Goal: Task Accomplishment & Management: Manage account settings

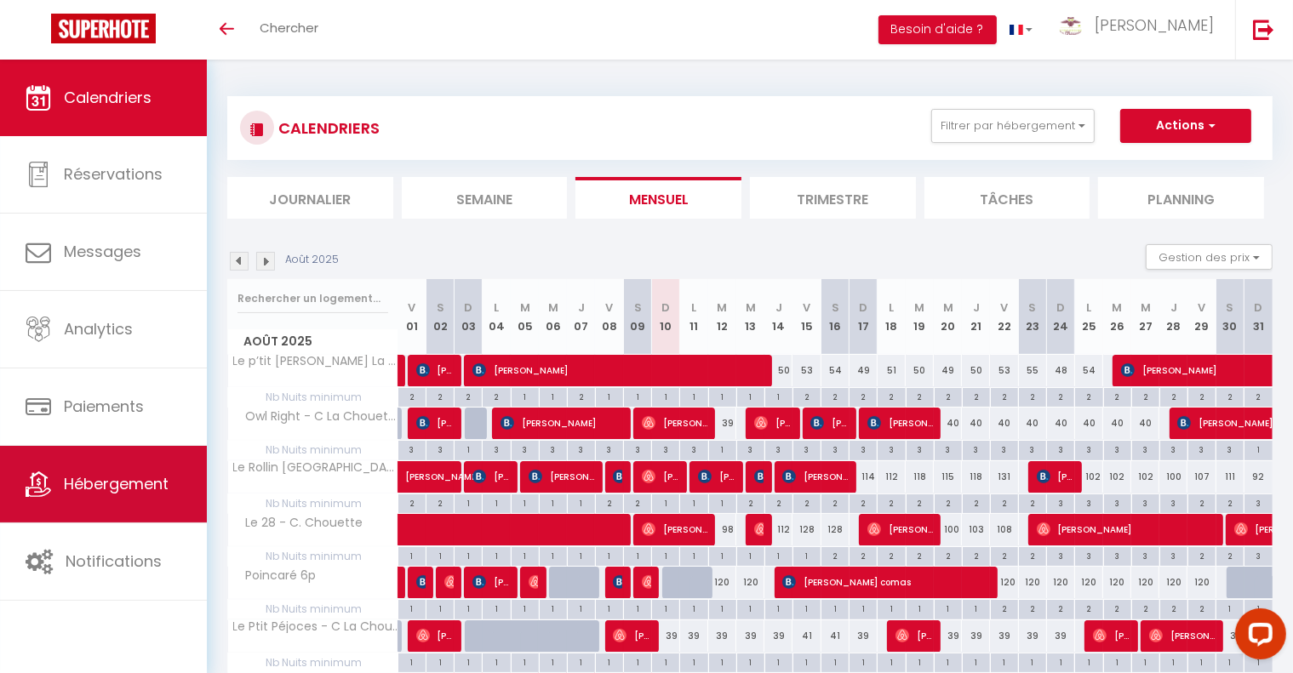
click at [95, 507] on link "Hébergement" at bounding box center [103, 484] width 207 height 77
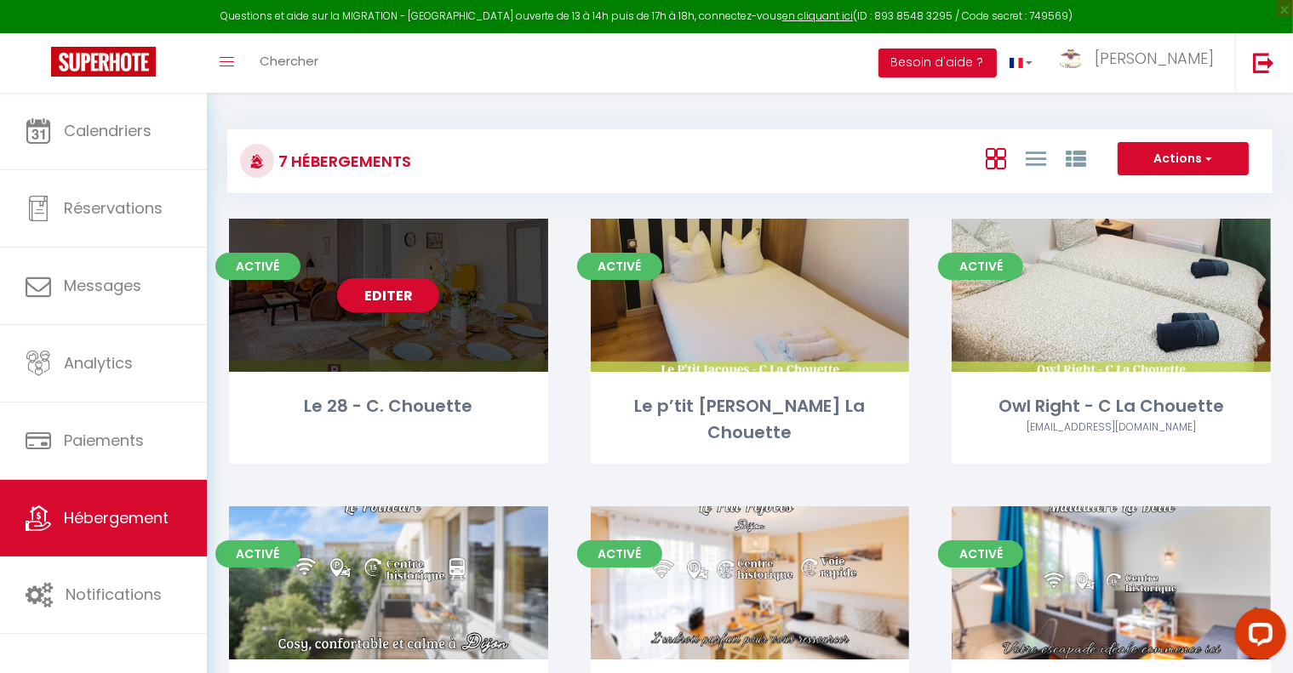
click at [518, 340] on div "Editer" at bounding box center [388, 295] width 319 height 153
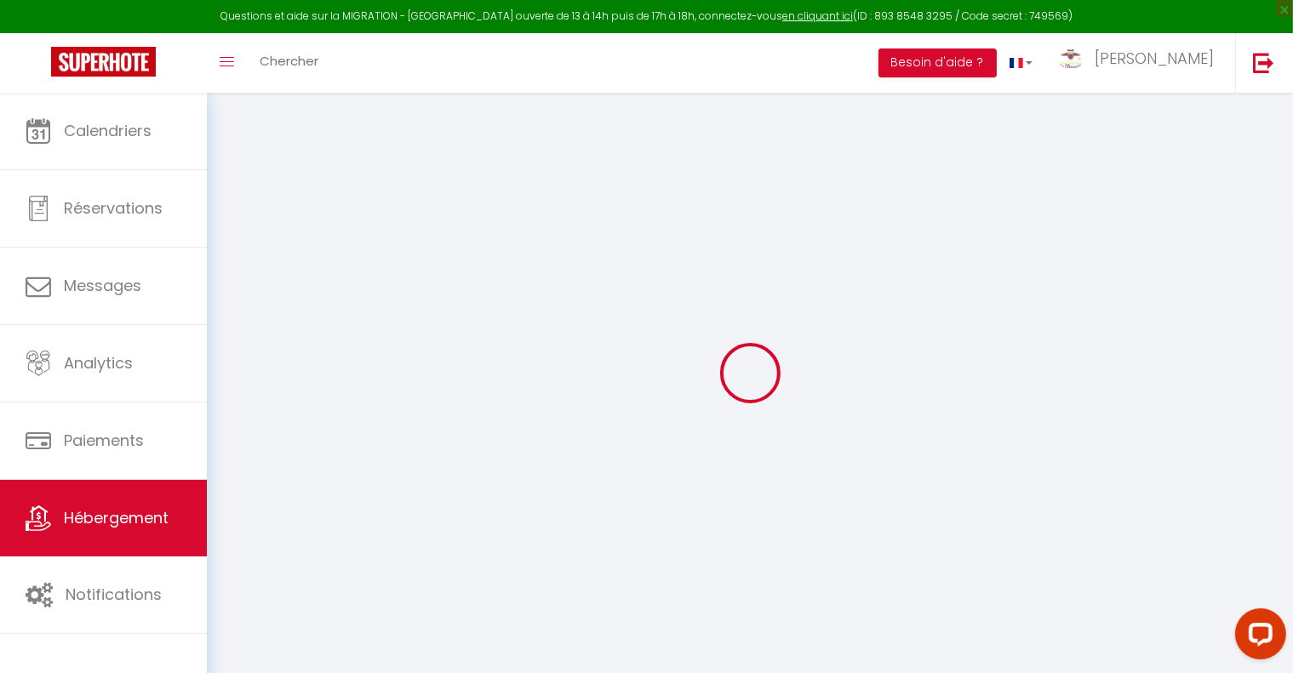
select select "+ 22 %"
select select "+ 44 %"
checkbox input "false"
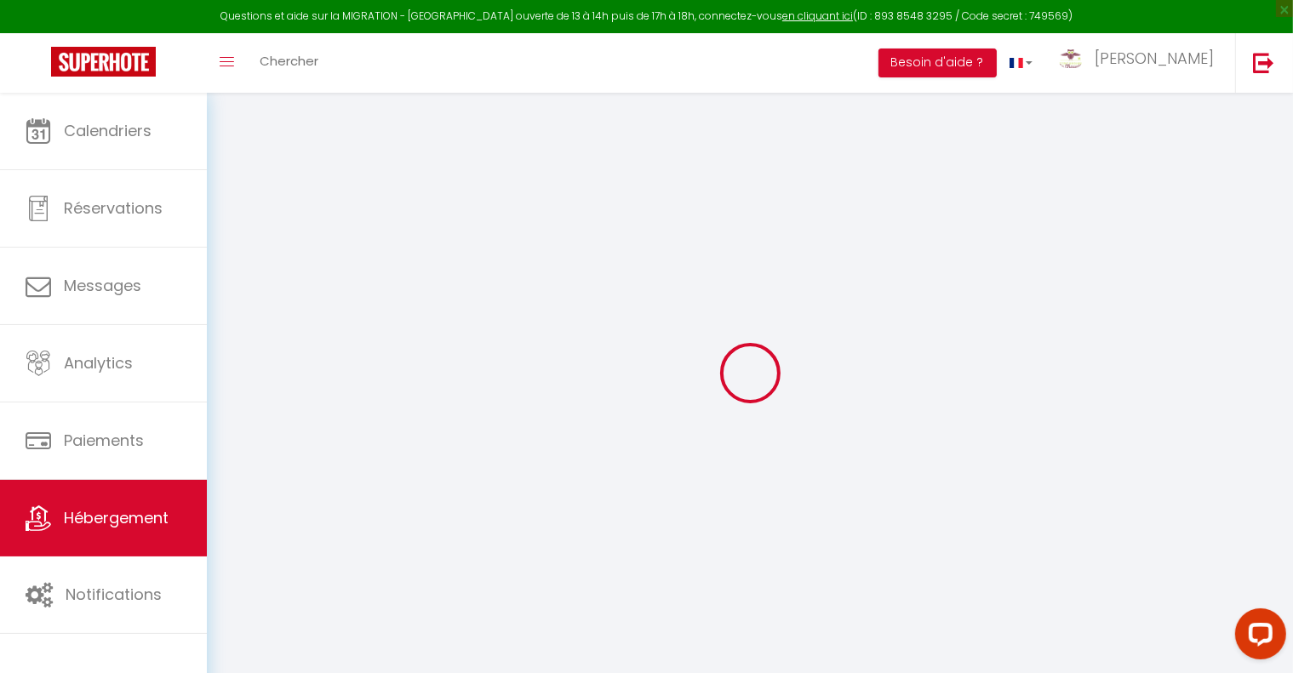
checkbox input "false"
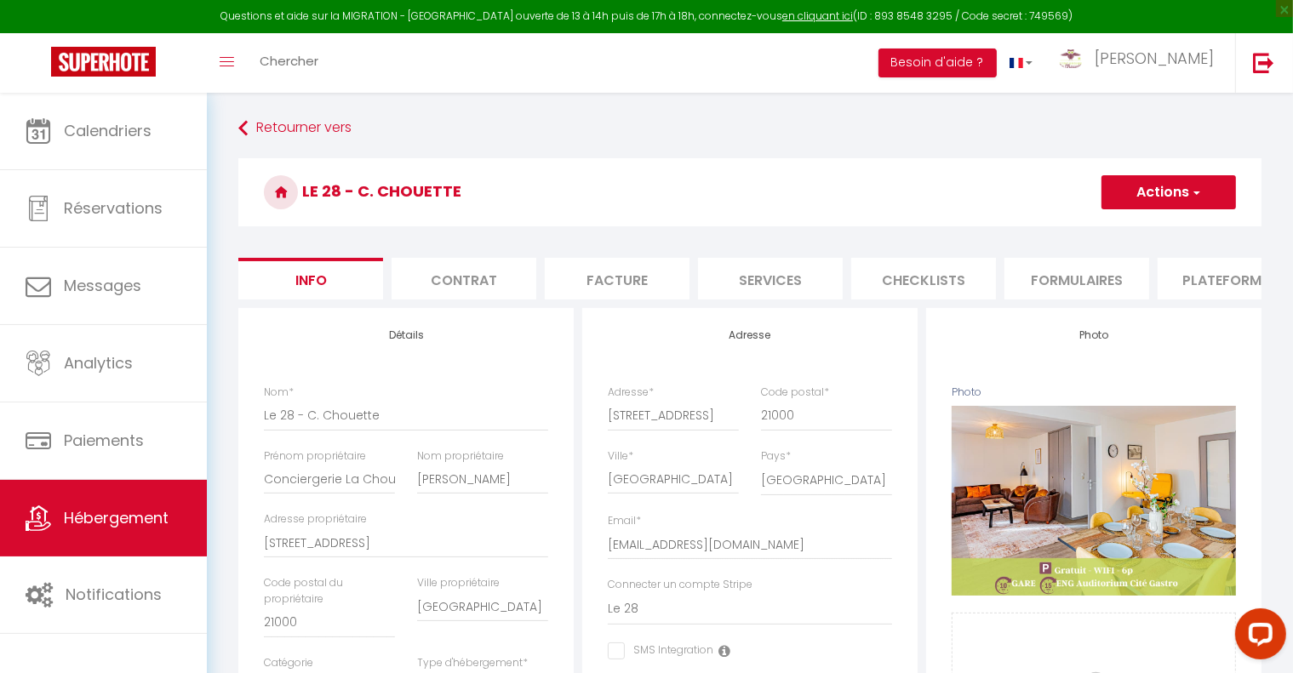
click at [1226, 291] on li "Plateformes" at bounding box center [1230, 279] width 145 height 42
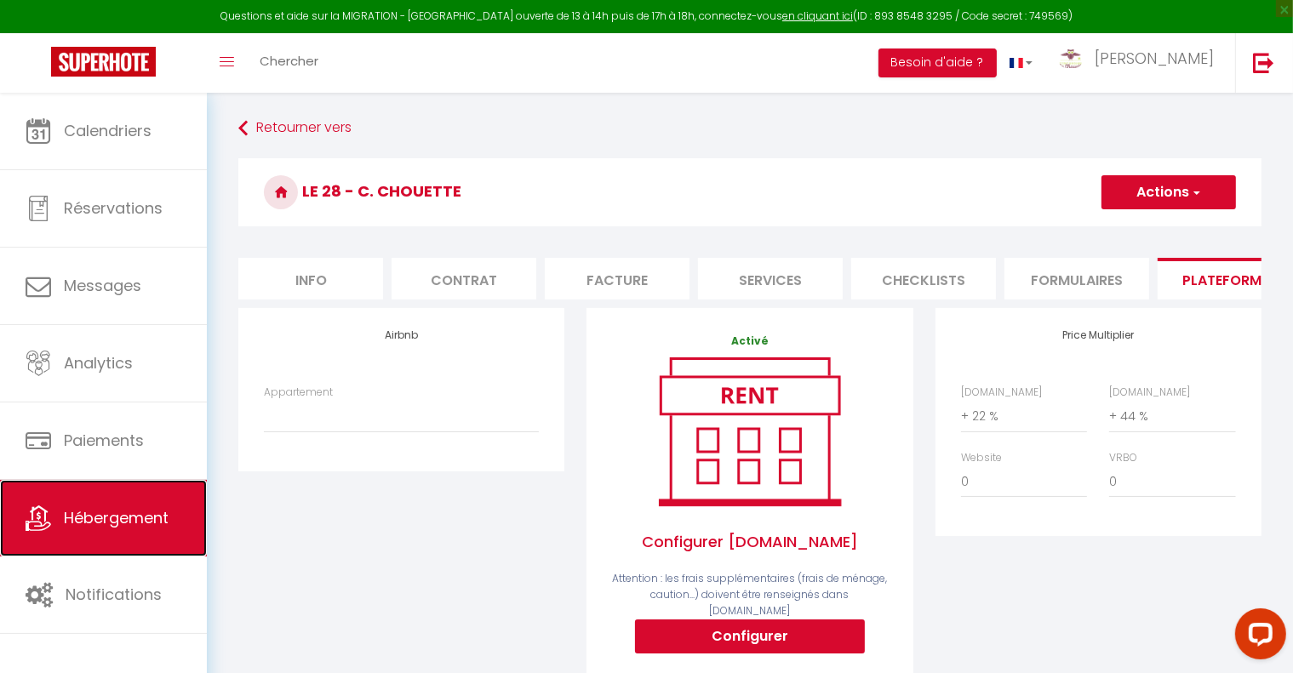
click at [106, 515] on span "Hébergement" at bounding box center [116, 517] width 105 height 21
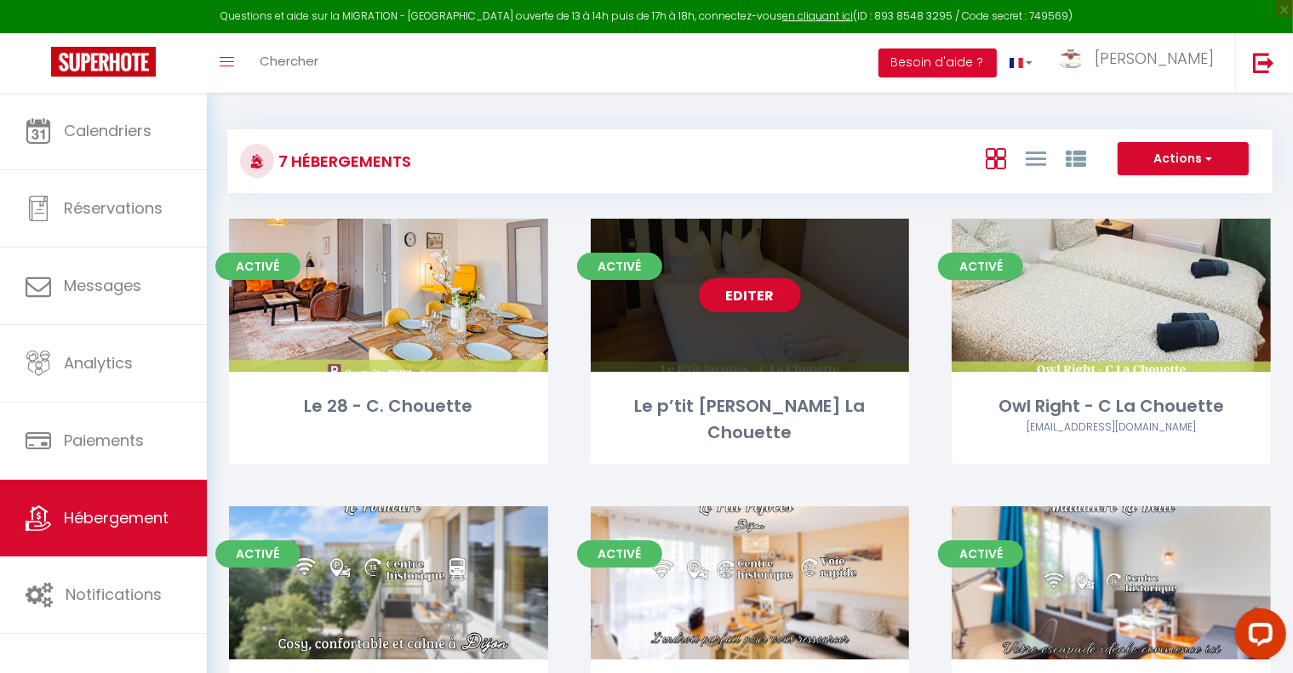
click at [862, 343] on div "Editer" at bounding box center [750, 295] width 319 height 153
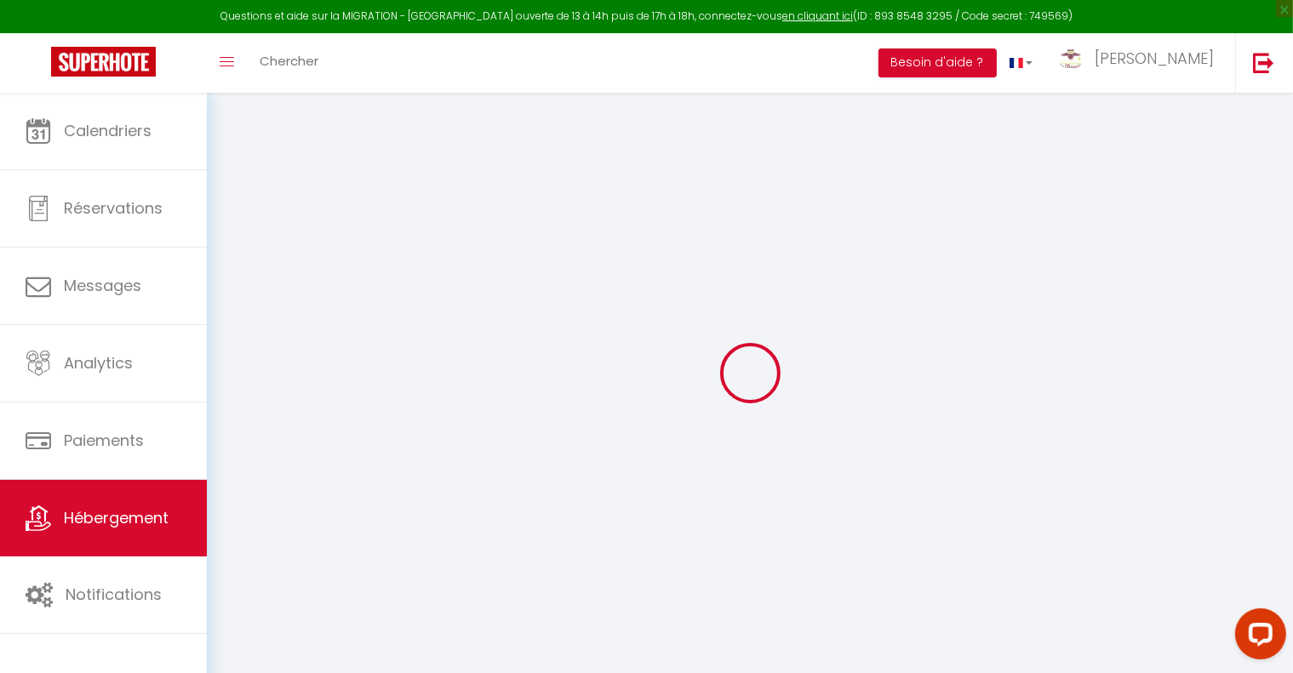
select select "+ 22 %"
select select "+ 44 %"
checkbox input "false"
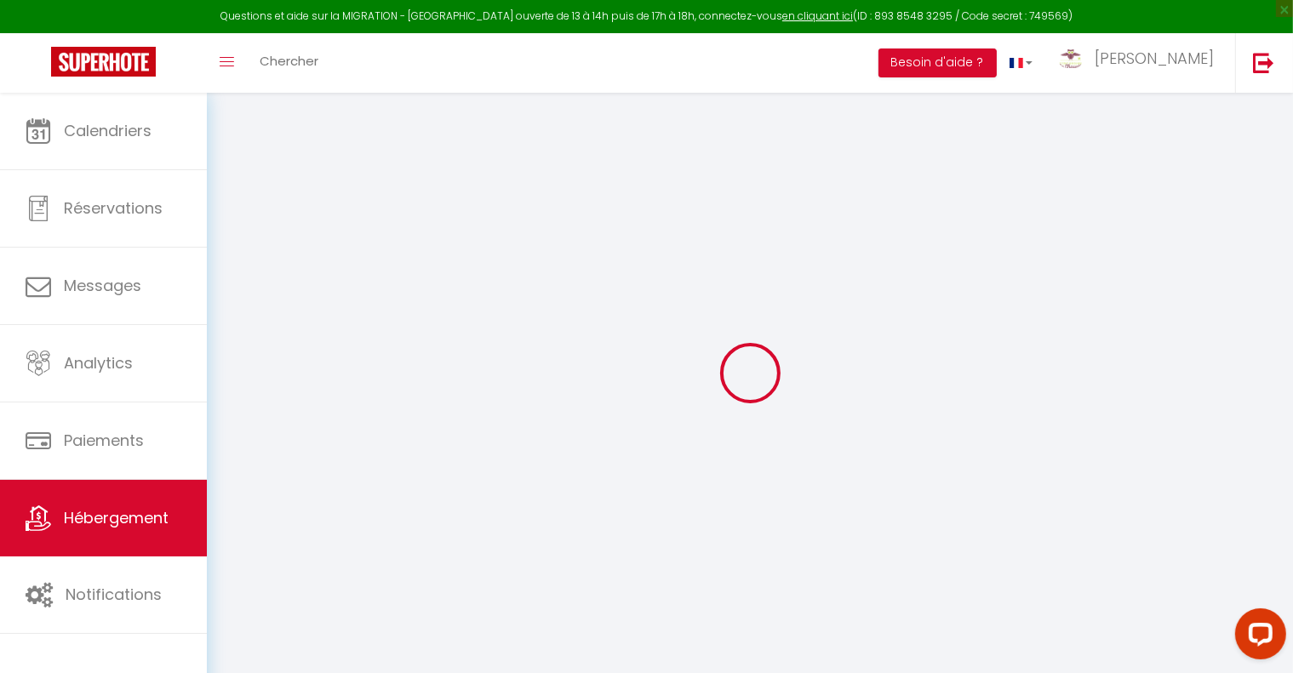
checkbox input "false"
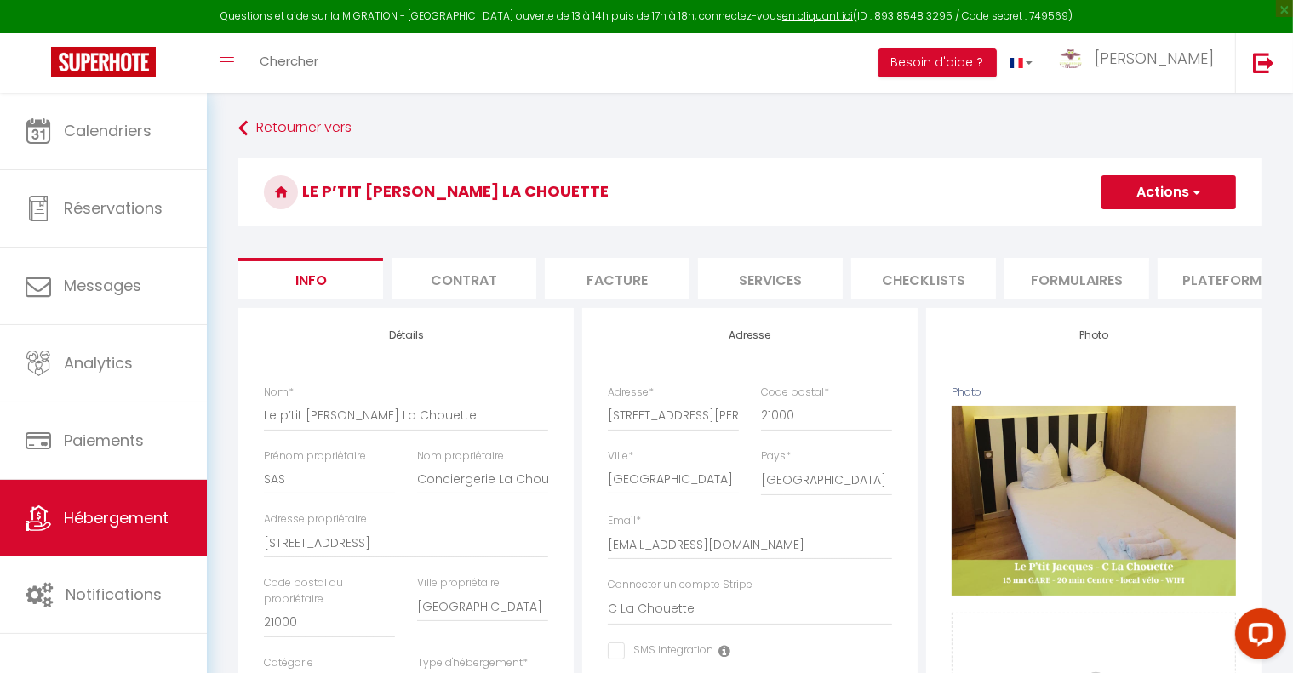
checkbox input "false"
click at [1202, 290] on li "Plateformes" at bounding box center [1230, 279] width 145 height 42
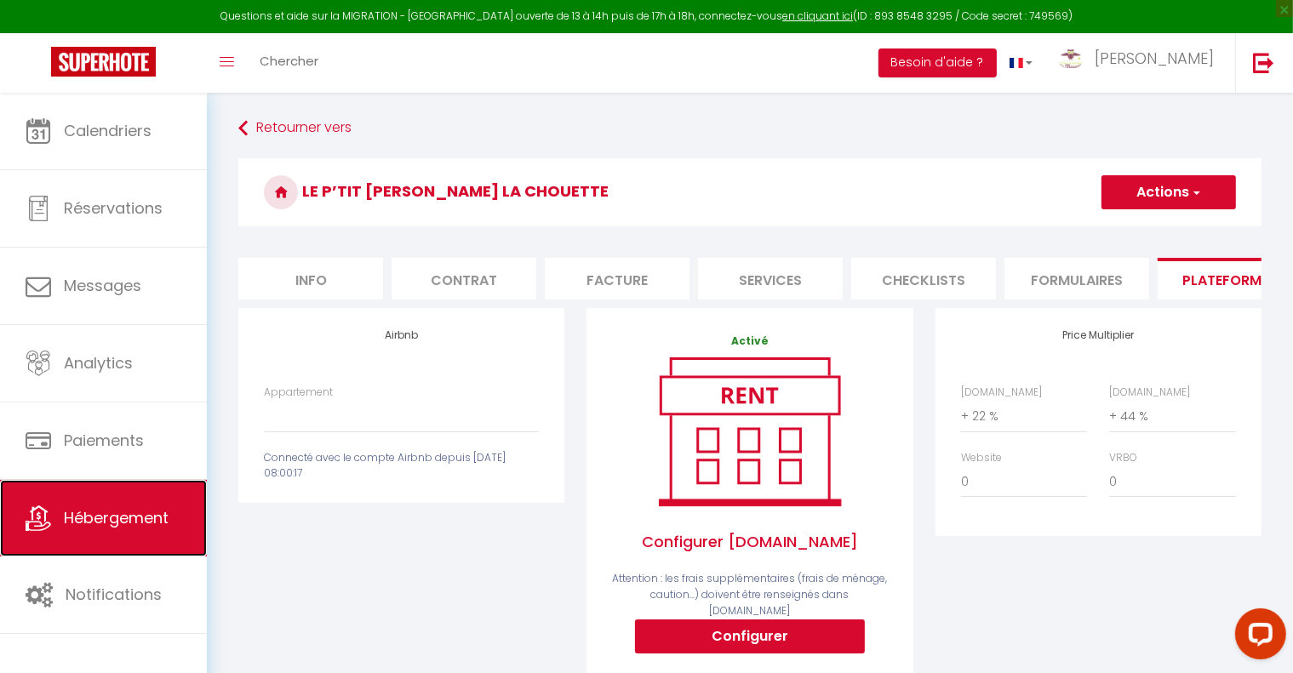
click at [102, 504] on link "Hébergement" at bounding box center [103, 518] width 207 height 77
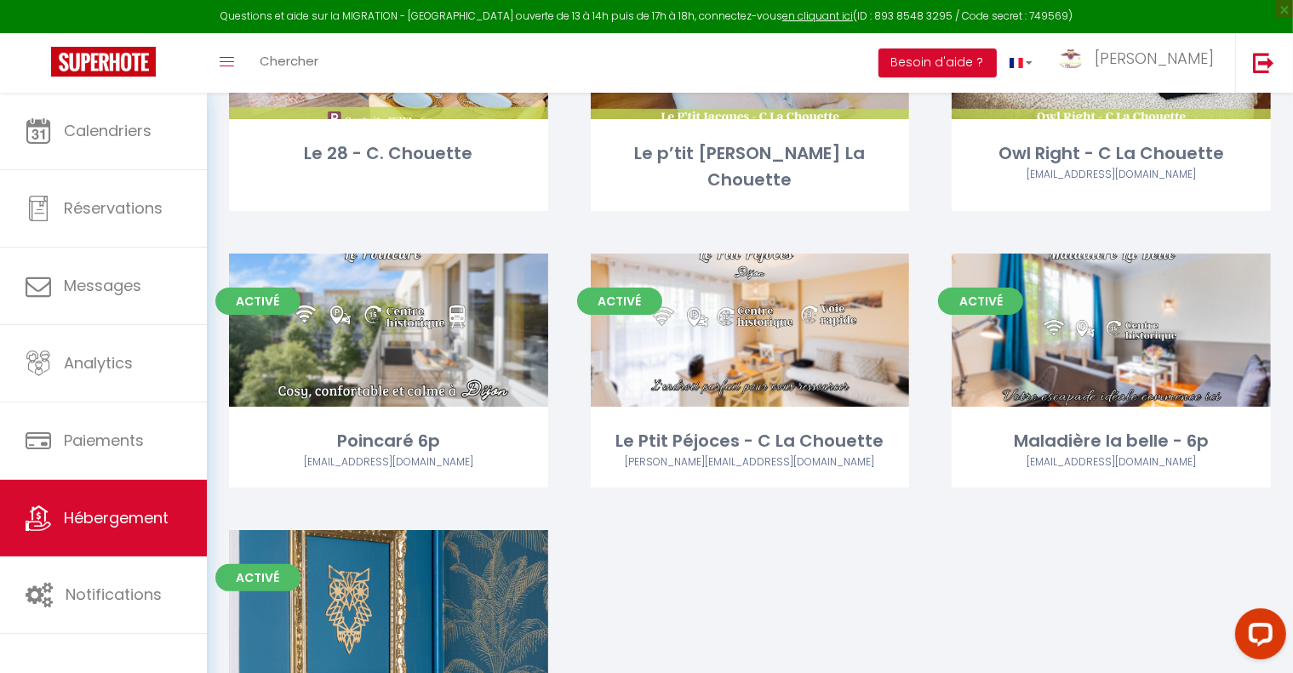
scroll to position [255, 0]
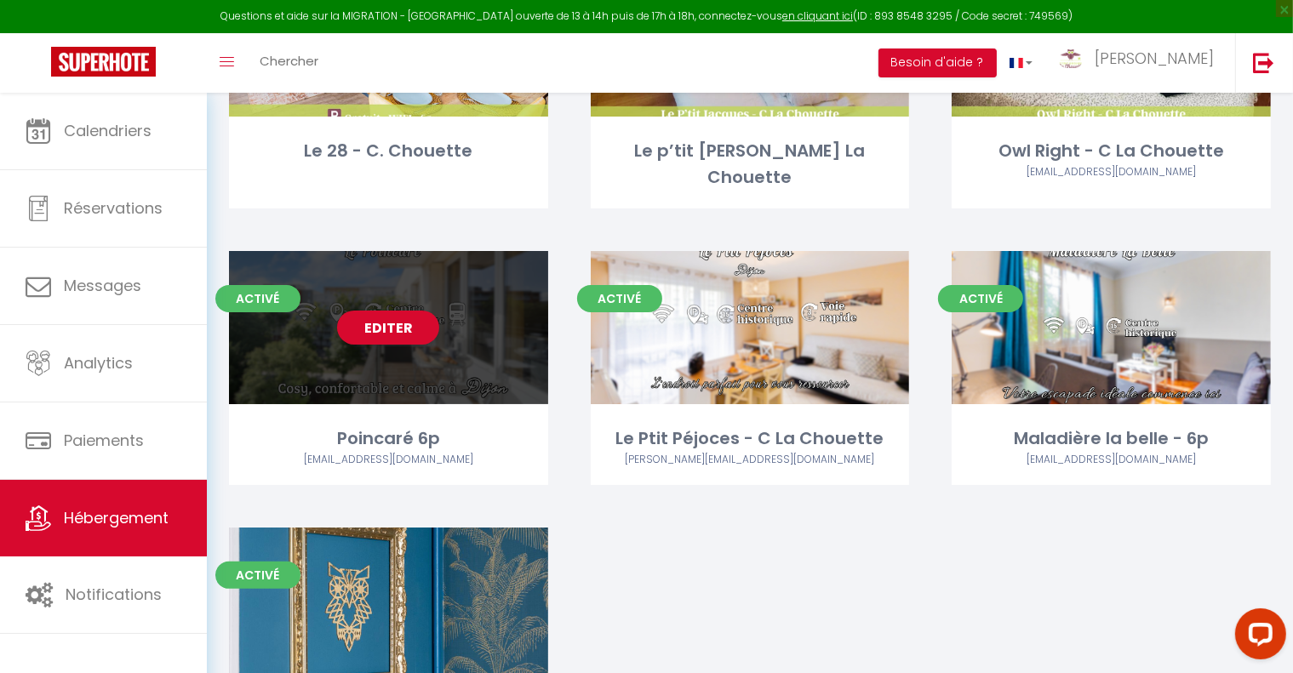
click at [394, 434] on div "Poincaré 6p" at bounding box center [388, 439] width 319 height 26
select select "3"
select select "2"
select select "1"
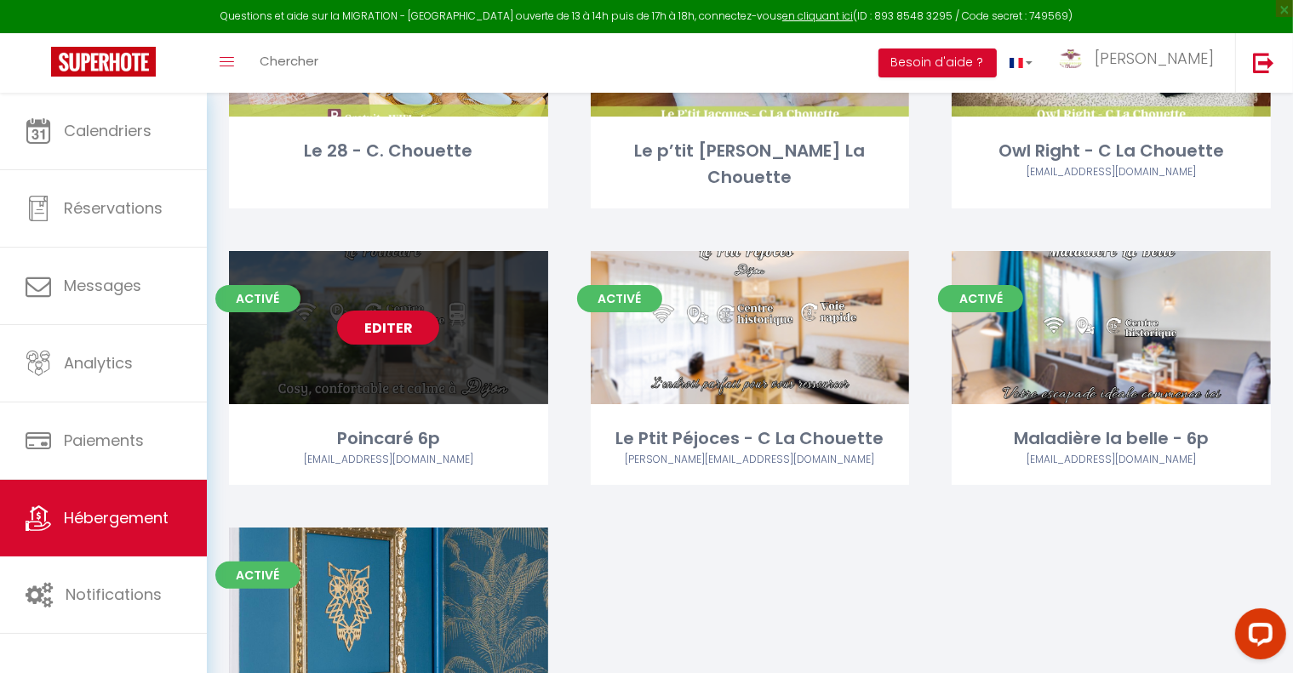
select select
select select "28"
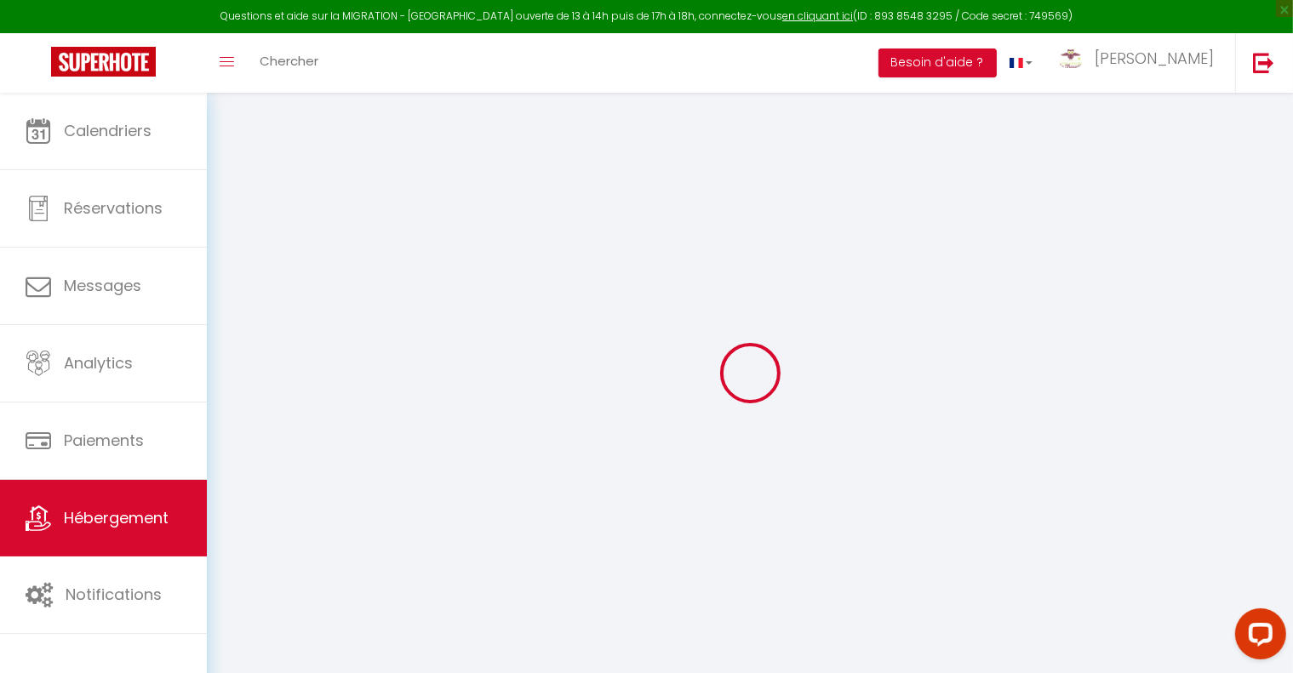
select select
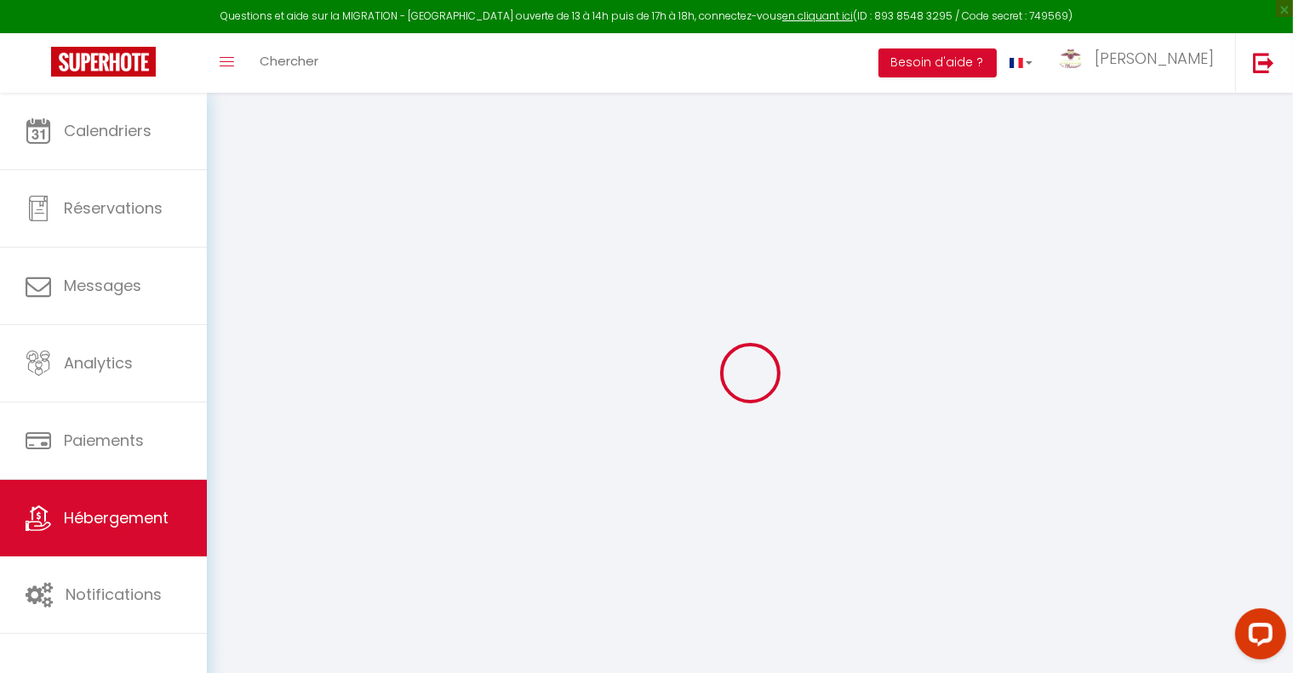
select select
checkbox input "false"
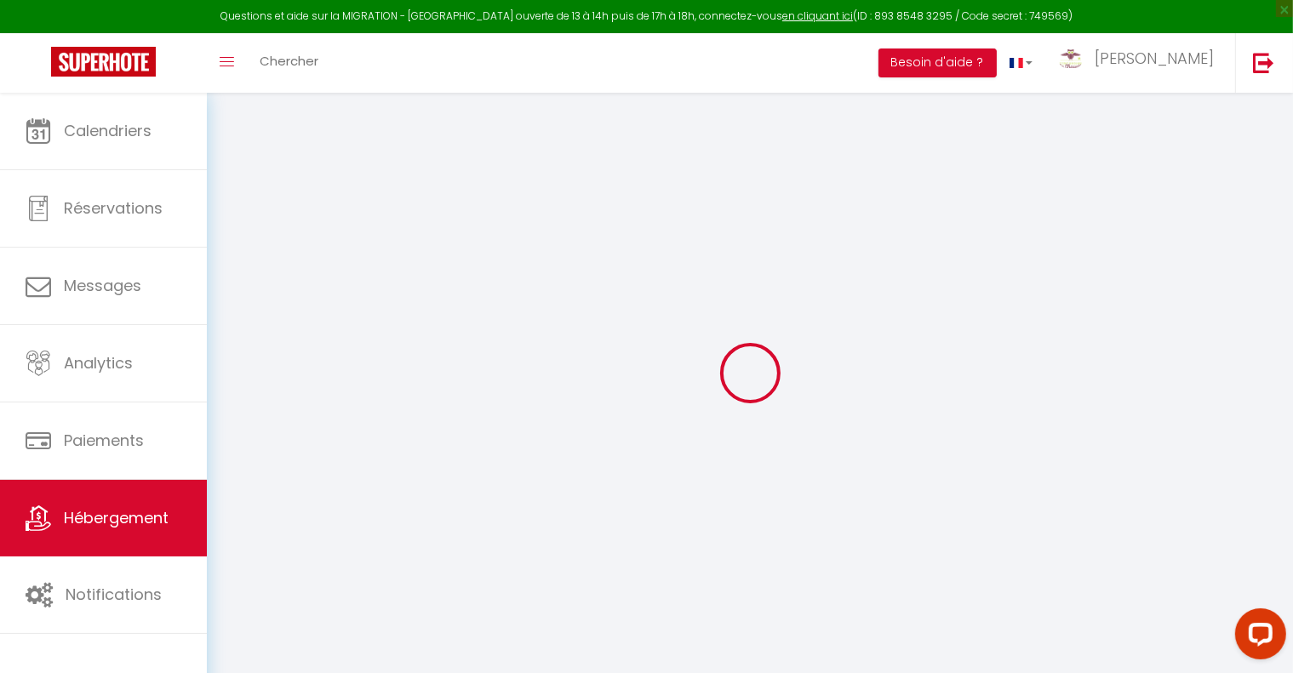
select select
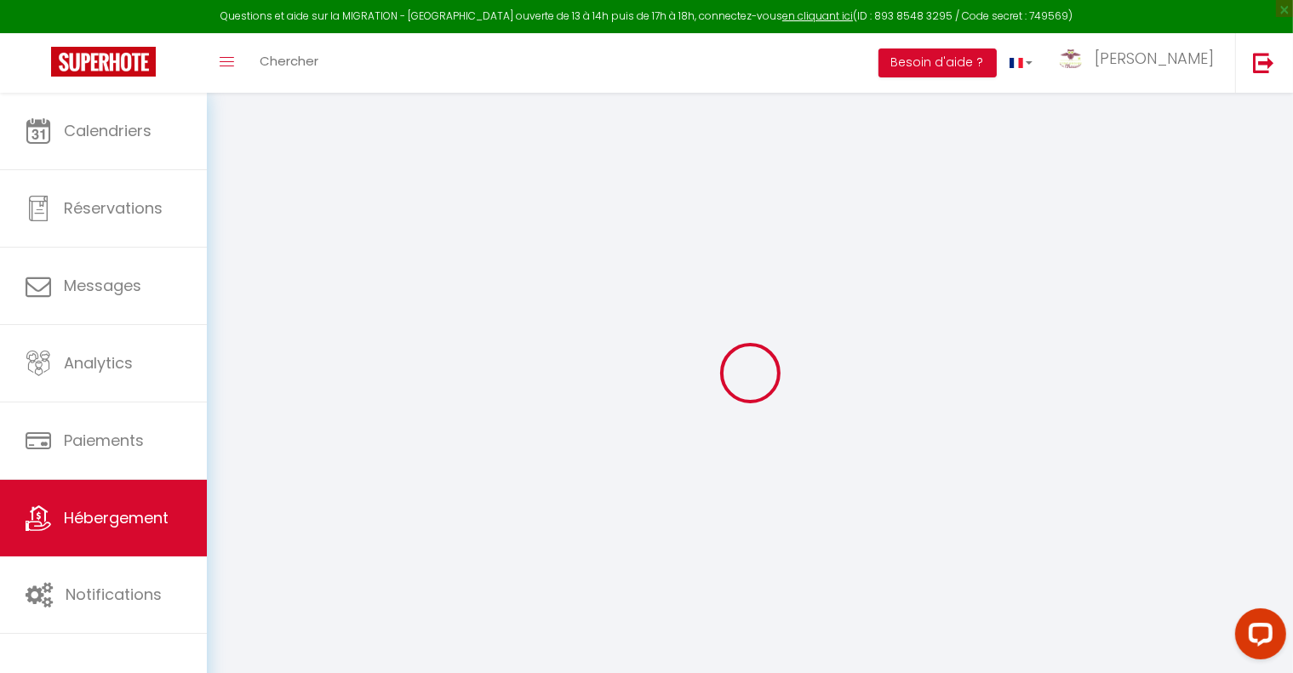
select select
checkbox input "false"
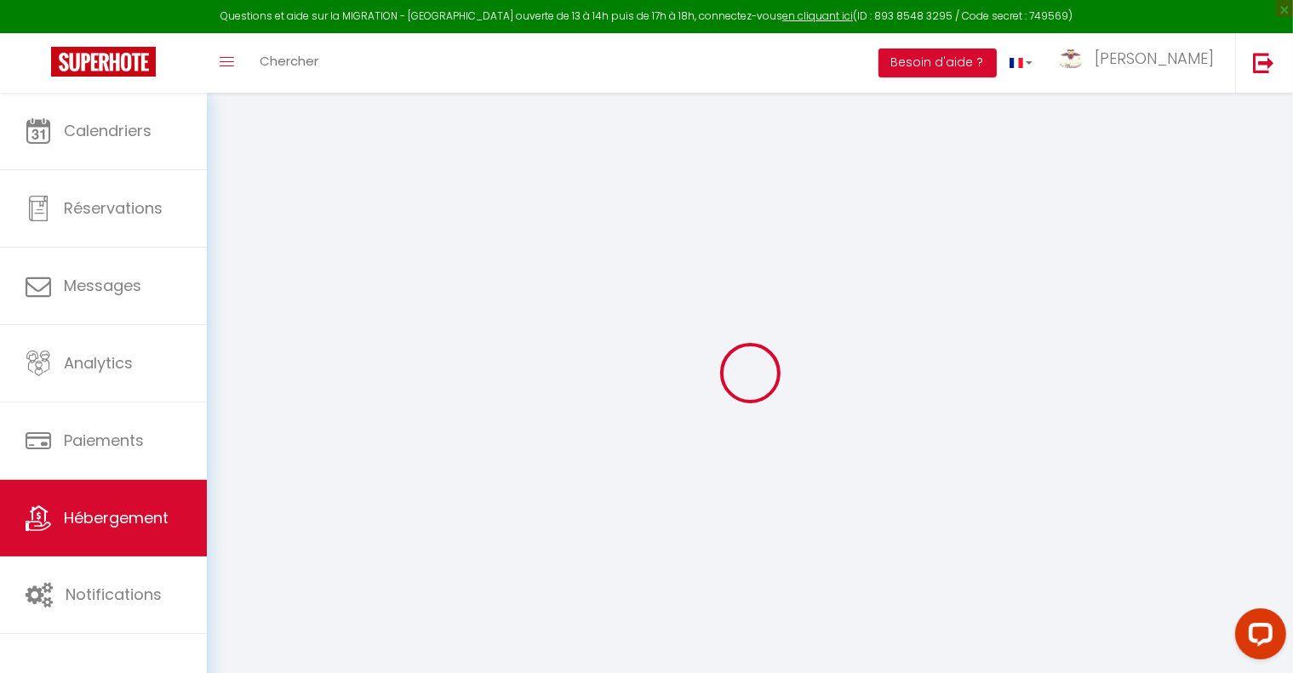
checkbox input "false"
select select
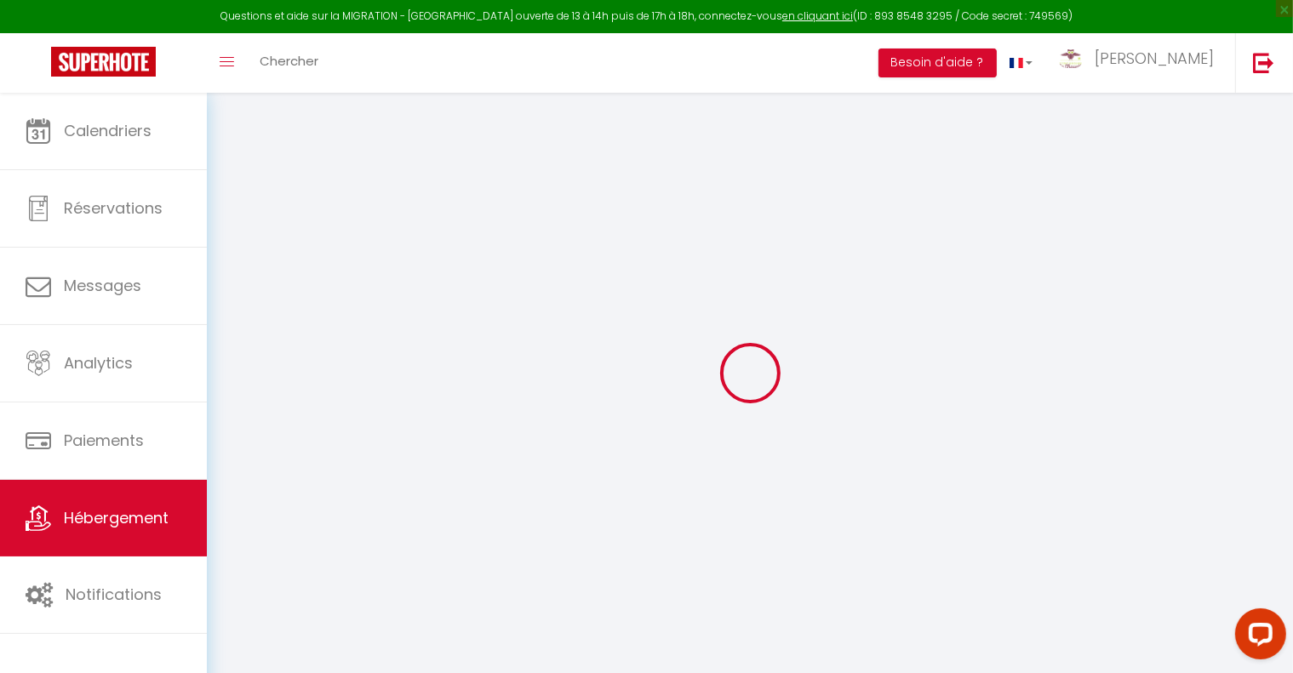
select select
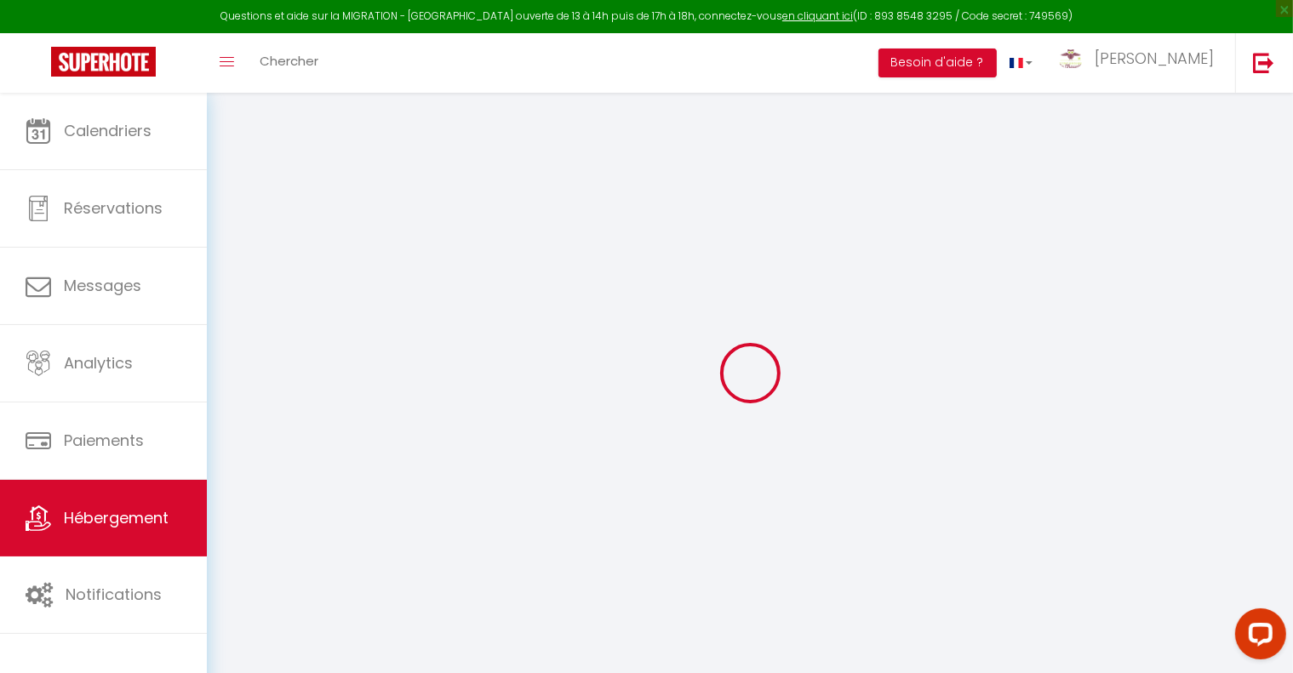
checkbox input "false"
select select
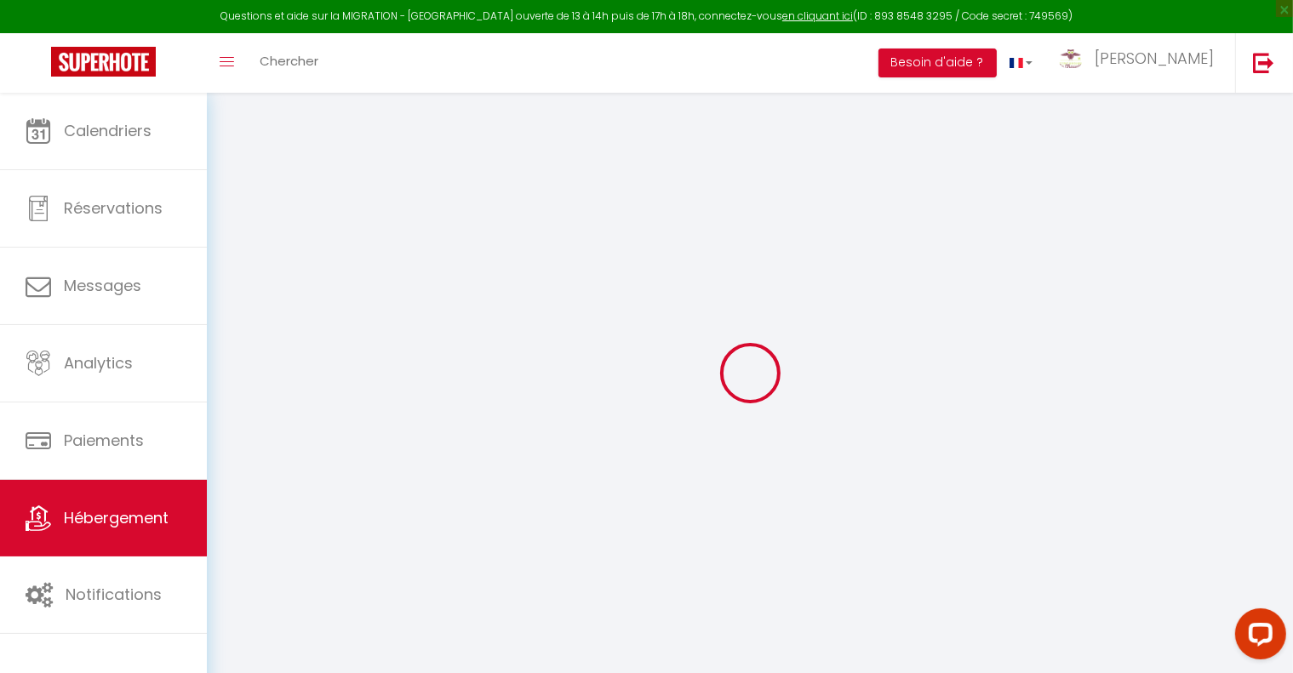
select select
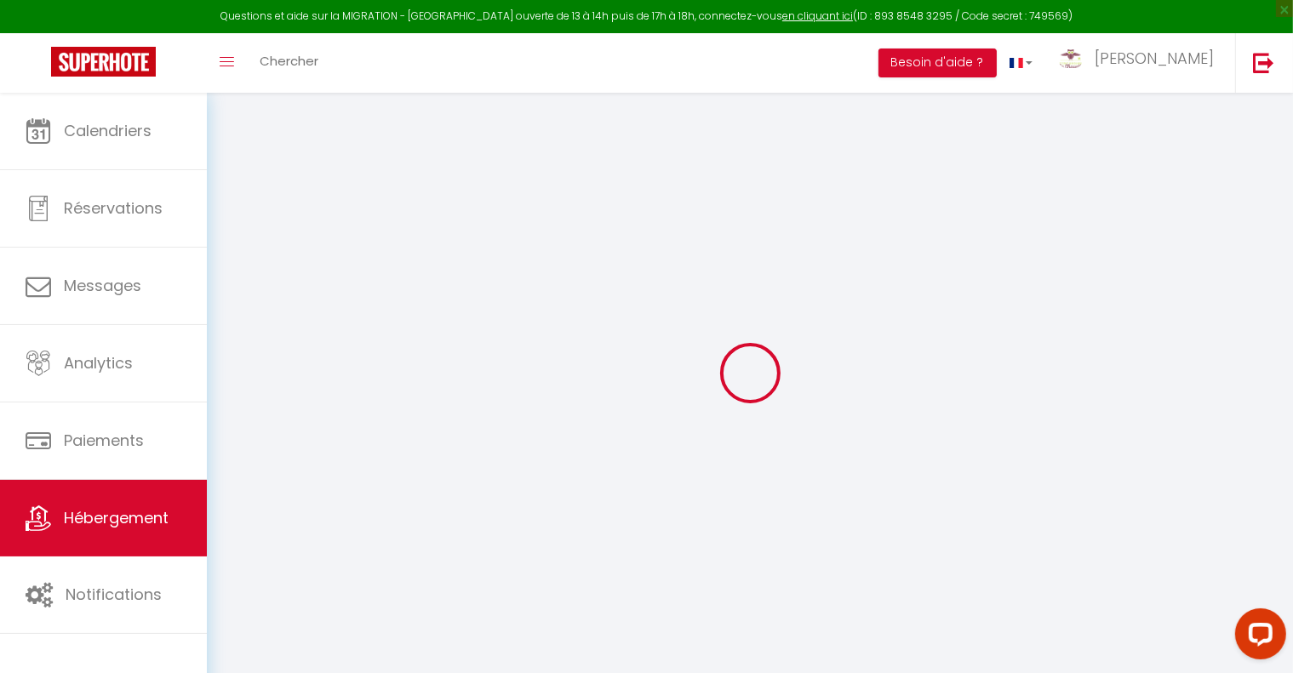
select select
checkbox input "false"
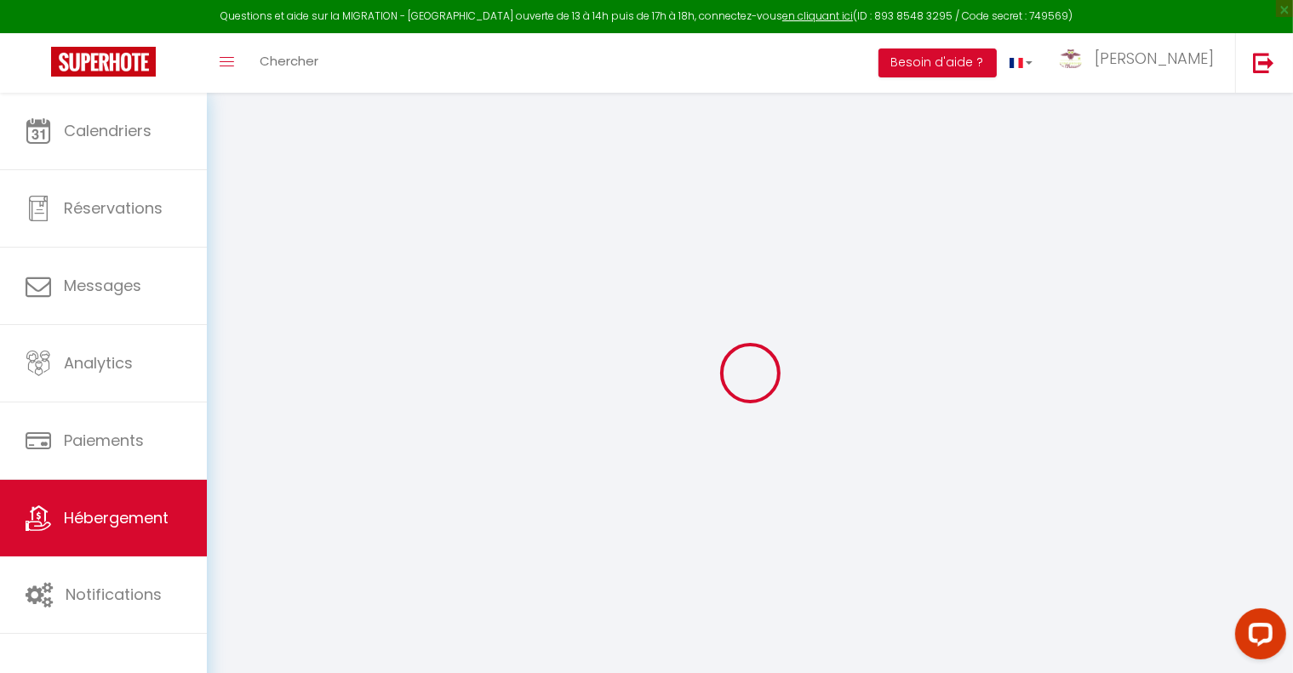
checkbox input "false"
select select
type input "Poincaré 6p"
type input "[PERSON_NAME]"
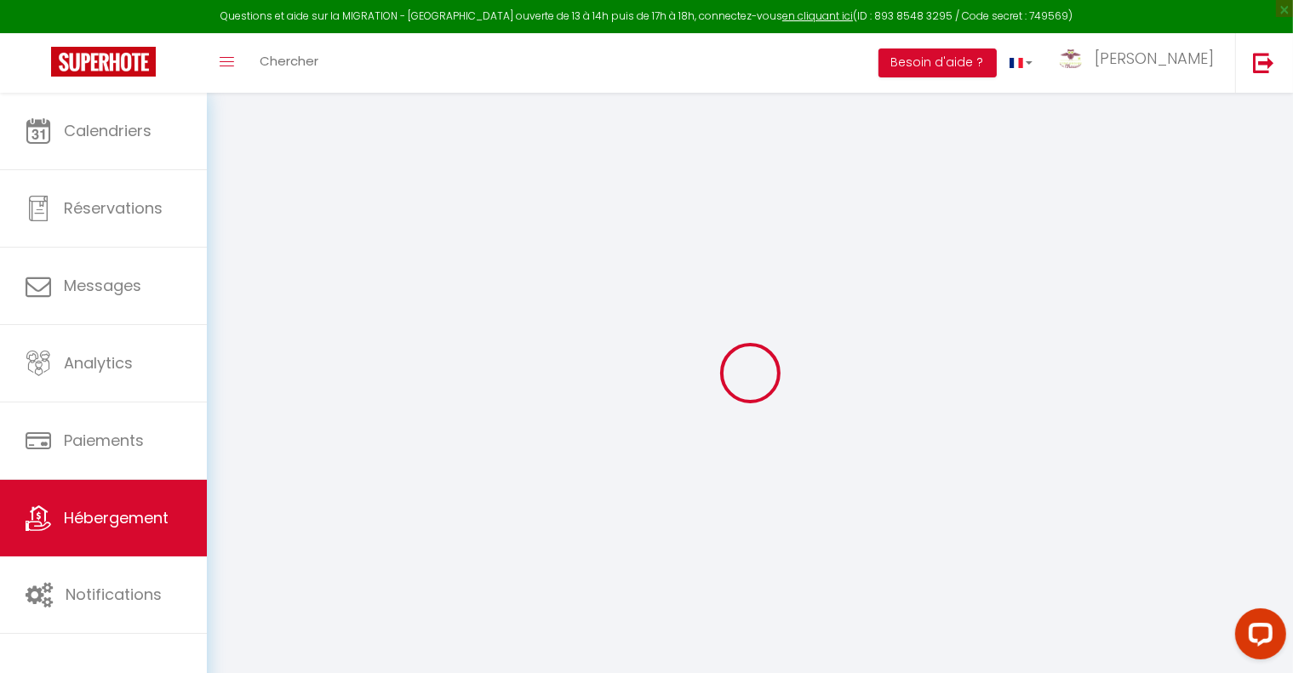
type input "L'Hostis"
type input "[STREET_ADDRESS][PERSON_NAME]"
type input "93160"
type input "Noisy le Grand"
select select "6"
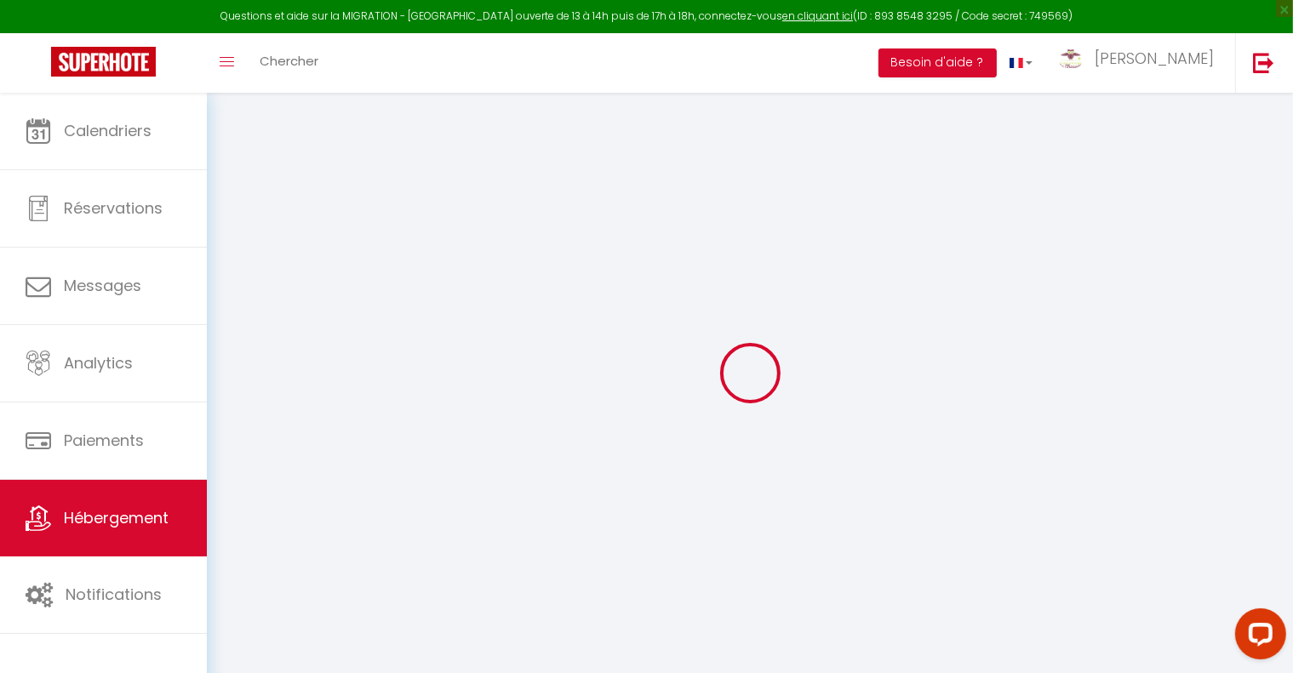
select select "4"
type input "100"
type input "10"
type input "69"
type input "6.06"
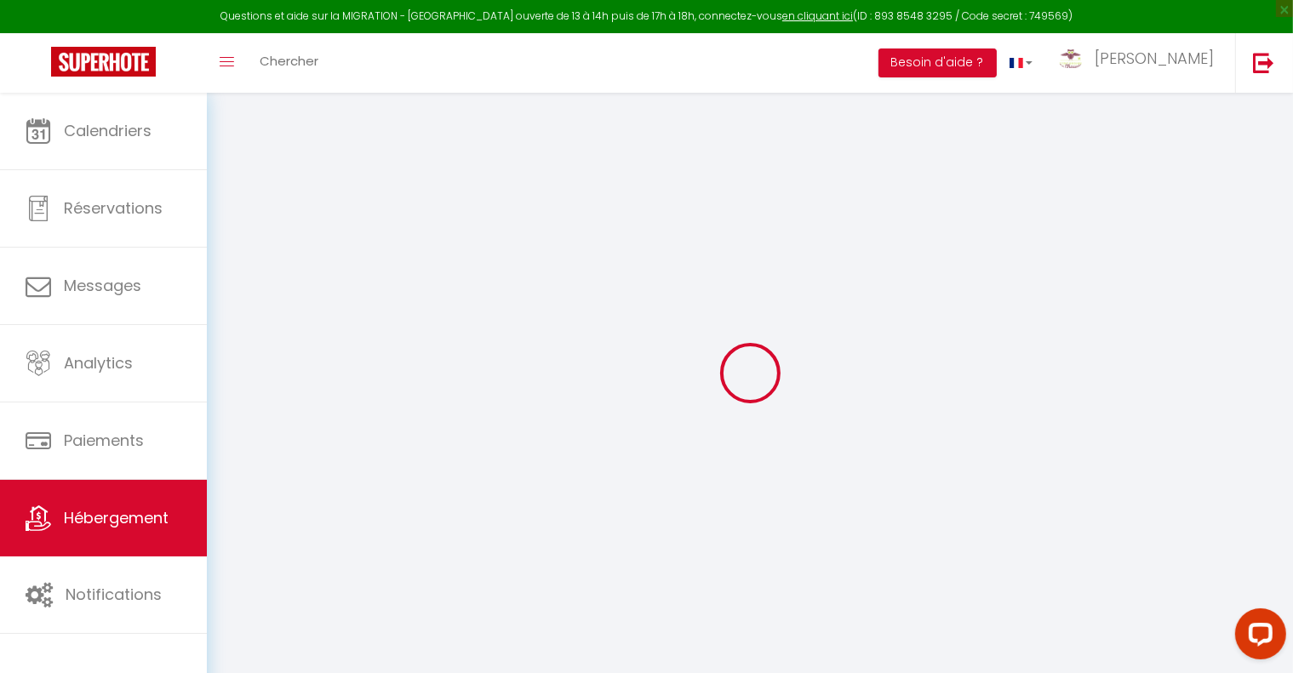
type input "300"
select select
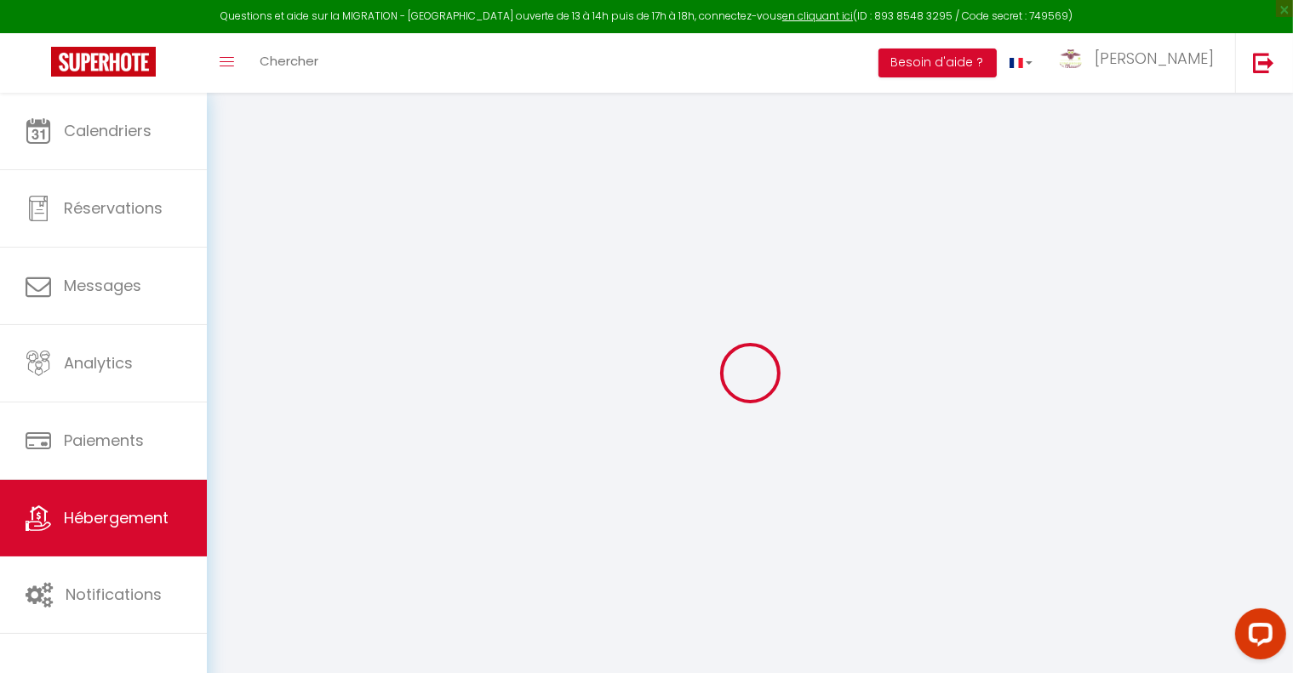
select select
type input "[STREET_ADDRESS]"
type input "21000"
type input "[GEOGRAPHIC_DATA]"
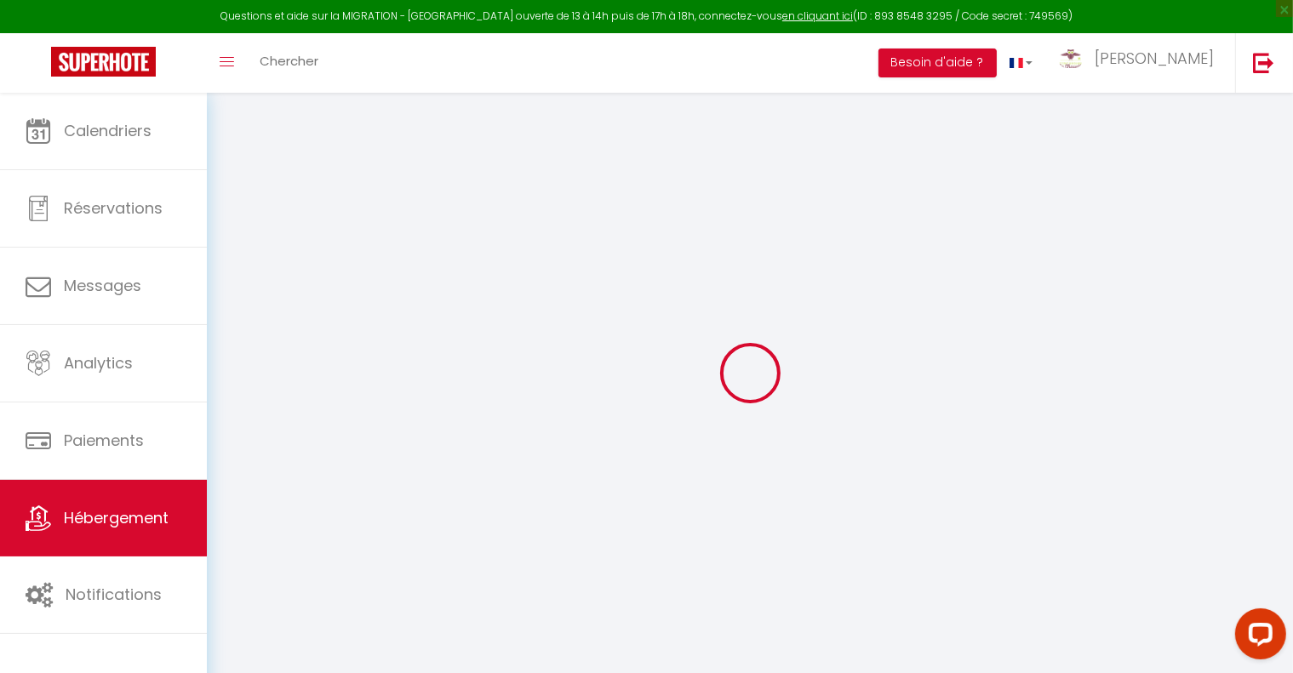
type input "[EMAIL_ADDRESS][DOMAIN_NAME]"
select select "15437"
checkbox input "false"
checkbox input "true"
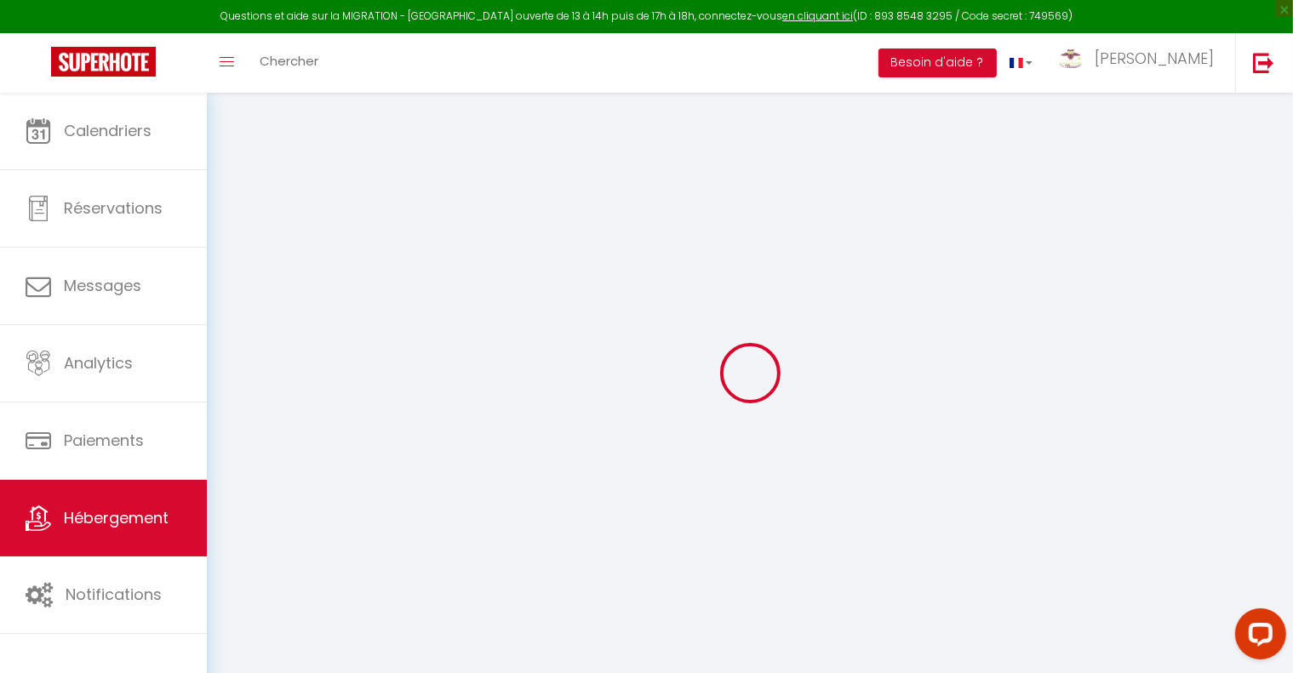
checkbox input "false"
type input "25"
type input "53"
type input "0"
type input "16"
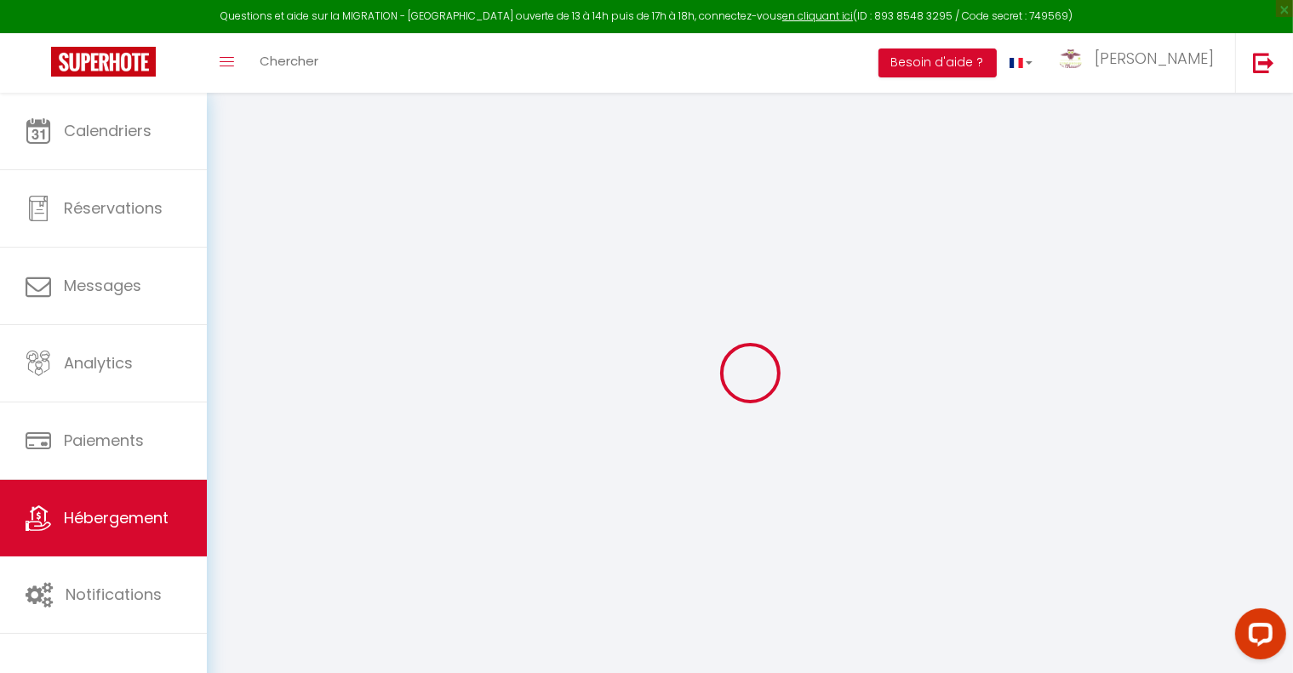
type input "0"
select select
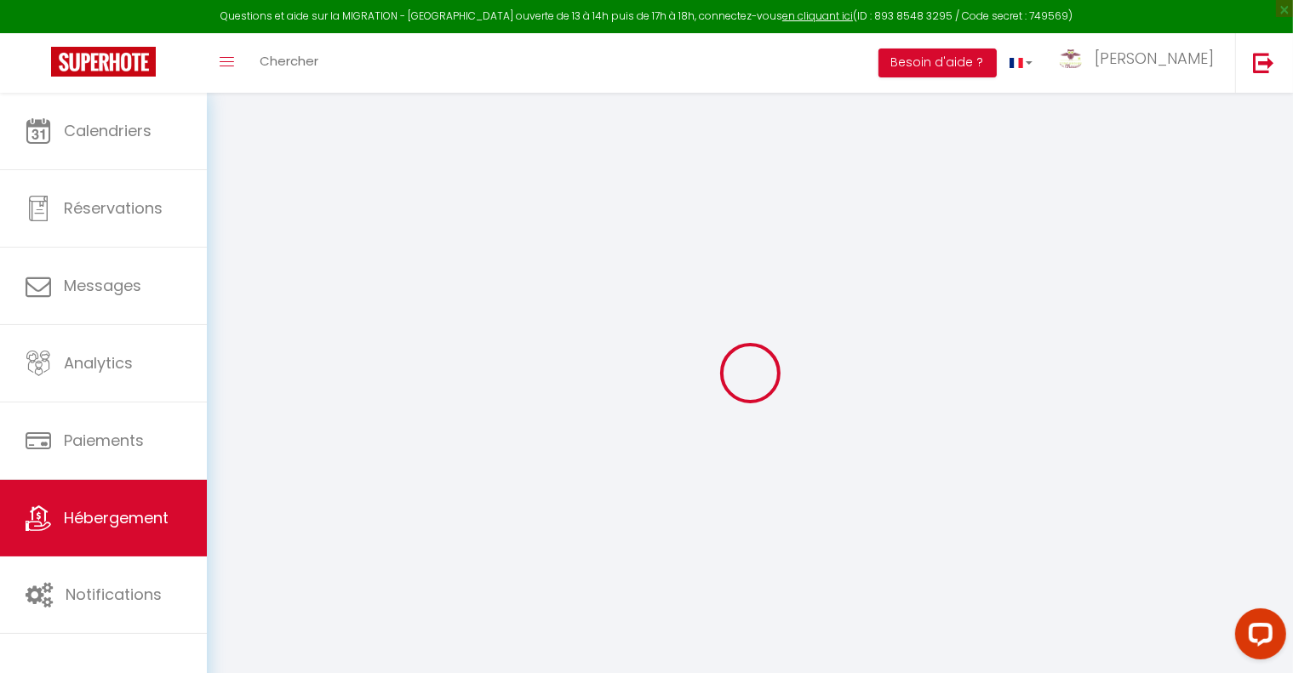
select select
checkbox input "false"
checkbox input "true"
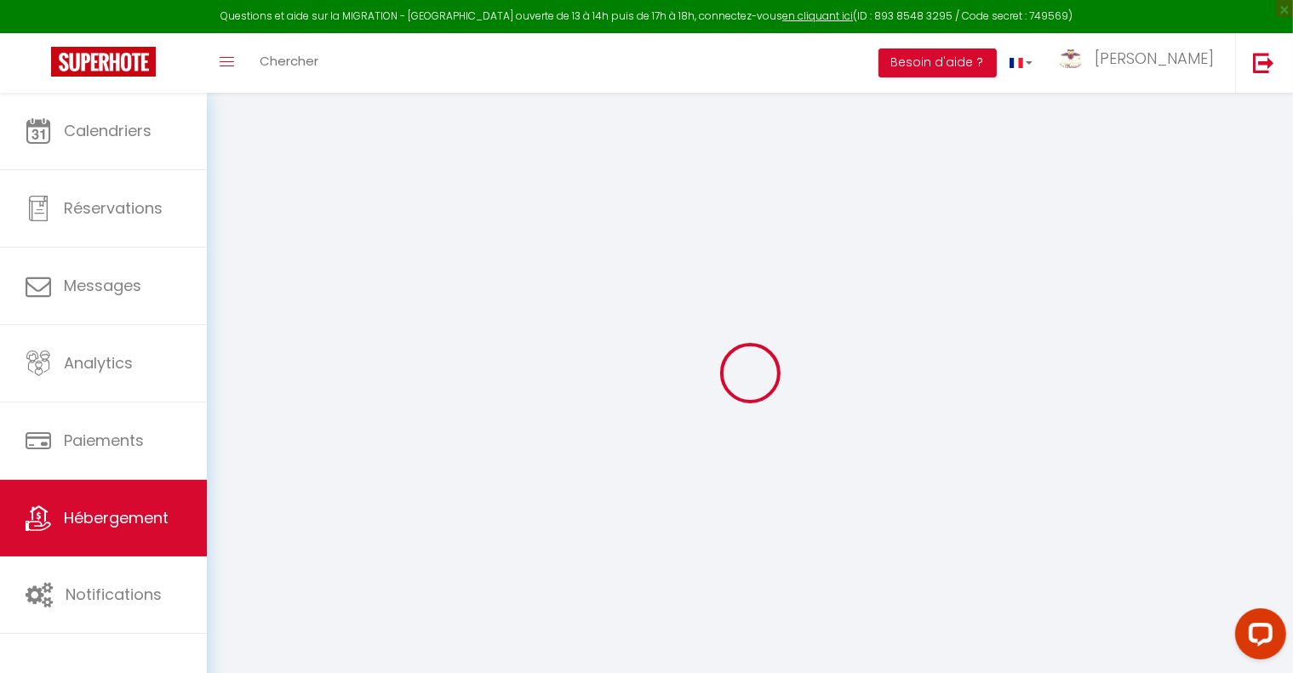
checkbox input "false"
select select
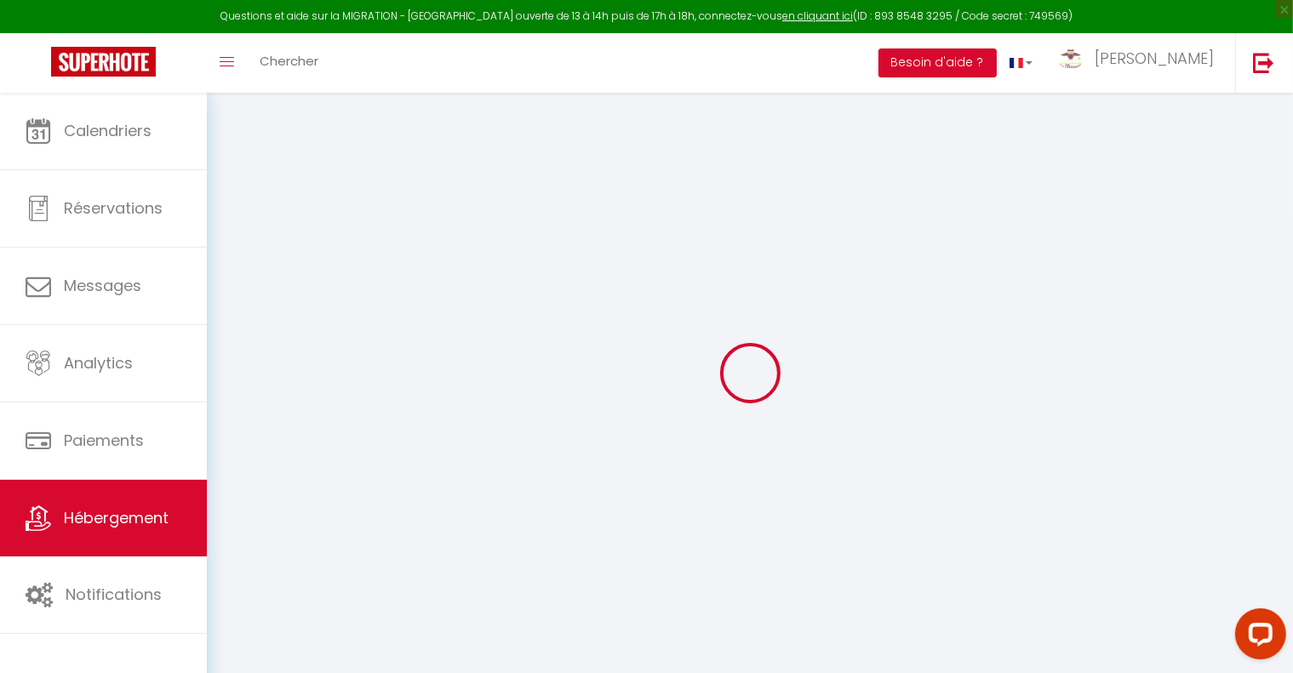
select select
checkbox input "false"
checkbox input "true"
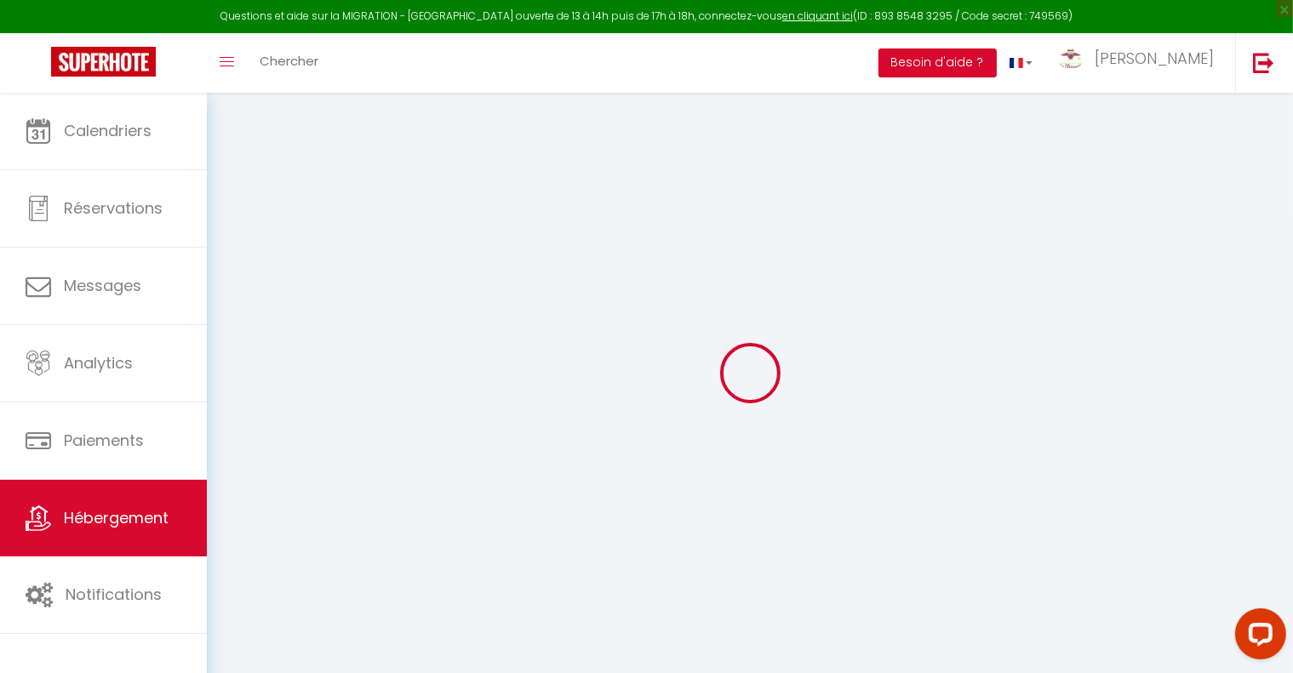
checkbox input "false"
checkbox input "true"
checkbox input "false"
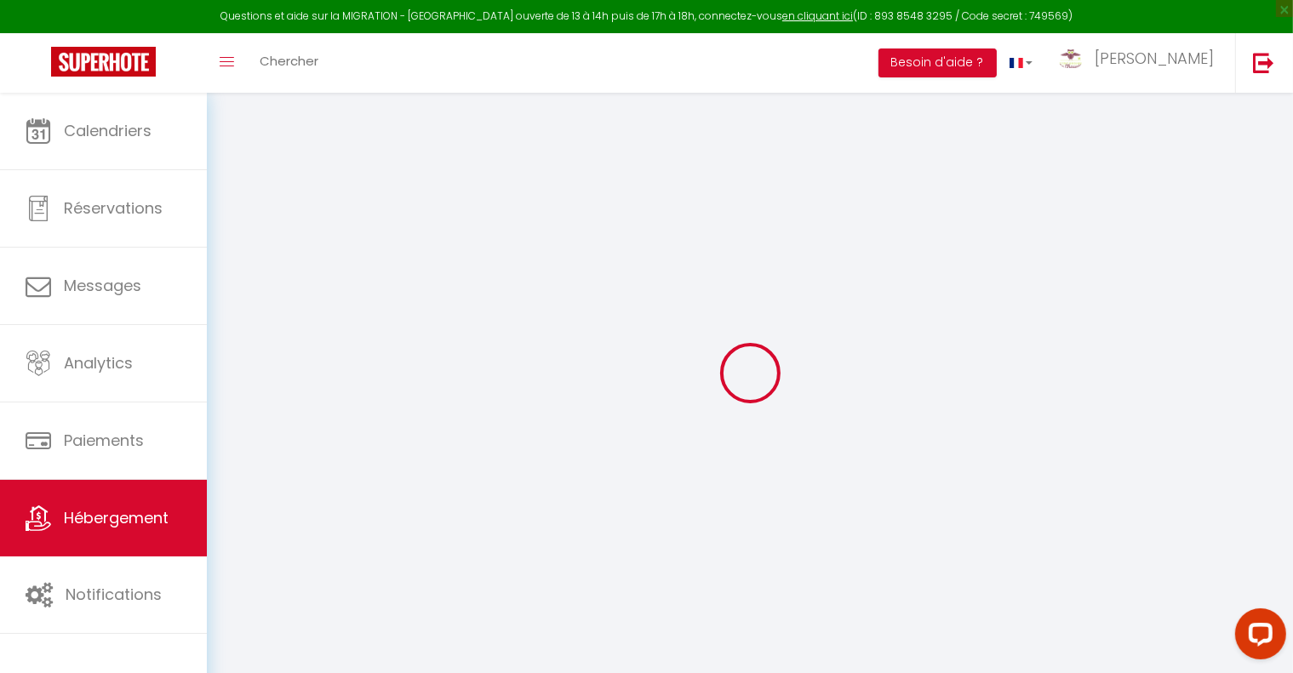
select select "16:00"
select select "20:00"
select select "11:00"
select select "30"
select select "120"
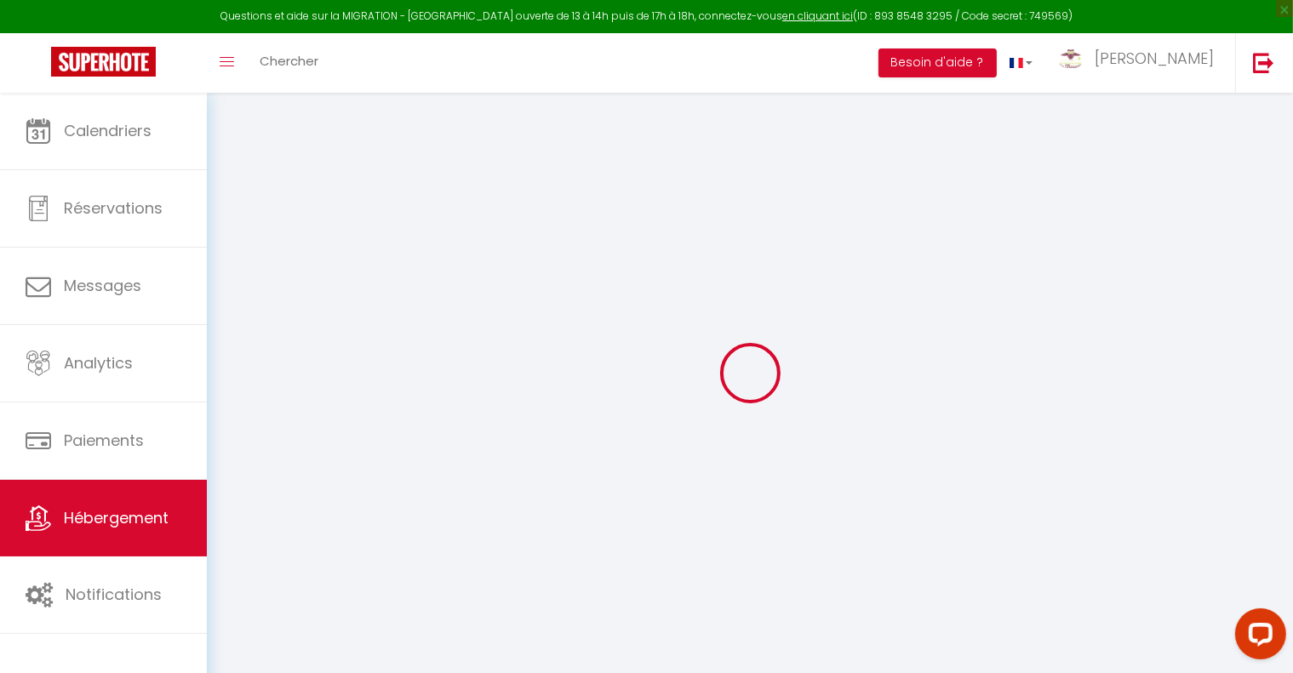
select select "17:00"
select select "+ 22 %"
select select "+ 44 %"
checkbox input "false"
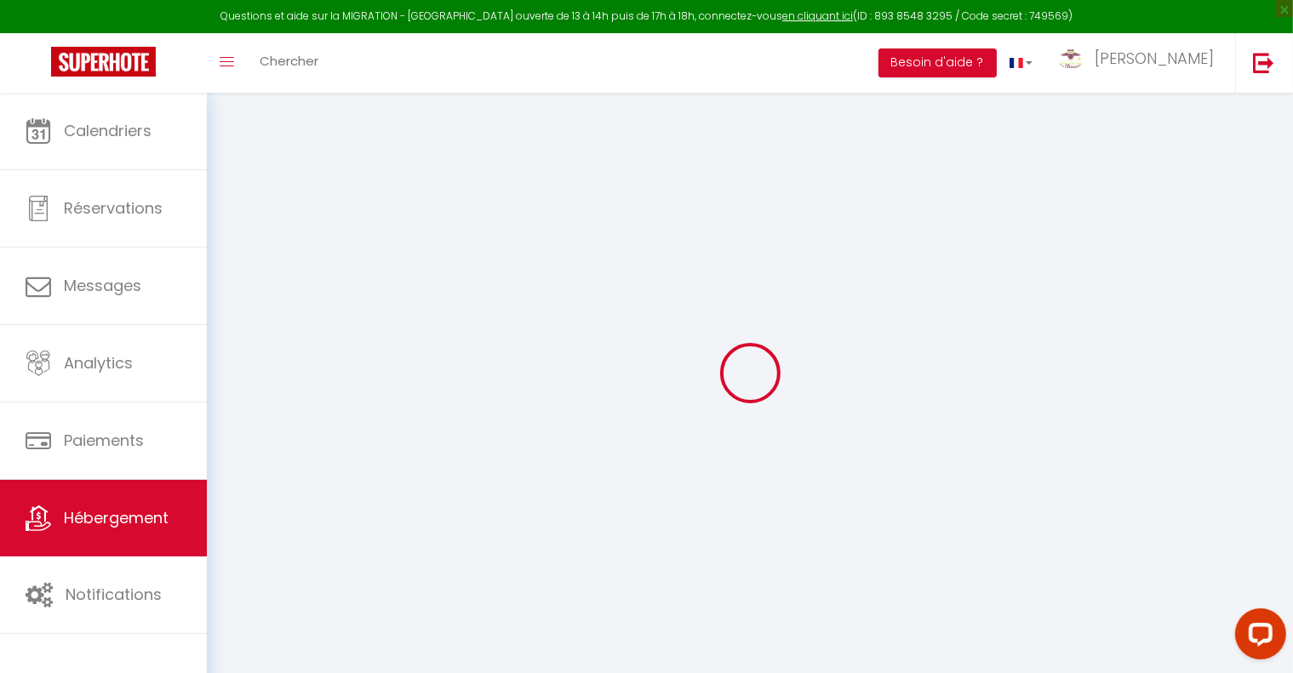
checkbox input "true"
checkbox input "false"
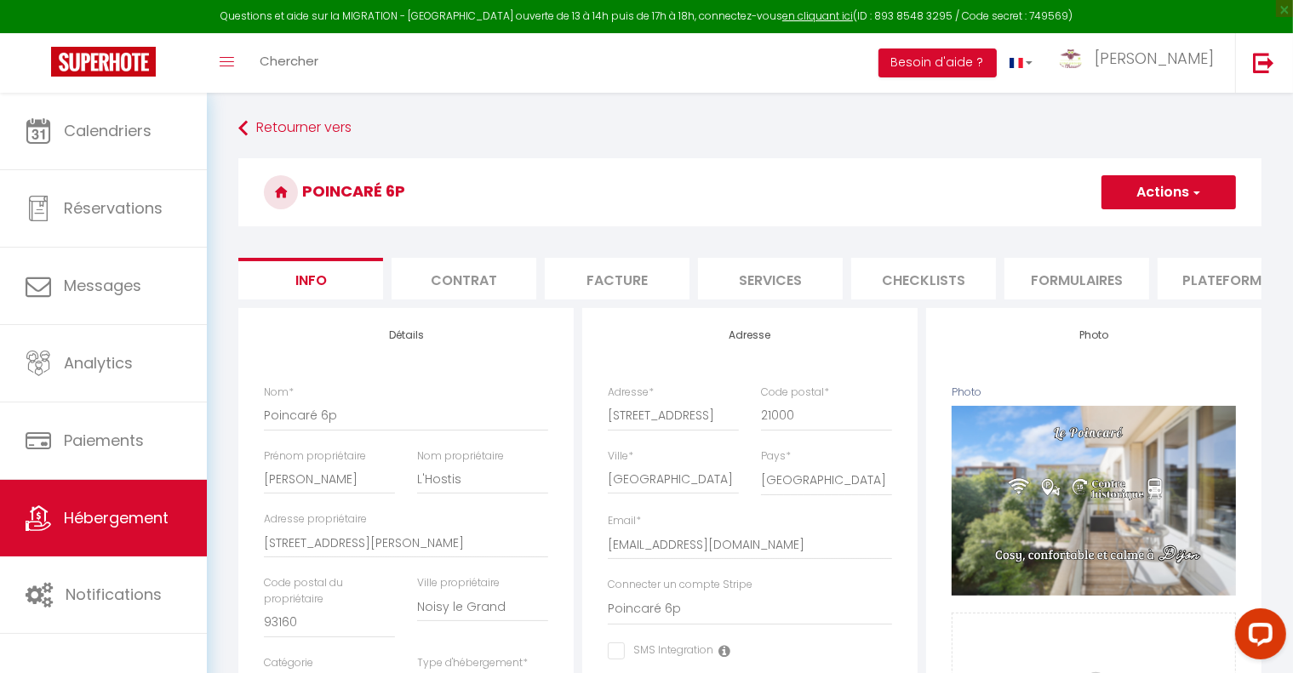
checkbox input "false"
checkbox input "true"
checkbox input "false"
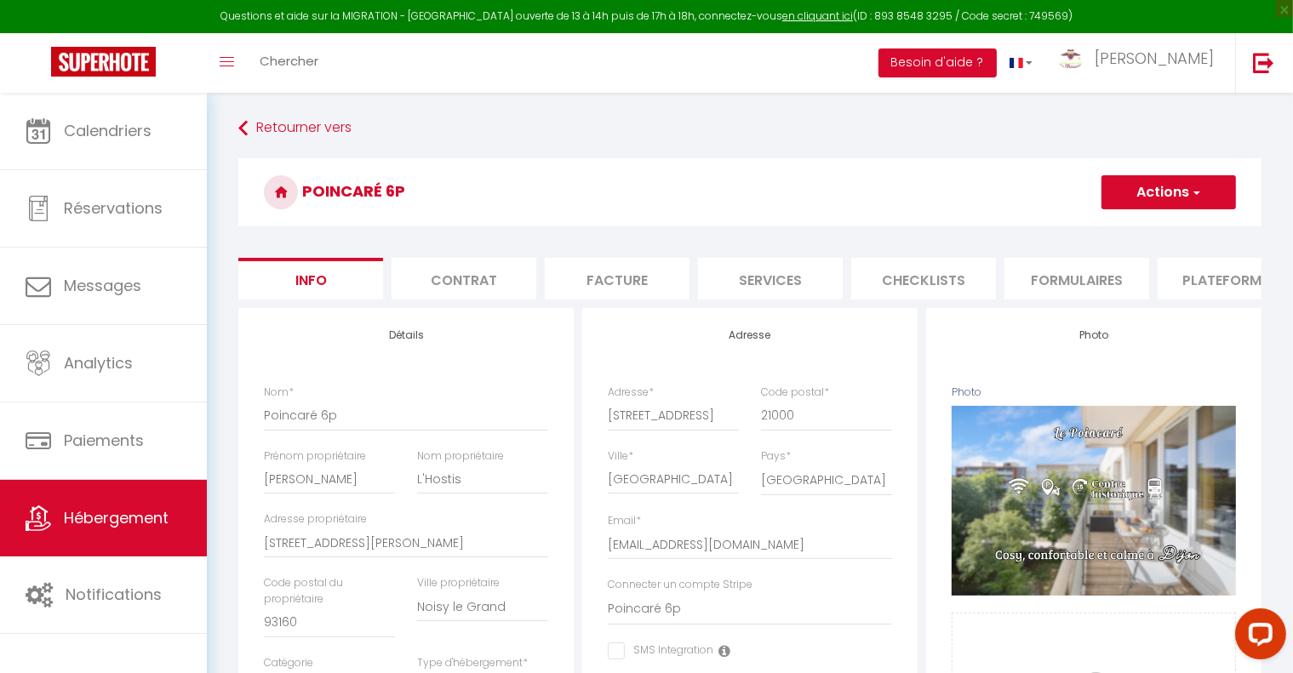
click at [1238, 274] on li "Plateformes" at bounding box center [1230, 279] width 145 height 42
select select
select select "365"
select select "well_reviewed_guests"
select select "EUR"
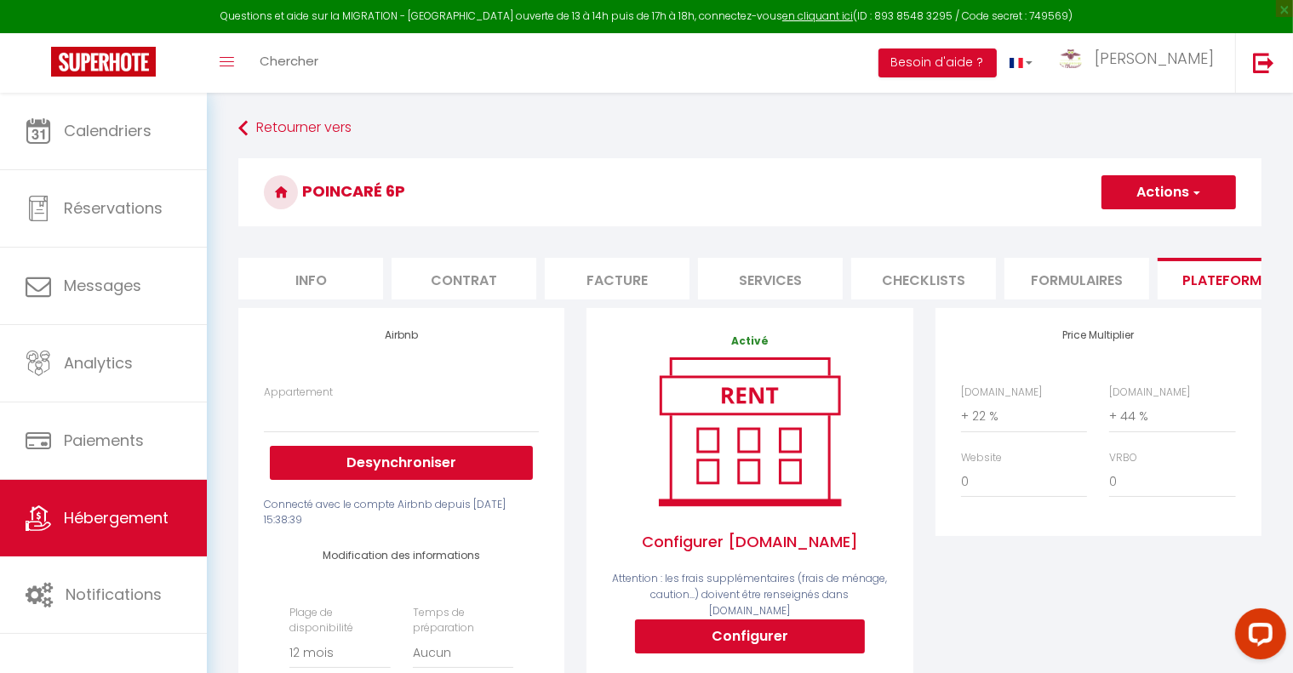
click at [118, 530] on link "Hébergement" at bounding box center [103, 518] width 207 height 77
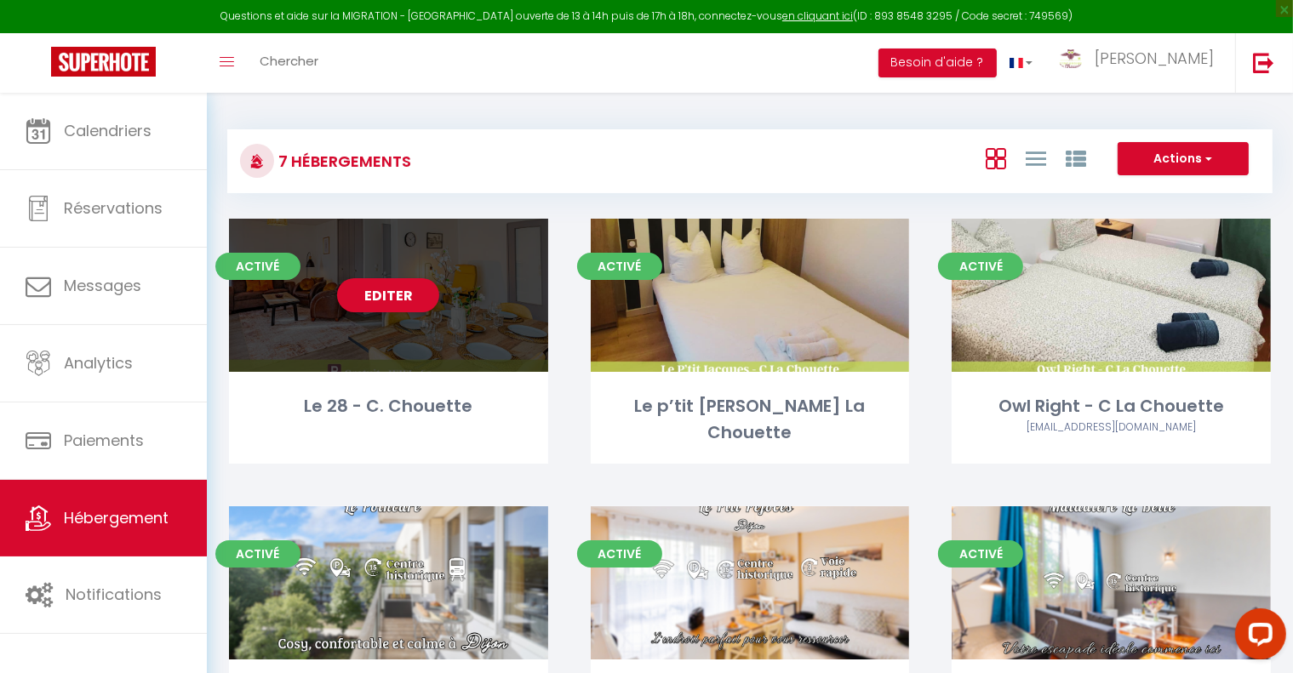
click at [404, 384] on div "Activé Editer Le 28 - C. Chouette" at bounding box center [388, 341] width 319 height 245
select select "3"
select select "2"
select select "1"
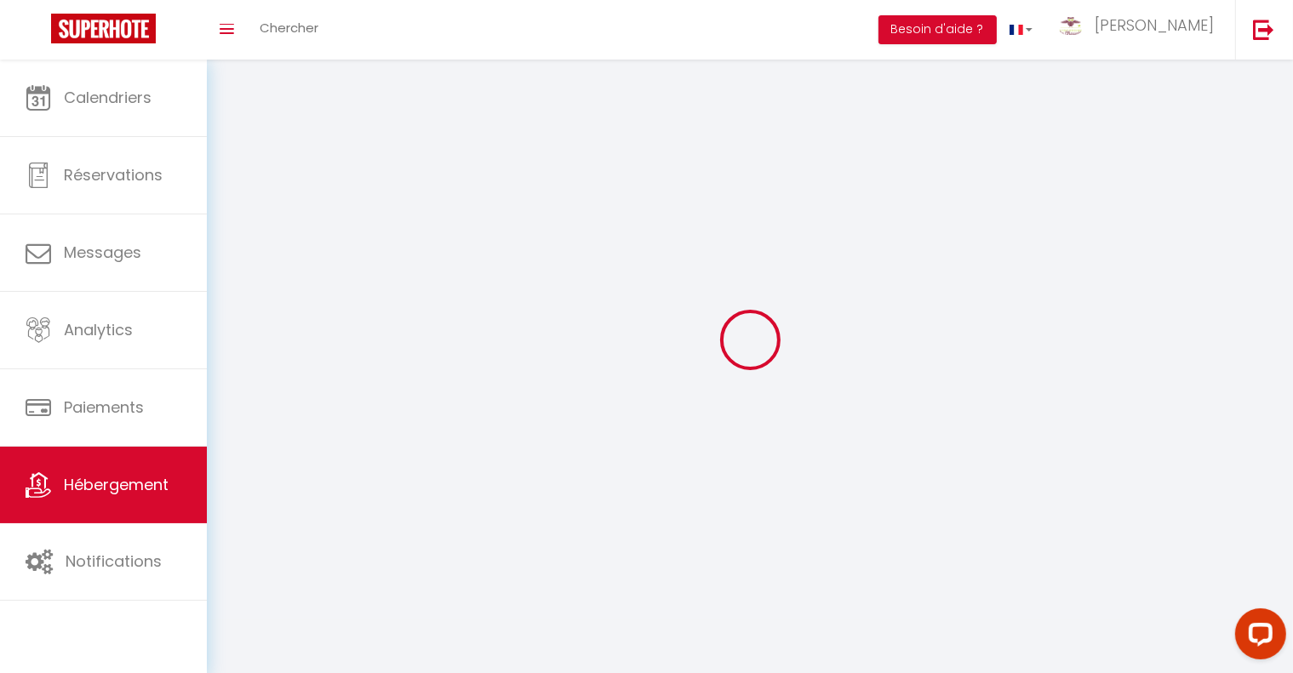
select select
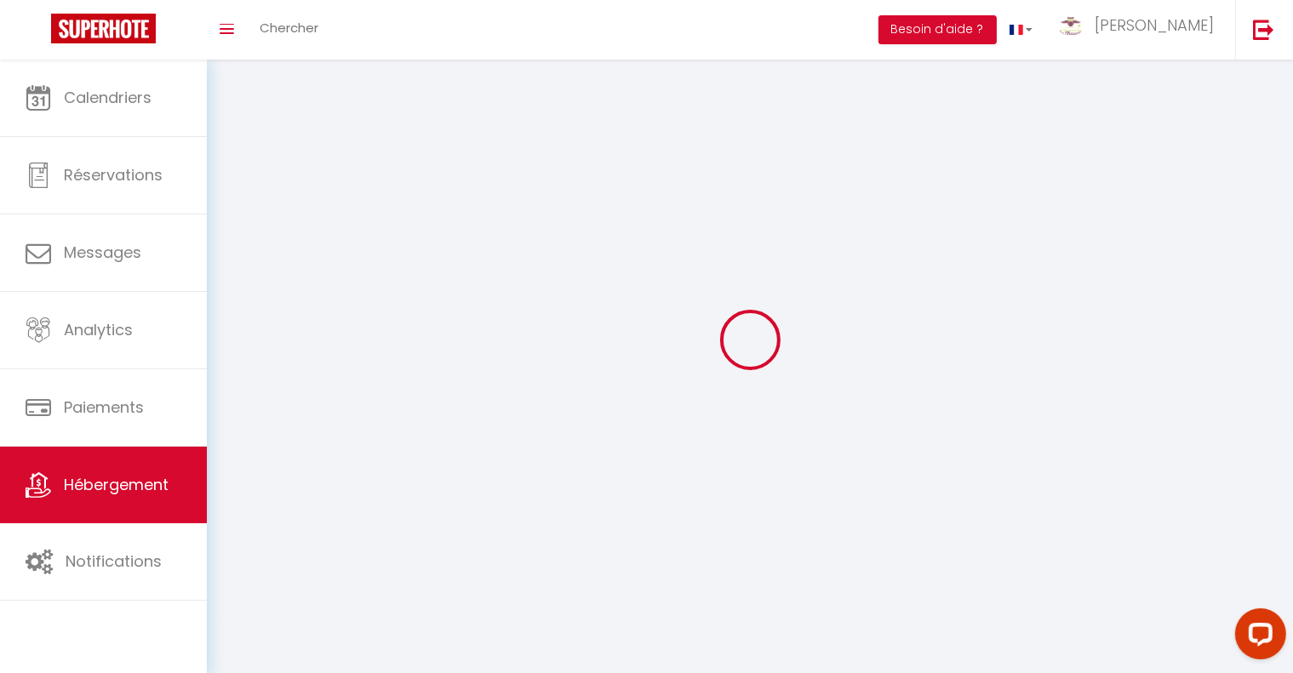
checkbox input "false"
select select
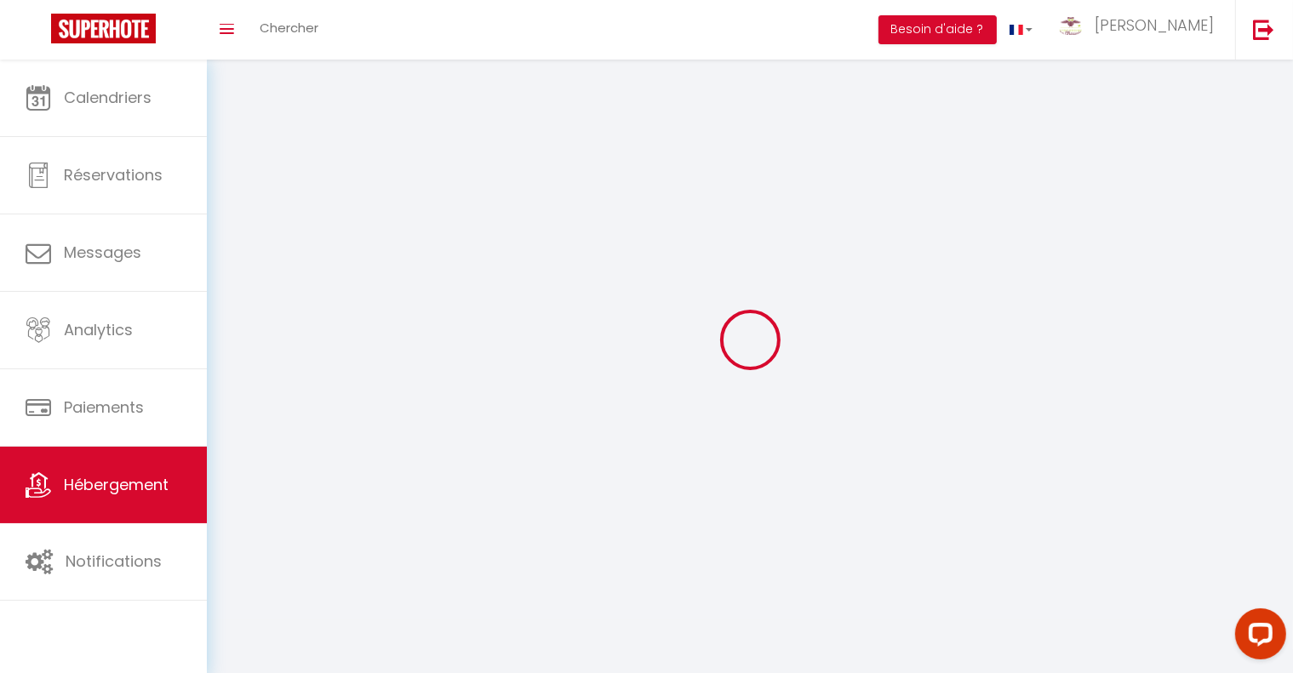
select select
select select "1"
select select
select select "28"
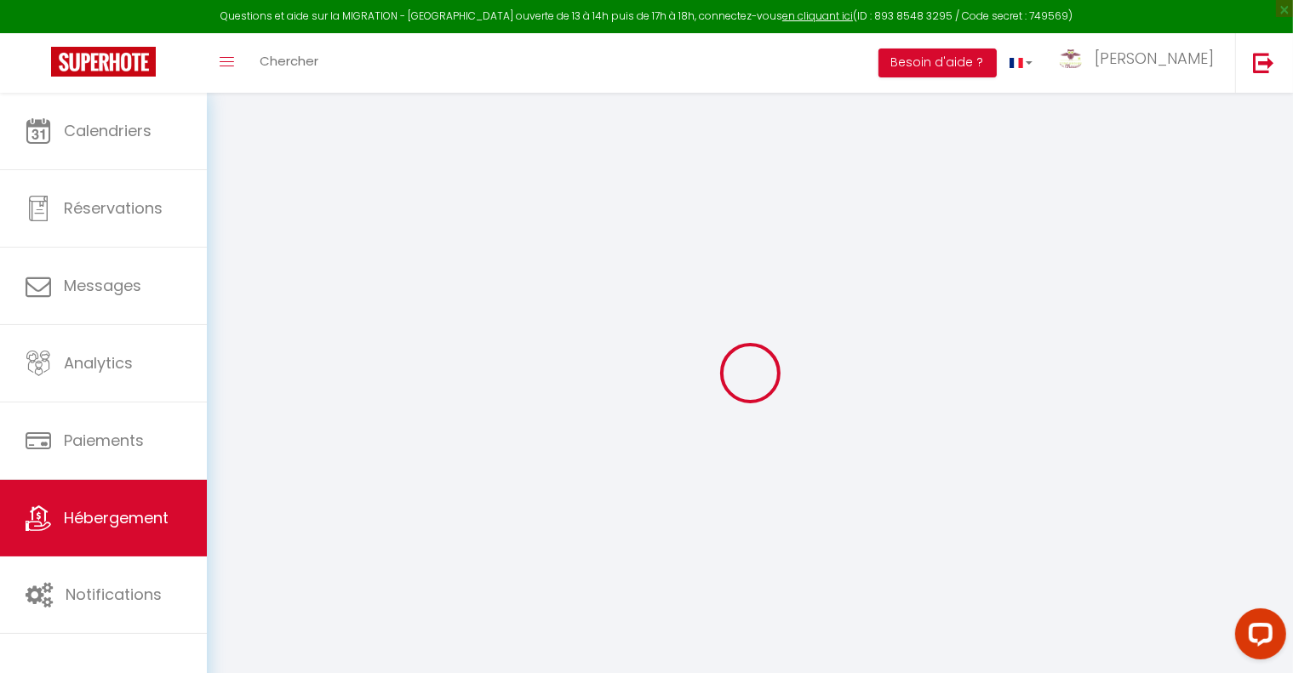
select select
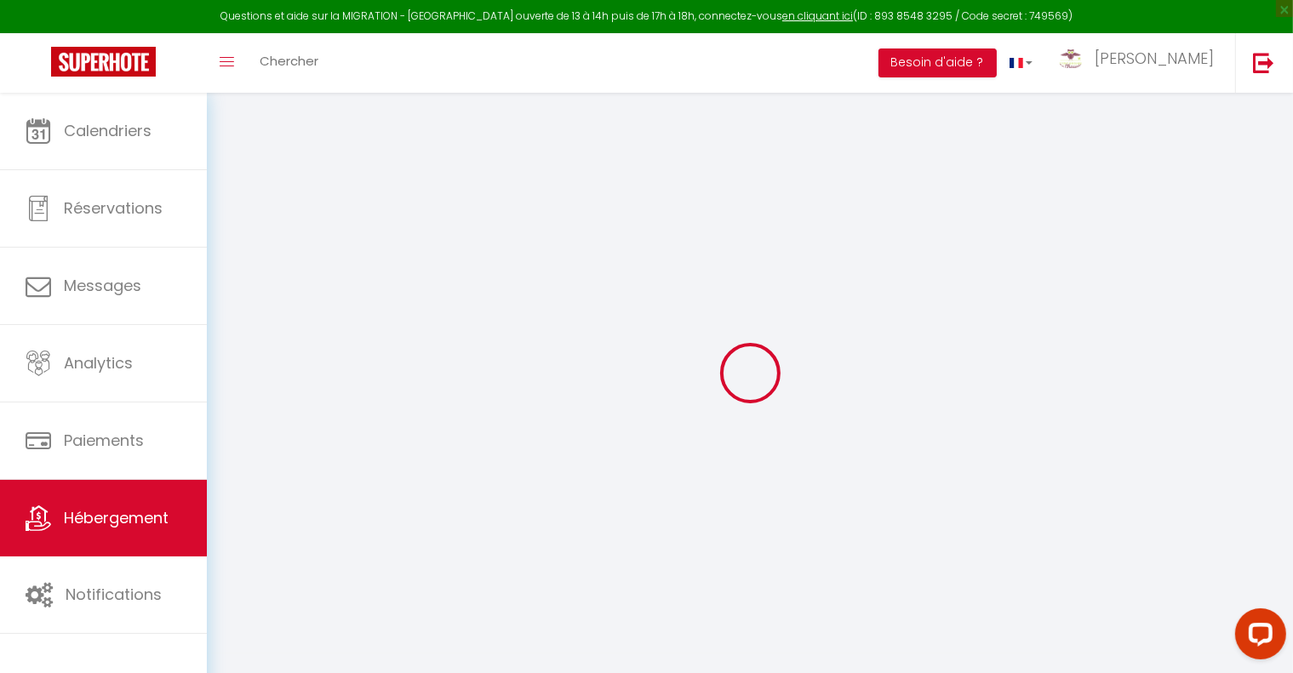
select select
checkbox input "false"
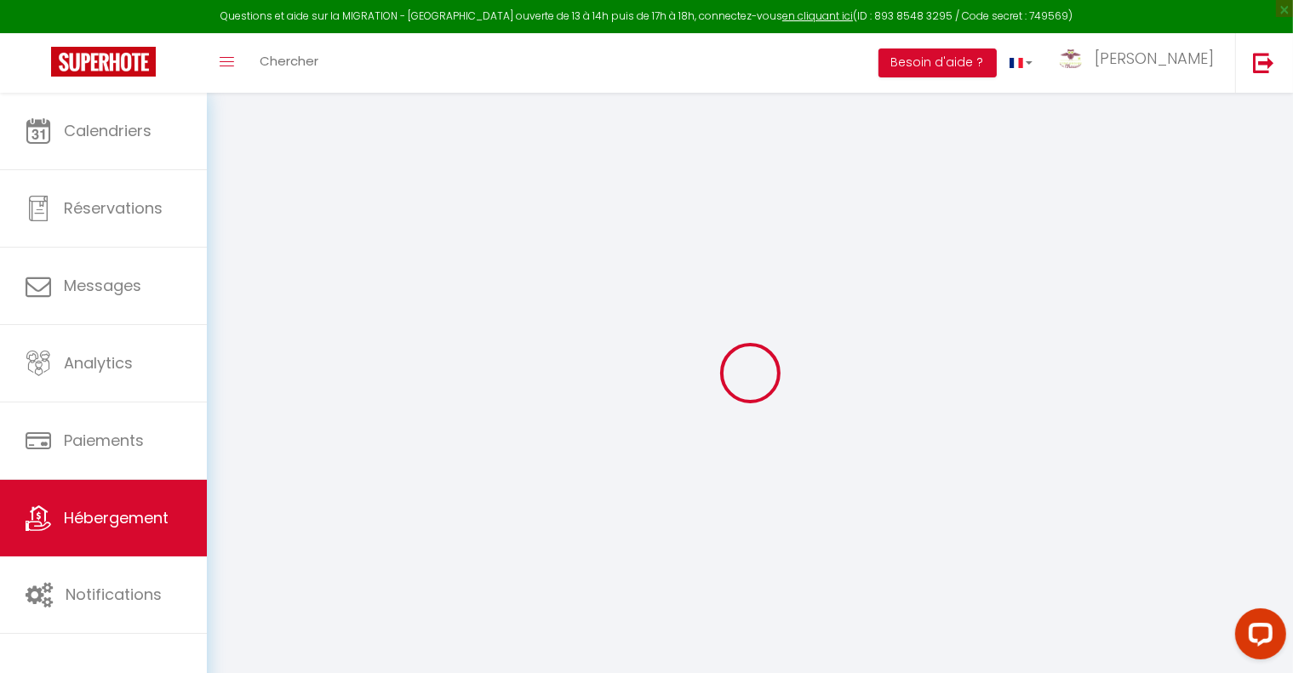
select select
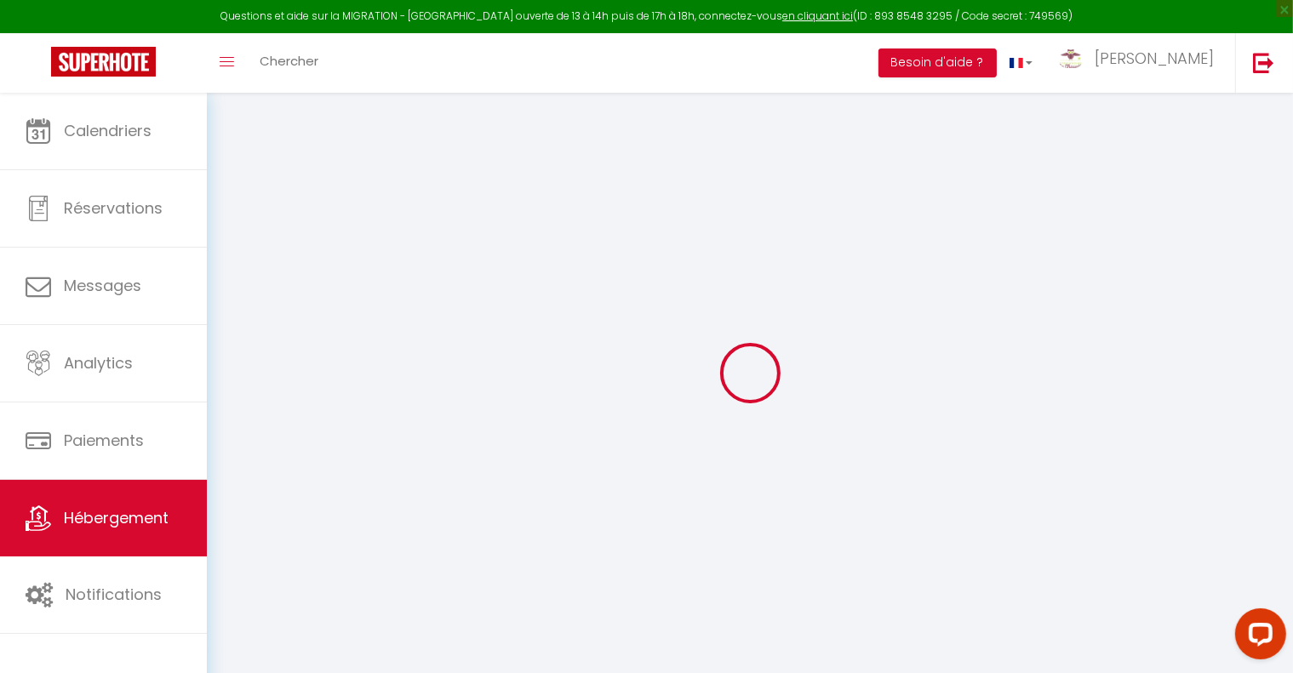
select select
checkbox input "false"
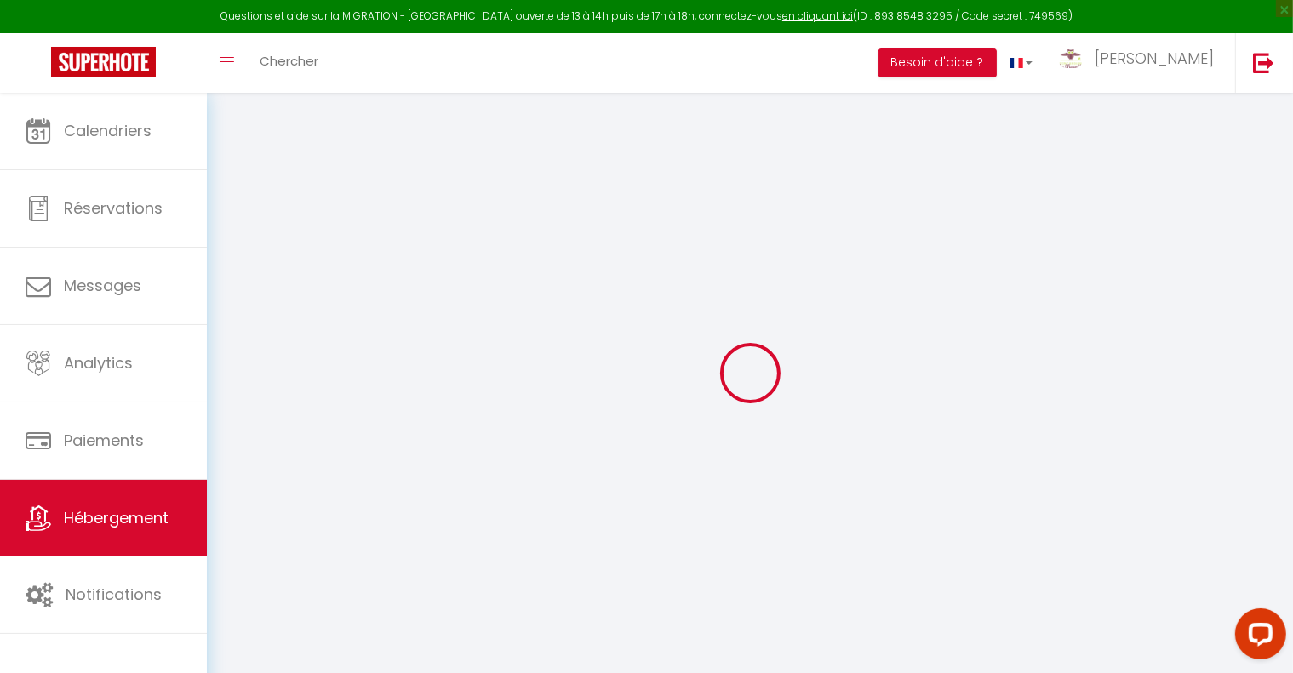
checkbox input "false"
select select
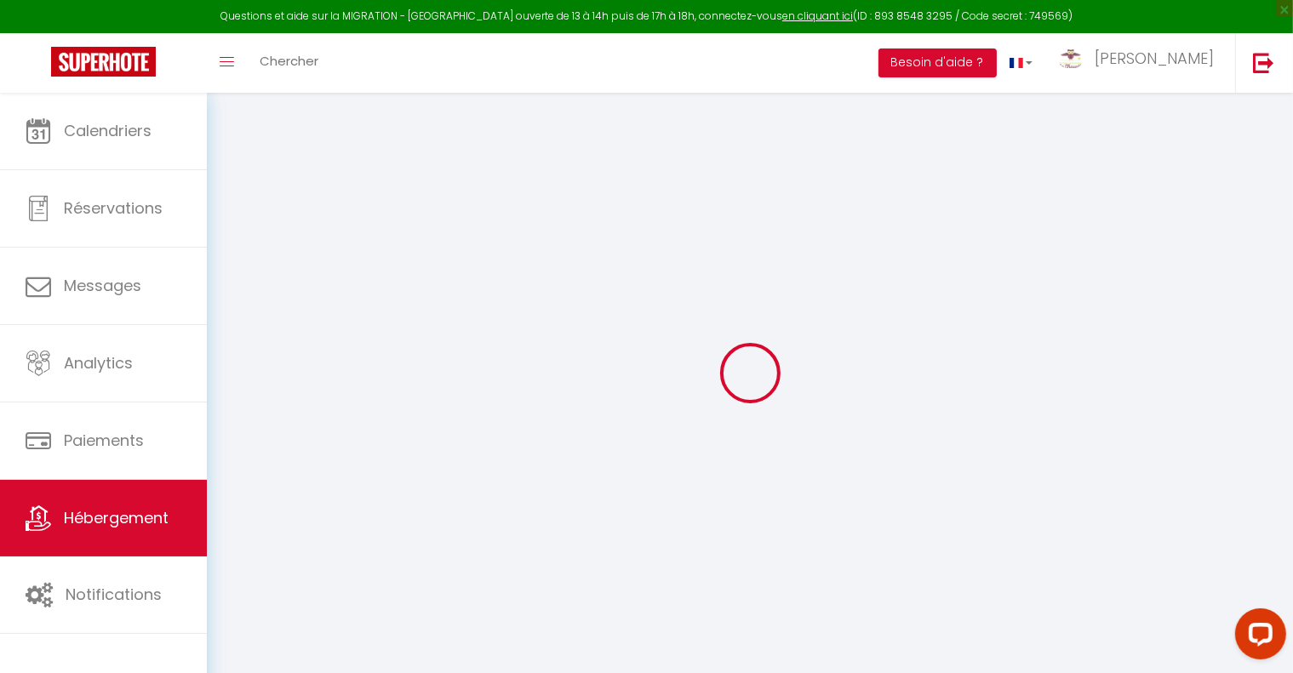
select select
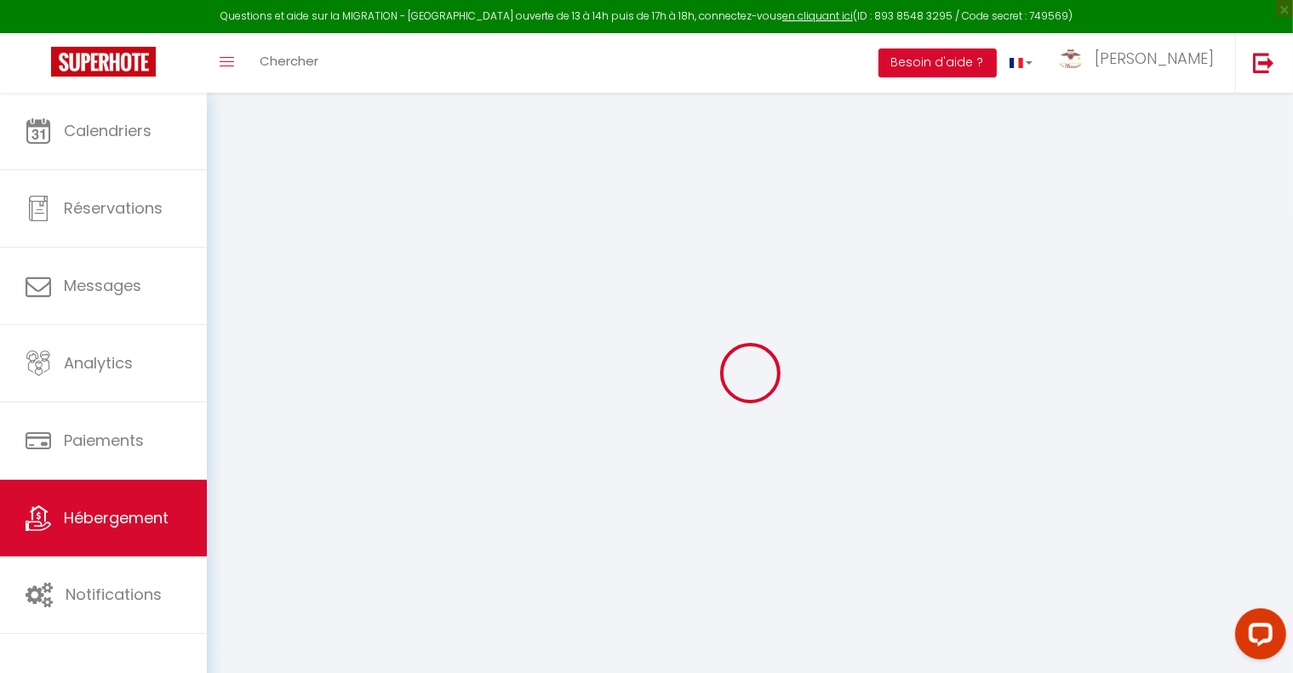
checkbox input "false"
select select
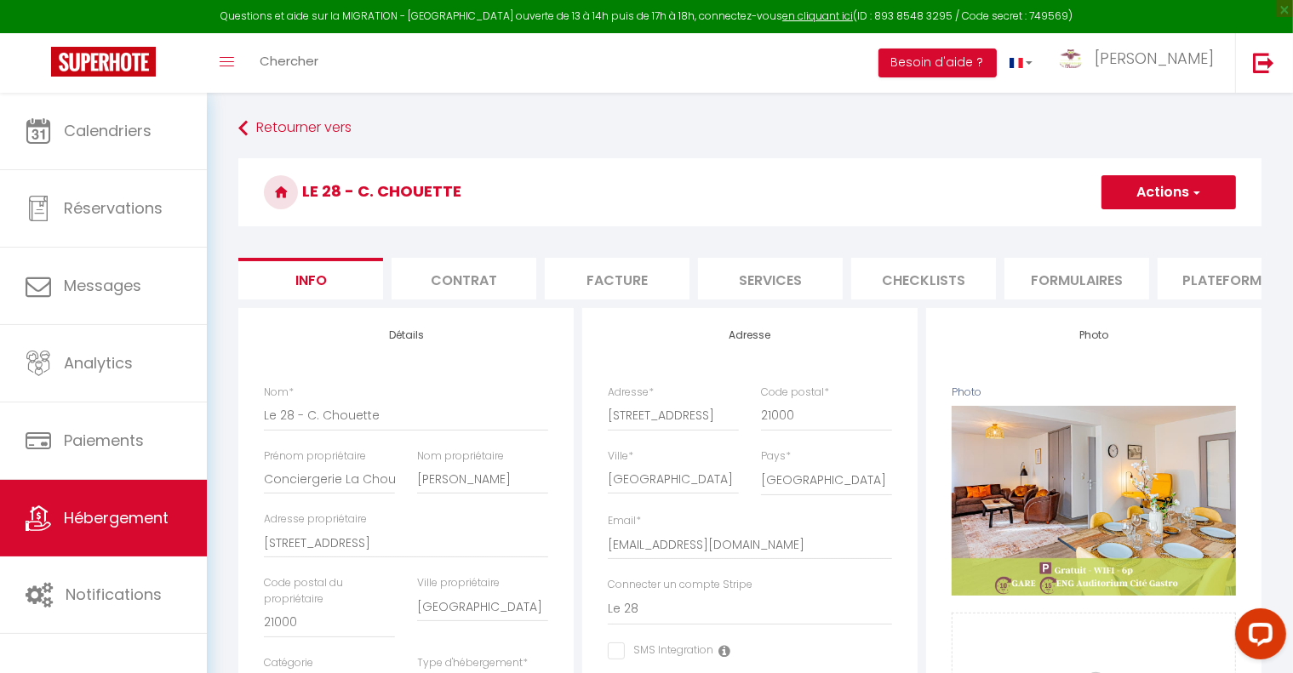
click at [1199, 285] on li "Plateformes" at bounding box center [1230, 279] width 145 height 42
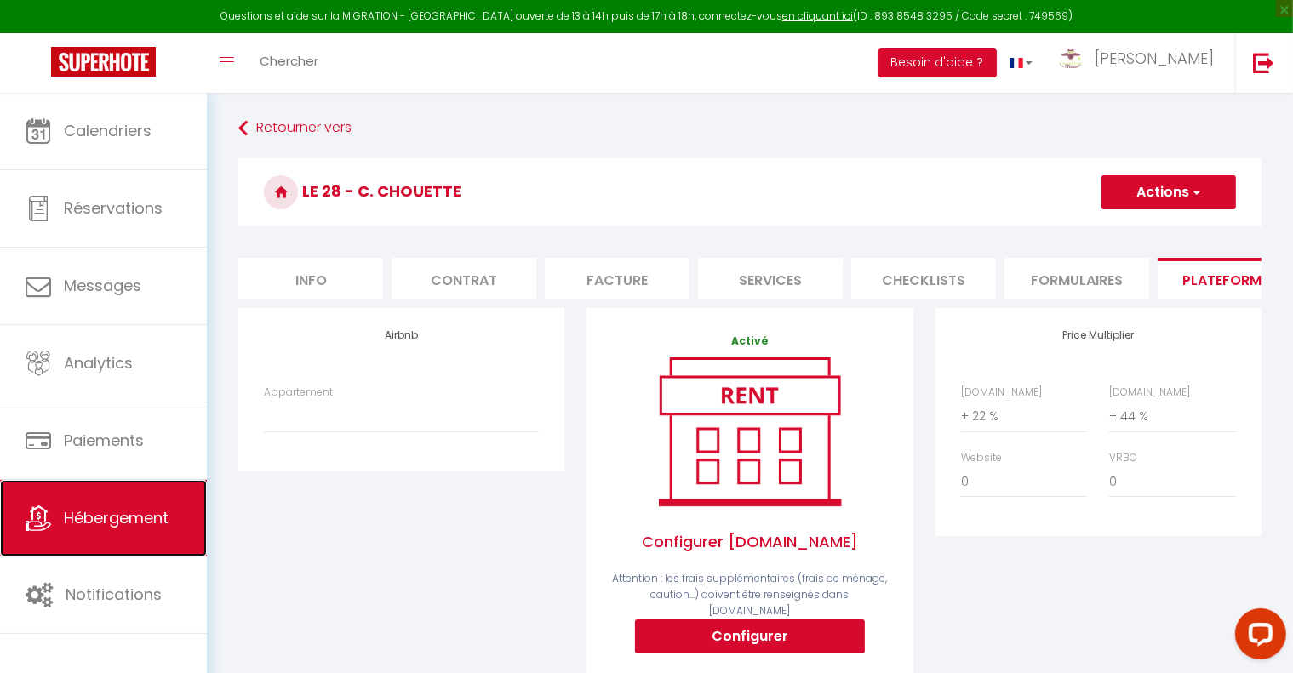
click at [99, 508] on span "Hébergement" at bounding box center [116, 517] width 105 height 21
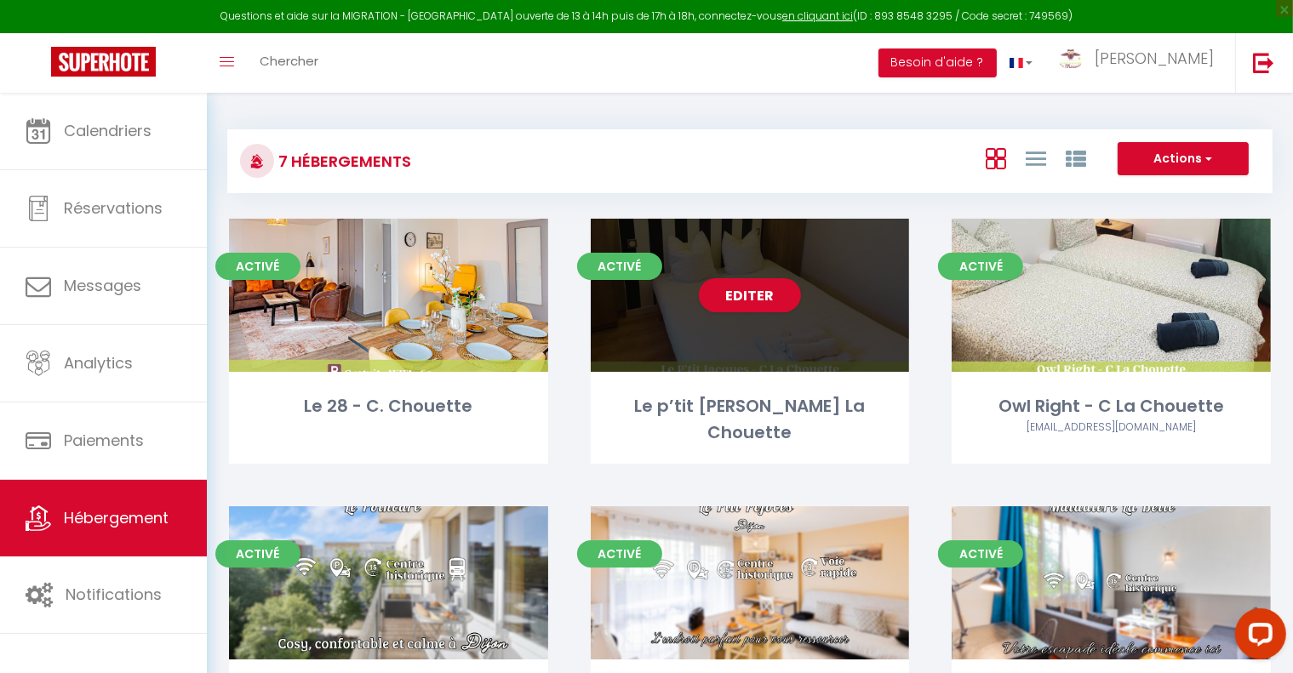
click at [763, 352] on div "Editer" at bounding box center [750, 295] width 319 height 153
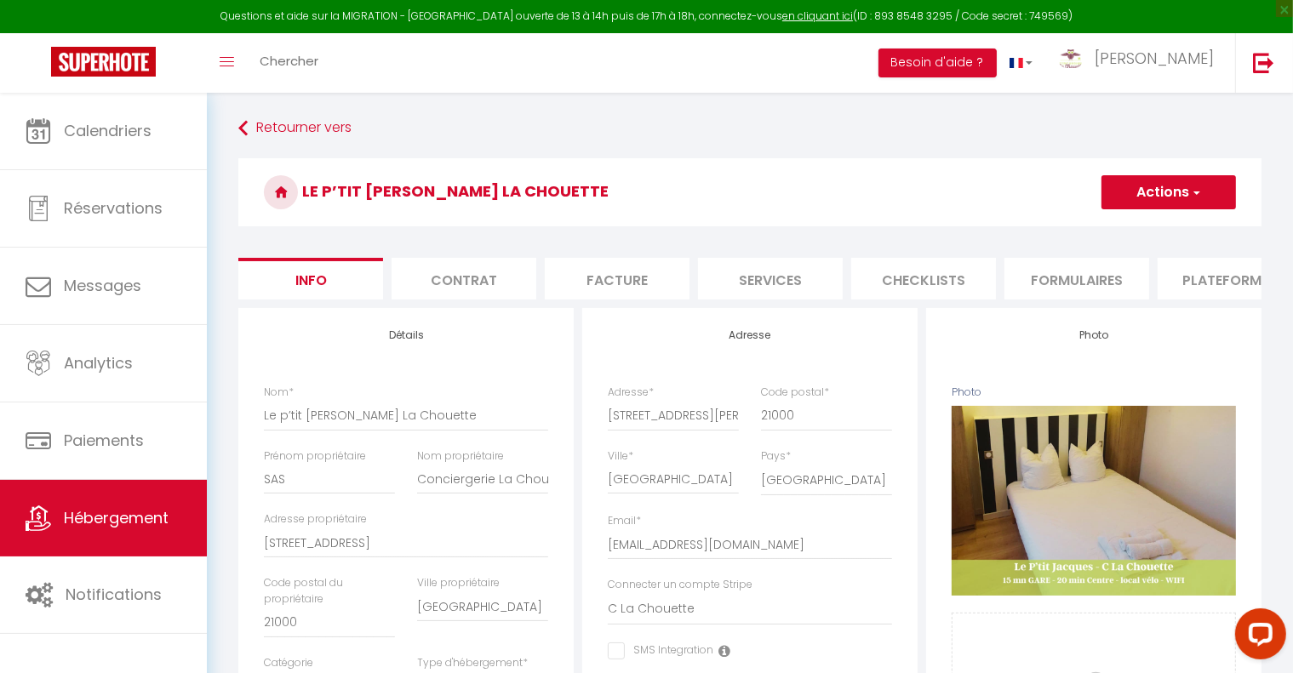
click at [1211, 286] on li "Plateformes" at bounding box center [1230, 279] width 145 height 42
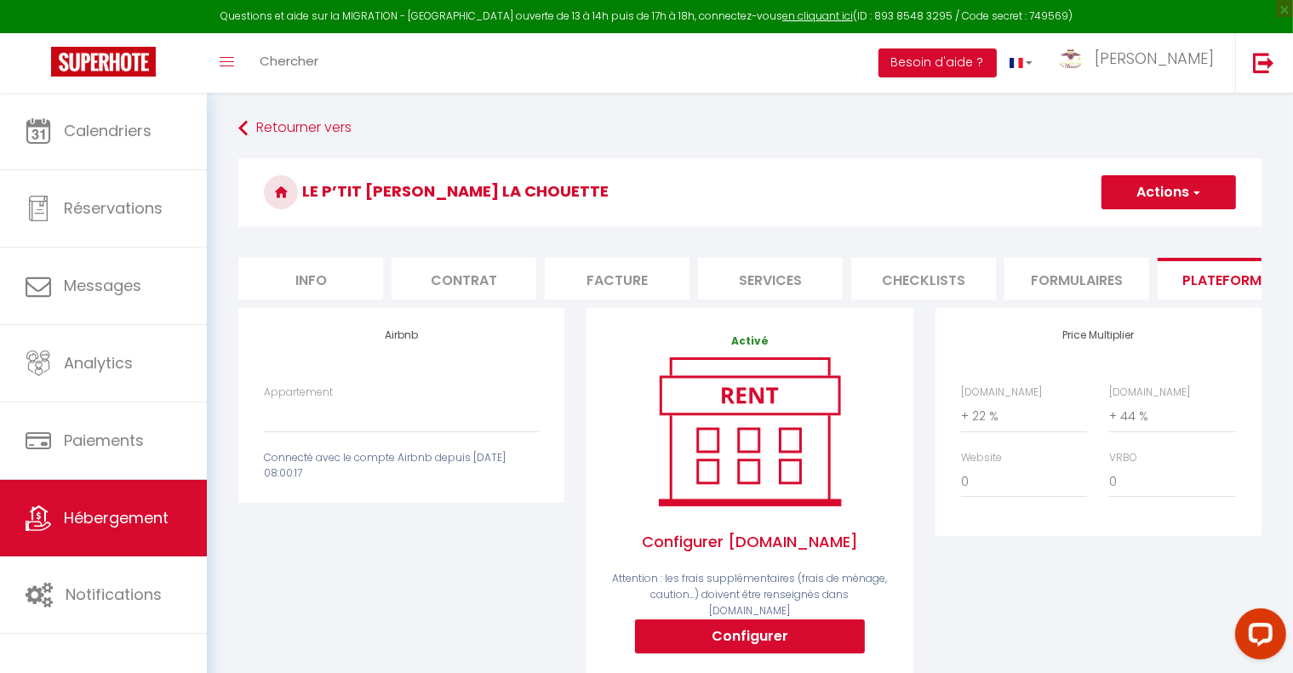
click at [1221, 187] on button "Actions" at bounding box center [1169, 192] width 135 height 34
click at [316, 432] on select "SLP - Owl right - Rue d'Ahuy · Owl Right - C La Chouette - conciergerielachouet…" at bounding box center [401, 416] width 275 height 32
click at [126, 510] on span "Hébergement" at bounding box center [116, 517] width 105 height 21
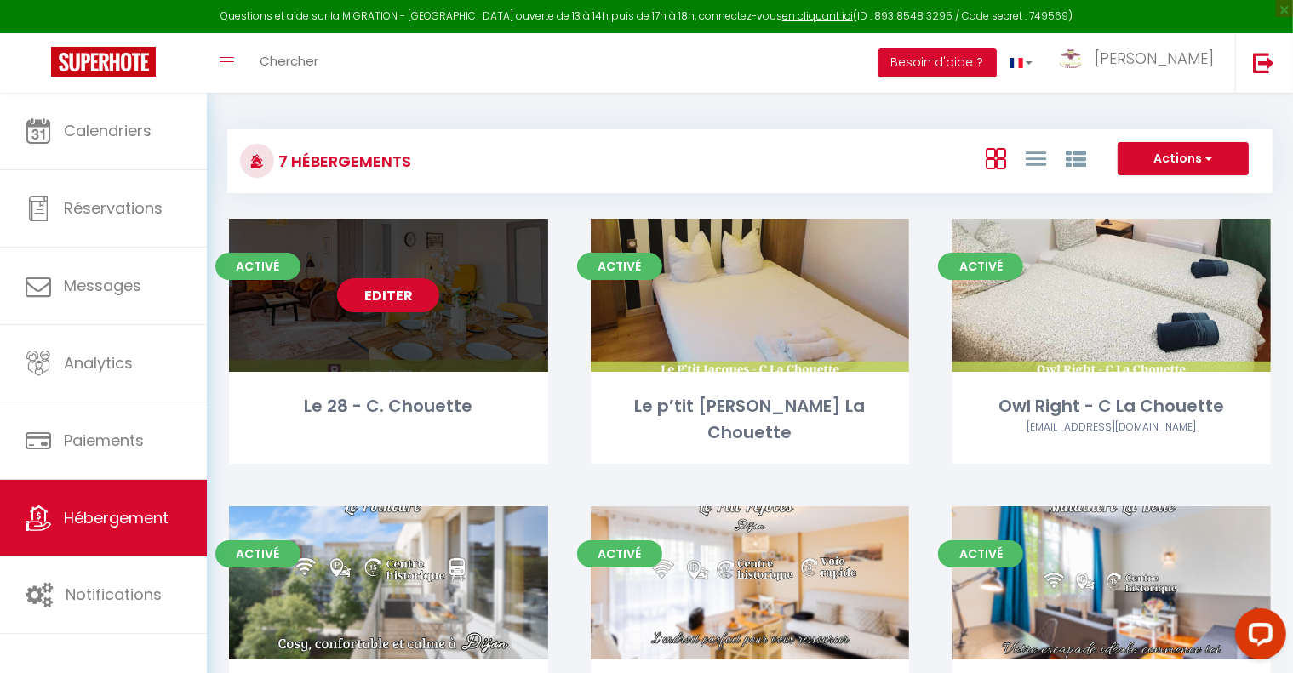
click at [409, 301] on link "Editer" at bounding box center [388, 295] width 102 height 34
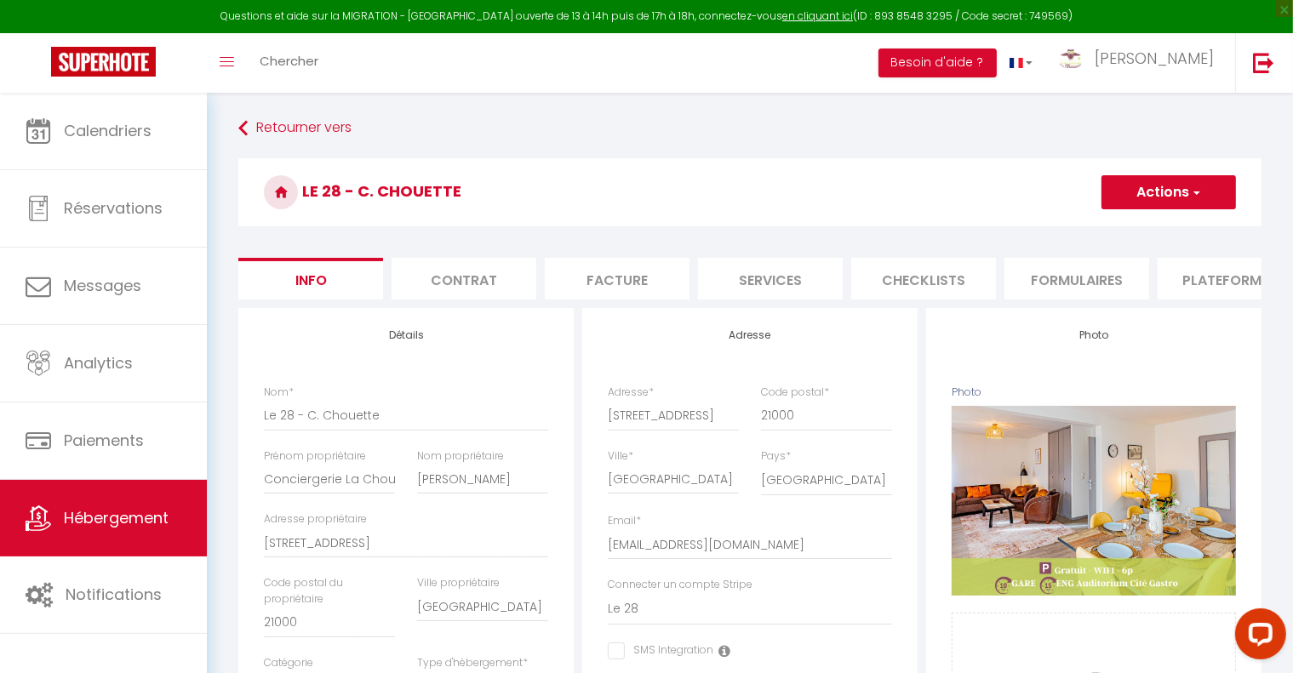
click at [1225, 283] on li "Plateformes" at bounding box center [1230, 279] width 145 height 42
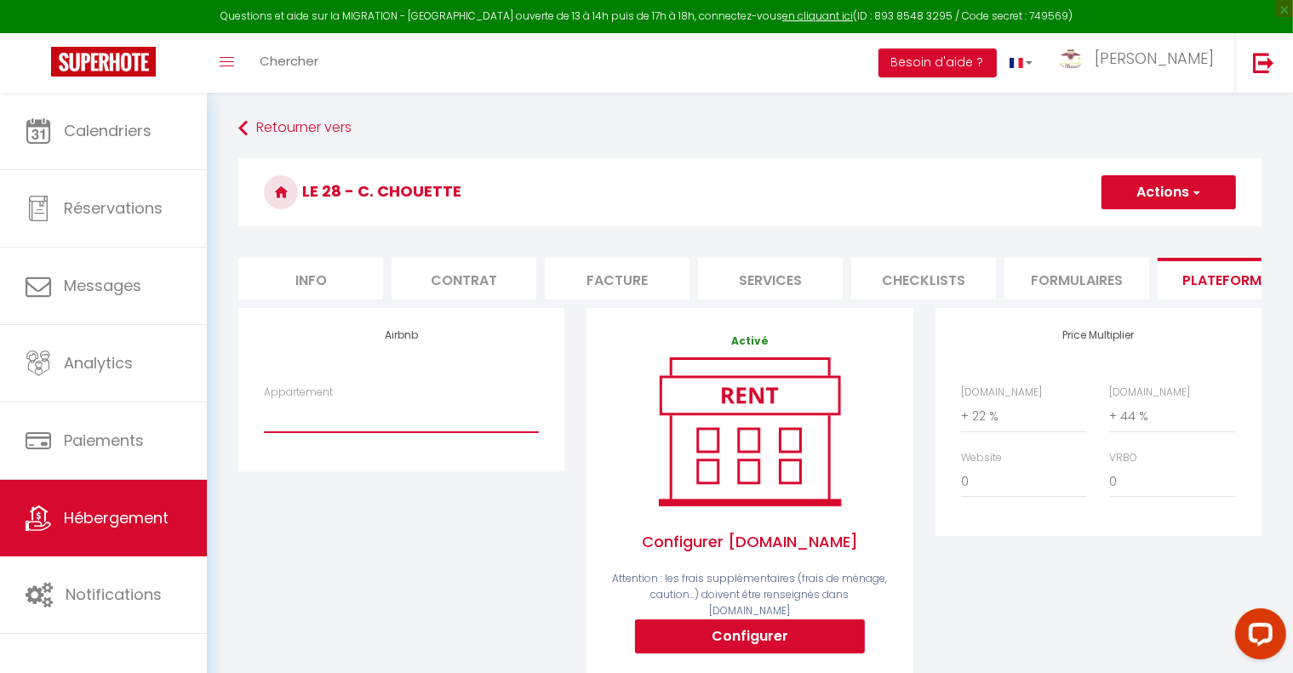
click at [364, 432] on select "SLP - Owl right - Rue d'Ahuy · Owl Right - C La Chouette - conciergerielachouet…" at bounding box center [401, 416] width 275 height 32
click at [232, 512] on div "Airbnb Appartement SLP - Owl right - Rue d'Ahuy · Owl Right - C La Chouette - c…" at bounding box center [401, 529] width 348 height 443
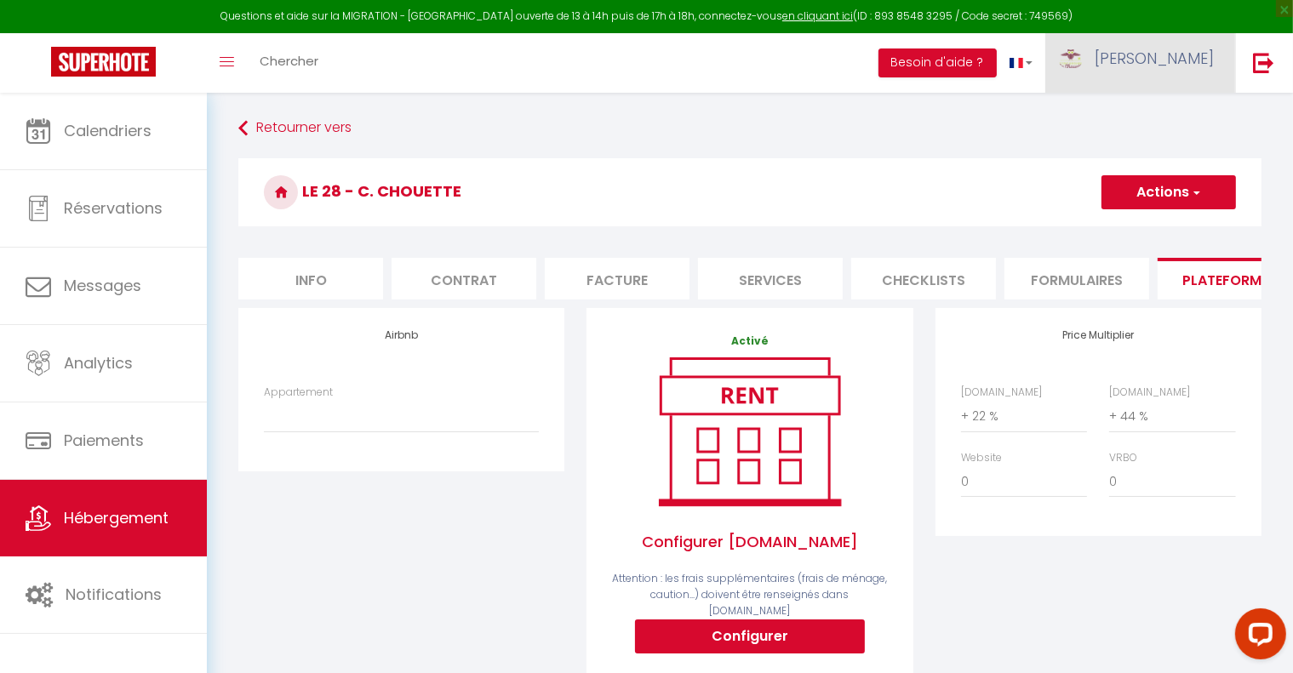
click at [1178, 67] on span "[PERSON_NAME]" at bounding box center [1154, 58] width 119 height 21
click at [1167, 112] on link "Paramètres" at bounding box center [1167, 118] width 126 height 29
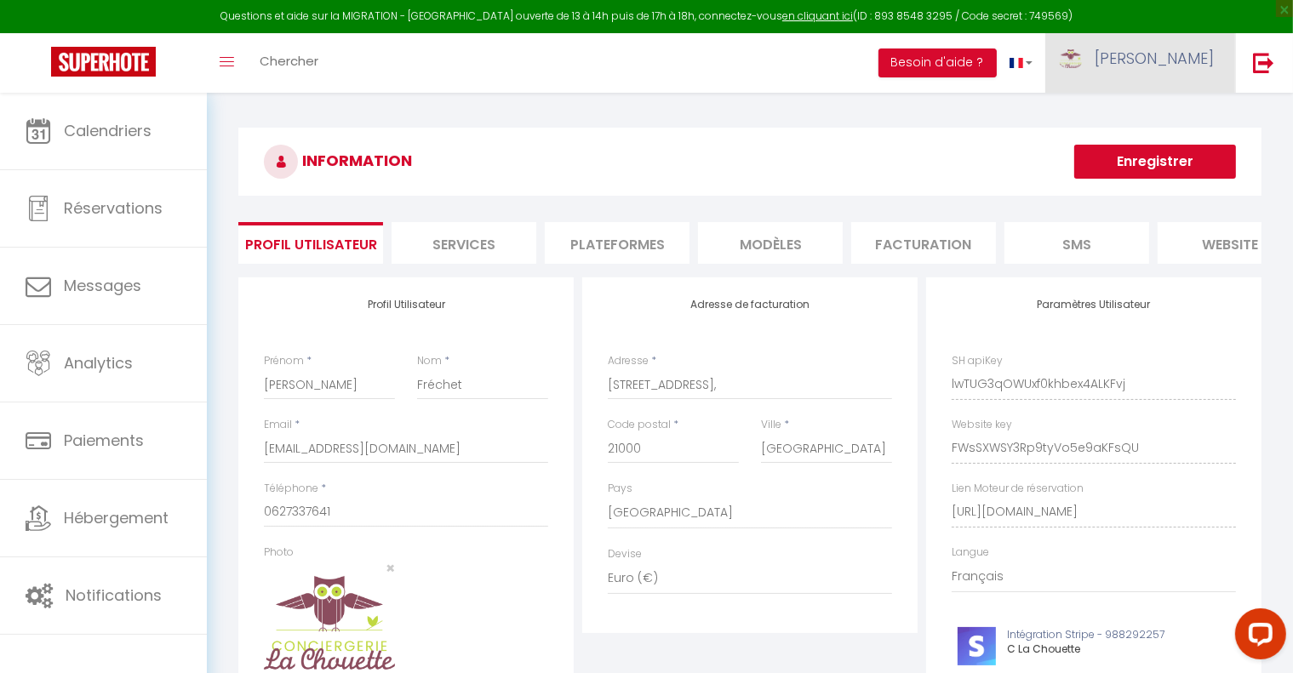
click at [1210, 65] on span "[PERSON_NAME]" at bounding box center [1154, 58] width 119 height 21
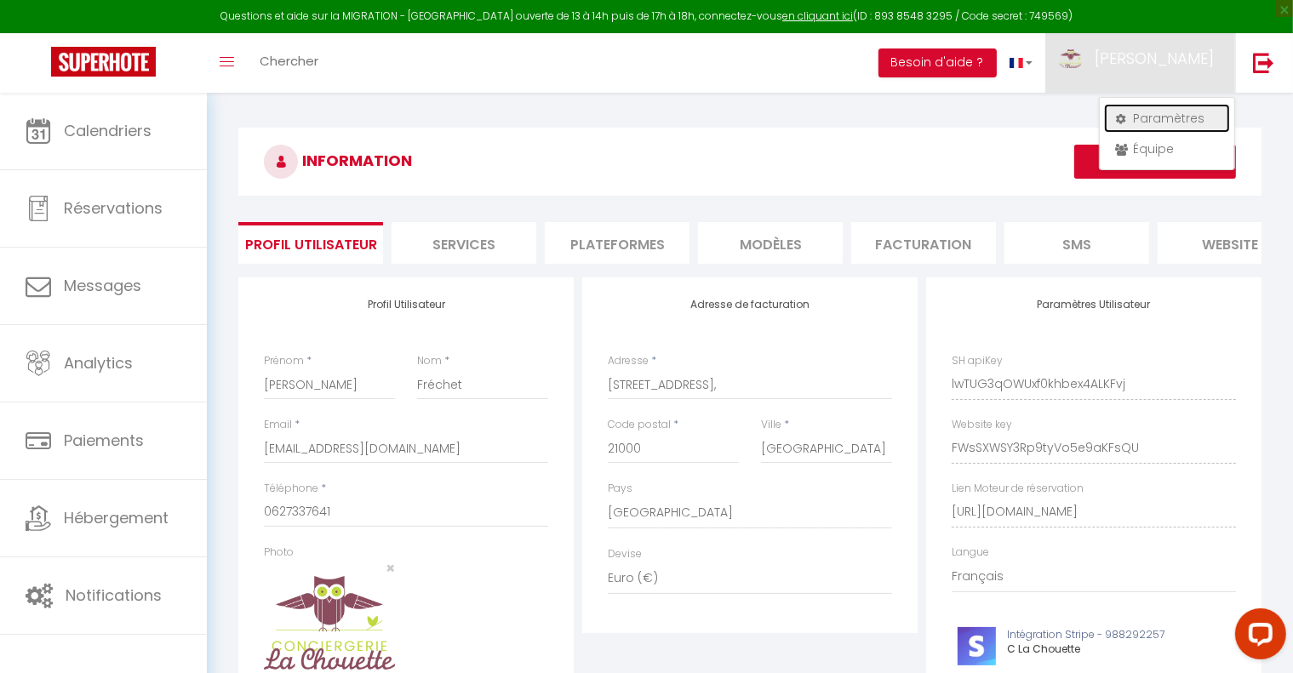
click at [1154, 113] on link "Paramètres" at bounding box center [1167, 118] width 126 height 29
click at [631, 247] on li "Plateformes" at bounding box center [617, 243] width 145 height 42
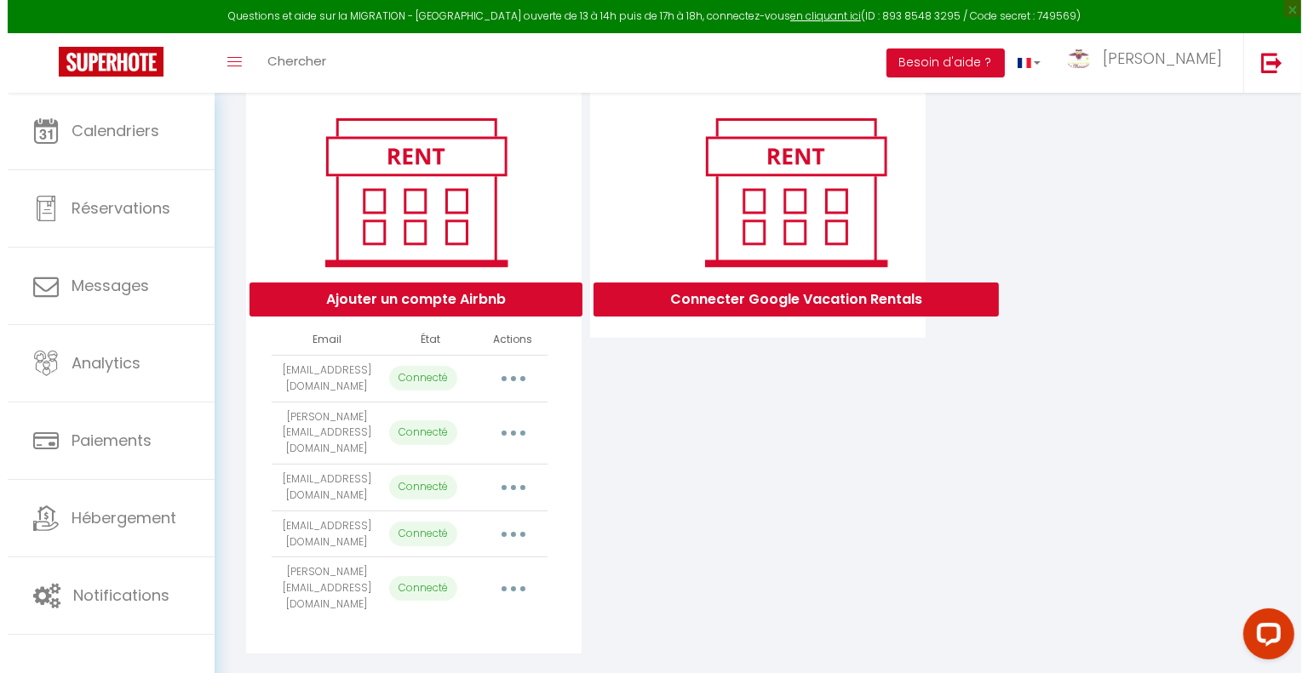
scroll to position [197, 0]
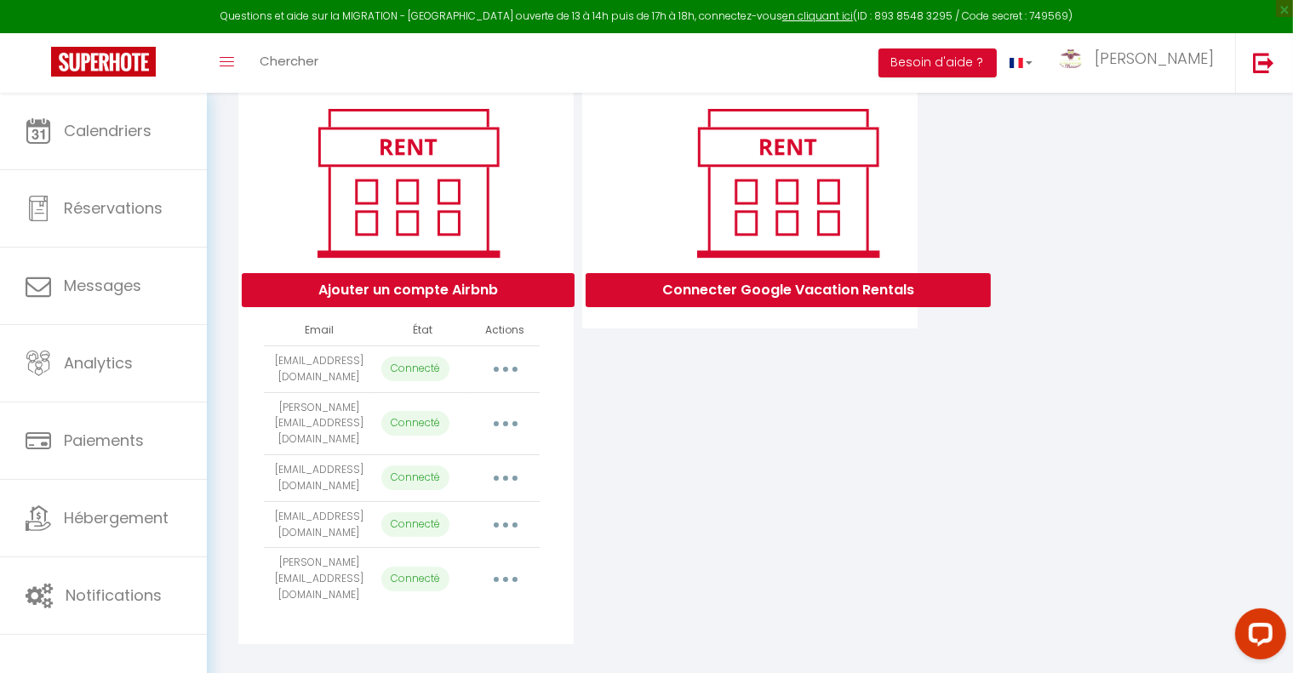
click at [503, 383] on button "button" at bounding box center [506, 369] width 48 height 27
click at [464, 422] on link "Importer les appartements" at bounding box center [430, 407] width 188 height 29
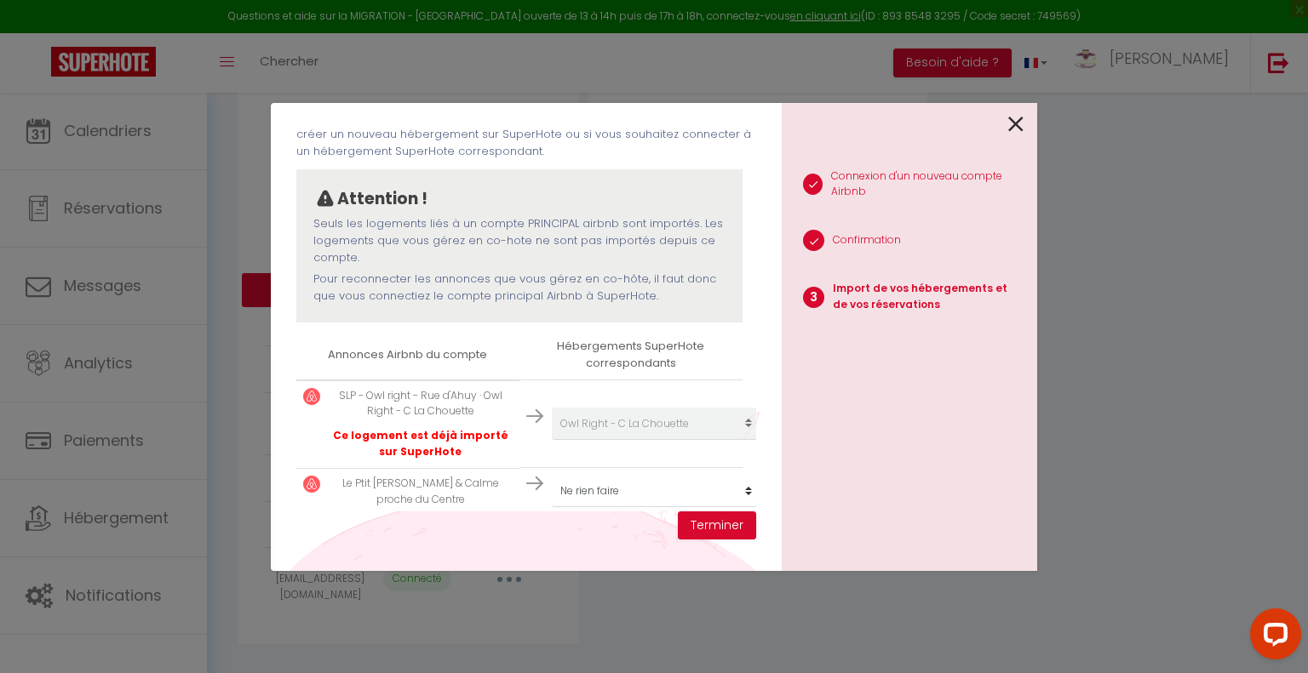
scroll to position [136, 0]
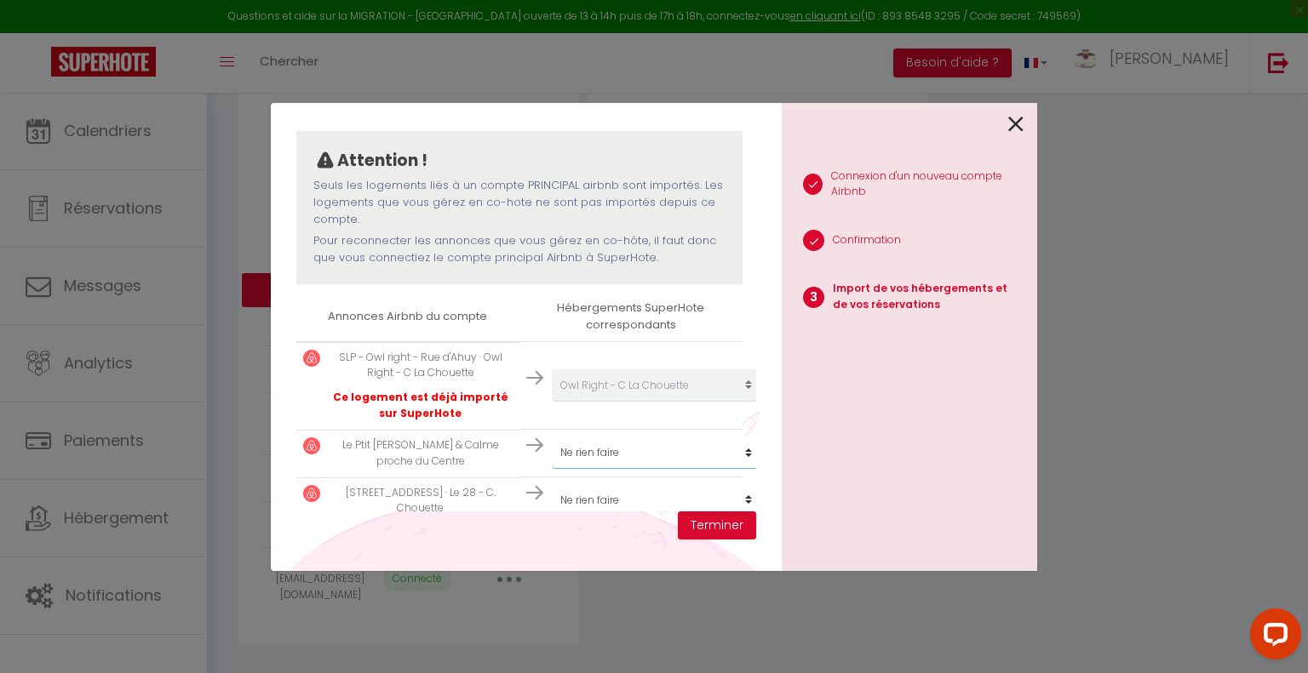
click at [703, 402] on select "Créer un nouveau hébergement Ne rien faire Le 28 - C. Chouette Le p’tit Jacques…" at bounding box center [656, 385] width 209 height 32
click at [552, 402] on select "Créer un nouveau hébergement Ne rien faire Le 28 - C. Chouette Le p’tit Jacques…" at bounding box center [656, 385] width 209 height 32
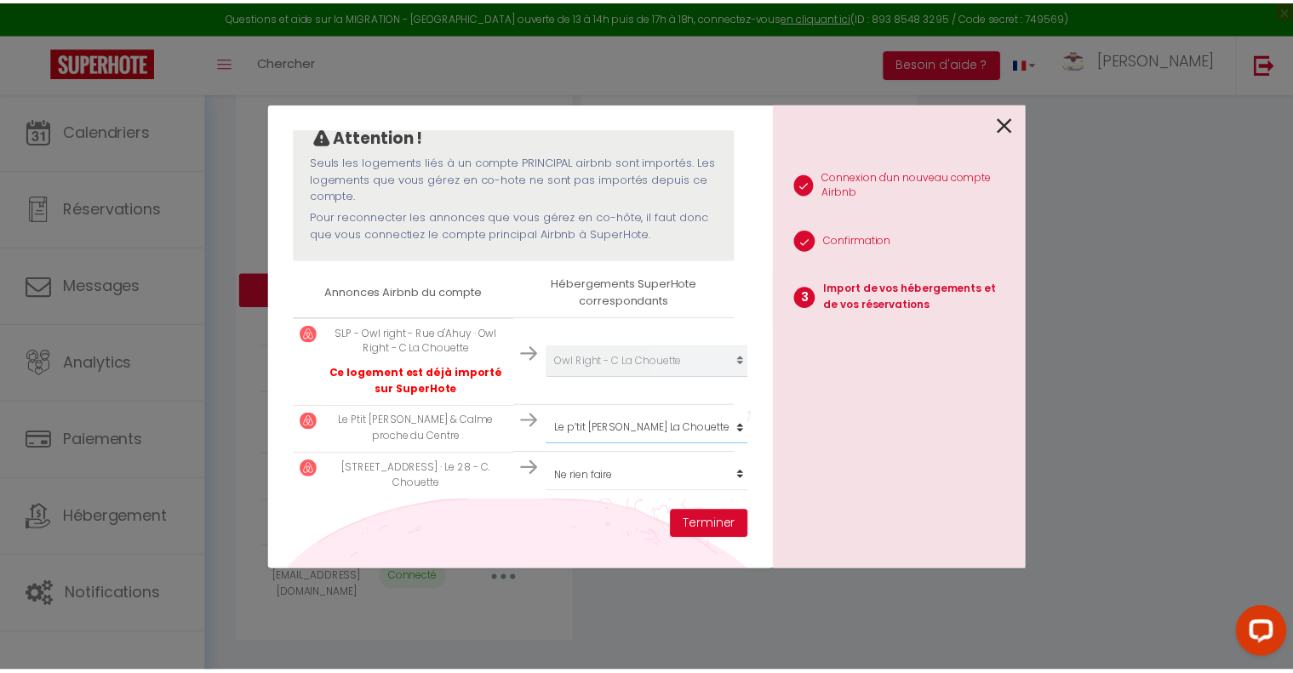
scroll to position [174, 0]
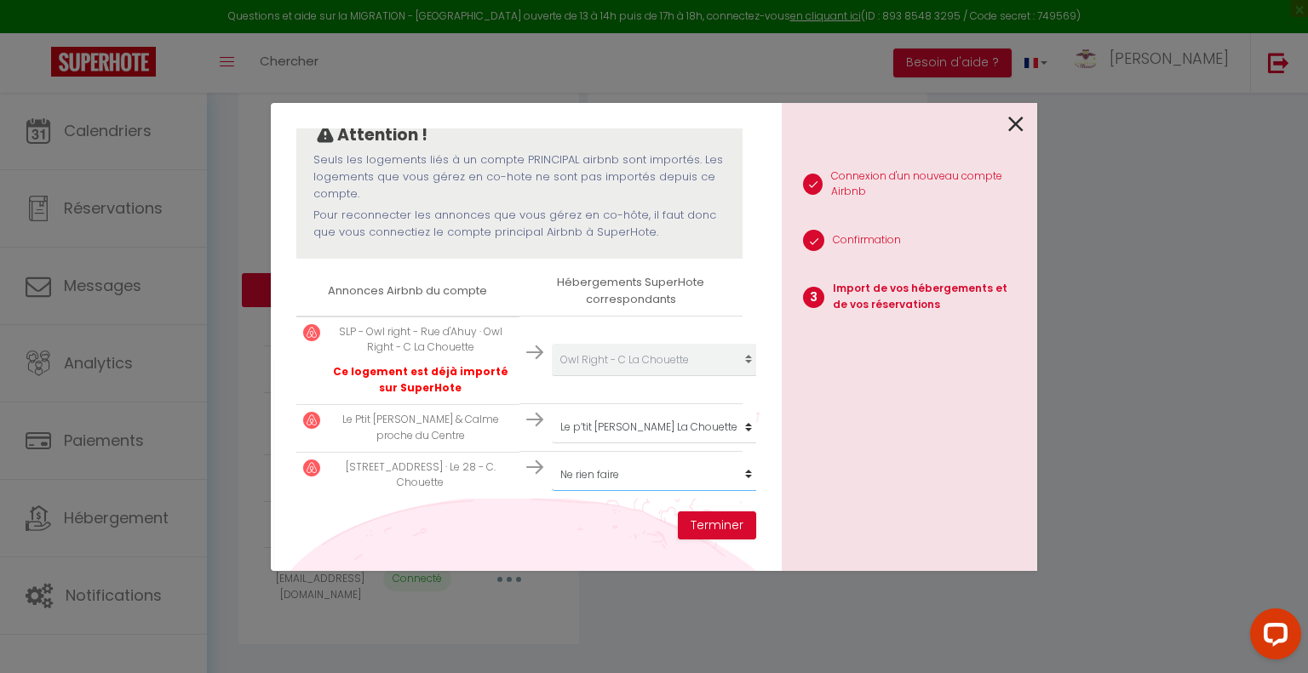
click at [678, 376] on select "Créer un nouveau hébergement Ne rien faire Le 28 - C. Chouette Le p’tit Jacques…" at bounding box center [656, 360] width 209 height 32
click at [552, 376] on select "Créer un nouveau hébergement Ne rien faire Le 28 - C. Chouette Le p’tit Jacques…" at bounding box center [656, 360] width 209 height 32
click at [718, 526] on button "Terminer" at bounding box center [717, 526] width 78 height 29
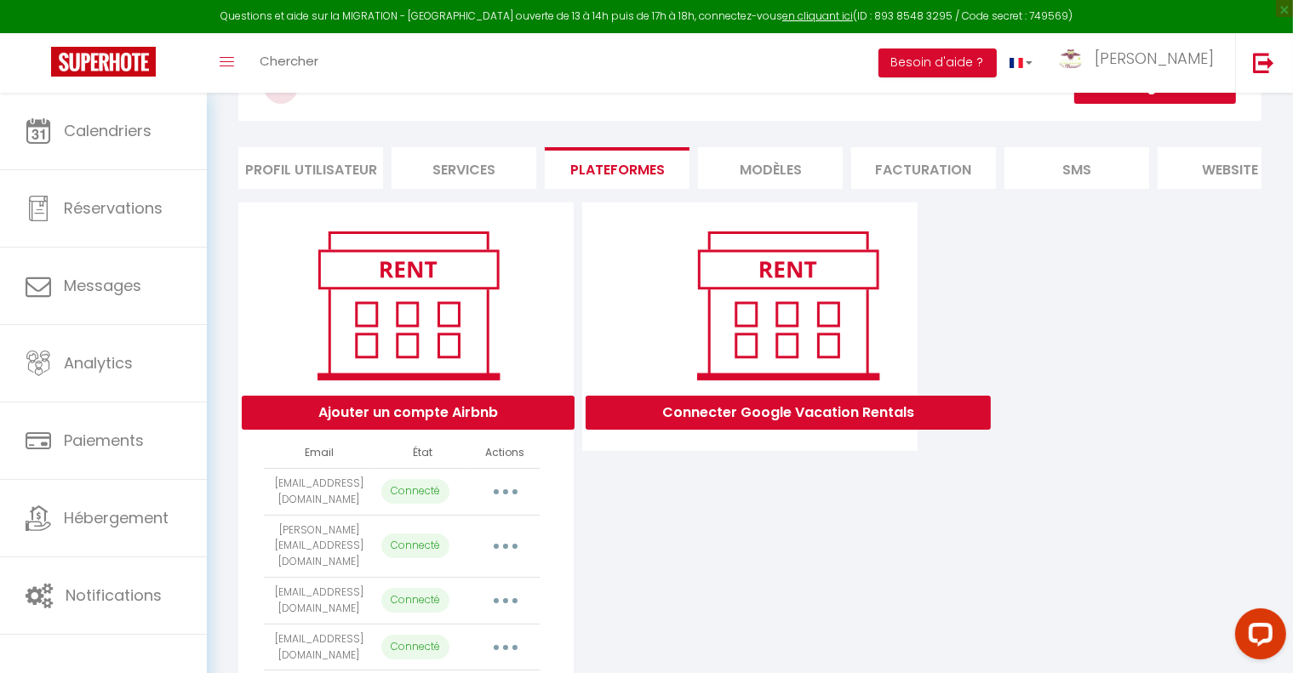
scroll to position [0, 0]
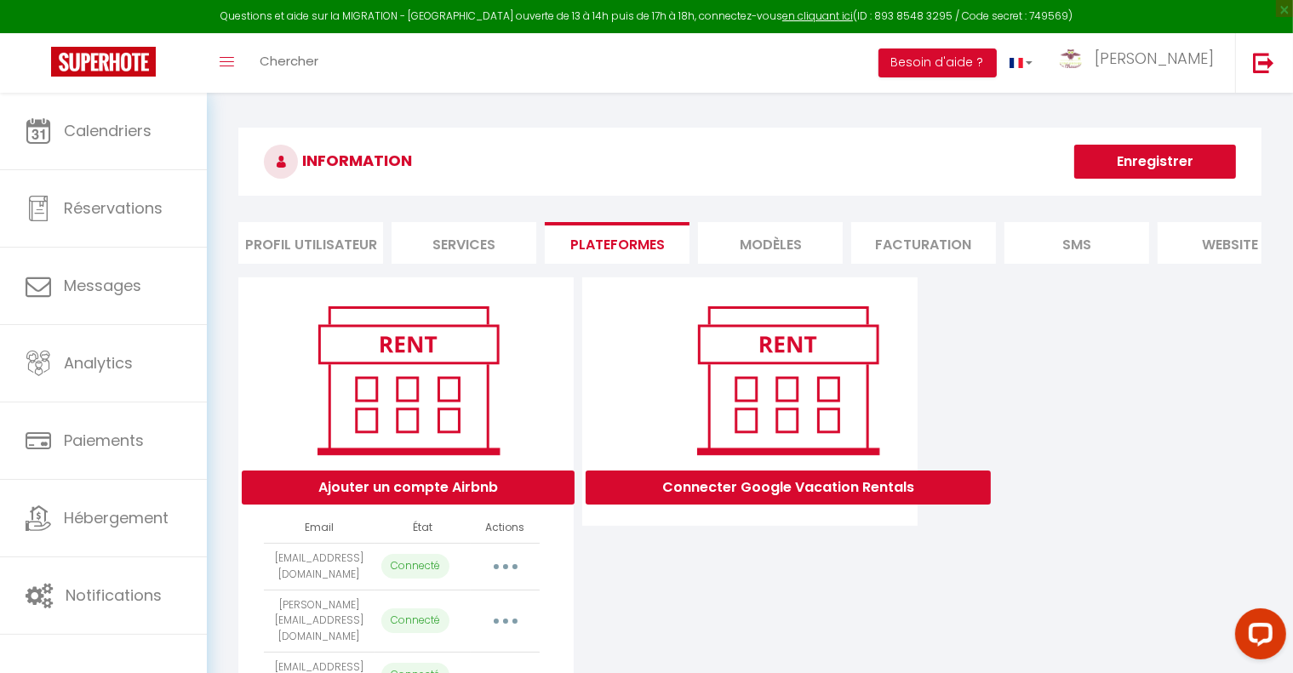
click at [1194, 172] on button "Enregistrer" at bounding box center [1155, 162] width 162 height 34
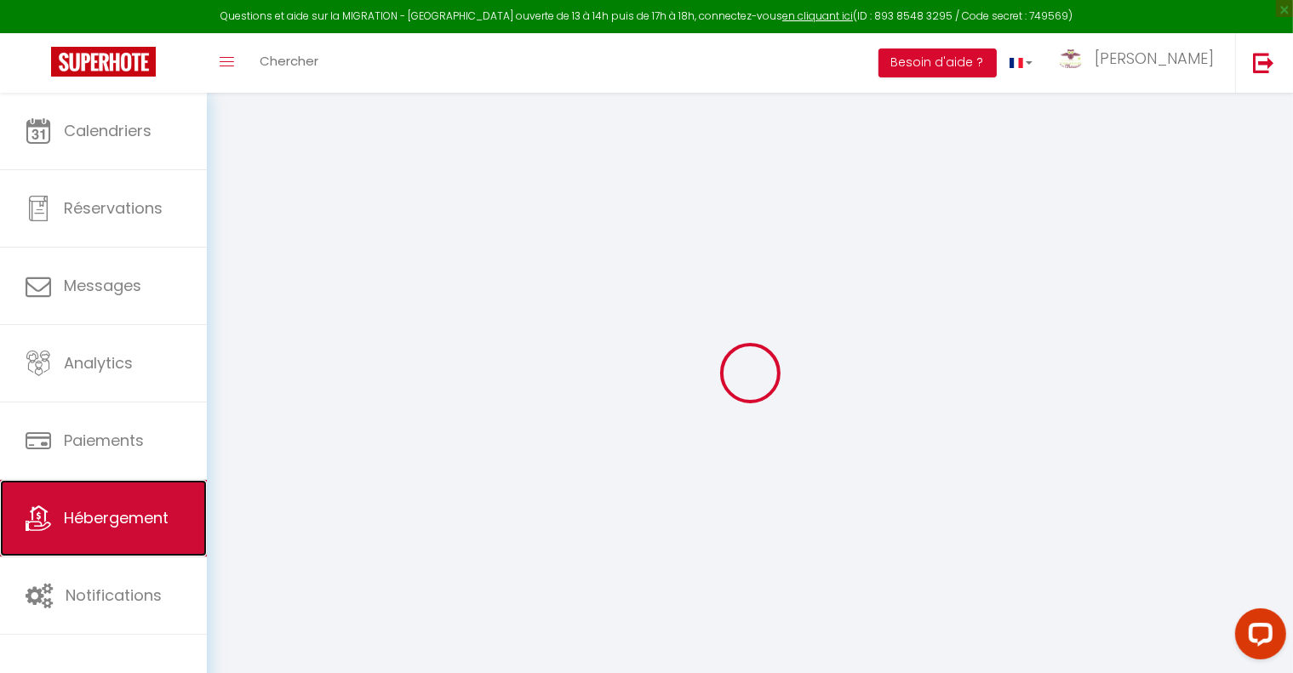
click at [129, 523] on span "Hébergement" at bounding box center [116, 517] width 105 height 21
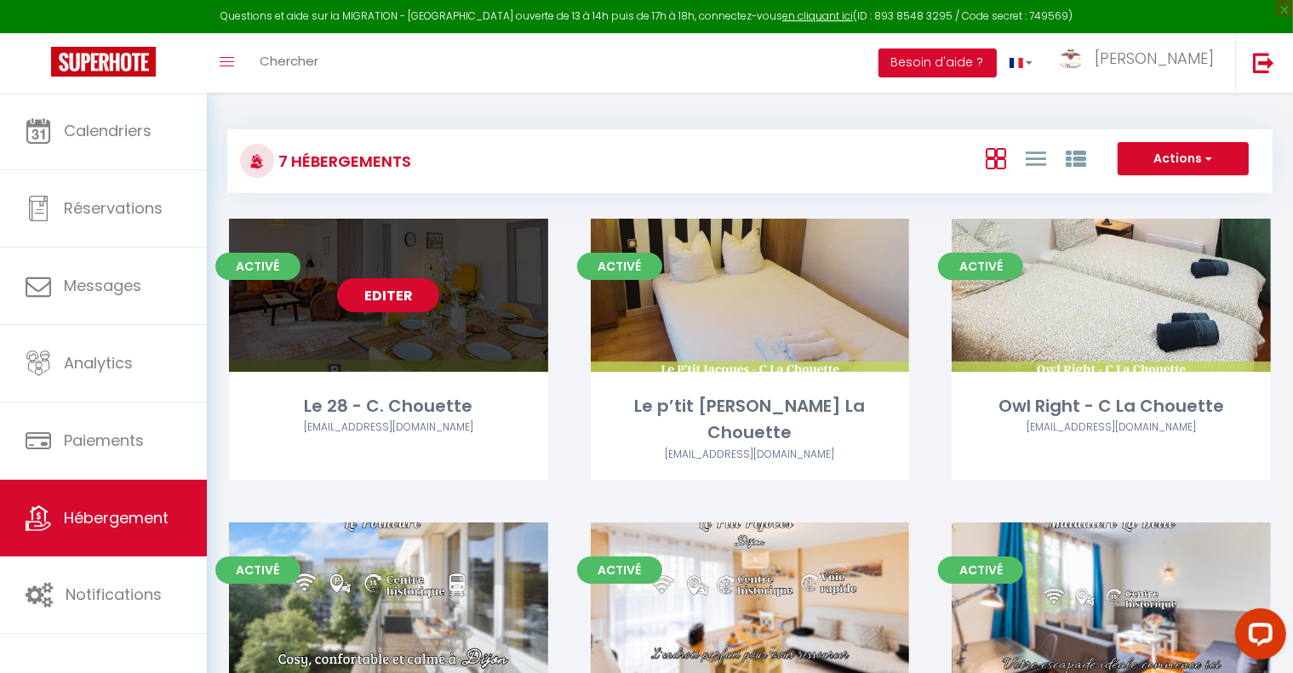
click at [412, 299] on link "Editer" at bounding box center [388, 295] width 102 height 34
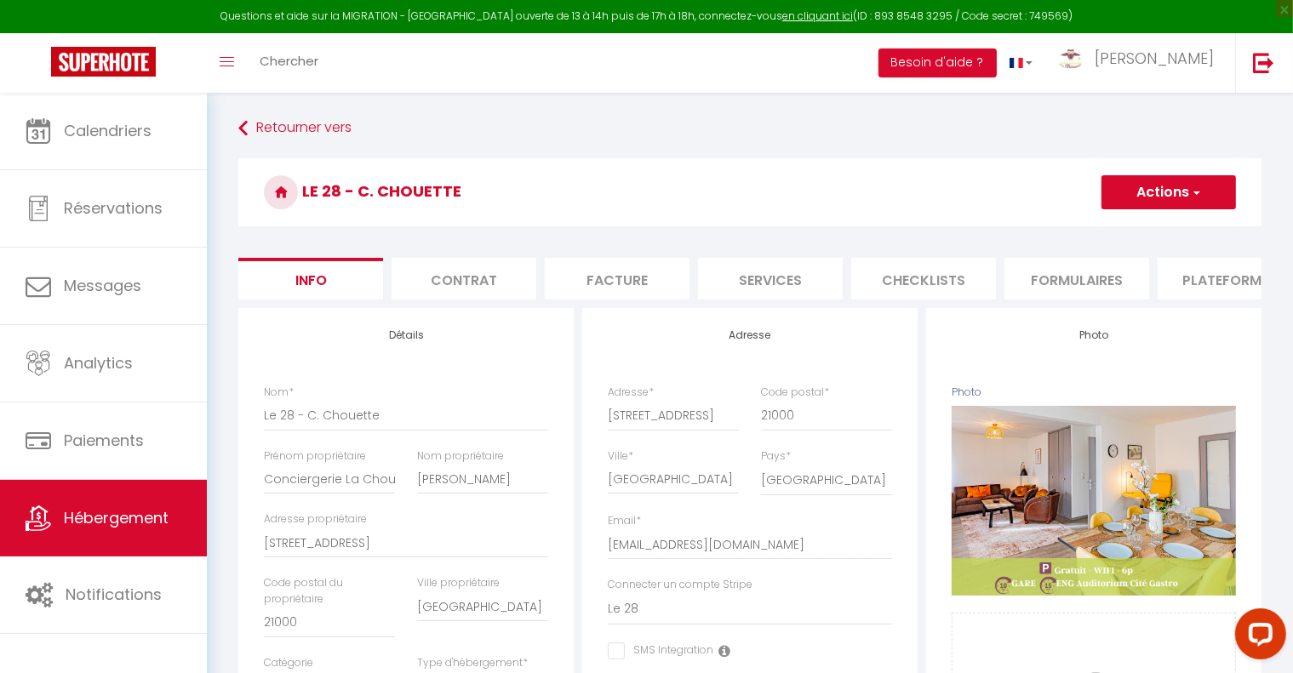
click at [1226, 281] on li "Plateformes" at bounding box center [1230, 279] width 145 height 42
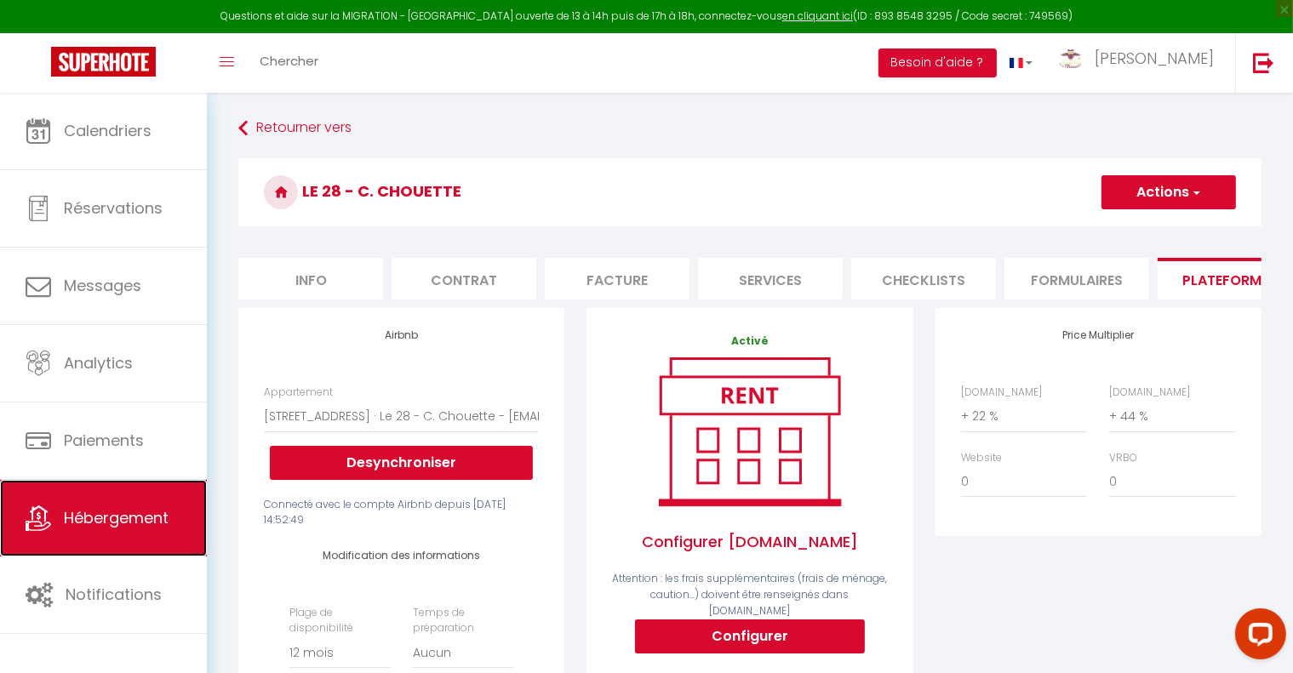
click at [114, 535] on link "Hébergement" at bounding box center [103, 518] width 207 height 77
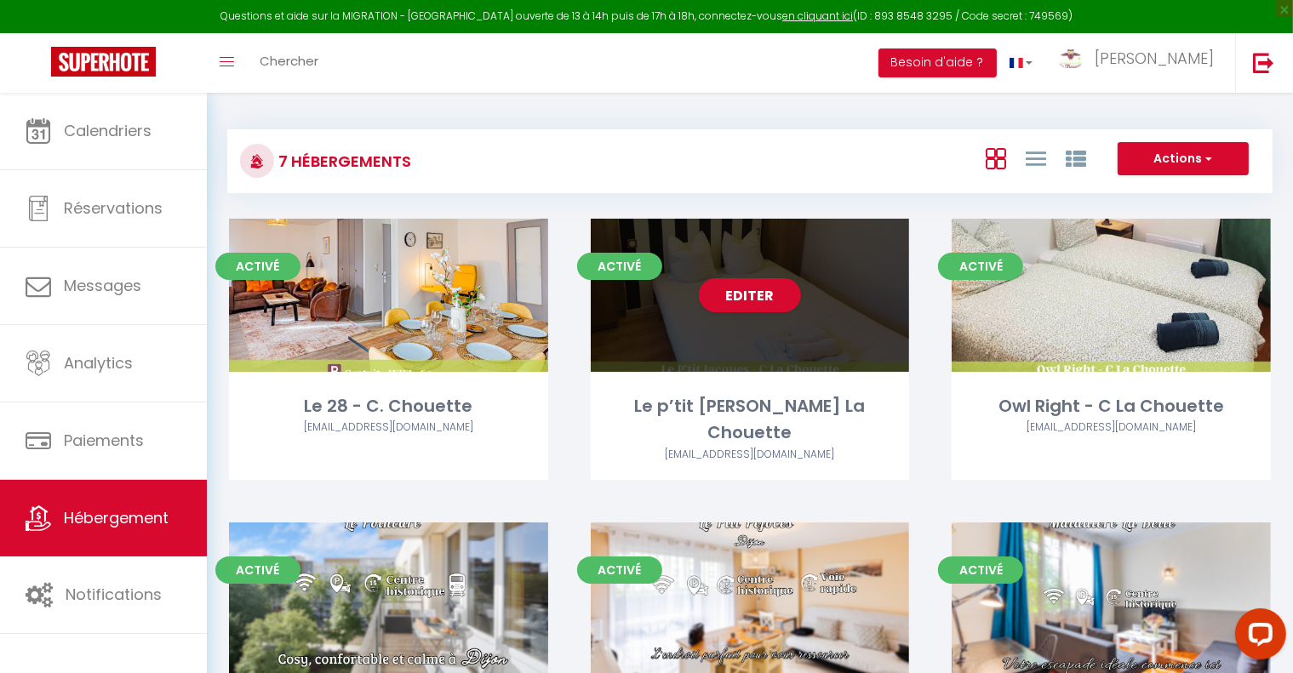
click at [776, 319] on div "Editer" at bounding box center [750, 295] width 319 height 153
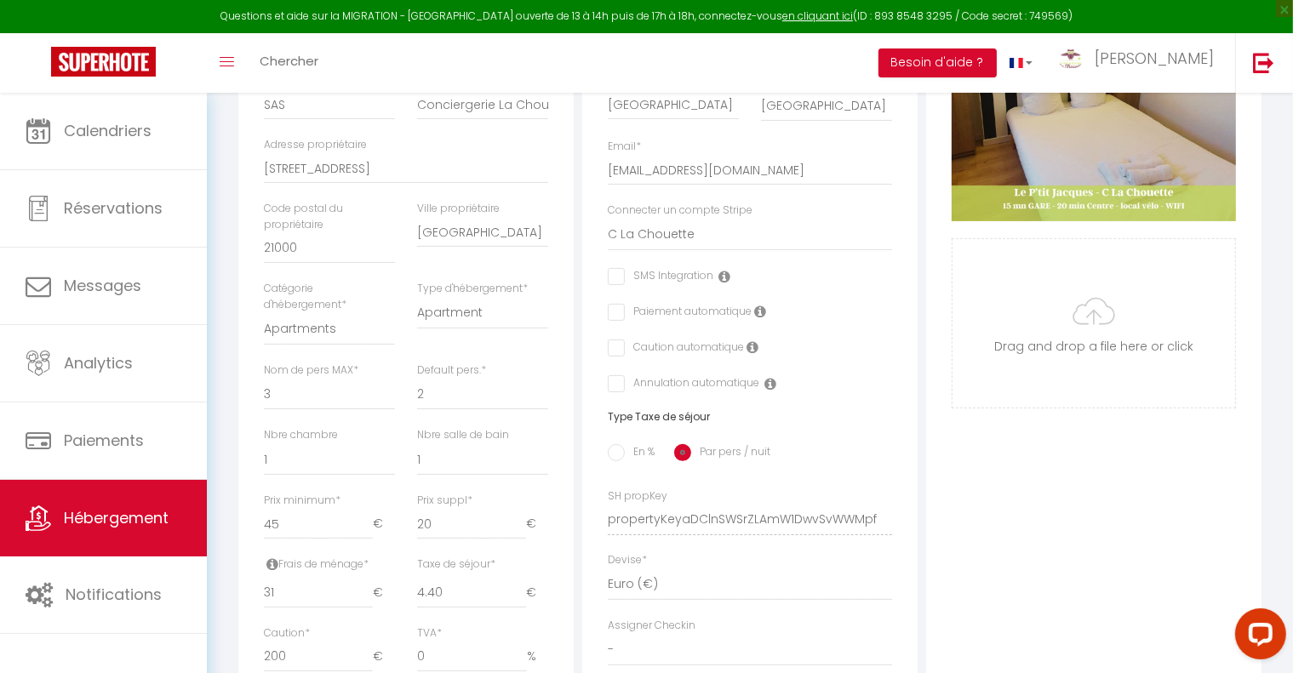
scroll to position [158, 0]
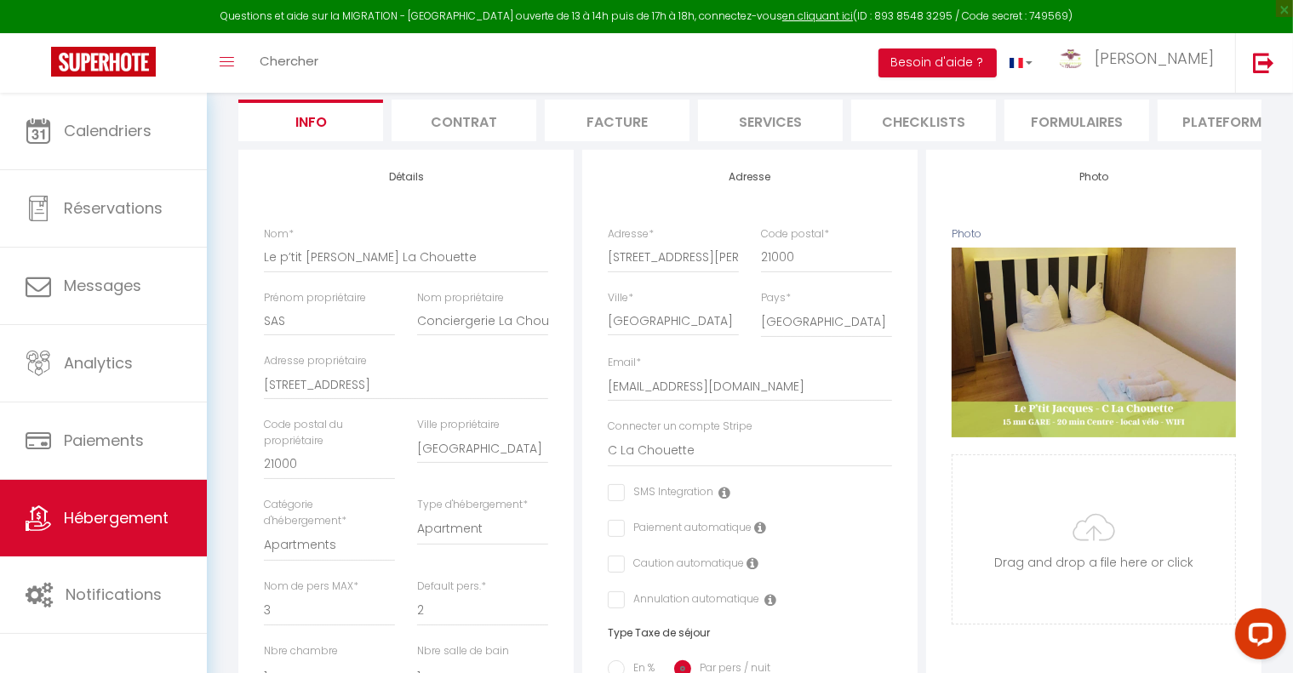
click at [1239, 124] on li "Plateformes" at bounding box center [1230, 121] width 145 height 42
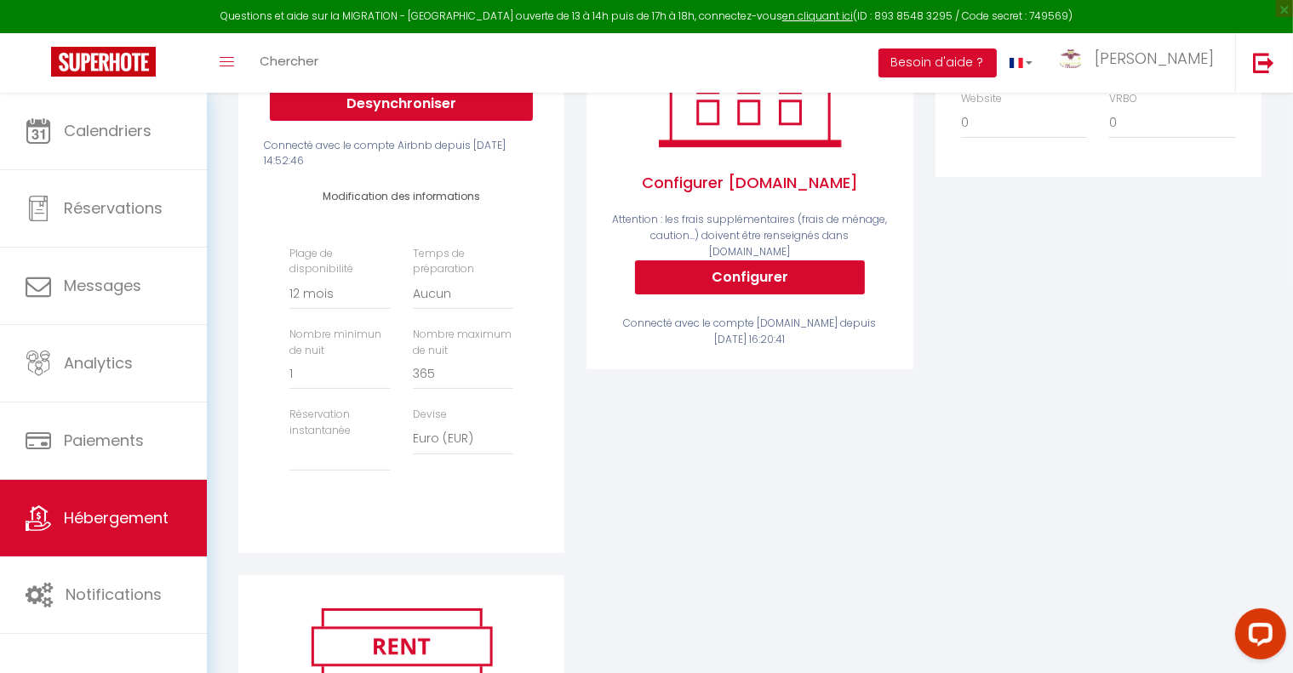
scroll to position [414, 0]
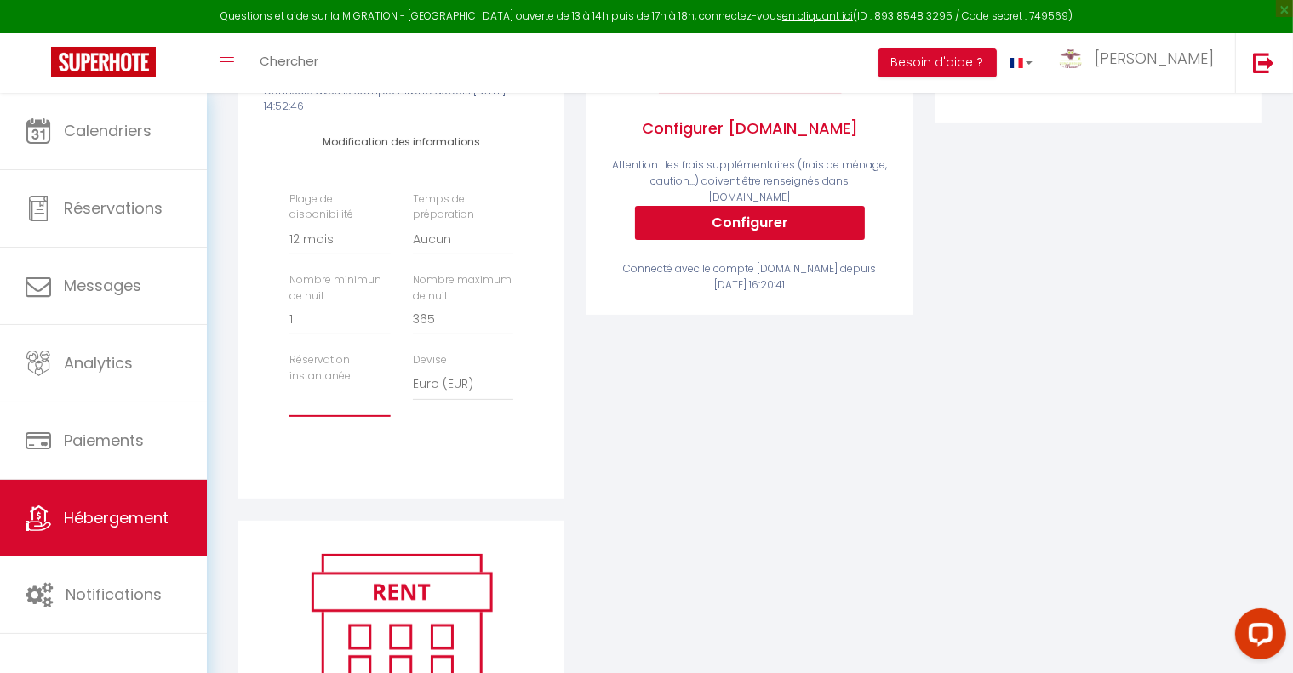
click at [342, 414] on select "Activée Demander des évaluations positives" at bounding box center [339, 401] width 100 height 32
click at [689, 455] on div "Activé Configurer Booking.com Attention : les frais supplémentaires (frais de m…" at bounding box center [749, 207] width 348 height 627
click at [318, 415] on select "Activée Demander des évaluations positives" at bounding box center [339, 401] width 100 height 32
click at [289, 398] on select "Activée Demander des évaluations positives" at bounding box center [339, 401] width 100 height 32
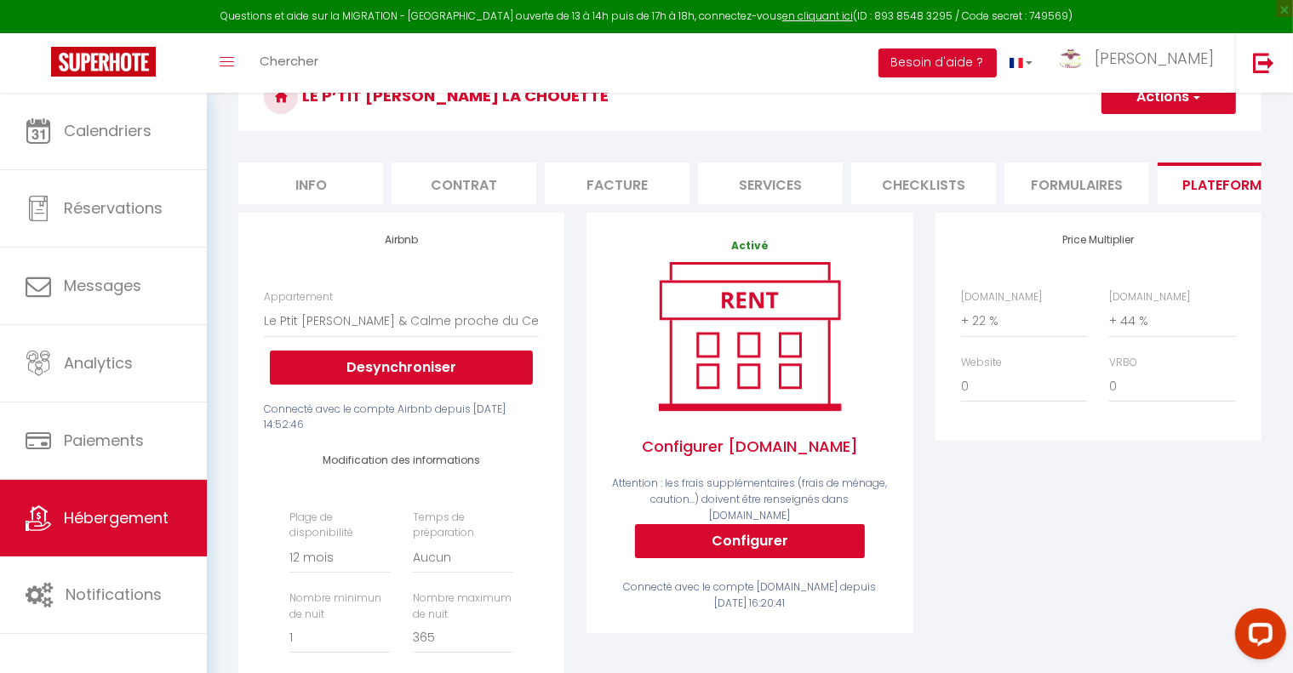
scroll to position [0, 0]
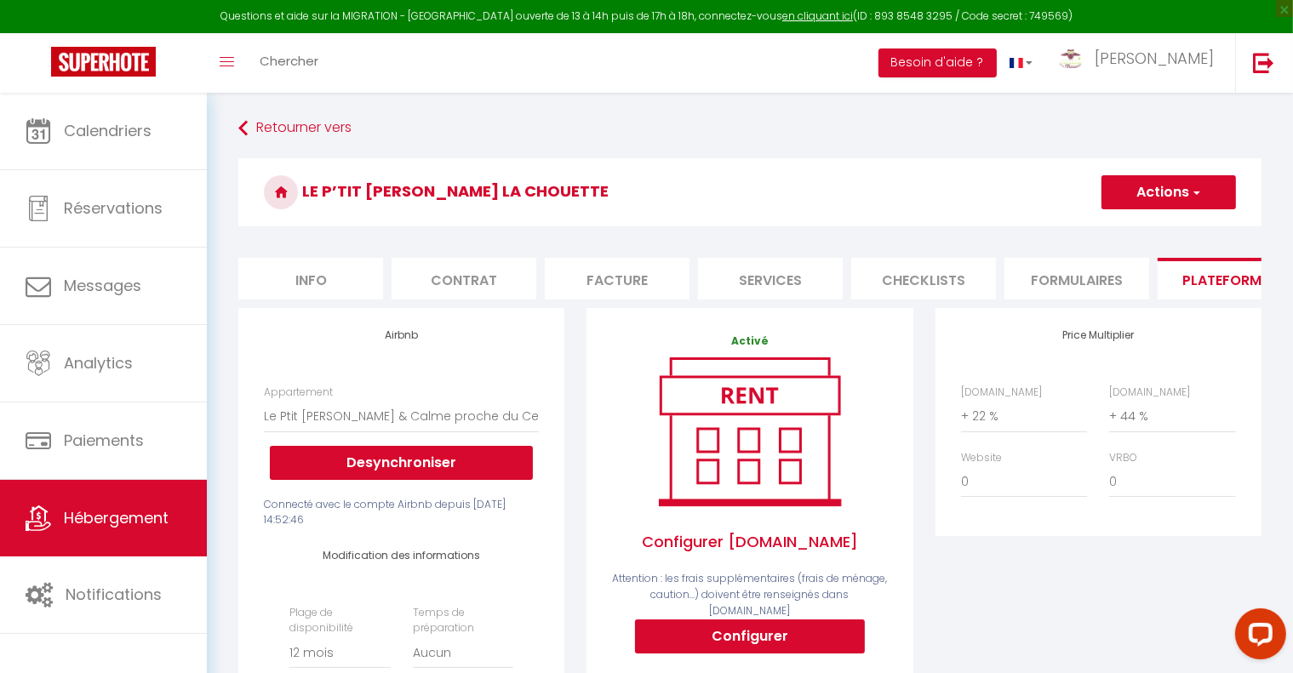
click at [1209, 189] on button "Actions" at bounding box center [1169, 192] width 135 height 34
click at [1160, 221] on link "Enregistrer" at bounding box center [1168, 230] width 135 height 22
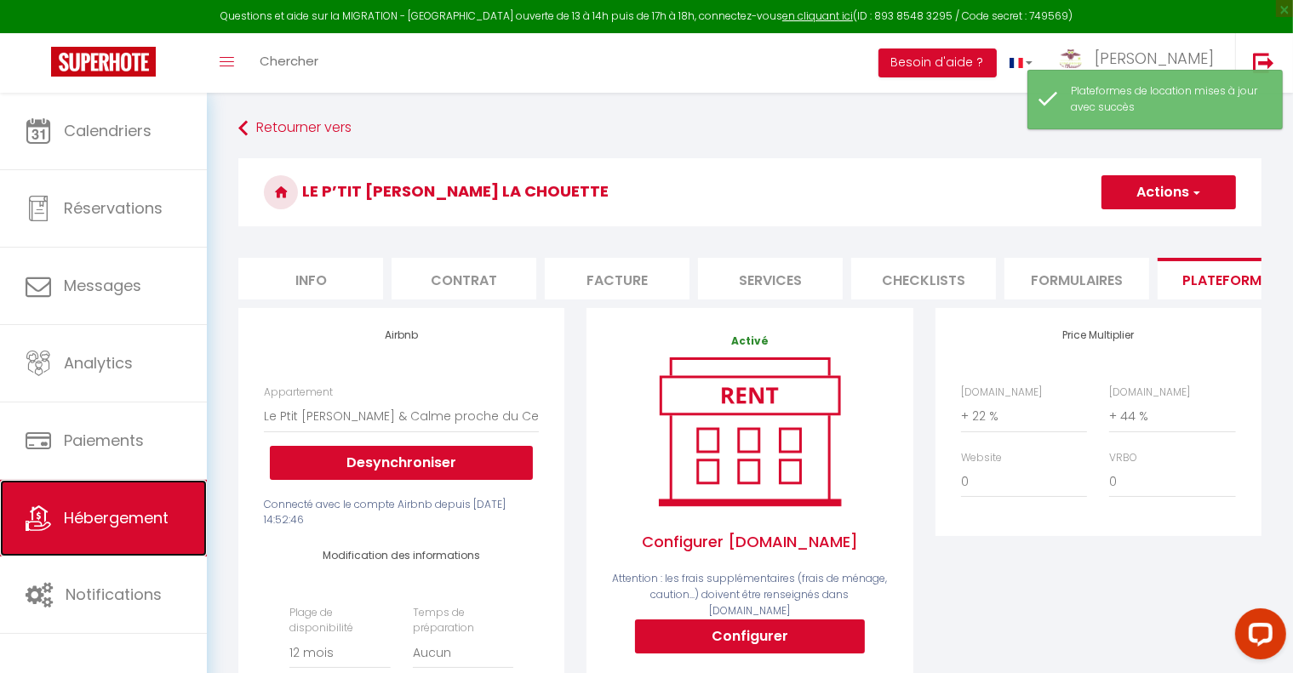
click at [143, 517] on span "Hébergement" at bounding box center [116, 517] width 105 height 21
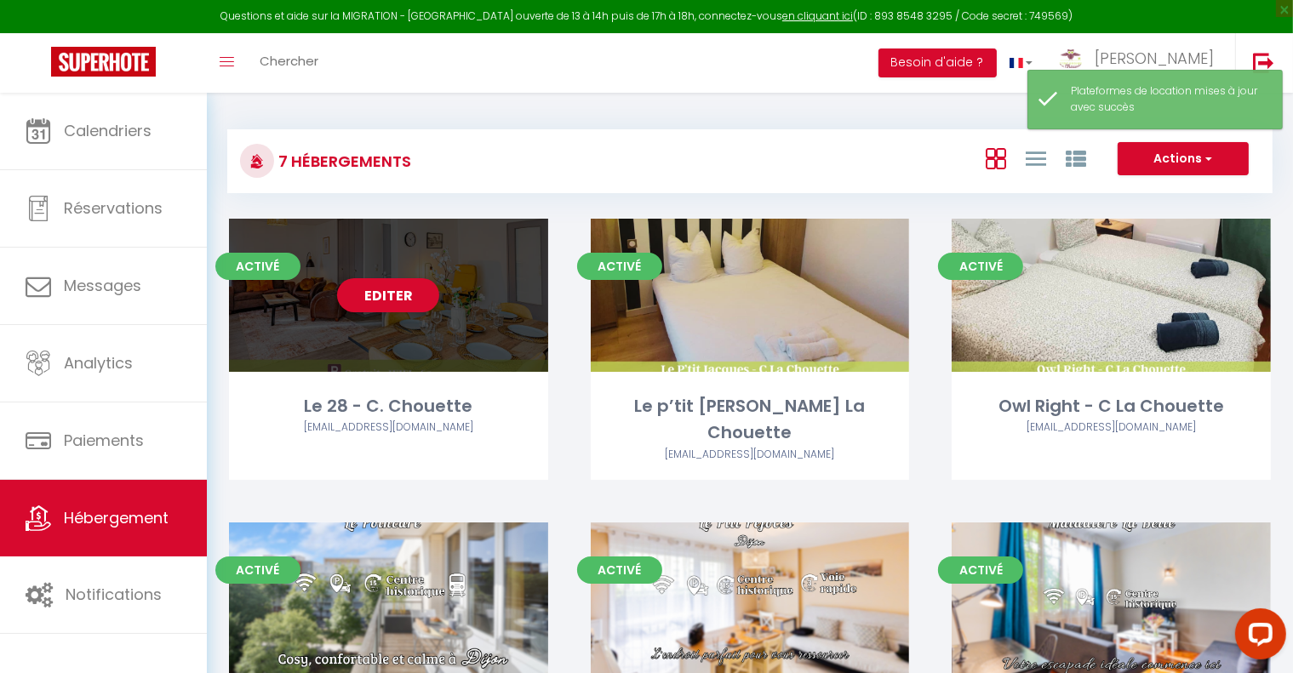
click at [417, 336] on div "Editer" at bounding box center [388, 295] width 319 height 153
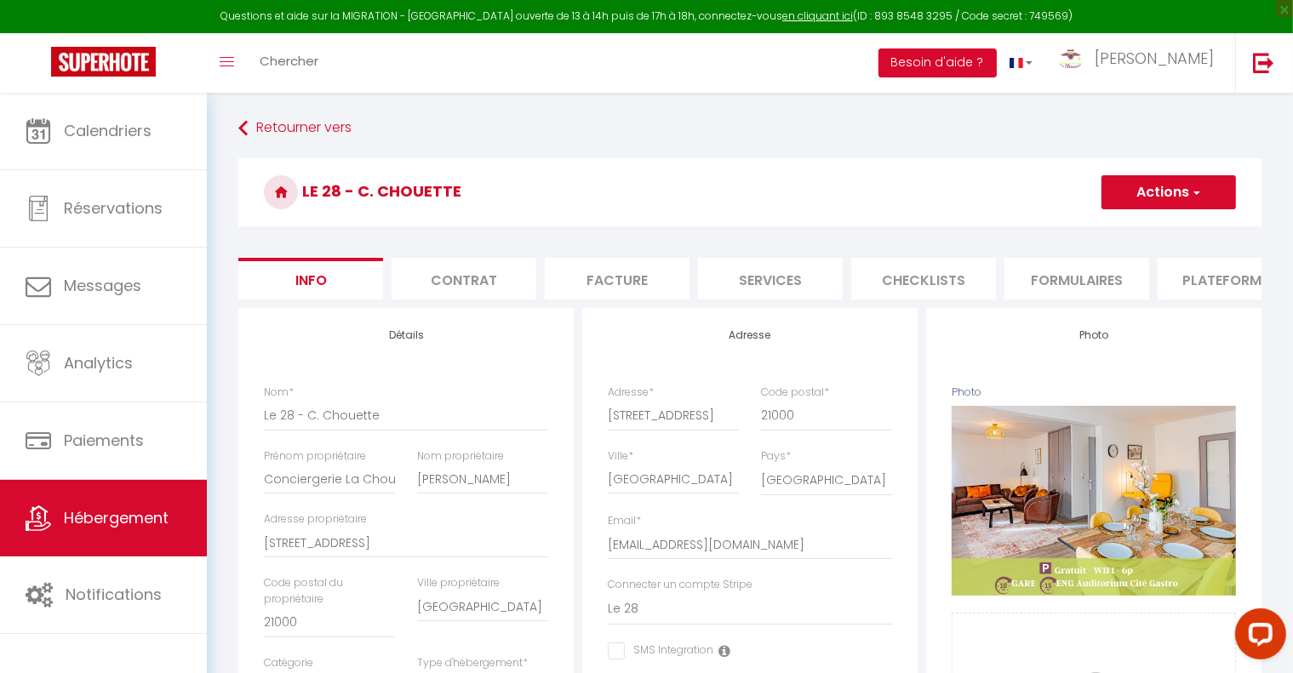
click at [1132, 197] on button "Actions" at bounding box center [1169, 192] width 135 height 34
click at [1196, 283] on li "Plateformes" at bounding box center [1230, 279] width 145 height 42
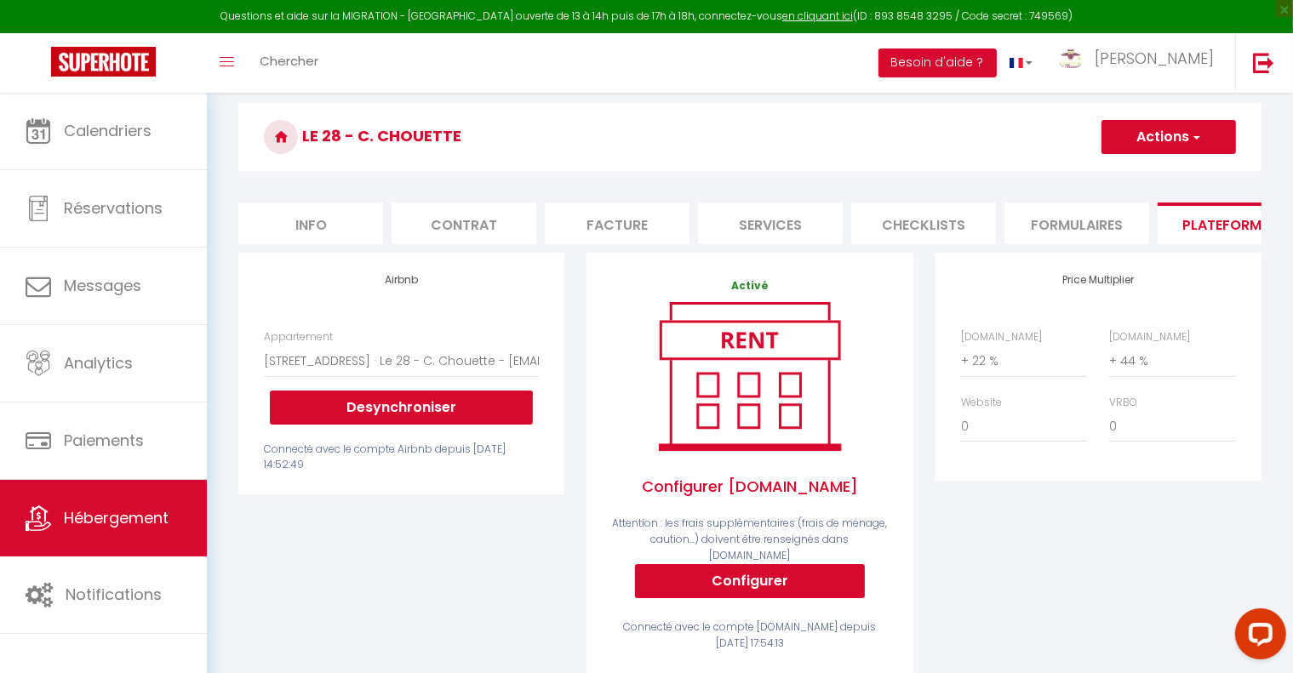
scroll to position [85, 0]
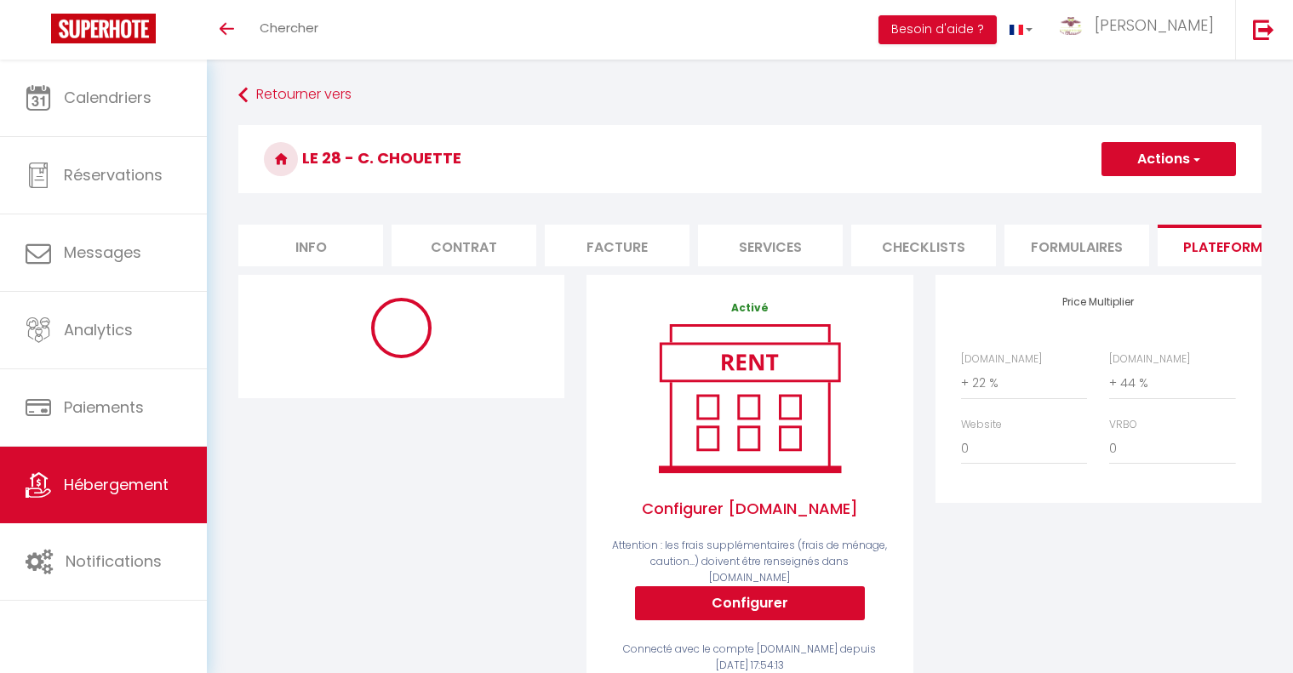
select select "+ 22 %"
select select "+ 44 %"
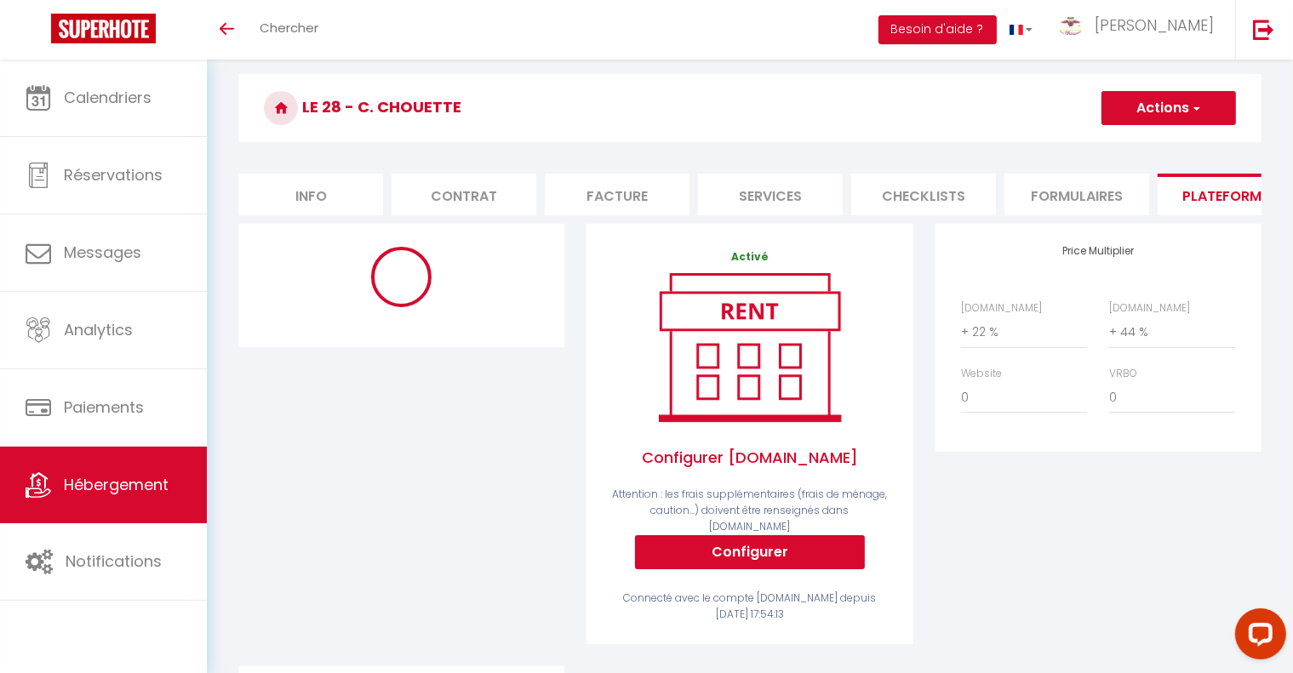
select select "3281-1386066849783610753"
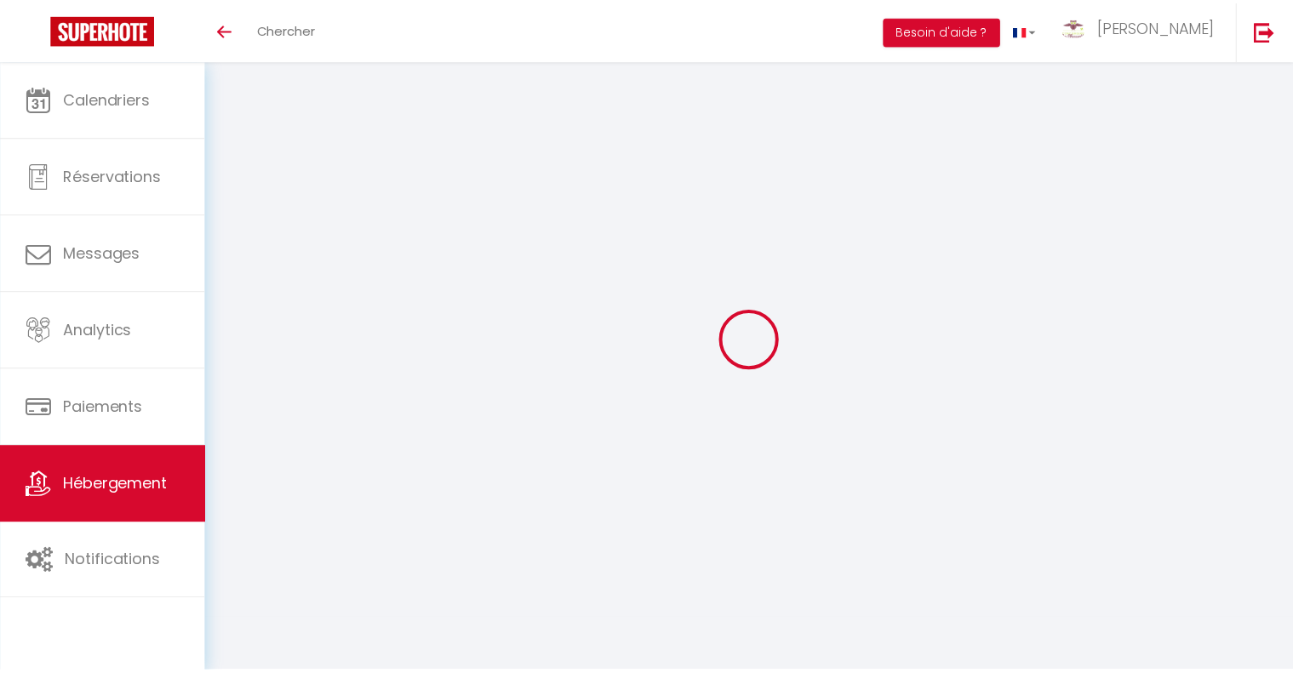
scroll to position [51, 0]
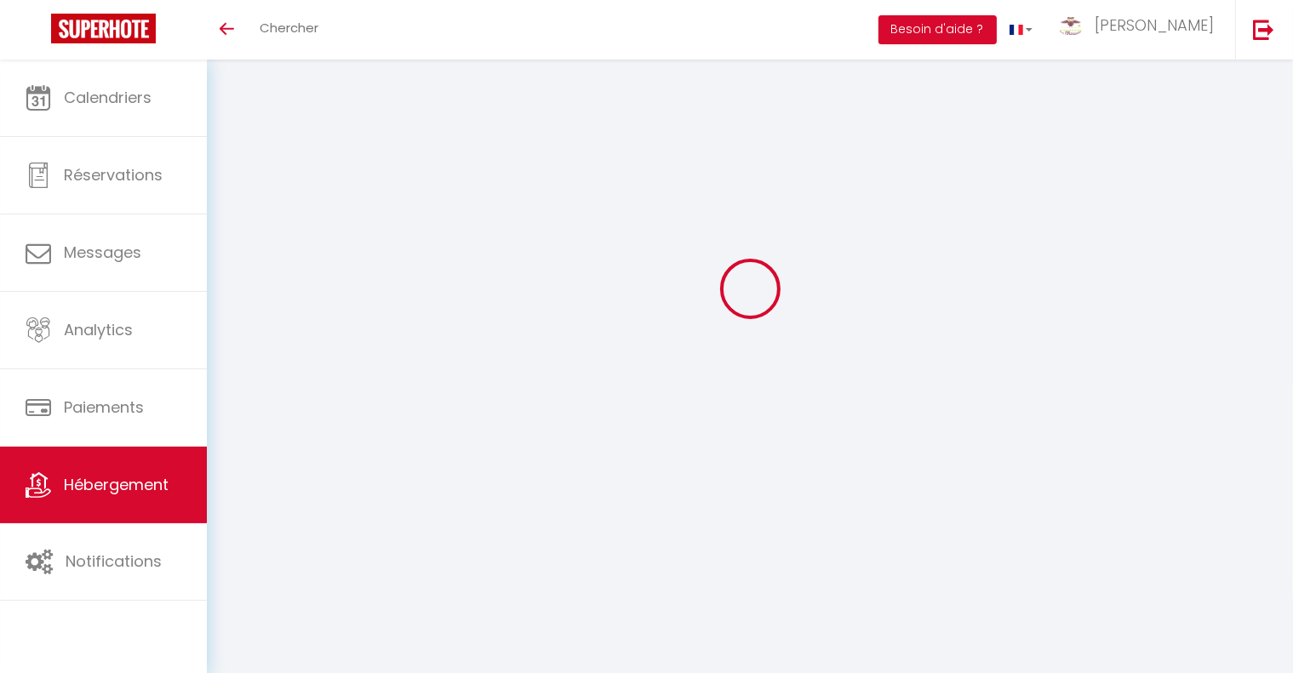
select select "+ 22 %"
select select "+ 44 %"
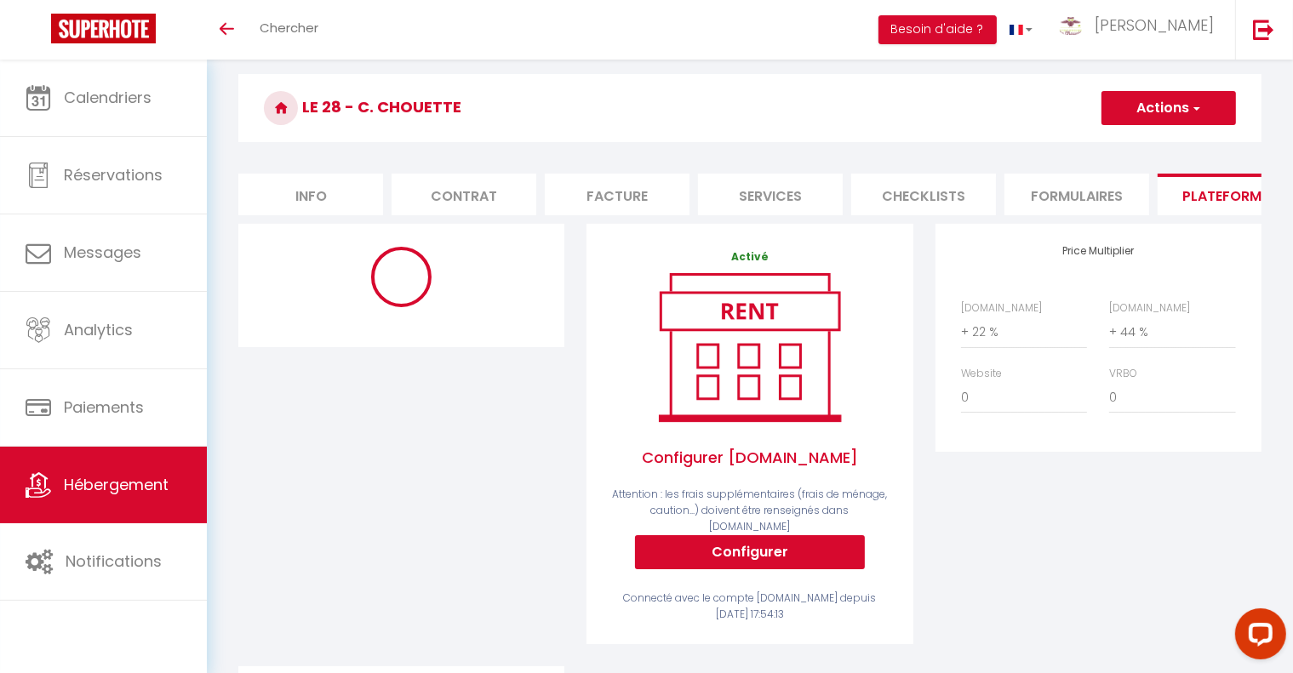
select select "3281-1386066849783610753"
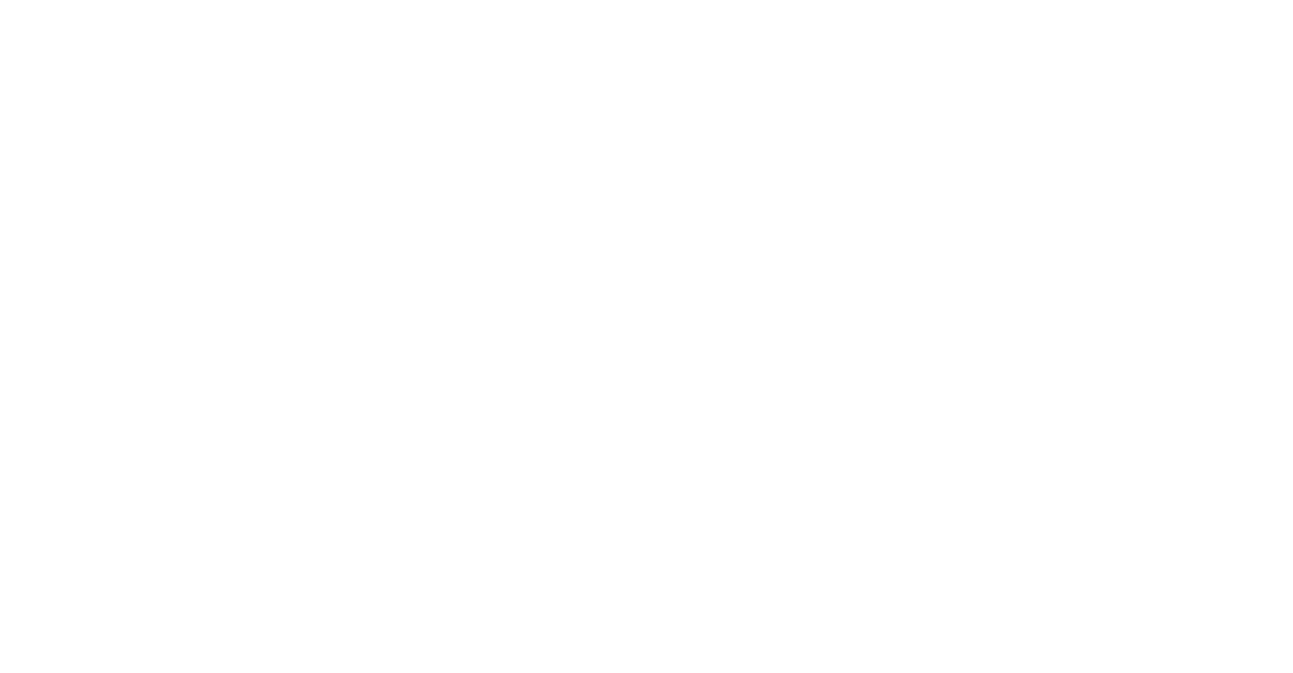
scroll to position [51, 0]
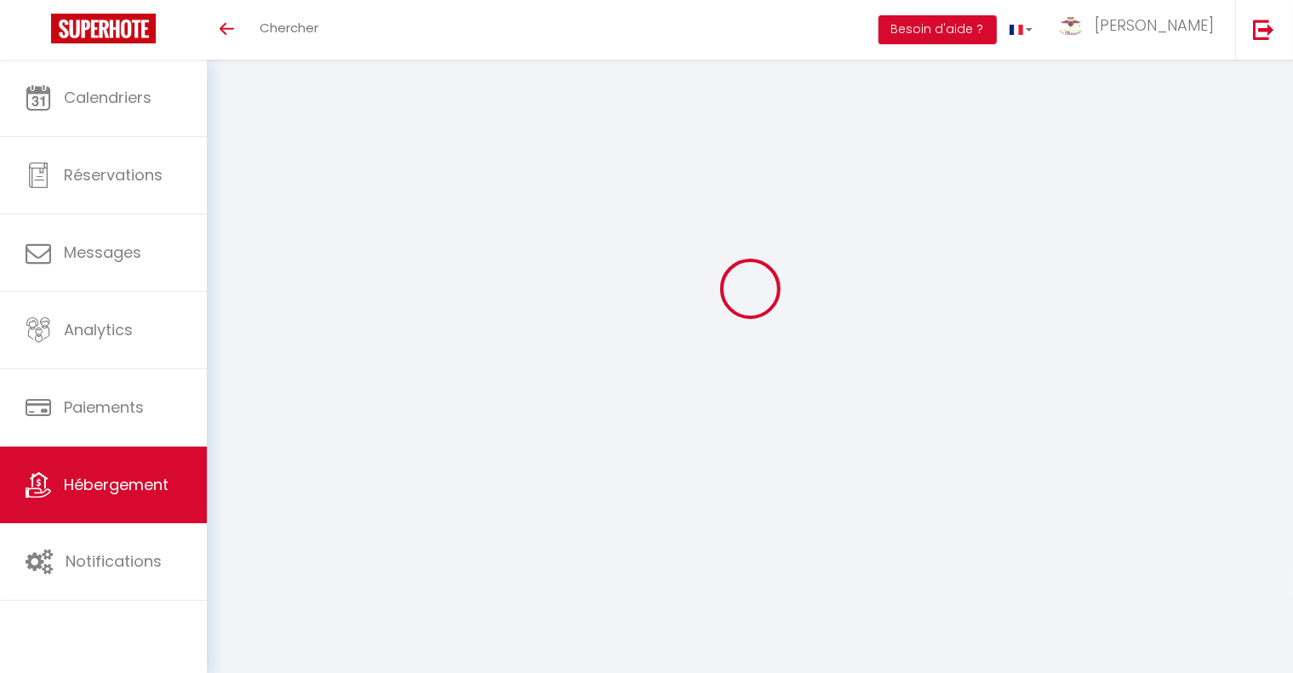
select select "+ 22 %"
select select "+ 44 %"
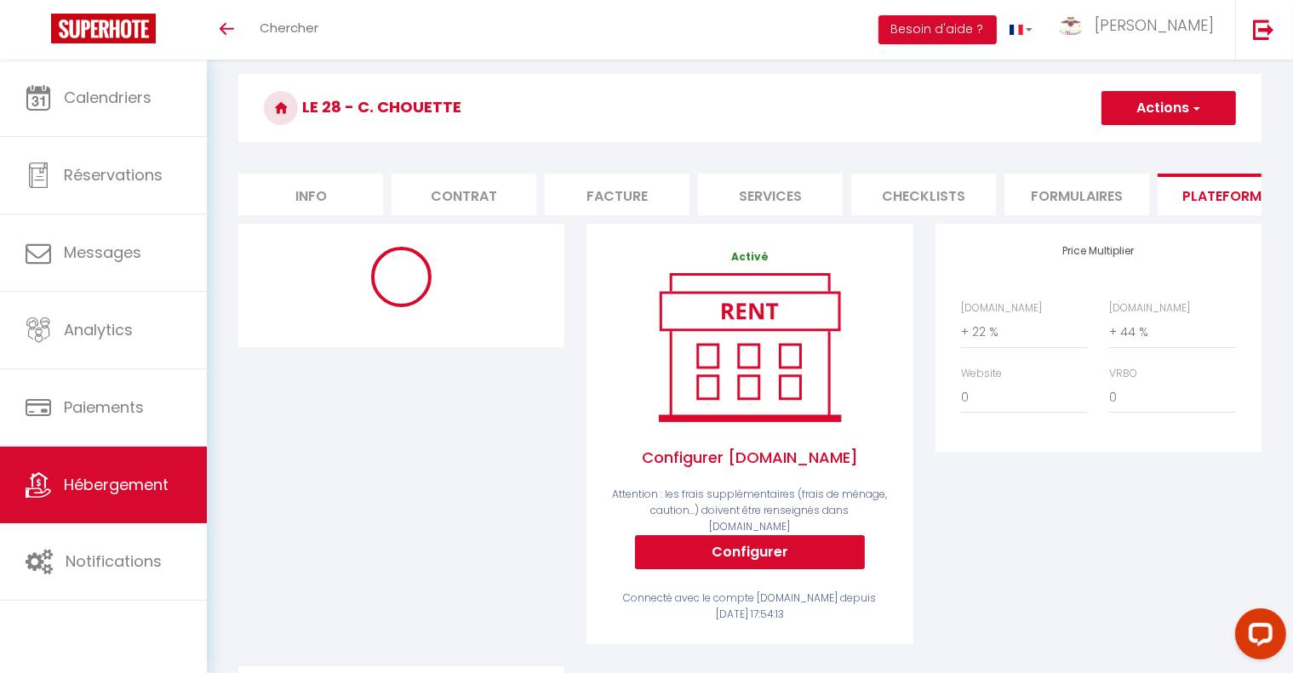
scroll to position [0, 0]
select select "3281-1386066849783610753"
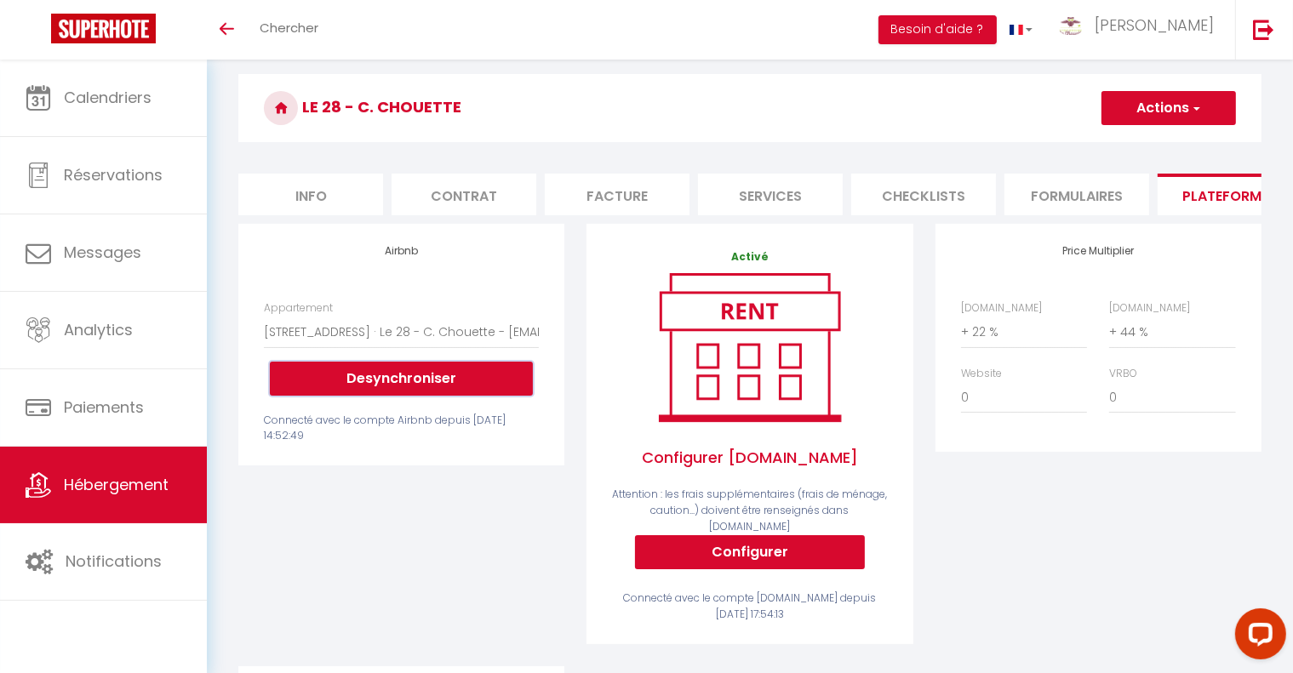
click at [458, 379] on button "Desynchroniser" at bounding box center [401, 379] width 263 height 34
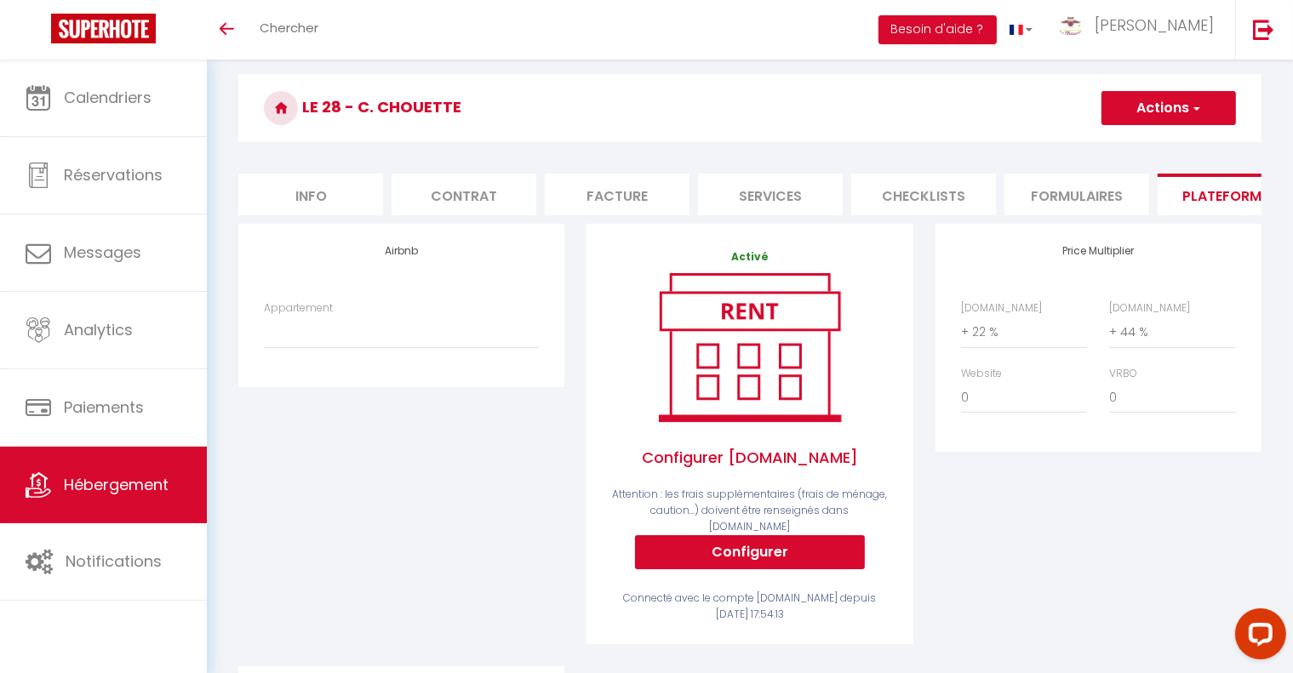
click at [1206, 112] on button "Actions" at bounding box center [1169, 108] width 135 height 34
click at [1177, 145] on link "Enregistrer" at bounding box center [1168, 146] width 135 height 22
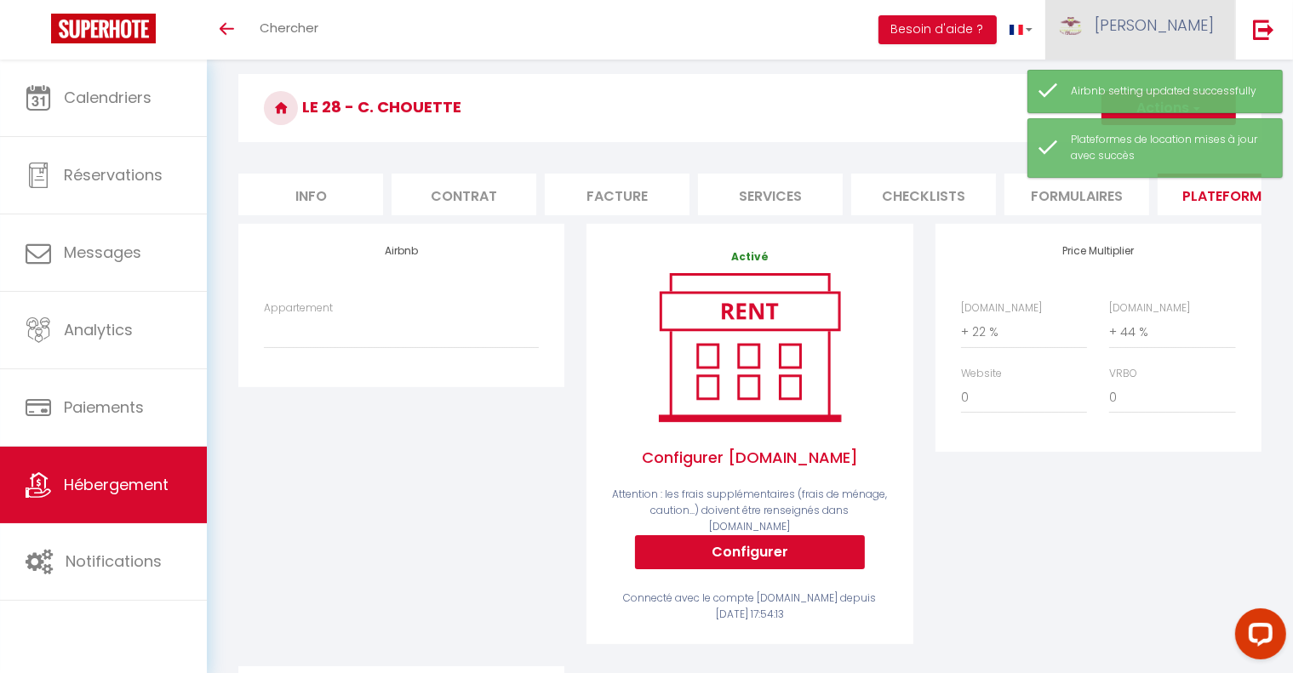
click at [1165, 26] on link "[PERSON_NAME]" at bounding box center [1140, 30] width 190 height 60
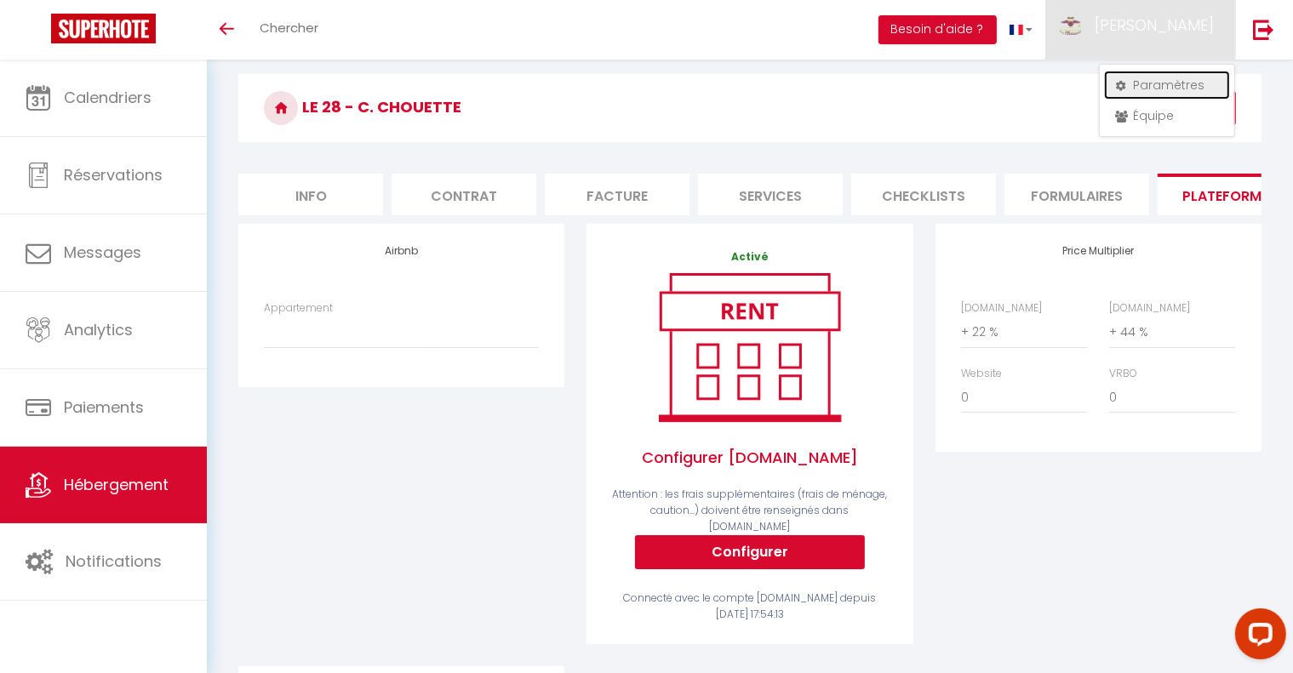
click at [1132, 84] on link "Paramètres" at bounding box center [1167, 85] width 126 height 29
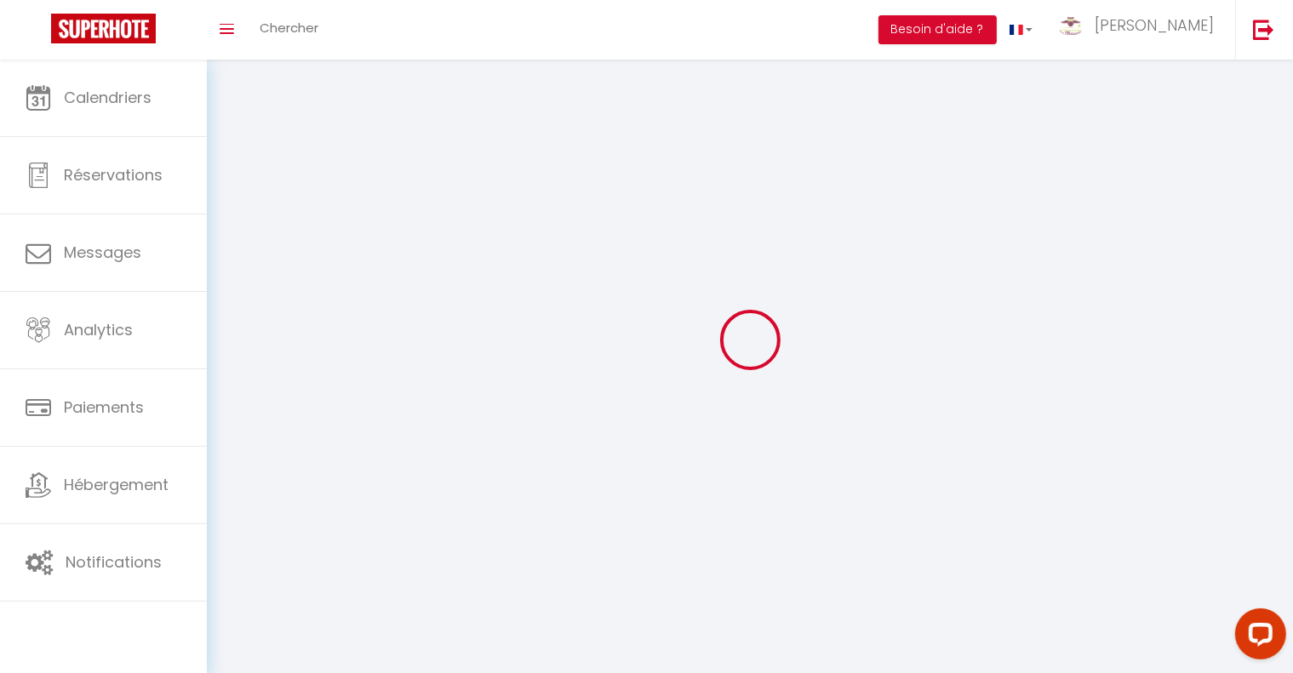
type input "[PERSON_NAME]"
type input "Fréchet"
type input "0627337641"
type input "[STREET_ADDRESS],"
type input "21000"
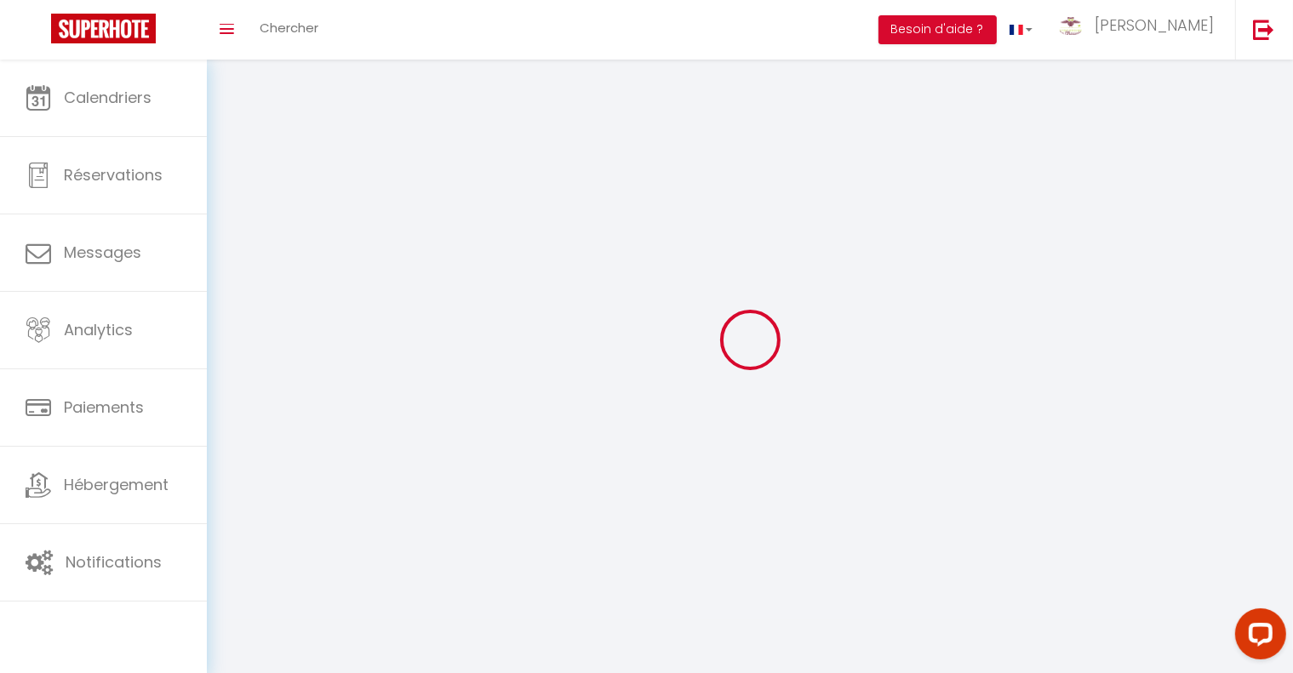
type input "[GEOGRAPHIC_DATA]"
type input "lwTUG3qOWUxf0khbex4ALKFvj"
type input "FWsSXWSY3Rp9tyVo5e9aKFsQU"
select select "28"
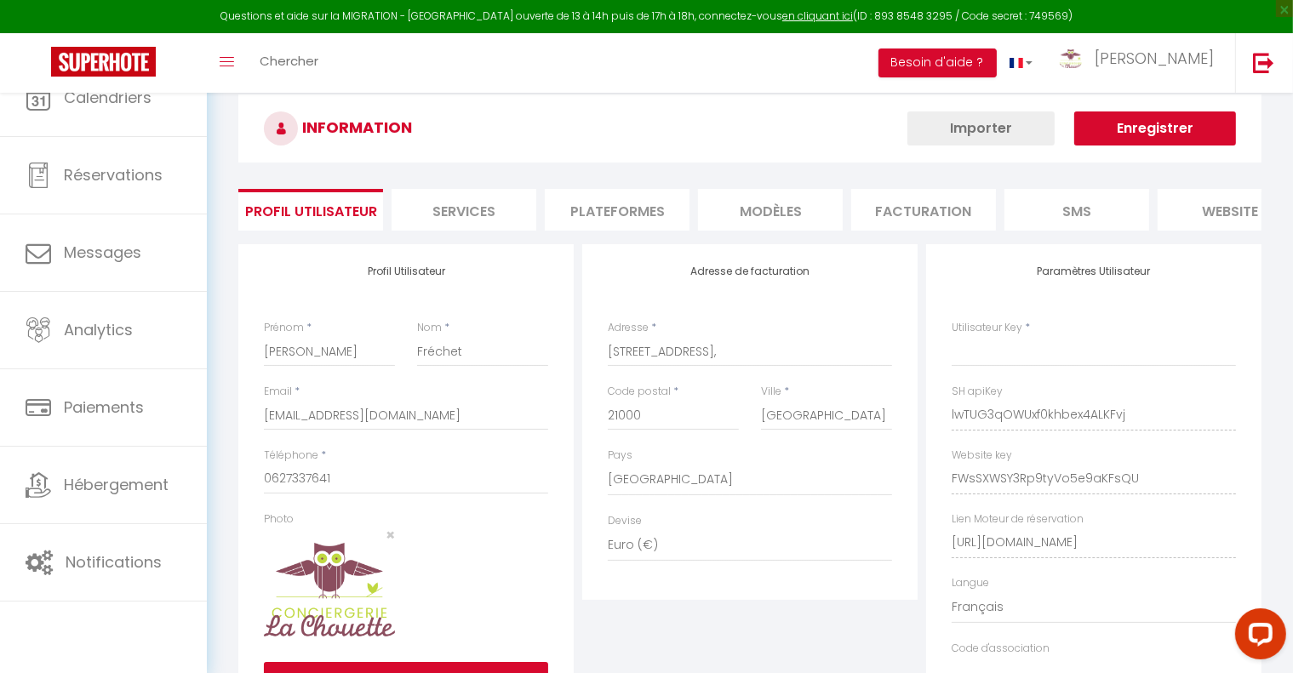
type input "lwTUG3qOWUxf0khbex4ALKFvj"
type input "FWsSXWSY3Rp9tyVo5e9aKFsQU"
type input "[URL][DOMAIN_NAME]"
select select "fr"
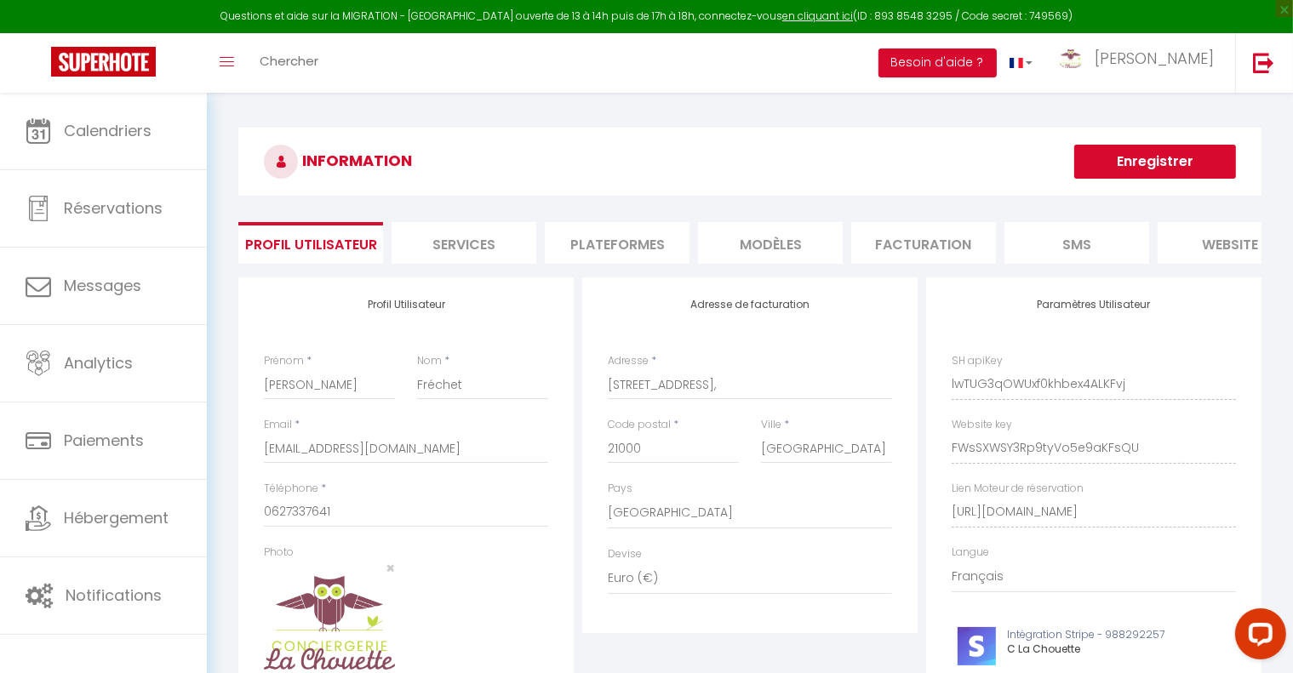
click at [623, 238] on li "Plateformes" at bounding box center [617, 243] width 145 height 42
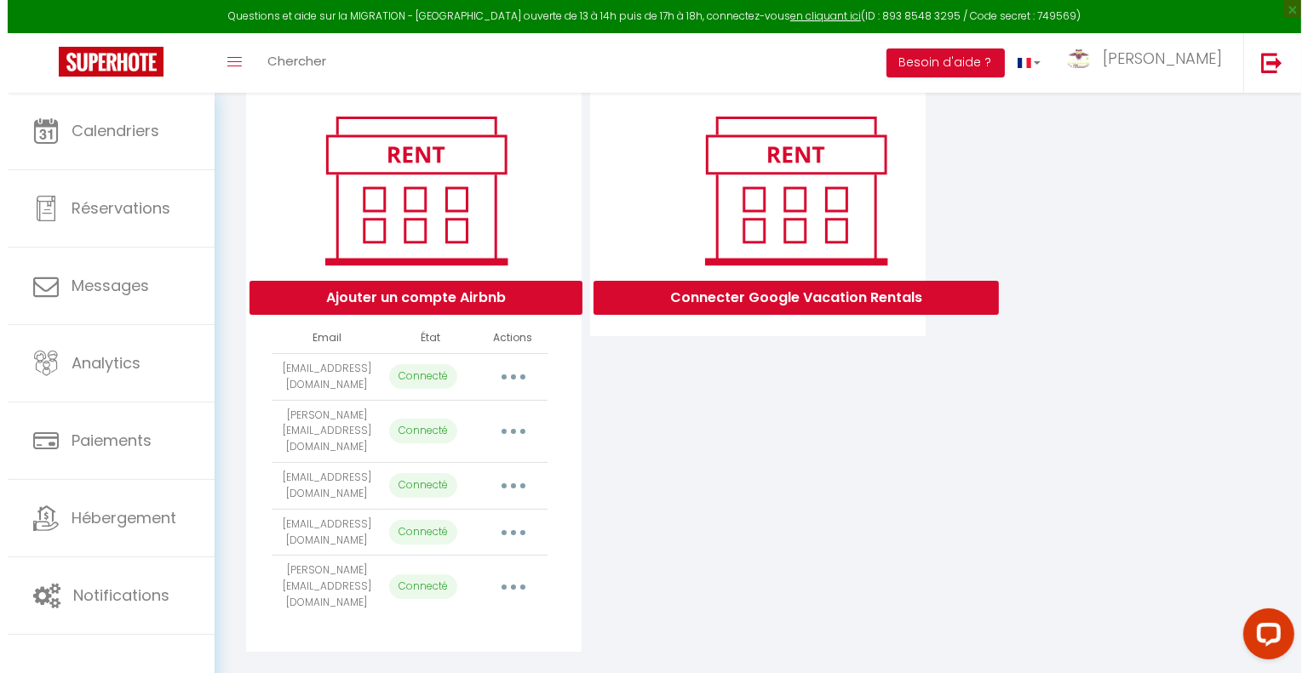
scroll to position [197, 0]
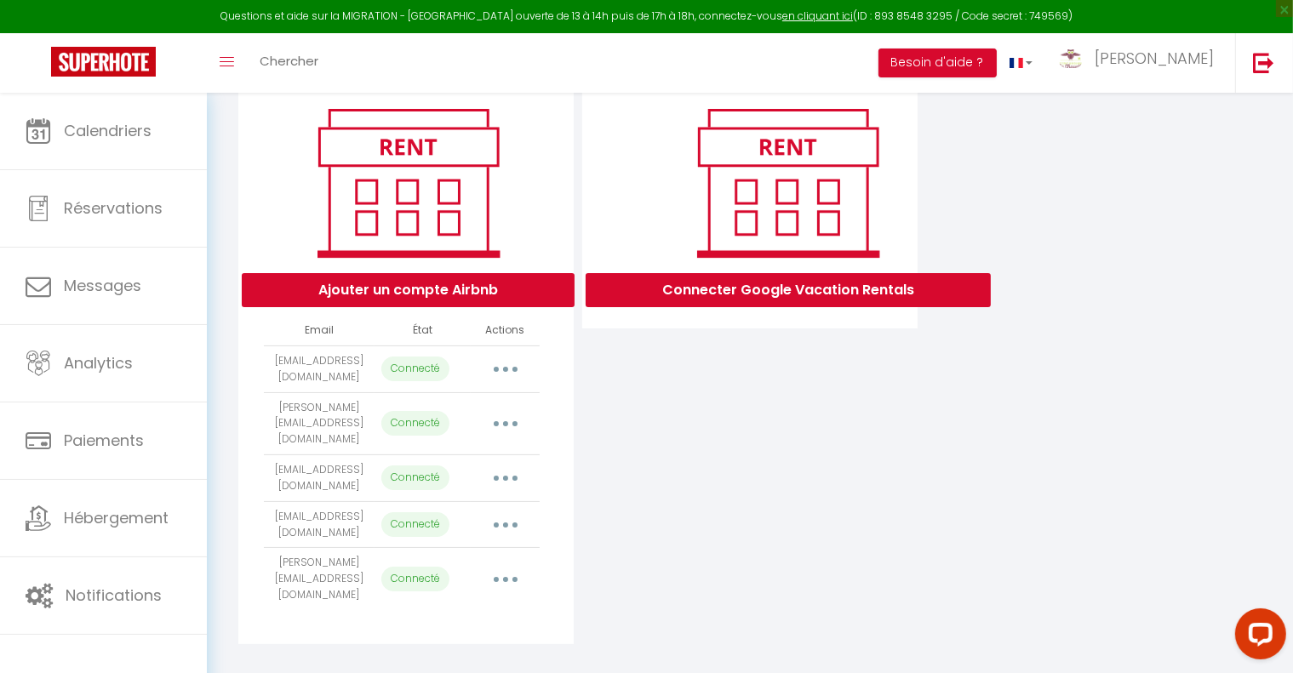
click at [506, 383] on button "button" at bounding box center [506, 369] width 48 height 27
click at [423, 422] on link "Importer les appartements" at bounding box center [430, 407] width 188 height 29
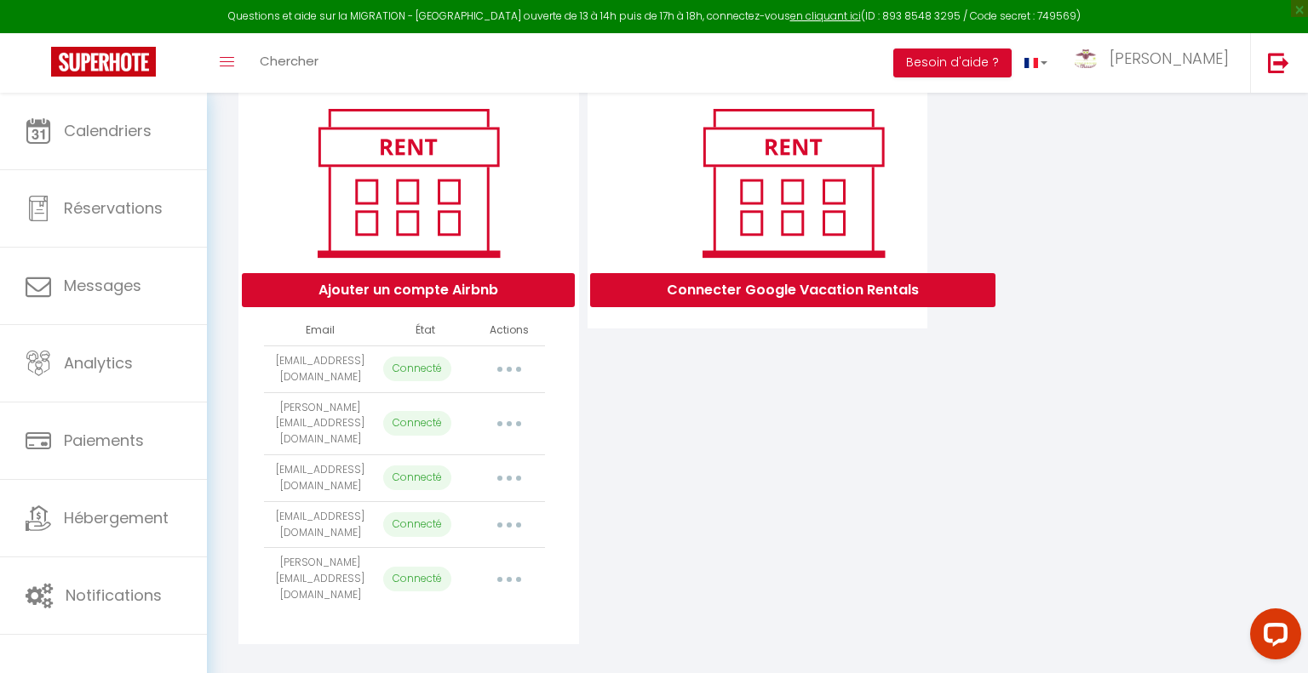
select select "35201"
select select "35199"
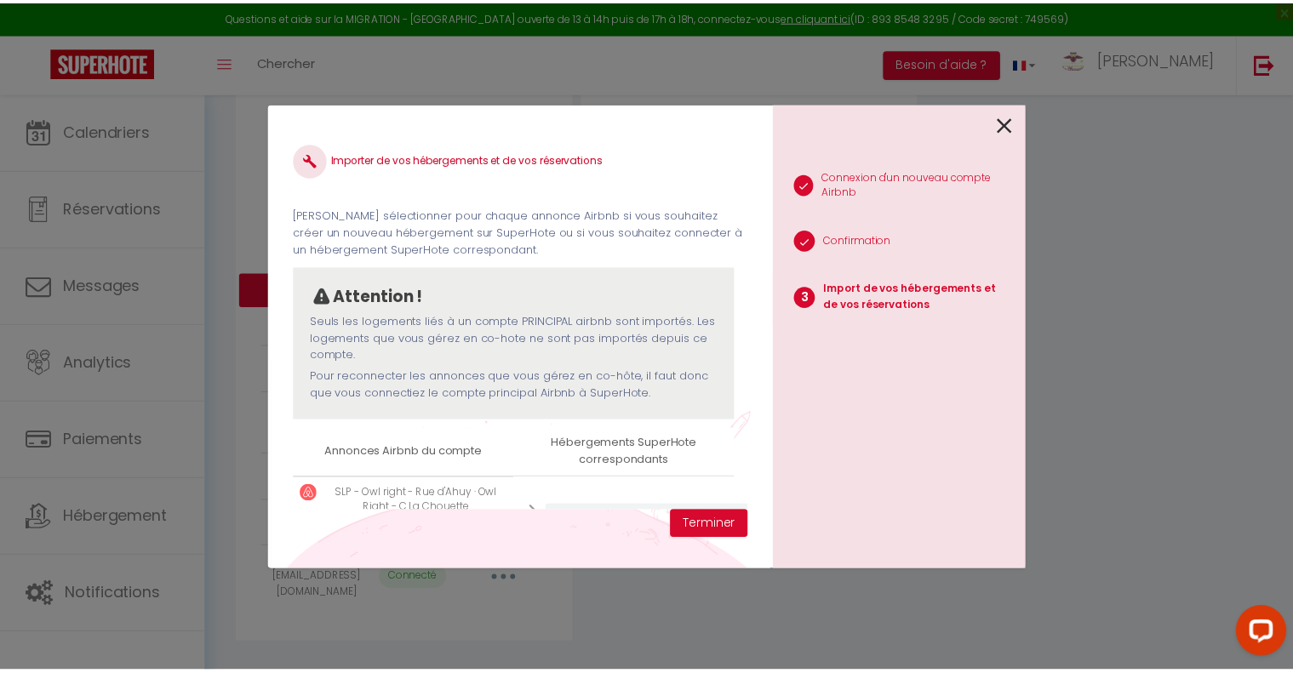
scroll to position [215, 0]
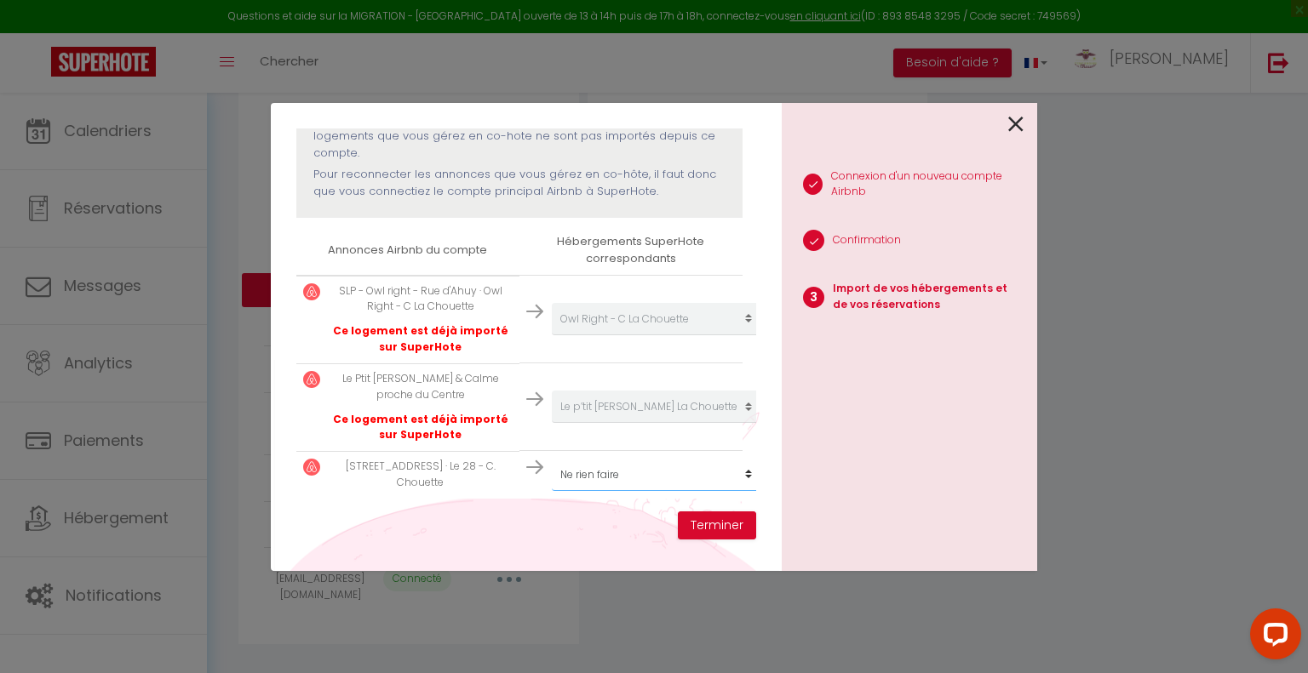
click at [731, 335] on select "Créer un nouveau hébergement Ne rien faire Le 28 - C. Chouette Le p’tit [PERSON…" at bounding box center [656, 319] width 209 height 32
select select "68444"
click at [552, 335] on select "Créer un nouveau hébergement Ne rien faire Le 28 - C. Chouette Le p’tit [PERSON…" at bounding box center [656, 319] width 209 height 32
click at [726, 524] on button "Terminer" at bounding box center [717, 526] width 78 height 29
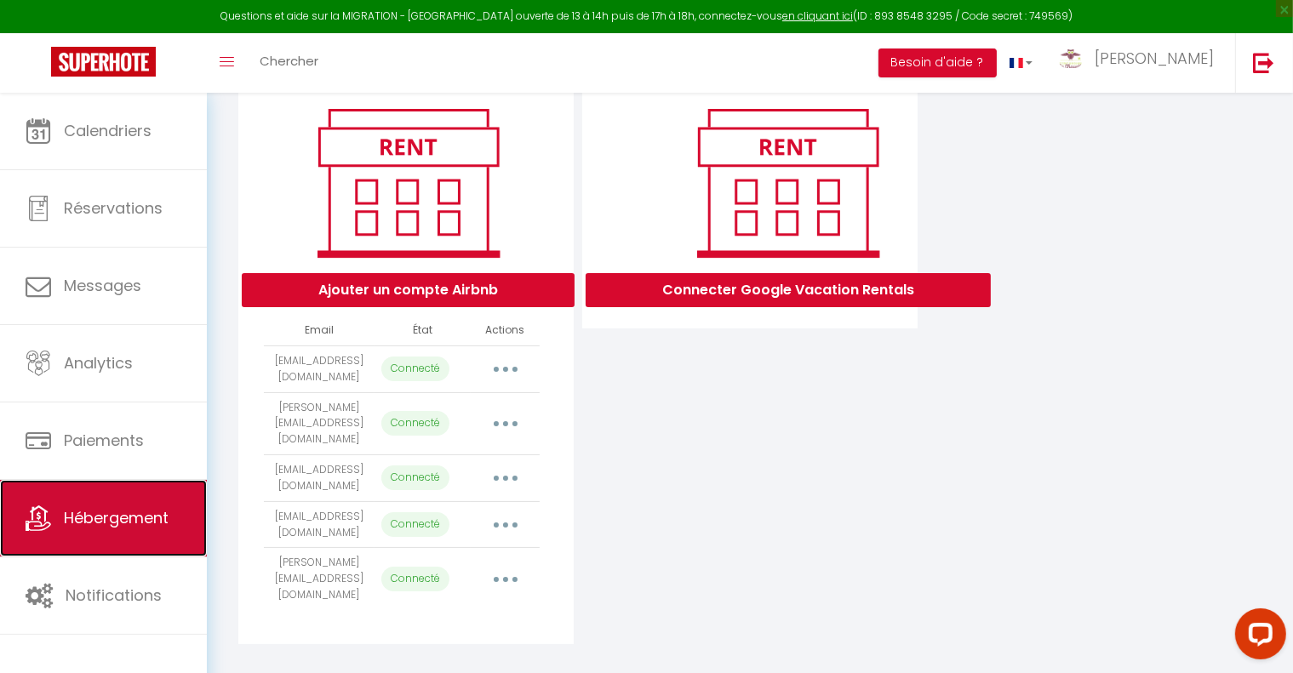
click at [146, 538] on link "Hébergement" at bounding box center [103, 518] width 207 height 77
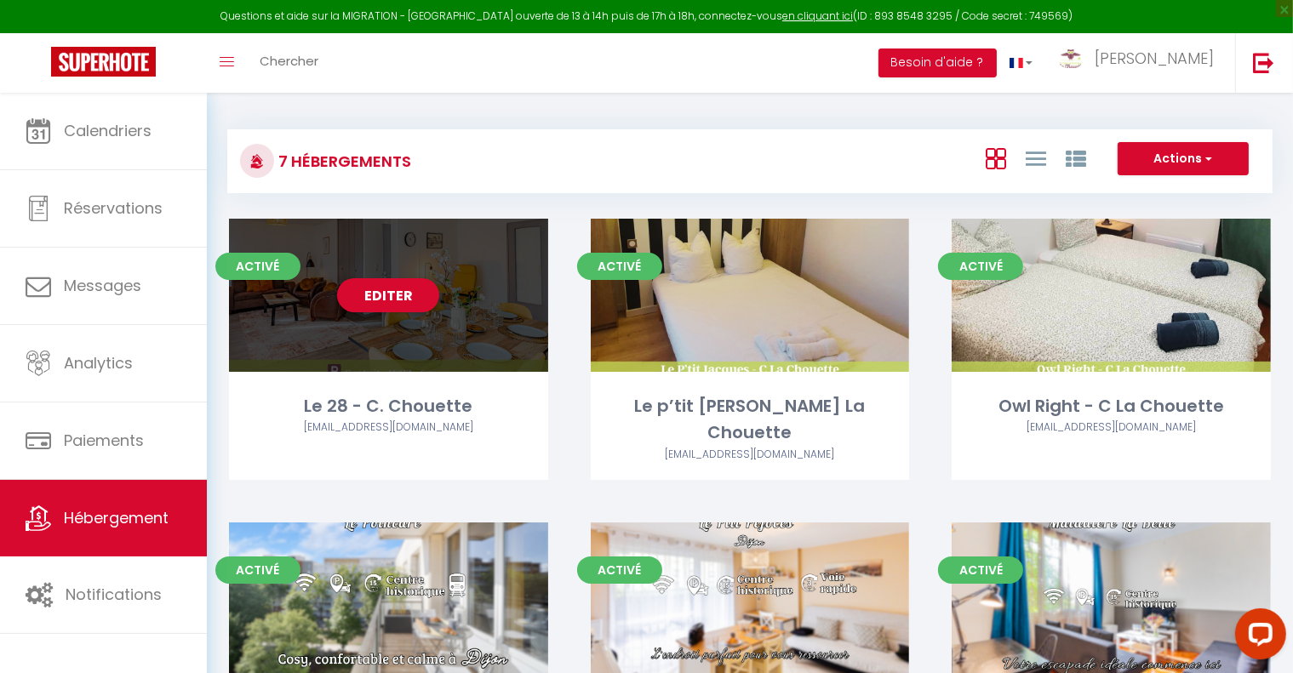
click at [493, 352] on div "Editer" at bounding box center [388, 295] width 319 height 153
select select "3"
select select "2"
select select "1"
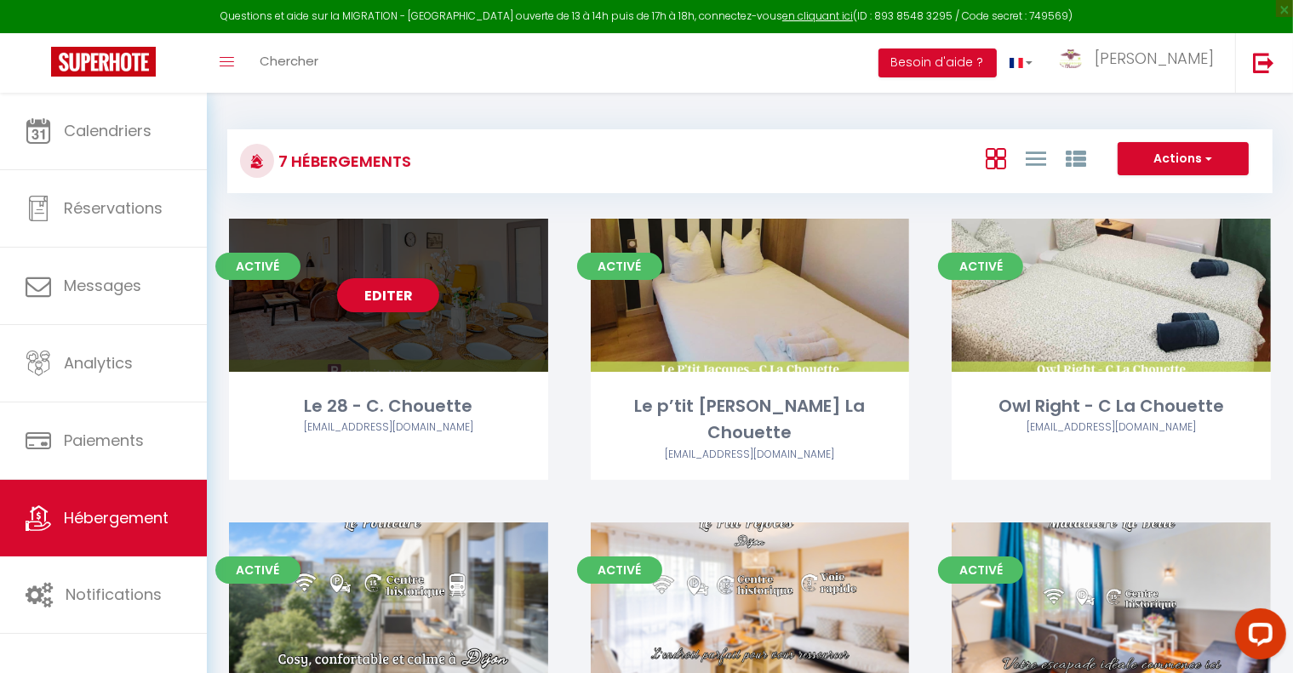
select select
select select "28"
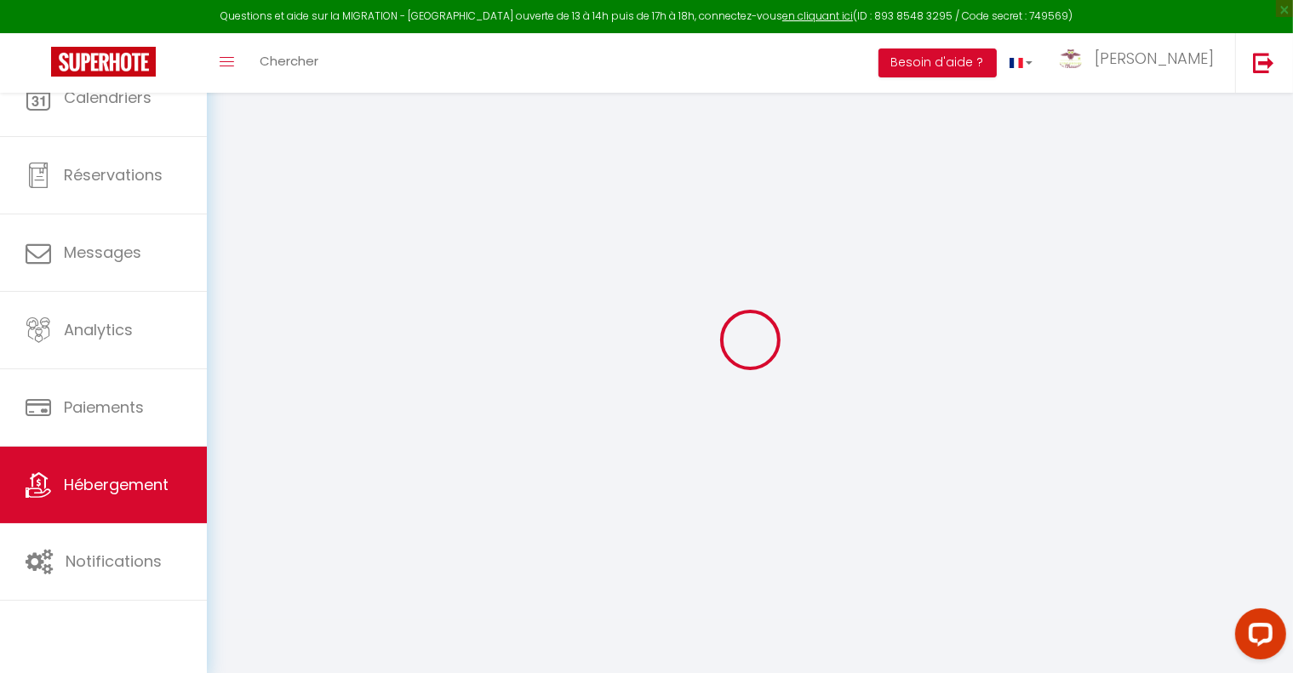
select select
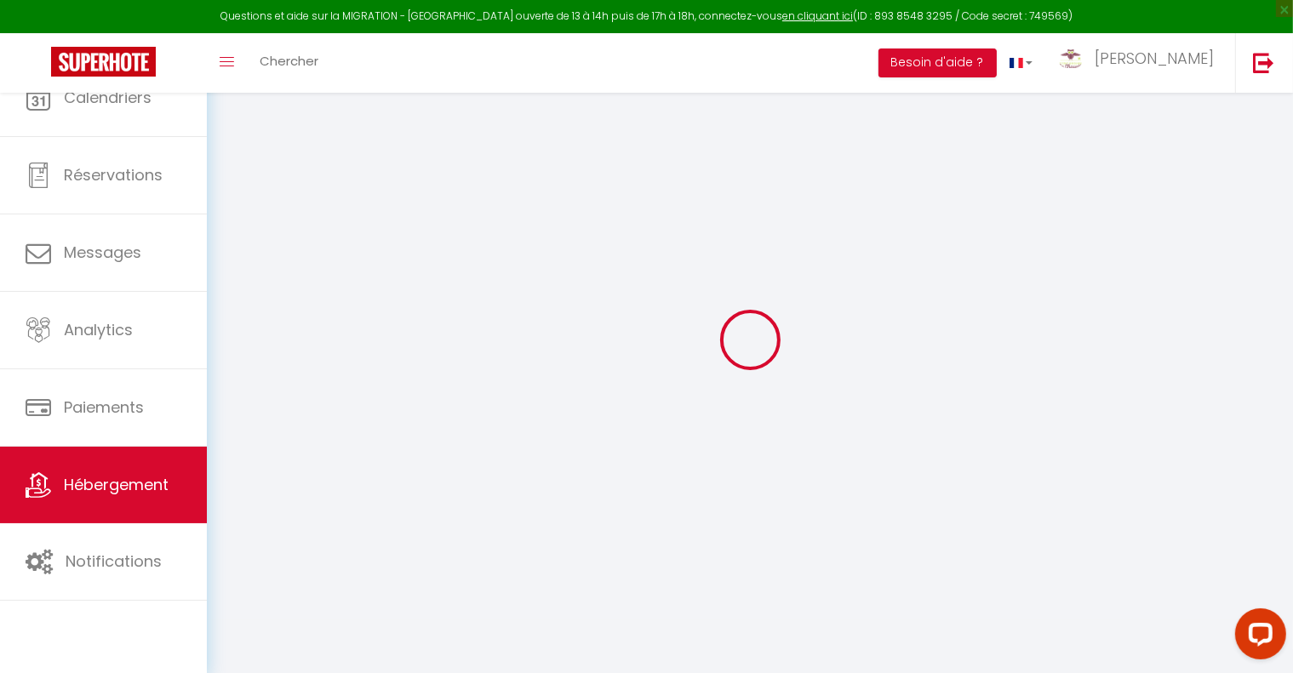
select select
checkbox input "false"
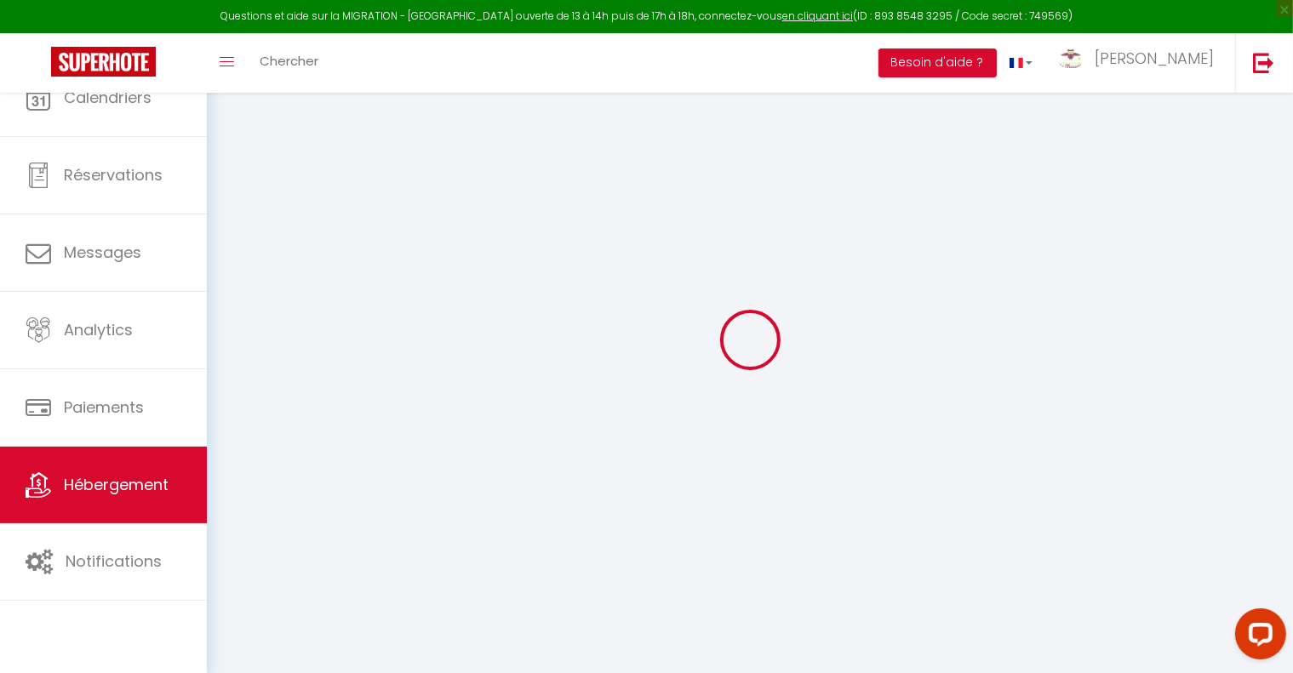
select select
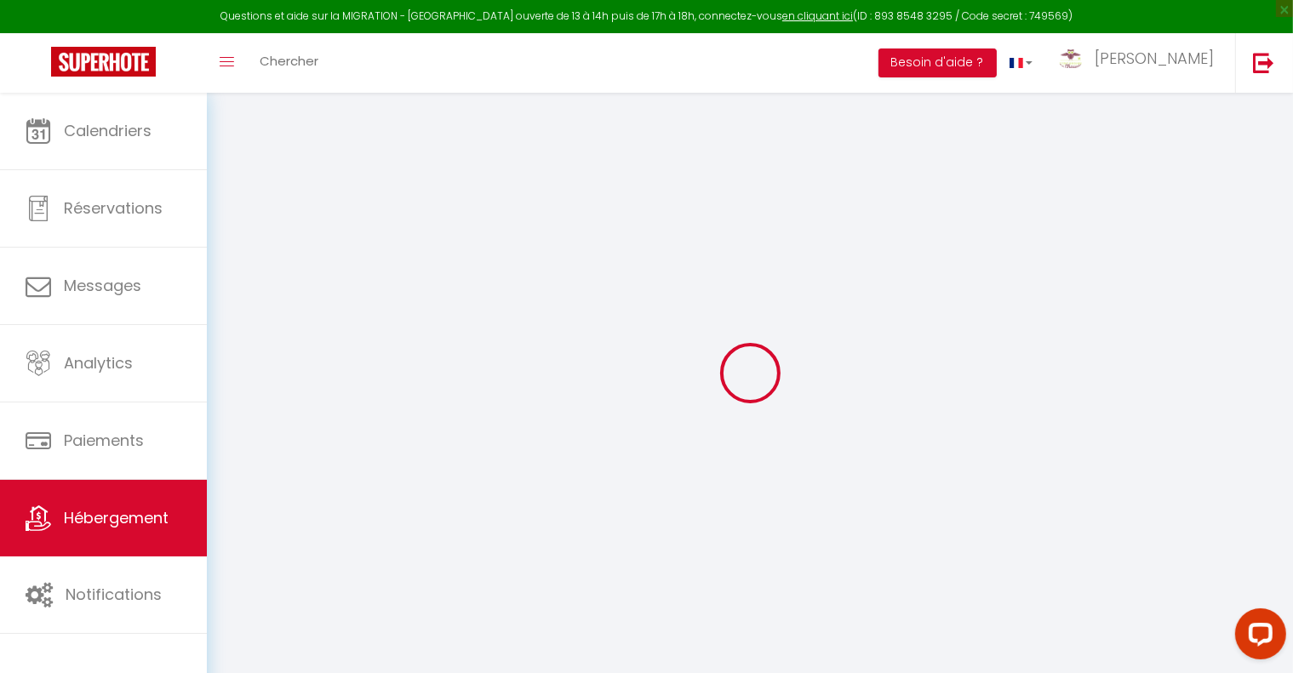
select select
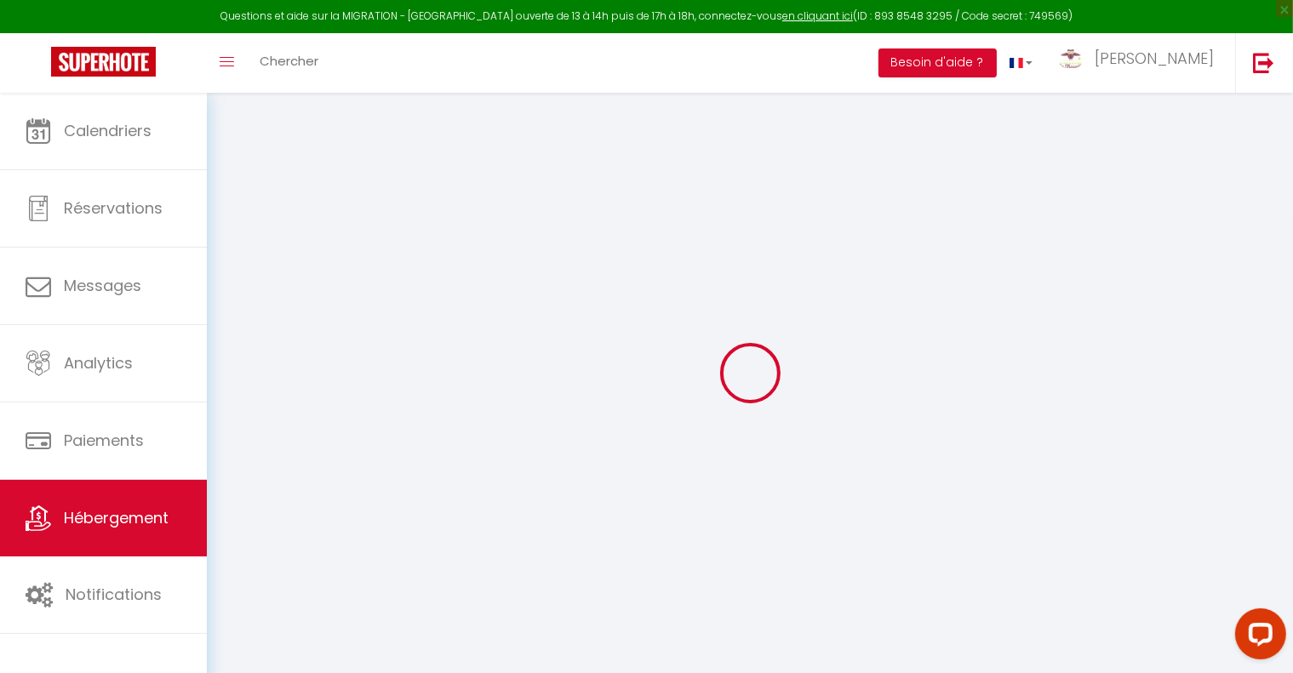
select select
checkbox input "false"
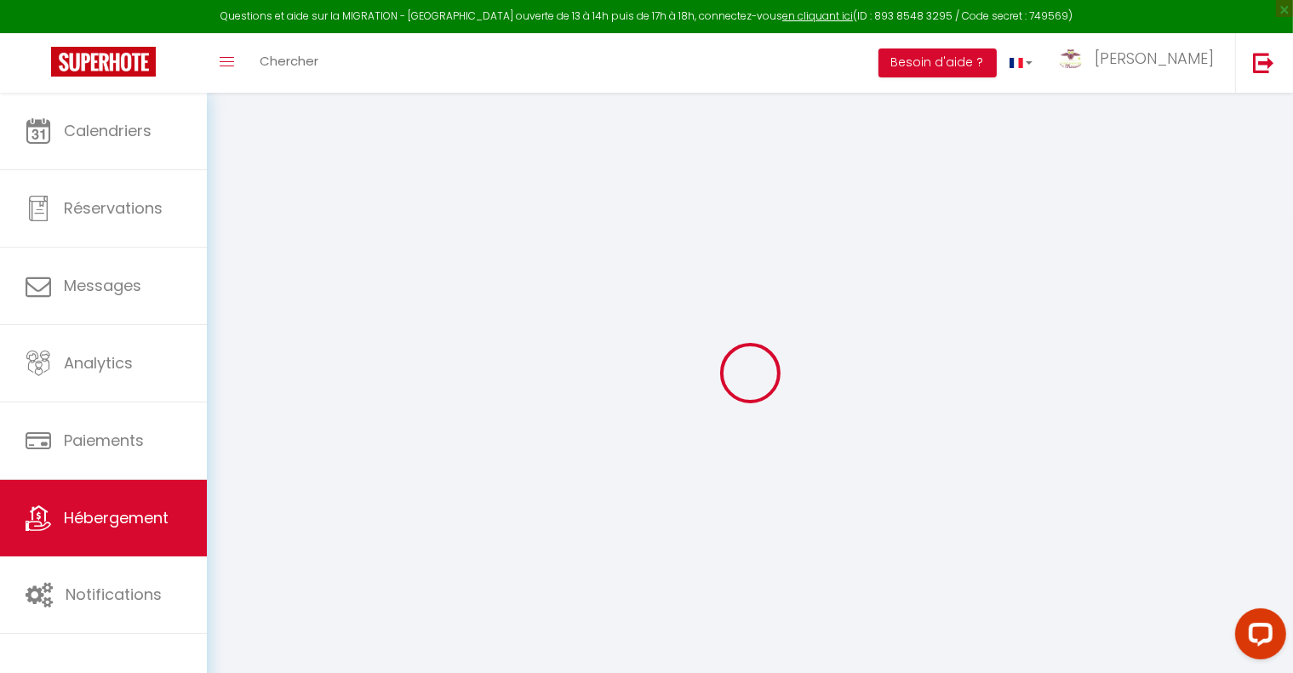
select select
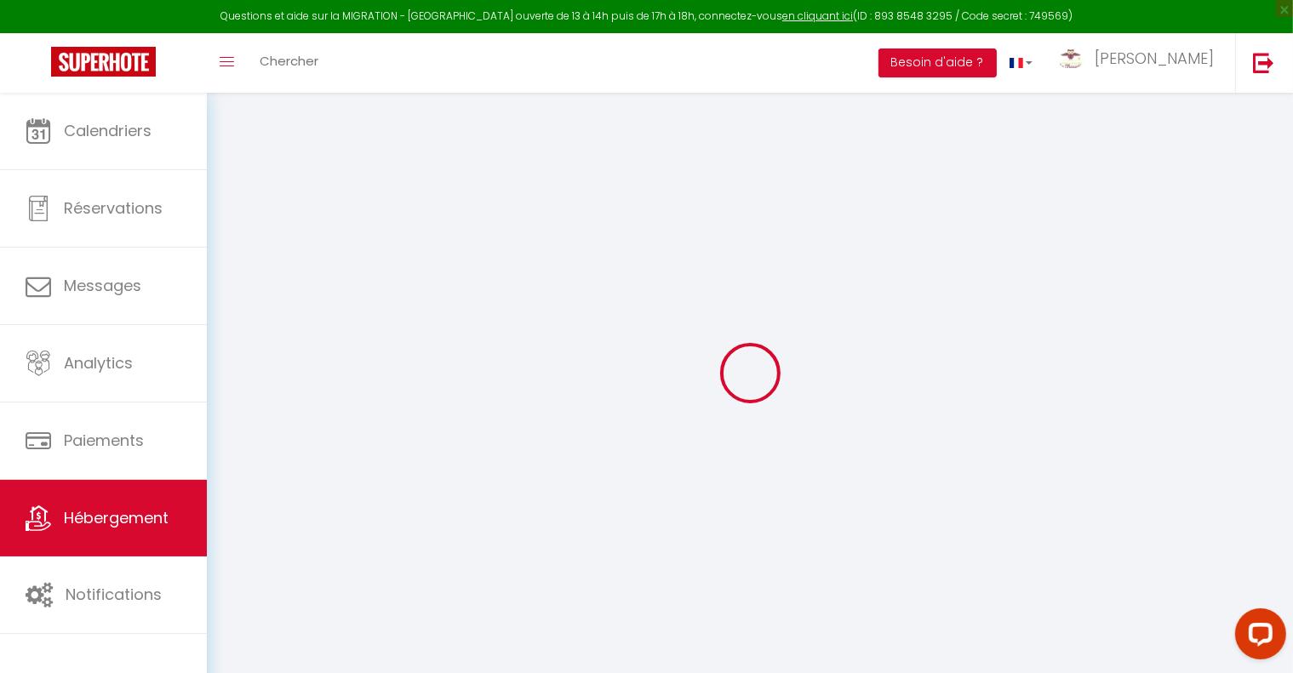
select select
checkbox input "false"
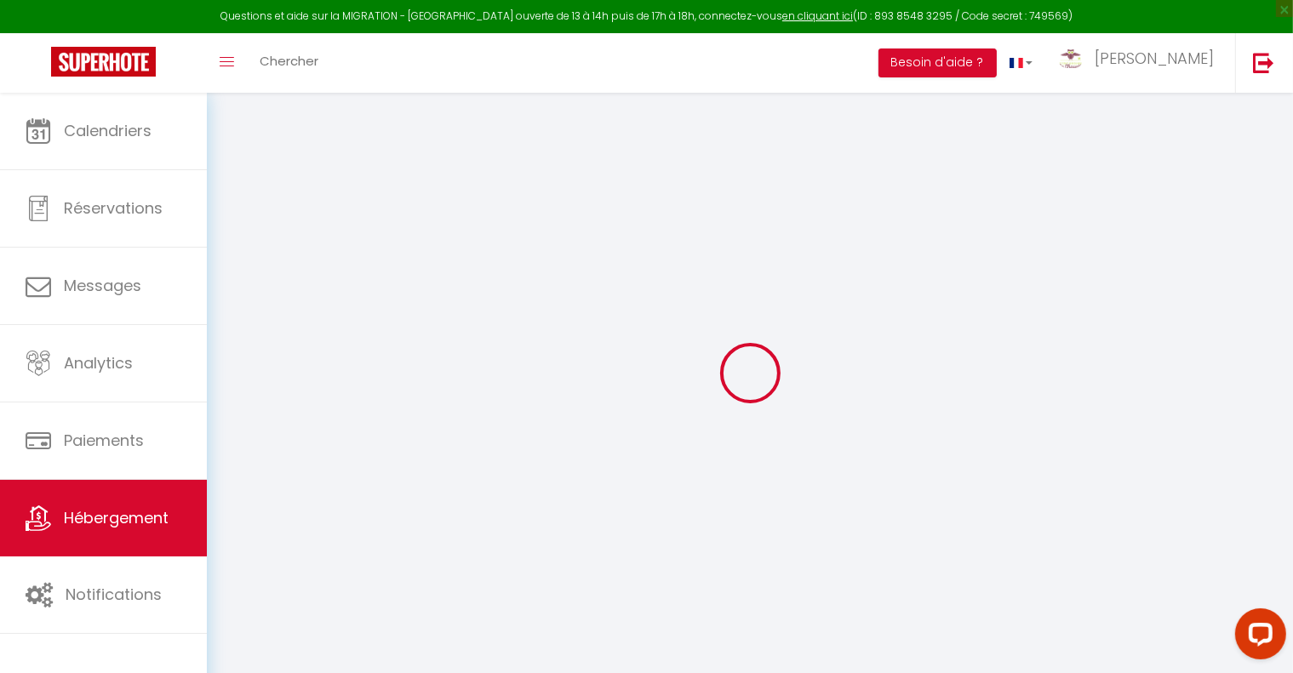
checkbox input "false"
select select
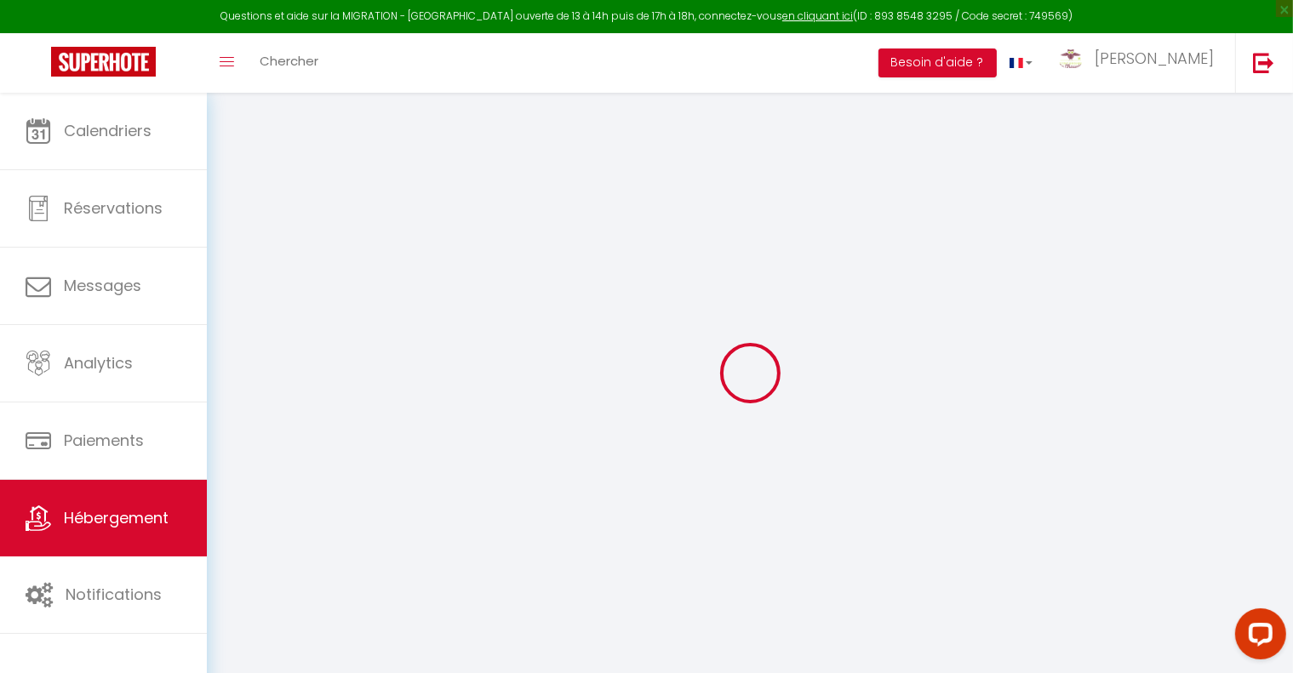
select select
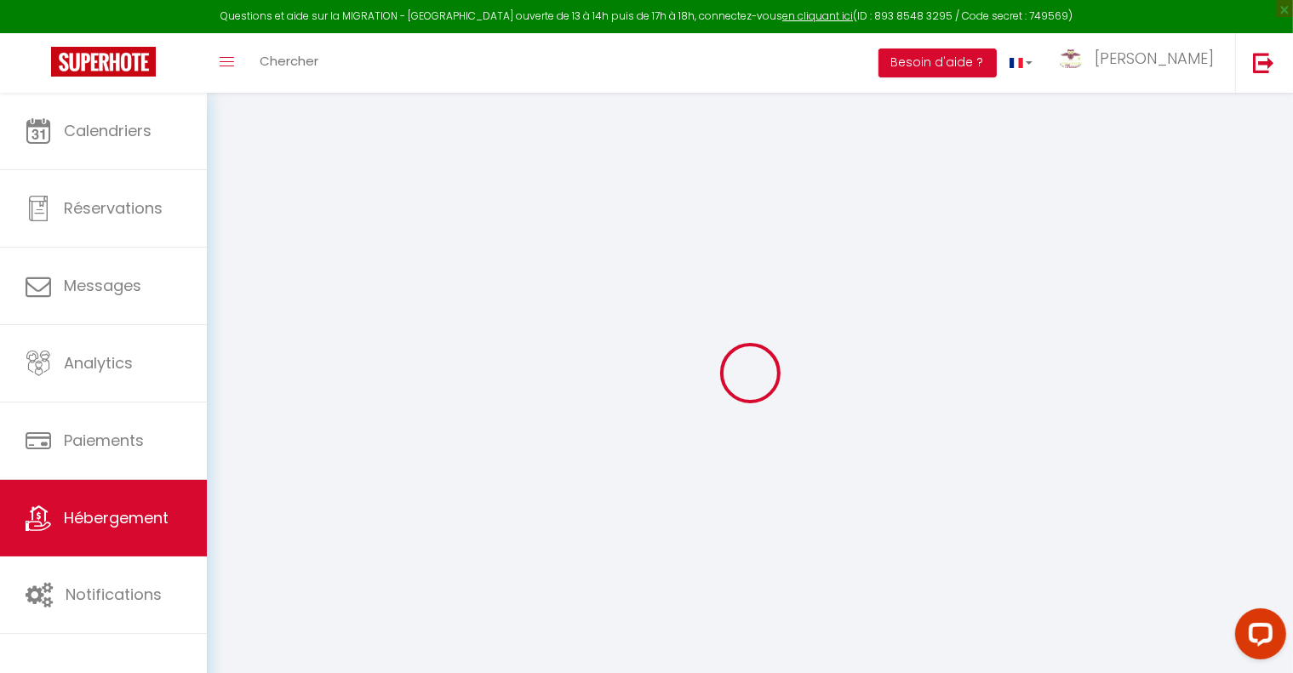
checkbox input "false"
select select
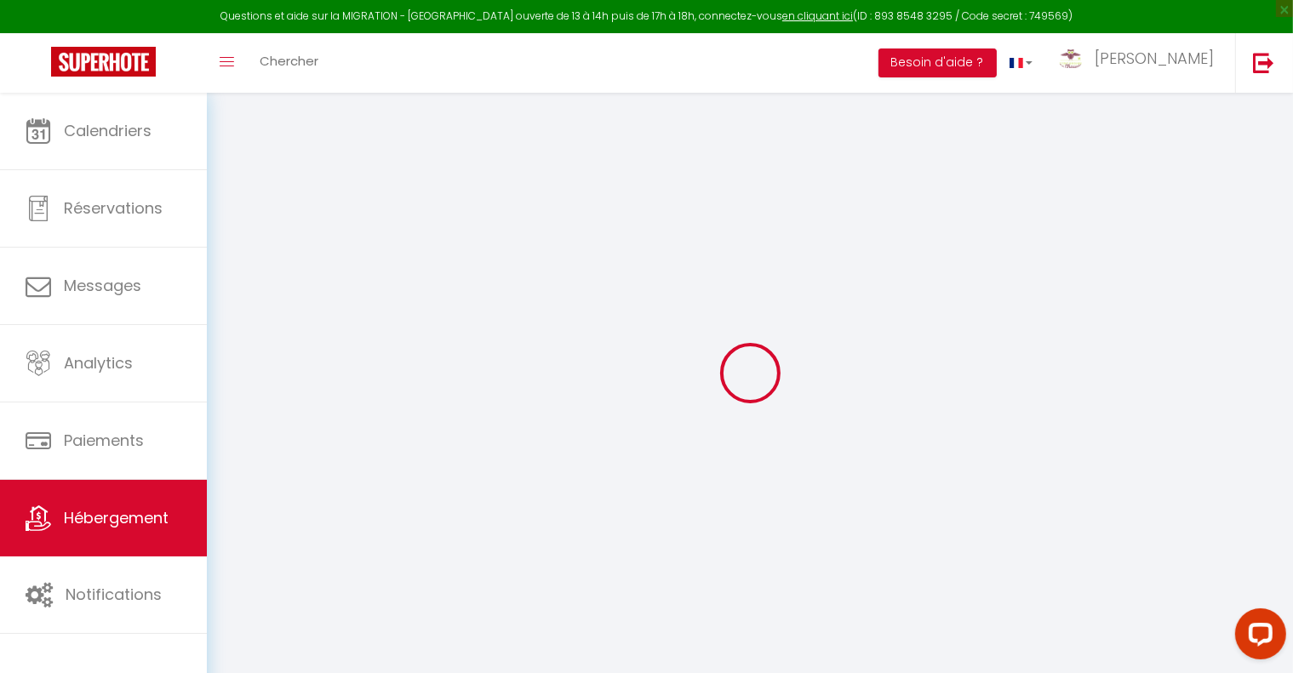
select select
type input "Le 28 - C. Chouette"
type input "Conciergerie La Chouette"
type input "[PERSON_NAME]"
type input "[STREET_ADDRESS]"
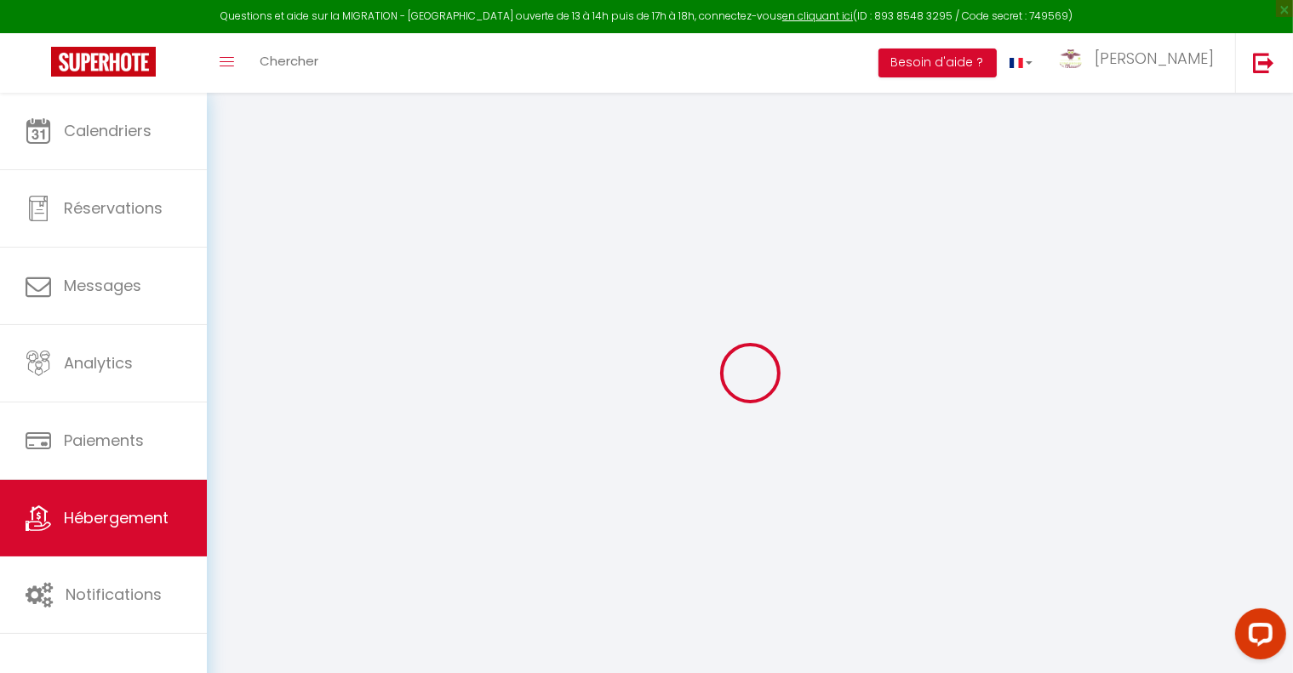
type input "21000"
type input "[GEOGRAPHIC_DATA]"
select select "6"
select select "2"
type input "70"
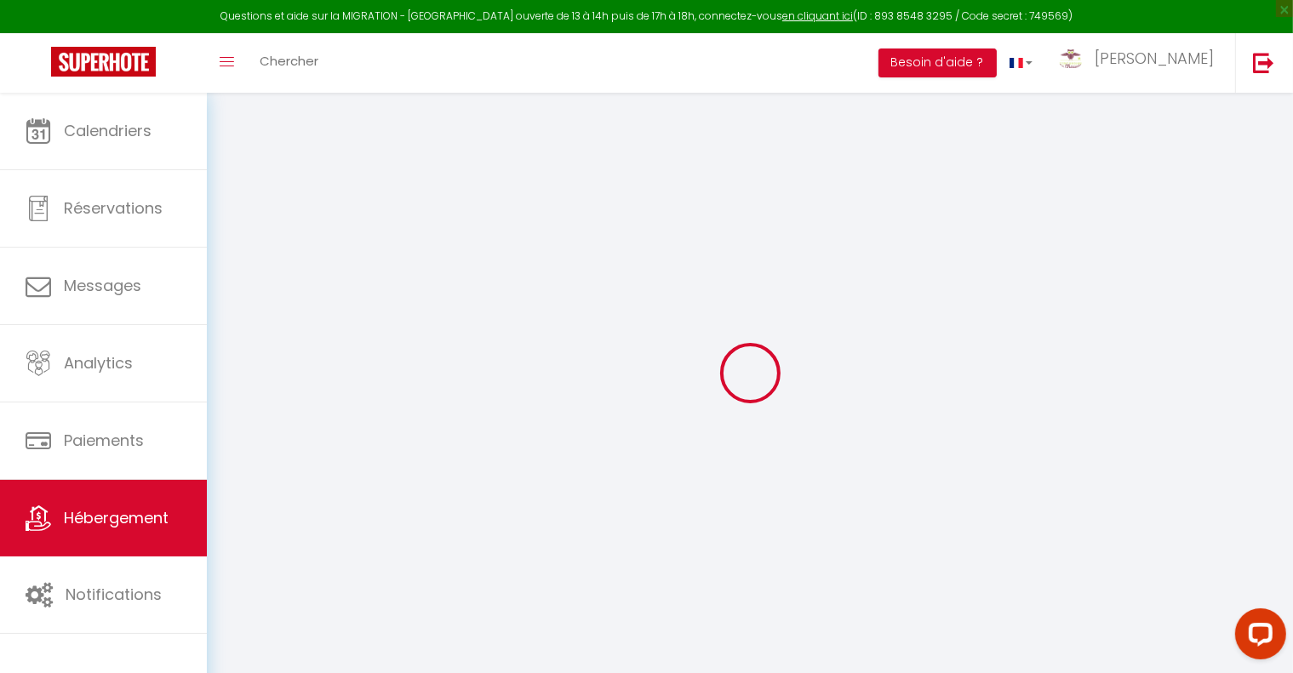
type input "10"
type input "50"
type input "7.14"
select select
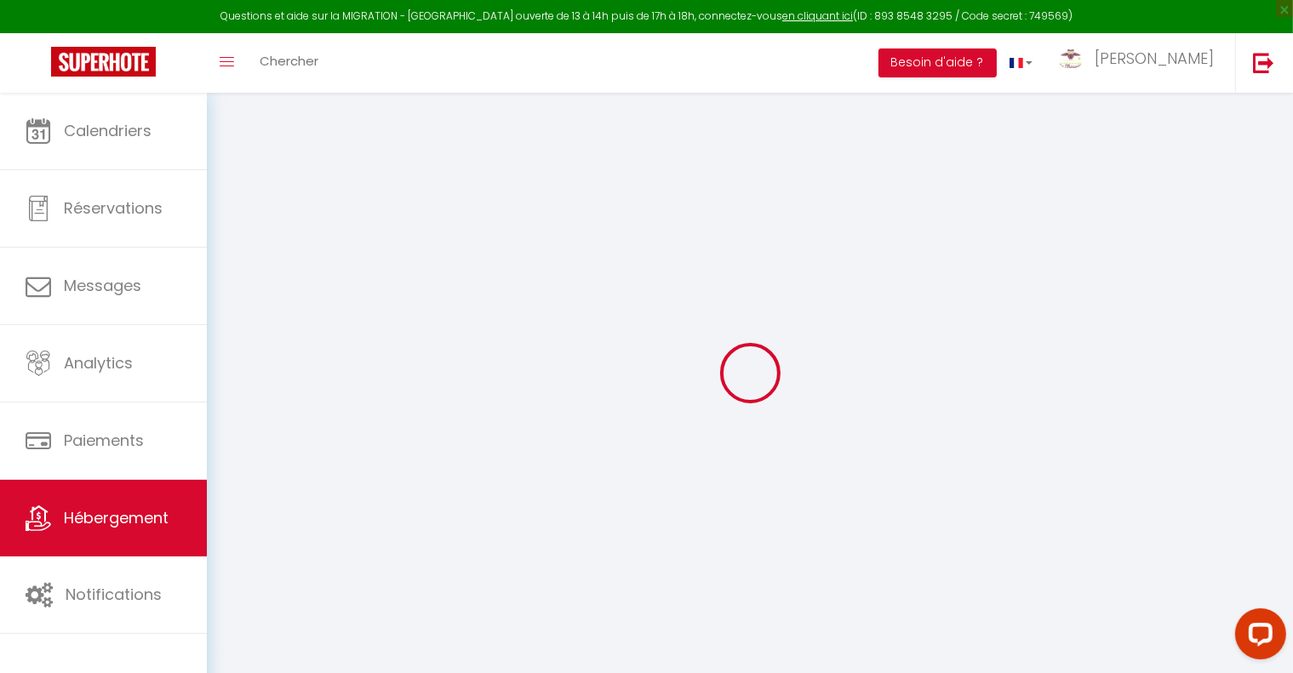
select select
type input "[STREET_ADDRESS]"
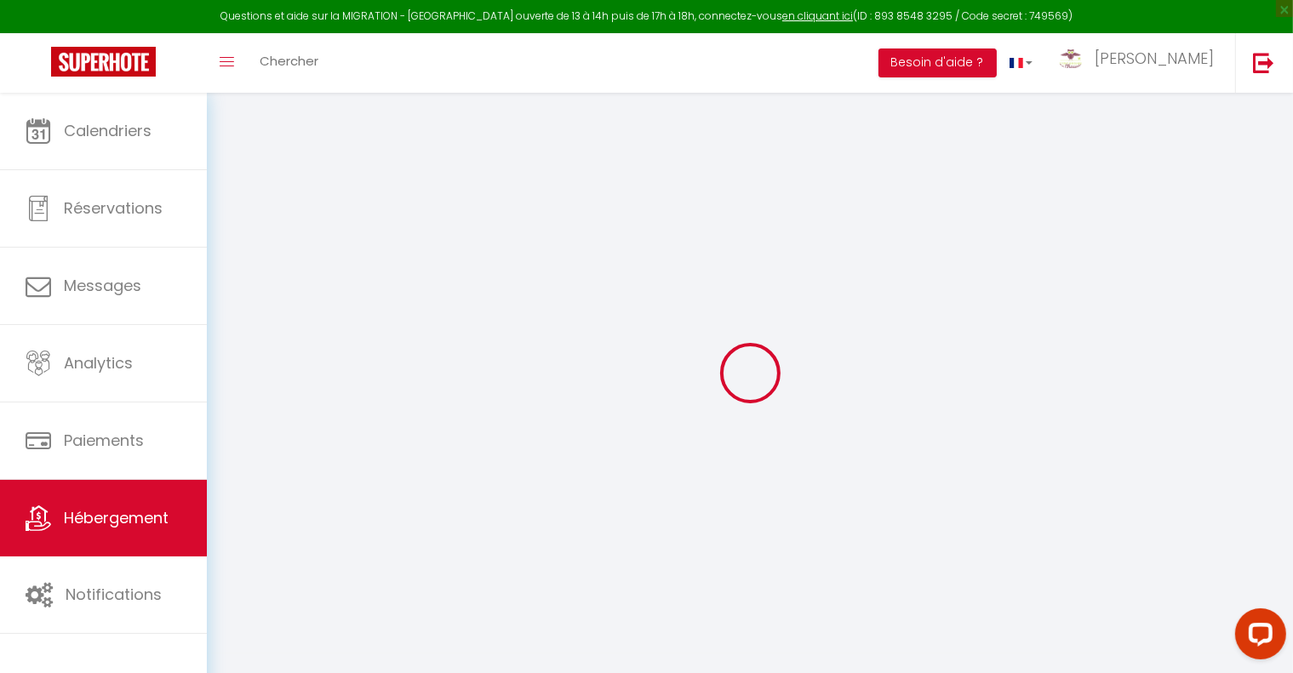
type input "21000"
type input "[GEOGRAPHIC_DATA]"
type input "[EMAIL_ADDRESS][DOMAIN_NAME]"
select select "15312"
checkbox input "false"
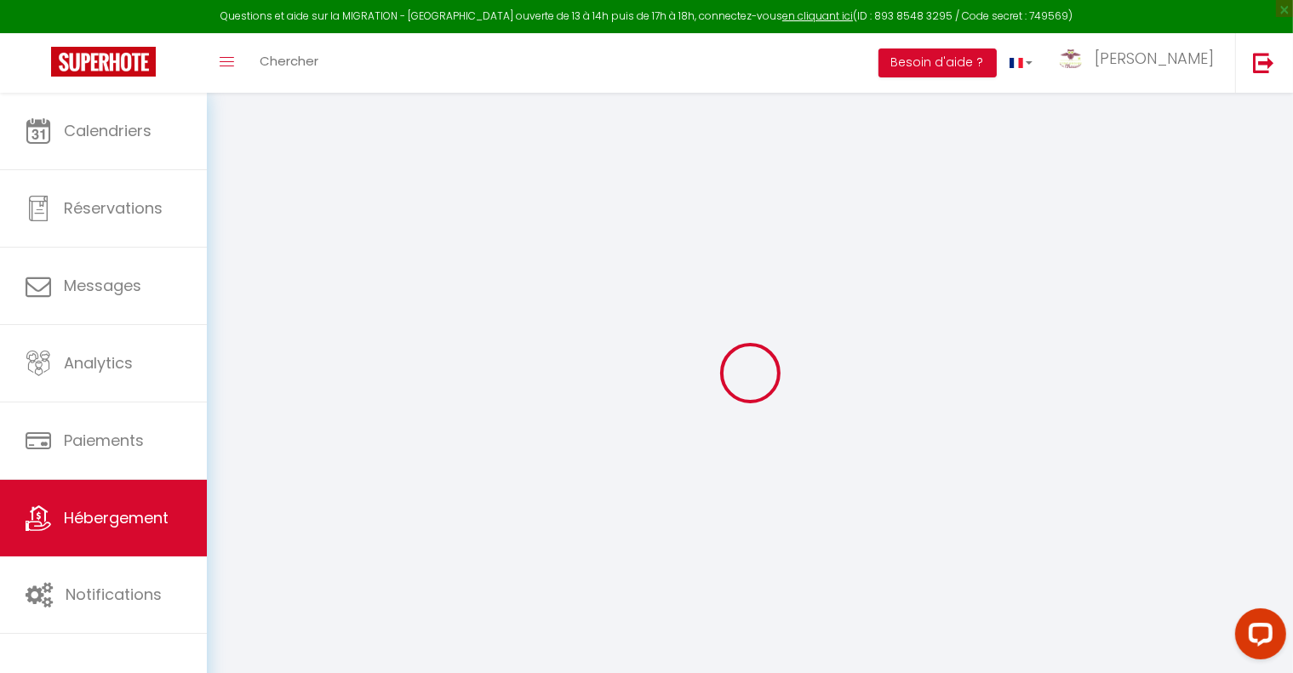
checkbox input "false"
type input "0"
type input "50"
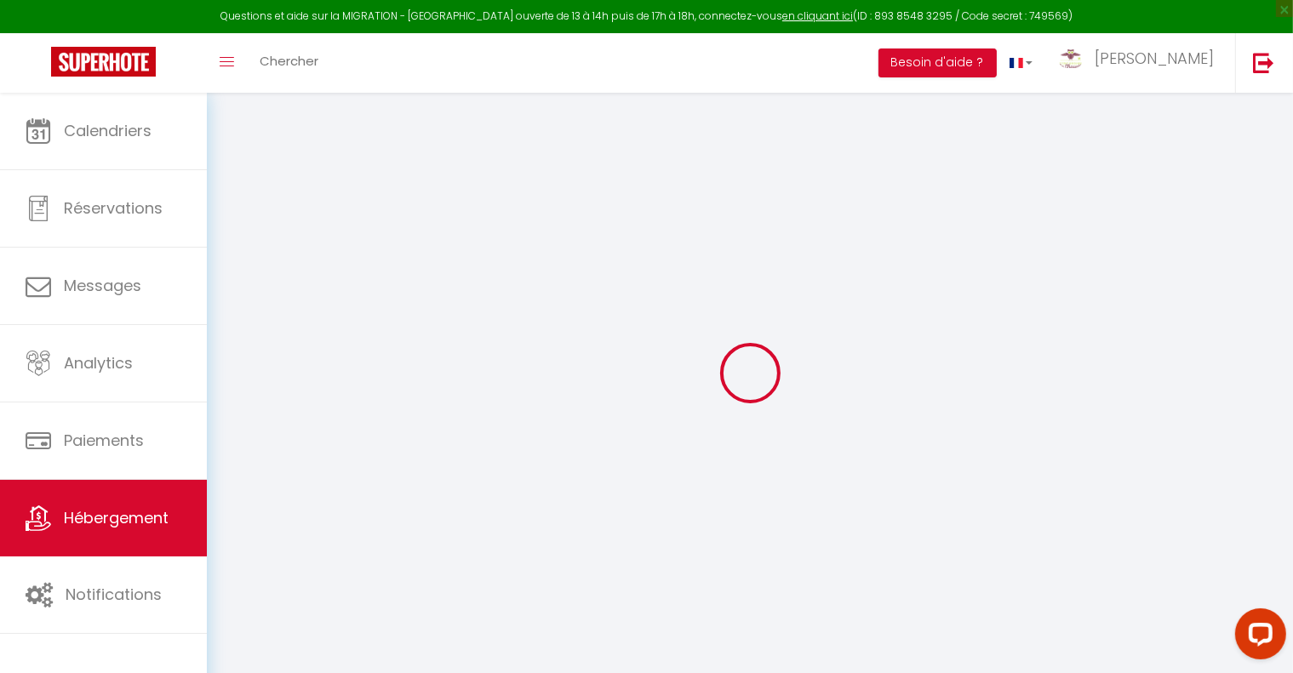
type input "0"
select select
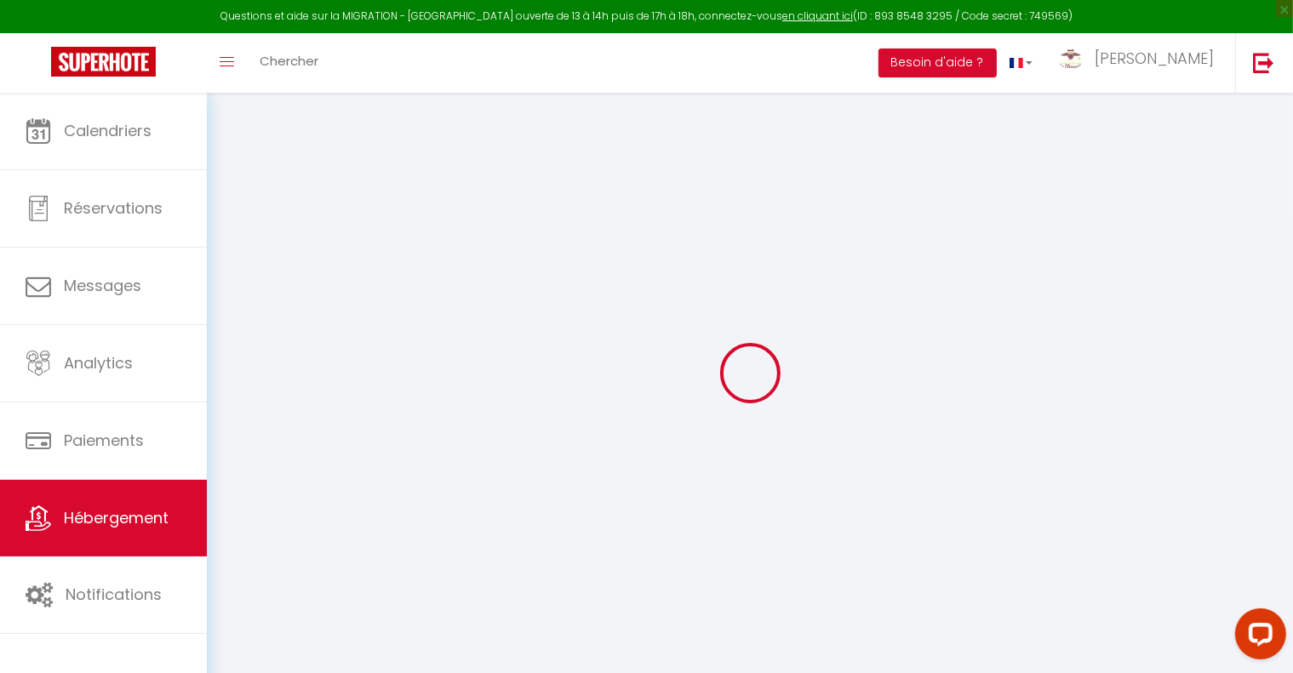
select select
checkbox input "false"
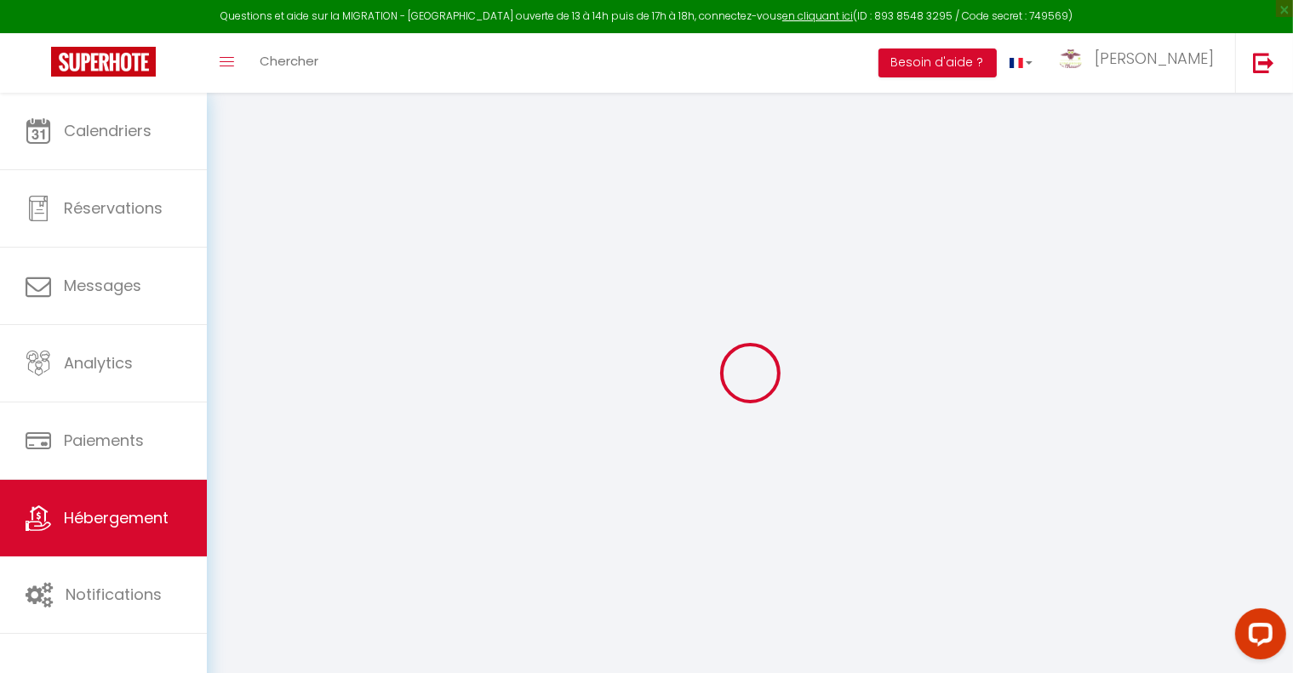
checkbox input "false"
select select
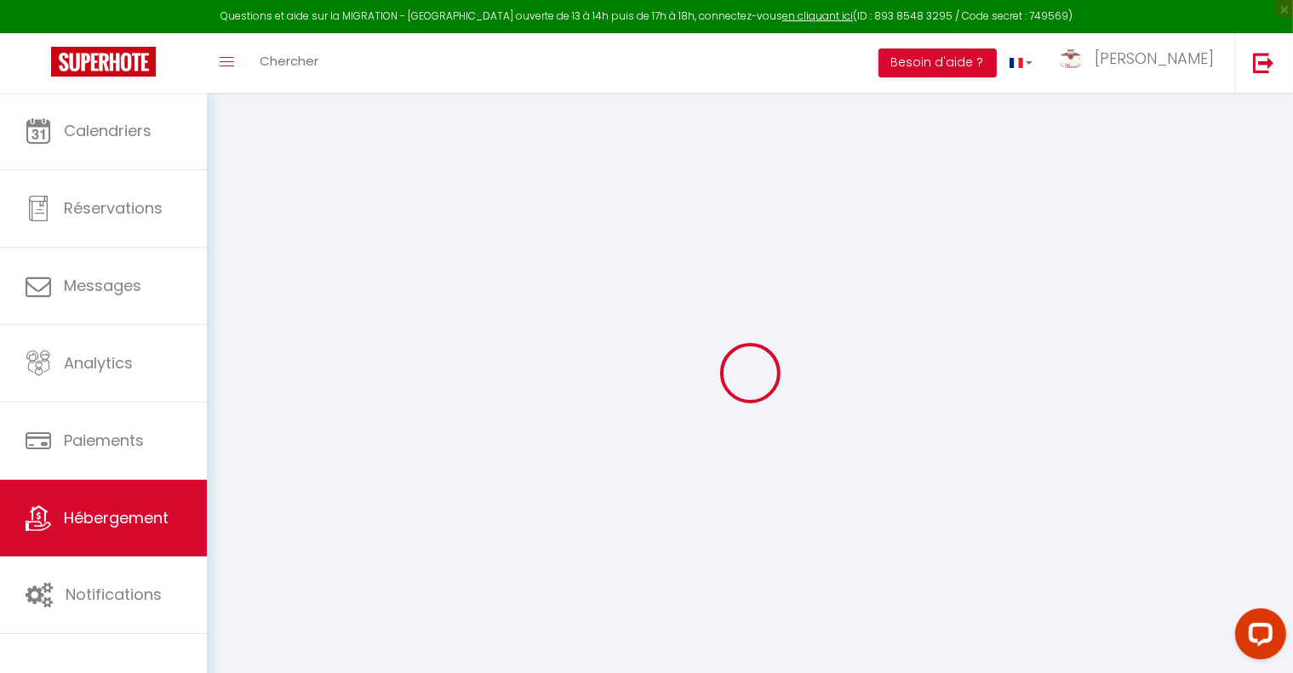
select select
checkbox input "false"
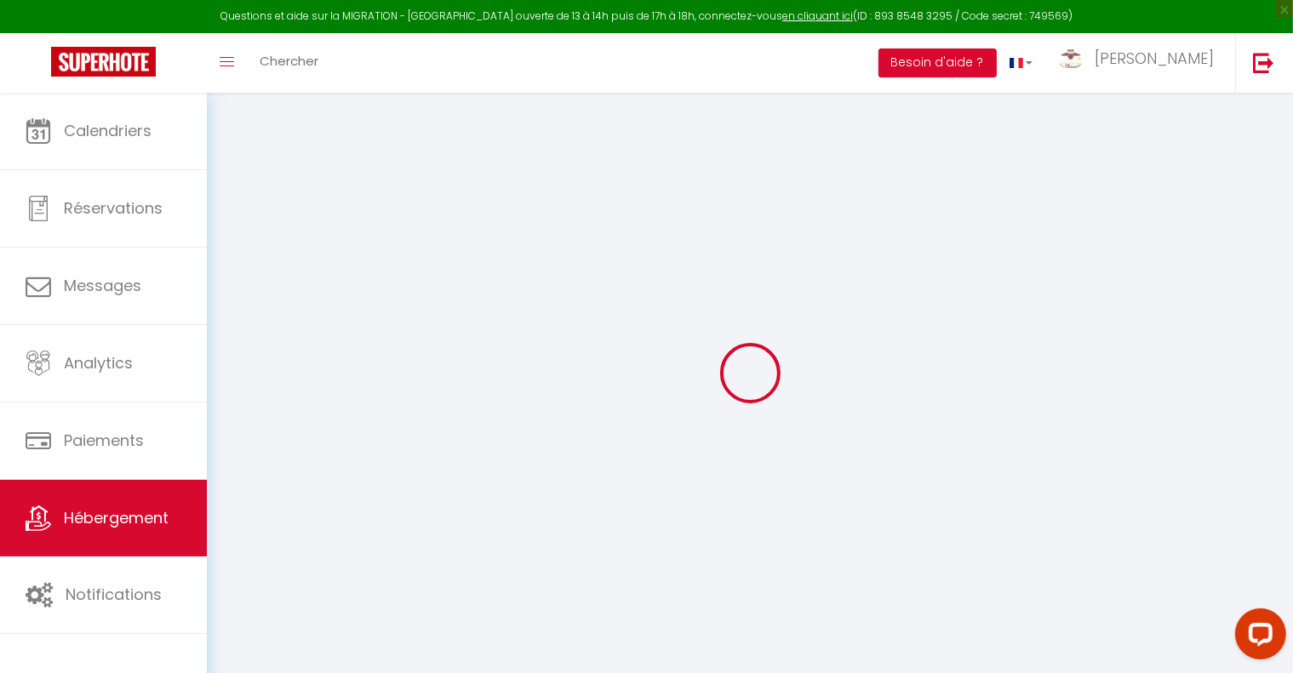
checkbox input "false"
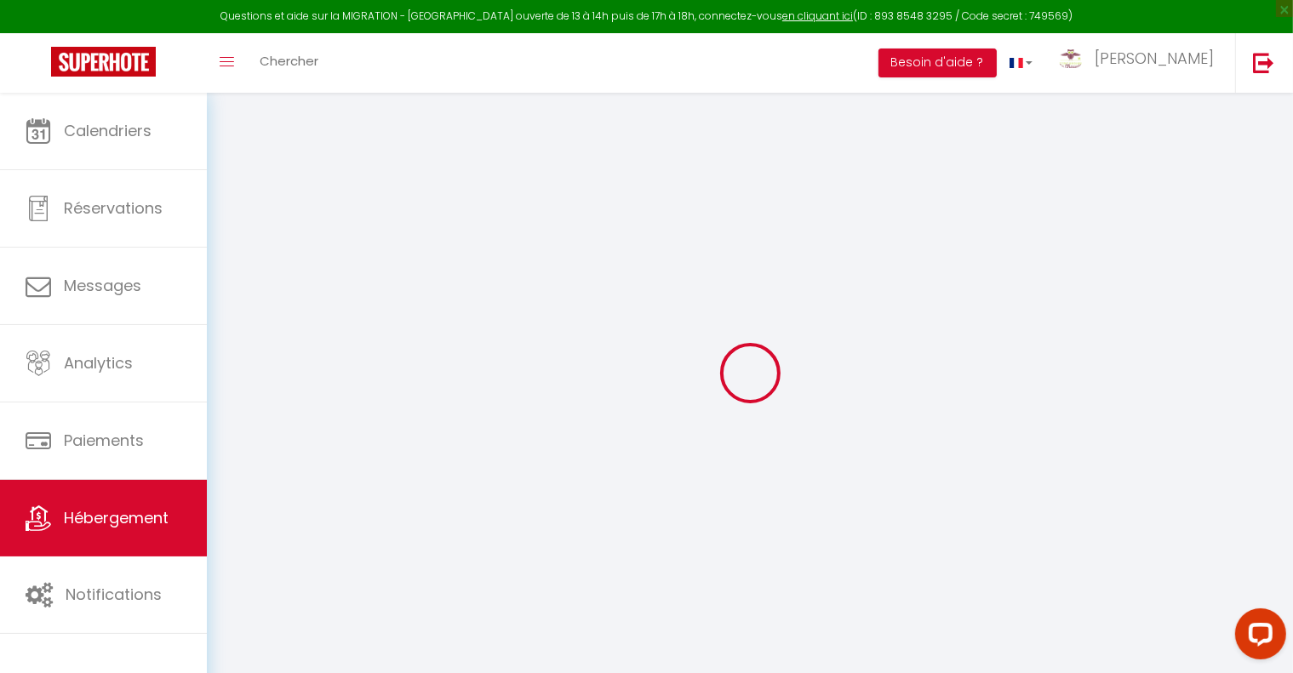
checkbox input "false"
select select "+ 22 %"
select select "+ 44 %"
checkbox input "false"
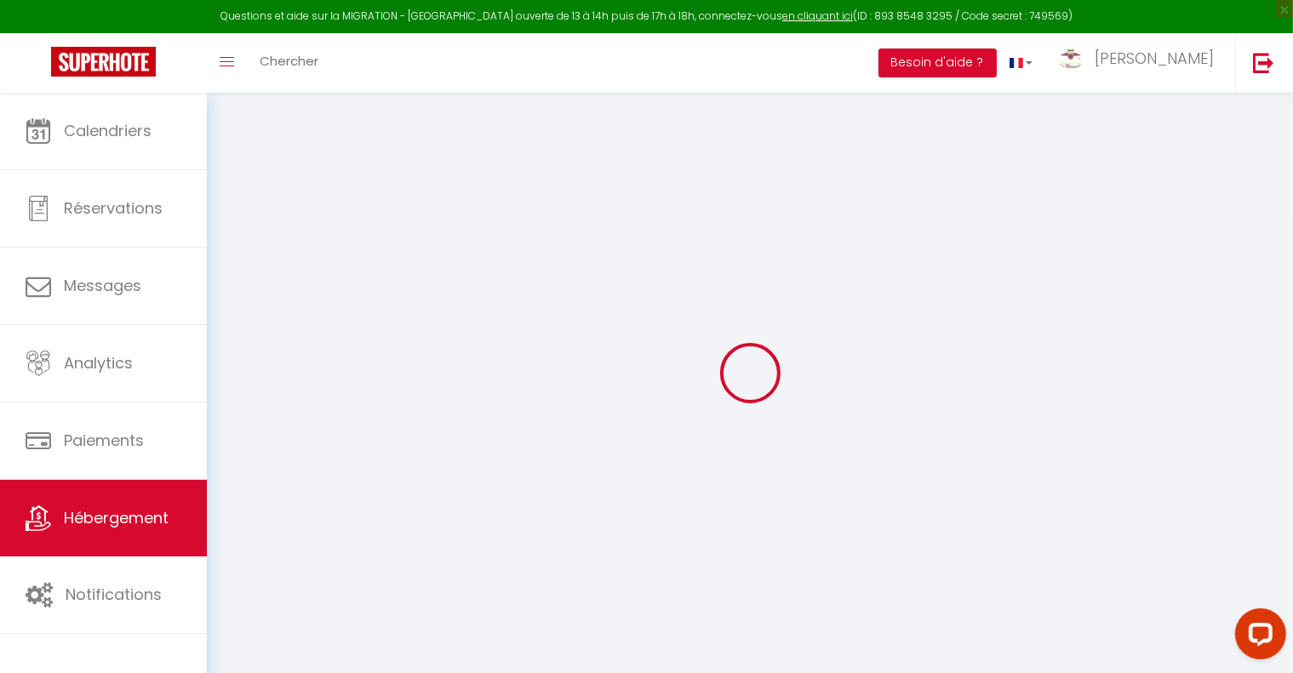
checkbox input "false"
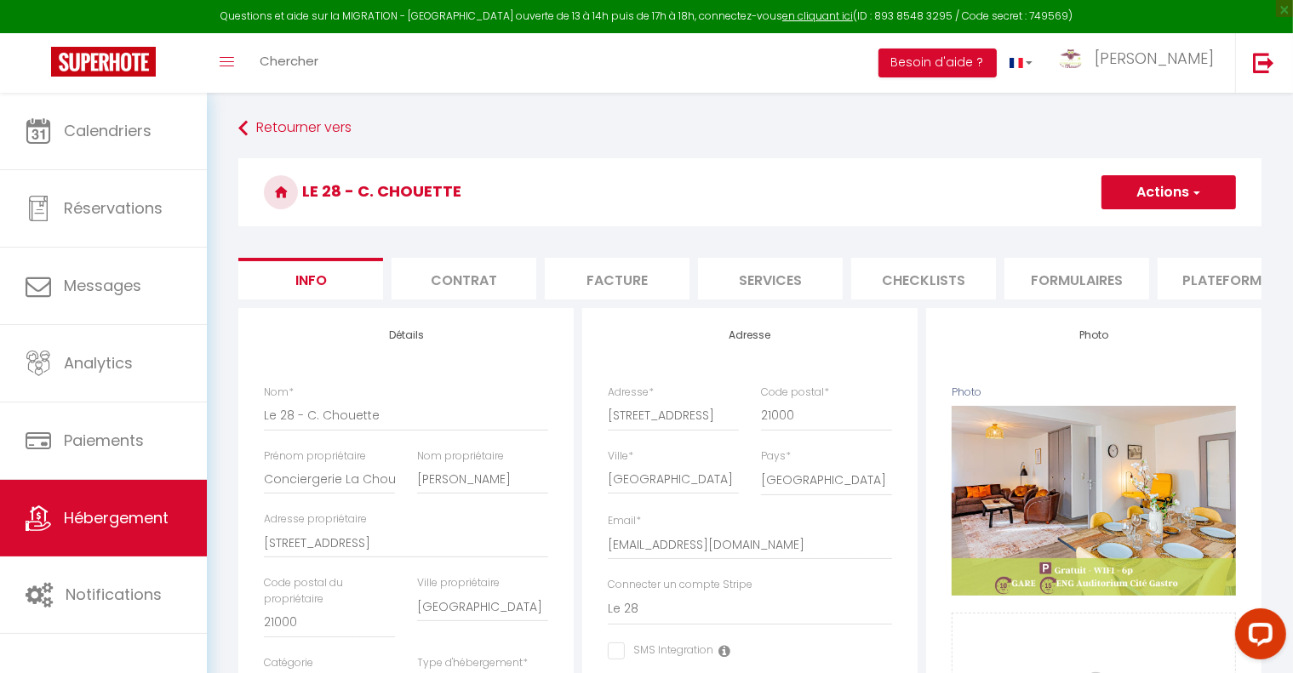
click at [1213, 274] on li "Plateformes" at bounding box center [1230, 279] width 145 height 42
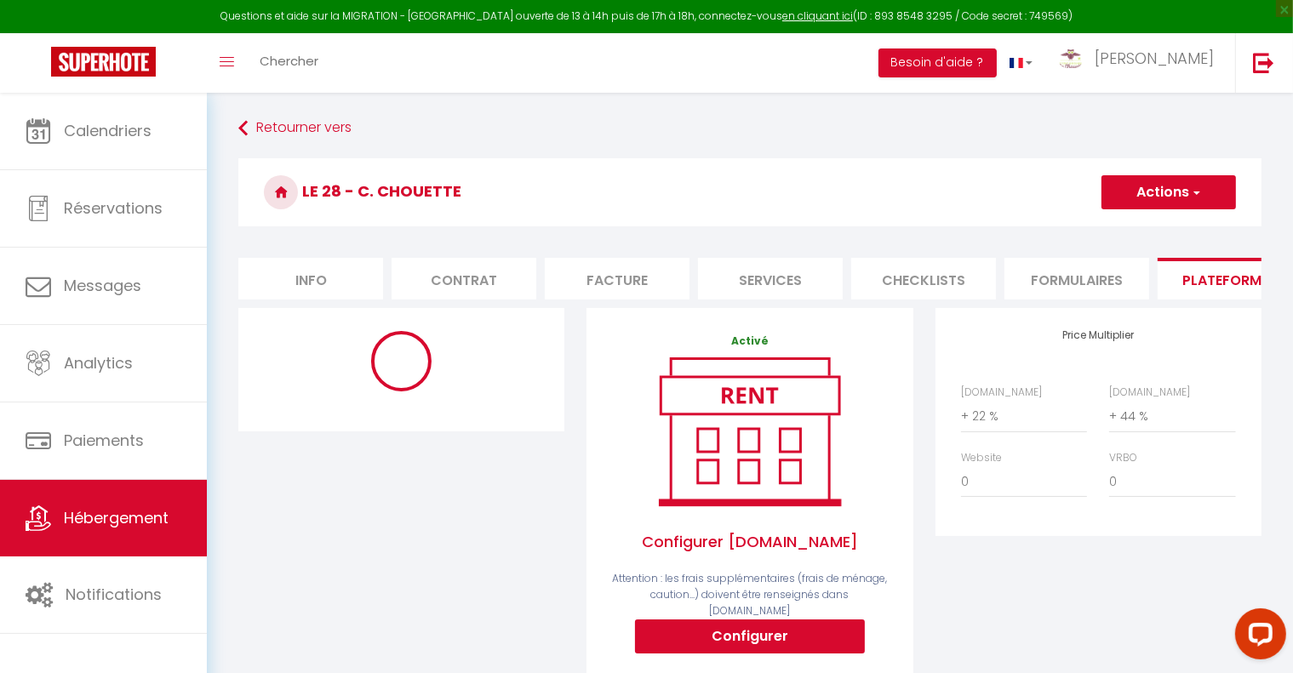
select select "3281-1386066849783610753"
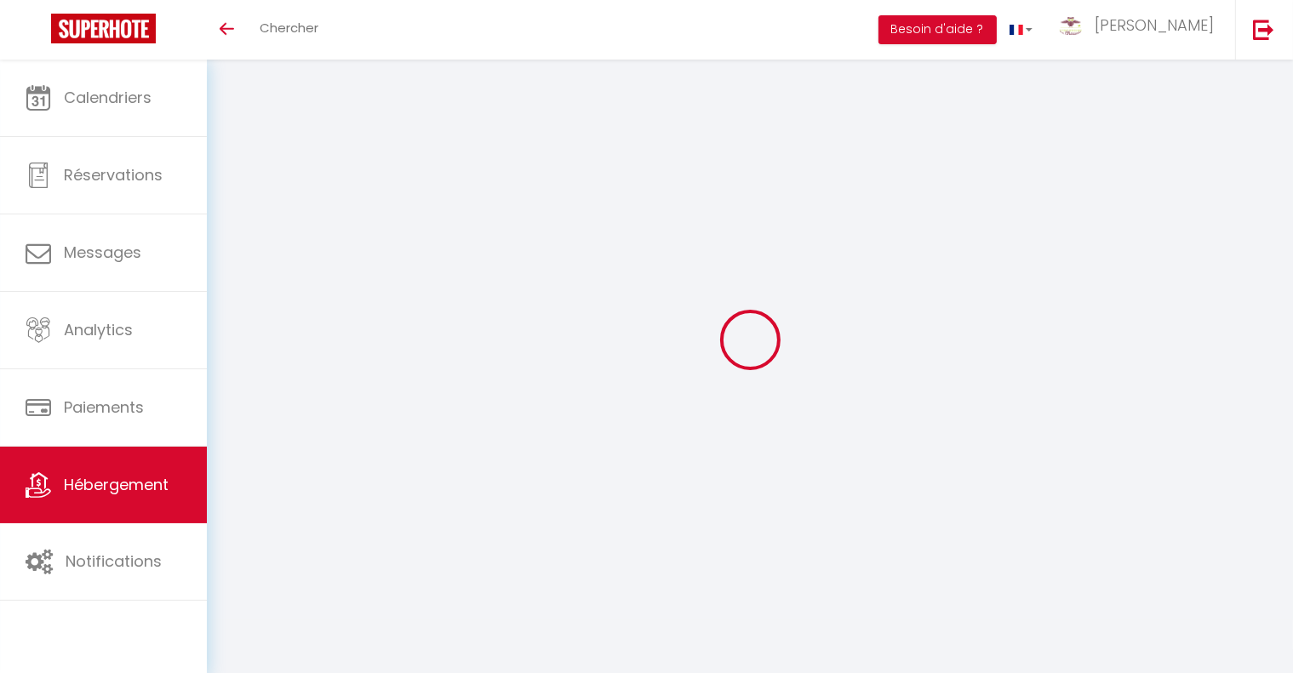
select select "+ 22 %"
select select "+ 44 %"
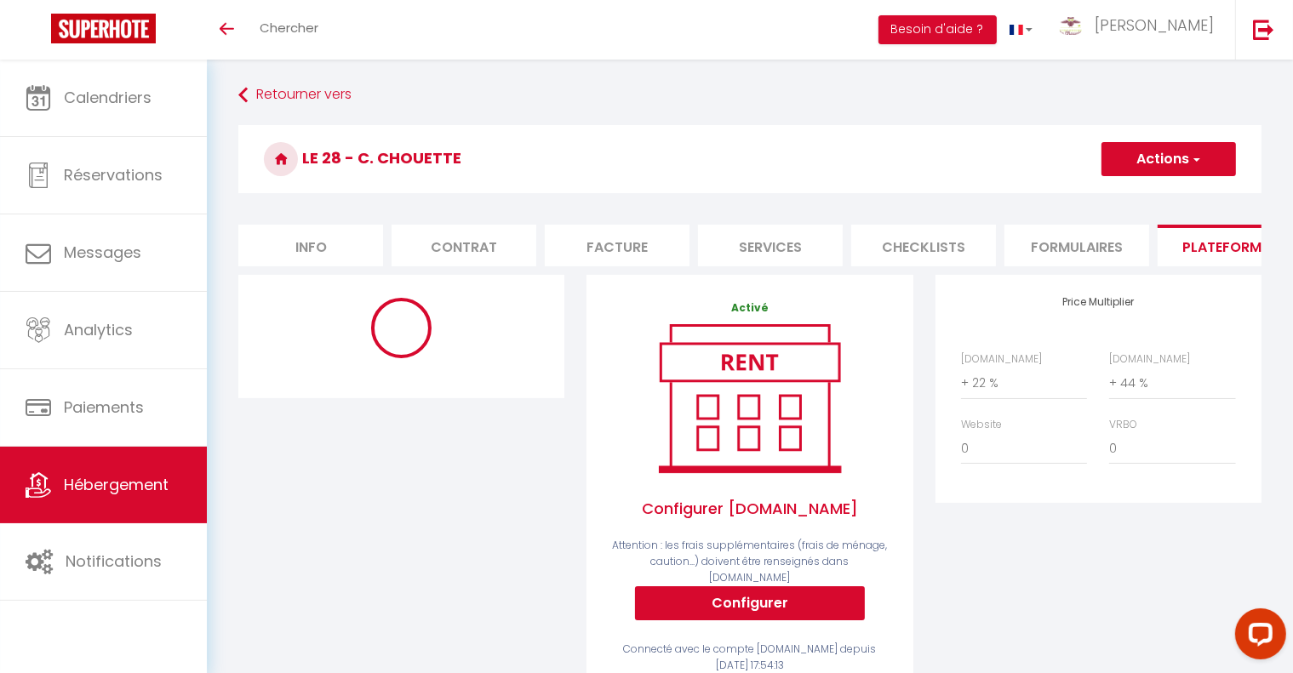
select select "3281-1386066849783610753"
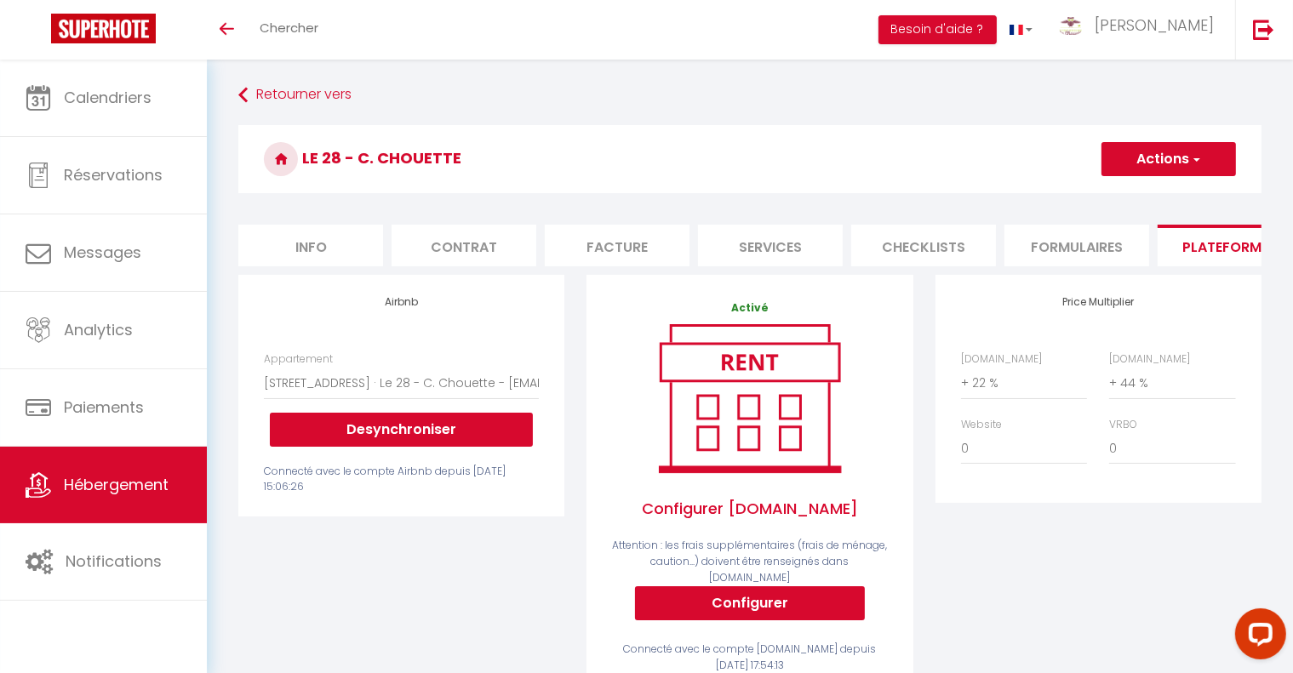
click at [1211, 152] on button "Actions" at bounding box center [1169, 159] width 135 height 34
click at [395, 517] on div "Airbnb Appartement SLP - Owl right - Rue d'Ahuy · Owl Right - C La Chouette - c…" at bounding box center [401, 396] width 326 height 242
click at [408, 447] on button "Desynchroniser" at bounding box center [401, 430] width 263 height 34
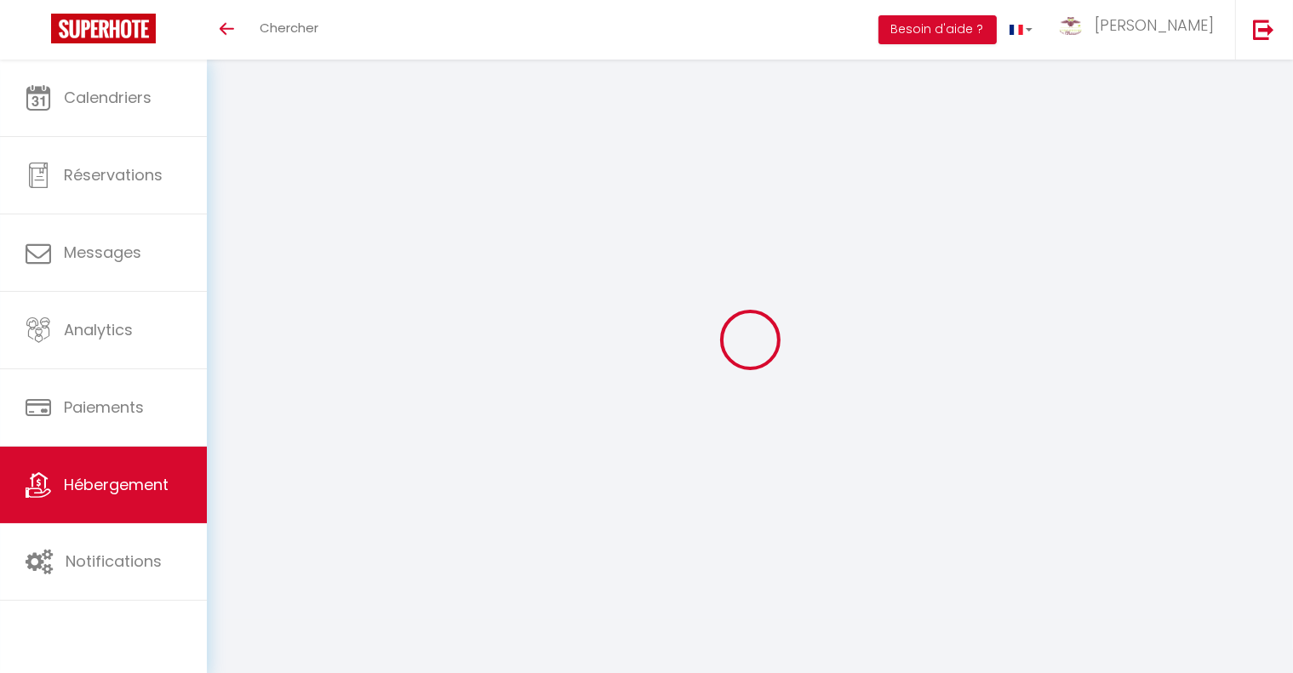
select select "+ 22 %"
select select "+ 44 %"
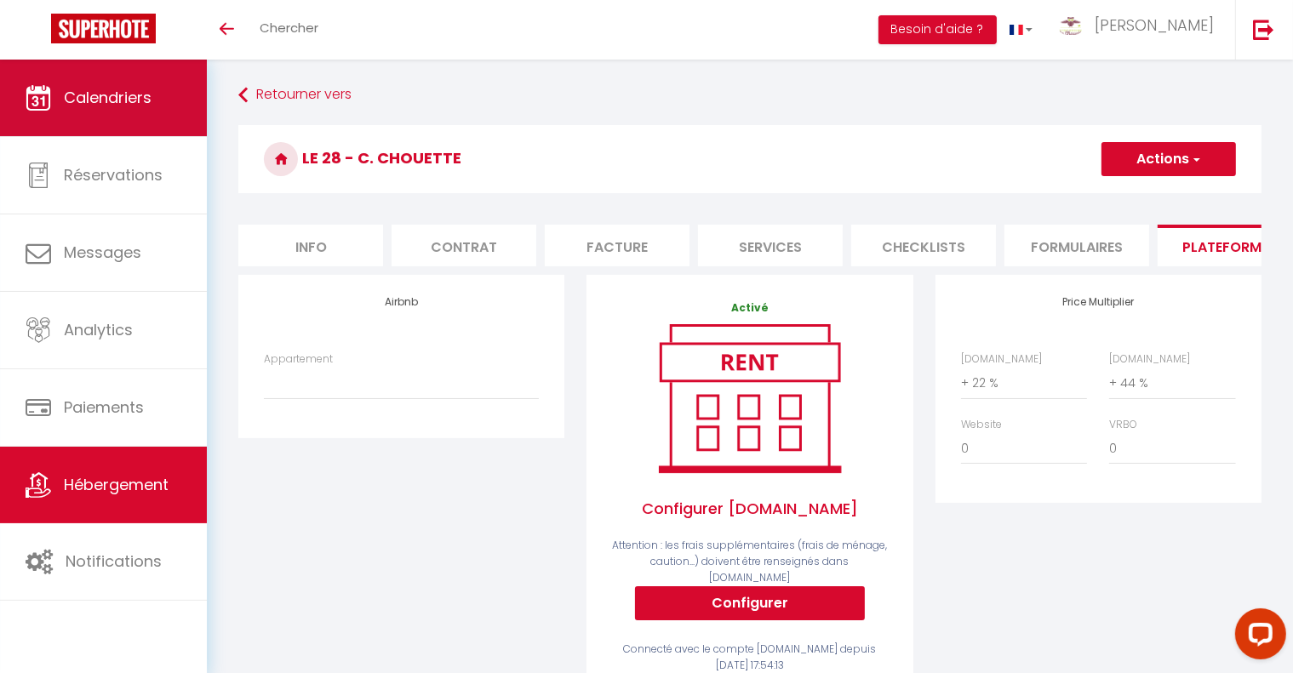
click at [159, 114] on link "Calendriers" at bounding box center [103, 98] width 207 height 77
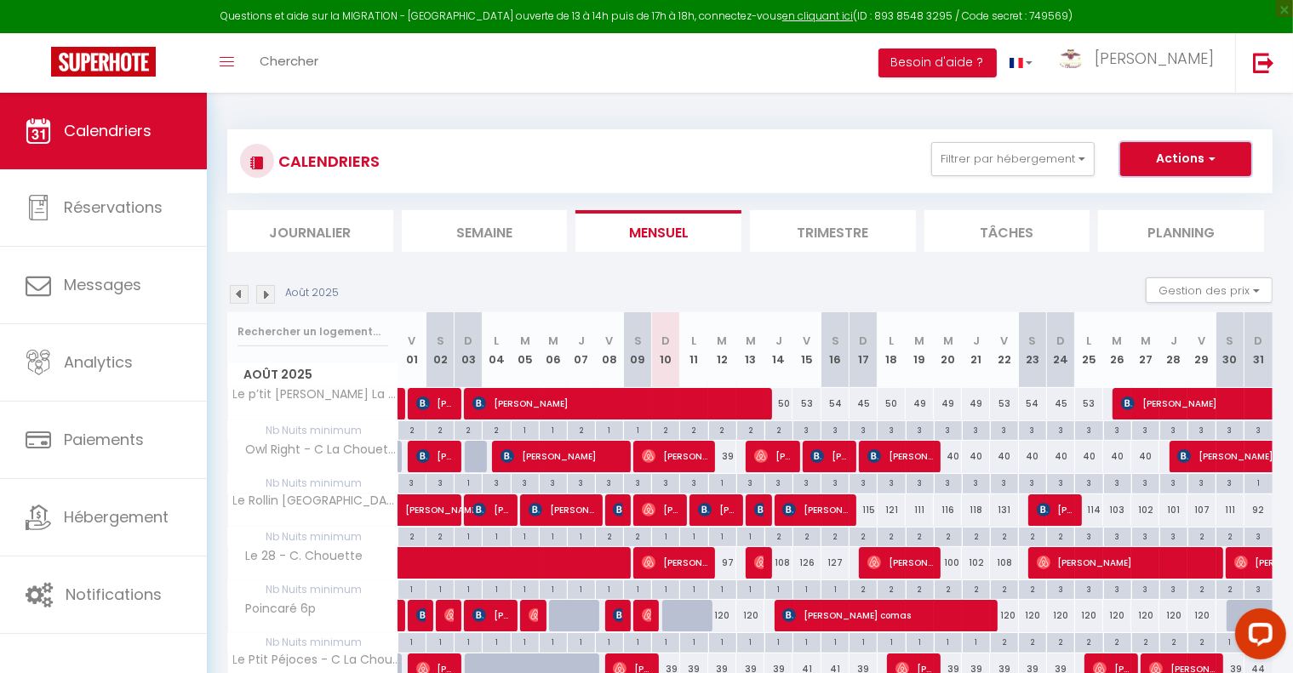
click at [1186, 163] on button "Actions" at bounding box center [1185, 159] width 131 height 34
click at [1078, 112] on div "CALENDRIERS Filtrer par hébergement Tous Le 28 - C. Chouette Le p’tit Jacques -…" at bounding box center [750, 462] width 1086 height 738
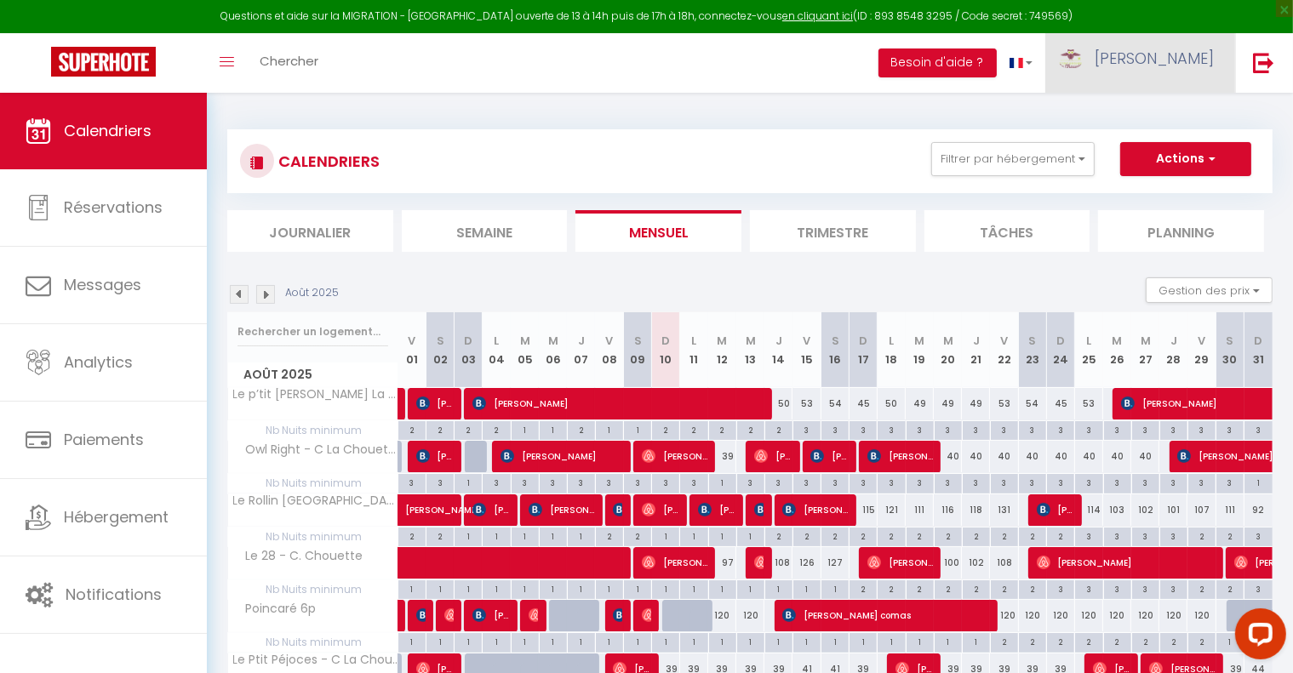
click at [1178, 66] on span "[PERSON_NAME]" at bounding box center [1154, 58] width 119 height 21
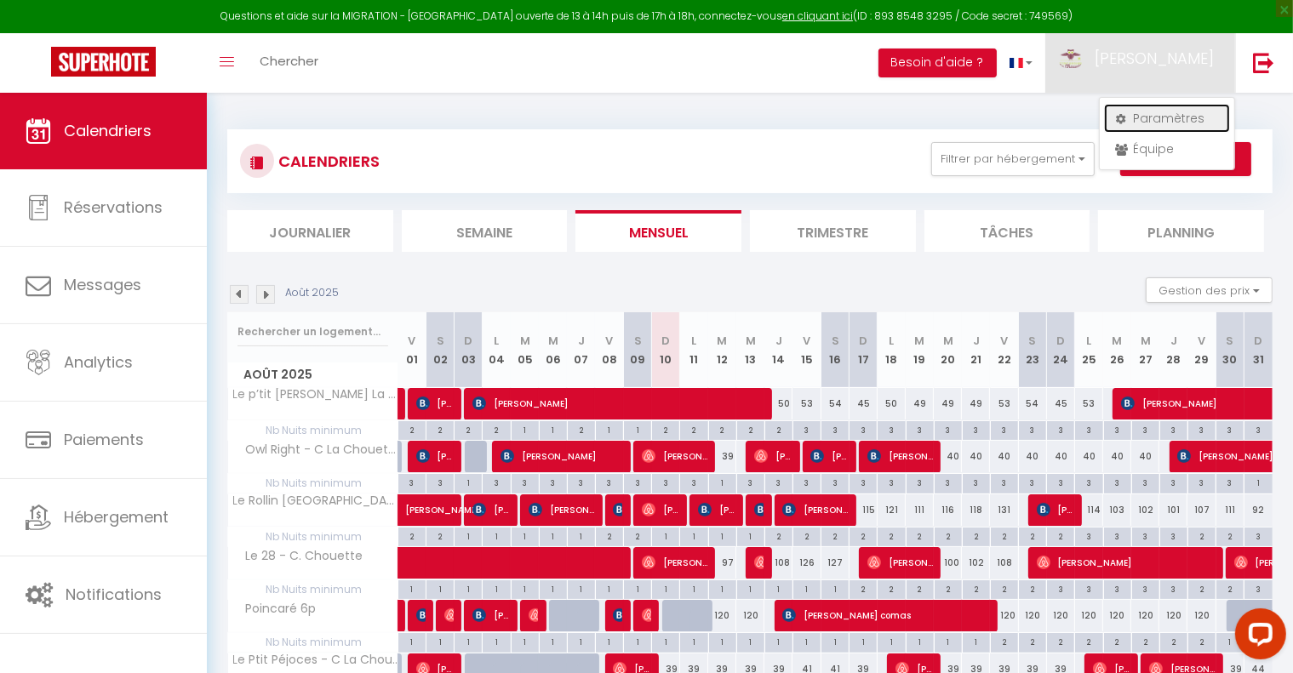
click at [1156, 122] on link "Paramètres" at bounding box center [1167, 118] width 126 height 29
select select "28"
select select "fr"
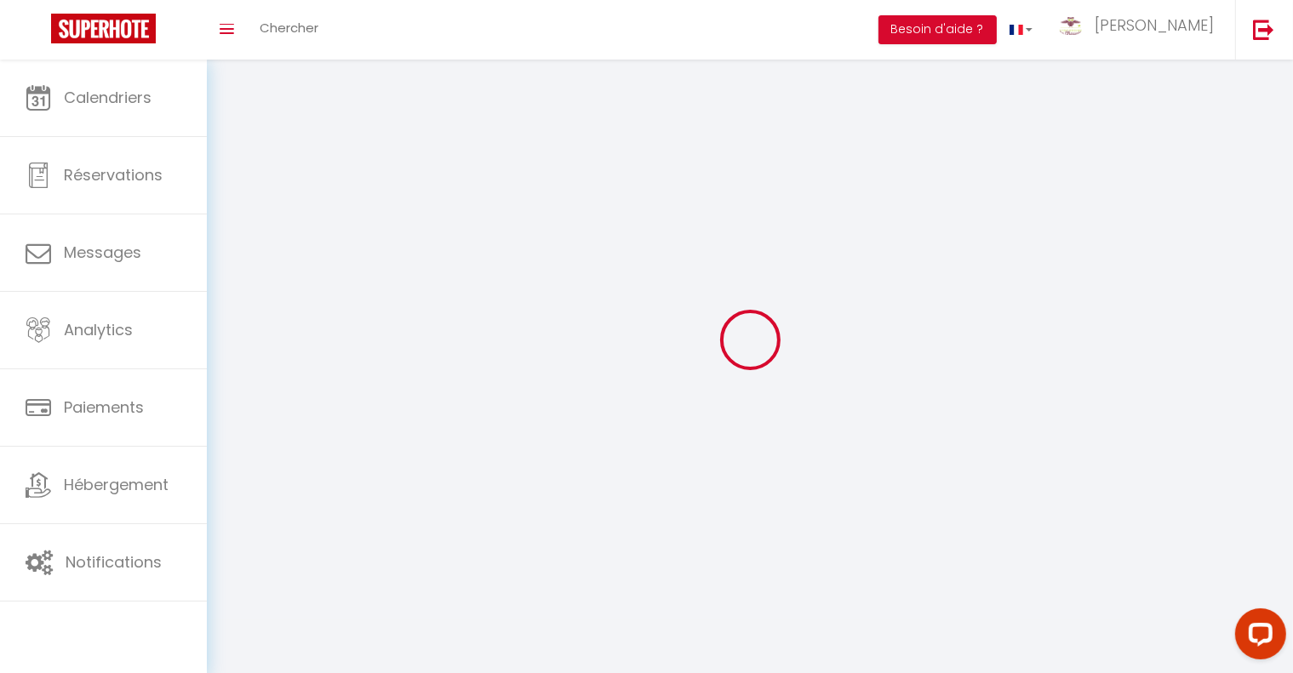
type input "lwTUG3qOWUxf0khbex4ALKFvj"
type input "FWsSXWSY3Rp9tyVo5e9aKFsQU"
type input "[URL][DOMAIN_NAME]"
select select "fr"
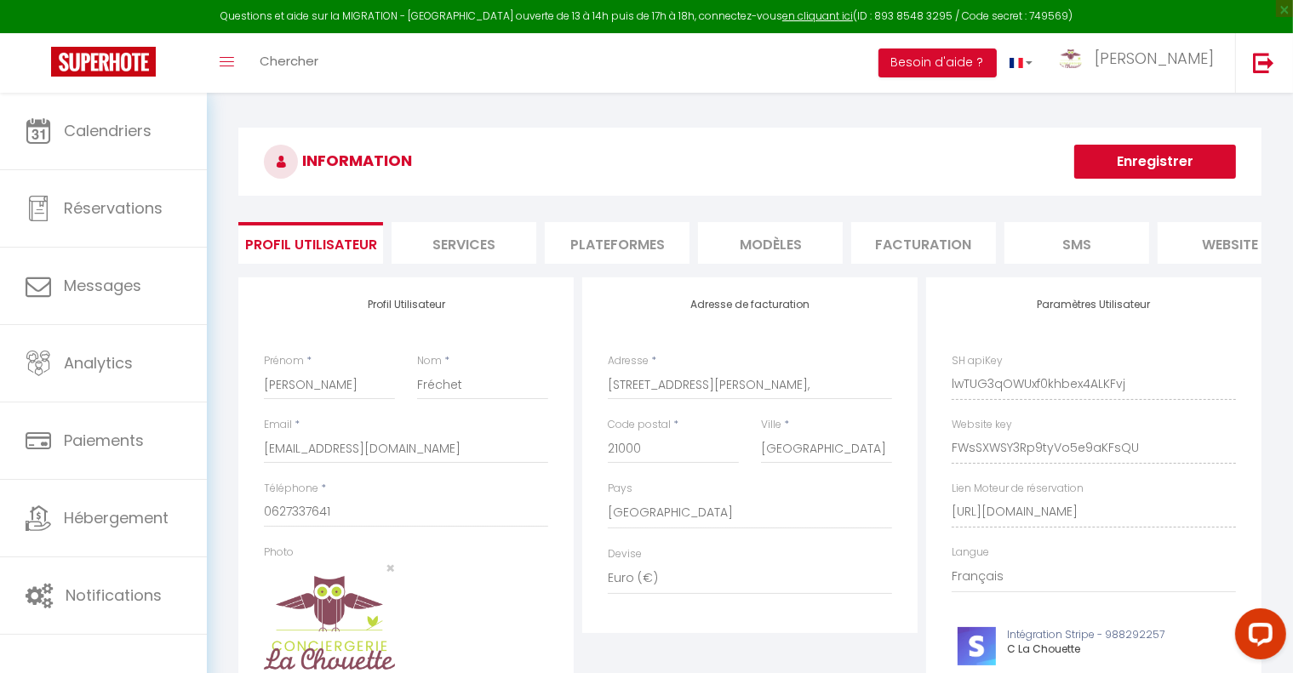
click at [581, 246] on li "Plateformes" at bounding box center [617, 243] width 145 height 42
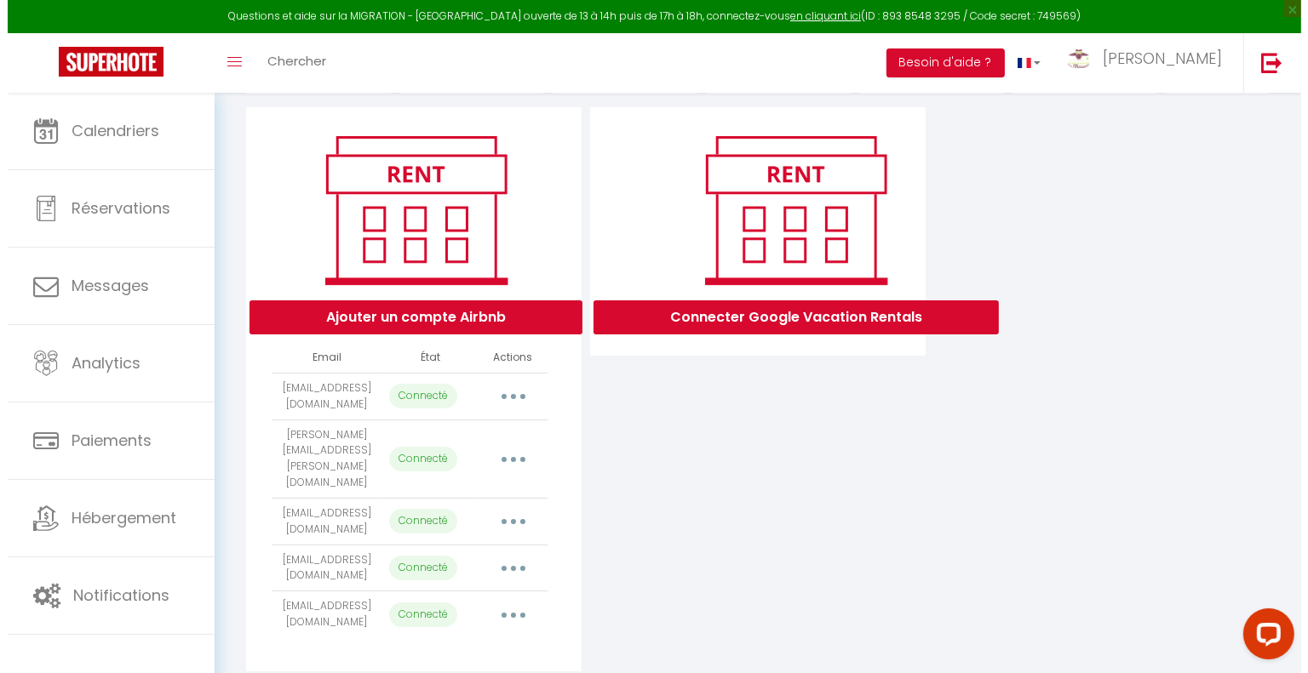
scroll to position [197, 0]
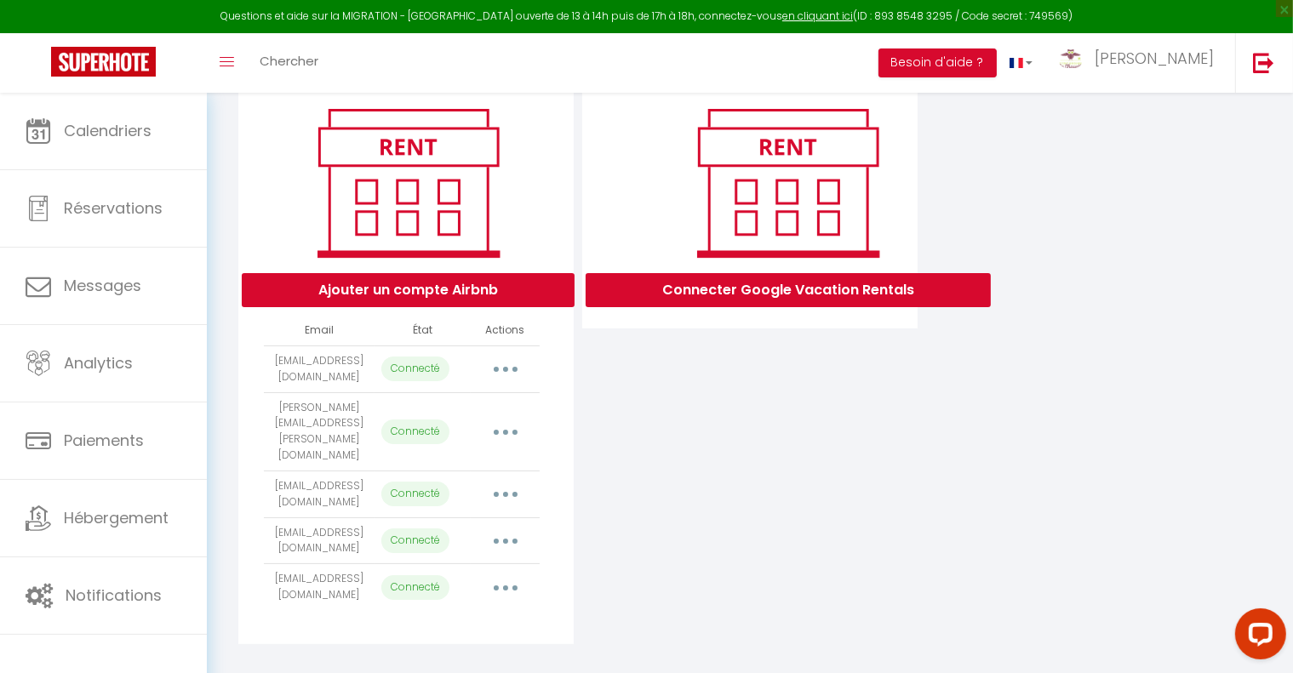
click at [499, 379] on button "button" at bounding box center [506, 369] width 48 height 27
click at [423, 422] on link "Importer les appartements" at bounding box center [430, 407] width 188 height 29
select select "35201"
select select "35199"
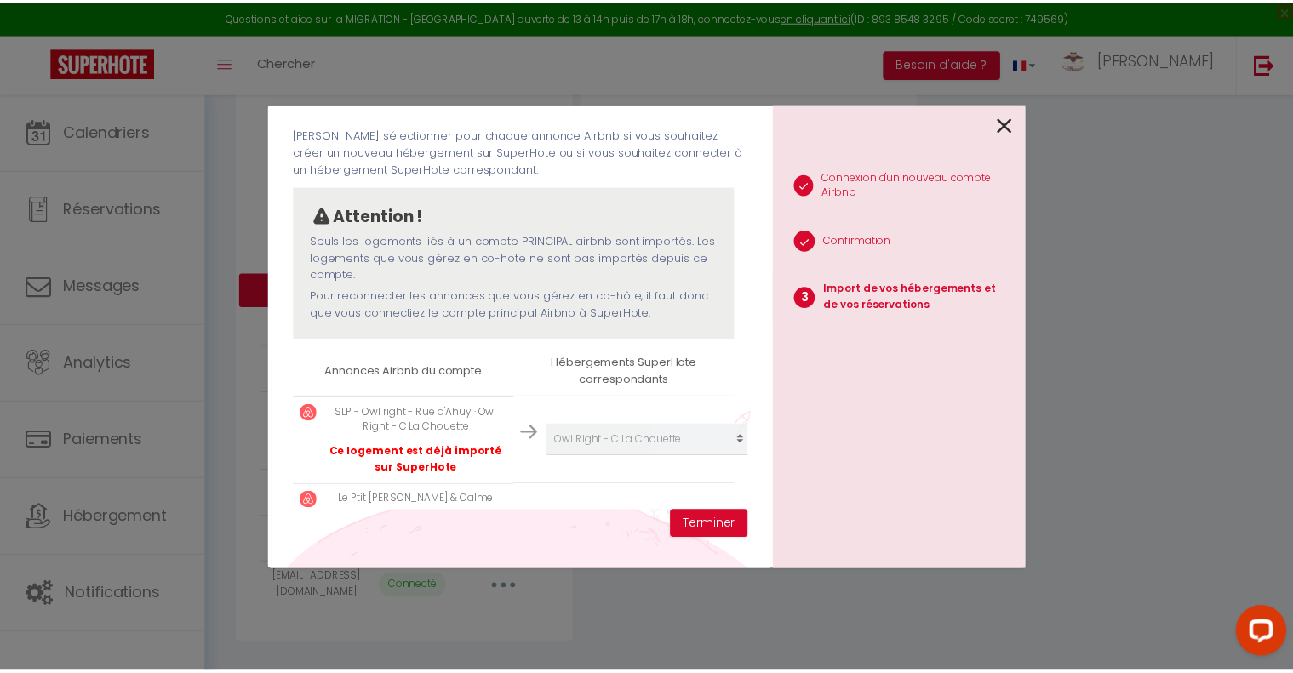
scroll to position [215, 0]
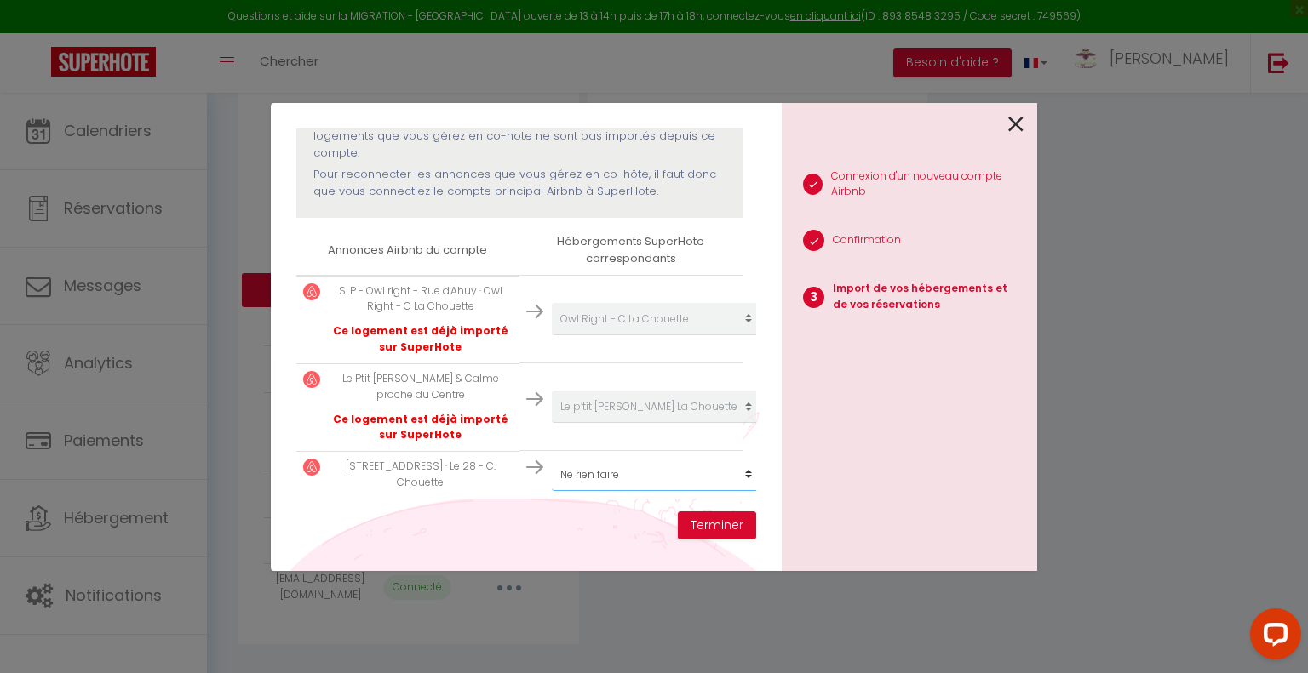
click at [642, 335] on select "Créer un nouveau hébergement Ne rien faire Le 28 - C. Chouette Le p’tit [PERSON…" at bounding box center [656, 319] width 209 height 32
select select "68444"
click at [552, 335] on select "Créer un nouveau hébergement Ne rien faire Le 28 - C. Chouette Le p’tit [PERSON…" at bounding box center [656, 319] width 209 height 32
click at [739, 524] on button "Terminer" at bounding box center [717, 526] width 78 height 29
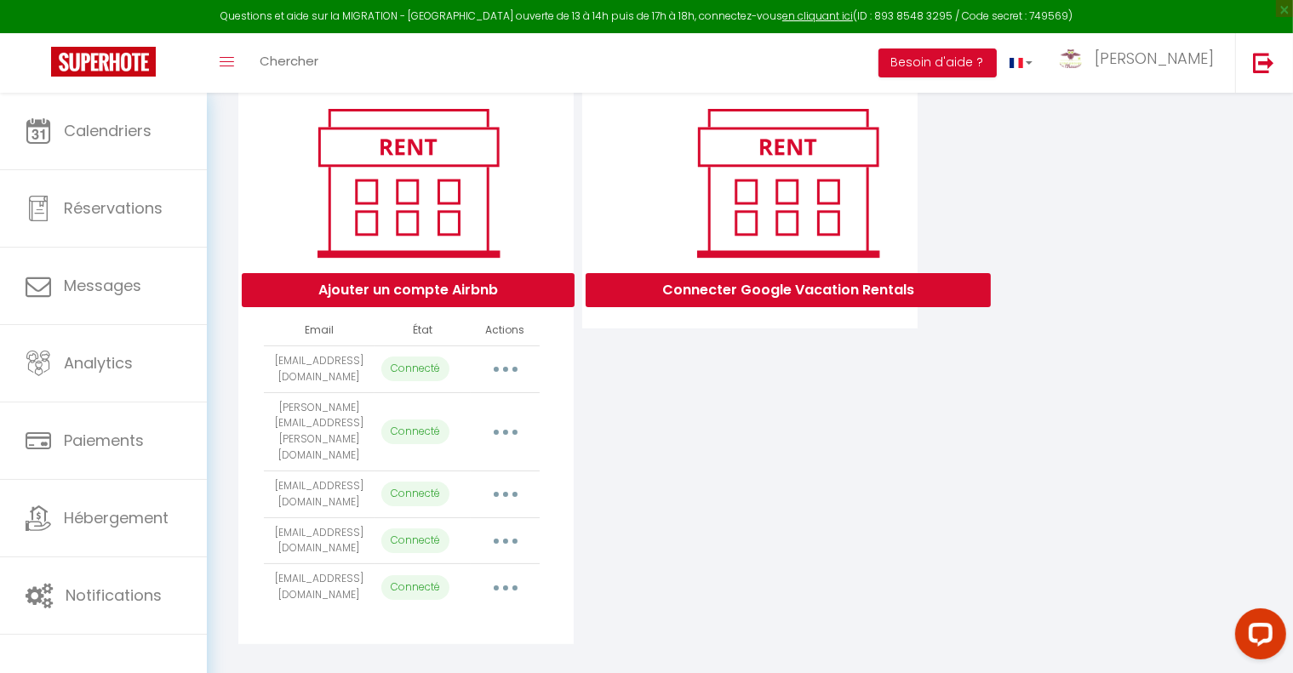
click at [1174, 175] on div "Ajouter un compte Airbnb Email État Actions conciergerielachouette@gmail.com Co…" at bounding box center [750, 362] width 1032 height 564
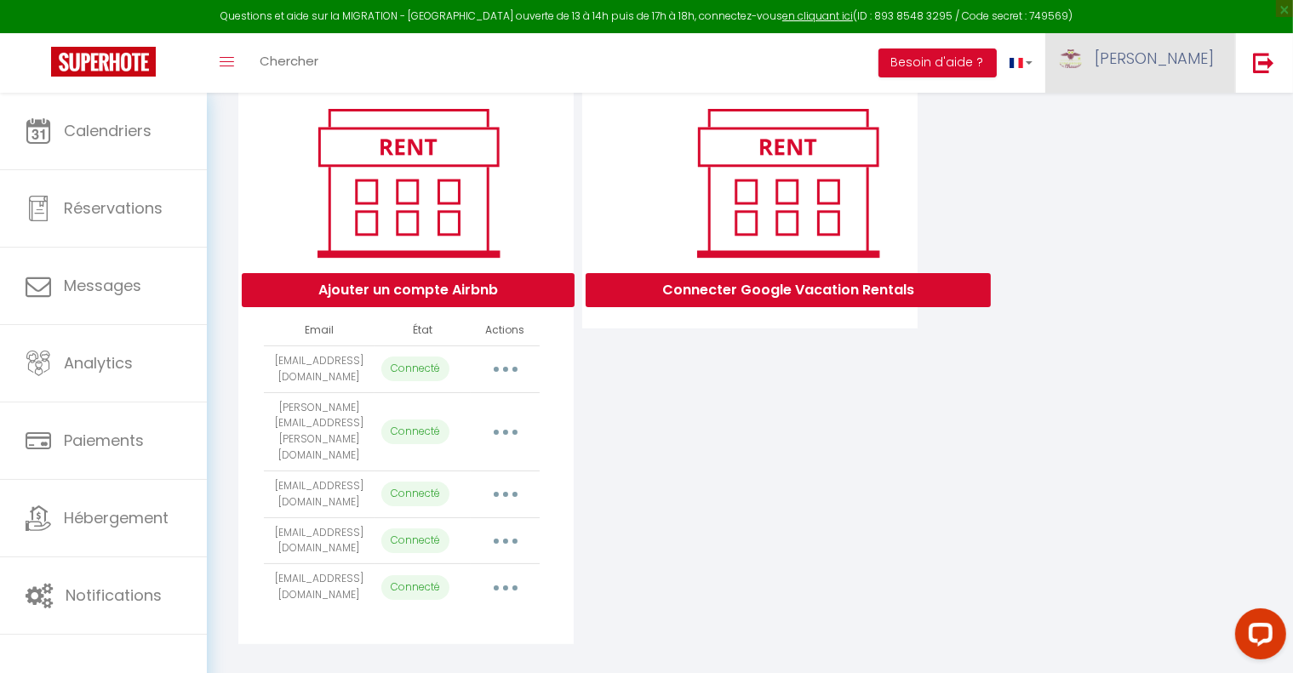
click at [1199, 58] on span "[PERSON_NAME]" at bounding box center [1154, 58] width 119 height 21
click at [1003, 177] on div "Ajouter un compte Airbnb Email État Actions conciergerielachouette@gmail.com Co…" at bounding box center [750, 362] width 1032 height 564
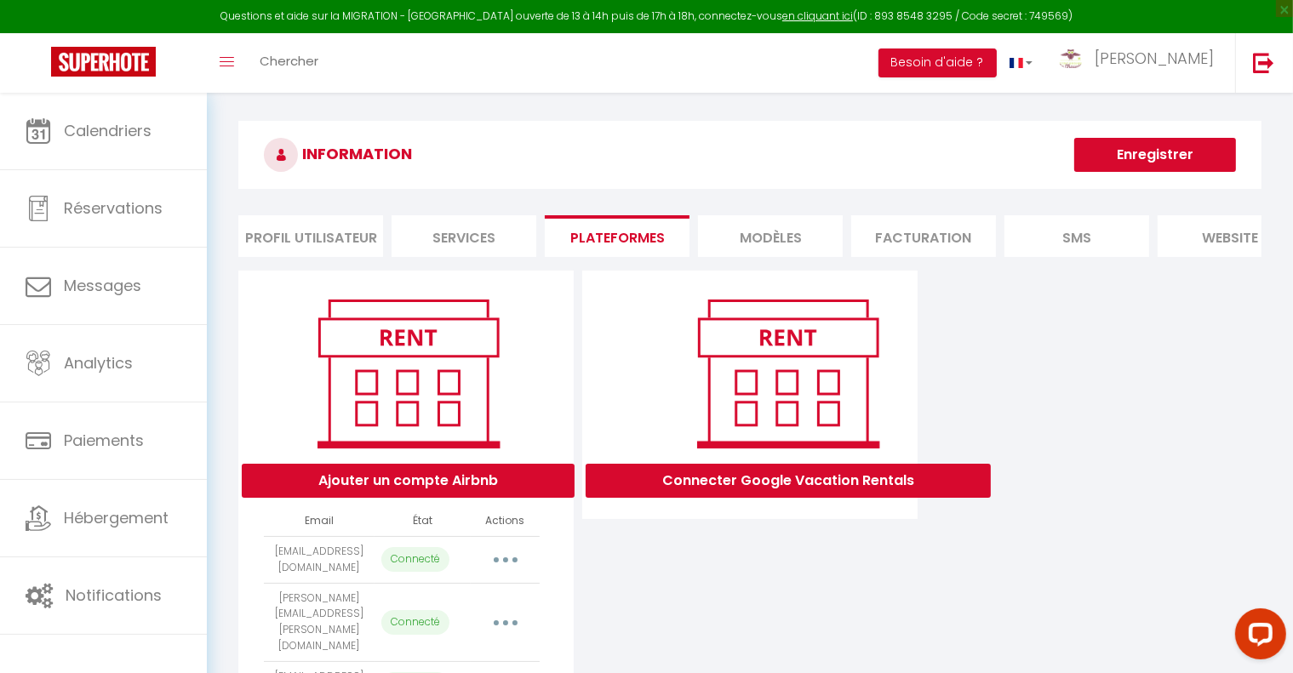
scroll to position [0, 0]
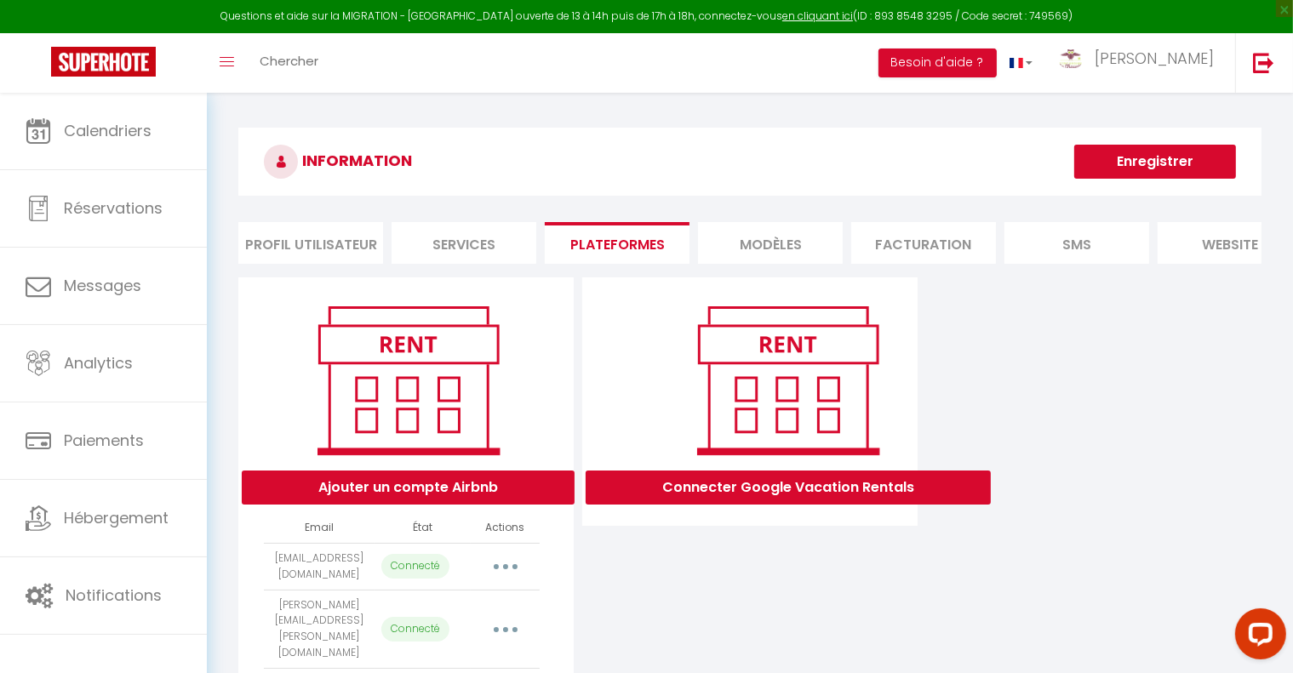
click at [1161, 160] on button "Enregistrer" at bounding box center [1155, 162] width 162 height 34
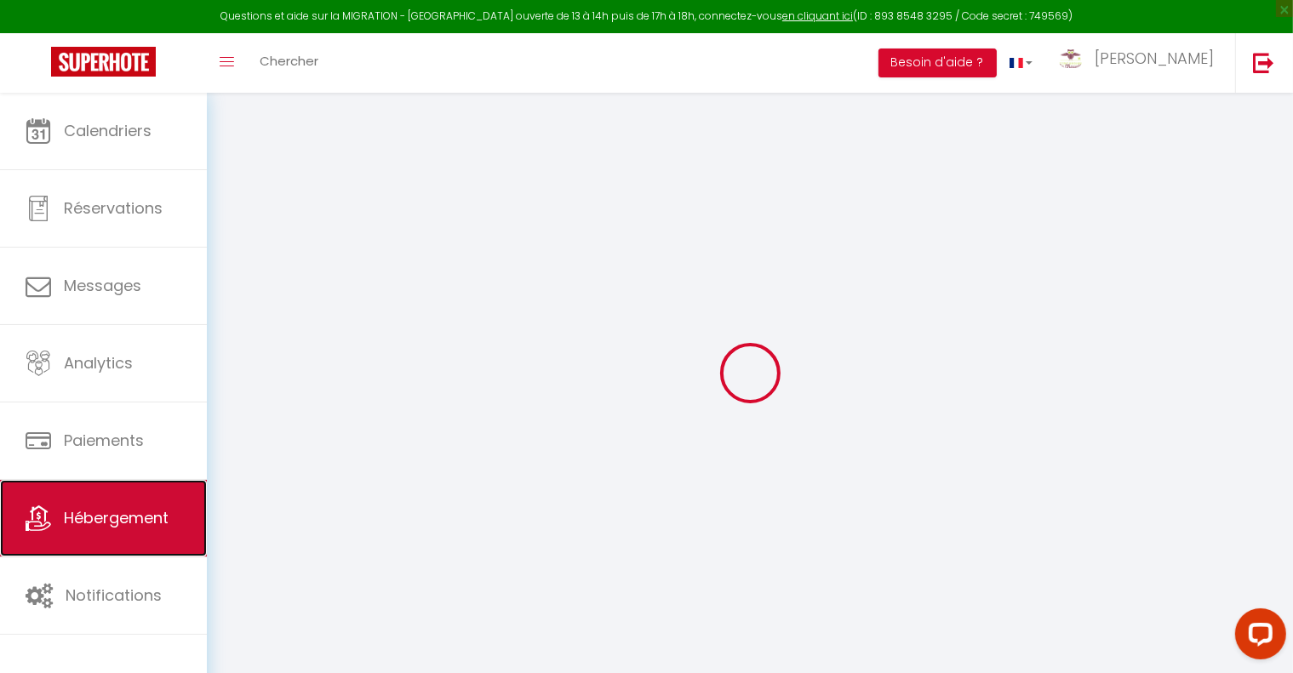
click at [136, 535] on link "Hébergement" at bounding box center [103, 518] width 207 height 77
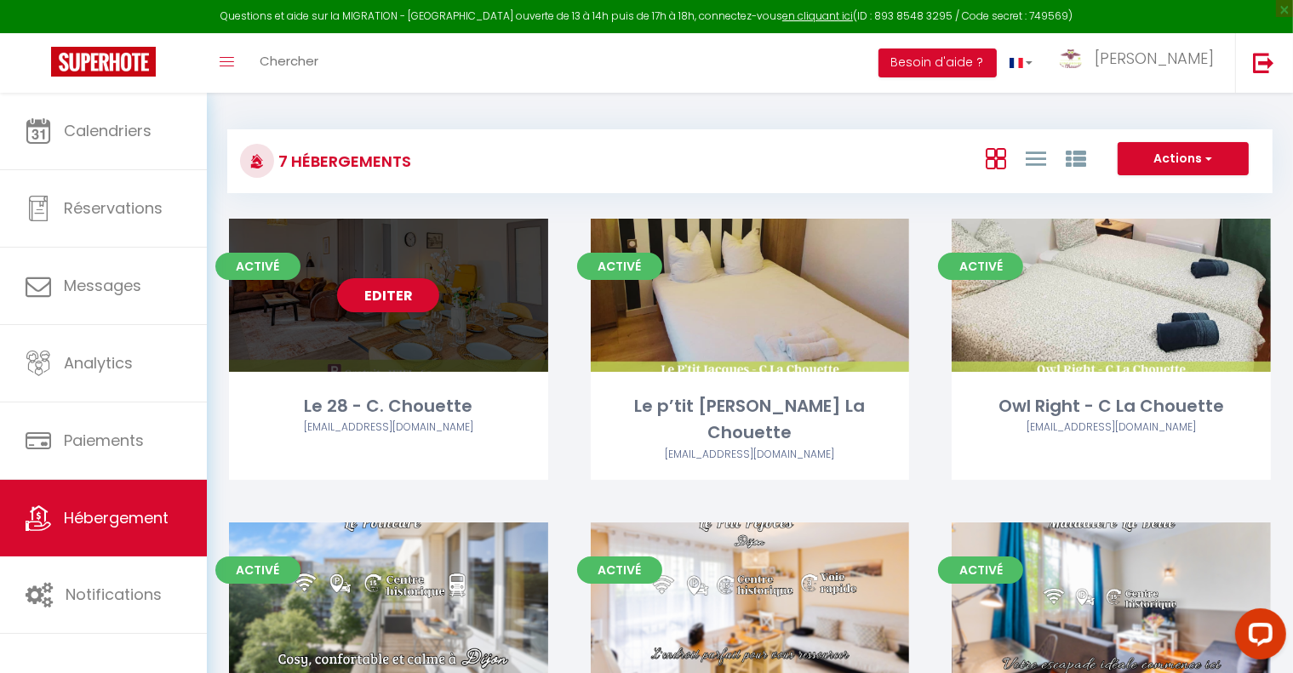
click at [480, 359] on div "Editer" at bounding box center [388, 295] width 319 height 153
select select "3"
select select "2"
select select "1"
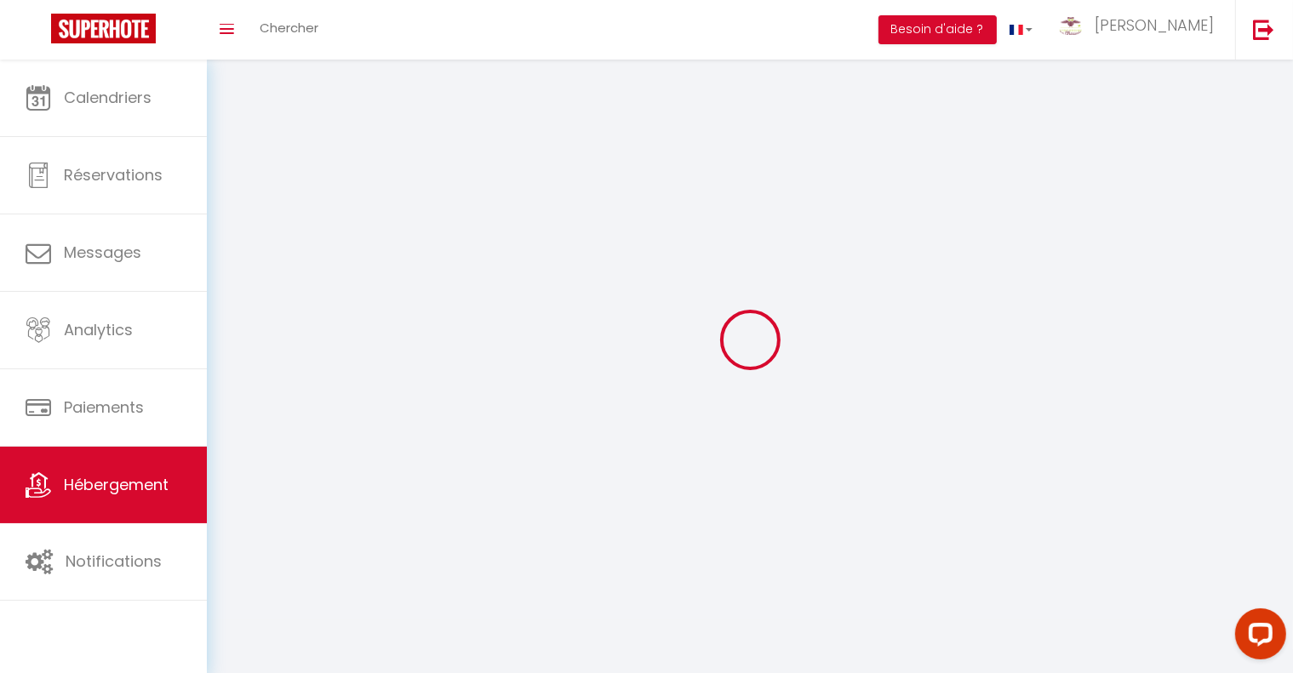
select select
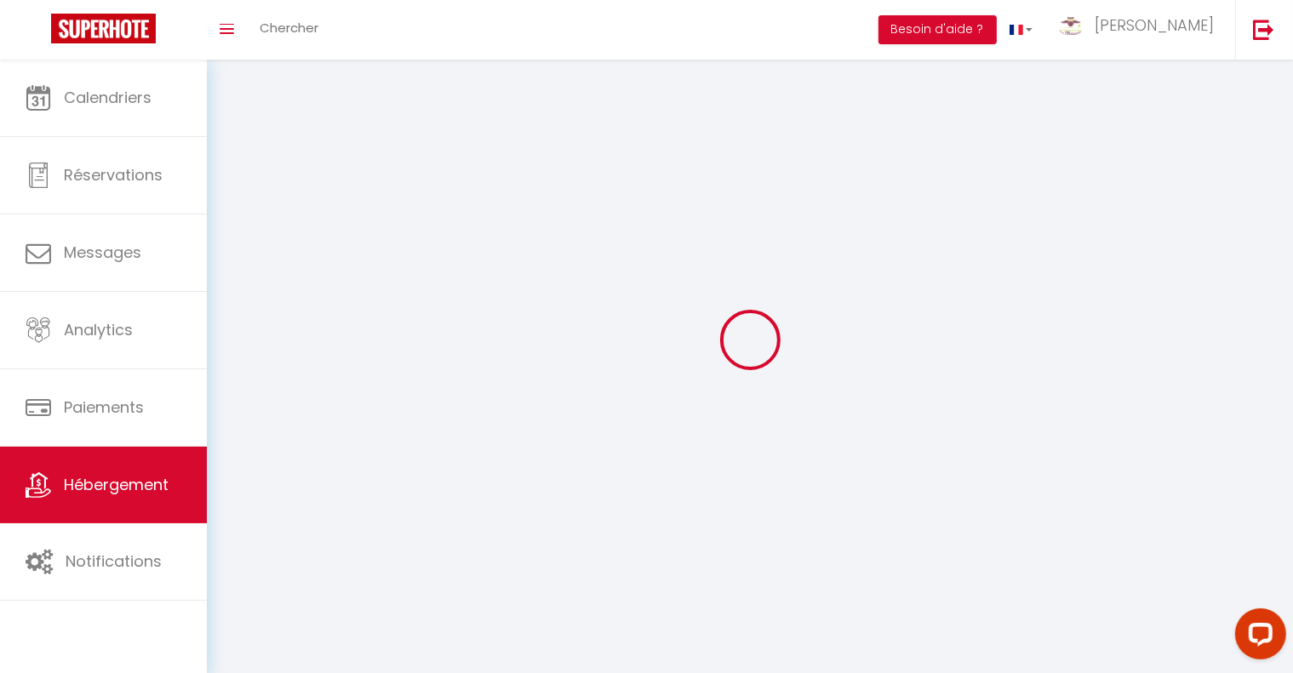
checkbox input "false"
select select
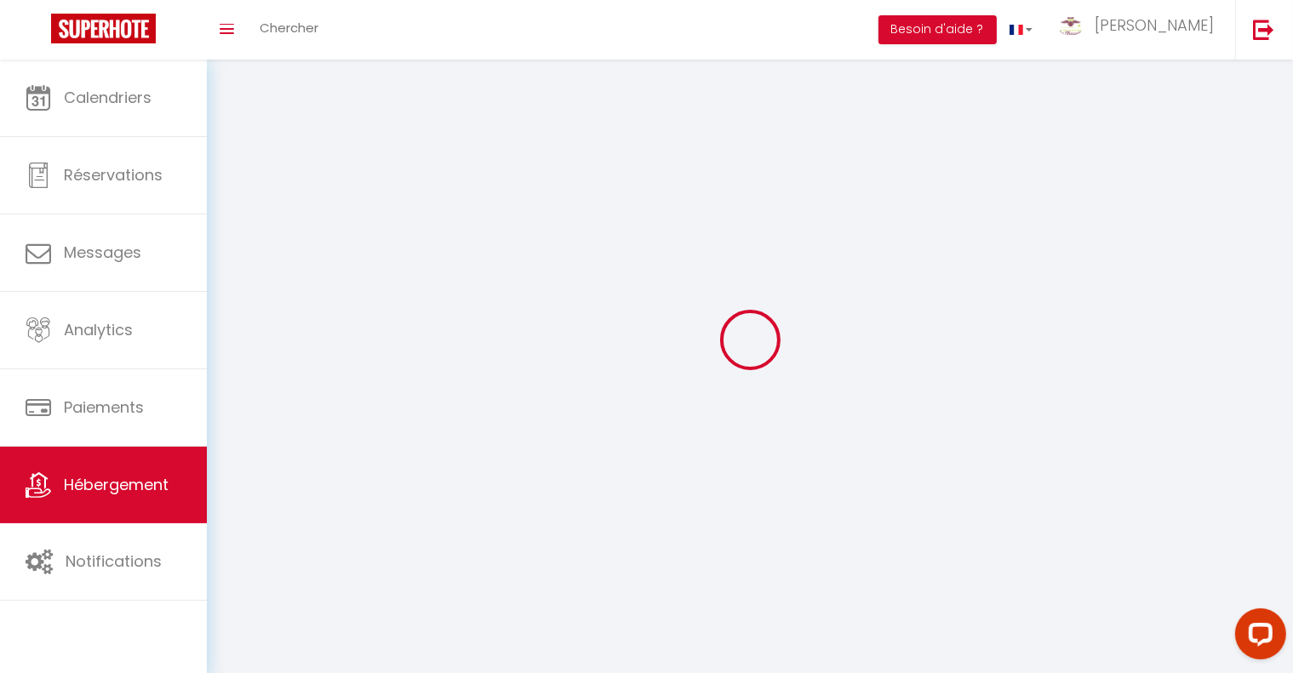
select select
select select "28"
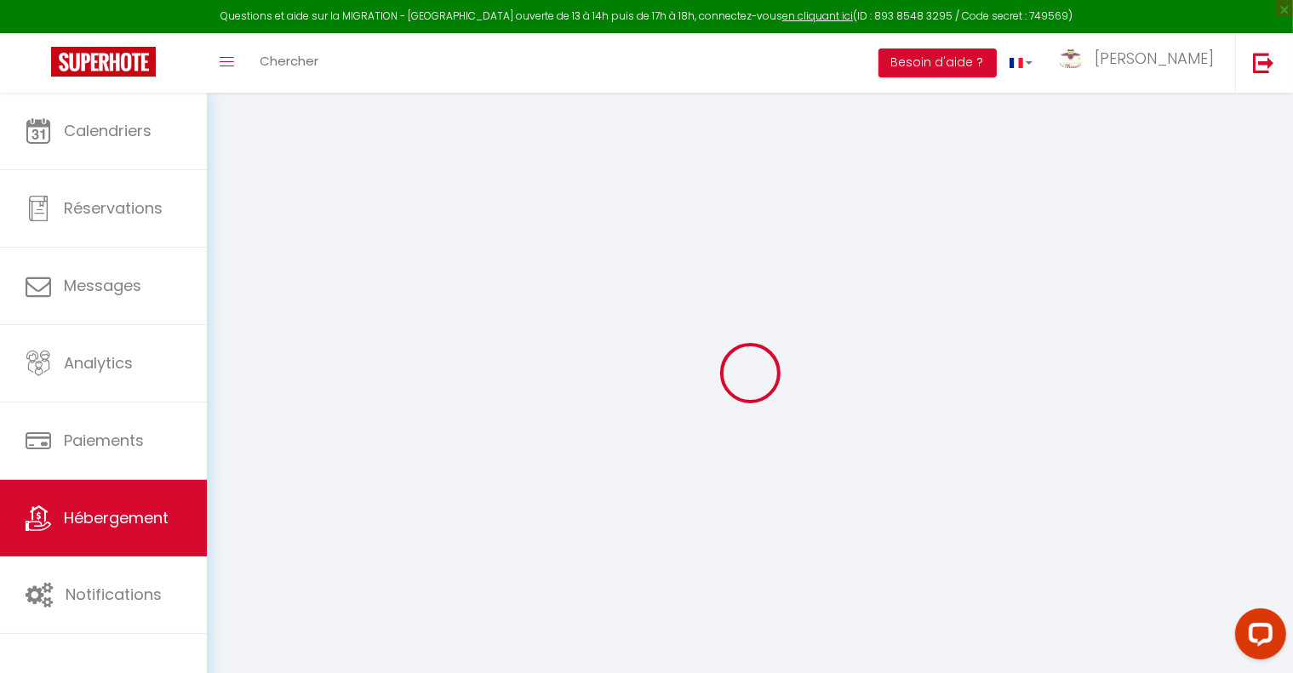
select select
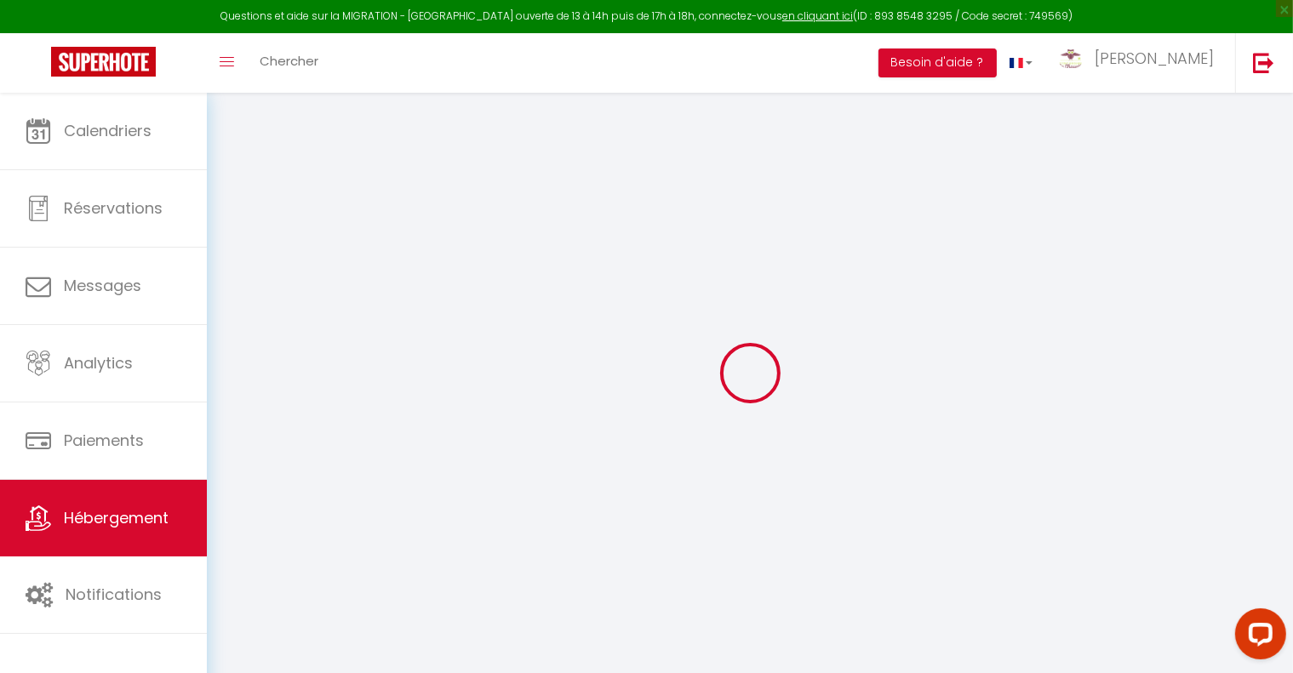
select select
checkbox input "false"
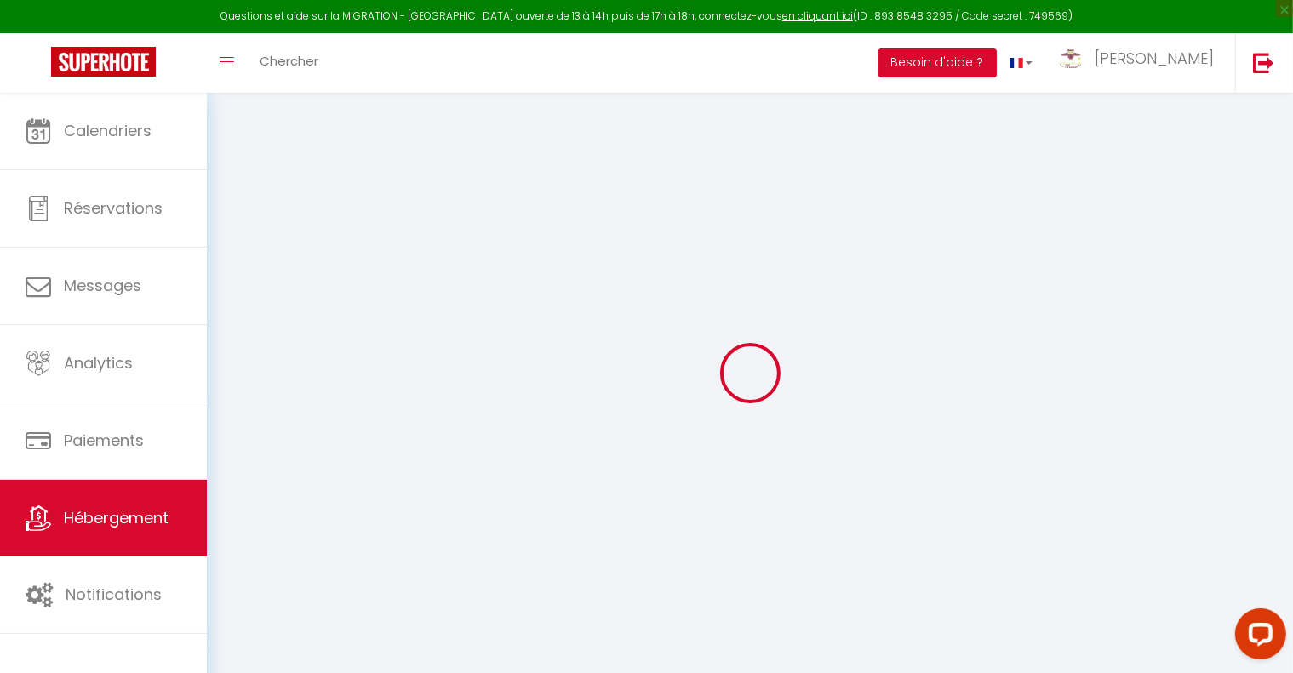
select select
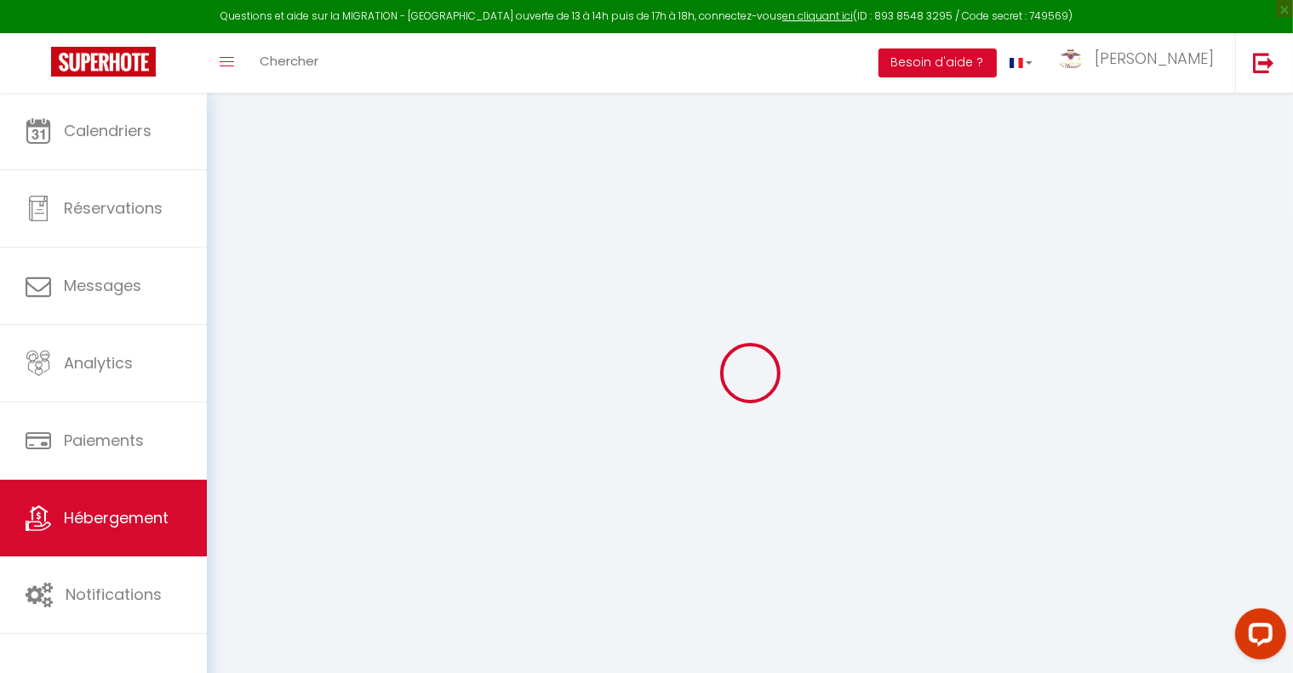
select select
checkbox input "false"
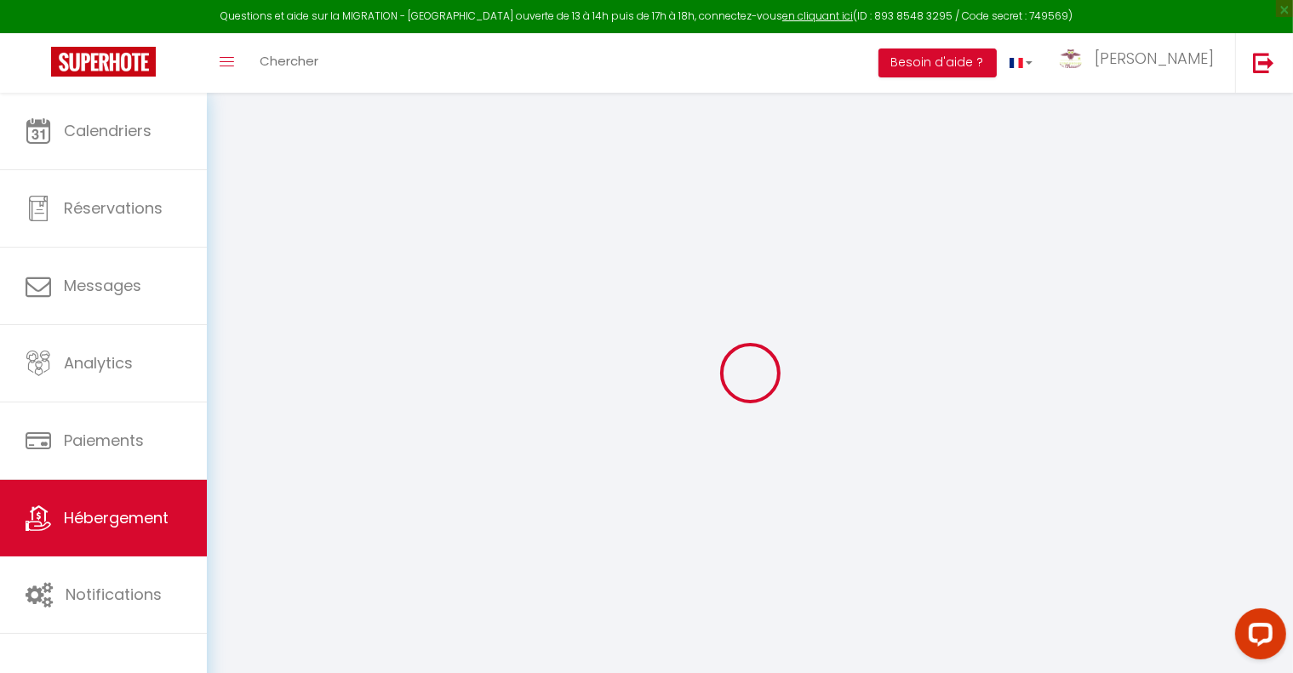
checkbox input "false"
select select
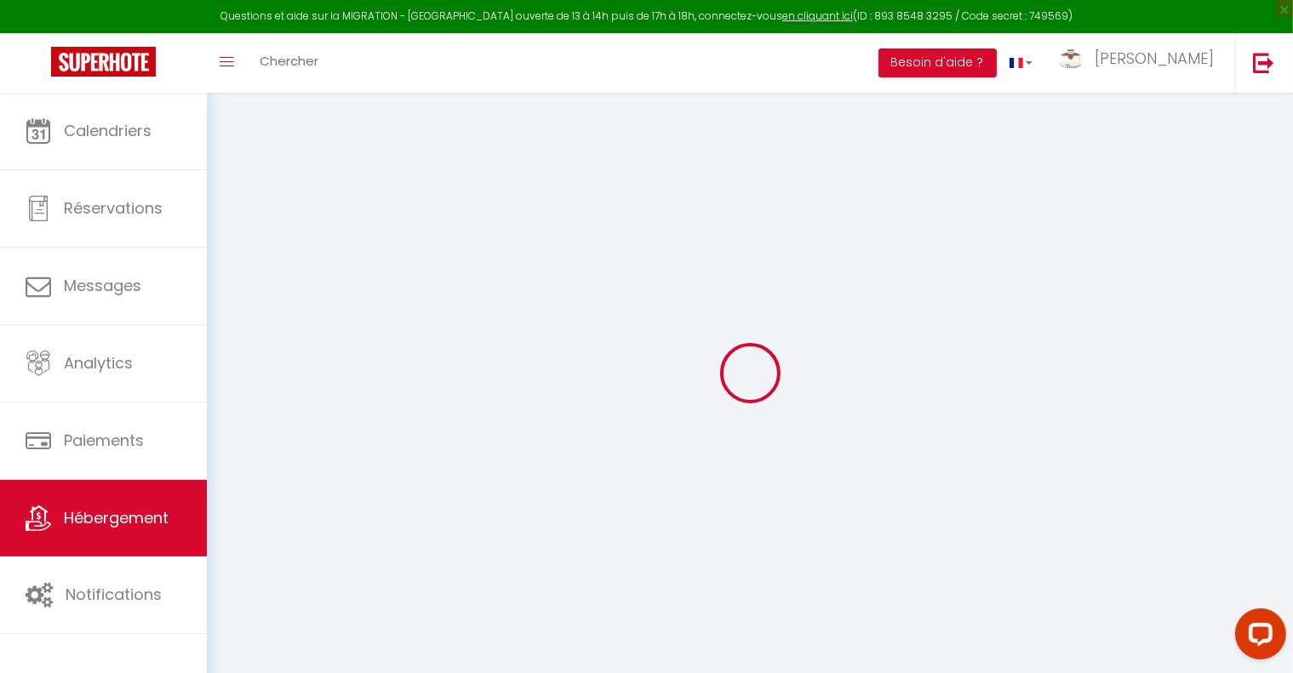
select select
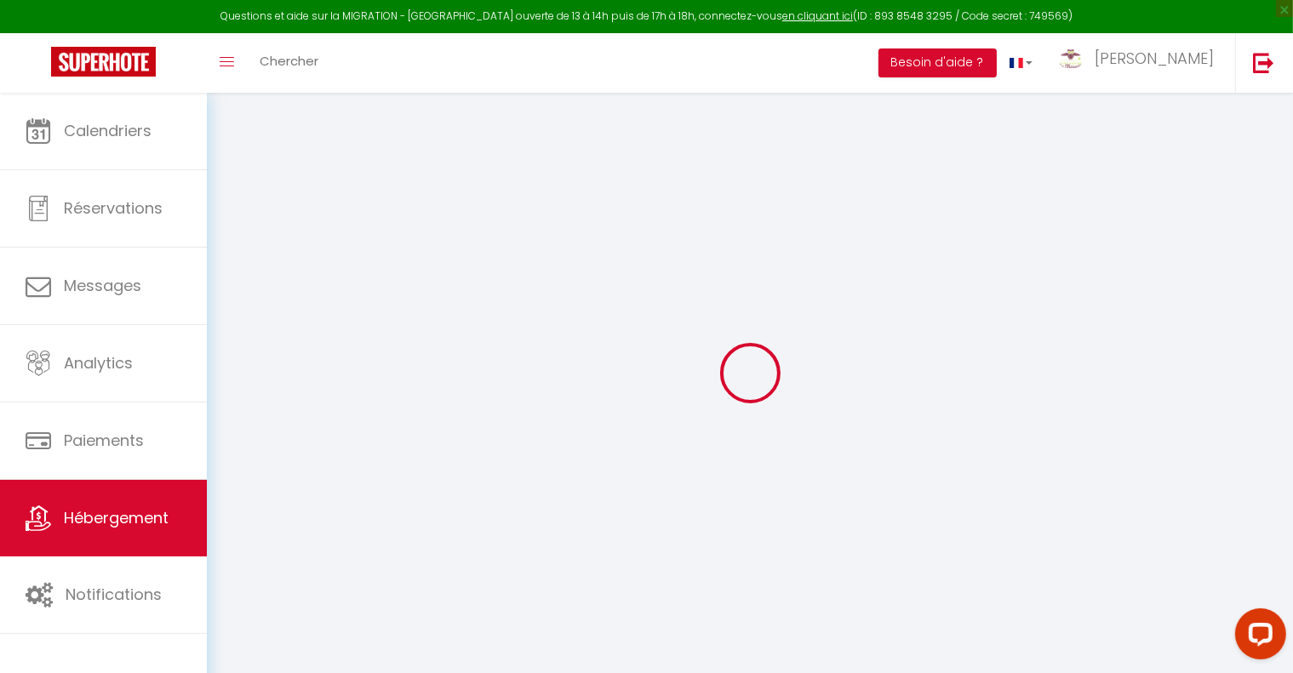
checkbox input "false"
select select
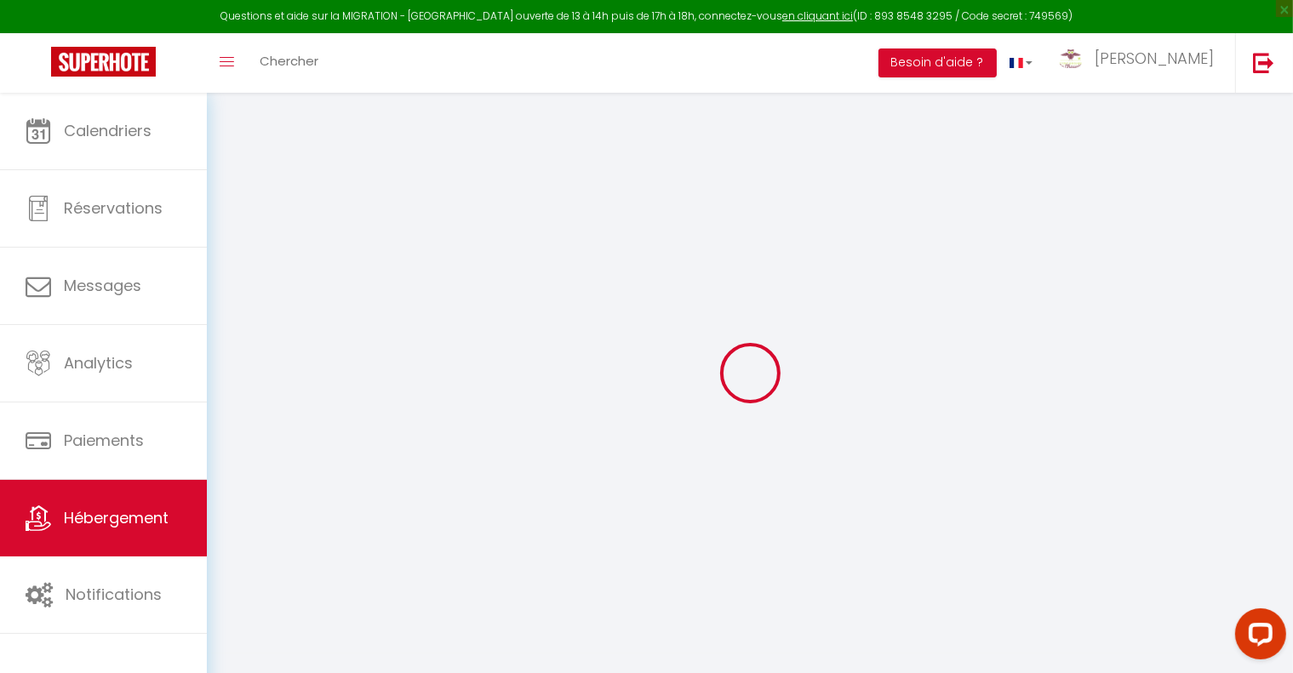
select select
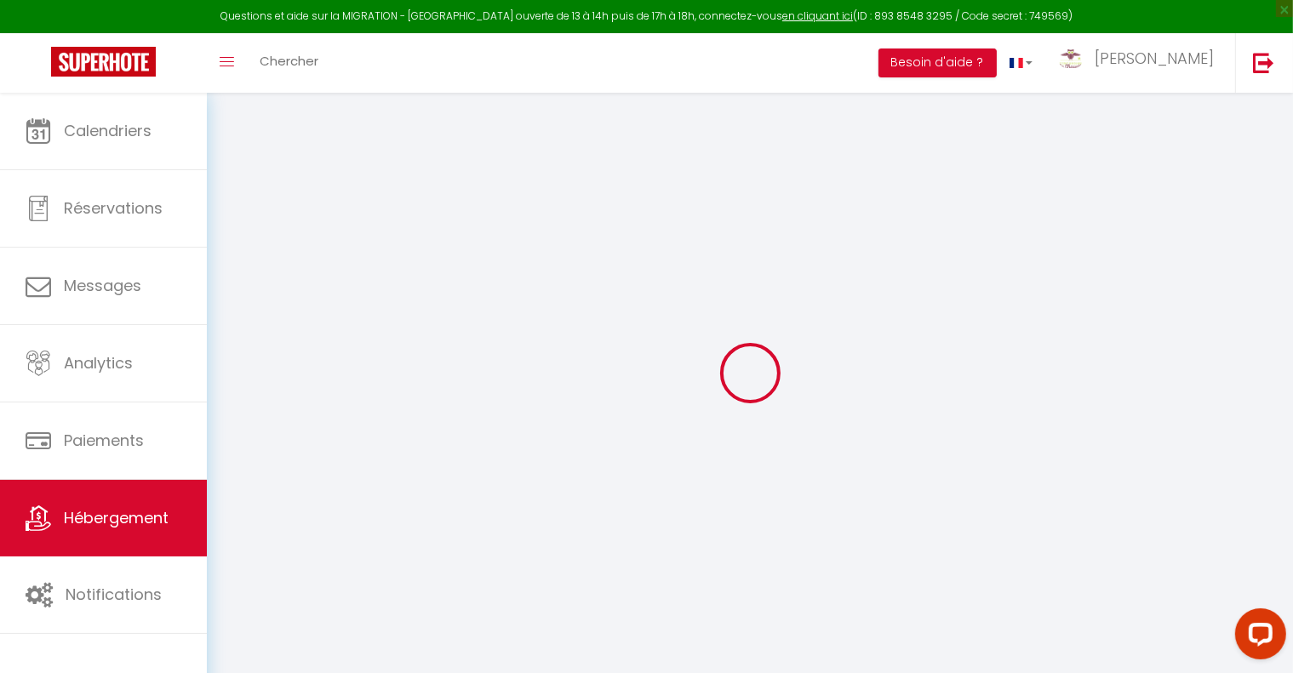
select select
checkbox input "false"
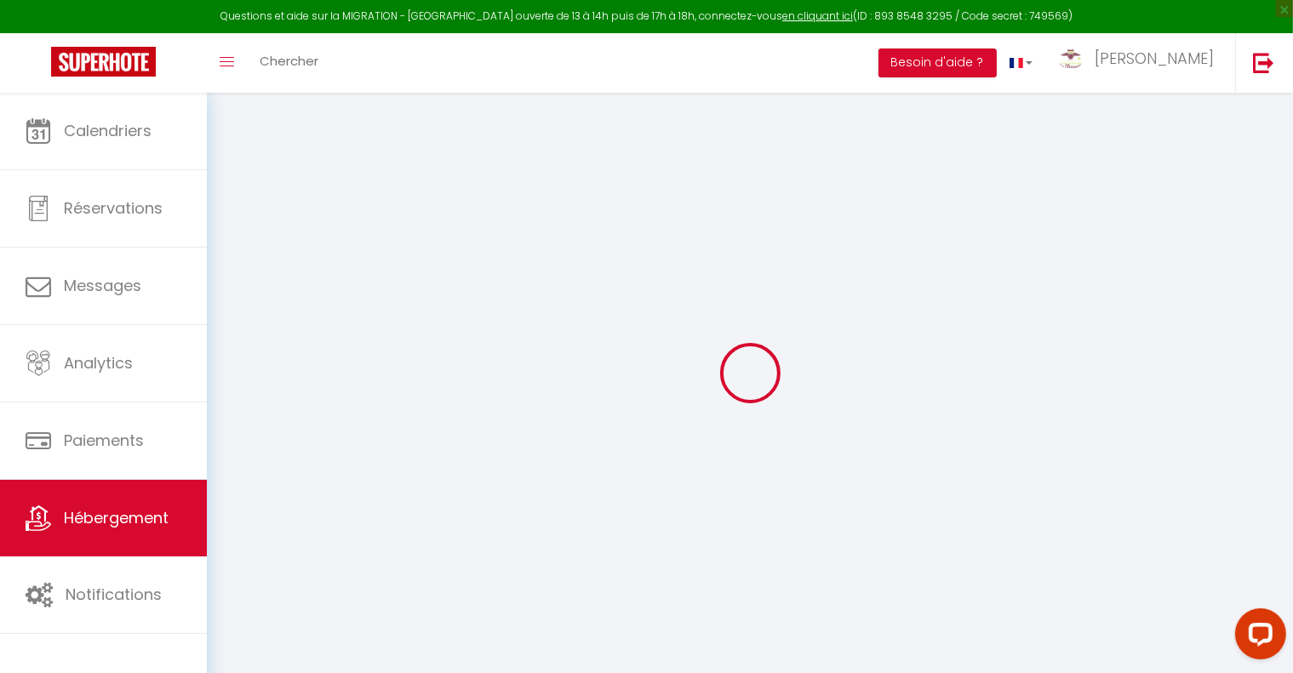
checkbox input "false"
select select
type input "Le 28 - C. Chouette"
type input "Conciergerie La Chouette"
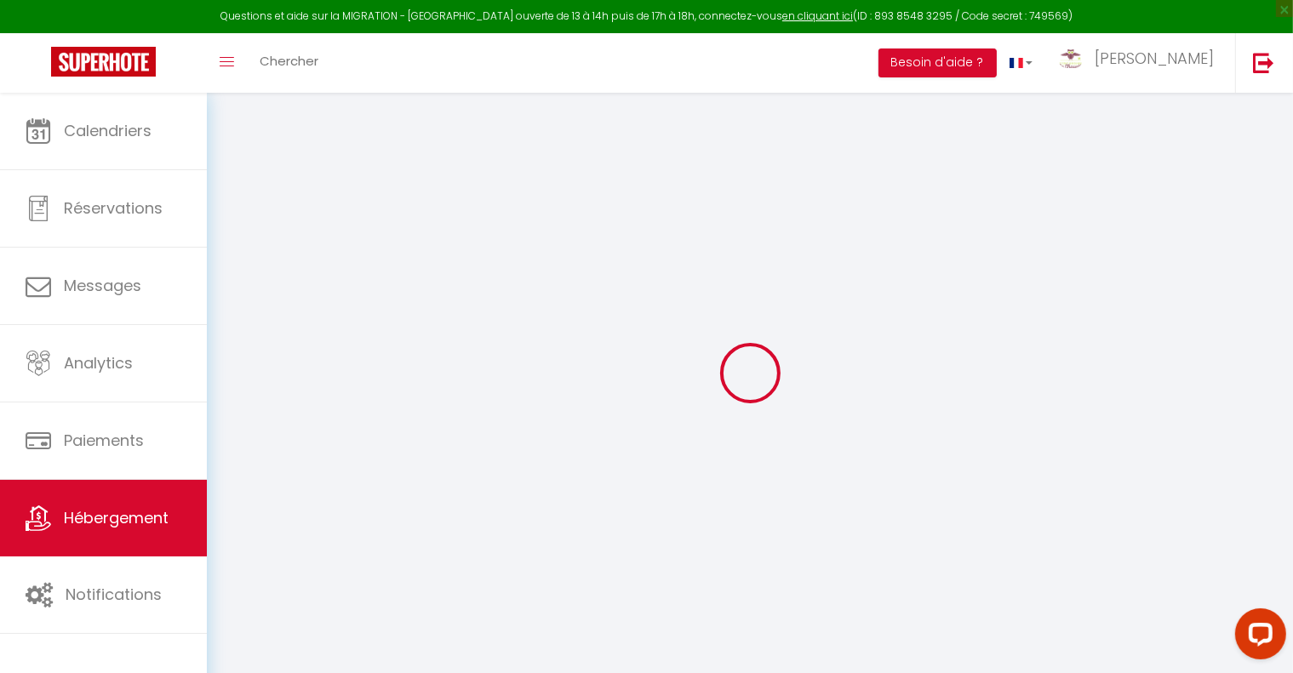
type input "Sylvie Fréchet"
type input "5 Rue Audra"
type input "21000"
type input "Dijon"
select select "6"
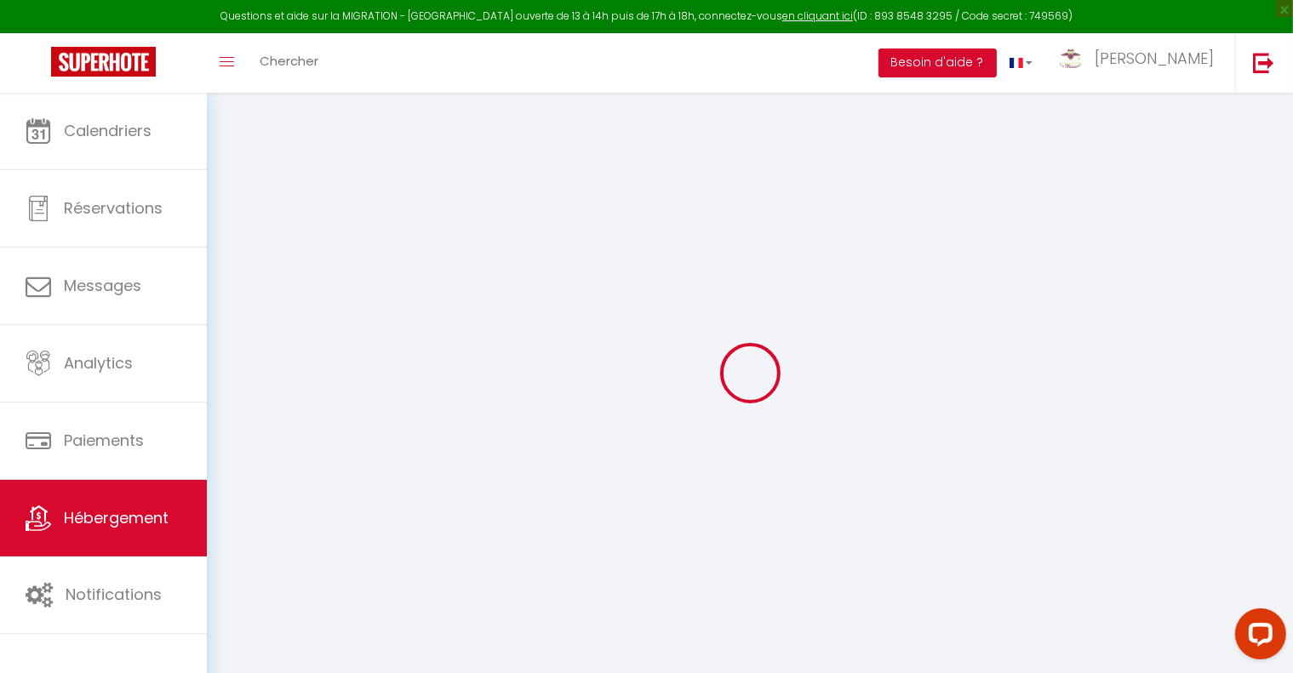
select select "2"
type input "70"
type input "10"
type input "50"
type input "7.14"
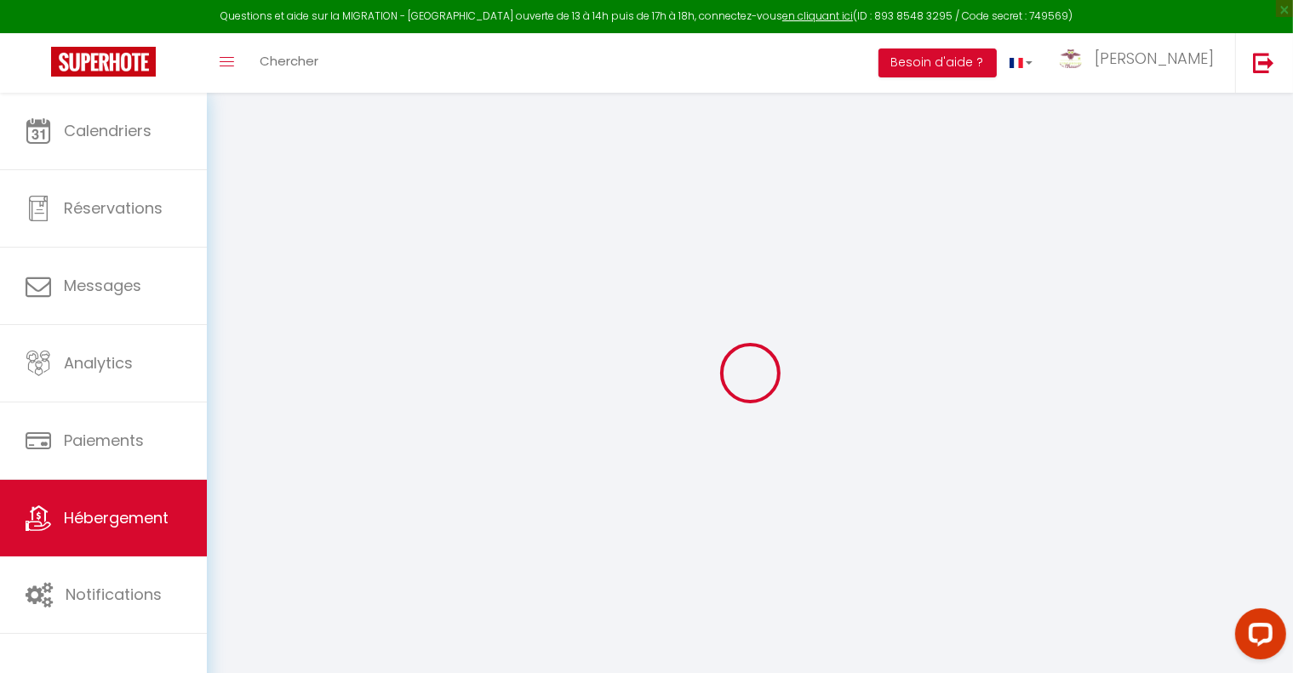
select select
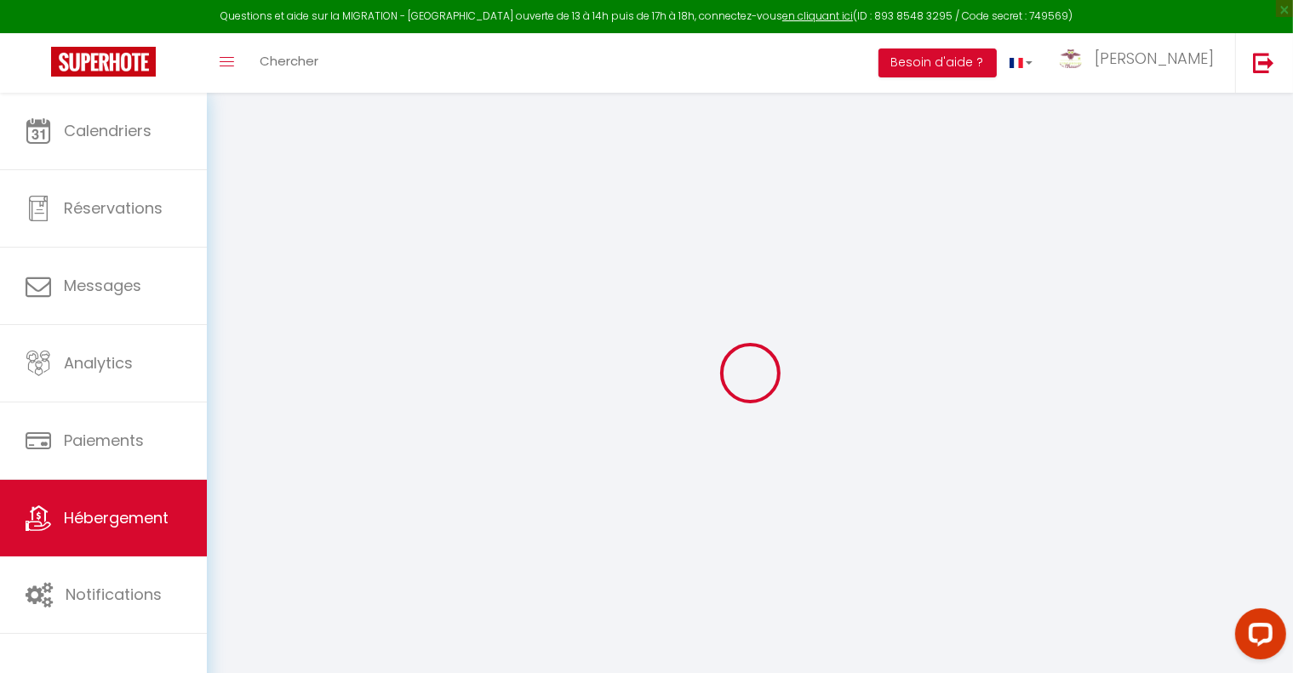
select select
type input "26 Rue de Talant"
type input "21000"
type input "Dijon"
type input "[EMAIL_ADDRESS][DOMAIN_NAME]"
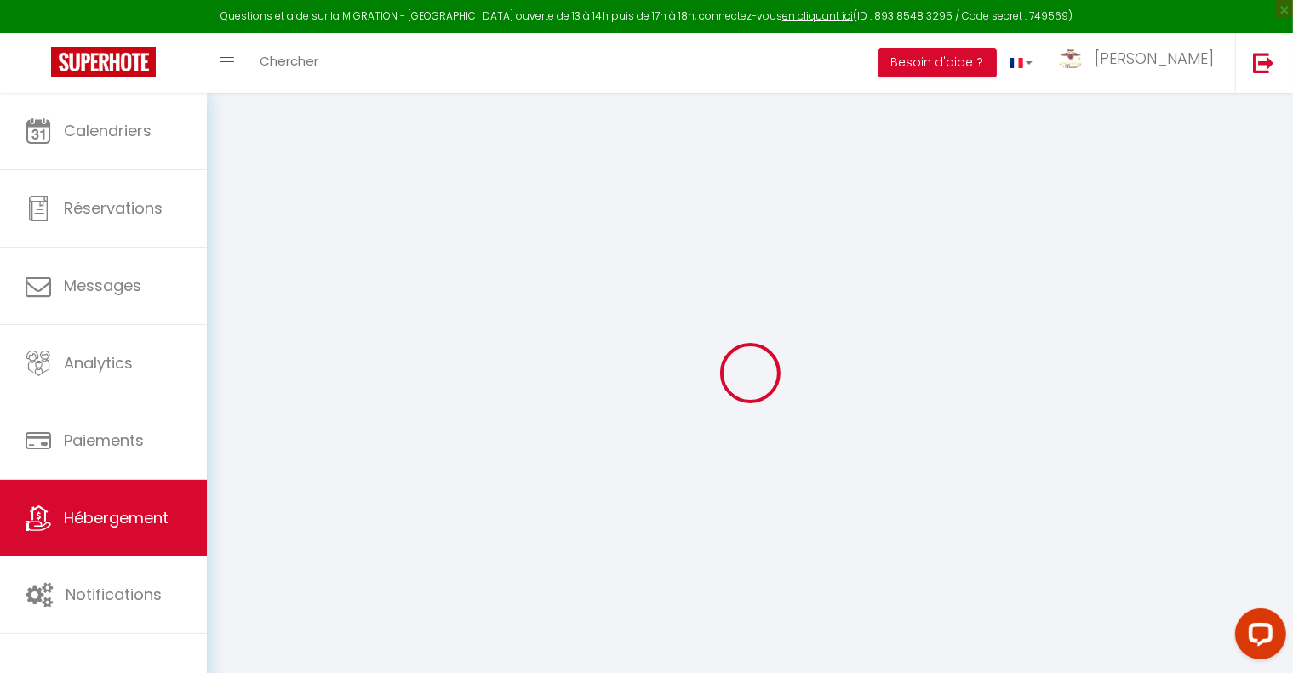
select select "15312"
checkbox input "false"
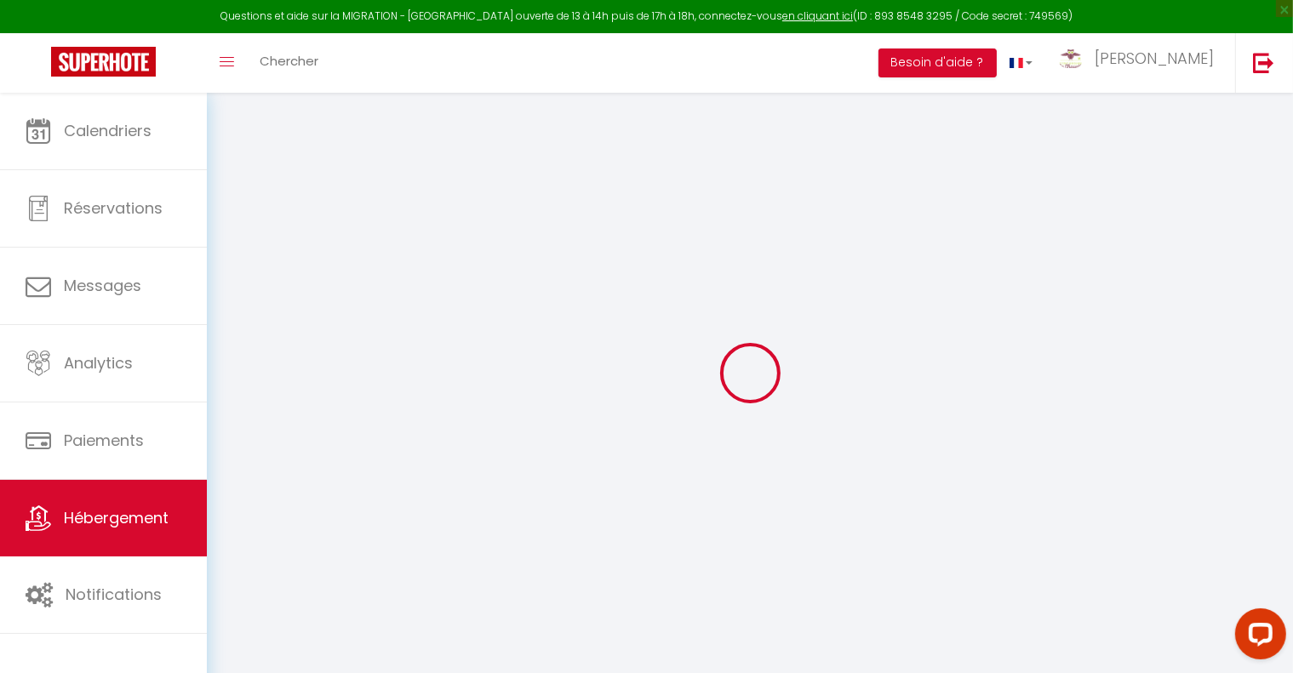
type input "0"
type input "50"
type input "0"
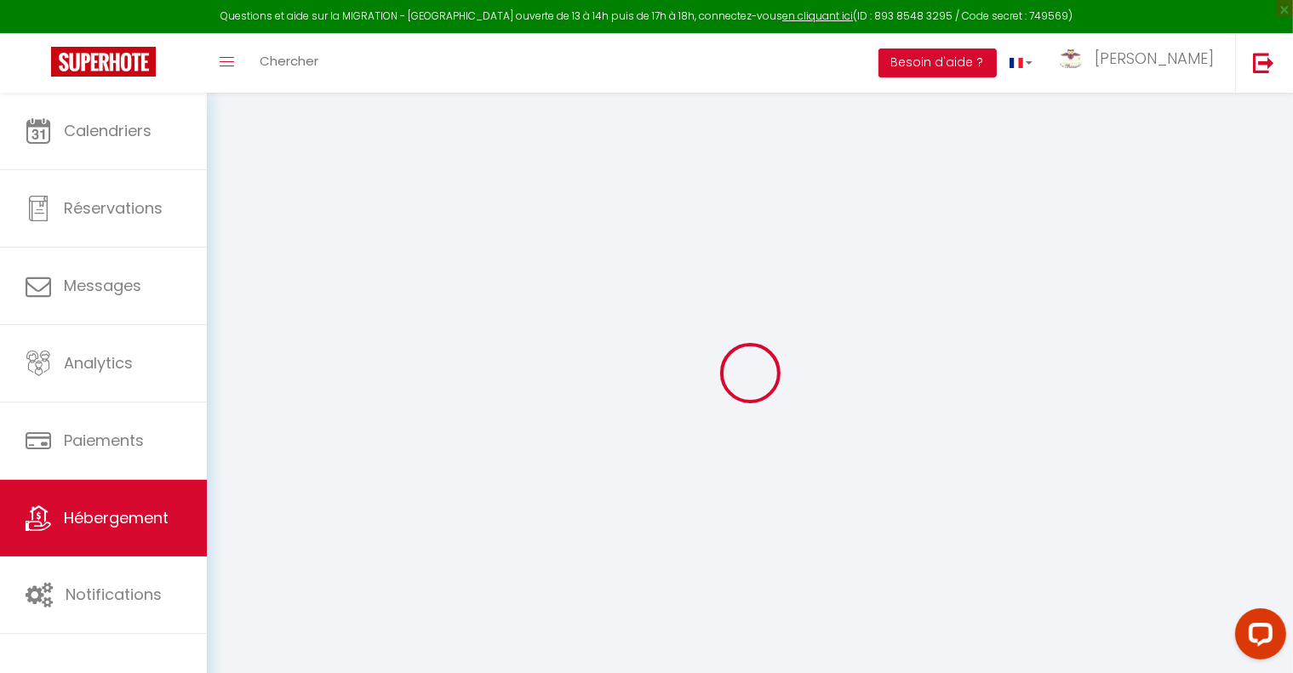
select select
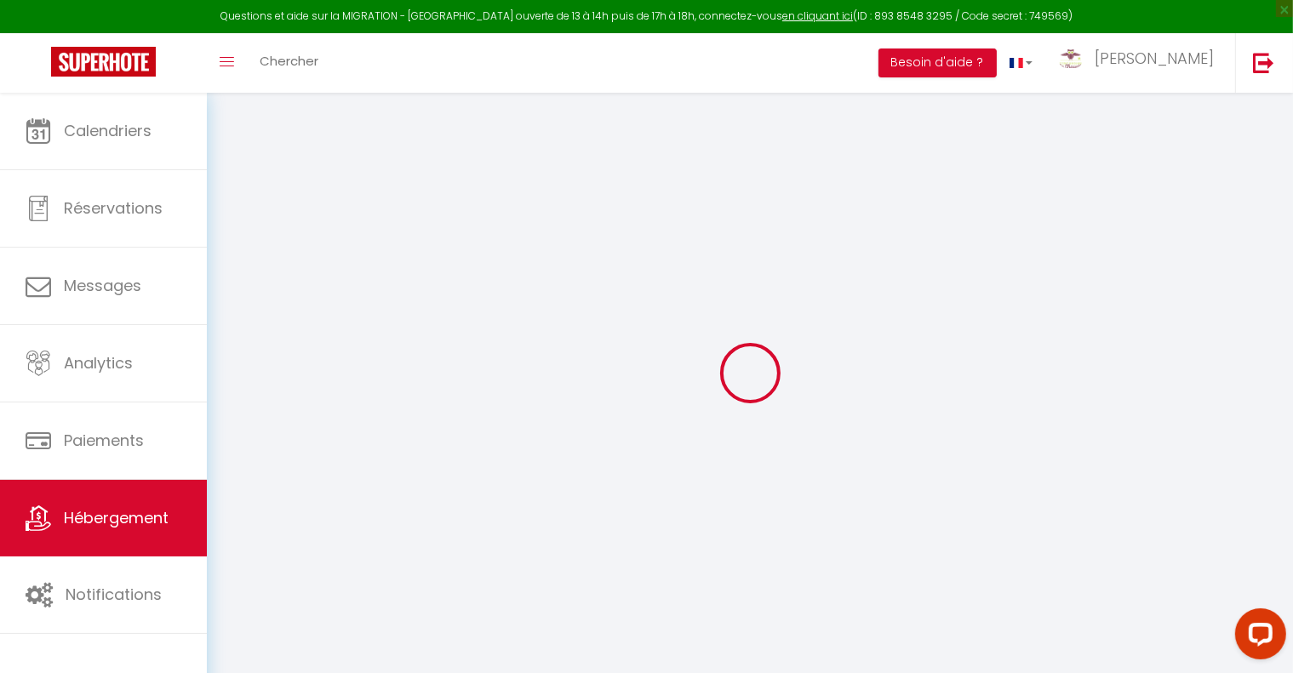
select select
checkbox input "false"
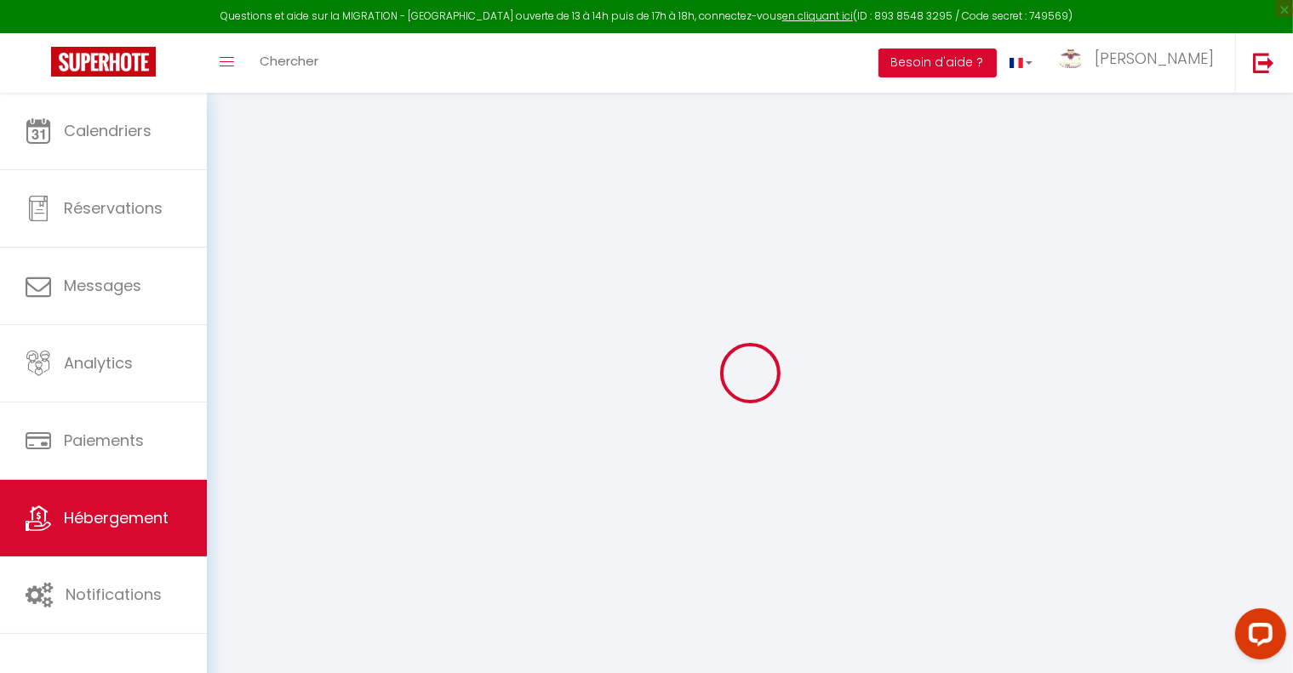
select select
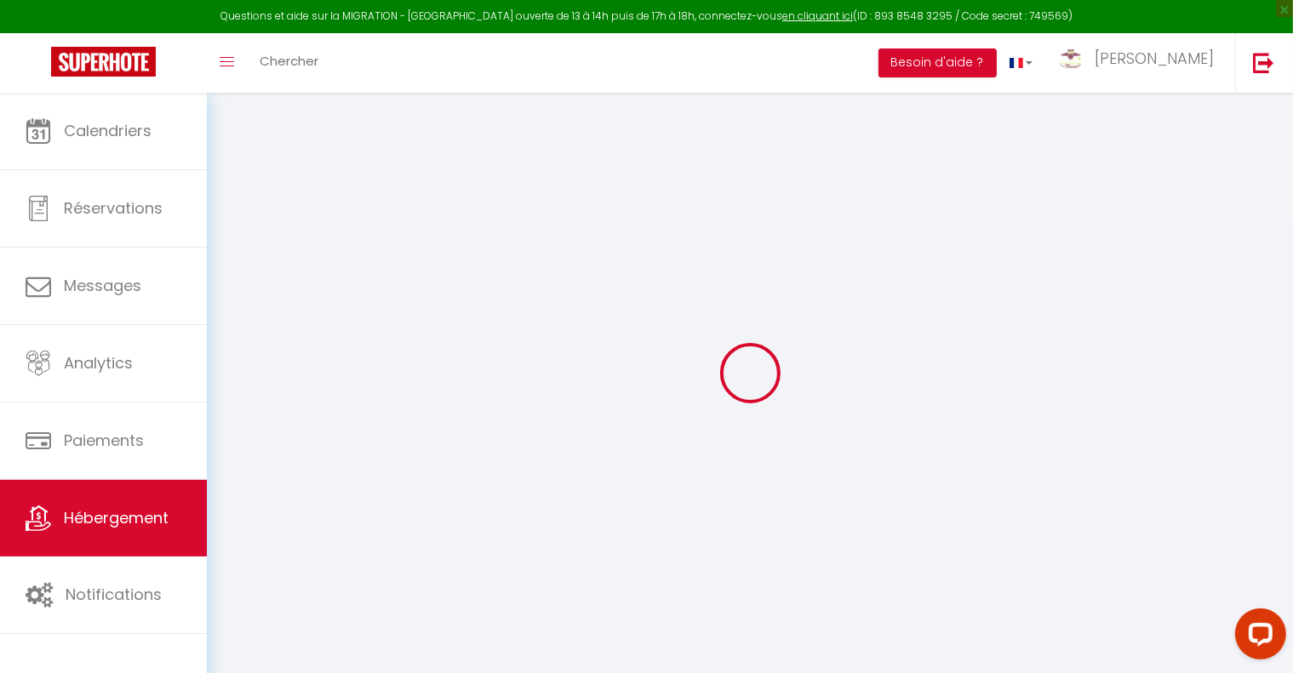
select select
checkbox input "false"
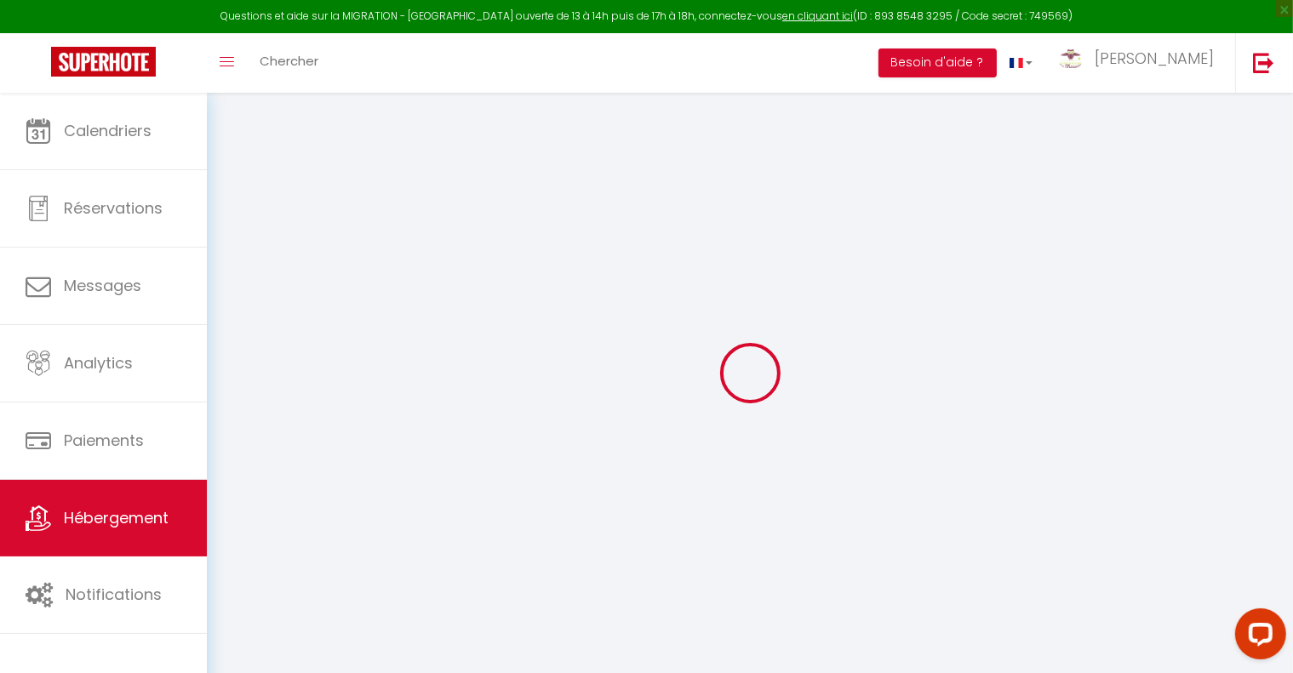
checkbox input "false"
select select "16:00"
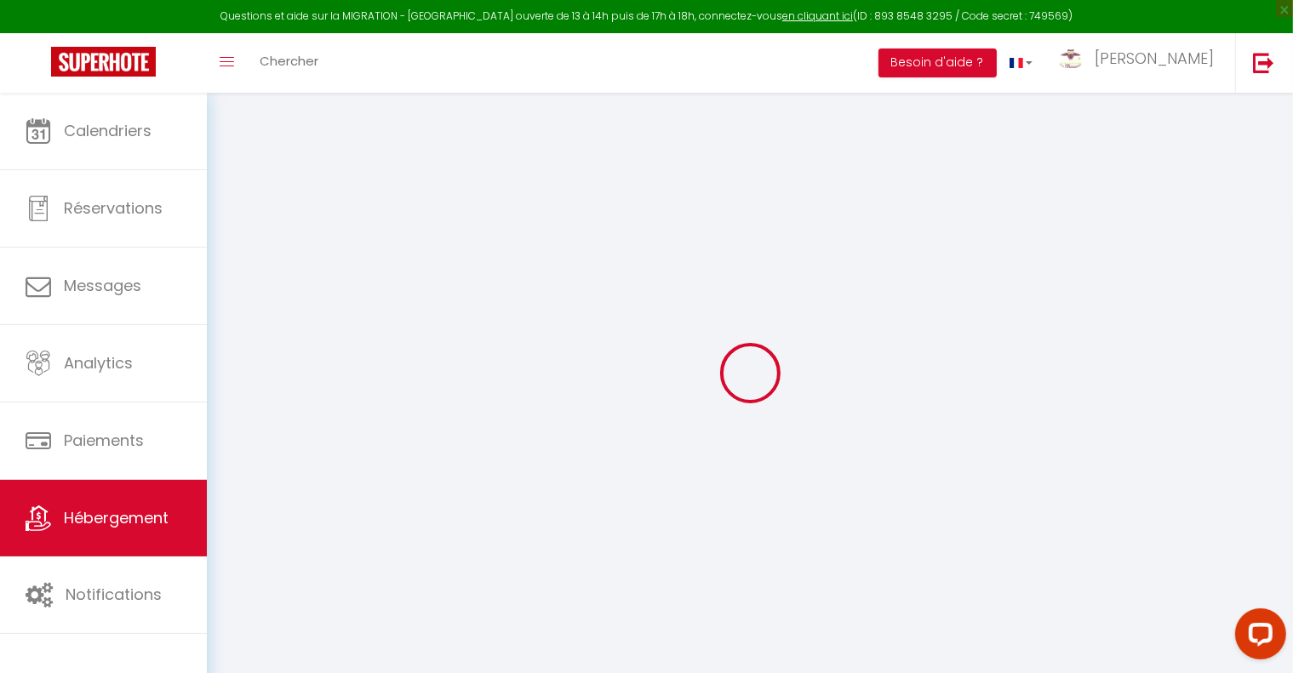
select select "20:00"
select select "11:00"
select select "30"
select select "120"
select select "17:00"
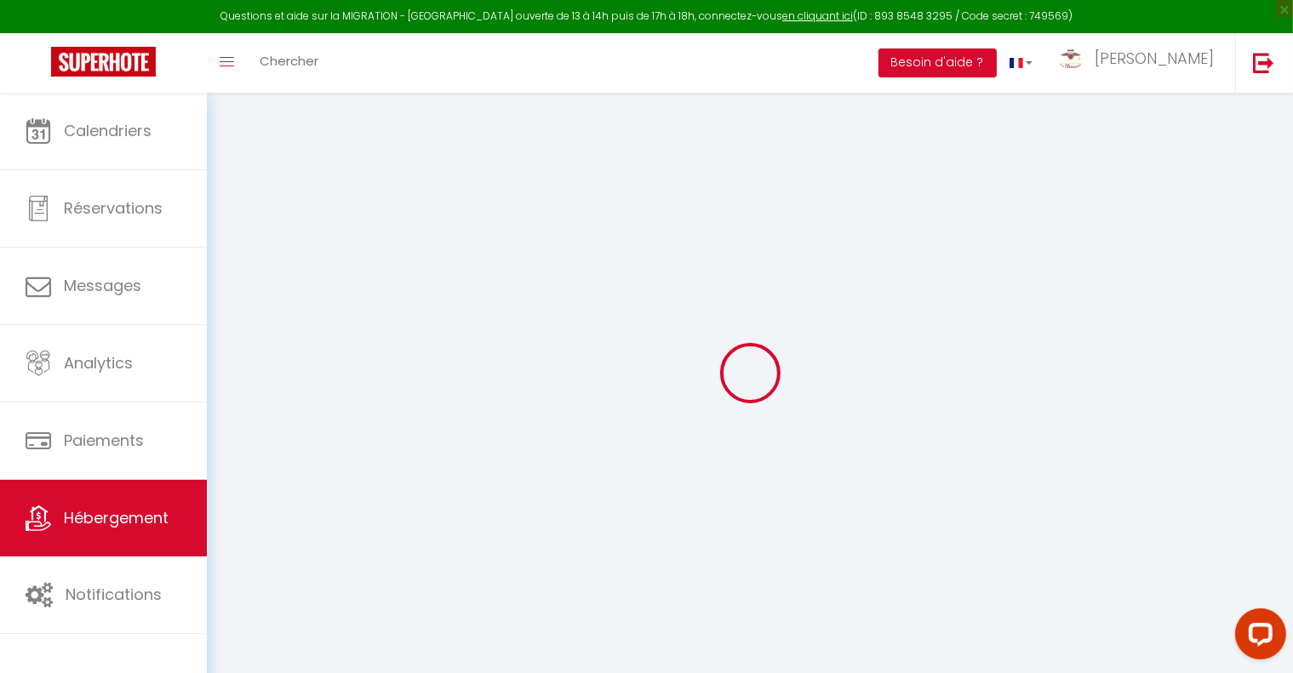
checkbox input "false"
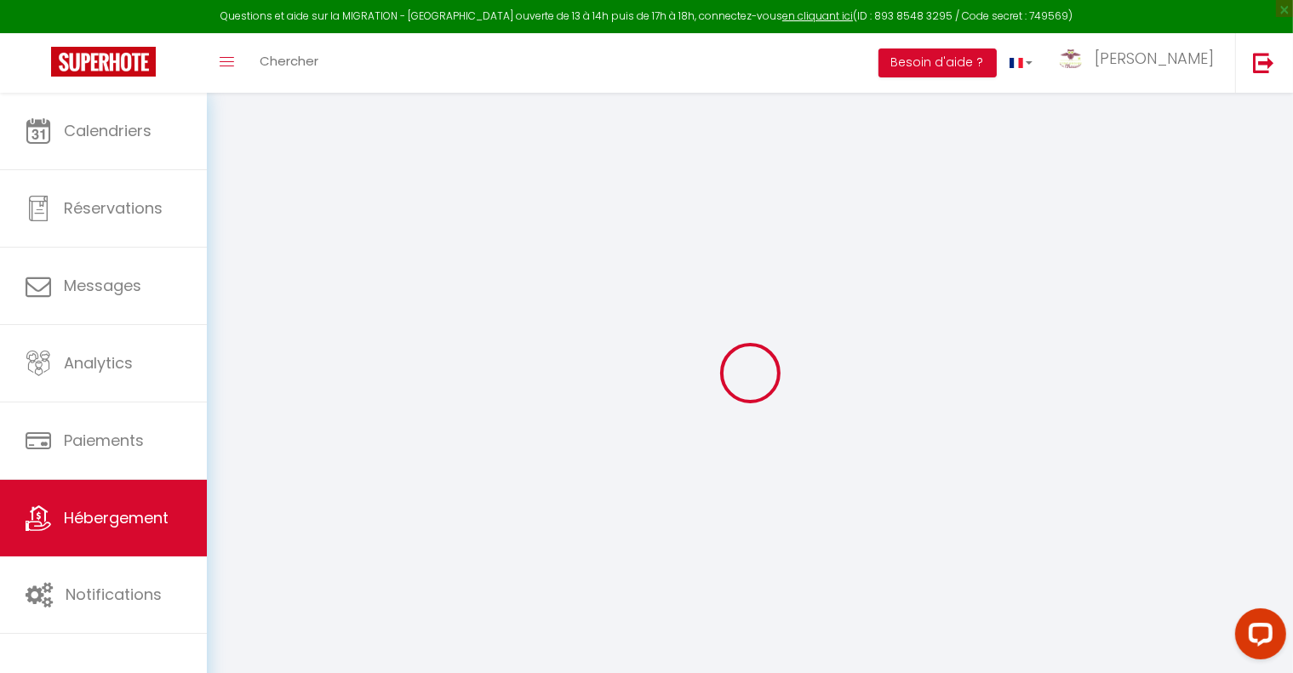
checkbox input "false"
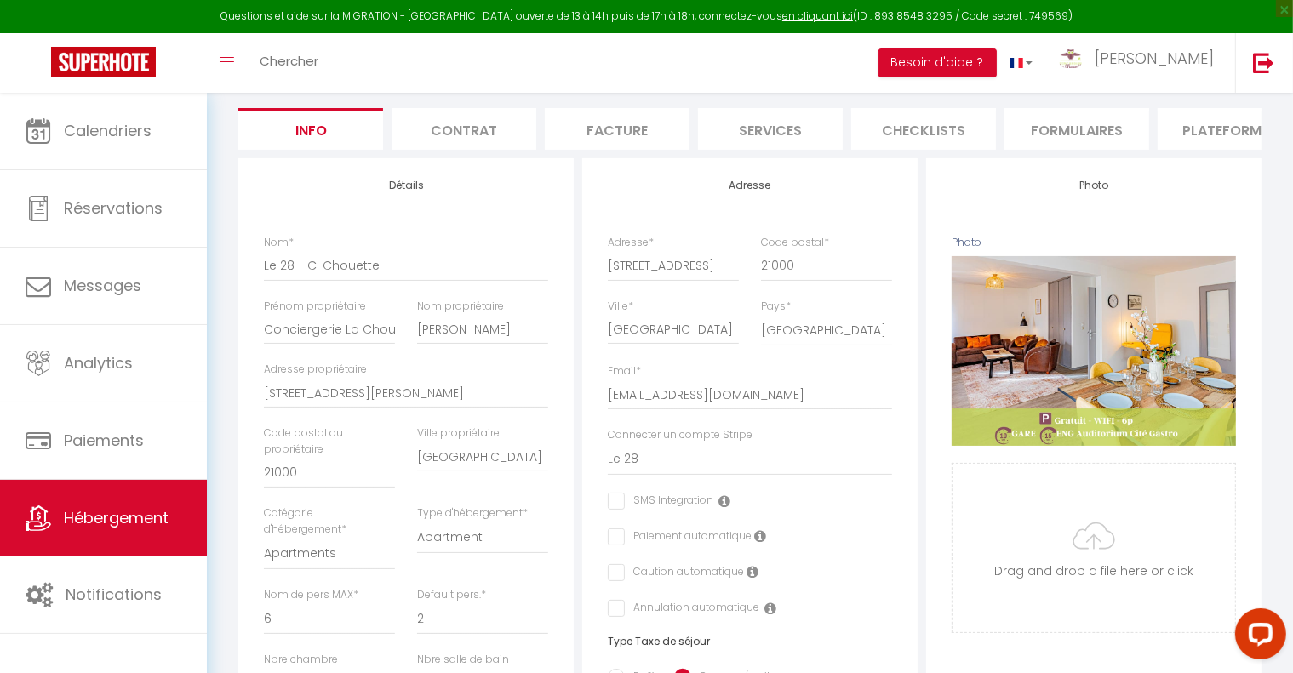
scroll to position [170, 0]
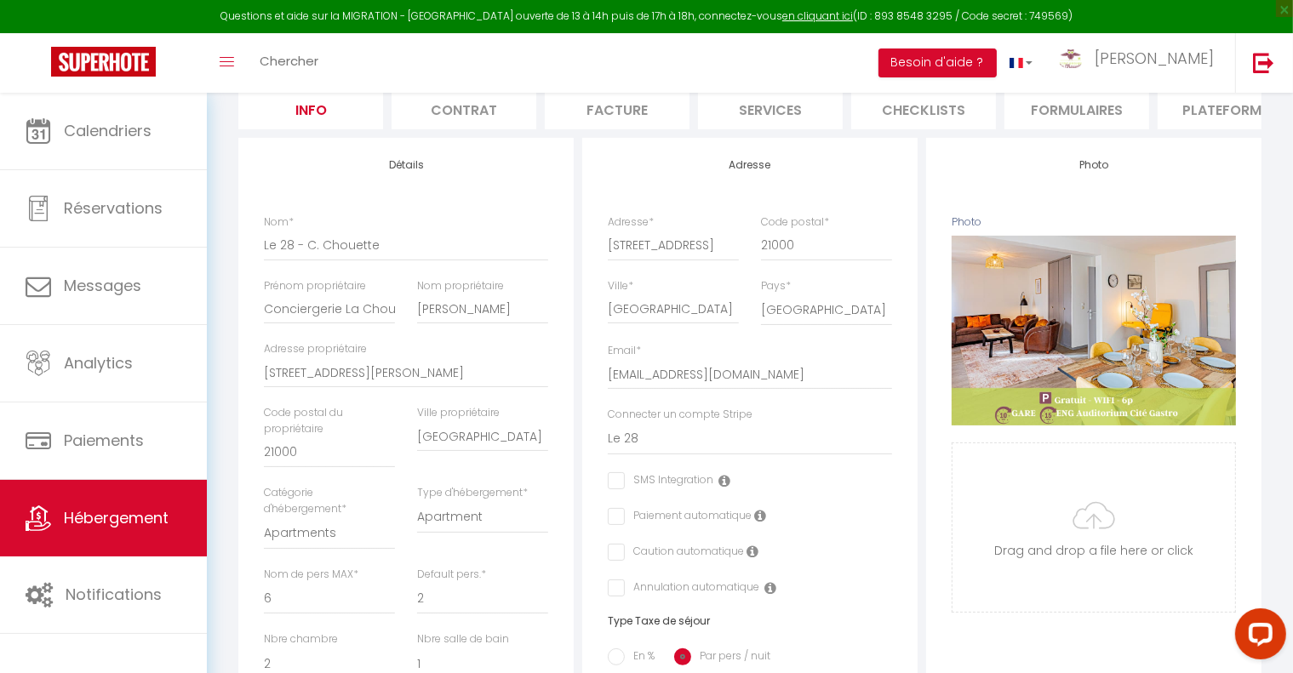
checkbox input "false"
click at [1212, 112] on li "Plateformes" at bounding box center [1230, 109] width 145 height 42
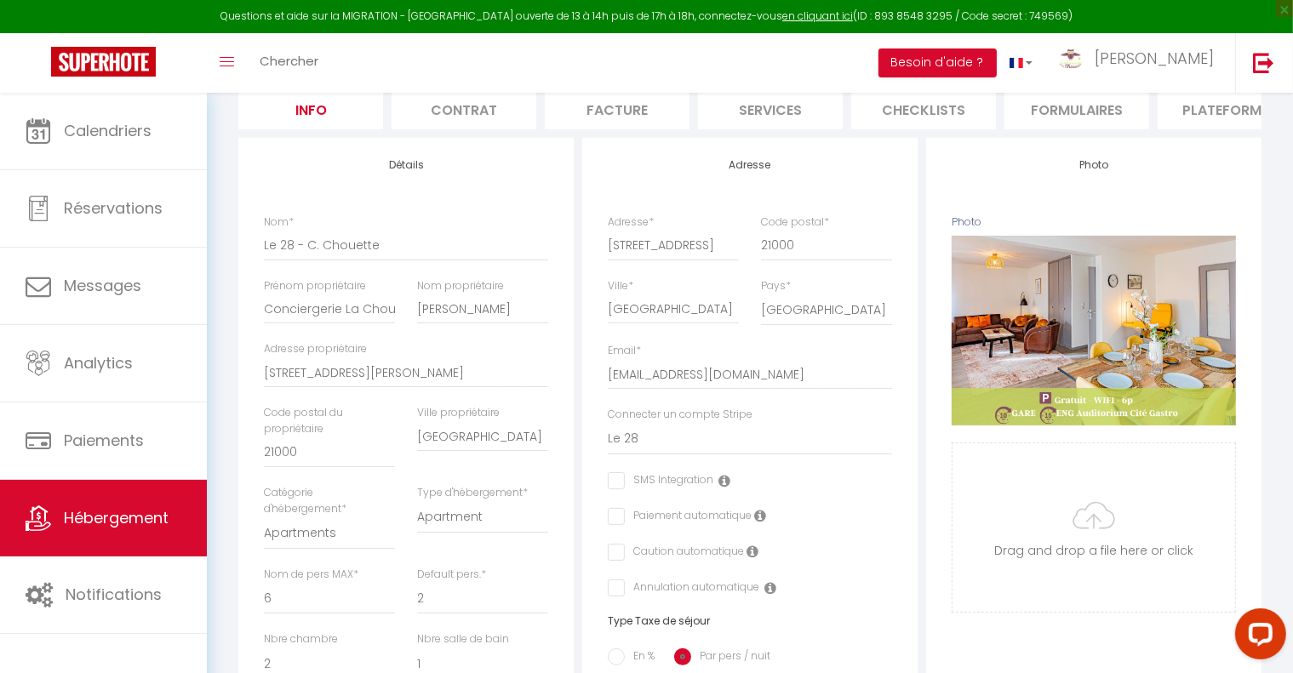
select select "365"
select select "EUR"
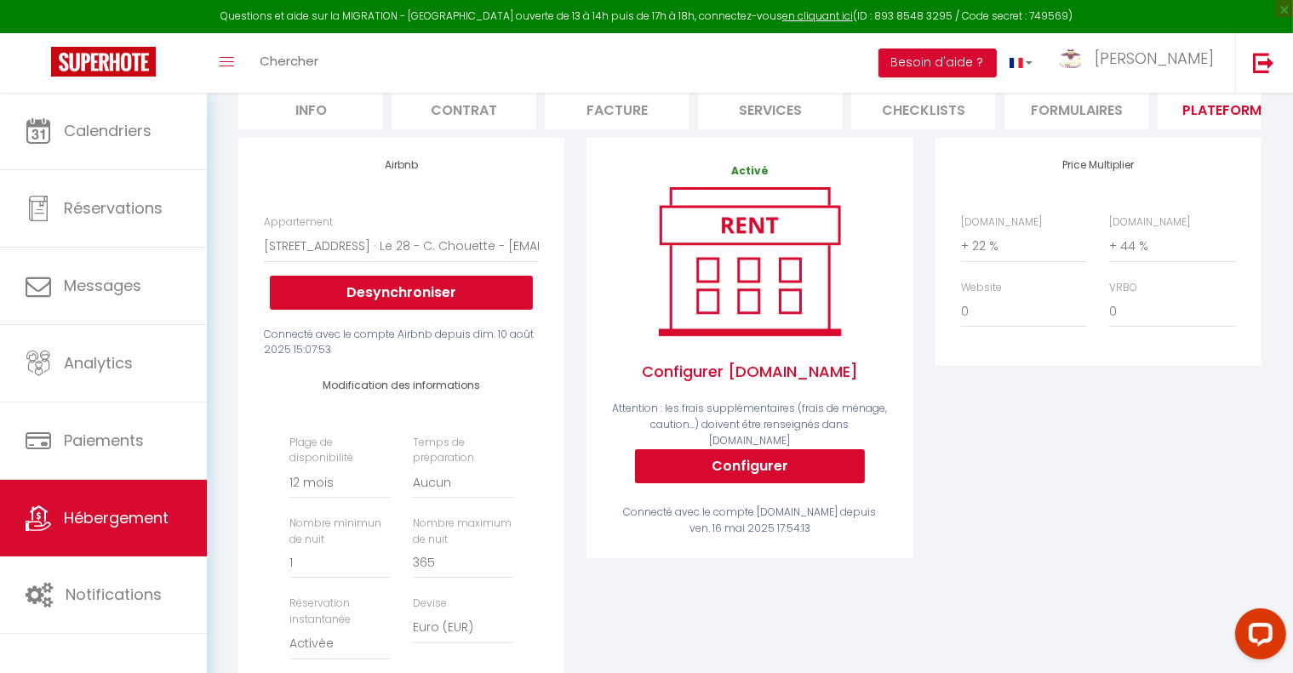
click at [610, 614] on div "Activé Configurer Booking.com Attention : les frais supplémentaires (frais de m…" at bounding box center [749, 451] width 348 height 627
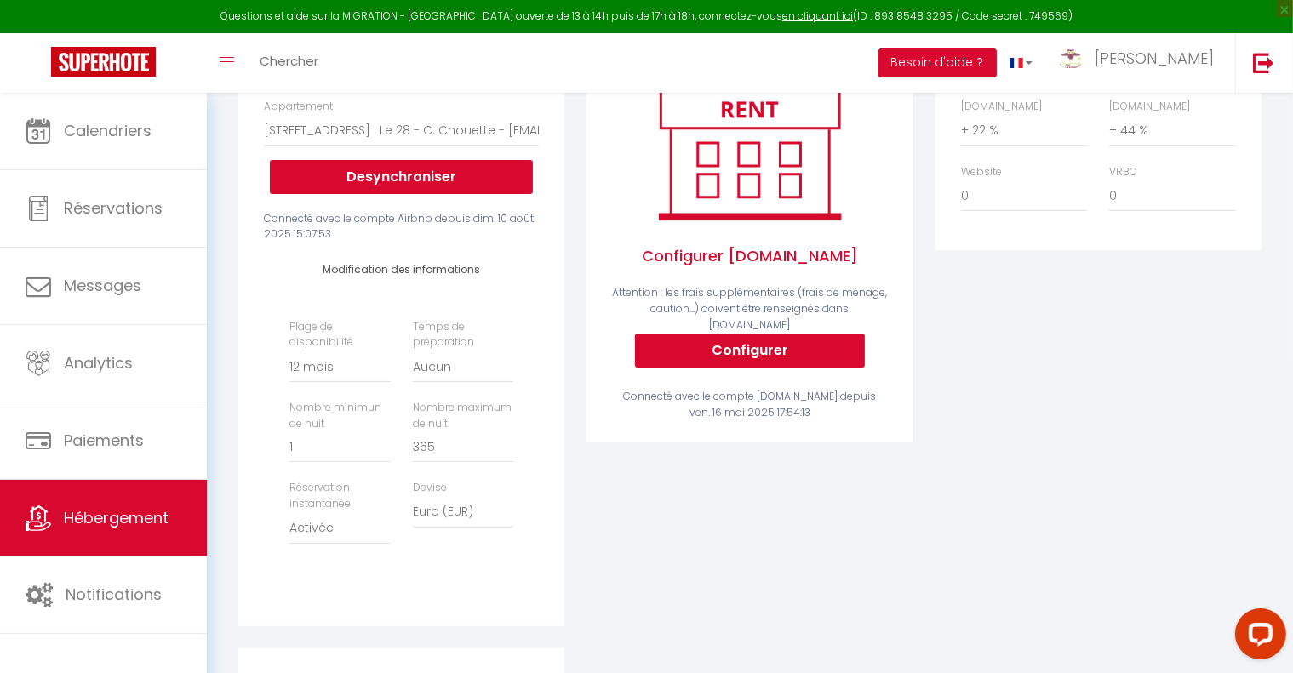
scroll to position [341, 0]
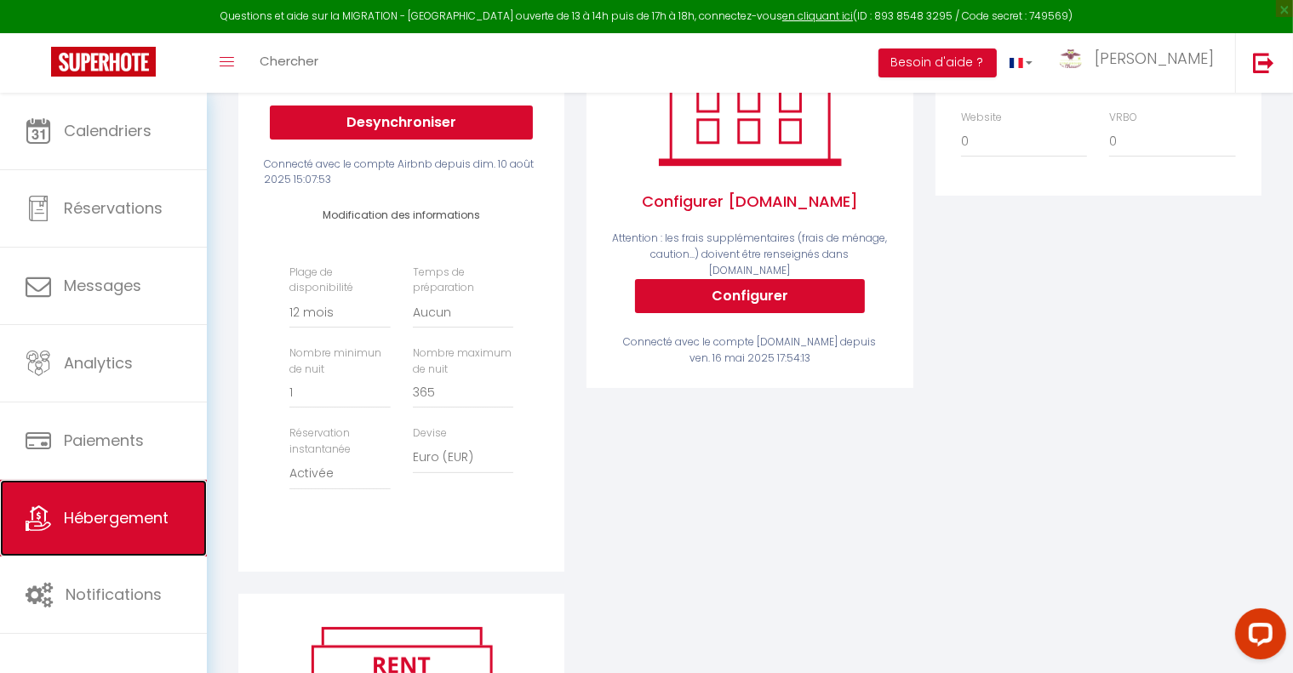
click at [160, 525] on span "Hébergement" at bounding box center [116, 517] width 105 height 21
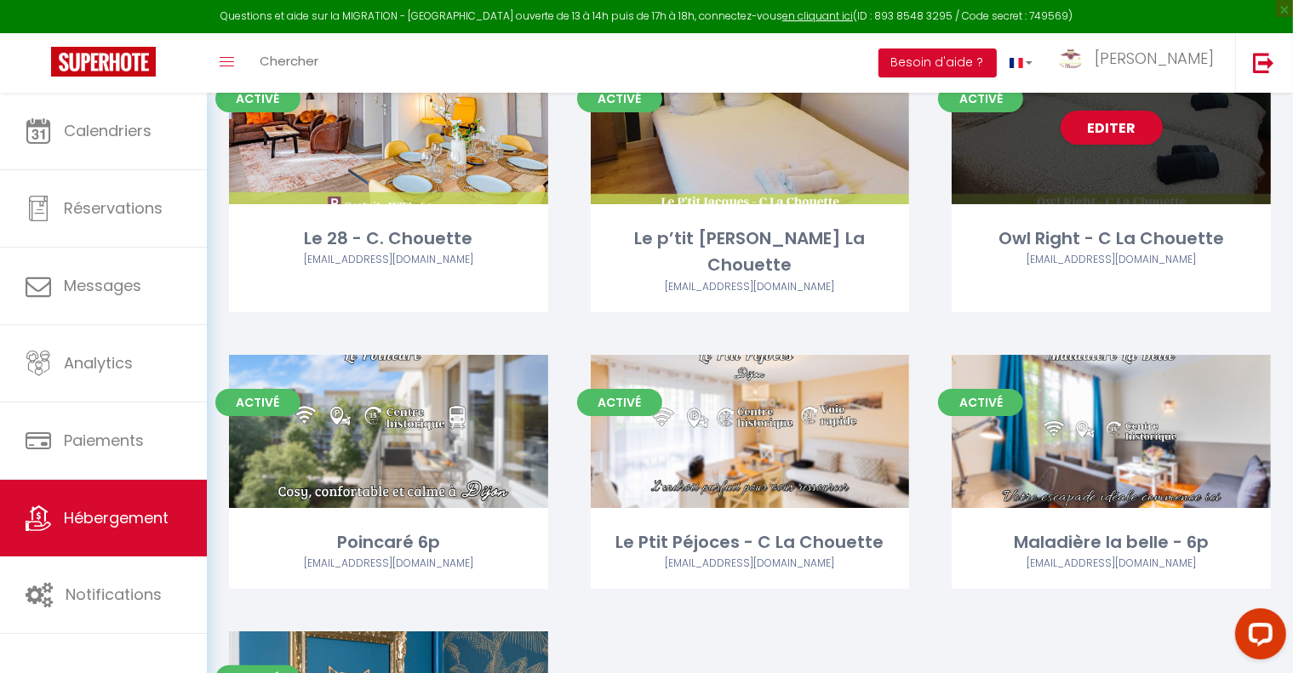
scroll to position [170, 0]
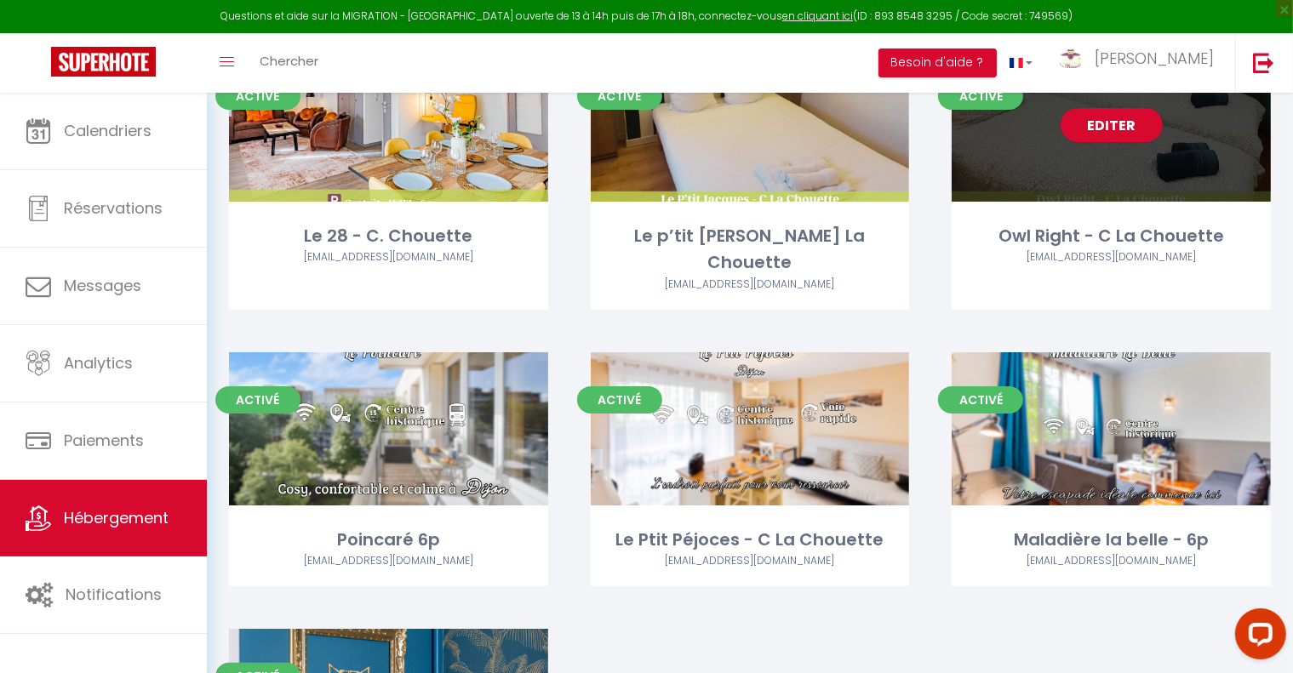
click at [1025, 169] on div "Editer" at bounding box center [1111, 125] width 319 height 153
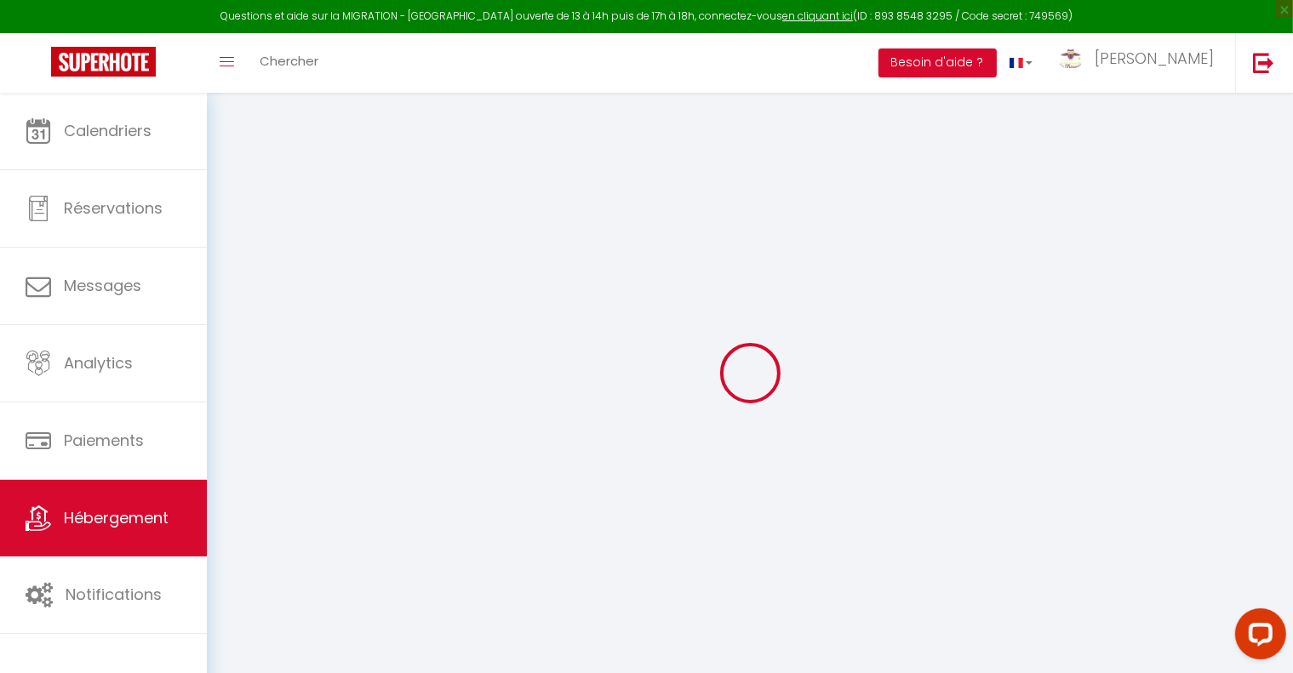
select select
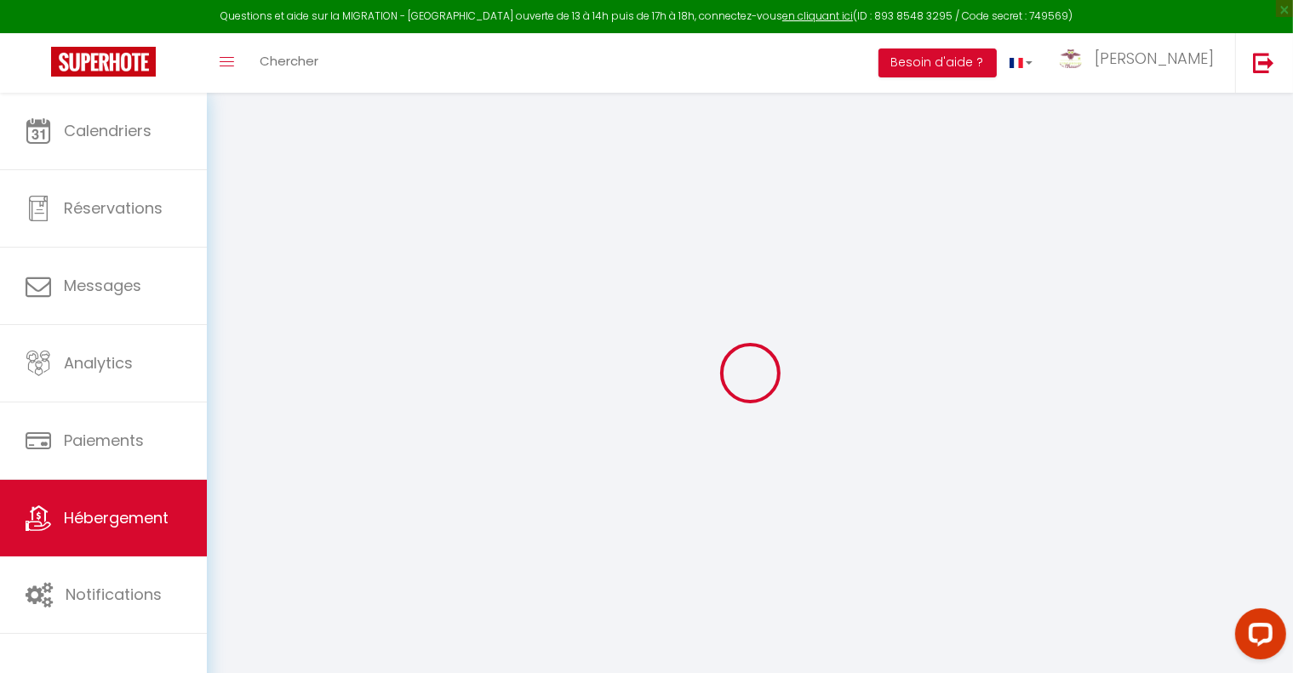
select select
checkbox input "false"
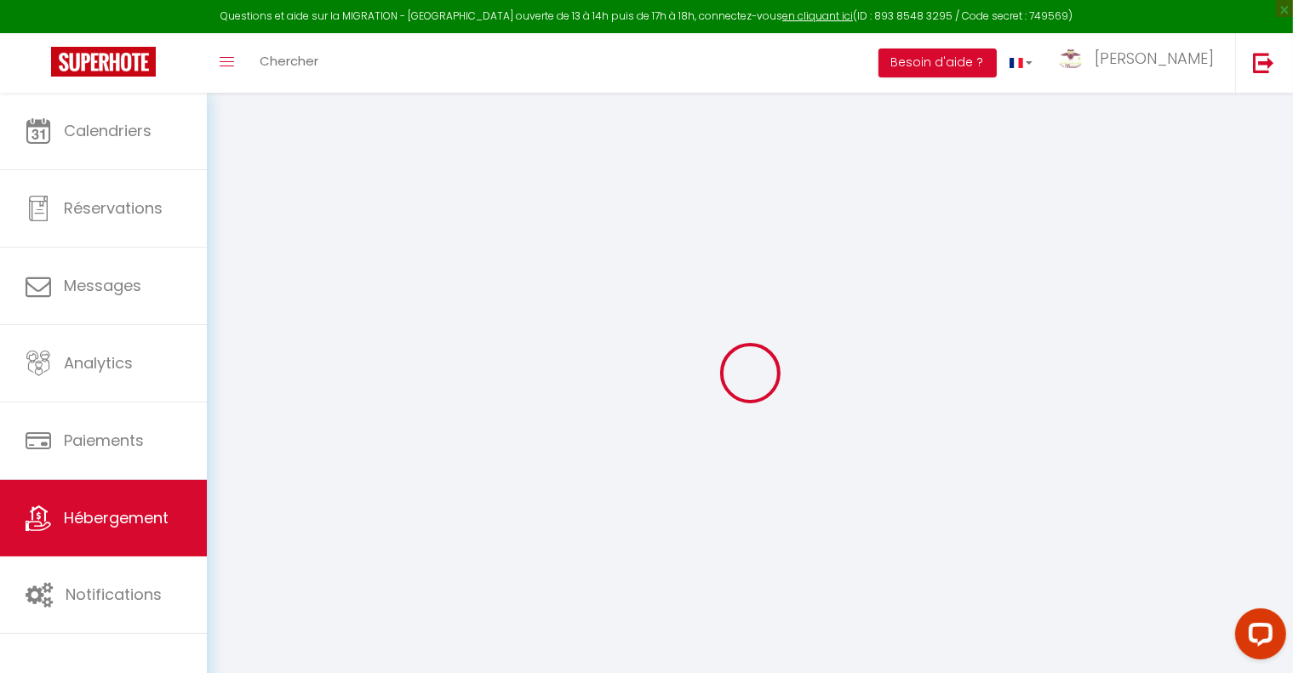
checkbox input "false"
select select
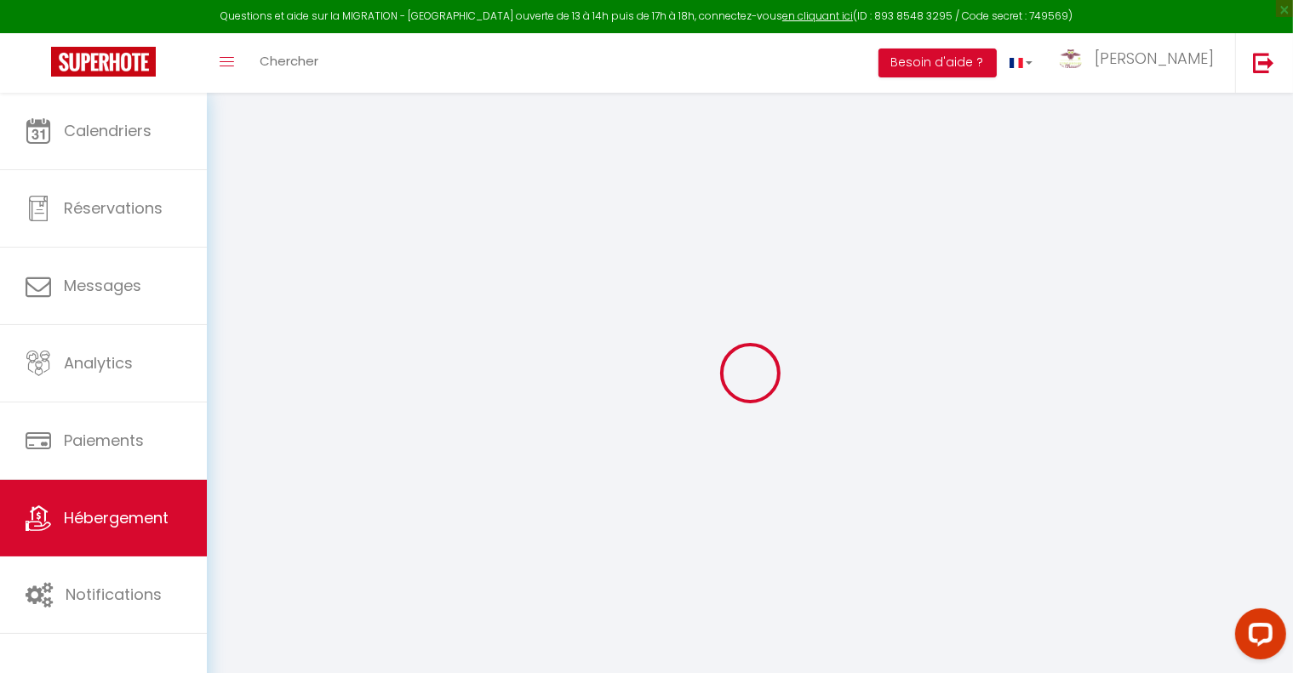
select select
checkbox input "false"
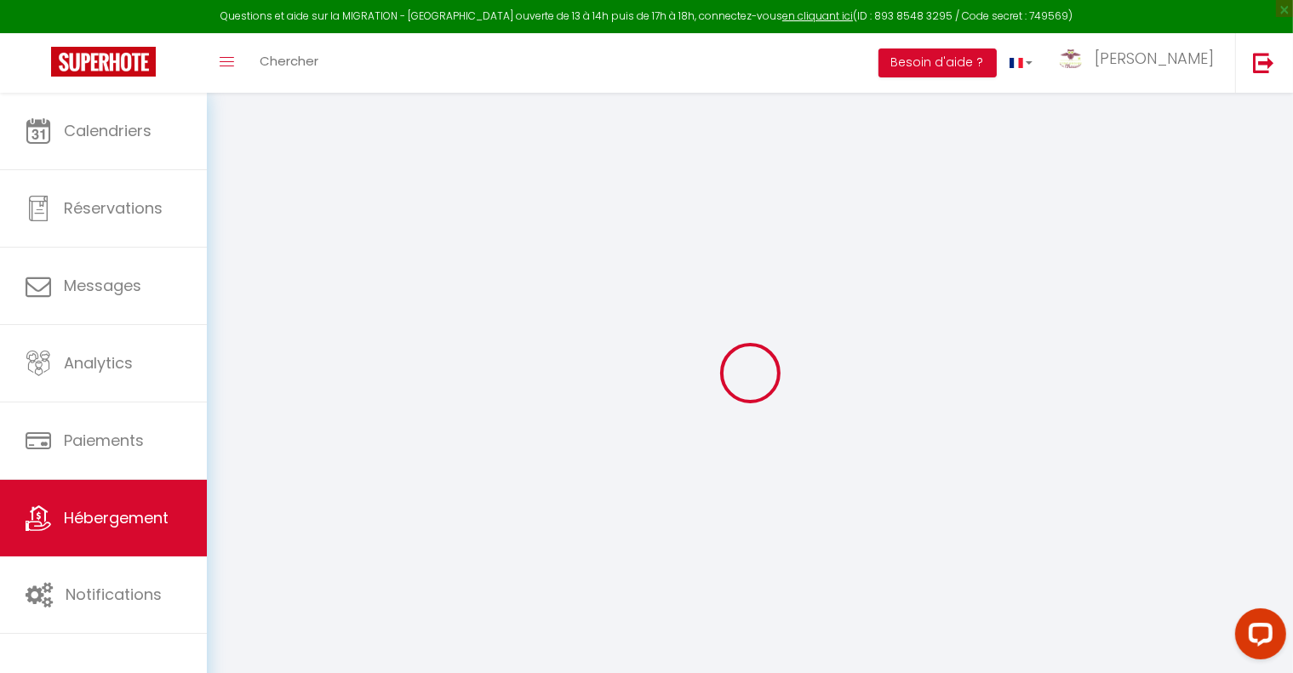
checkbox input "false"
select select
checkbox input "false"
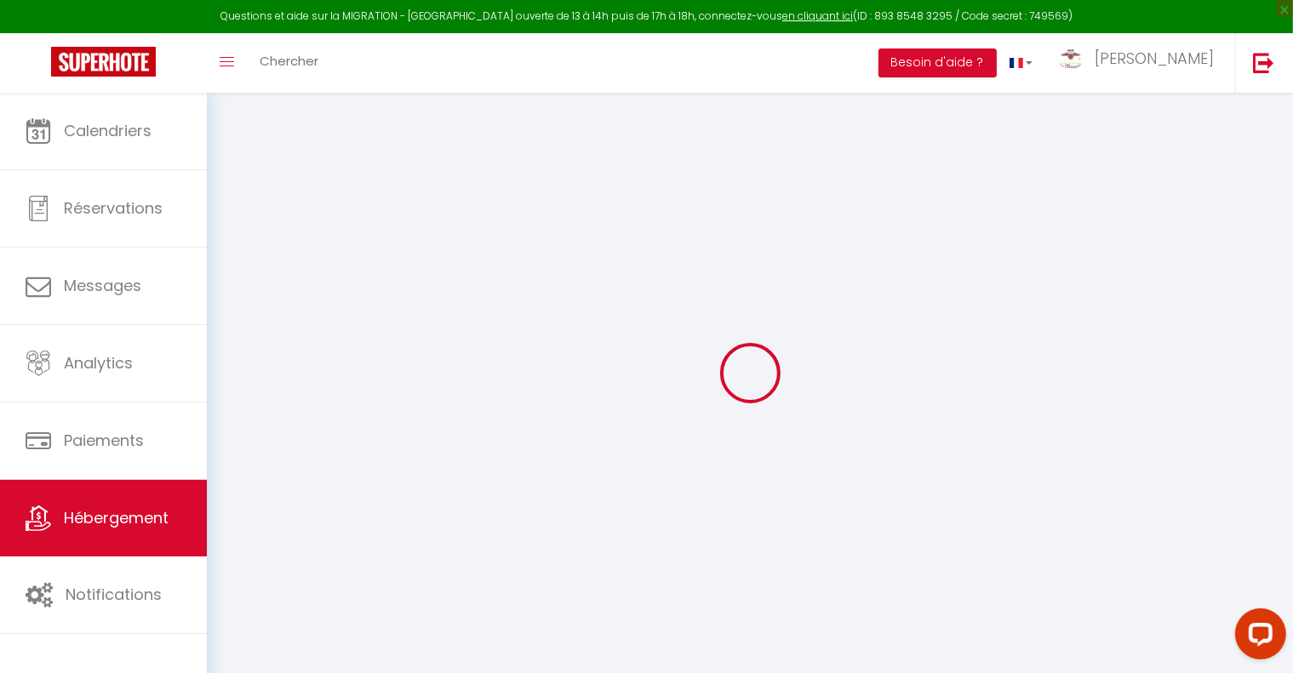
checkbox input "false"
select select
checkbox input "false"
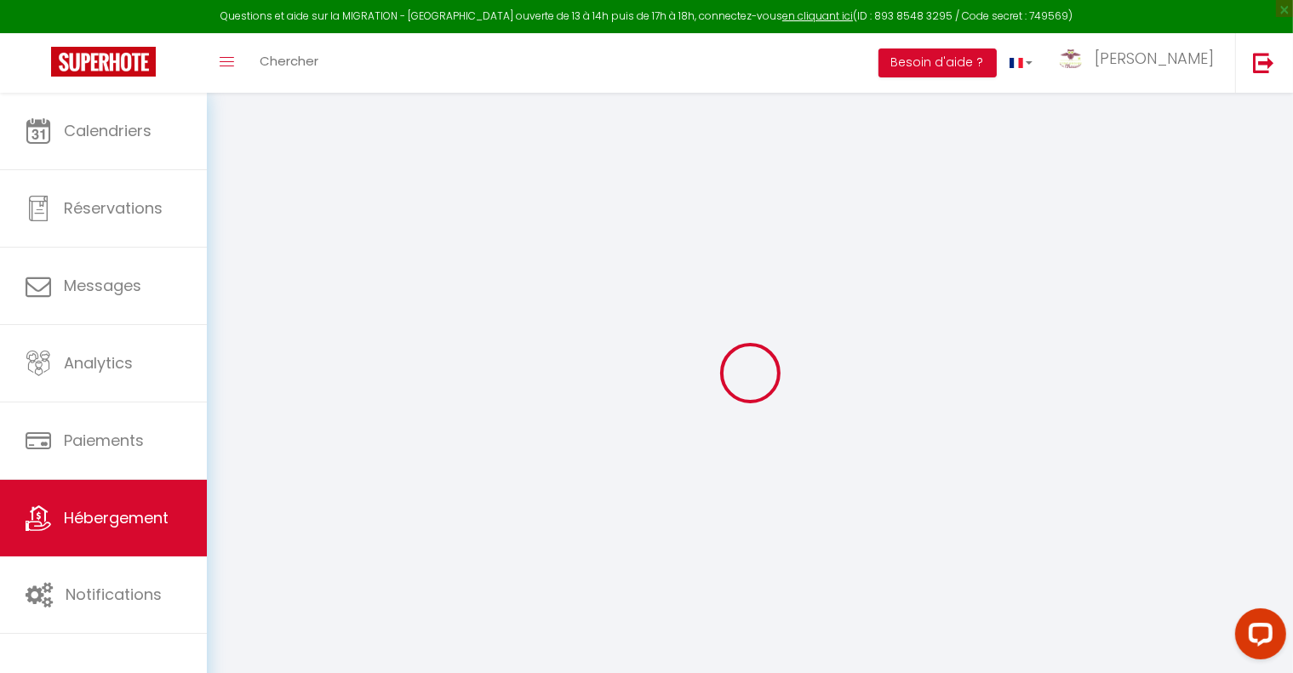
checkbox input "false"
select select "16:00"
select select "20:00"
select select "11:00"
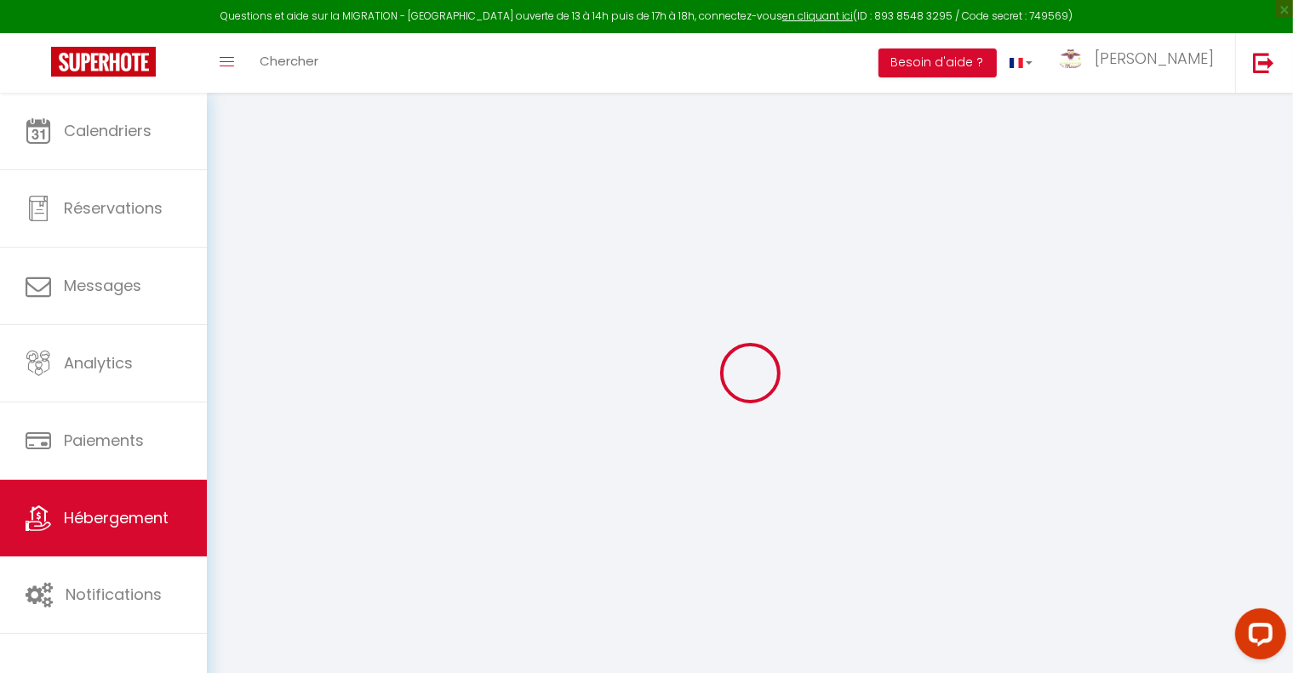
select select "30"
select select "120"
select select "18:00"
select select
checkbox input "false"
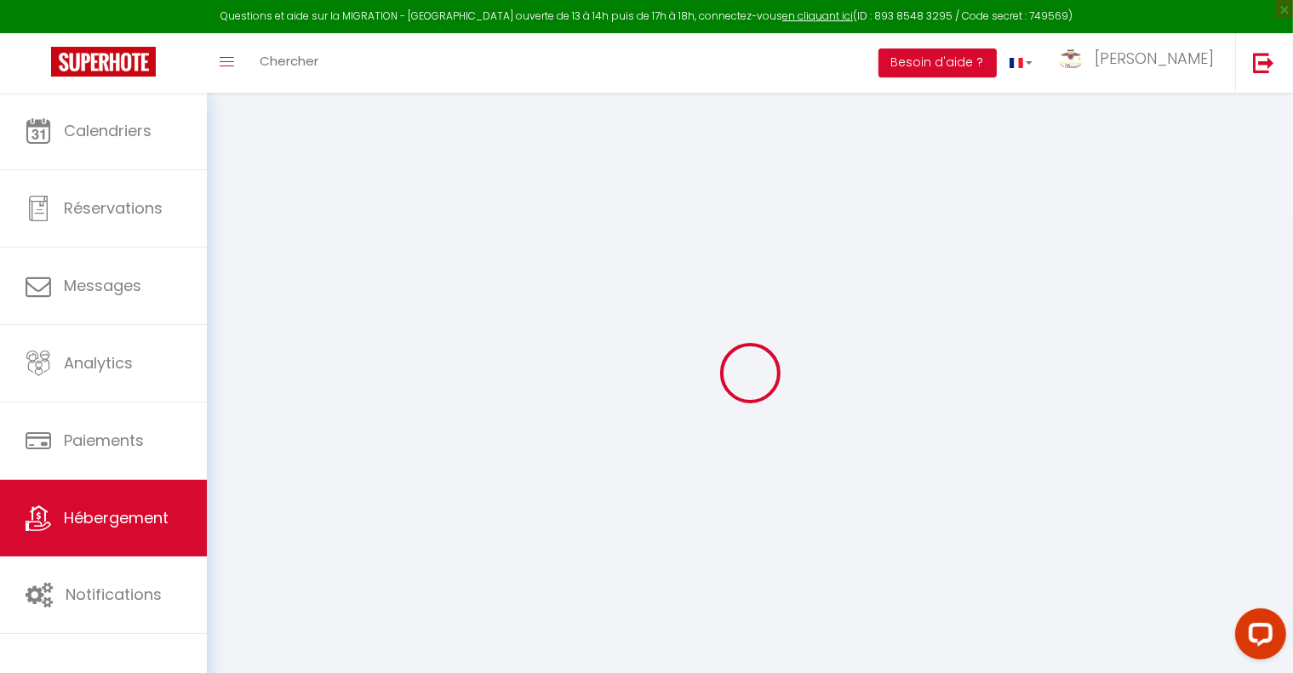
checkbox input "false"
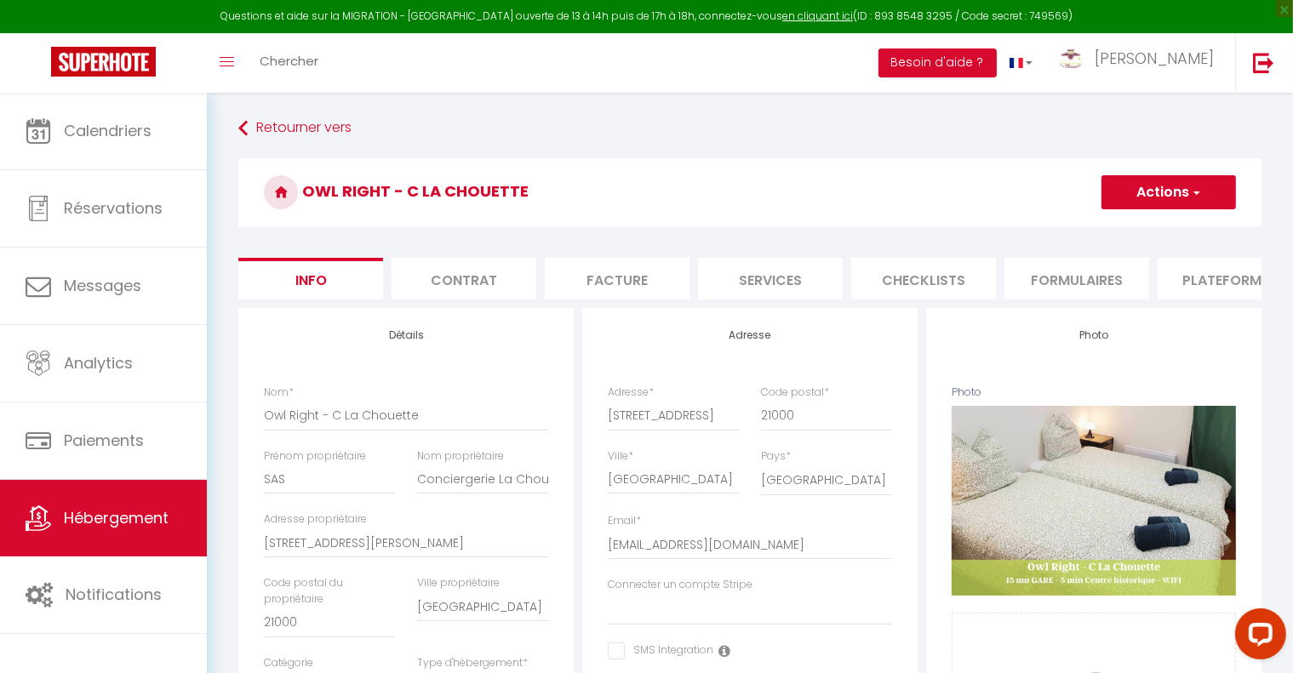
click at [1188, 286] on li "Plateformes" at bounding box center [1230, 279] width 145 height 42
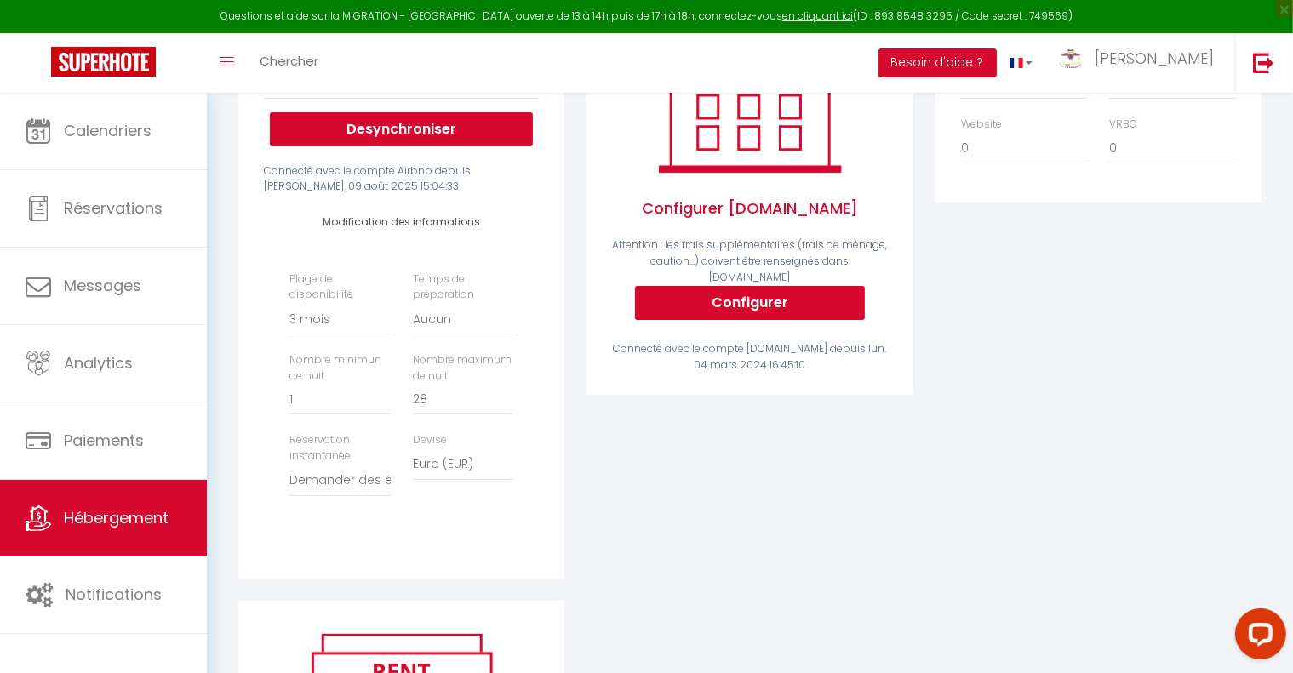
scroll to position [341, 0]
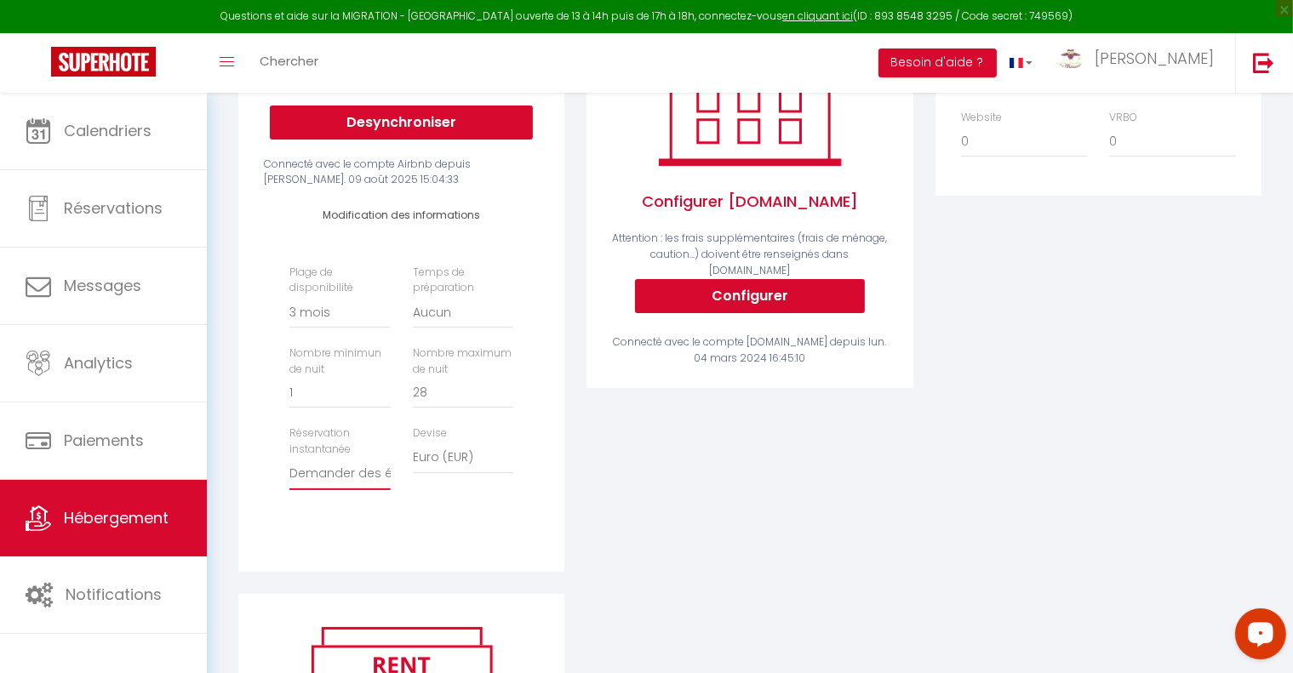
click at [334, 484] on select "Activée Demander des évaluations positives" at bounding box center [339, 474] width 100 height 32
select select "everyone"
click at [289, 472] on select "Activée Demander des évaluations positives" at bounding box center [339, 474] width 100 height 32
click at [134, 514] on span "Hébergement" at bounding box center [116, 517] width 105 height 21
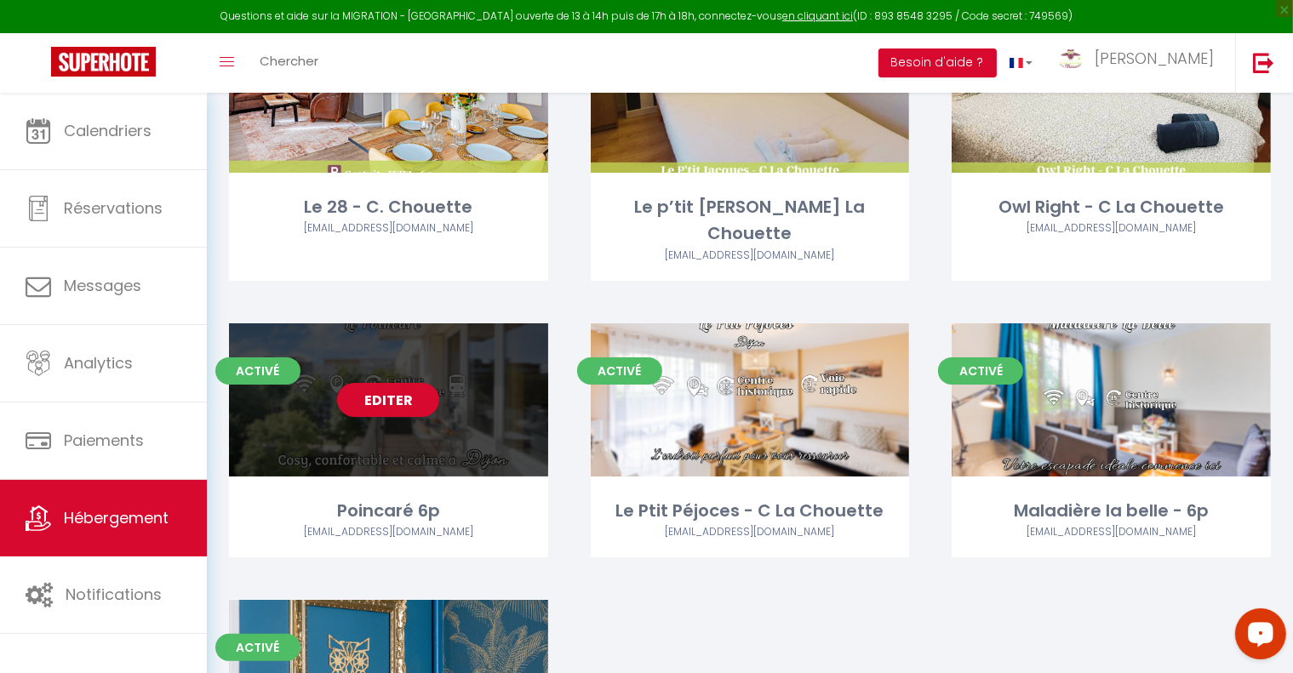
scroll to position [170, 0]
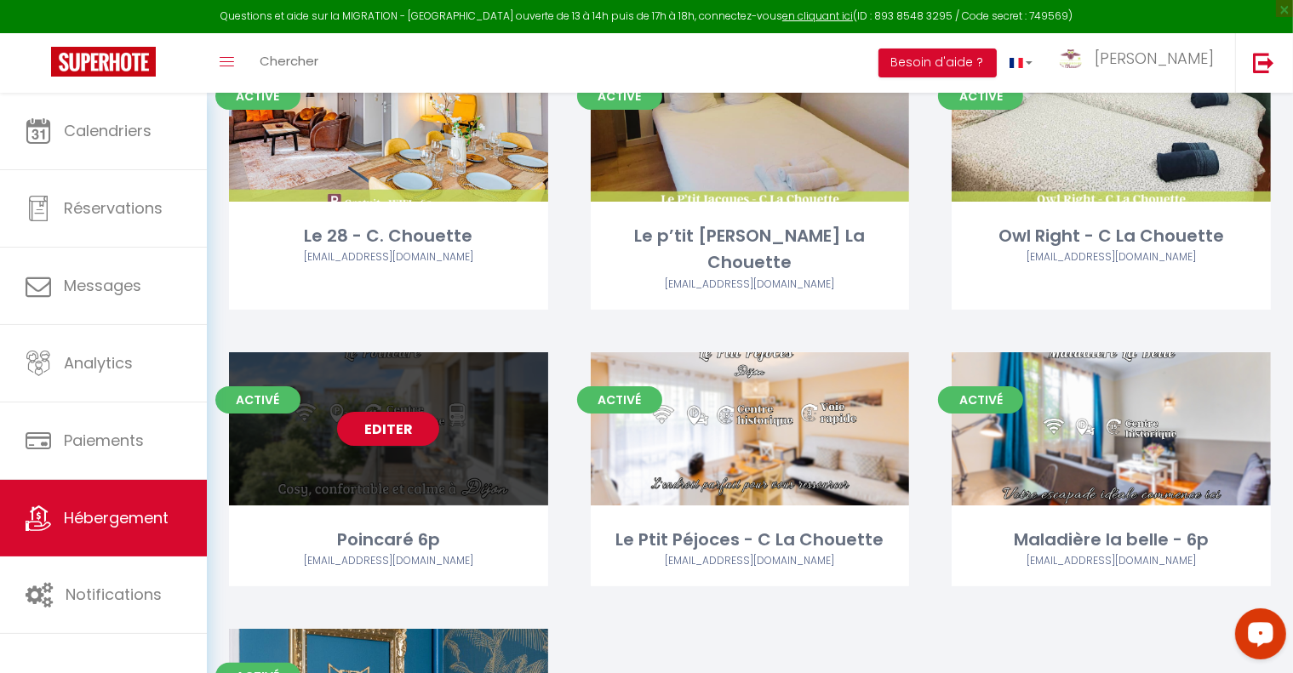
click at [514, 407] on div "Editer" at bounding box center [388, 428] width 319 height 153
select select "3"
select select "2"
select select "1"
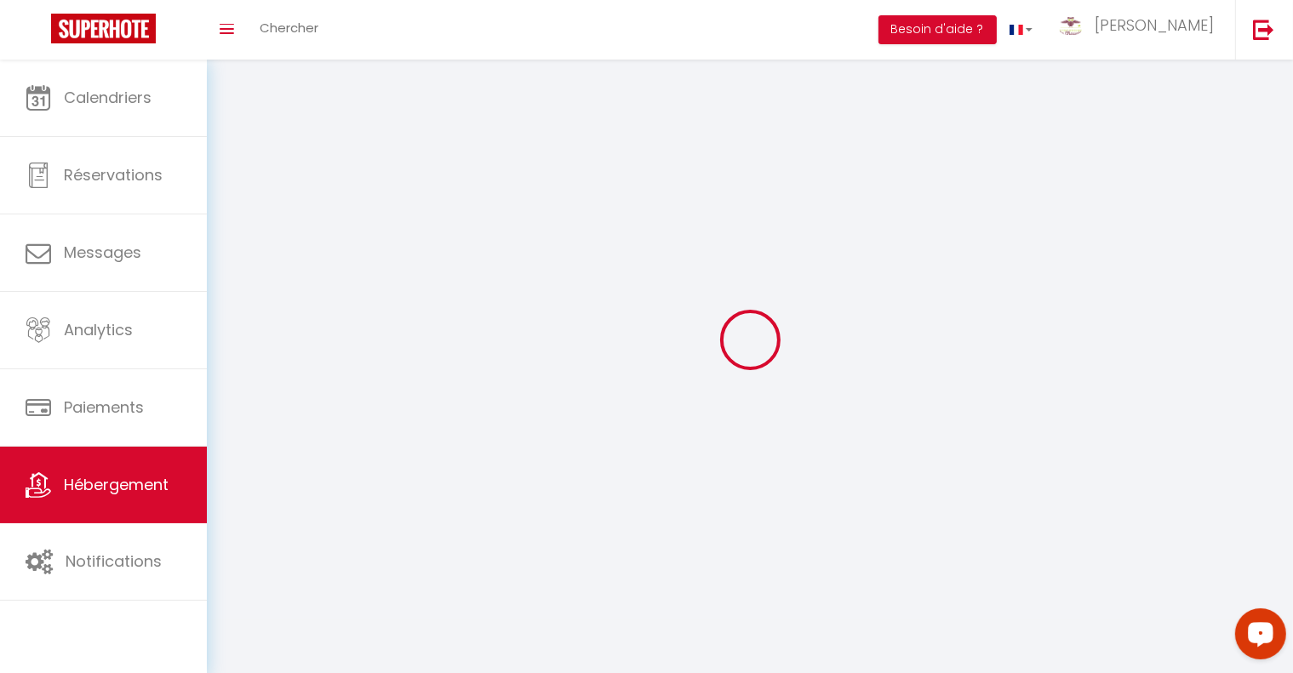
select select
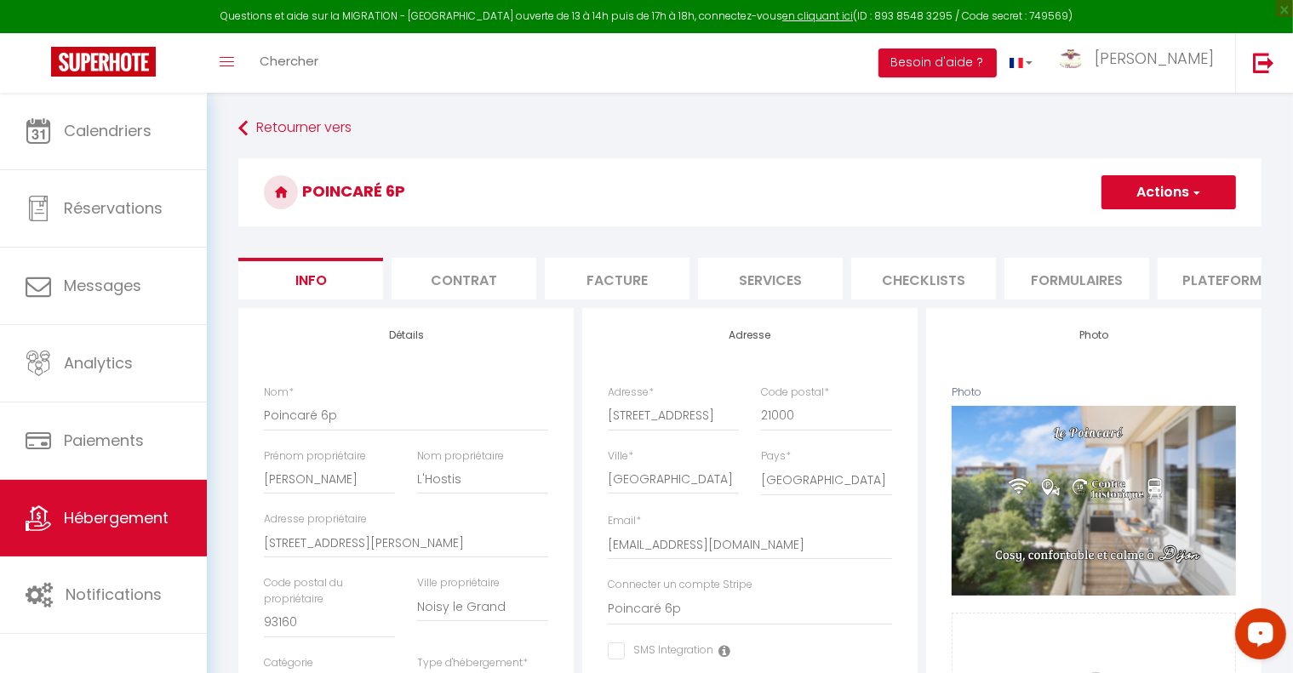
click at [1195, 283] on li "Plateformes" at bounding box center [1230, 279] width 145 height 42
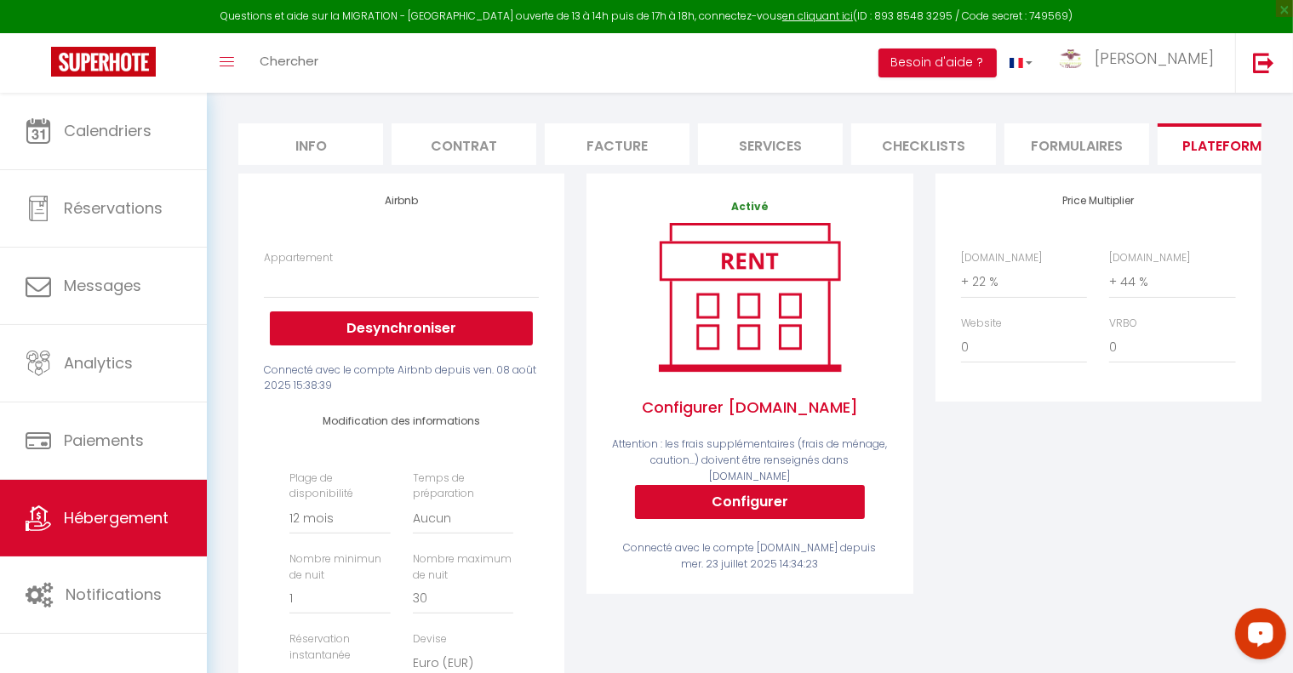
scroll to position [255, 0]
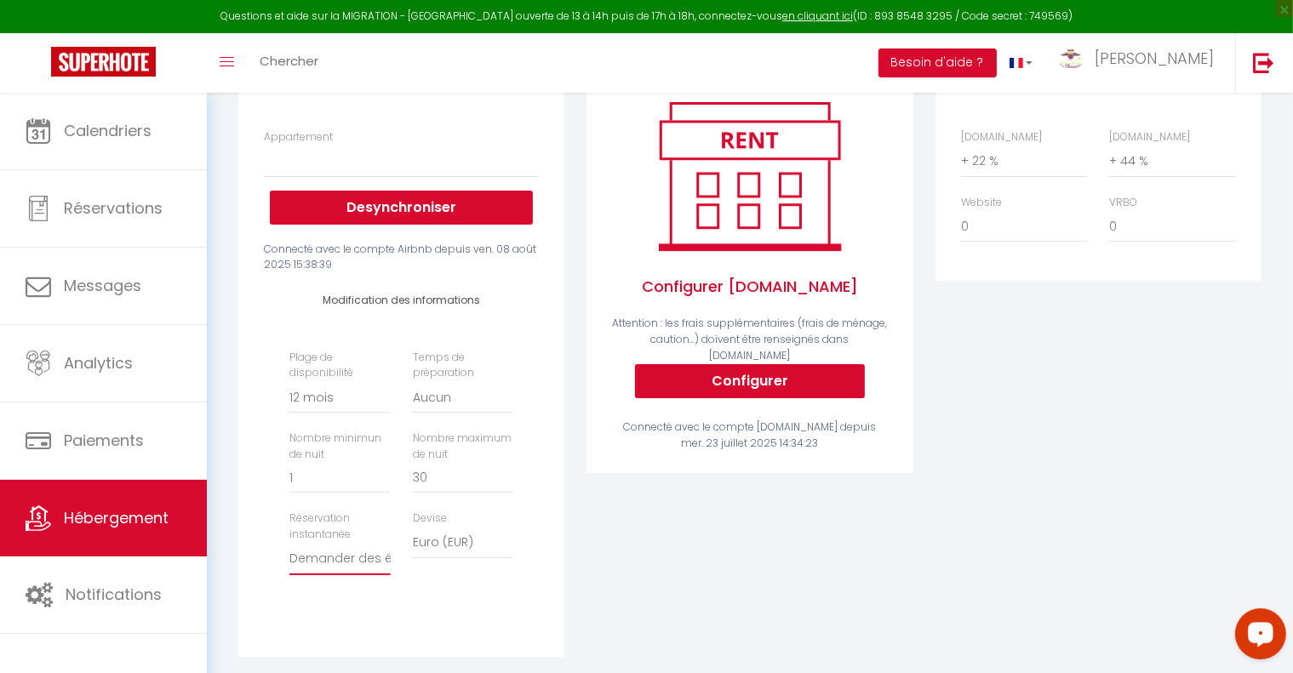
click at [346, 575] on select "Activée Demander des évaluations positives" at bounding box center [339, 559] width 100 height 32
click at [289, 557] on select "Activée Demander des évaluations positives" at bounding box center [339, 559] width 100 height 32
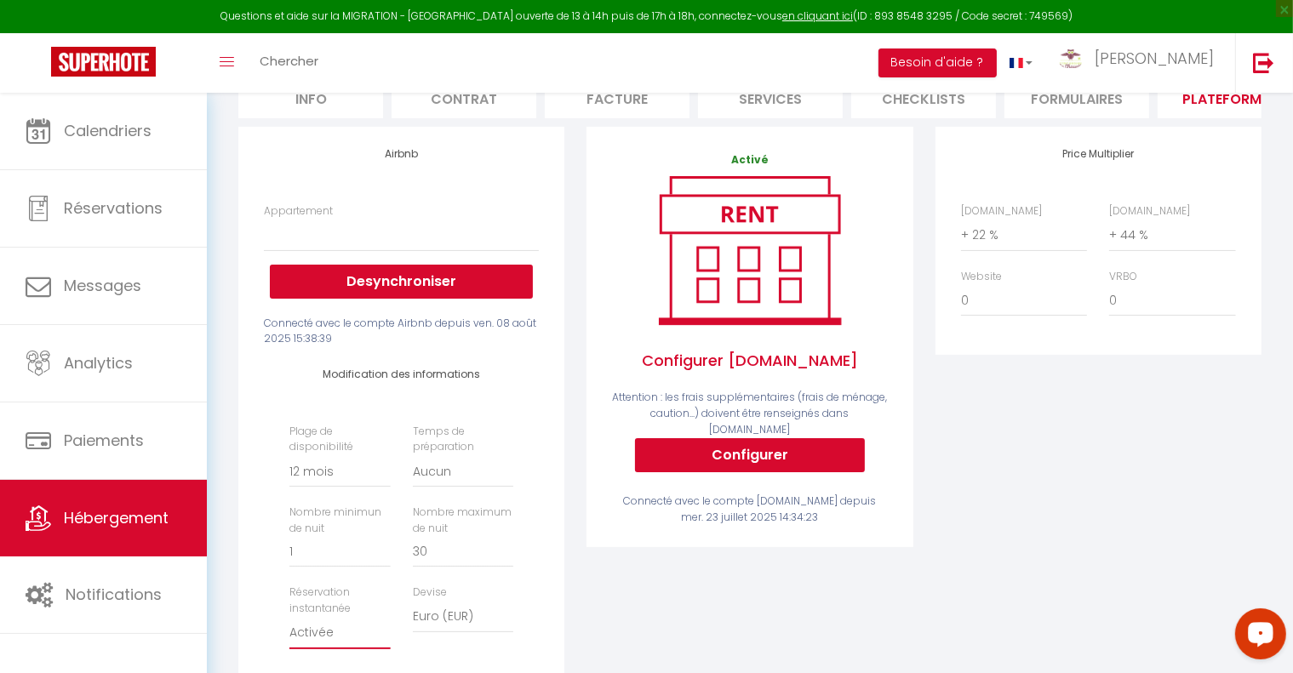
scroll to position [0, 0]
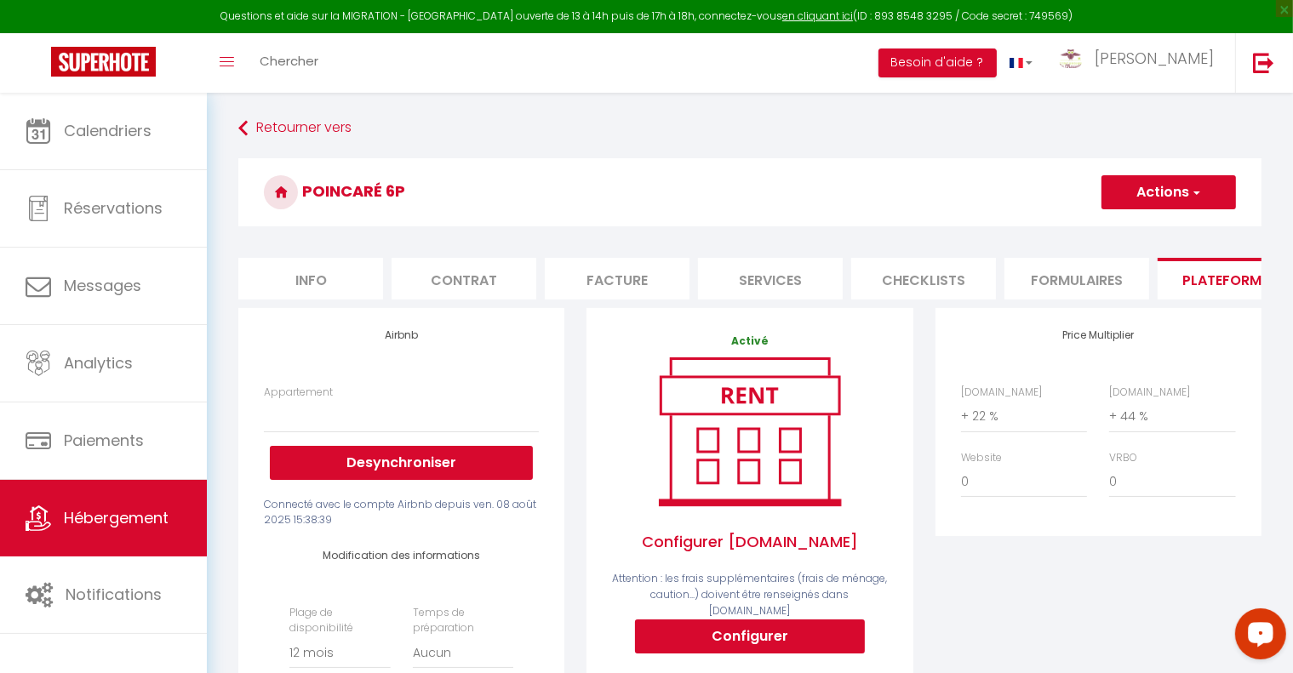
click at [1188, 196] on button "Actions" at bounding box center [1169, 192] width 135 height 34
click at [1155, 234] on link "Enregistrer" at bounding box center [1168, 230] width 135 height 22
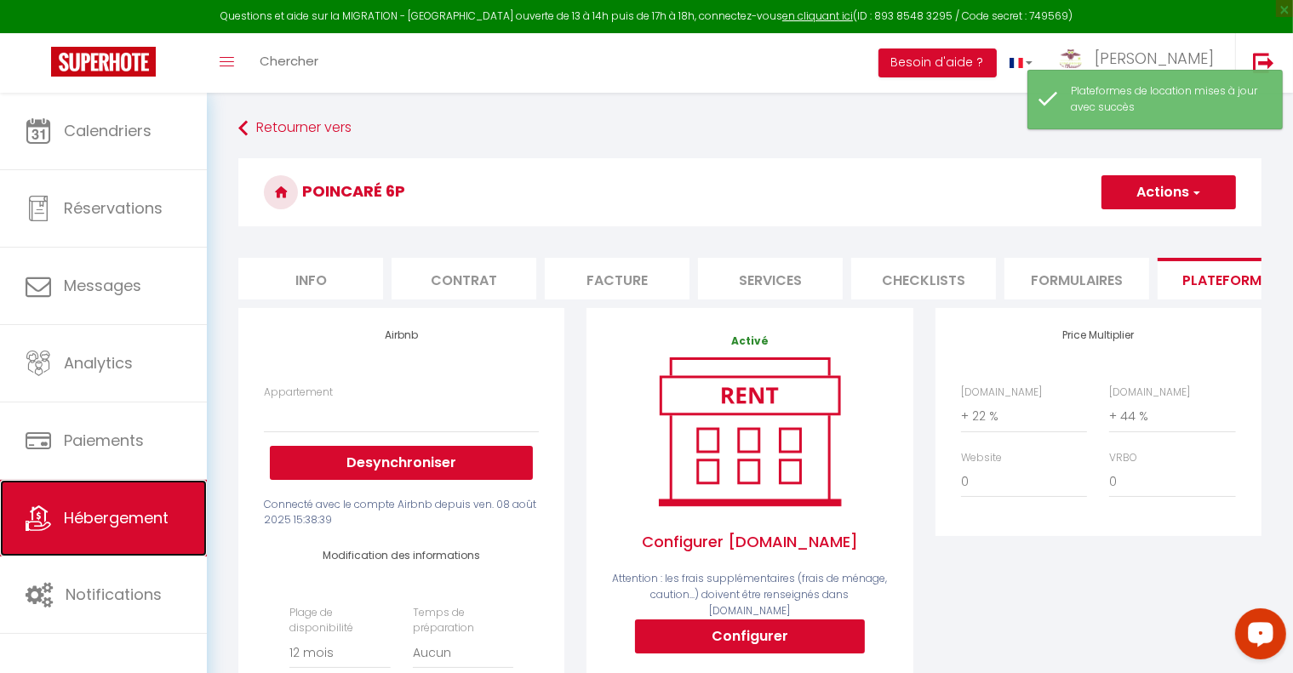
click at [146, 500] on link "Hébergement" at bounding box center [103, 518] width 207 height 77
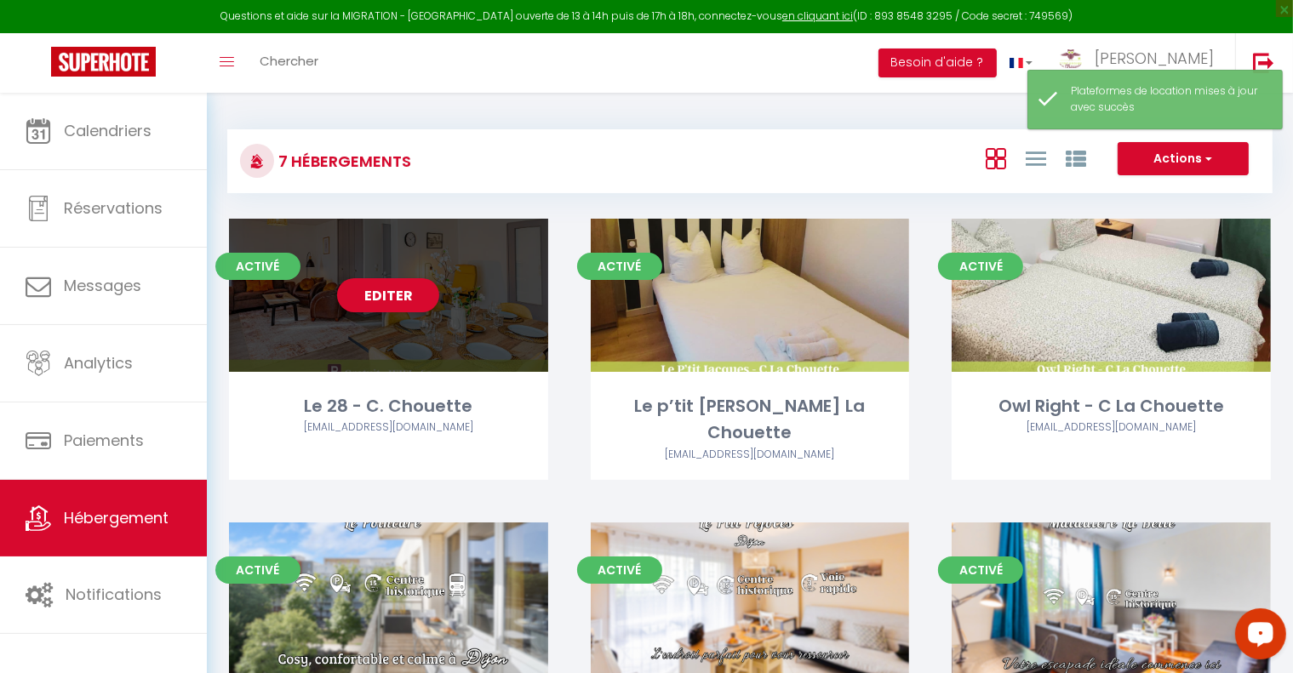
click at [490, 364] on div "Editer" at bounding box center [388, 295] width 319 height 153
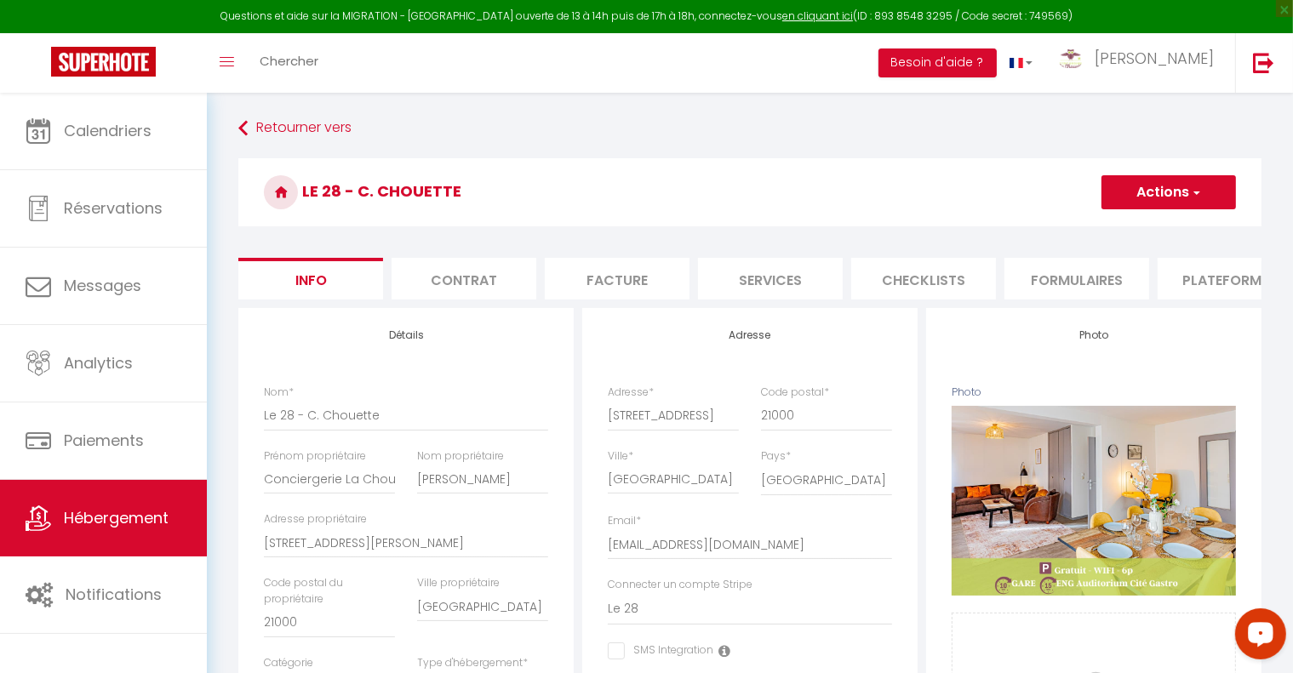
click at [1154, 274] on ul "Info Contrat Facture Services Checklists Formulaires Plateformes Paramètres web…" at bounding box center [749, 279] width 1023 height 42
click at [1177, 275] on li "Plateformes" at bounding box center [1230, 279] width 145 height 42
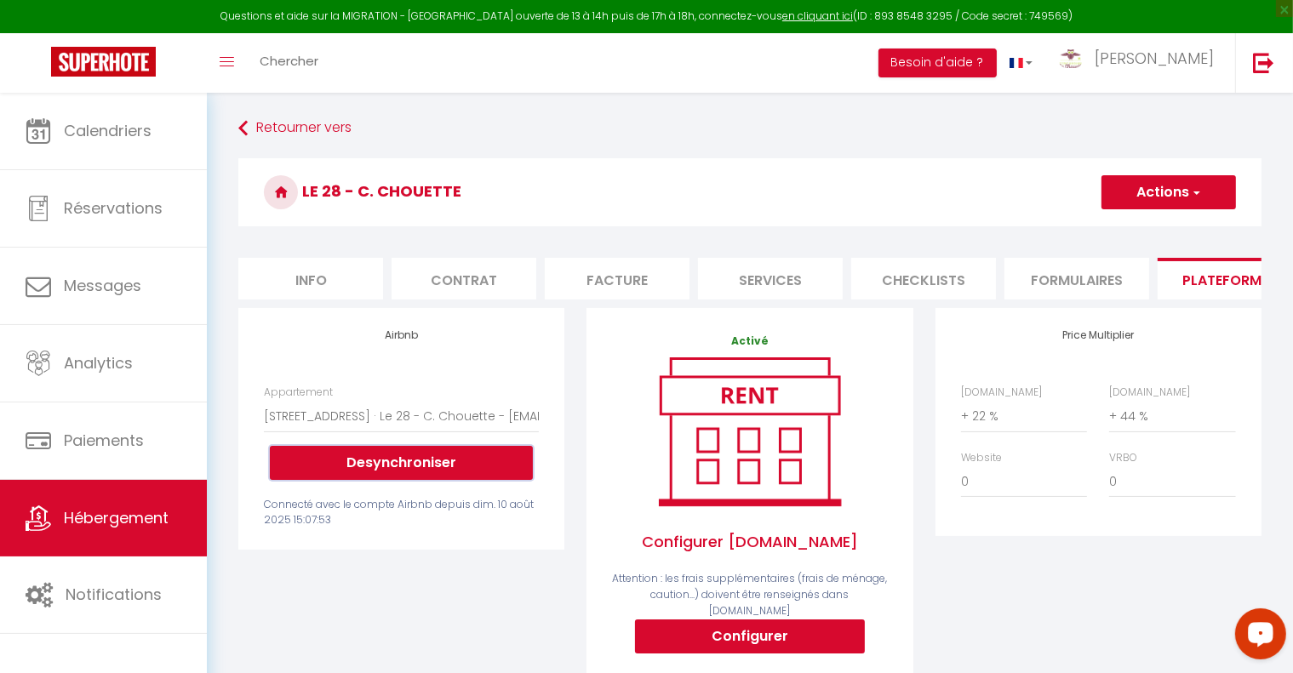
click at [464, 476] on button "Desynchroniser" at bounding box center [401, 463] width 263 height 34
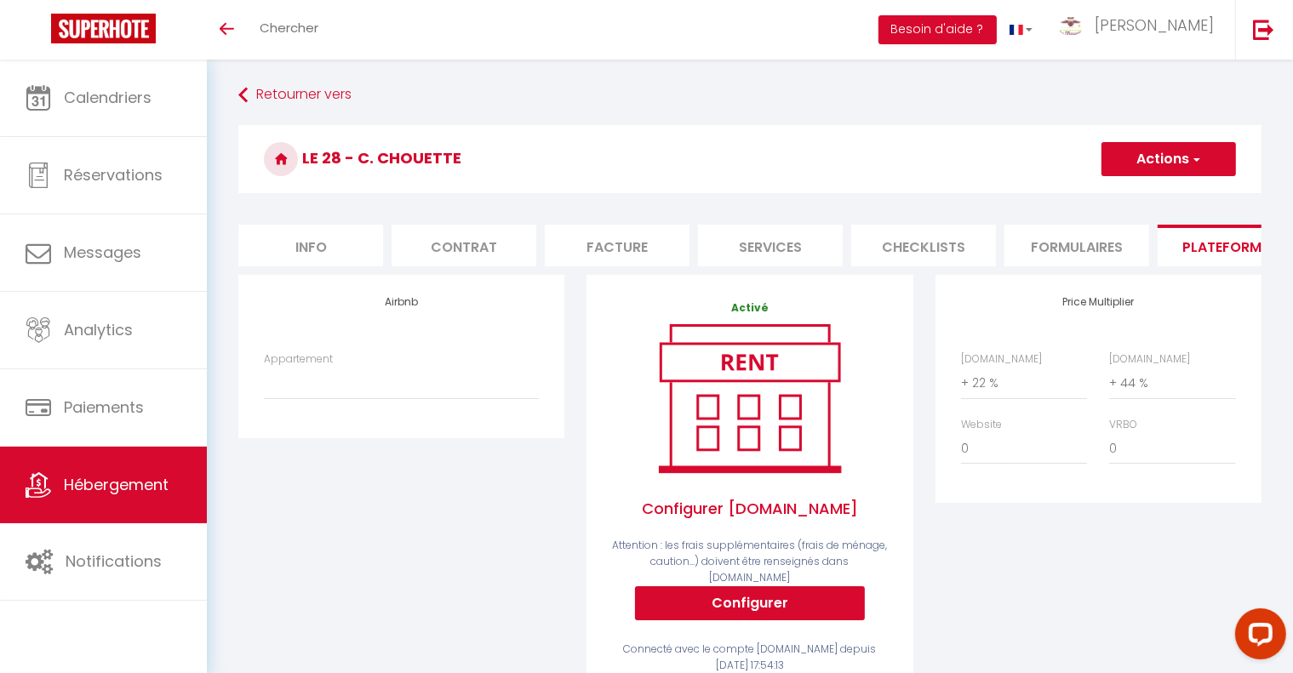
click at [1214, 157] on button "Actions" at bounding box center [1169, 159] width 135 height 34
click at [1140, 193] on link "Enregistrer" at bounding box center [1168, 197] width 135 height 22
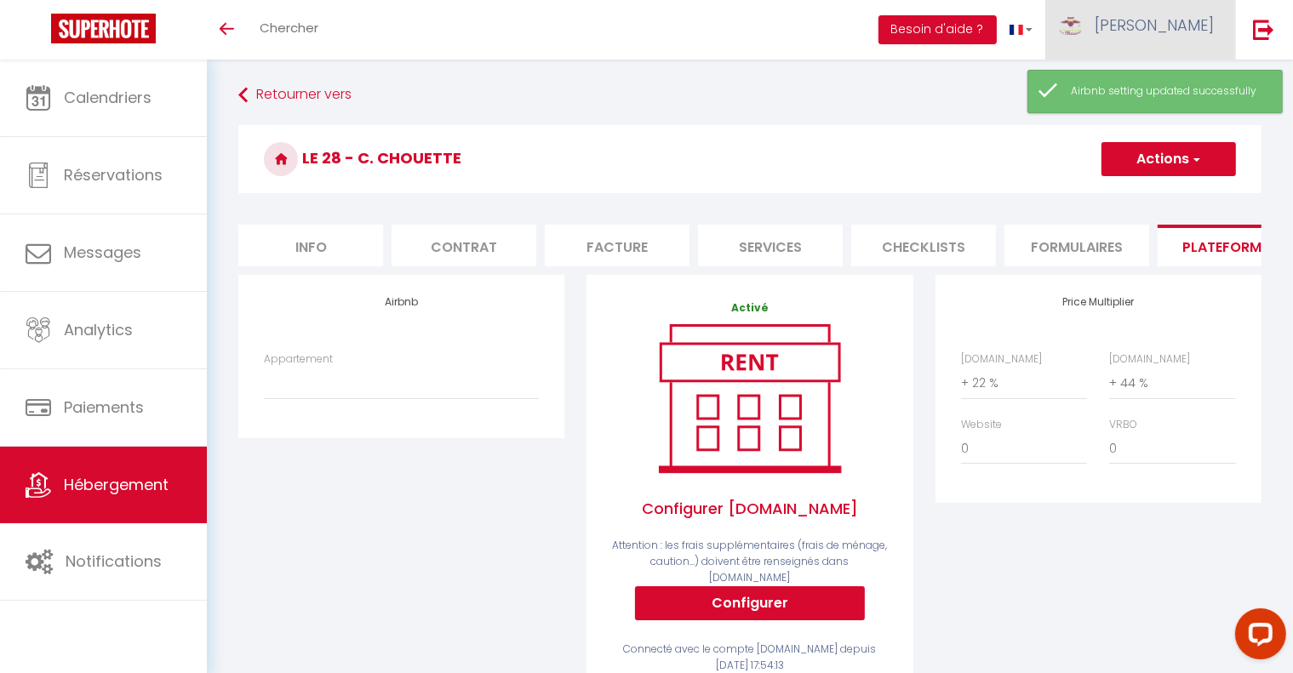
click at [1199, 23] on span "[PERSON_NAME]" at bounding box center [1154, 24] width 119 height 21
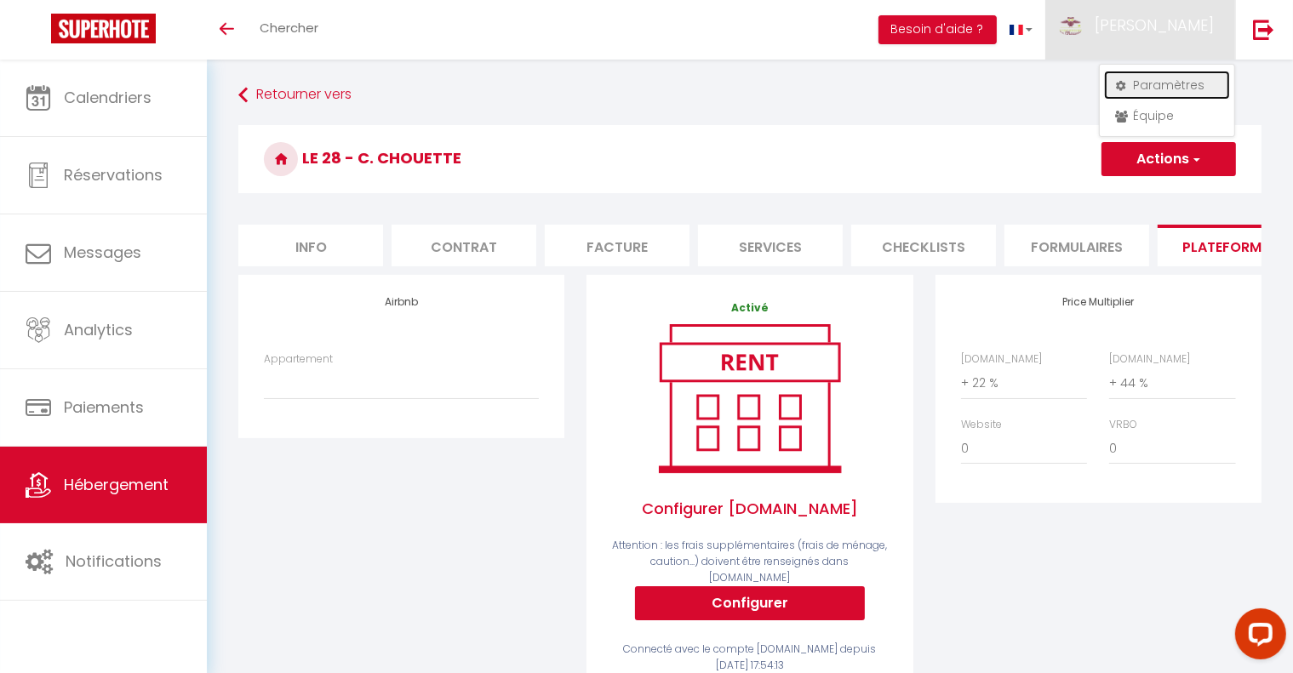
click at [1159, 91] on link "Paramètres" at bounding box center [1167, 85] width 126 height 29
select select "28"
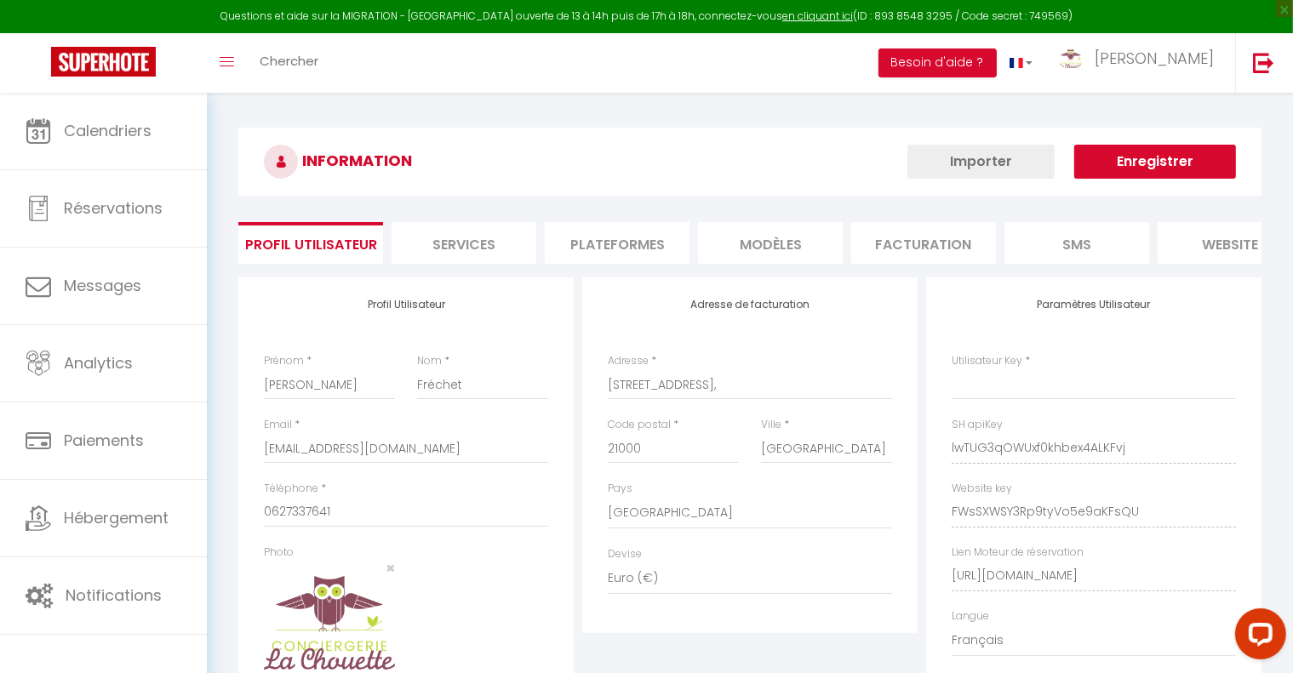
type input "lwTUG3qOWUxf0khbex4ALKFvj"
type input "FWsSXWSY3Rp9tyVo5e9aKFsQU"
type input "[URL][DOMAIN_NAME]"
select select "fr"
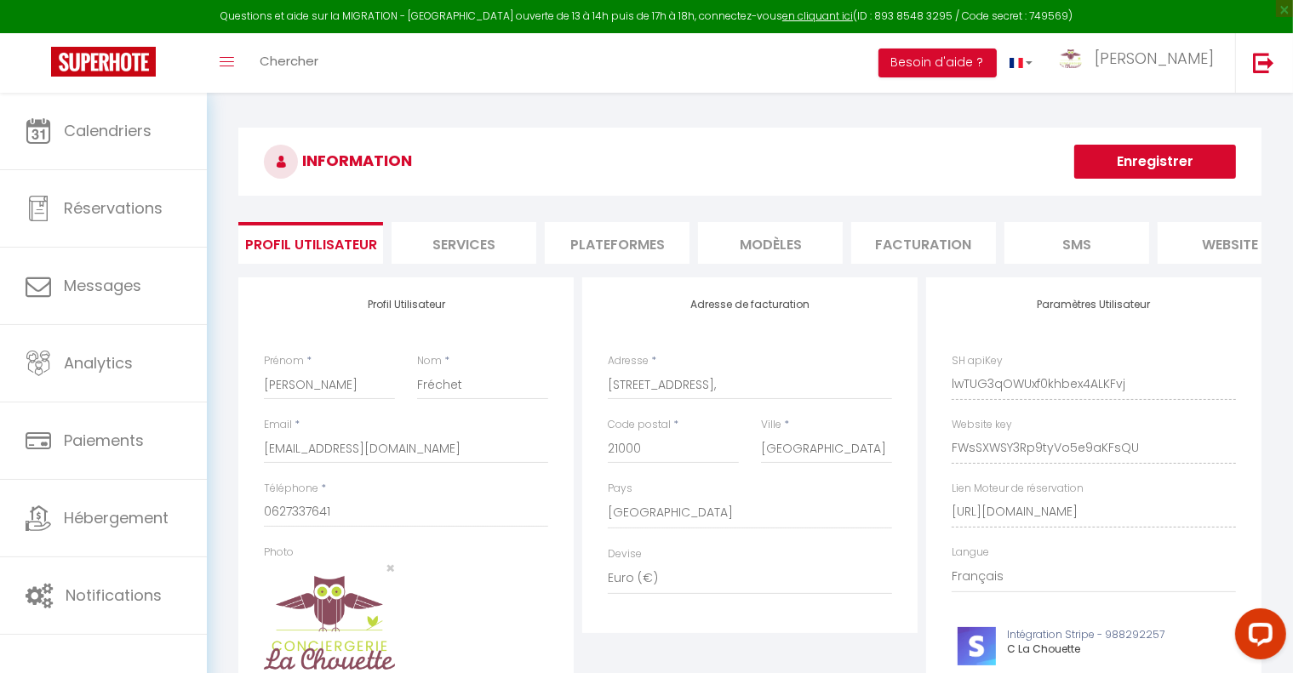
click at [650, 249] on li "Plateformes" at bounding box center [617, 243] width 145 height 42
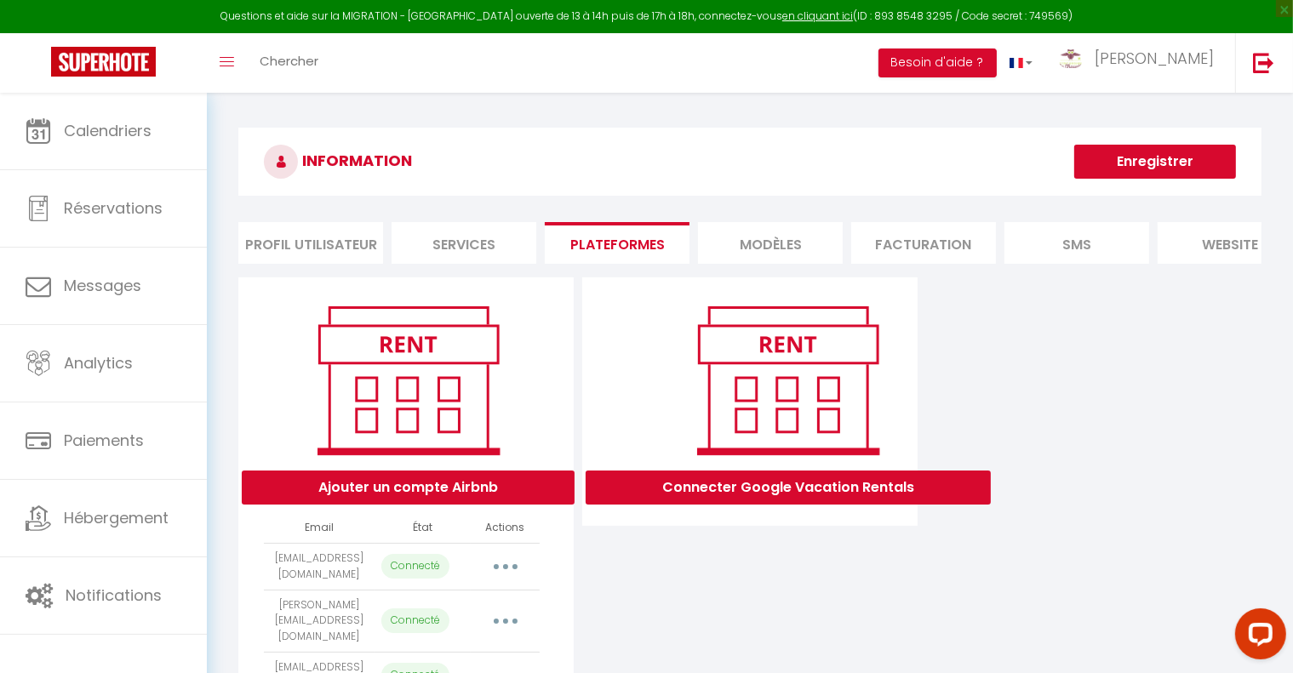
click at [509, 578] on button "button" at bounding box center [506, 566] width 48 height 27
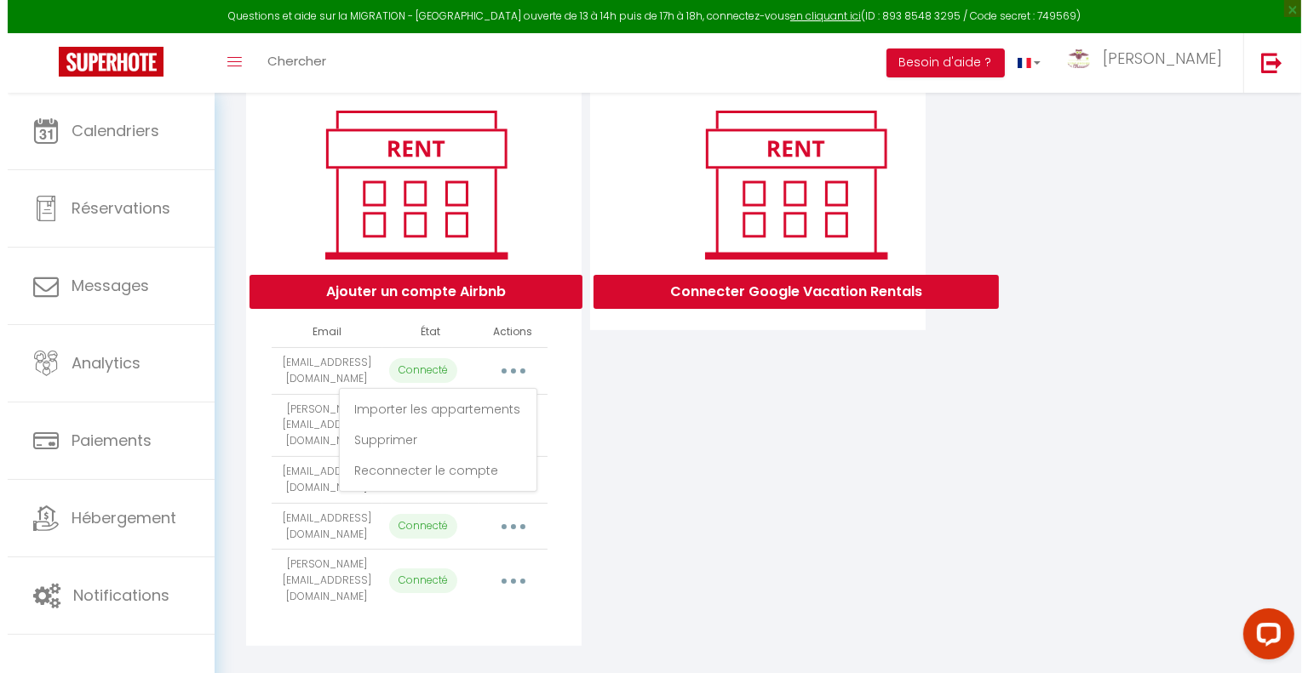
scroll to position [197, 0]
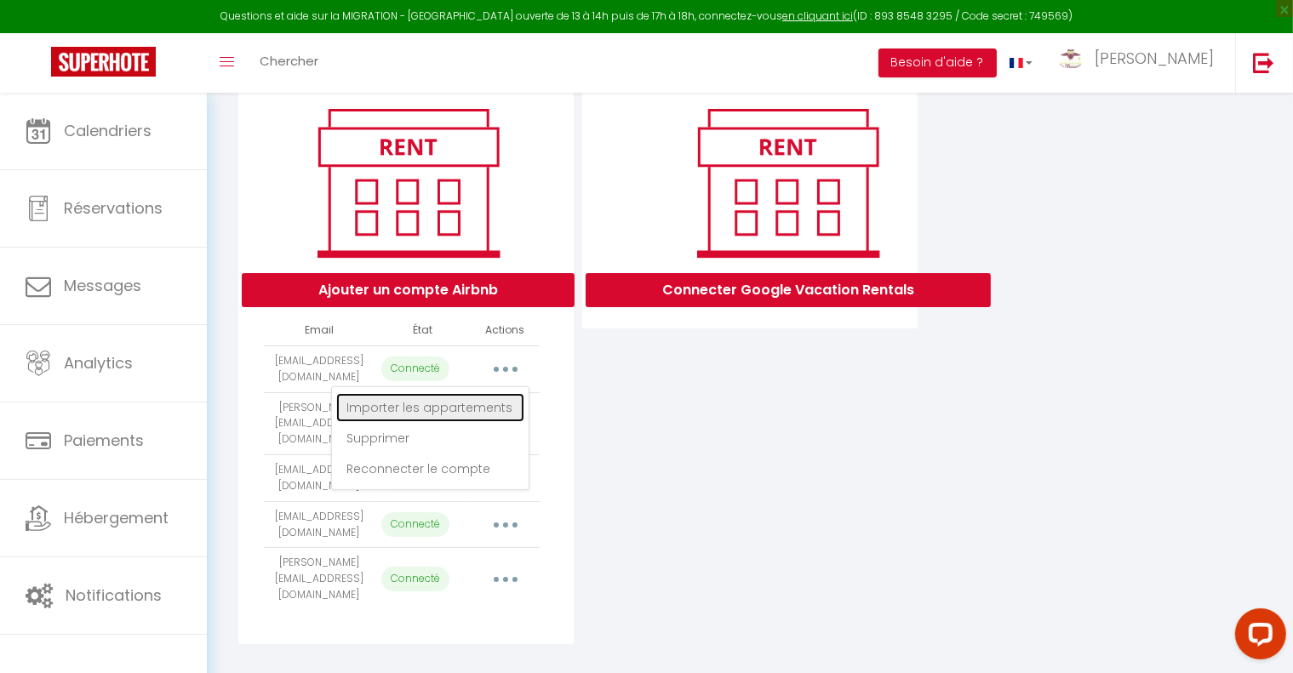
click at [453, 422] on link "Importer les appartements" at bounding box center [430, 407] width 188 height 29
select select "35201"
select select "35199"
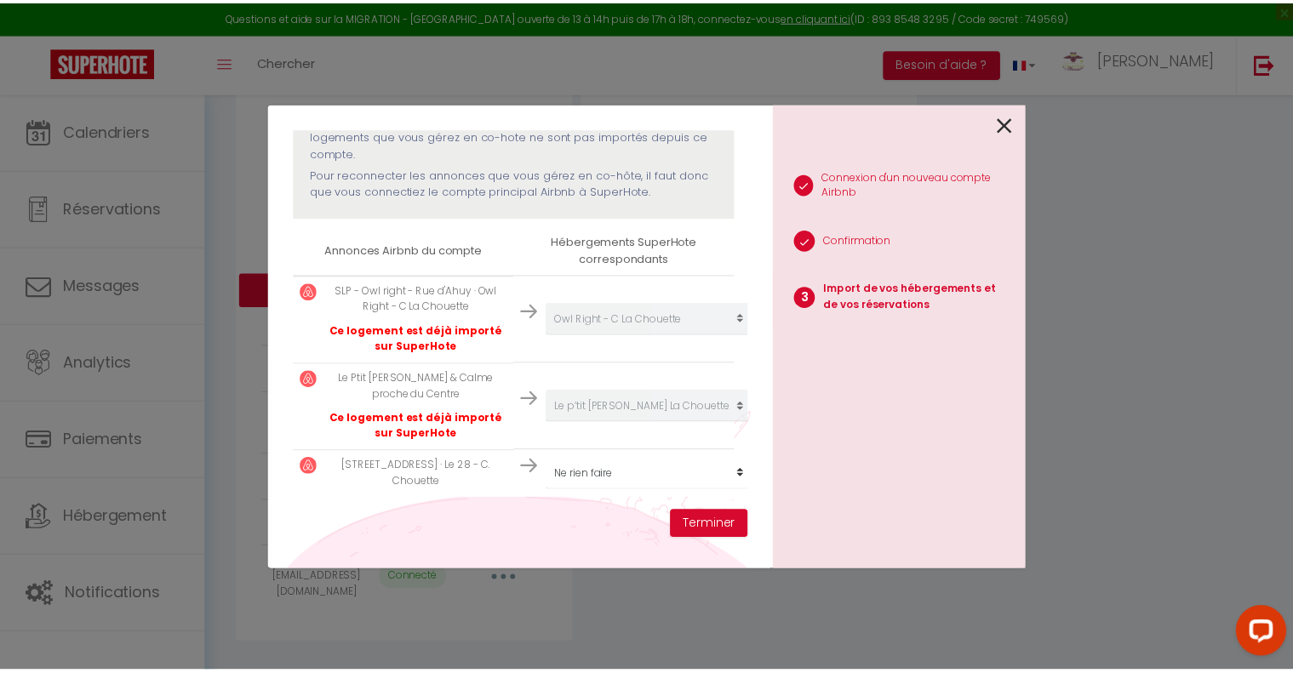
scroll to position [215, 0]
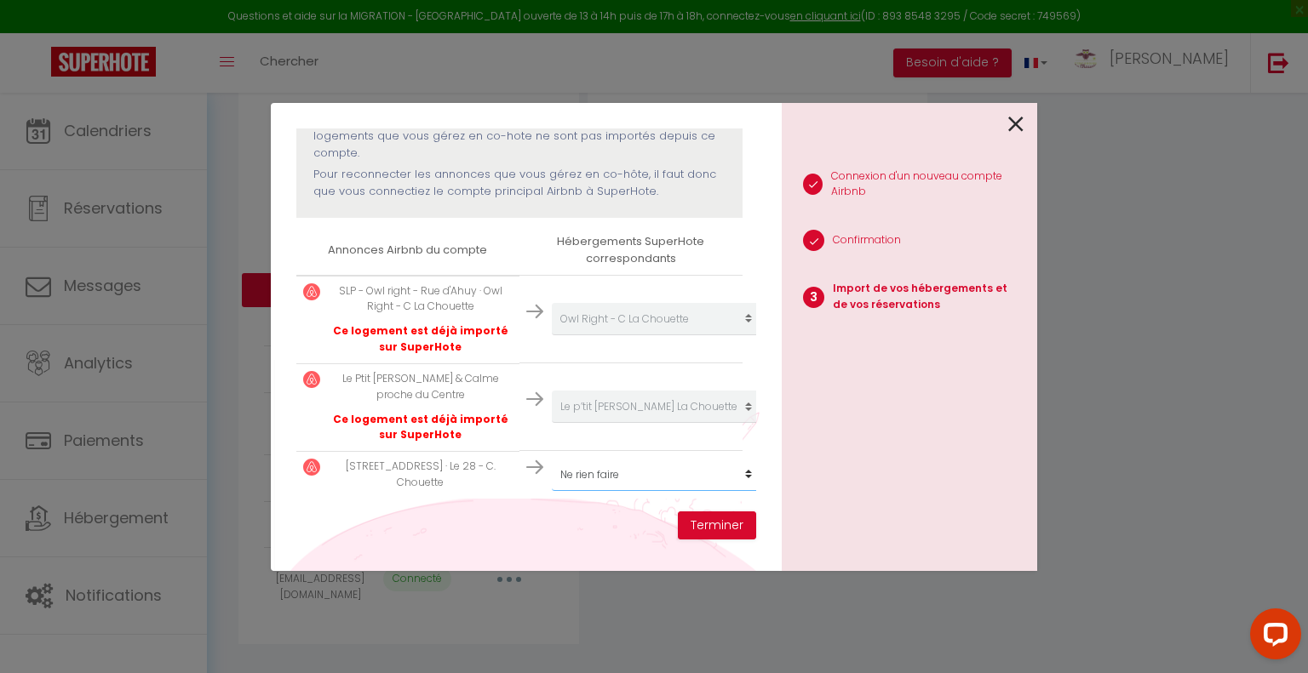
click at [612, 335] on select "Créer un nouveau hébergement Ne rien faire Le 28 - C. Chouette Le p’tit [PERSON…" at bounding box center [656, 319] width 209 height 32
select select "68444"
click at [552, 335] on select "Créer un nouveau hébergement Ne rien faire Le 28 - C. Chouette Le p’tit [PERSON…" at bounding box center [656, 319] width 209 height 32
click at [725, 525] on button "Terminer" at bounding box center [717, 526] width 78 height 29
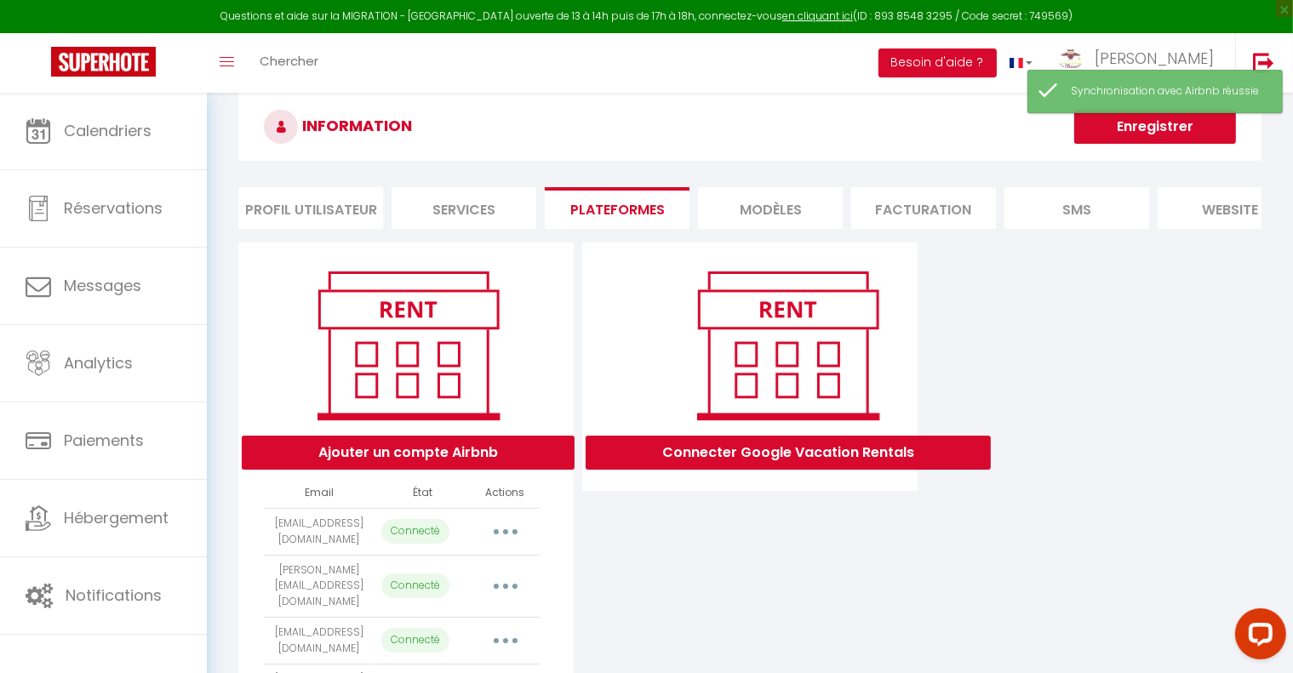
scroll to position [27, 0]
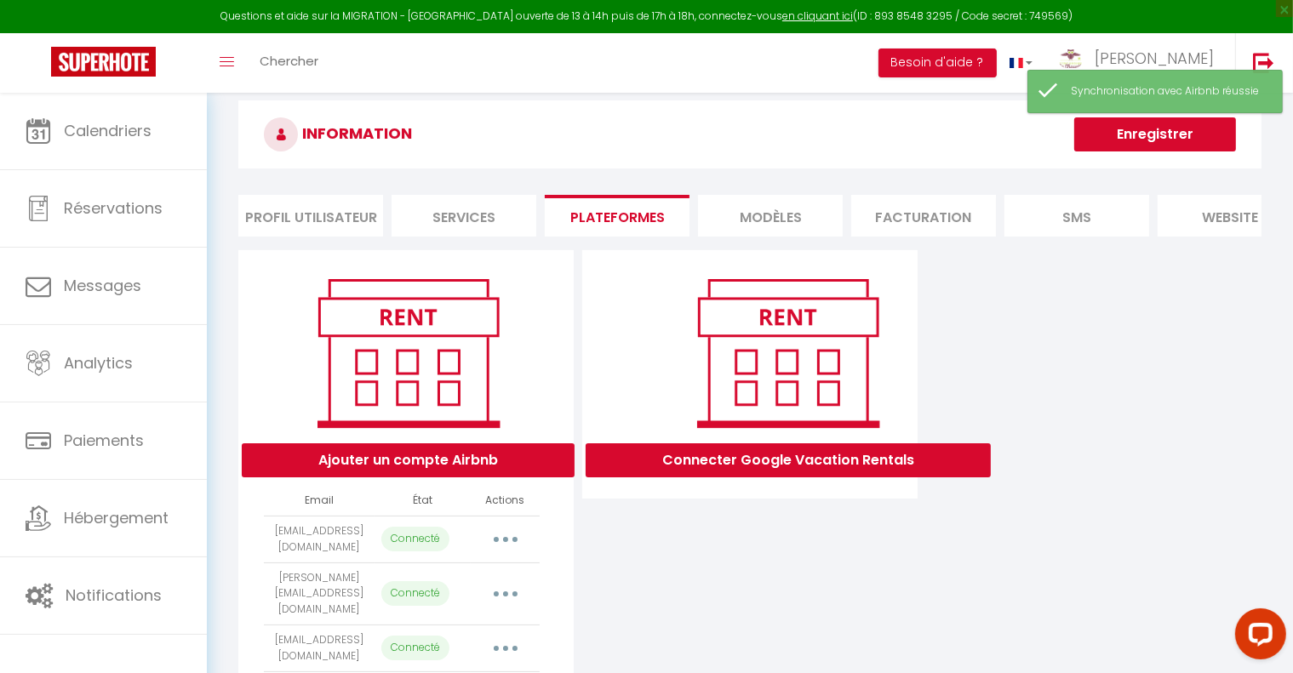
click at [1163, 133] on button "Enregistrer" at bounding box center [1155, 134] width 162 height 34
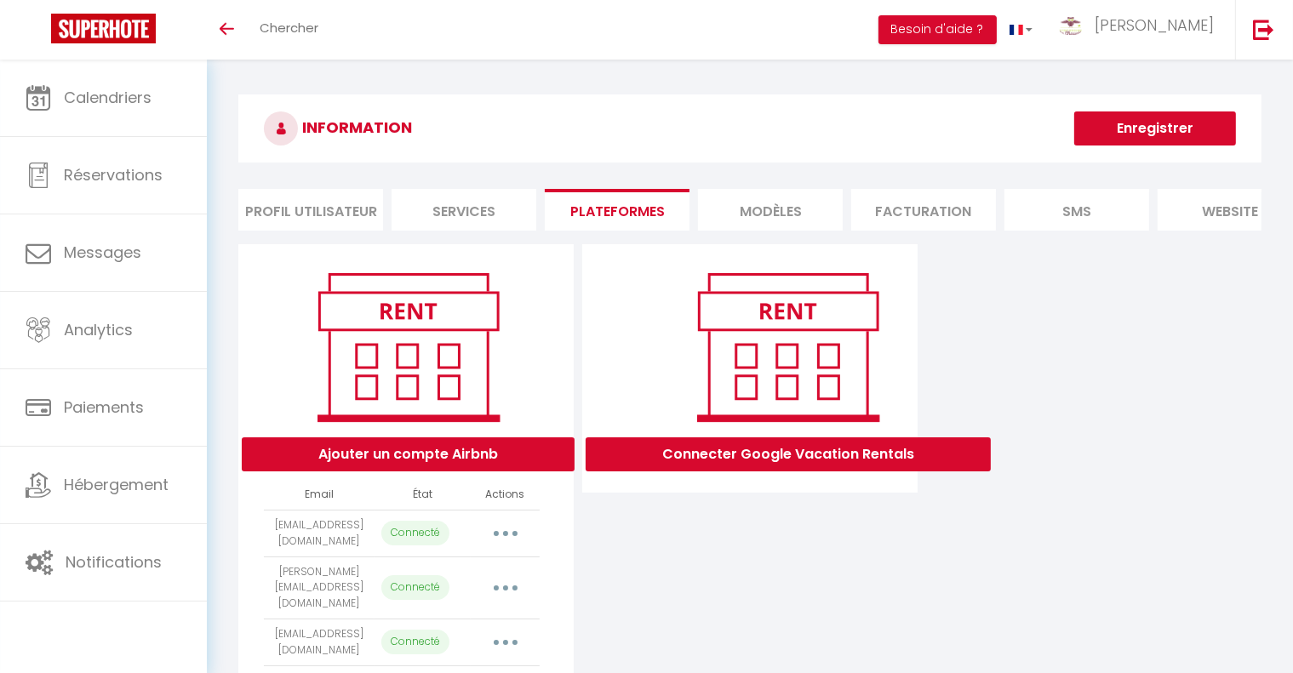
click at [501, 537] on button "button" at bounding box center [506, 533] width 48 height 27
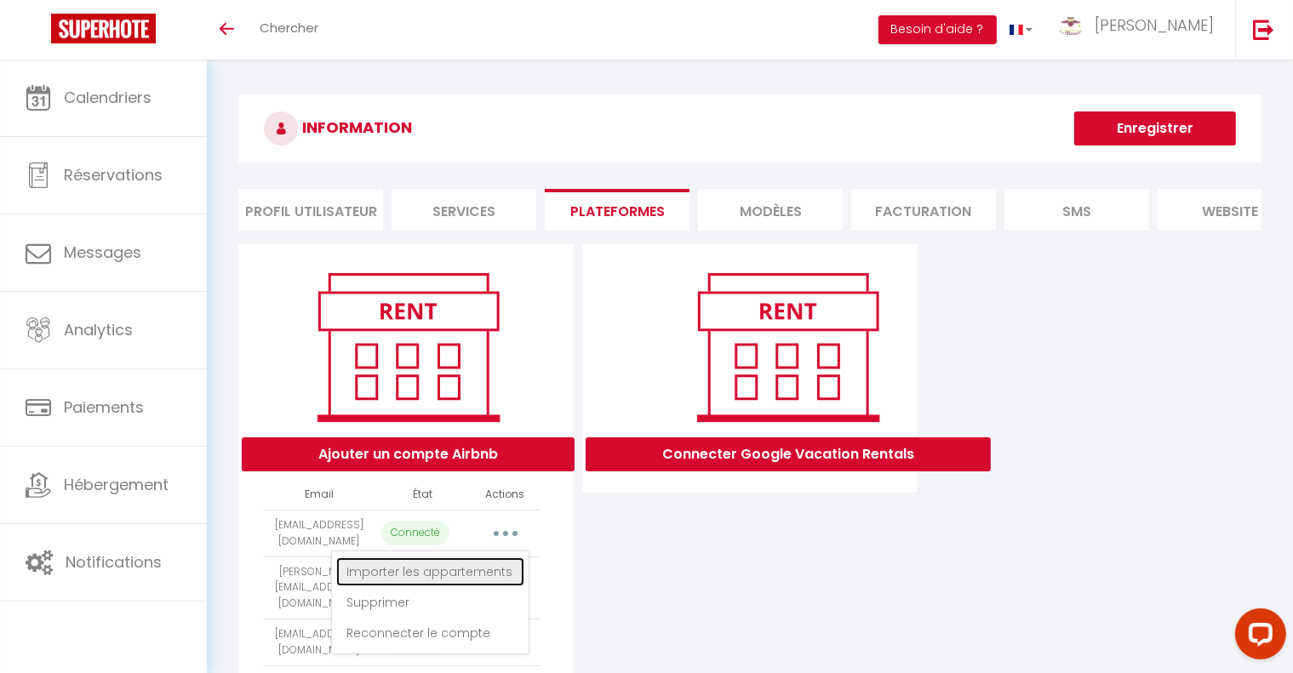
click at [443, 586] on link "Importer les appartements" at bounding box center [430, 572] width 188 height 29
select select "35201"
select select "35199"
select select "68444"
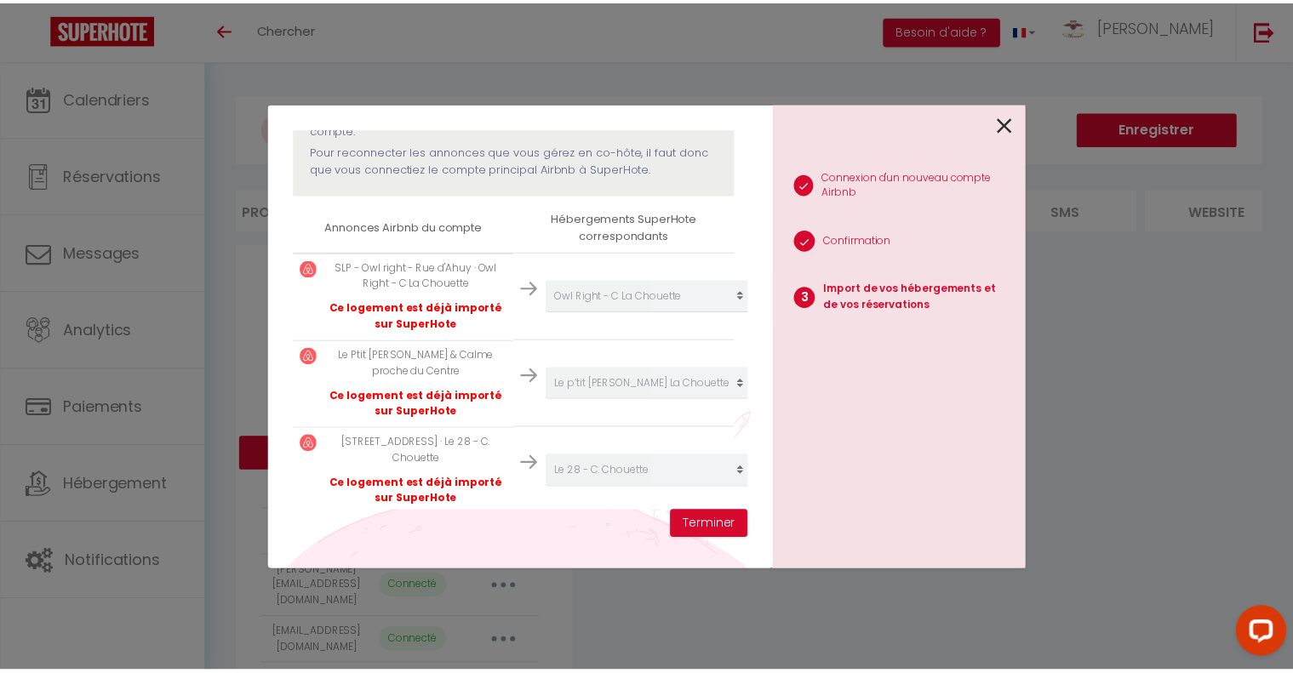
scroll to position [255, 0]
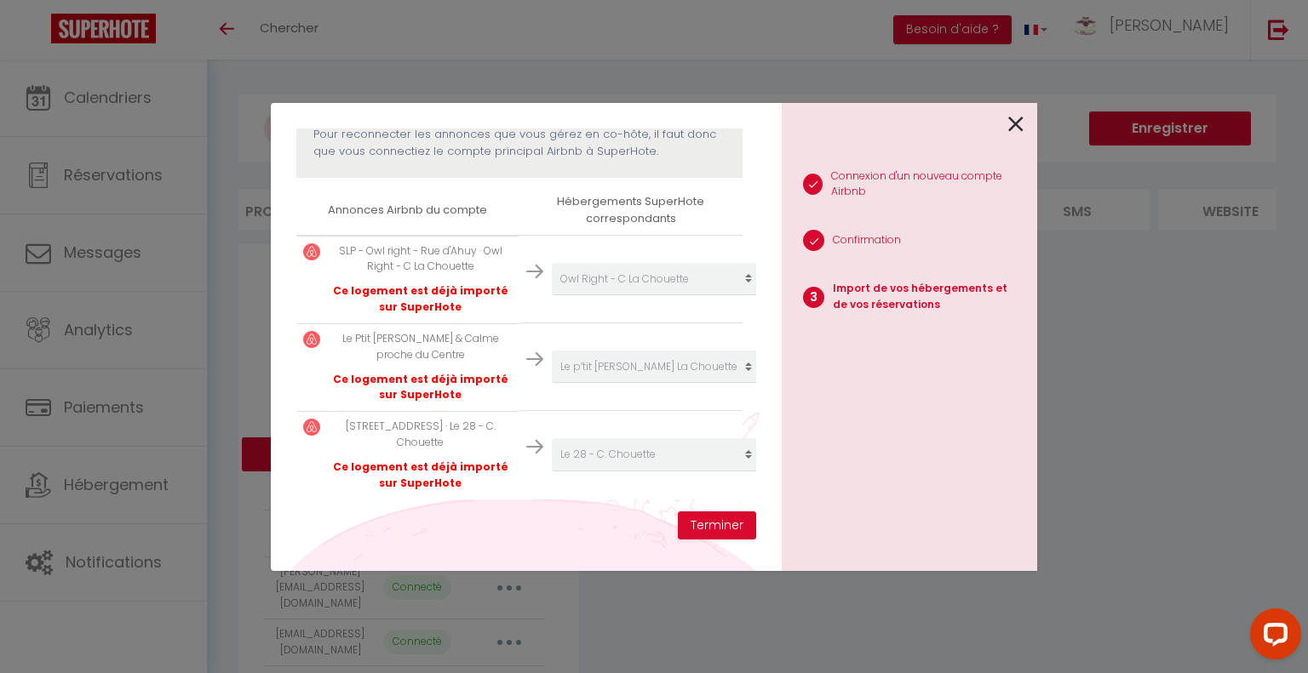
click at [1017, 129] on icon at bounding box center [1015, 125] width 15 height 26
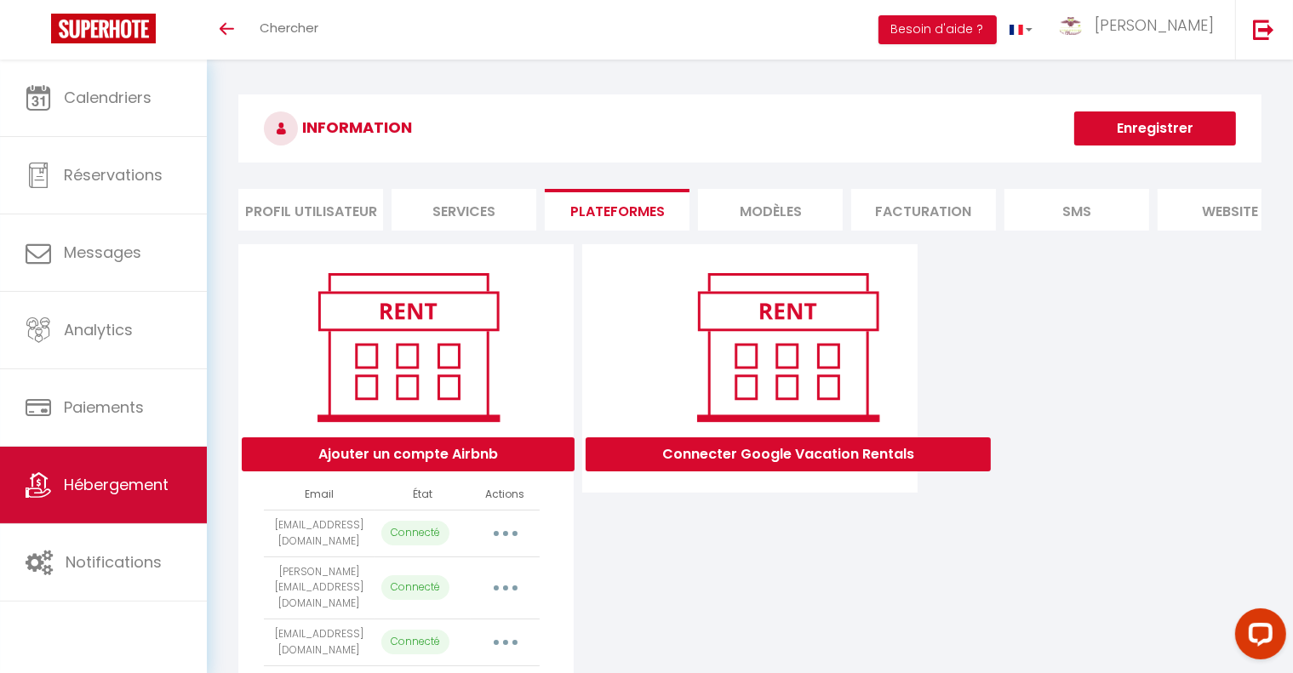
click at [139, 493] on span "Hébergement" at bounding box center [116, 484] width 105 height 21
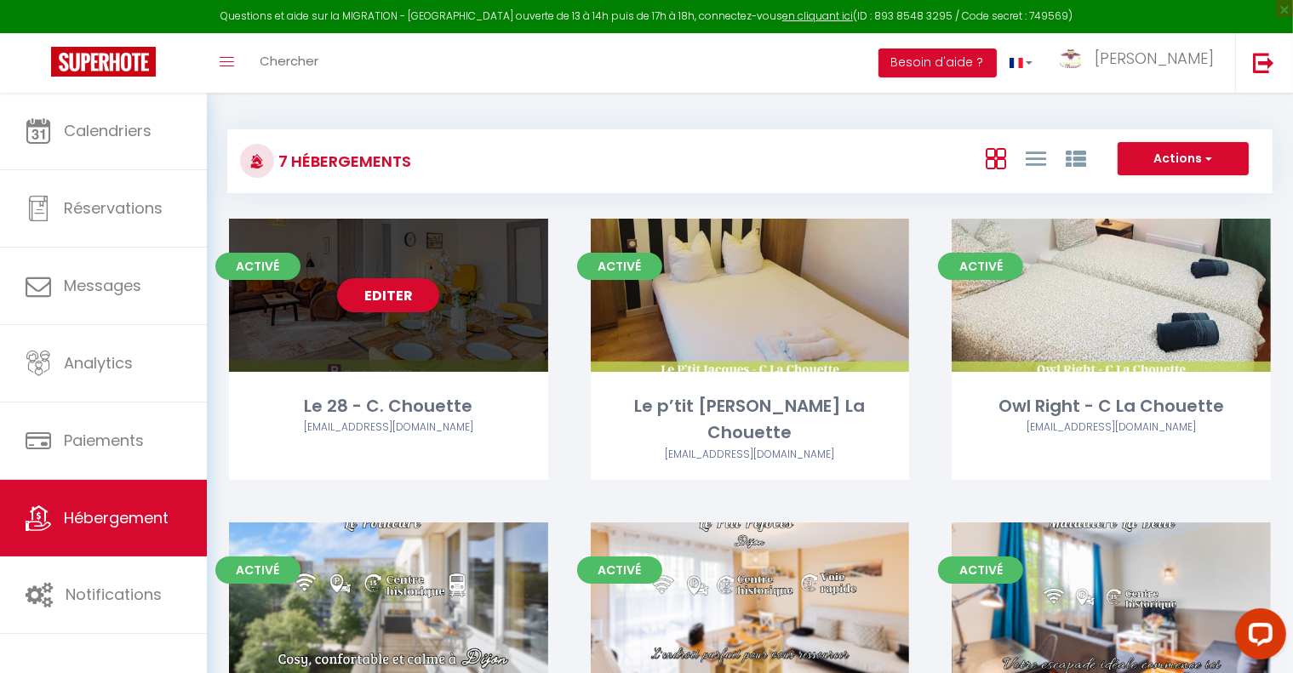
click at [511, 342] on div "Editer" at bounding box center [388, 295] width 319 height 153
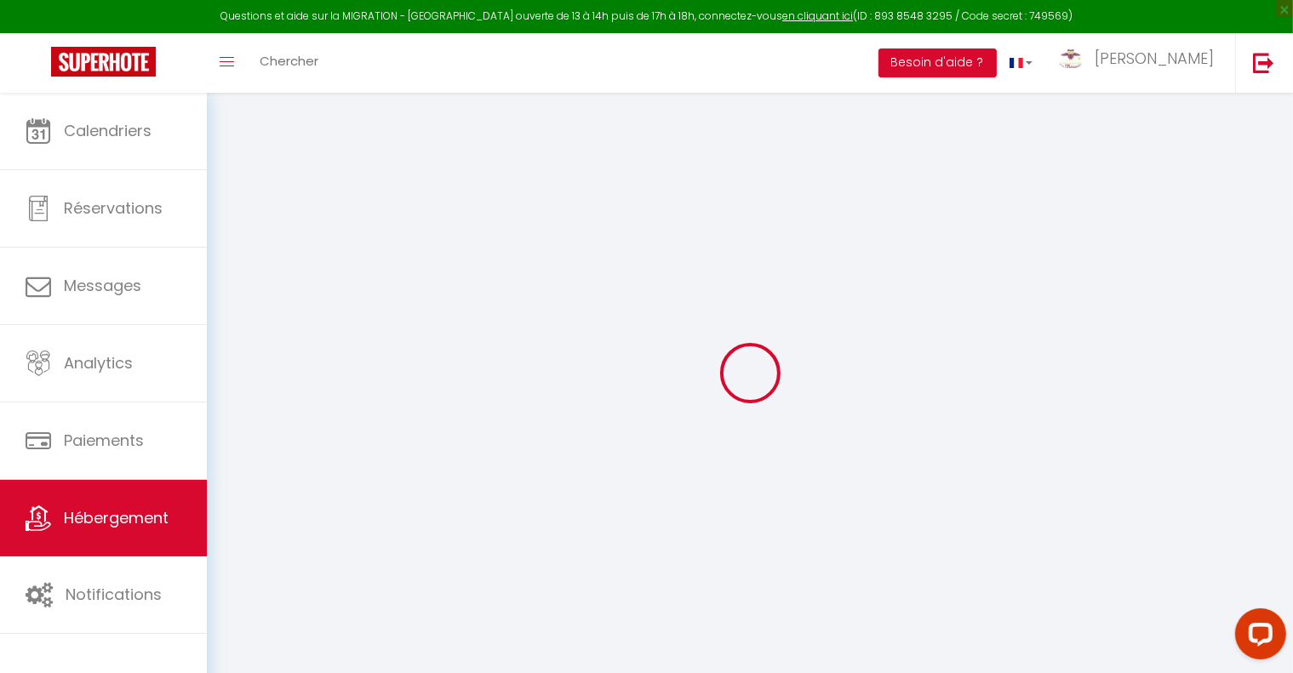
select select "+ 22 %"
select select "+ 44 %"
checkbox input "false"
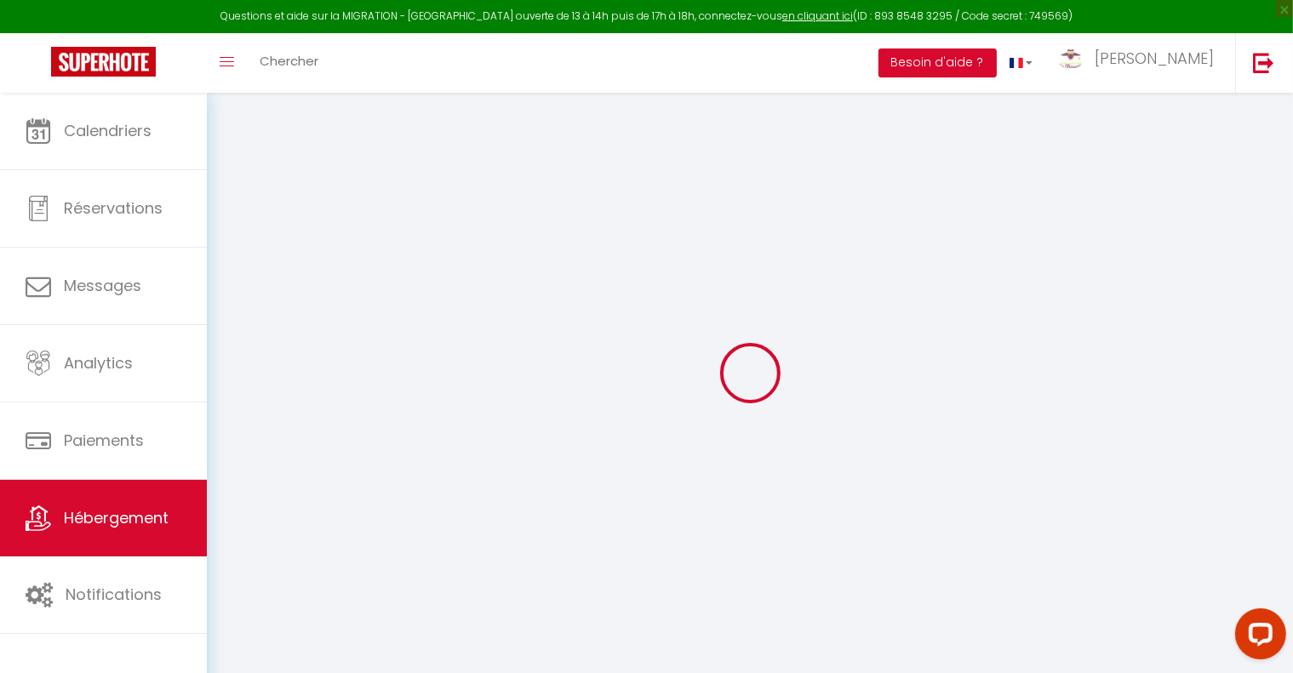
checkbox input "false"
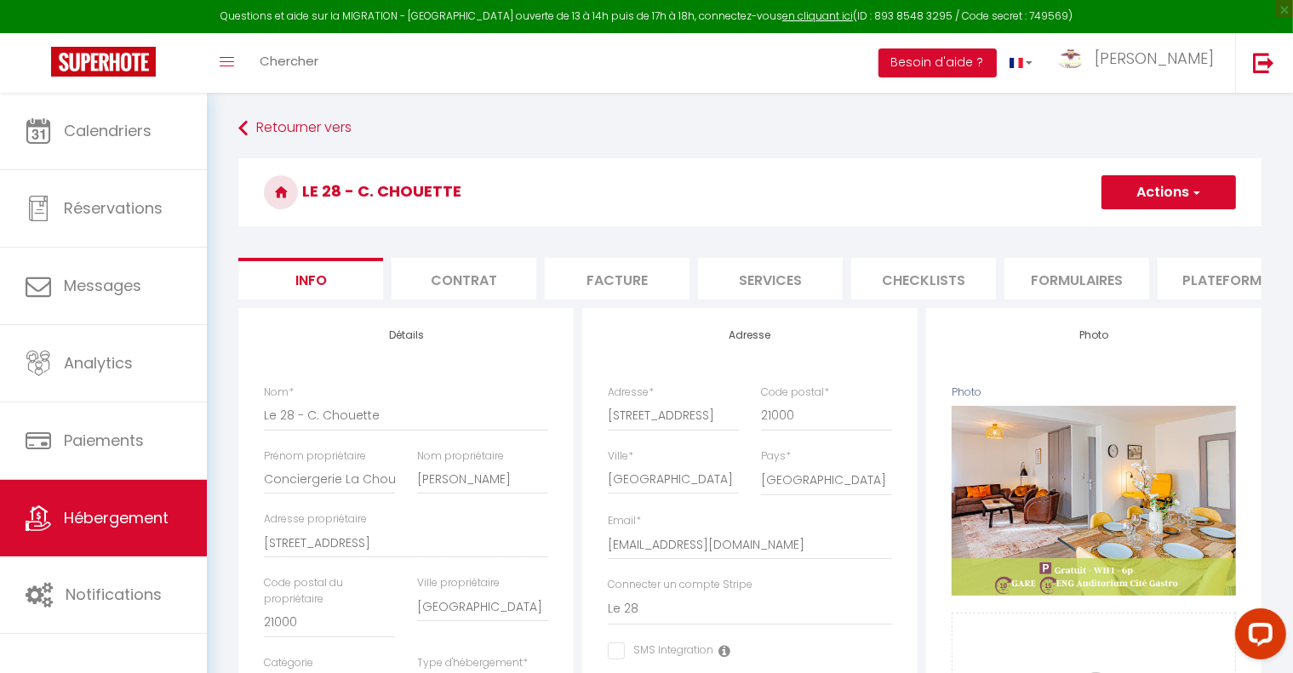
click at [1207, 271] on li "Plateformes" at bounding box center [1230, 279] width 145 height 42
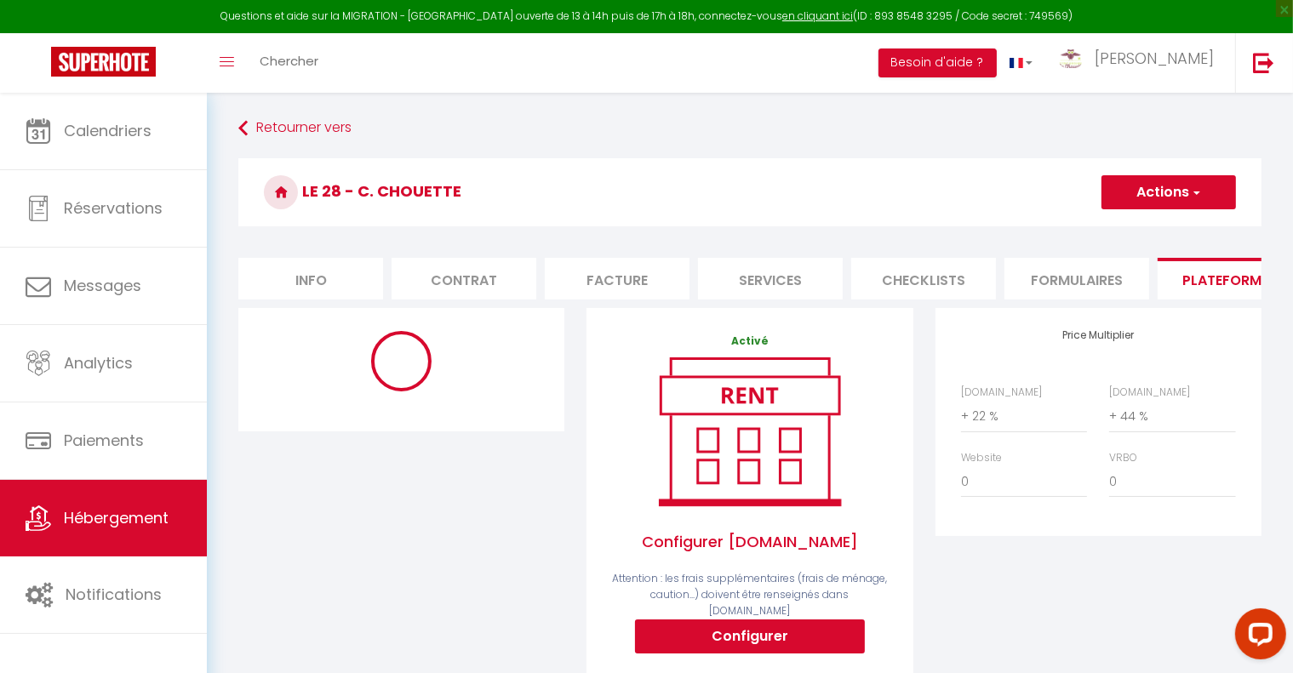
select select "3281-1386066849783610753"
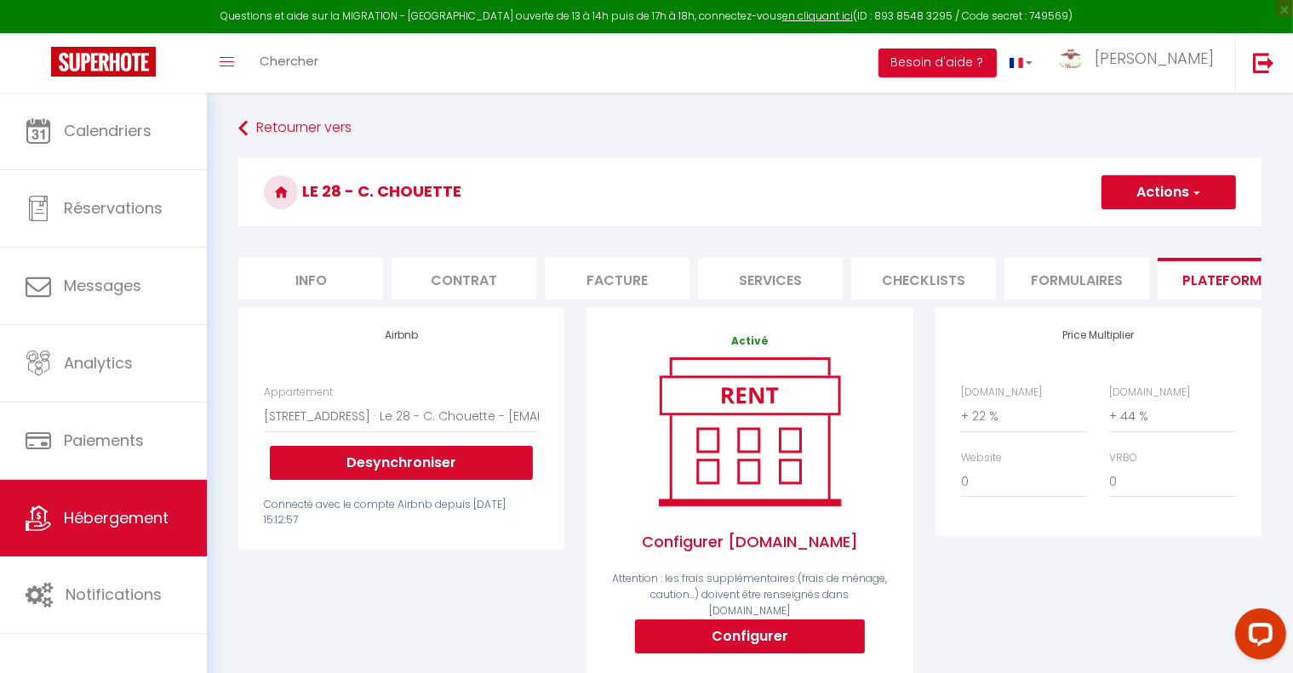
click at [344, 272] on li "Info" at bounding box center [310, 279] width 145 height 42
checkbox input "false"
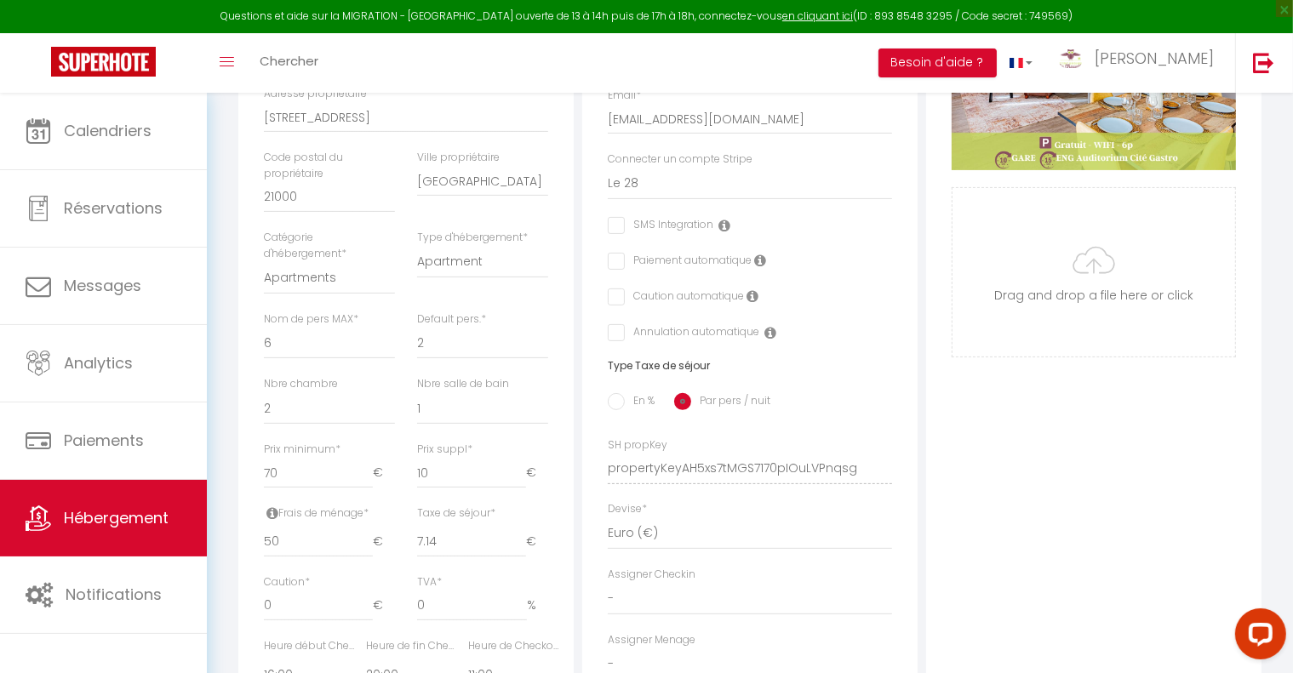
scroll to position [511, 0]
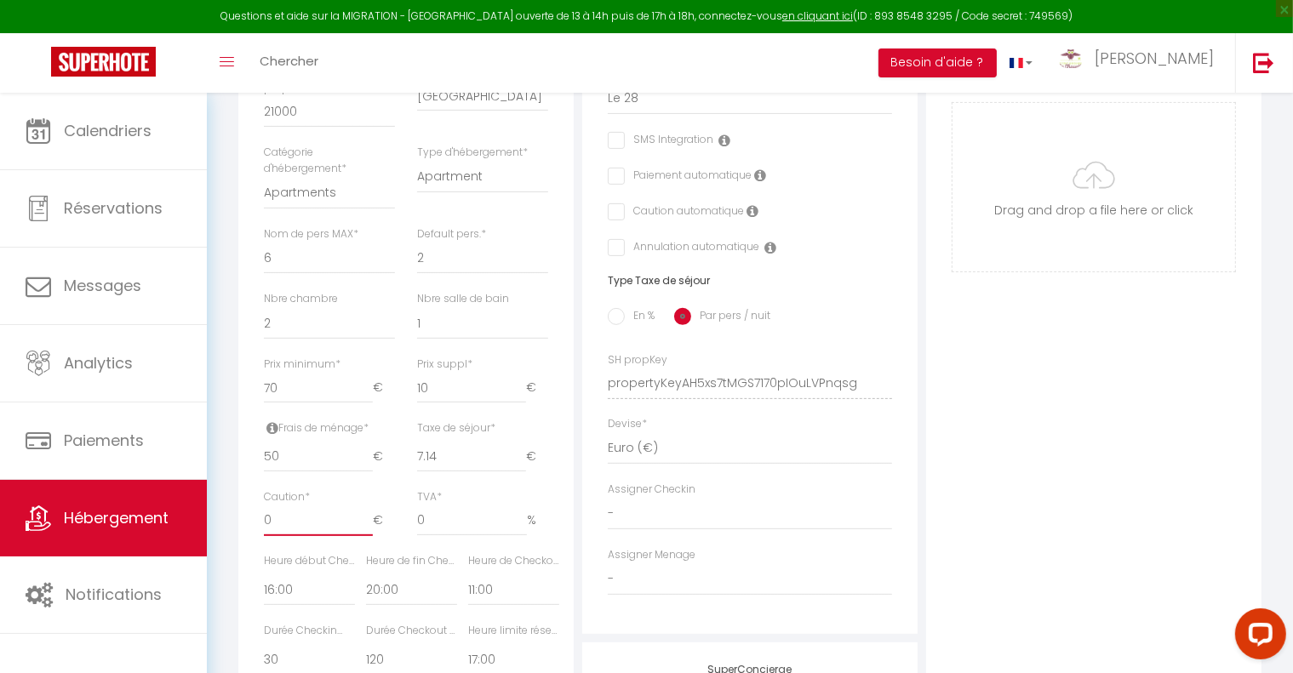
drag, startPoint x: 272, startPoint y: 537, endPoint x: 262, endPoint y: 538, distance: 9.4
click at [262, 538] on div "Caution * 0 €" at bounding box center [329, 521] width 153 height 64
type input "3"
checkbox input "false"
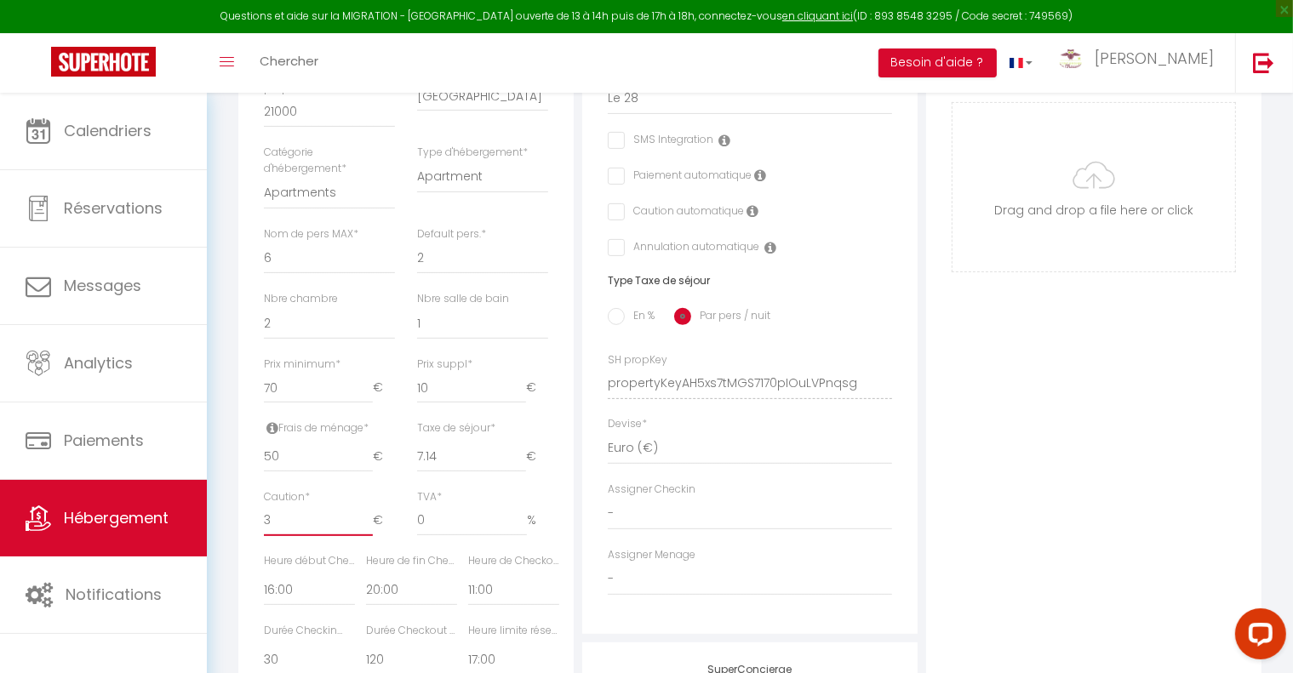
checkbox input "false"
type input "30"
checkbox input "false"
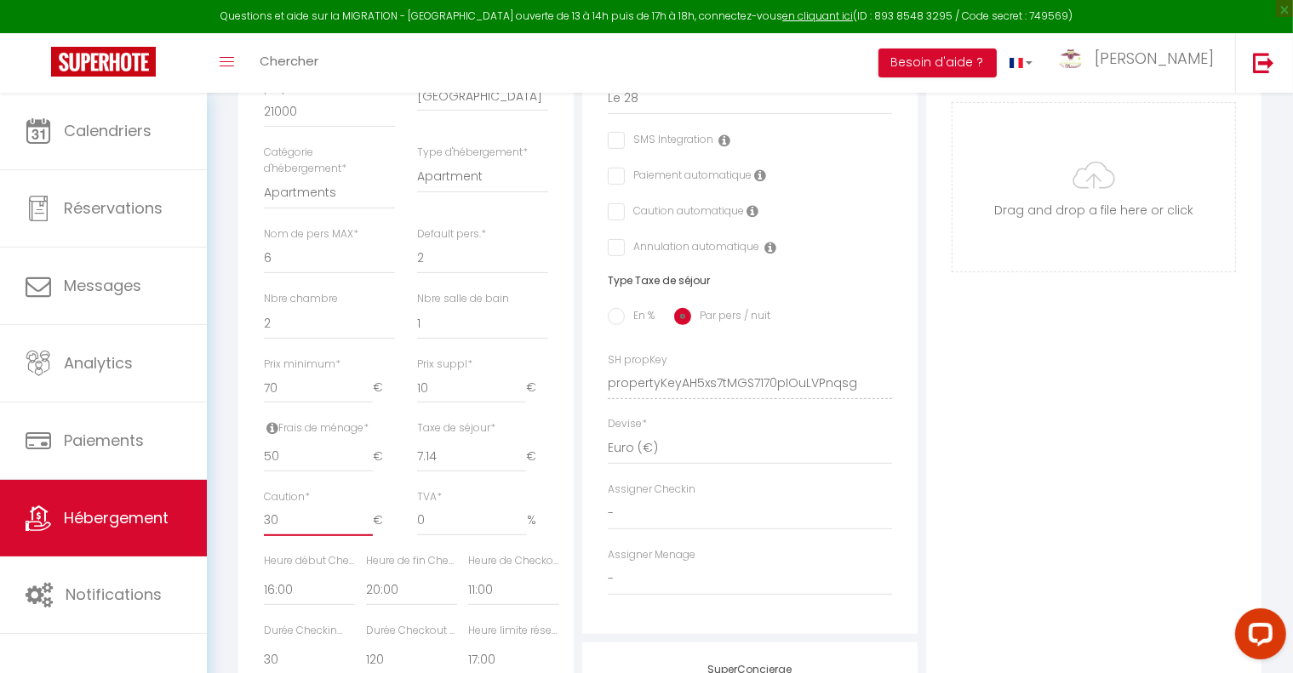
checkbox input "false"
type input "300"
checkbox input "false"
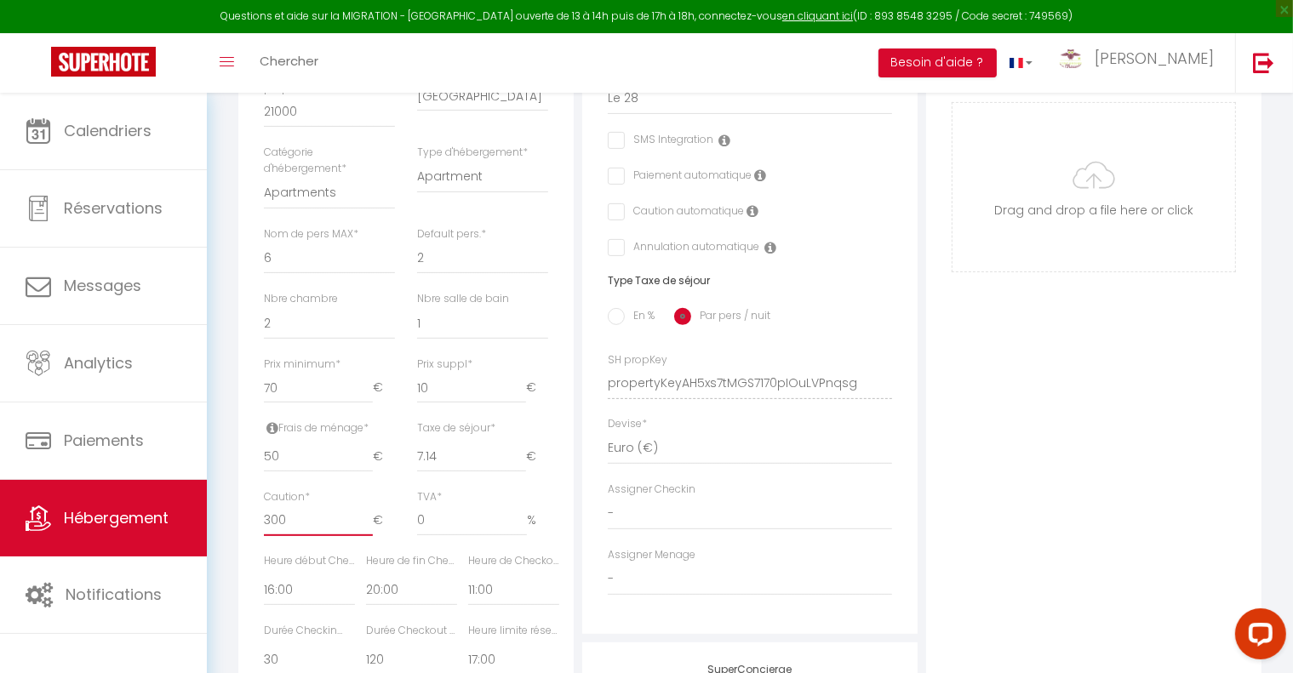
checkbox input "false"
type input "300"
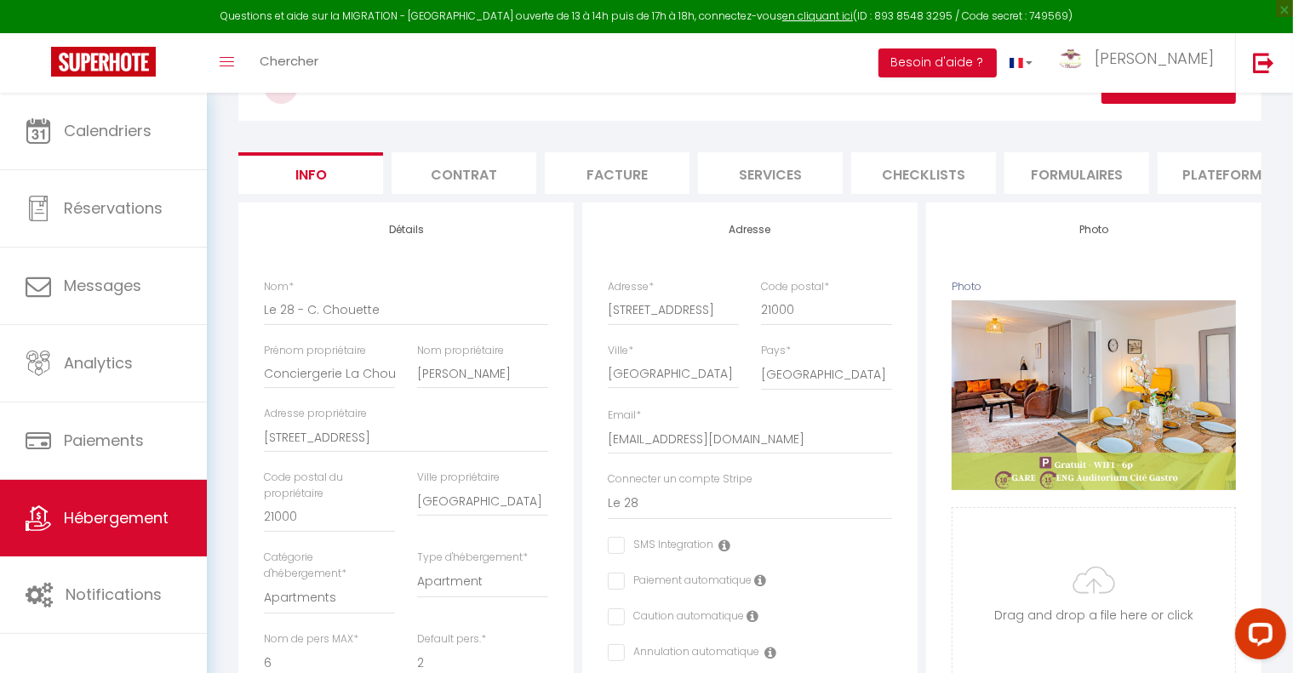
scroll to position [85, 0]
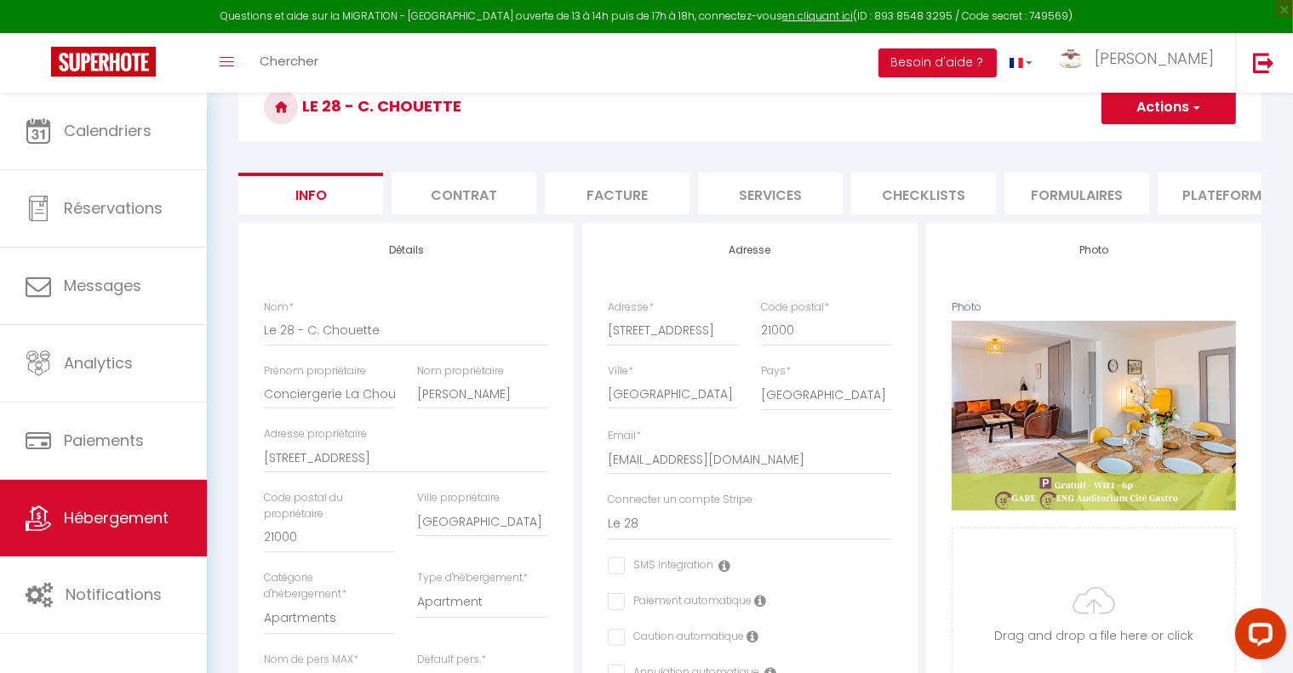
click at [1206, 112] on button "Actions" at bounding box center [1169, 107] width 135 height 34
click at [1108, 141] on input "Enregistrer" at bounding box center [1101, 144] width 63 height 17
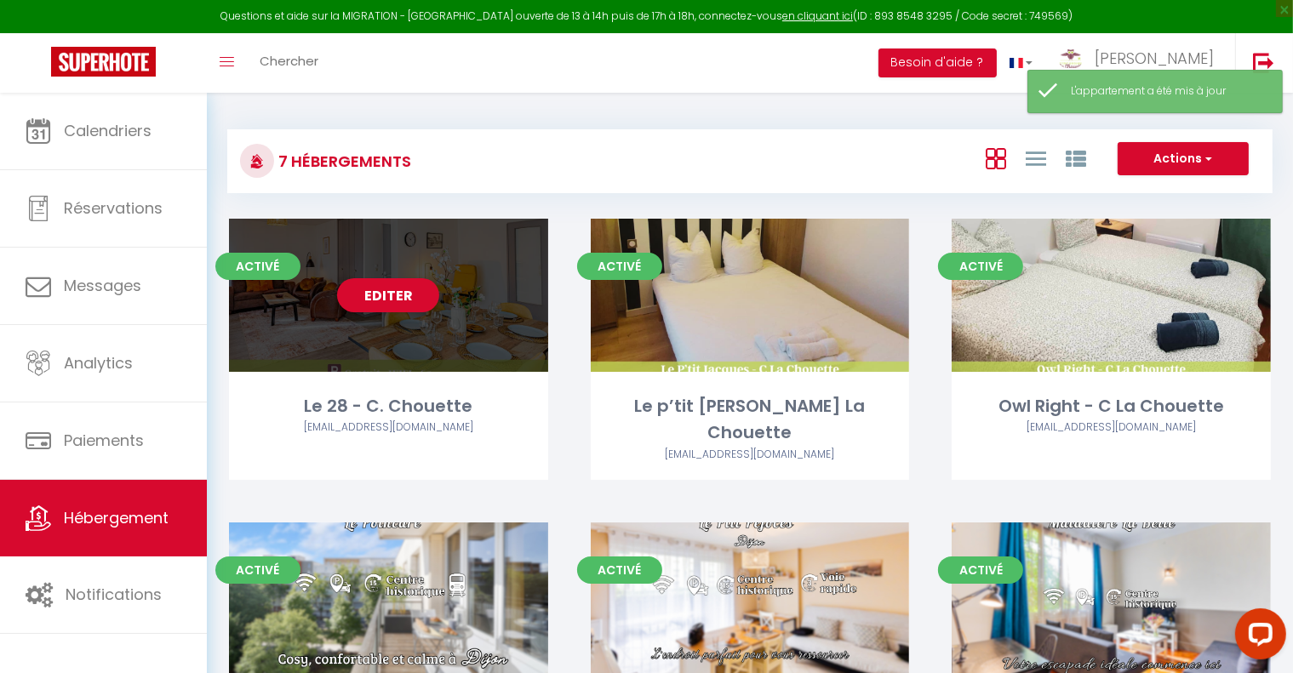
click at [487, 344] on div "Editer" at bounding box center [388, 295] width 319 height 153
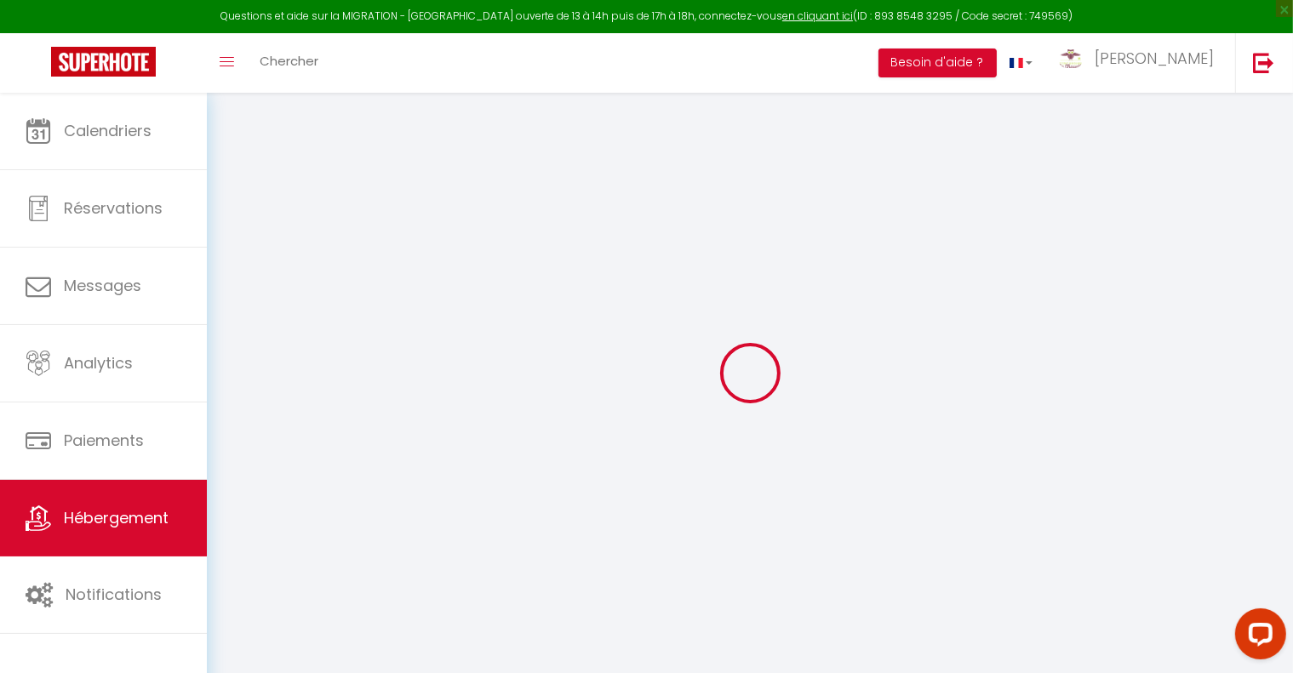
select select "+ 22 %"
select select "+ 44 %"
checkbox input "false"
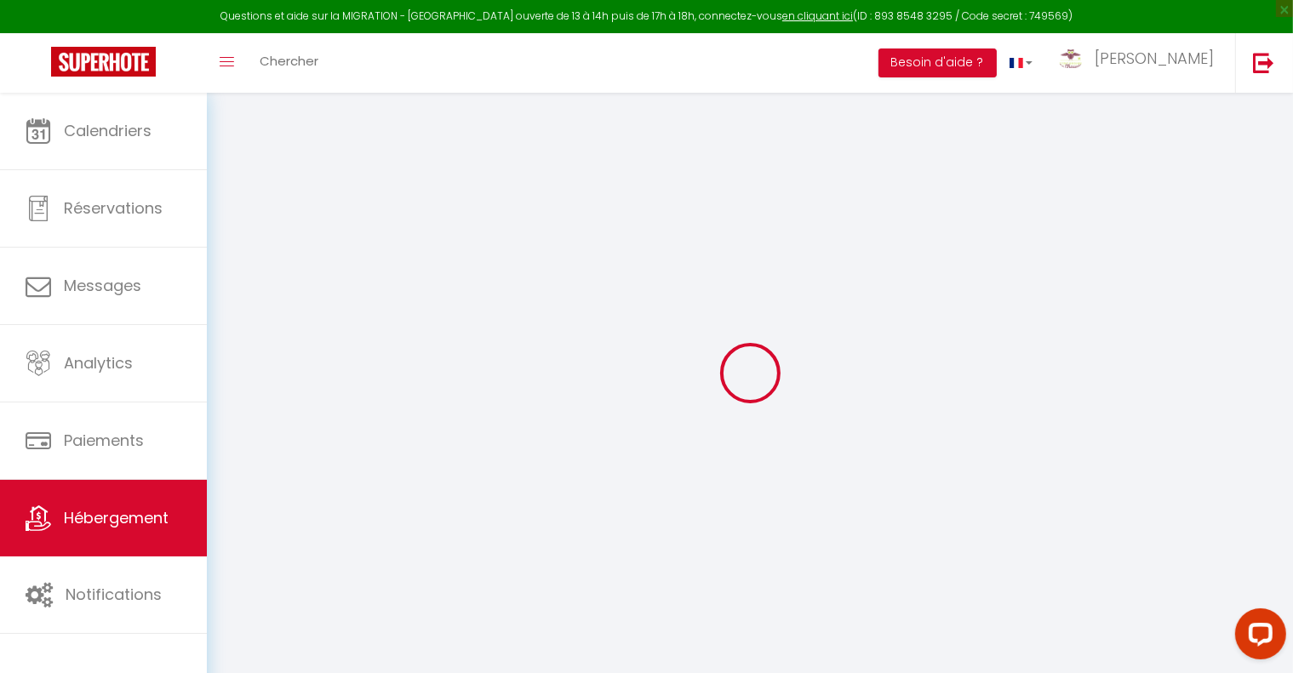
checkbox input "false"
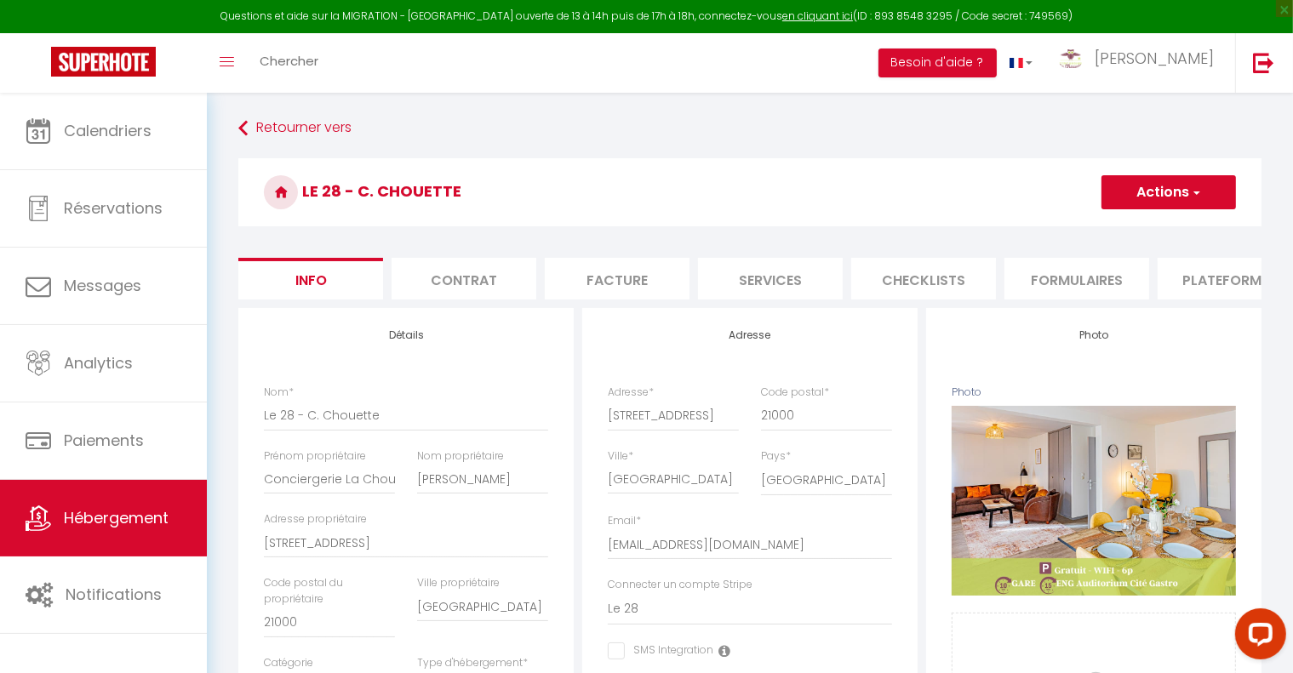
click at [1233, 275] on li "Plateformes" at bounding box center [1230, 279] width 145 height 42
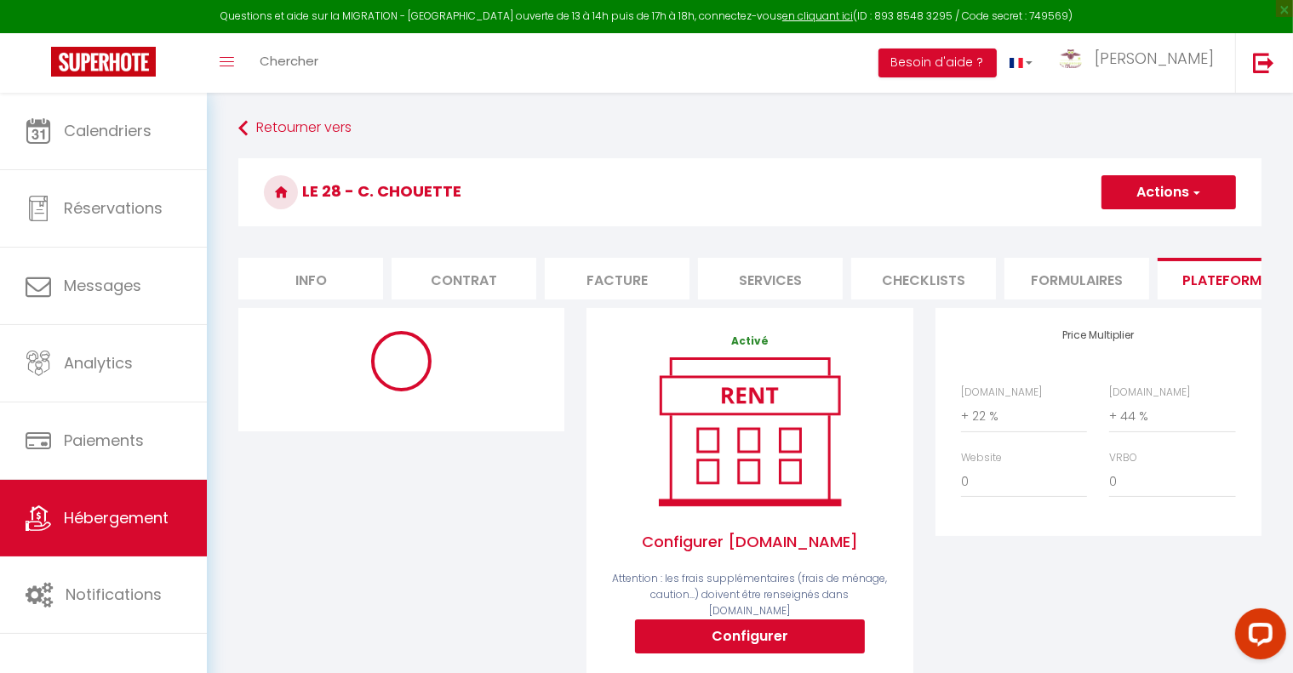
select select "3281-1386066849783610753"
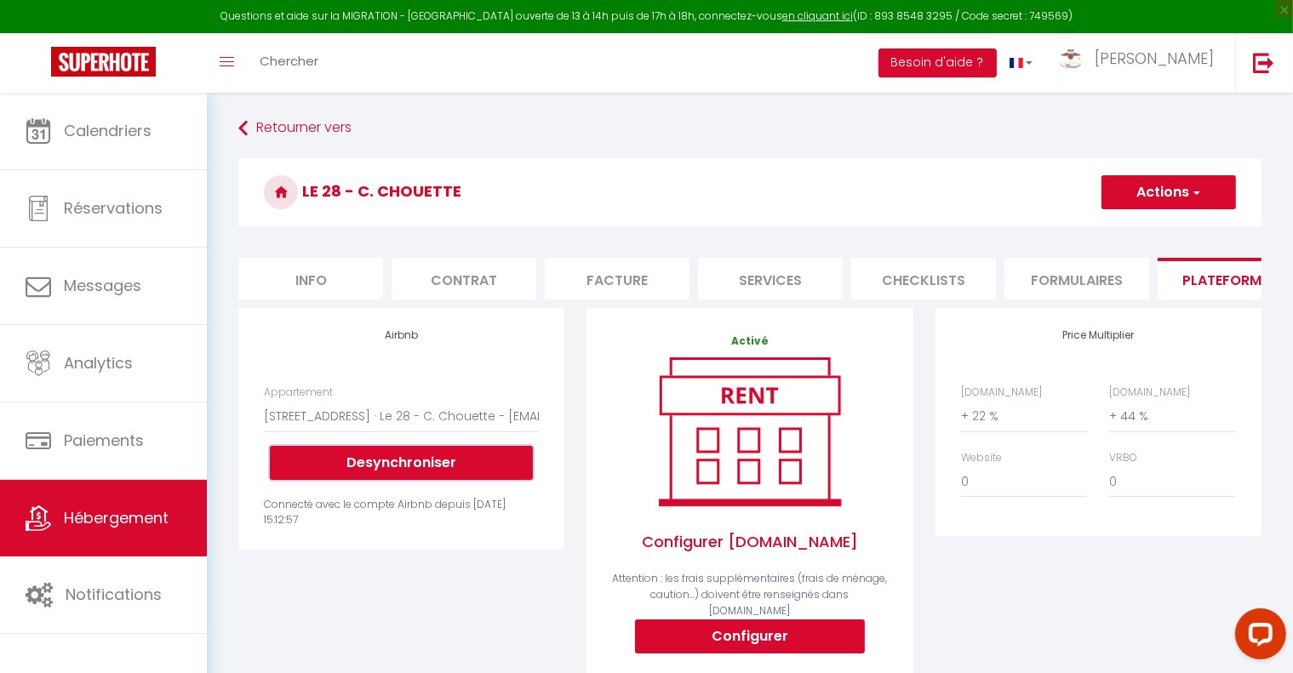
click at [429, 480] on button "Desynchroniser" at bounding box center [401, 463] width 263 height 34
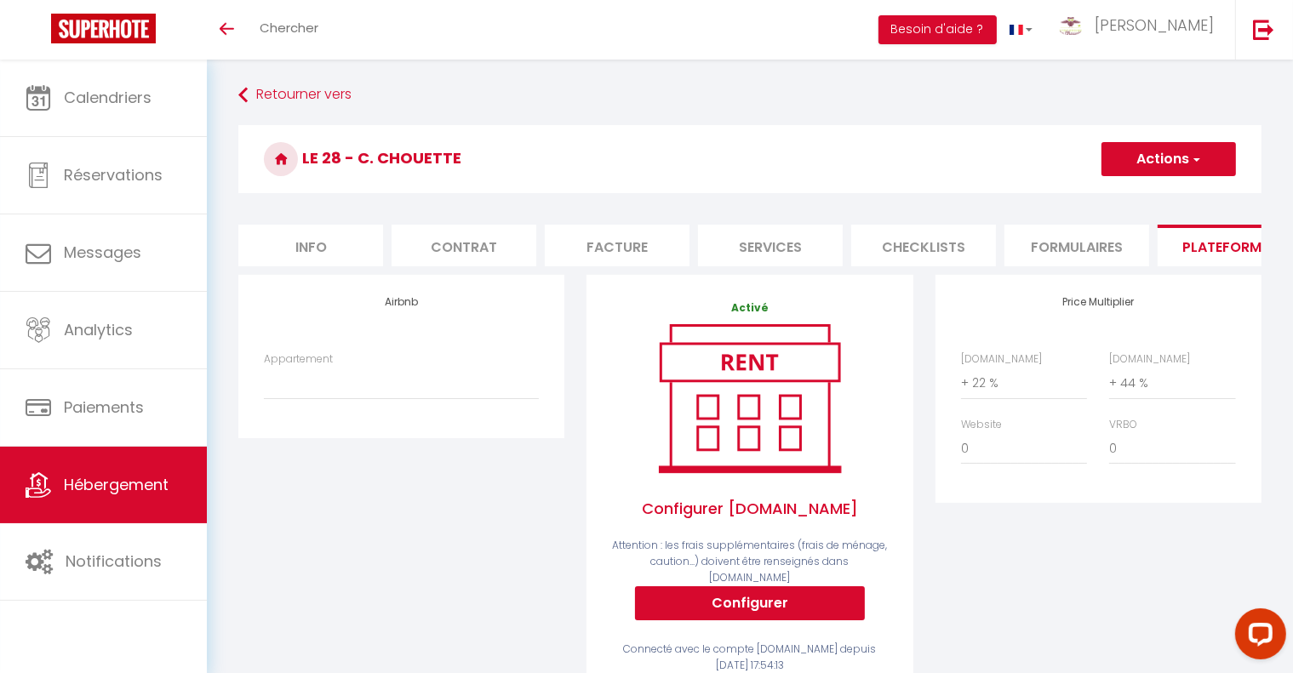
click at [1205, 163] on button "Actions" at bounding box center [1169, 159] width 135 height 34
click at [1144, 191] on link "Enregistrer" at bounding box center [1168, 197] width 135 height 22
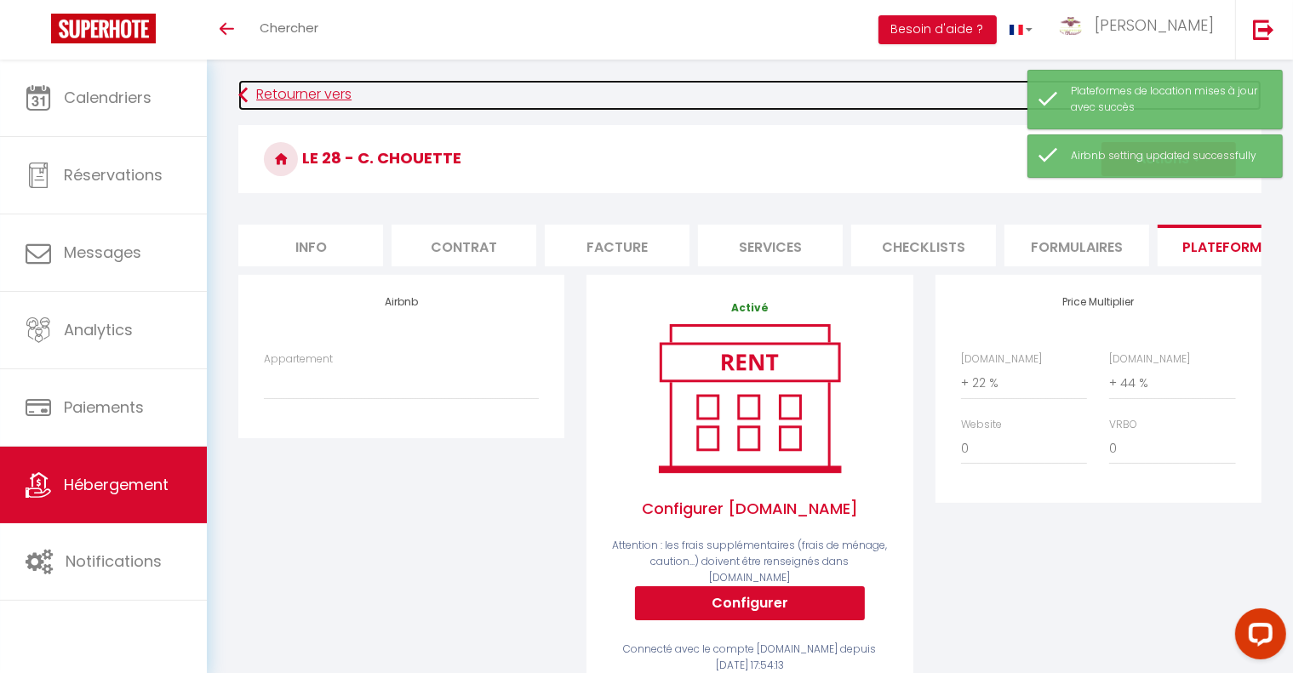
click at [930, 109] on link "Retourner vers" at bounding box center [749, 95] width 1023 height 31
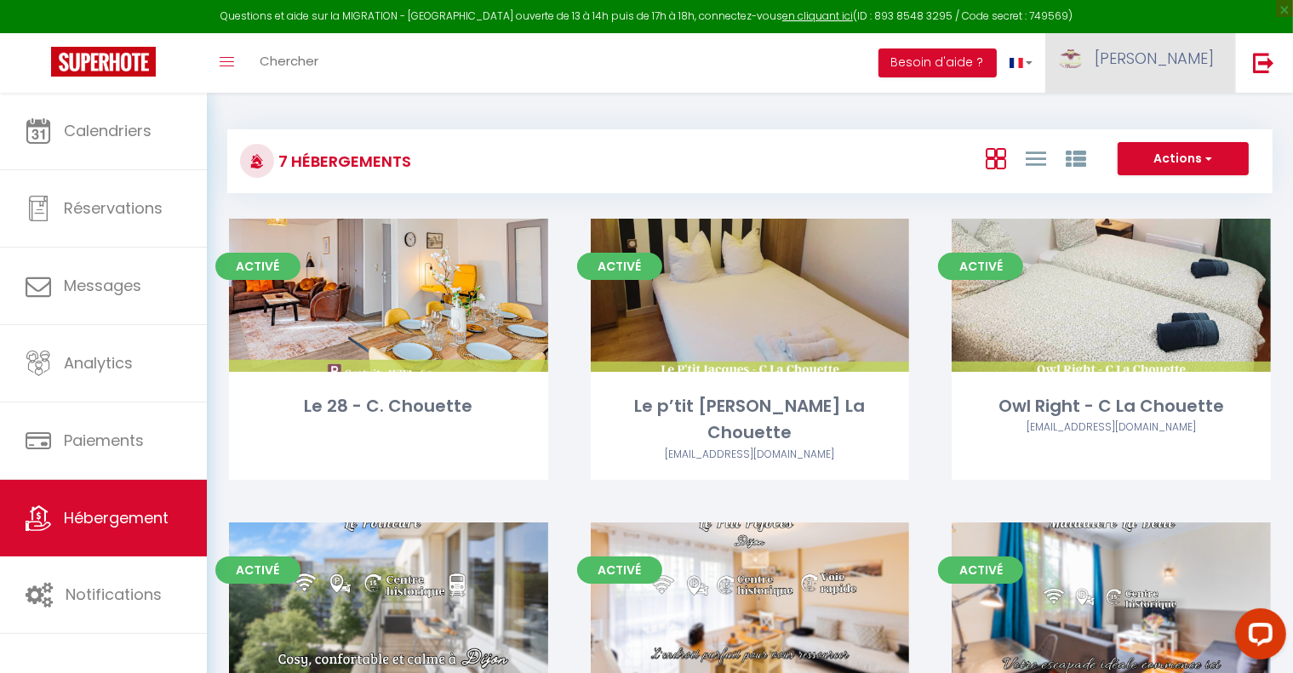
click at [1195, 77] on link "[PERSON_NAME]" at bounding box center [1140, 63] width 190 height 60
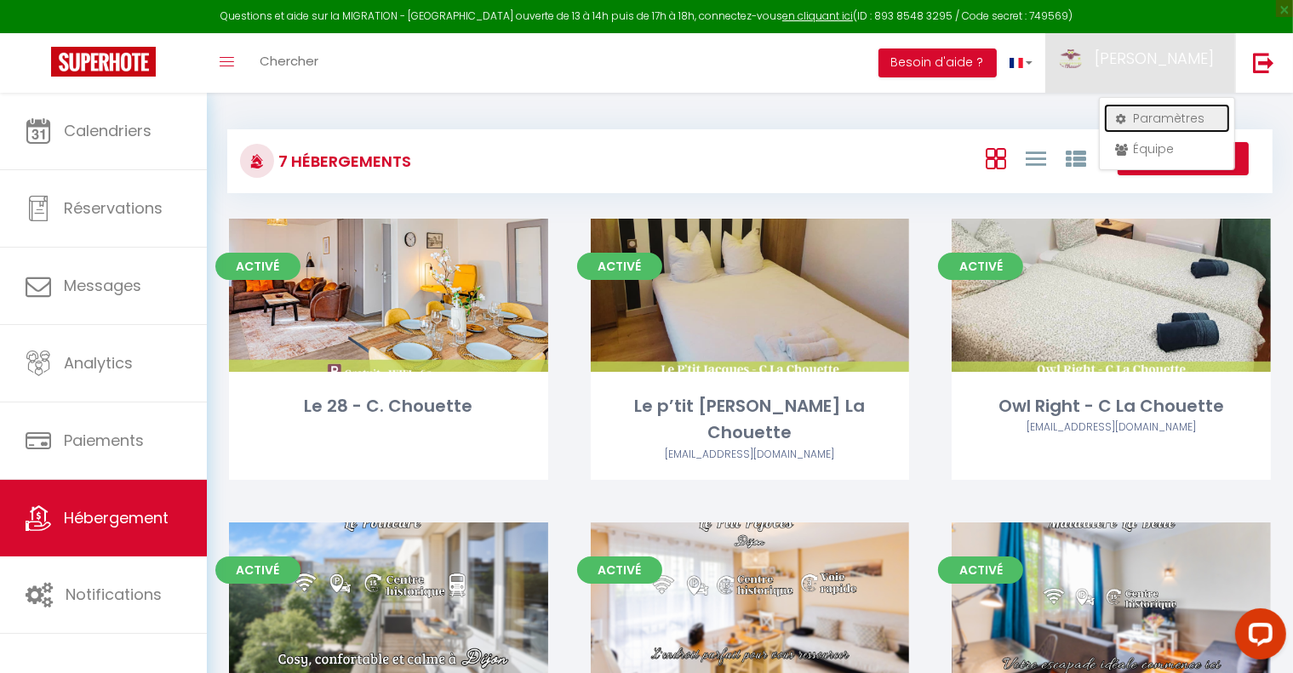
click at [1182, 123] on link "Paramètres" at bounding box center [1167, 118] width 126 height 29
select select "28"
select select "fr"
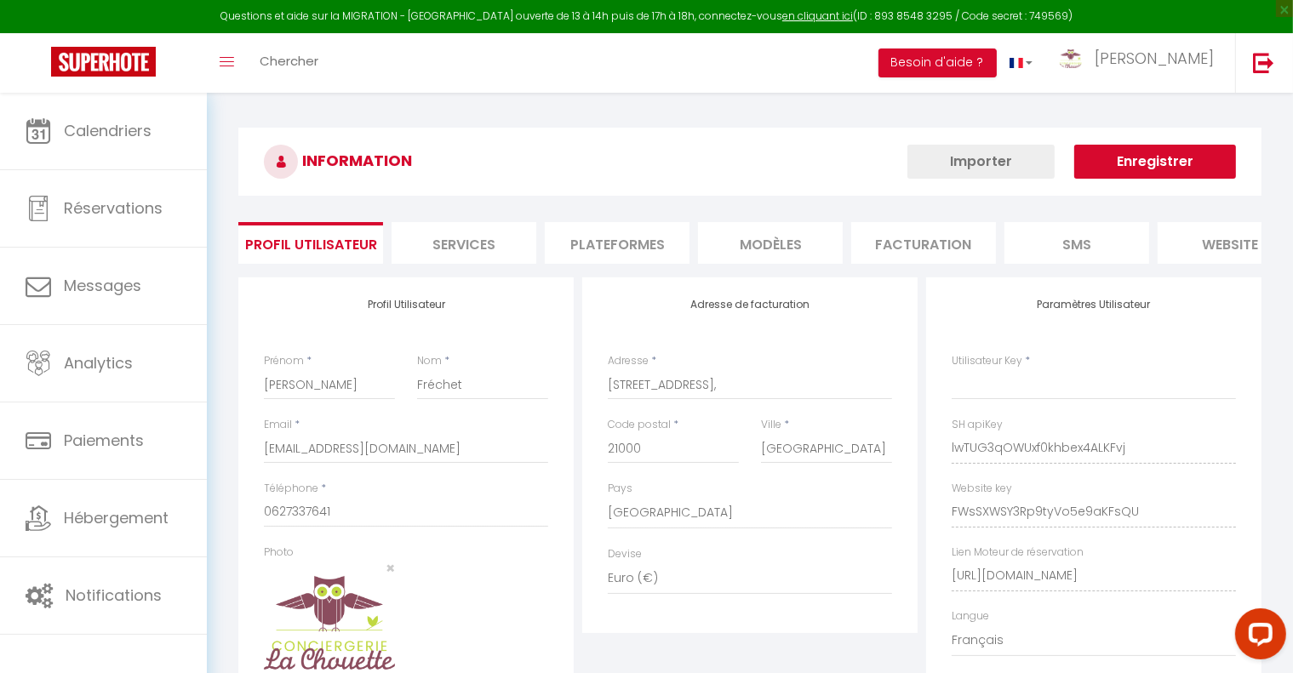
type input "lwTUG3qOWUxf0khbex4ALKFvj"
type input "FWsSXWSY3Rp9tyVo5e9aKFsQU"
type input "[URL][DOMAIN_NAME]"
select select "fr"
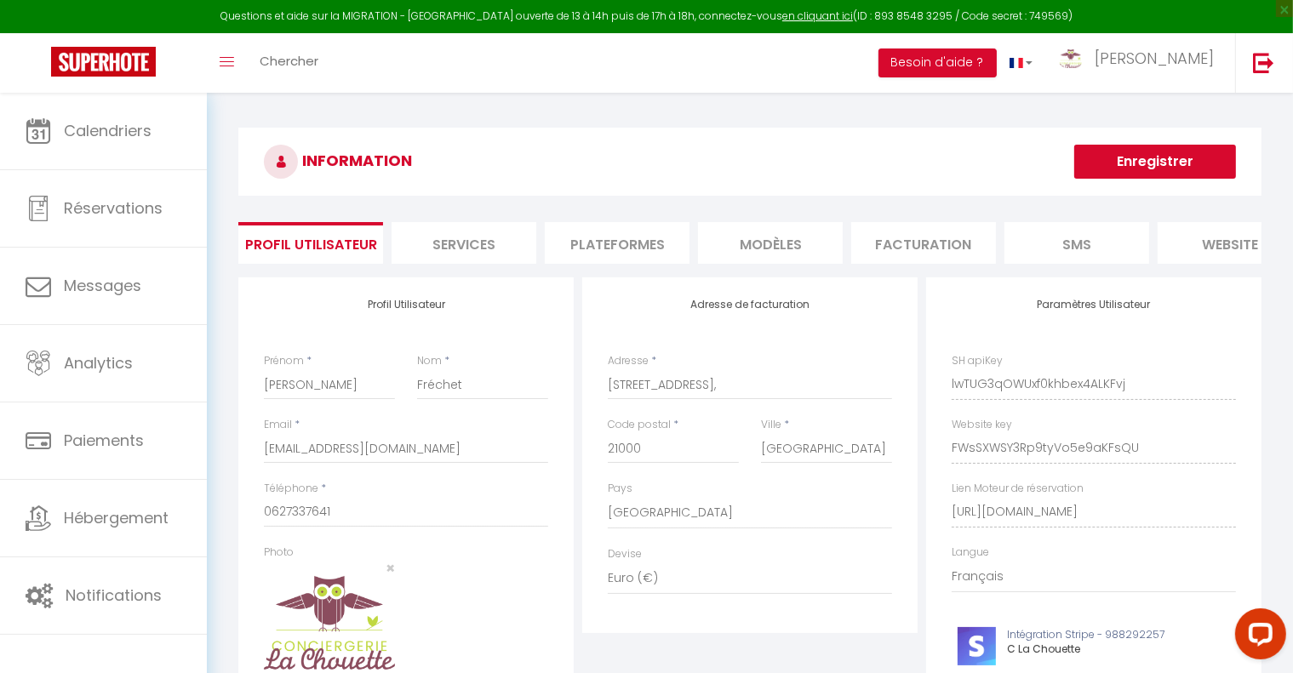
click at [607, 248] on li "Plateformes" at bounding box center [617, 243] width 145 height 42
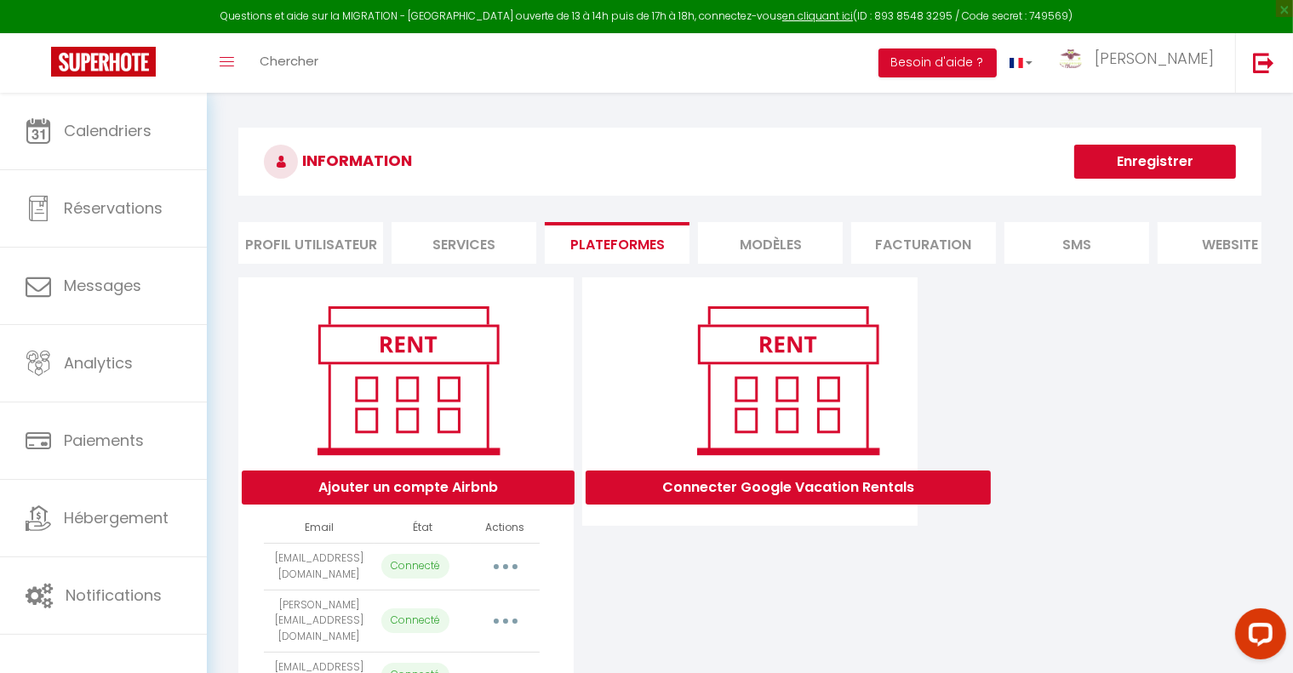
click at [504, 570] on icon "button" at bounding box center [505, 566] width 5 height 5
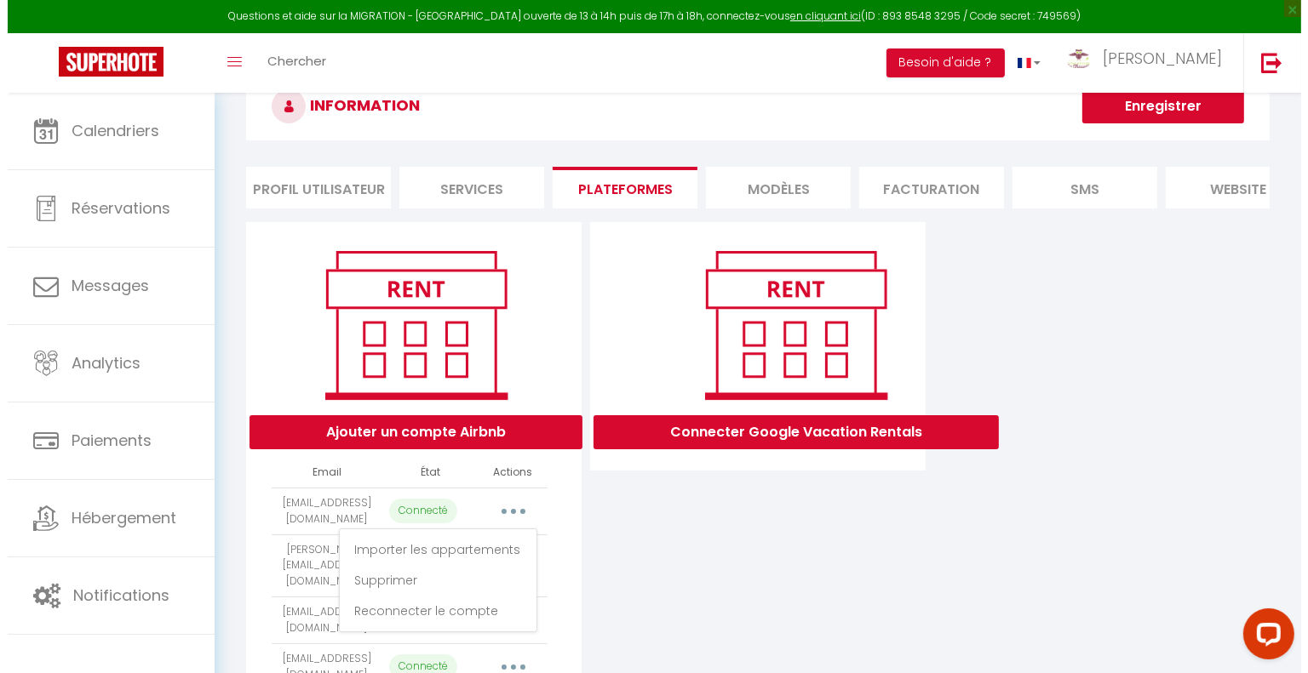
scroll to position [170, 0]
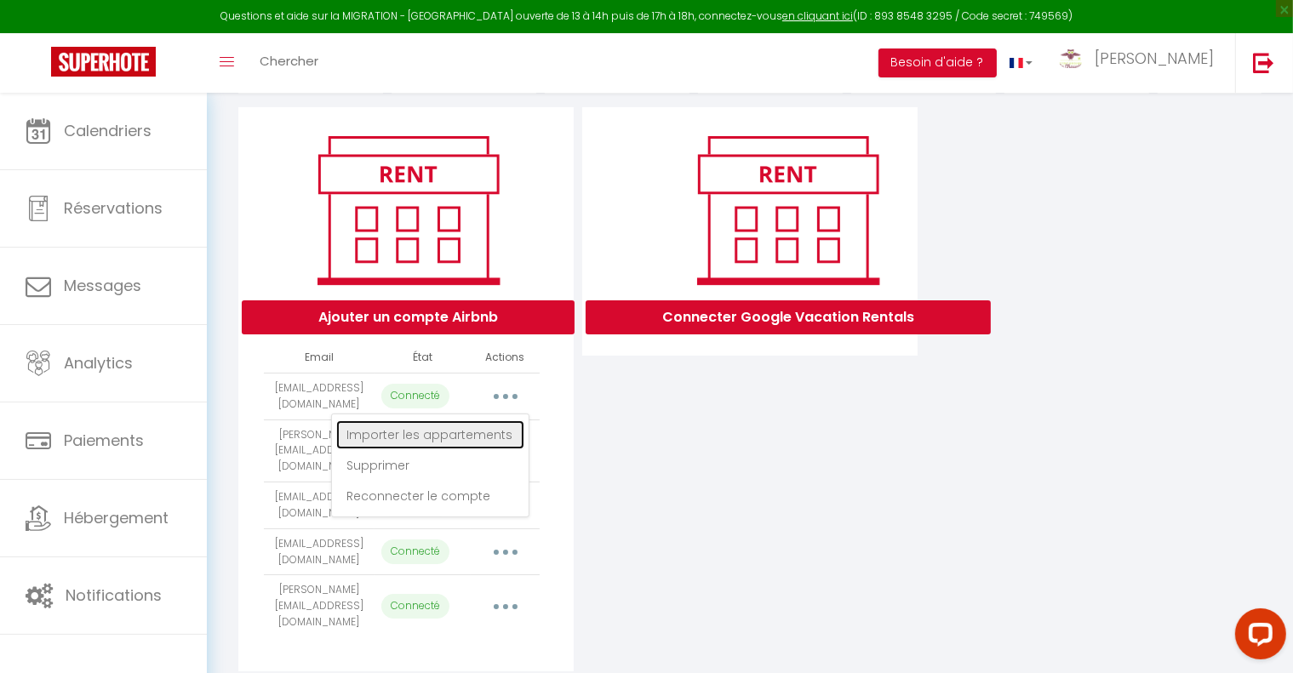
click at [480, 449] on link "Importer les appartements" at bounding box center [430, 435] width 188 height 29
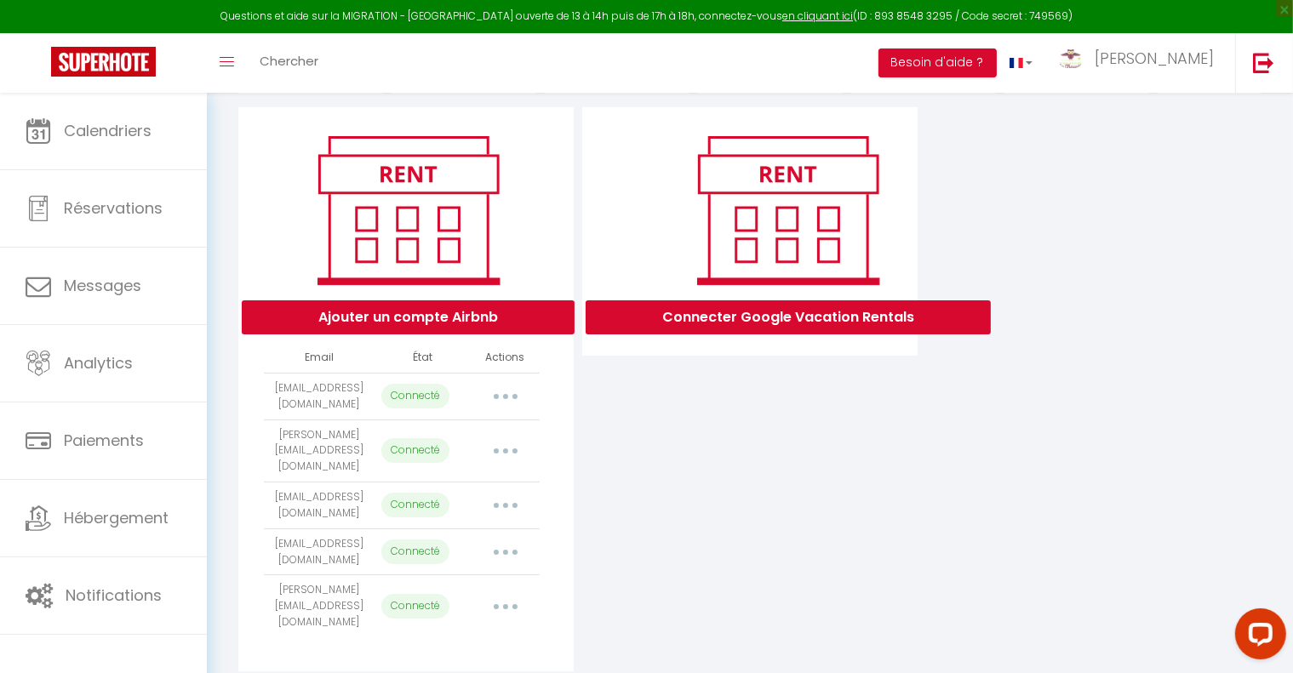
select select "35201"
select select "35199"
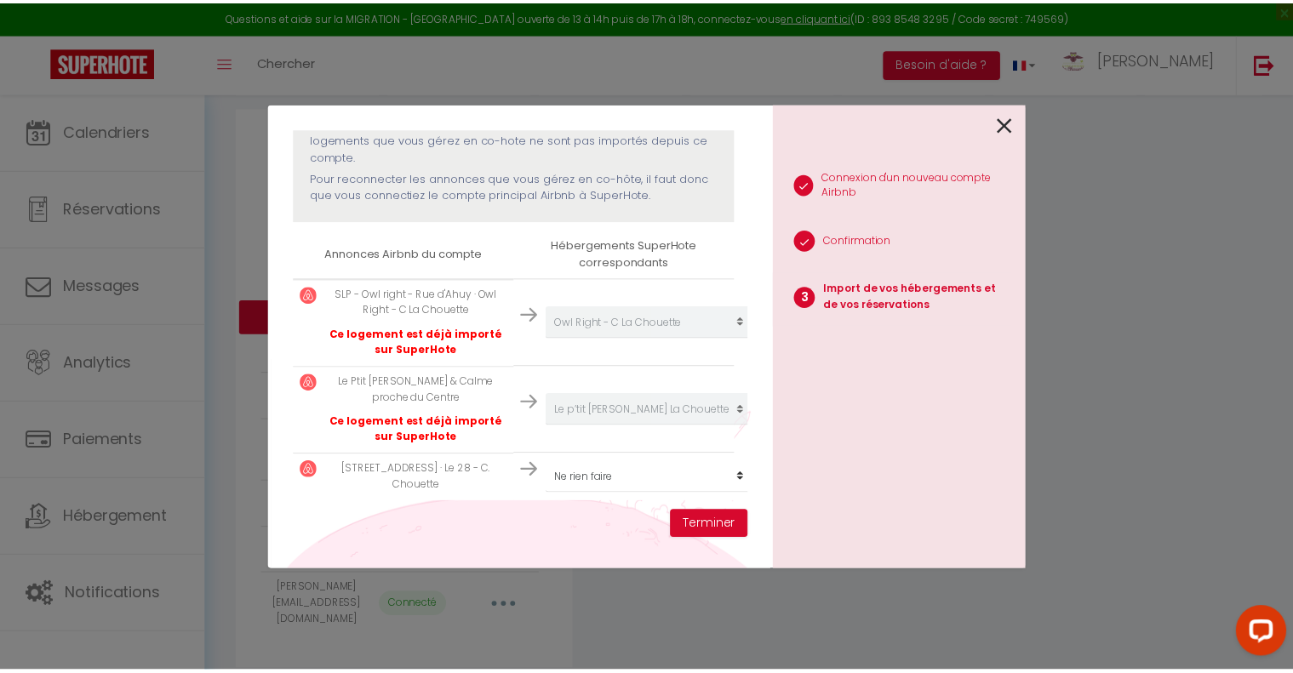
scroll to position [215, 0]
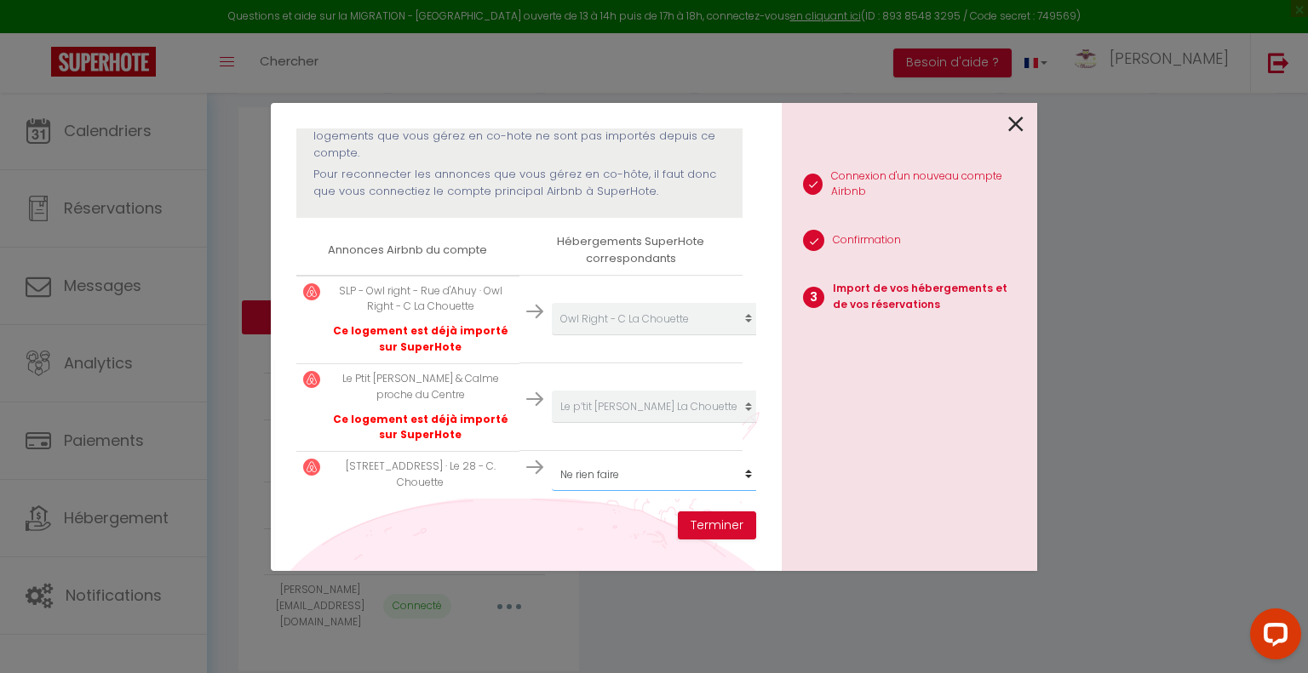
click at [685, 335] on select "Créer un nouveau hébergement Ne rien faire Le 28 - C. Chouette Le p’tit [PERSON…" at bounding box center [656, 319] width 209 height 32
select select "68444"
click at [552, 335] on select "Créer un nouveau hébergement Ne rien faire Le 28 - C. Chouette Le p’tit [PERSON…" at bounding box center [656, 319] width 209 height 32
click at [712, 523] on button "Terminer" at bounding box center [717, 526] width 78 height 29
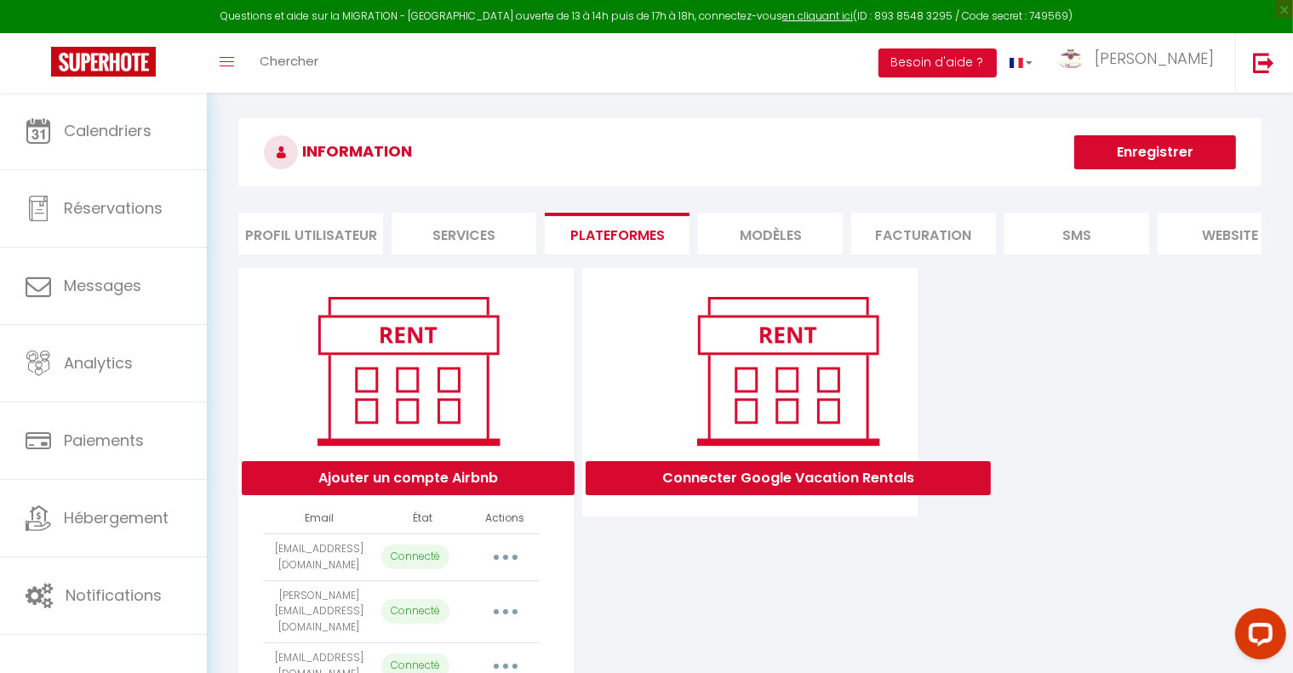
scroll to position [0, 0]
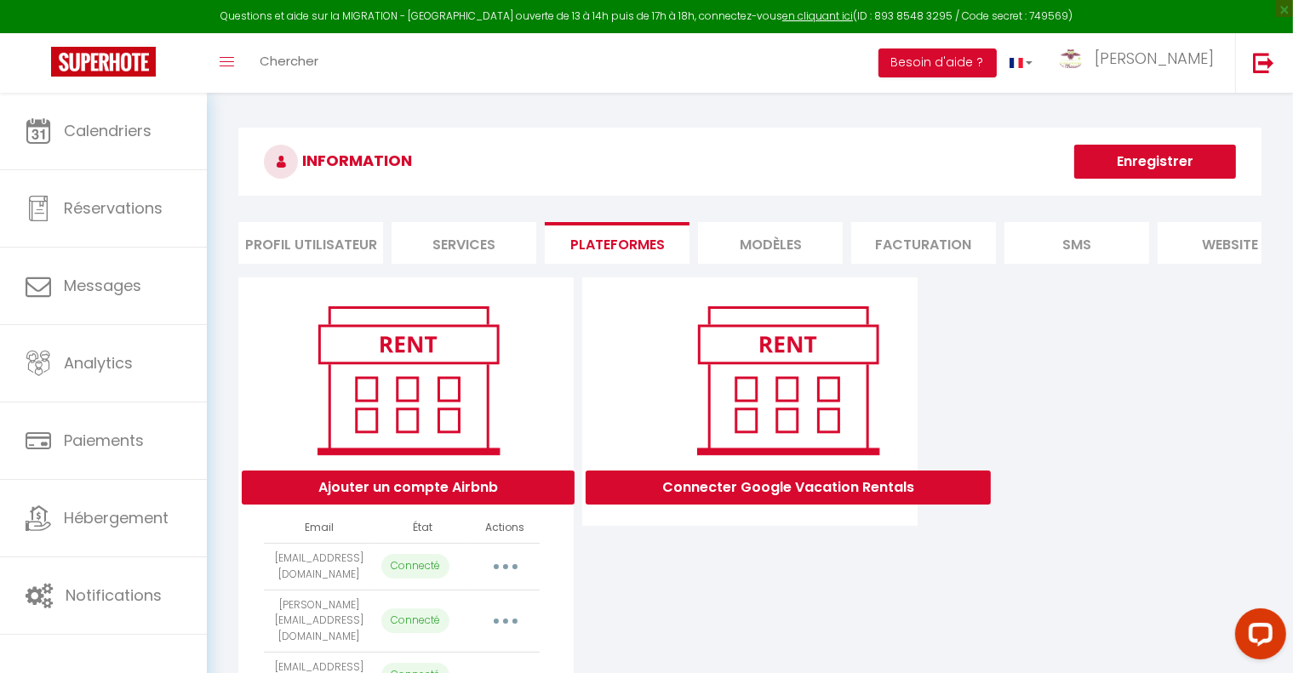
click at [1208, 170] on button "Enregistrer" at bounding box center [1155, 162] width 162 height 34
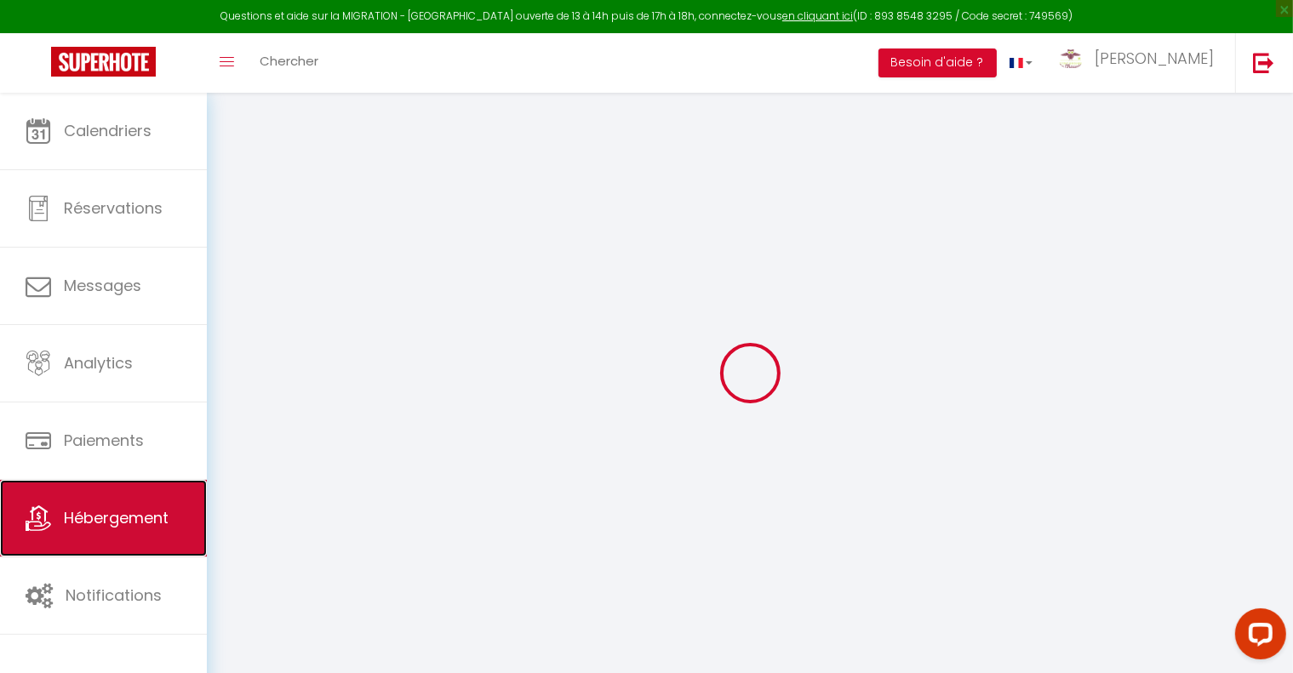
click at [135, 512] on span "Hébergement" at bounding box center [116, 517] width 105 height 21
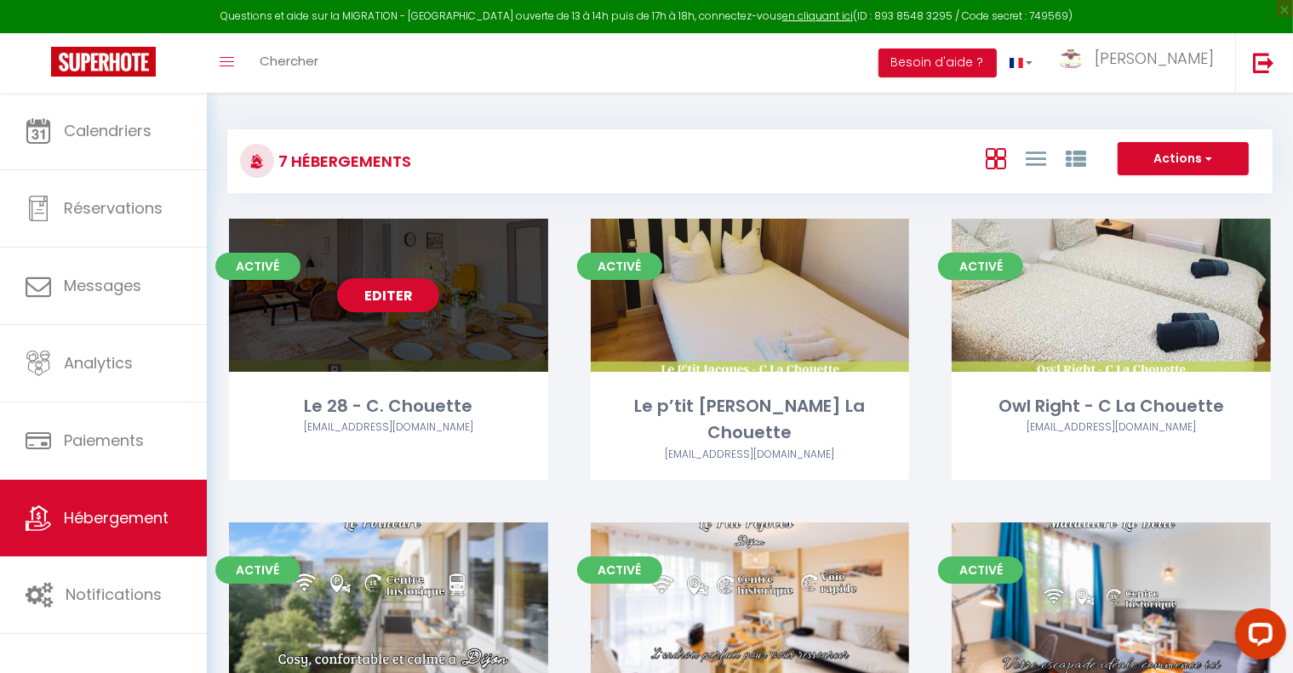
click at [467, 319] on div "Editer" at bounding box center [388, 295] width 319 height 153
select select "3"
select select "2"
select select "1"
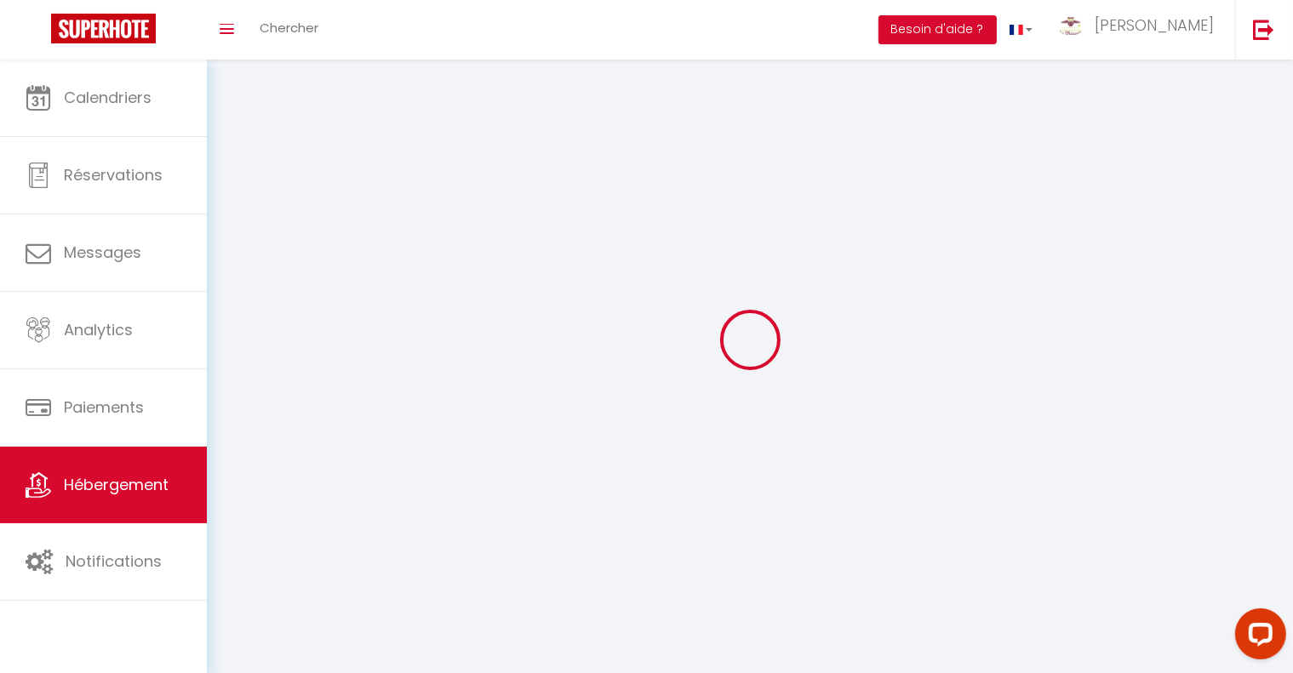
select select
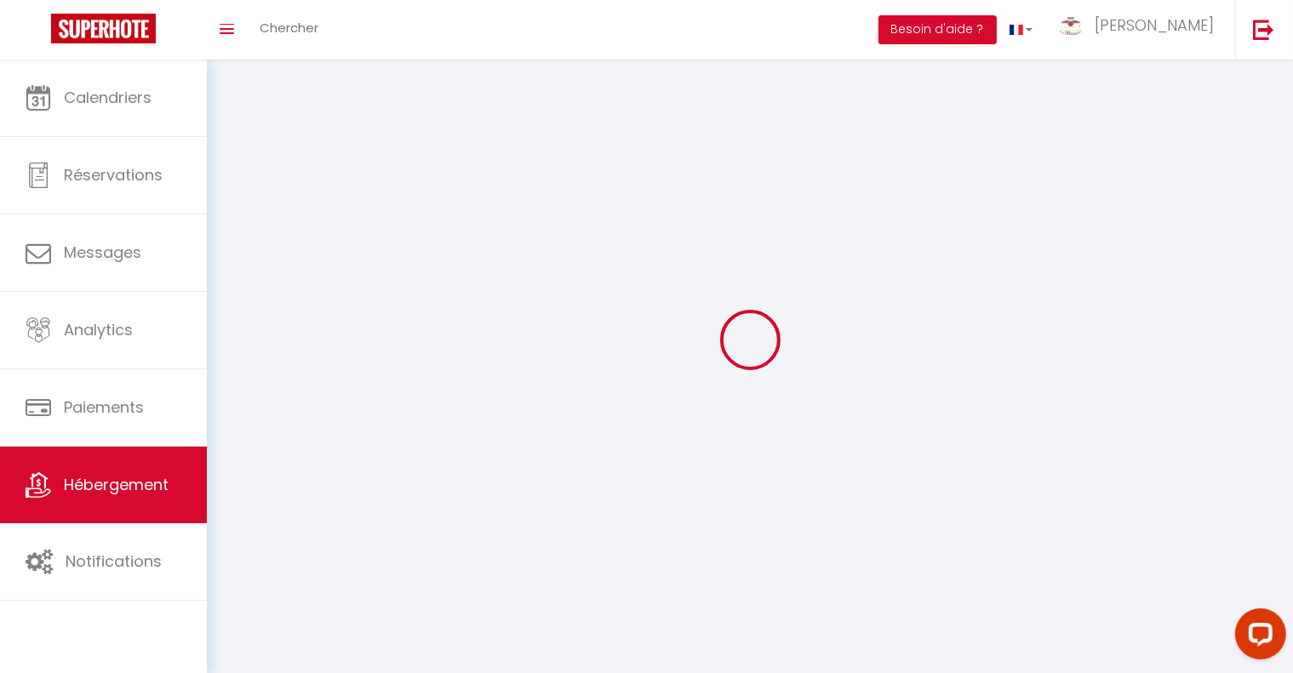
checkbox input "false"
select select
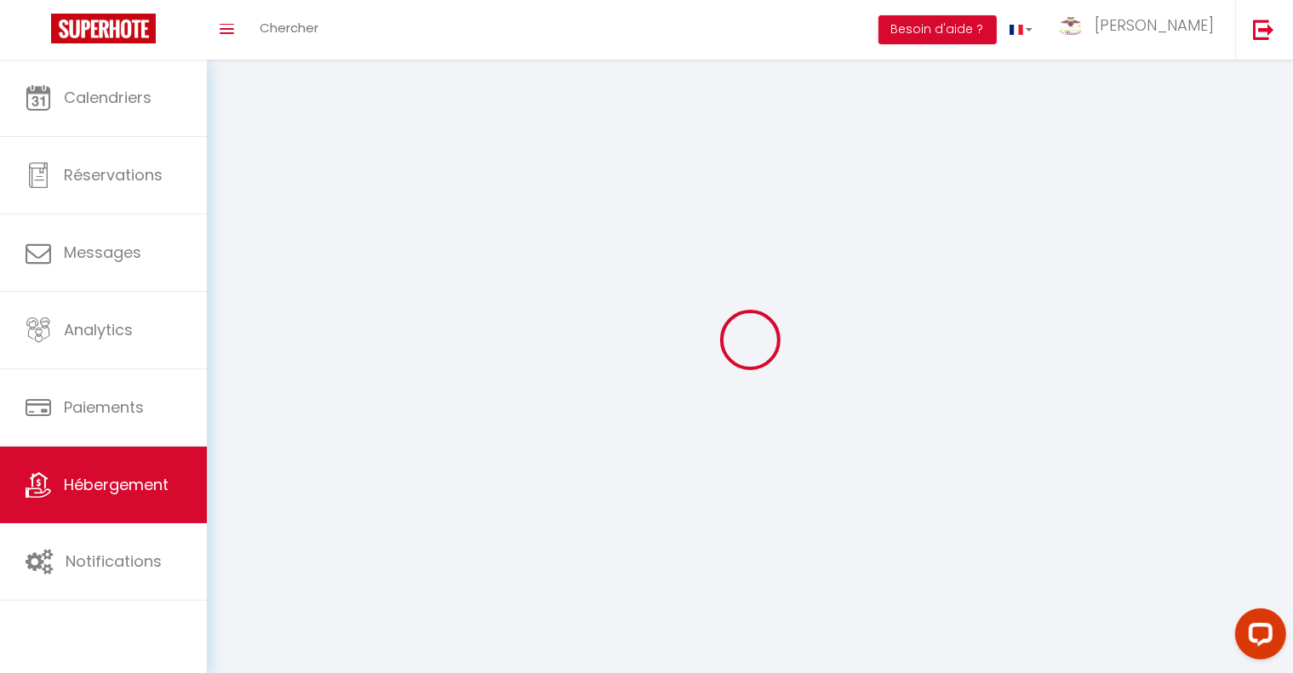
select select
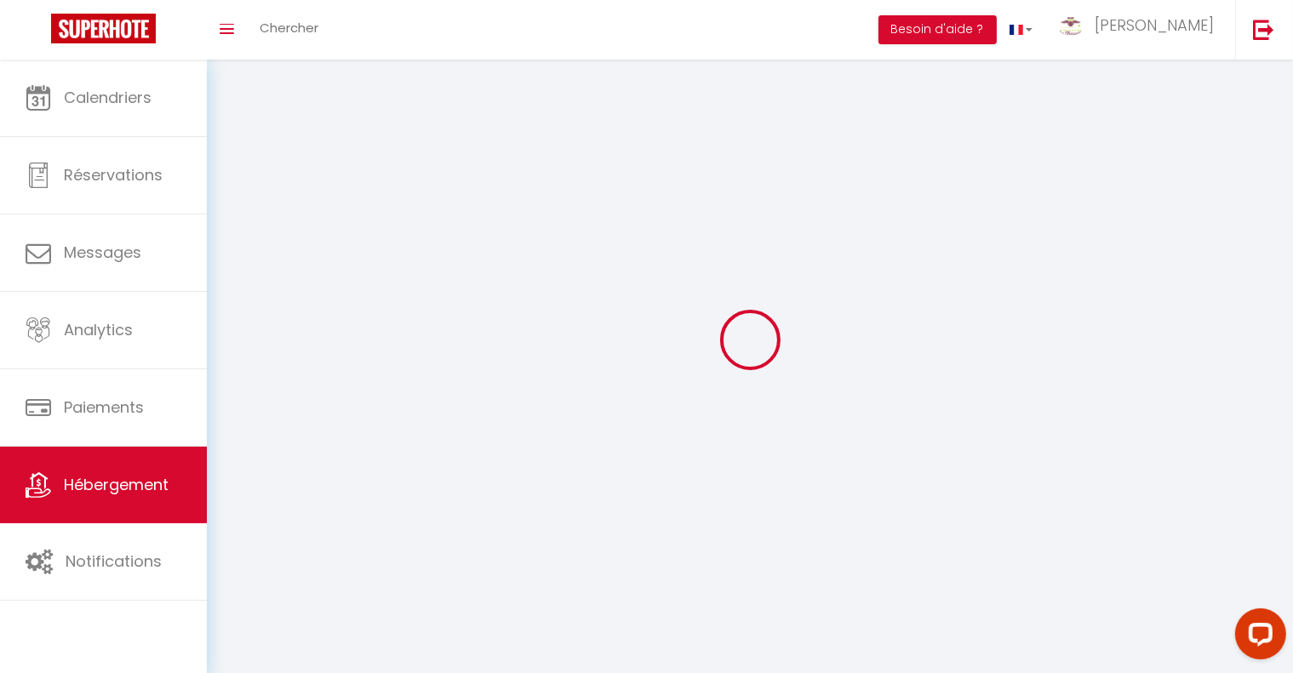
select select
checkbox input "false"
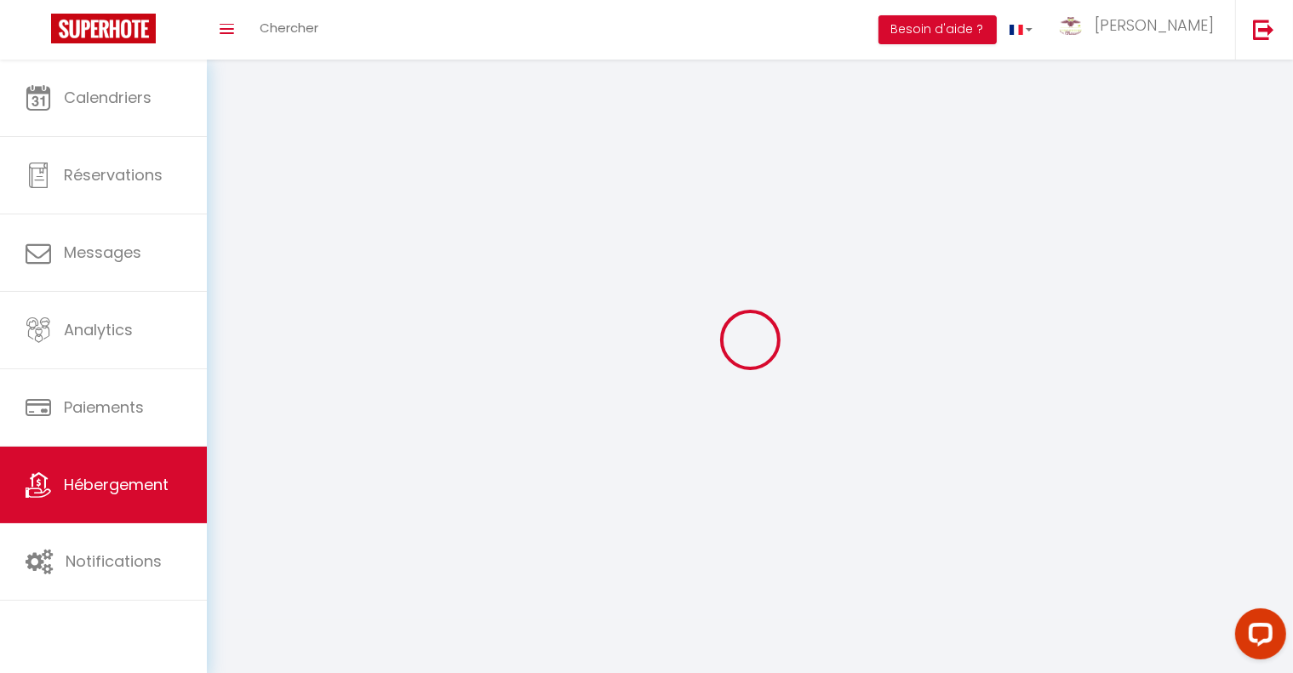
select select
select select "1"
select select
select select "28"
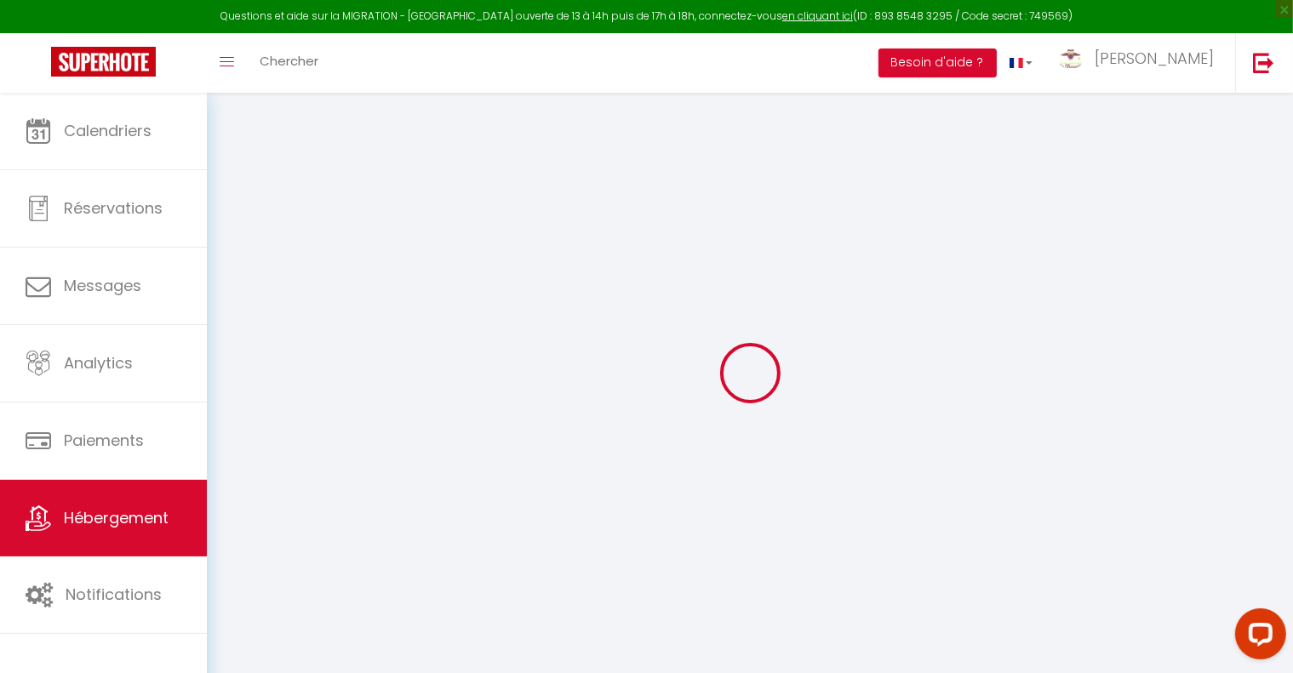
select select
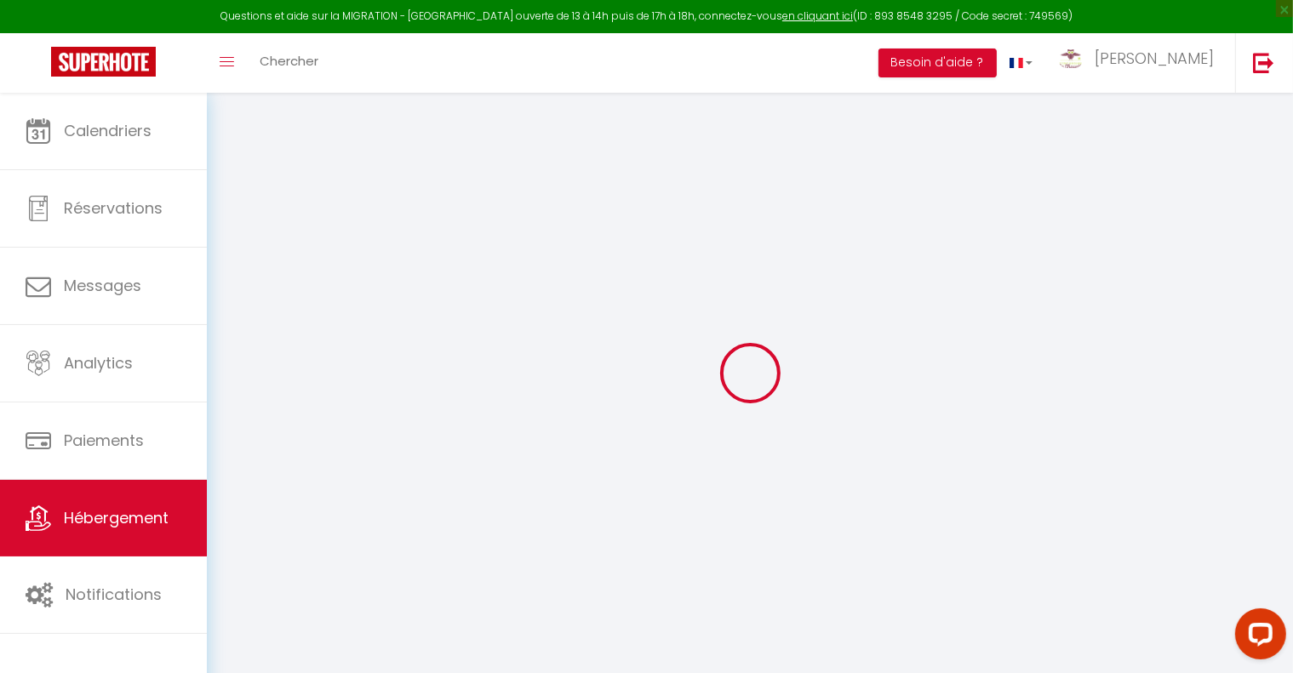
select select
checkbox input "false"
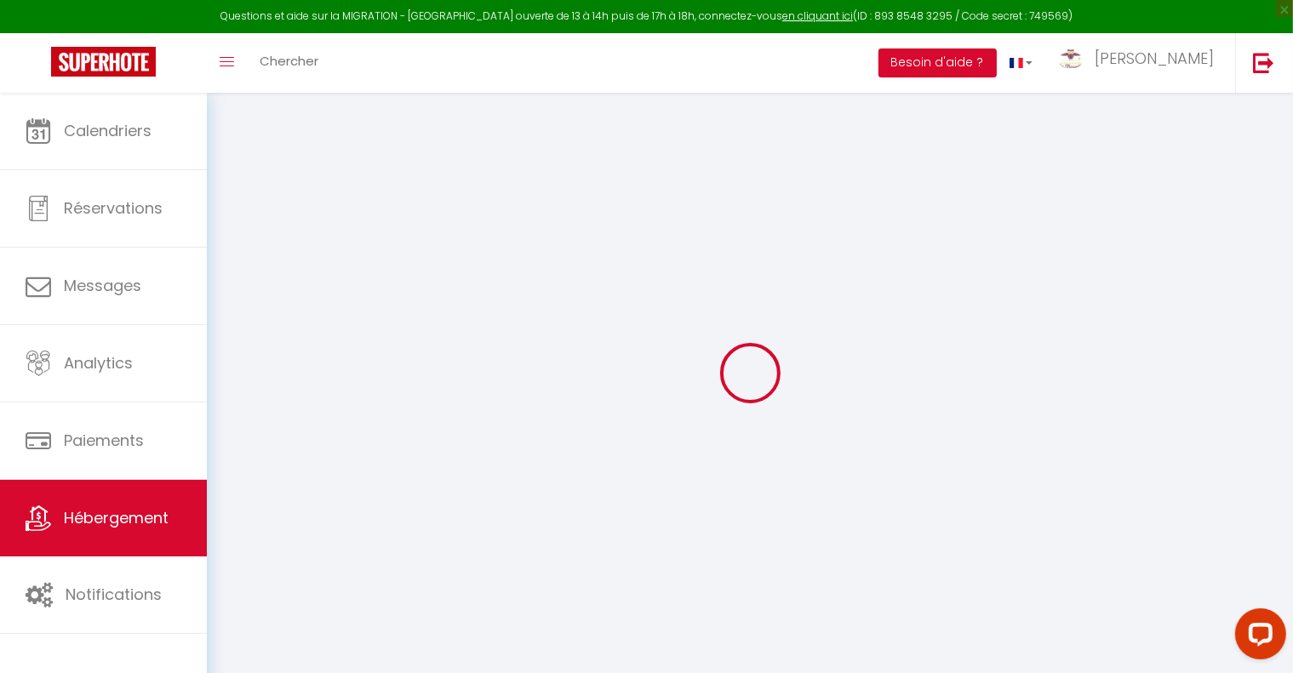
select select
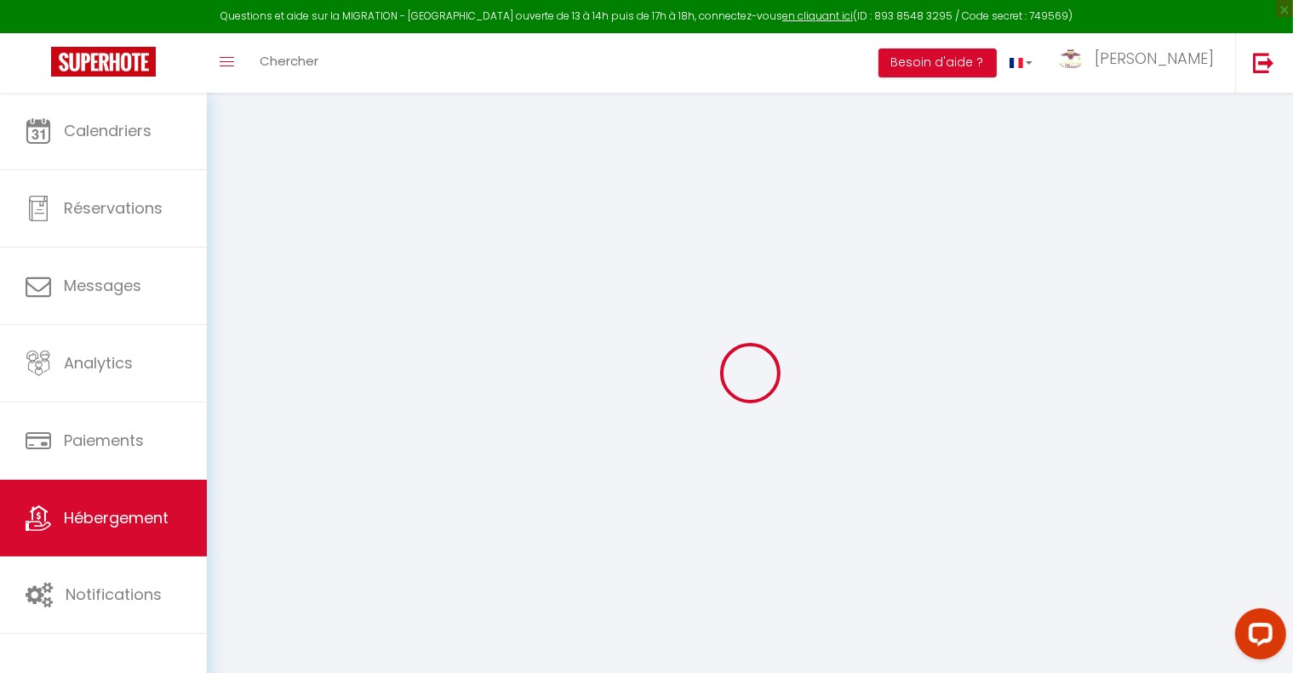
select select
checkbox input "false"
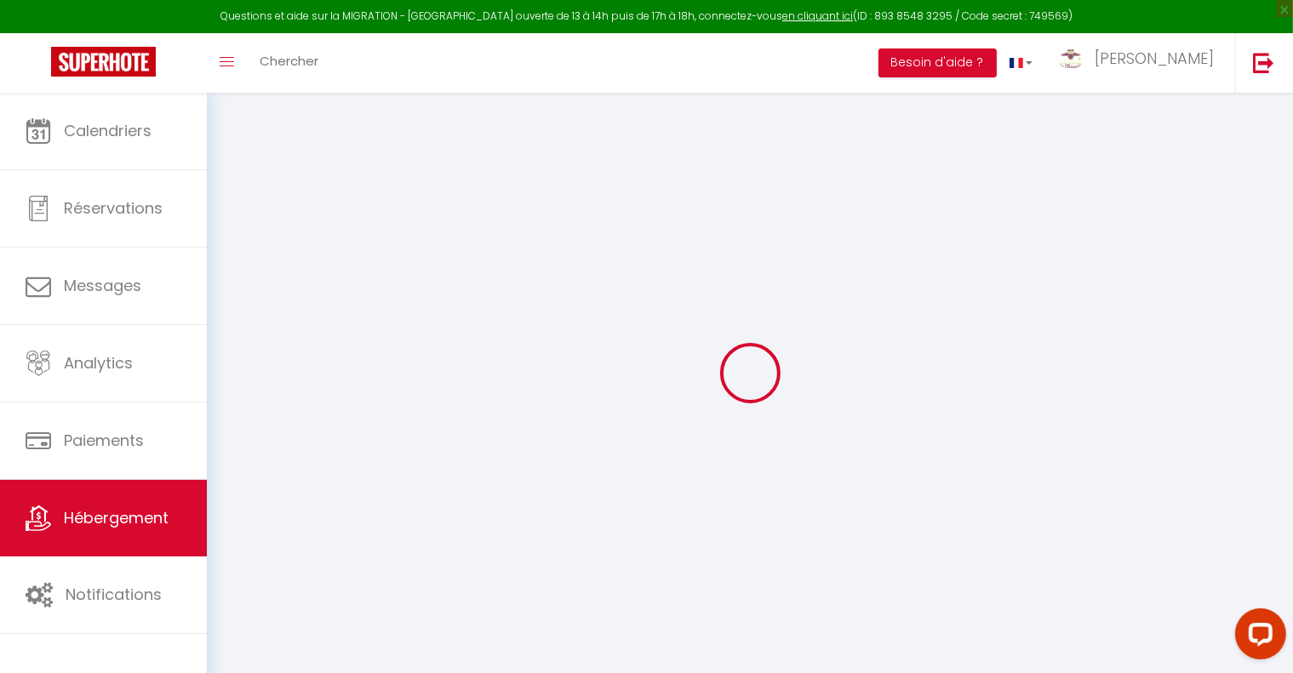
checkbox input "false"
select select
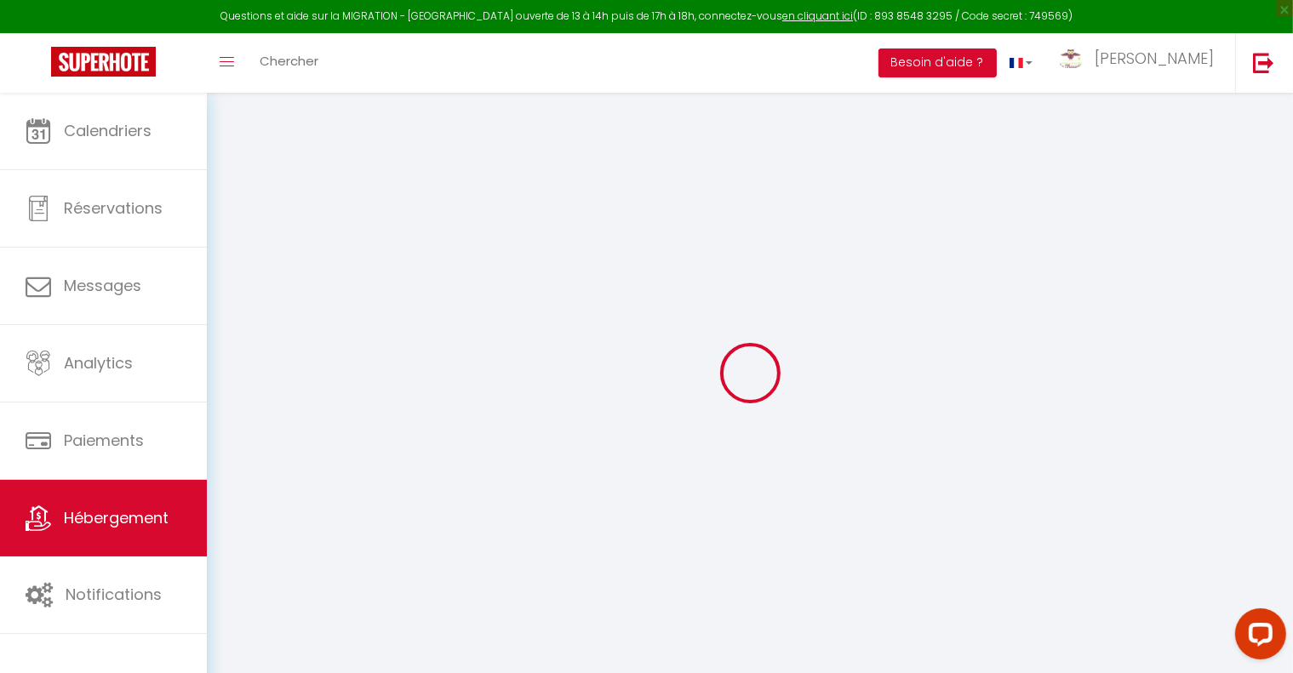
select select
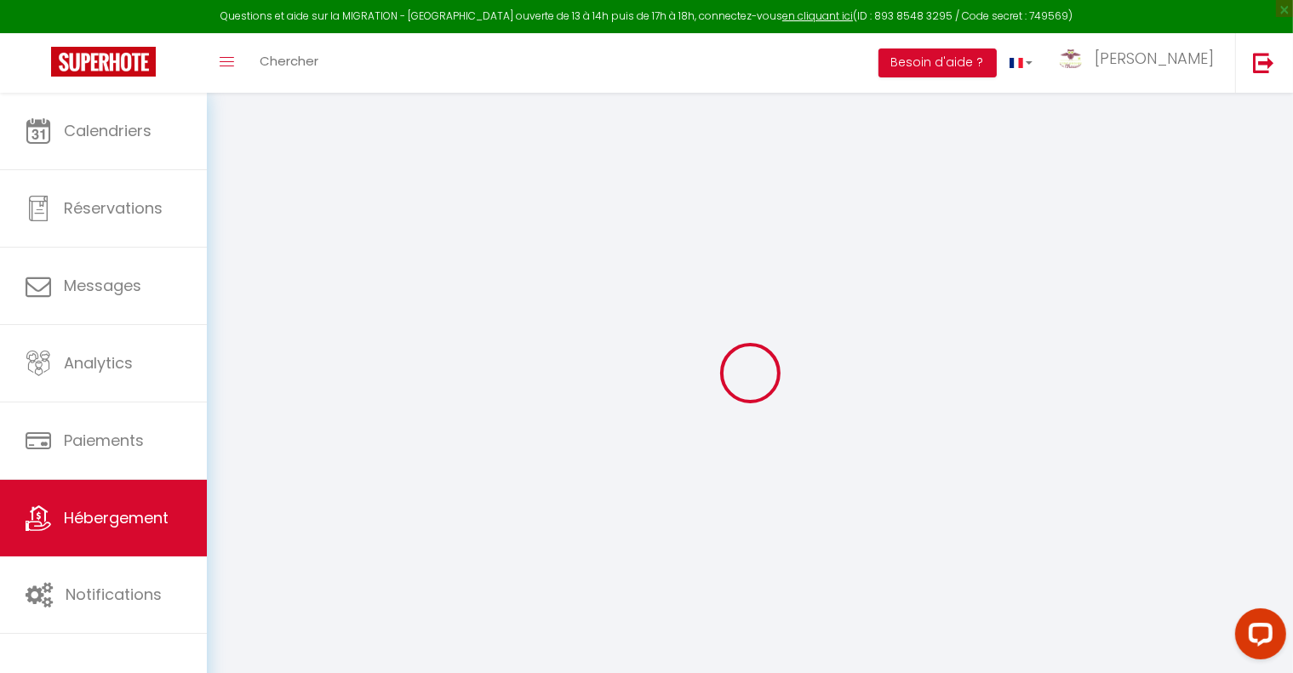
checkbox input "false"
select select
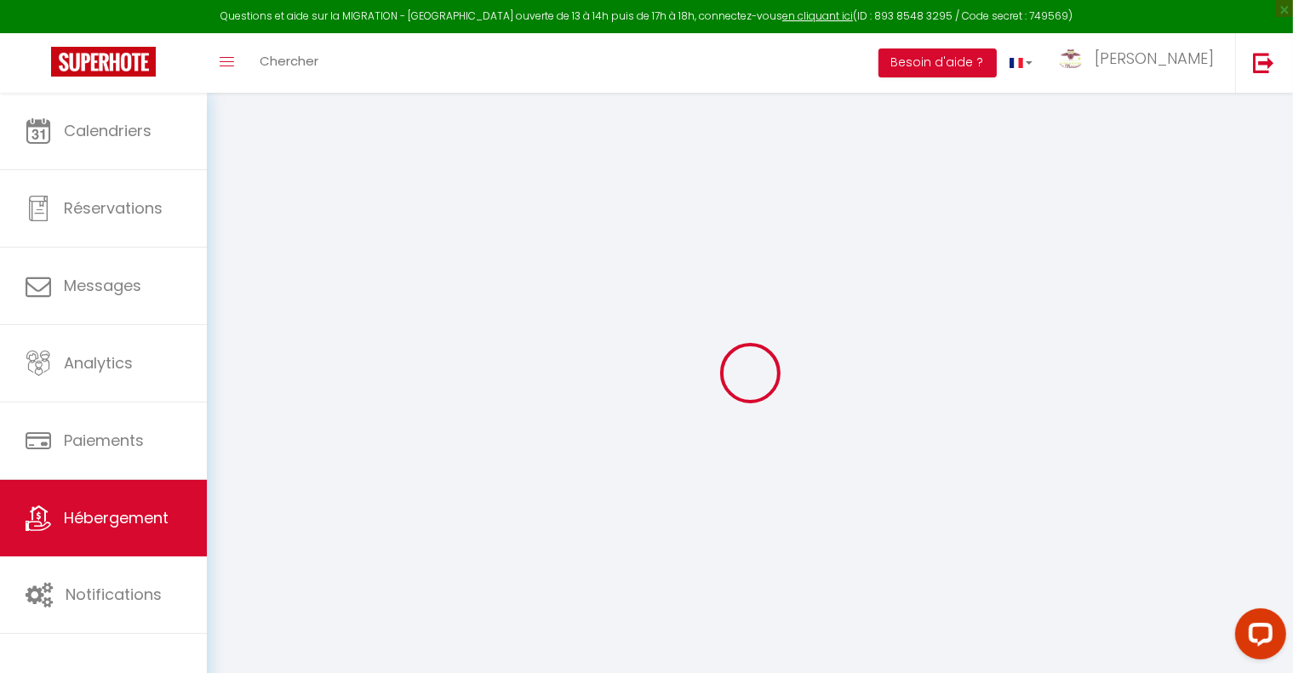
select select
type input "Le 28 - C. Chouette"
type input "Conciergerie La Chouette"
type input "[PERSON_NAME]"
type input "[STREET_ADDRESS]"
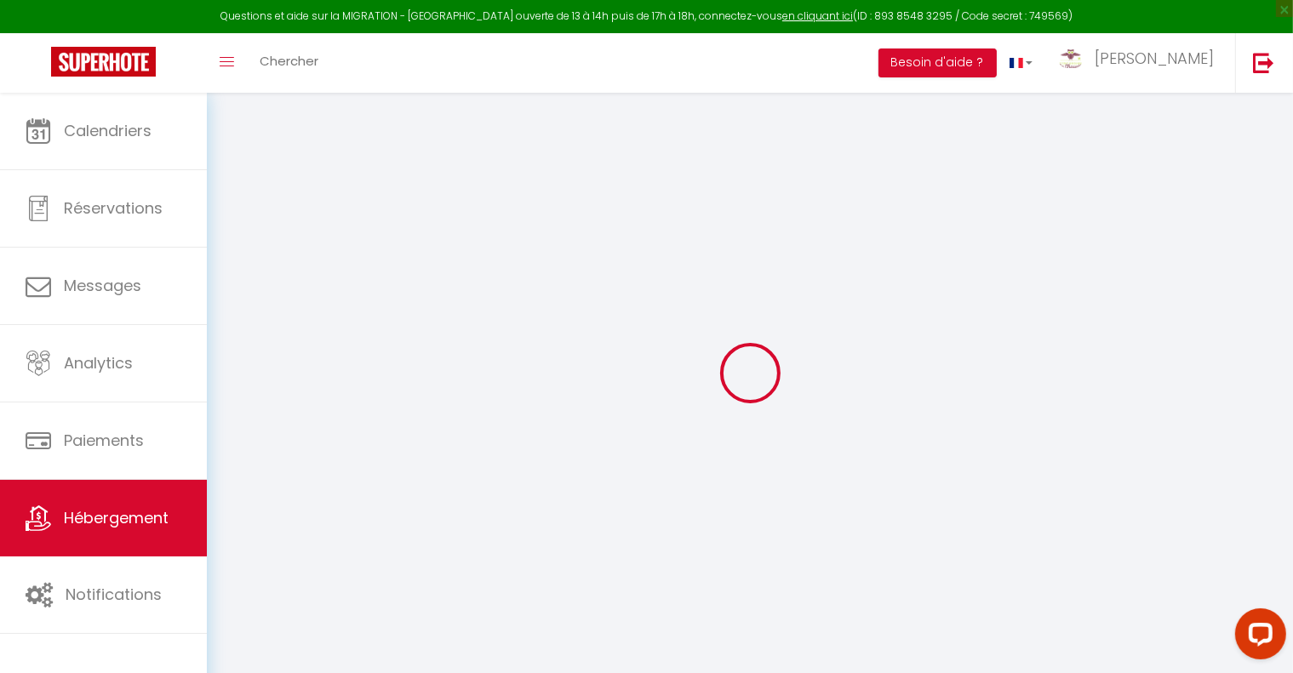
type input "21000"
type input "[GEOGRAPHIC_DATA]"
select select "6"
select select "2"
type input "70"
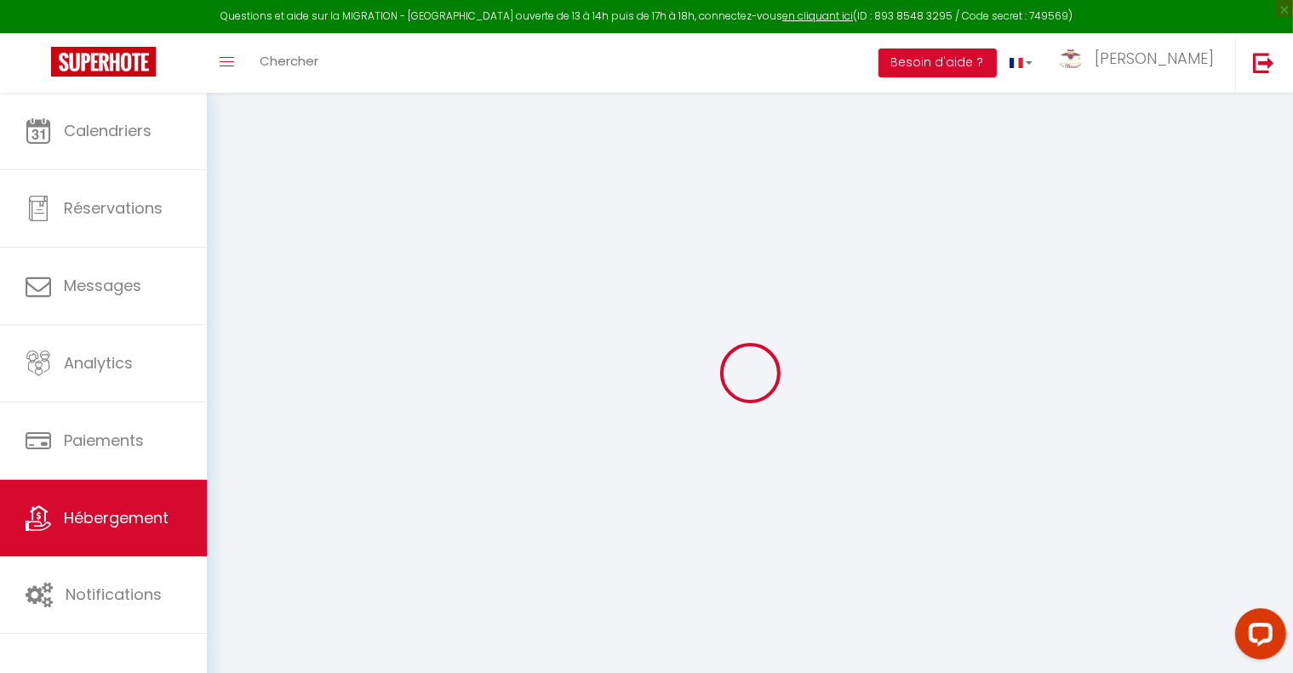
type input "10"
type input "50"
type input "7.14"
type input "300"
select select
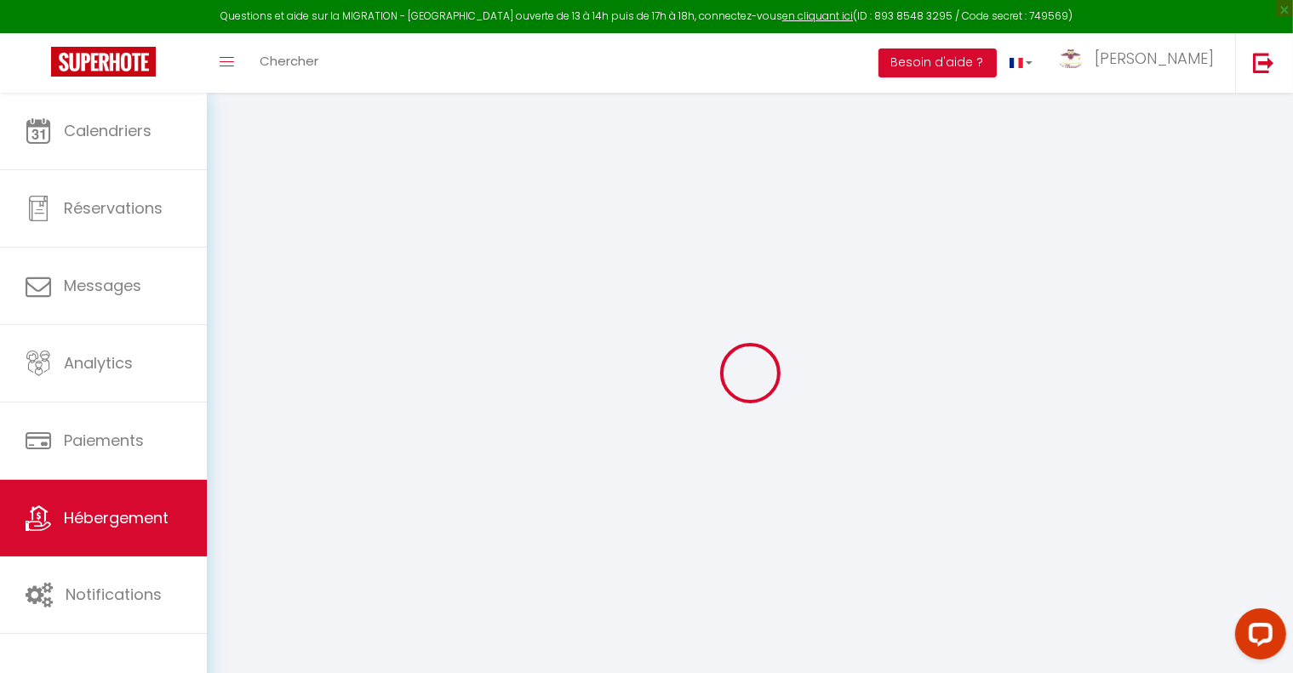
select select
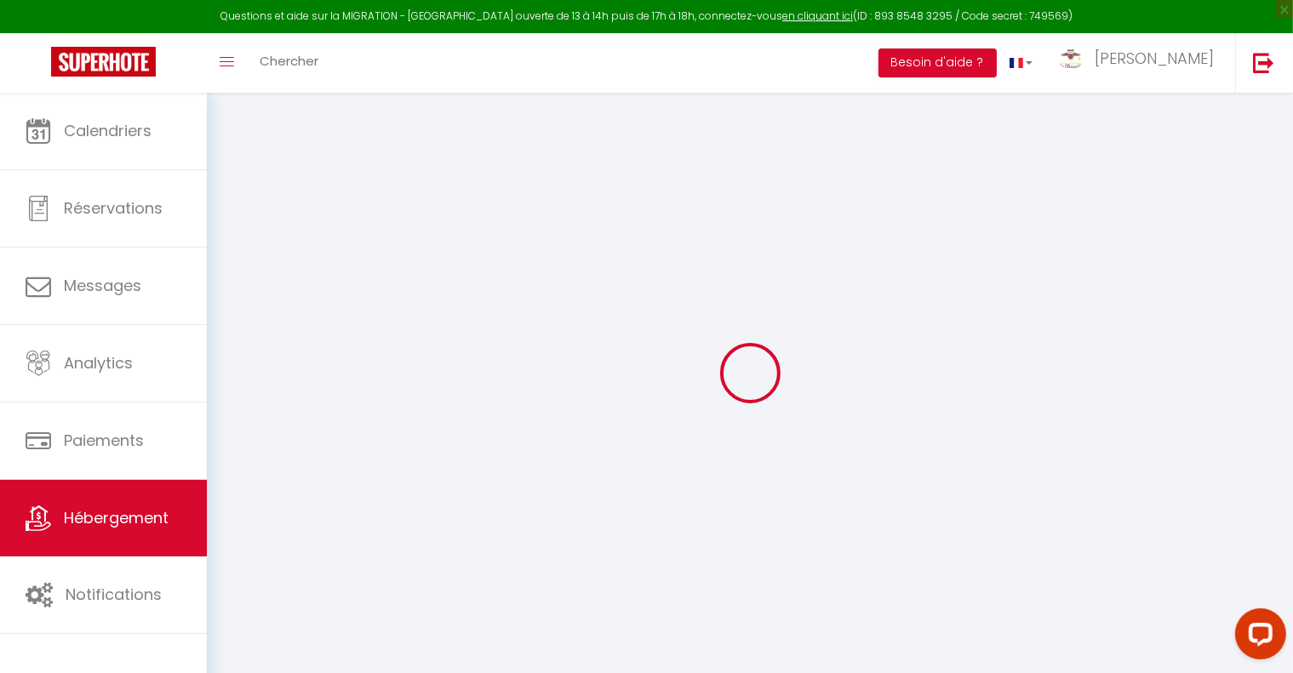
type input "[STREET_ADDRESS]"
type input "21000"
type input "[GEOGRAPHIC_DATA]"
type input "[EMAIL_ADDRESS][DOMAIN_NAME]"
select select "15312"
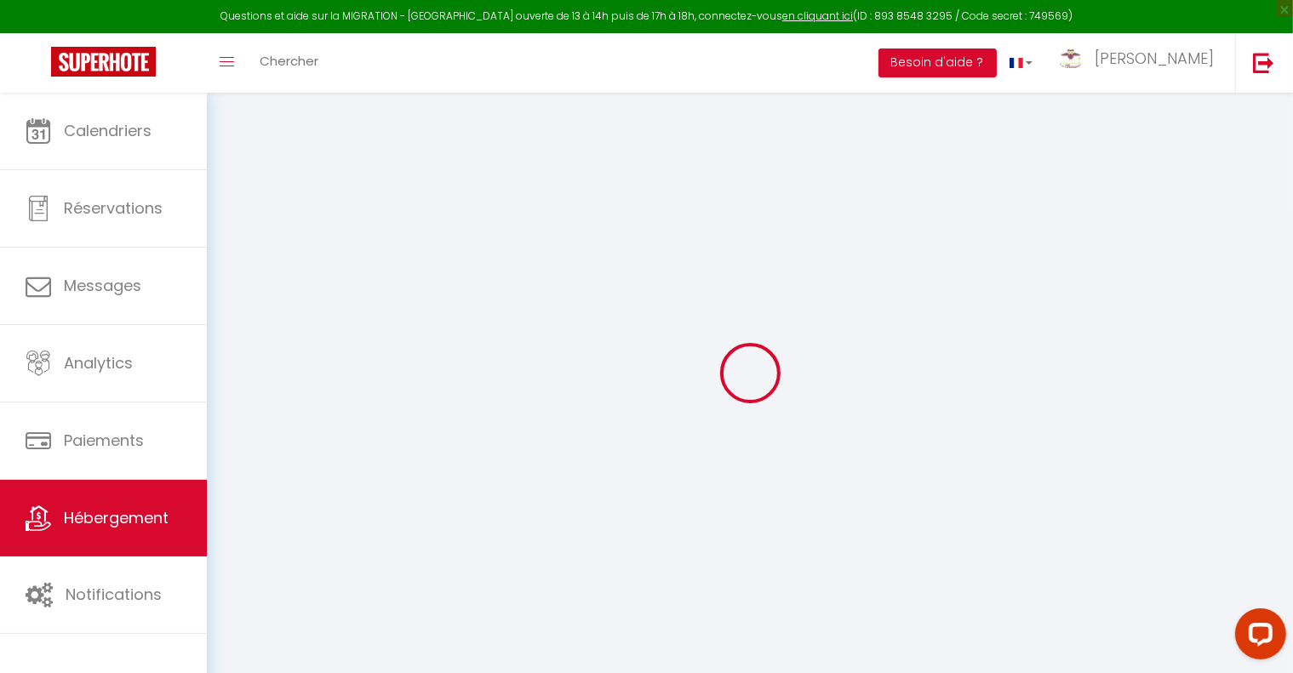
checkbox input "false"
type input "0"
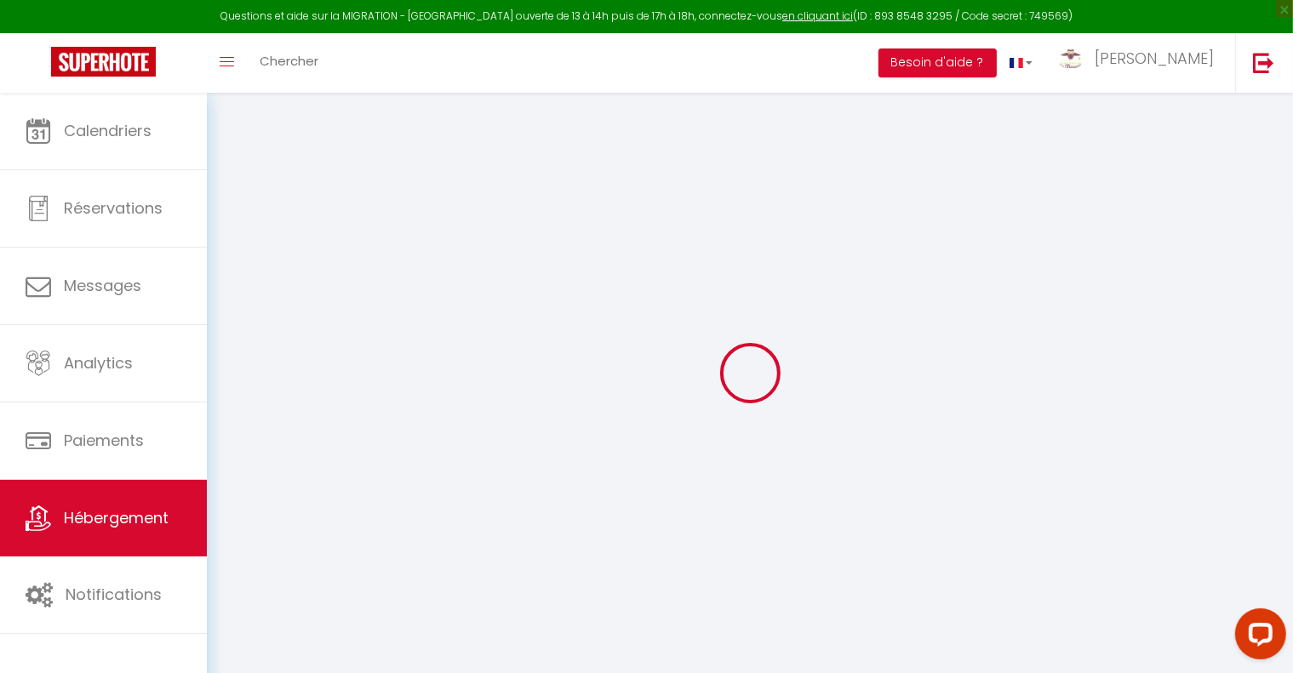
type input "50"
type input "0"
select select
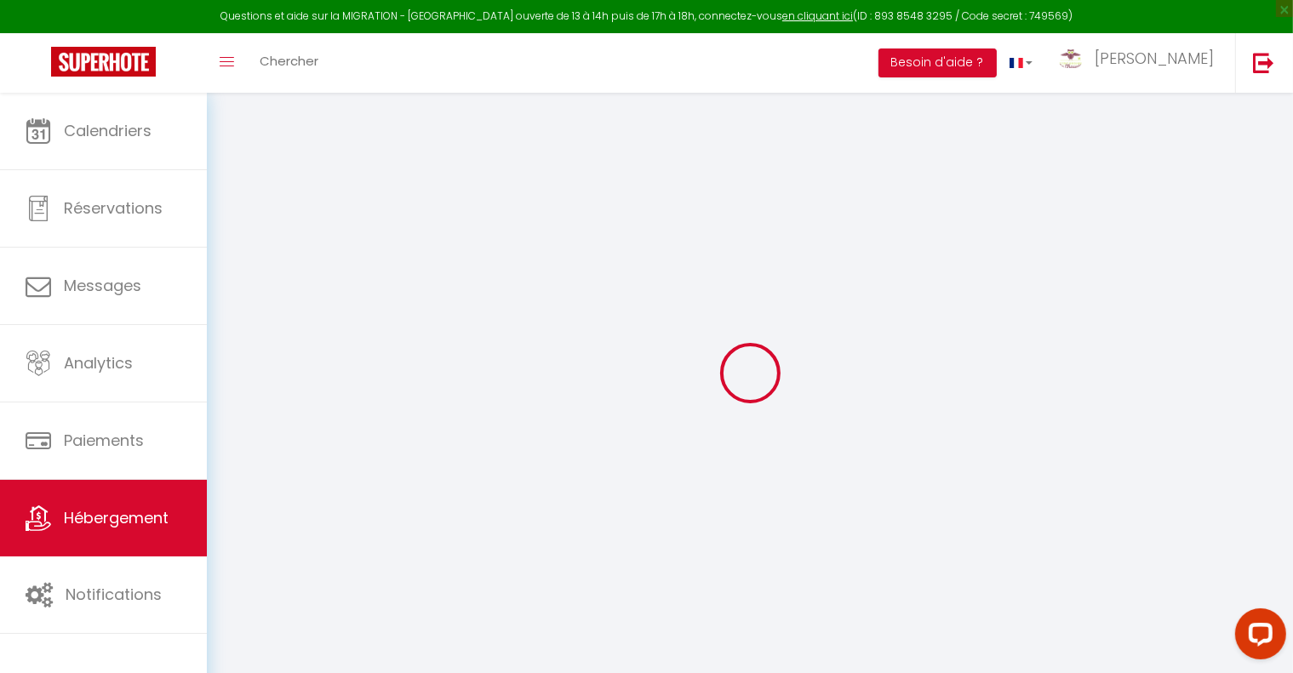
select select
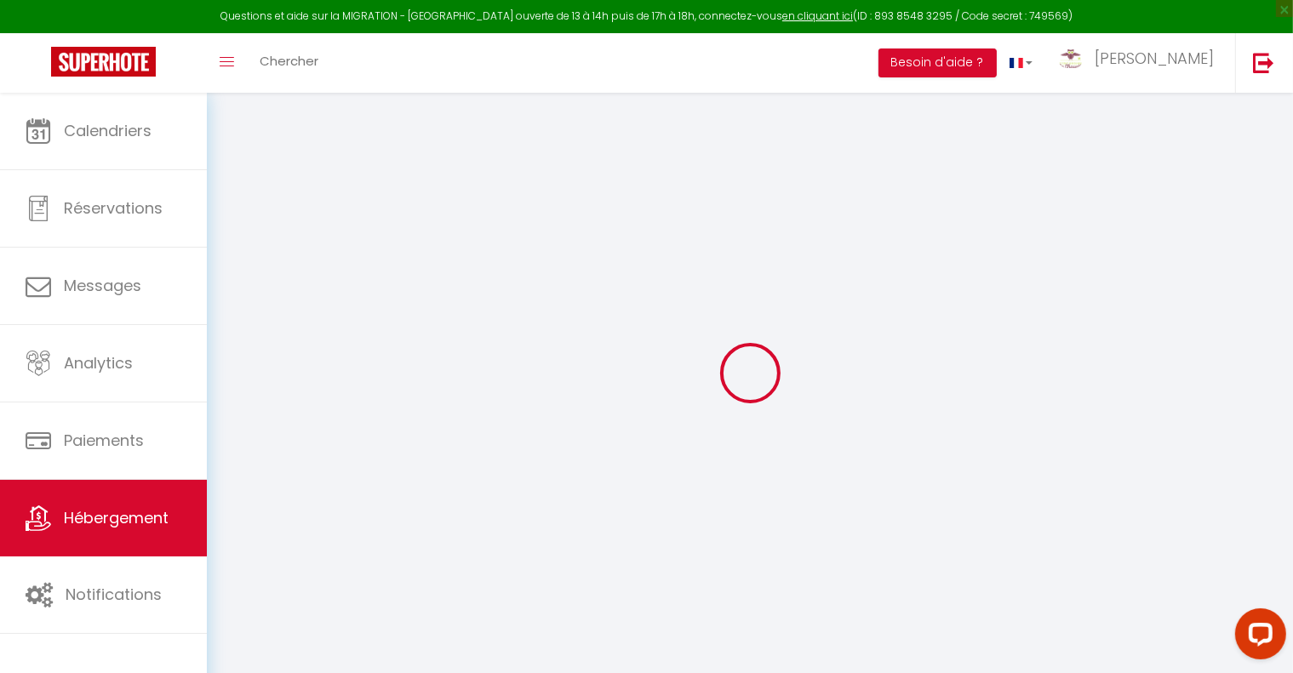
checkbox input "false"
select select
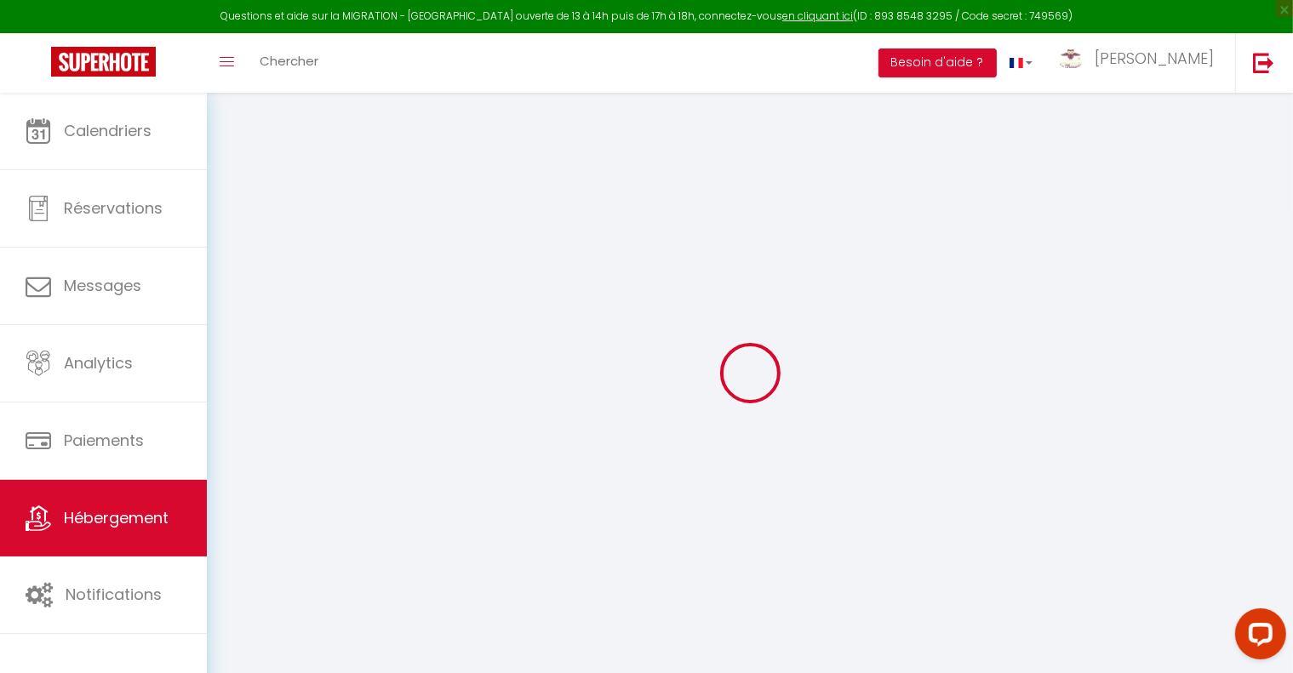
select select
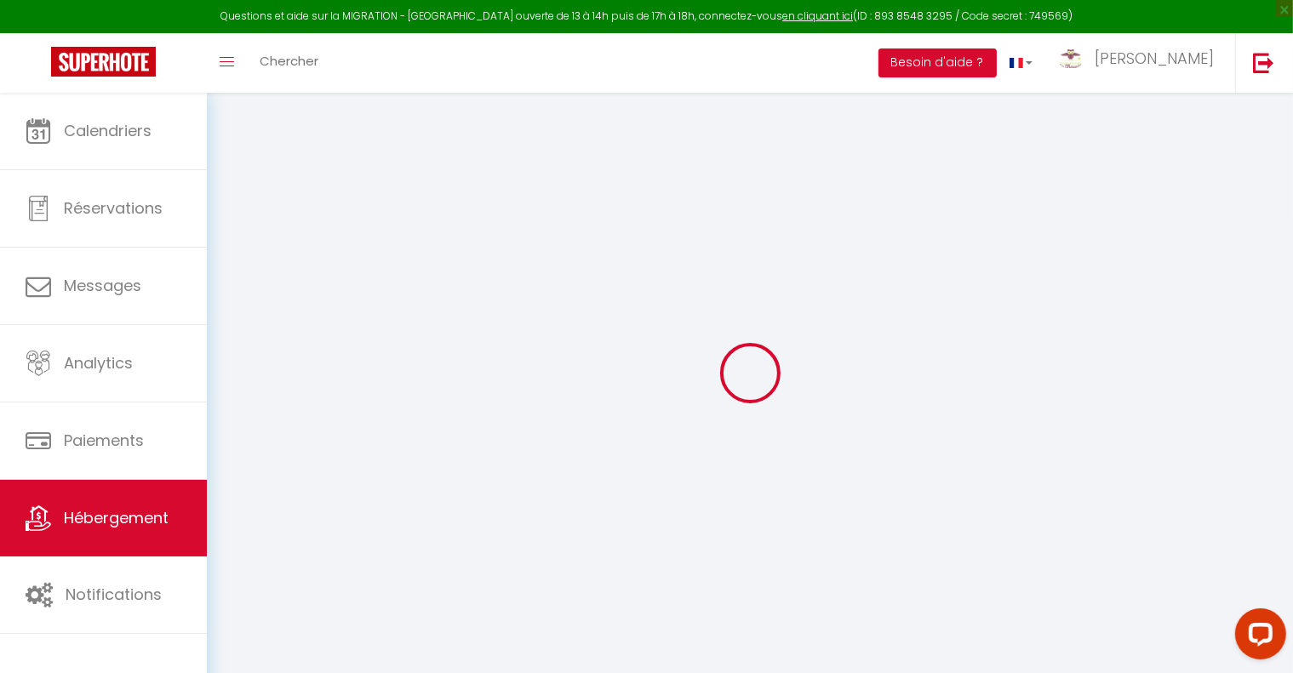
checkbox input "false"
select select "+ 22 %"
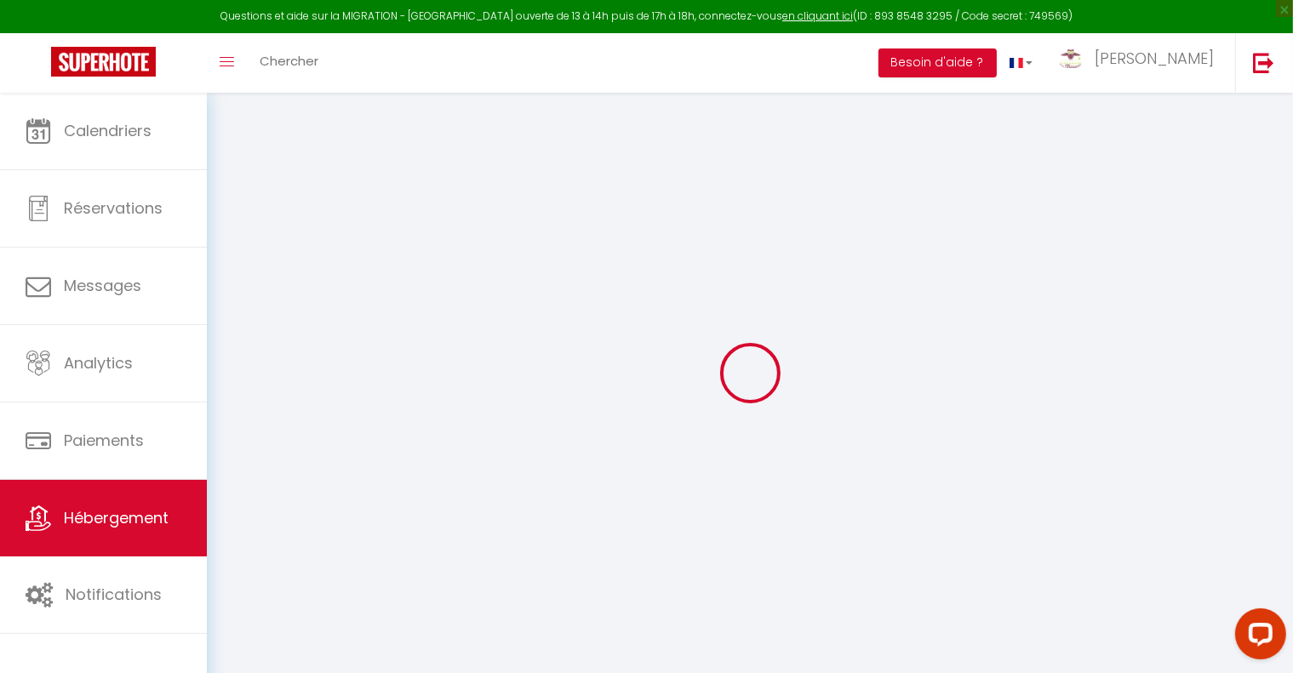
select select "+ 44 %"
checkbox input "false"
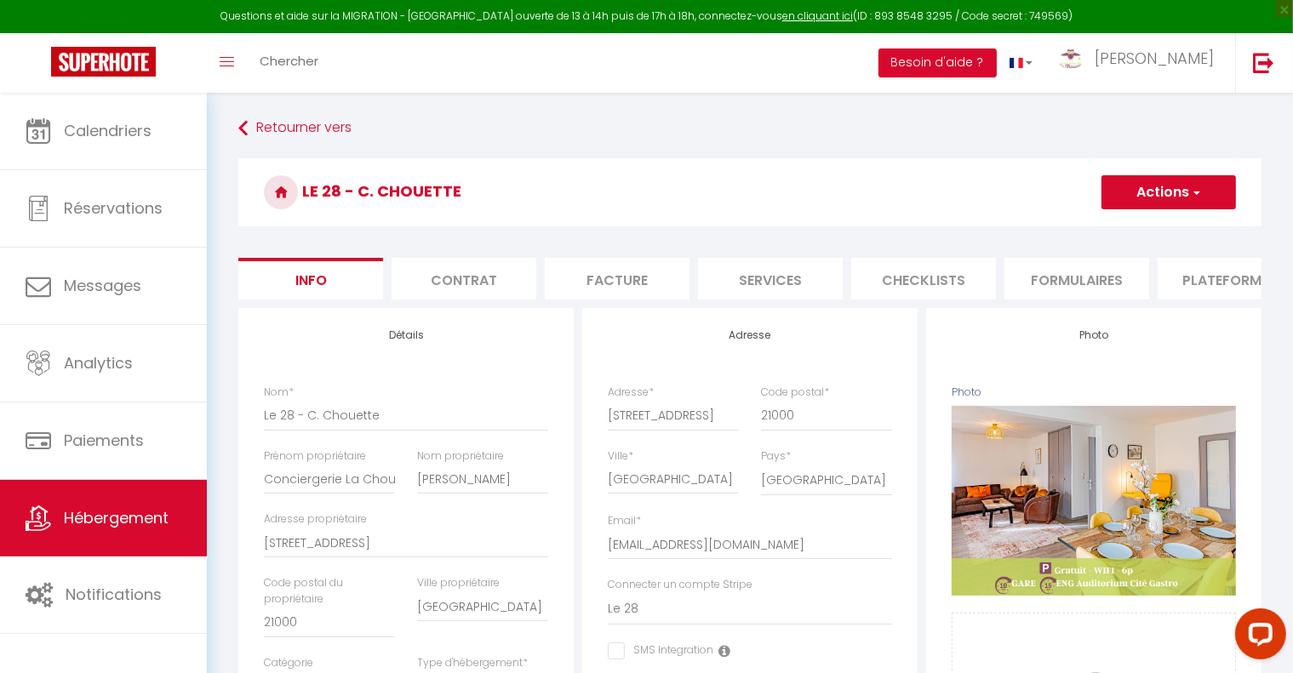
checkbox input "false"
select select "3281-1386066849783610753"
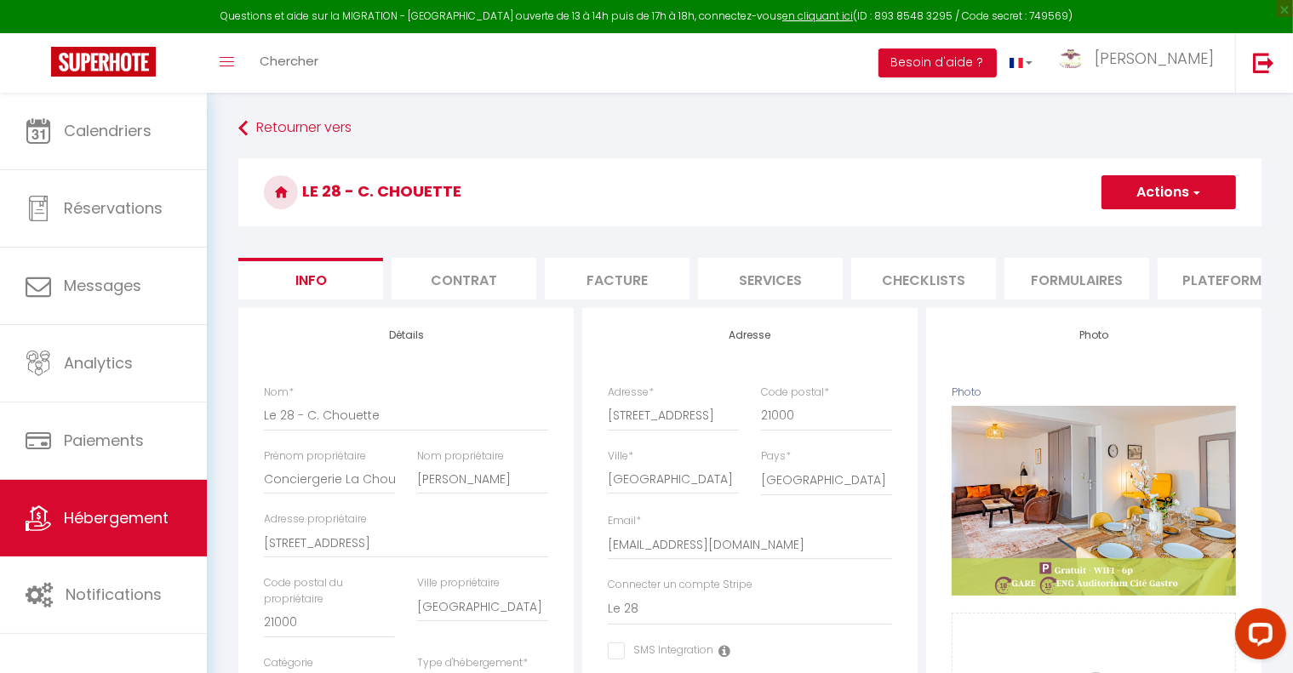
click at [1228, 278] on li "Plateformes" at bounding box center [1230, 279] width 145 height 42
select select "365"
select select "EUR"
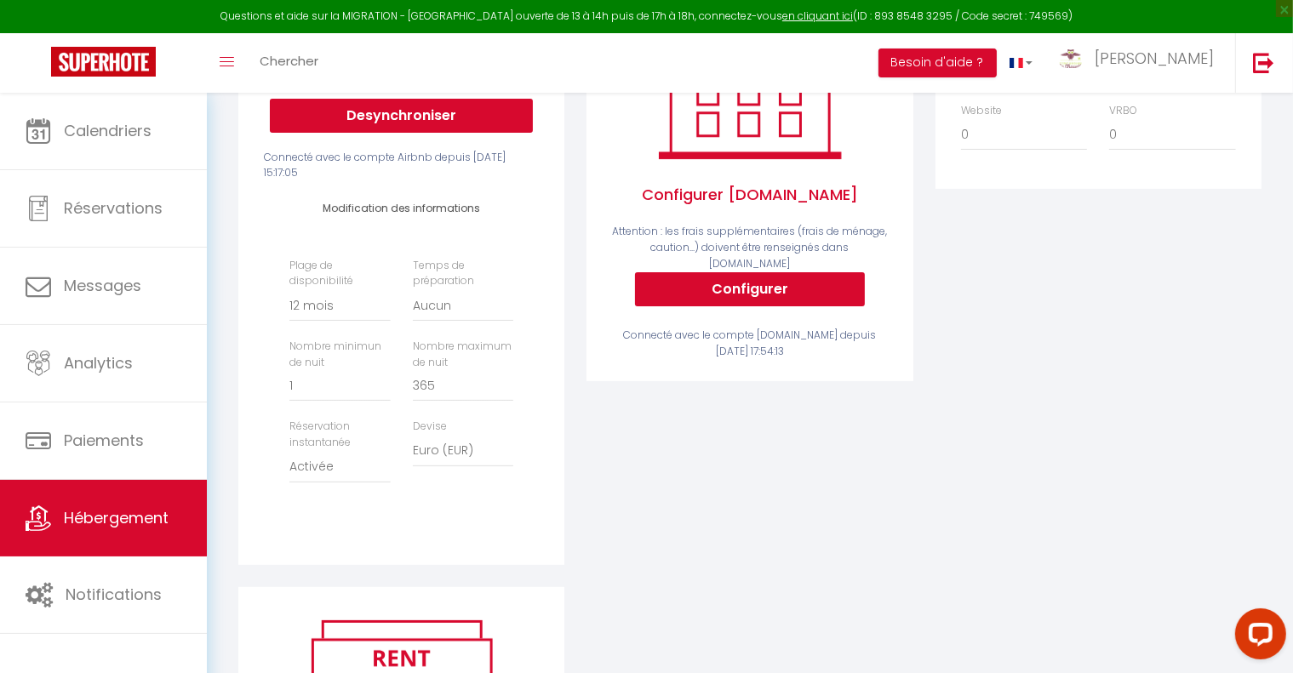
scroll to position [170, 0]
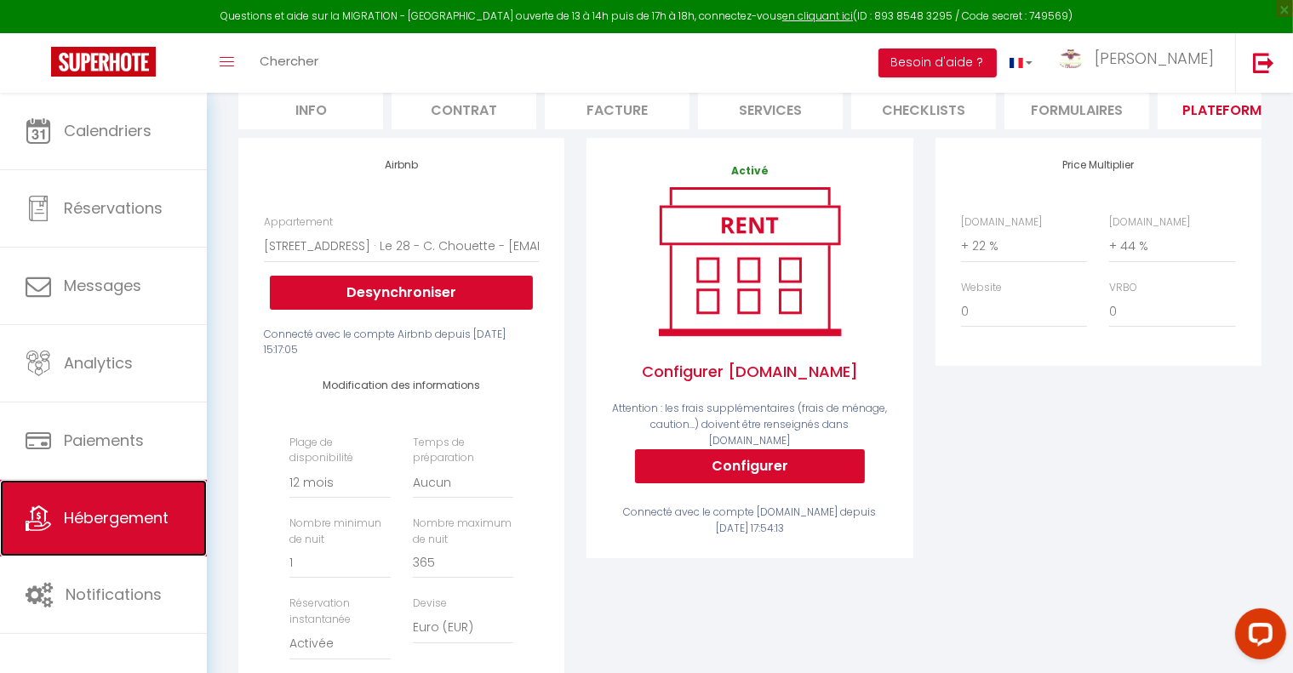
click at [160, 528] on span "Hébergement" at bounding box center [116, 517] width 105 height 21
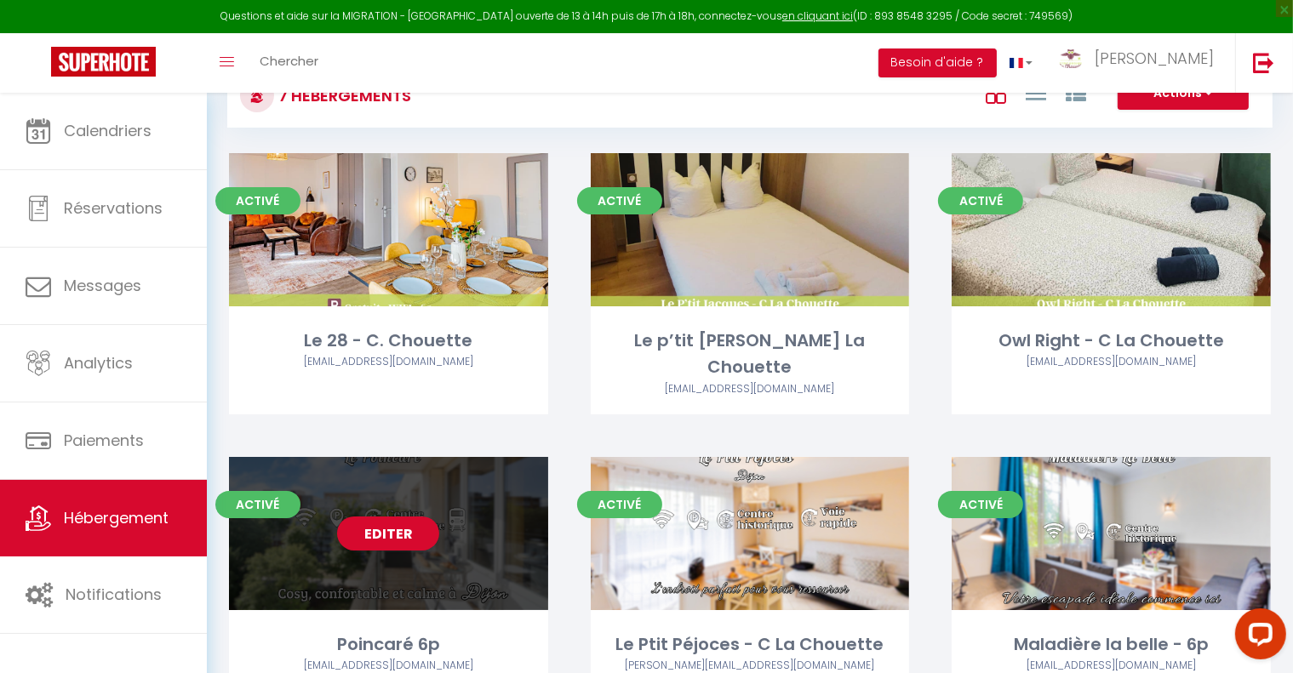
scroll to position [170, 0]
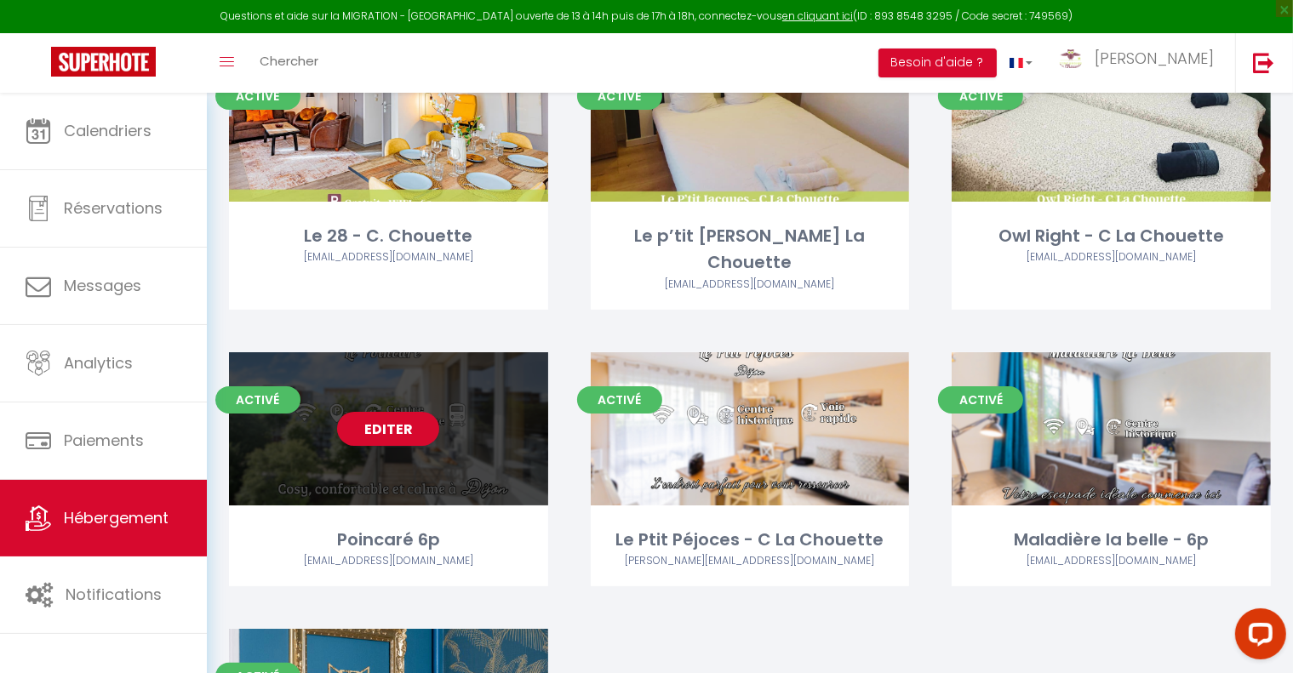
click at [469, 470] on div "Editer" at bounding box center [388, 428] width 319 height 153
select select "3"
select select "2"
select select "1"
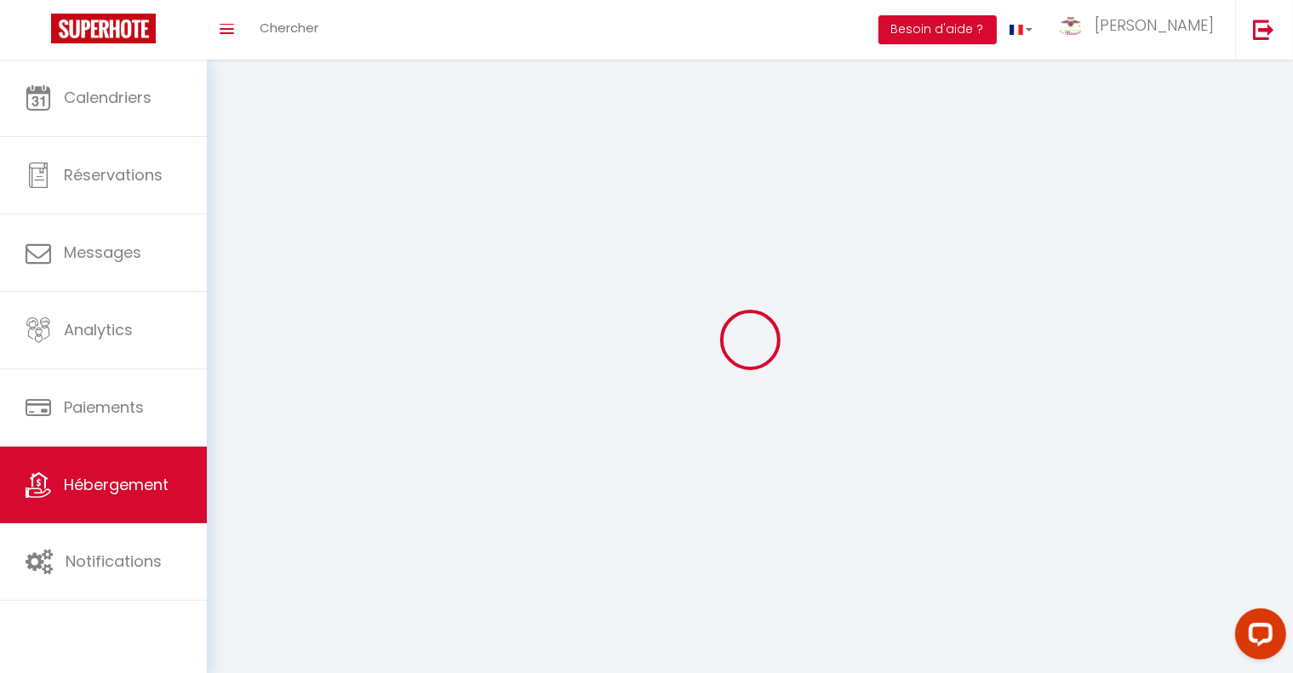
select select
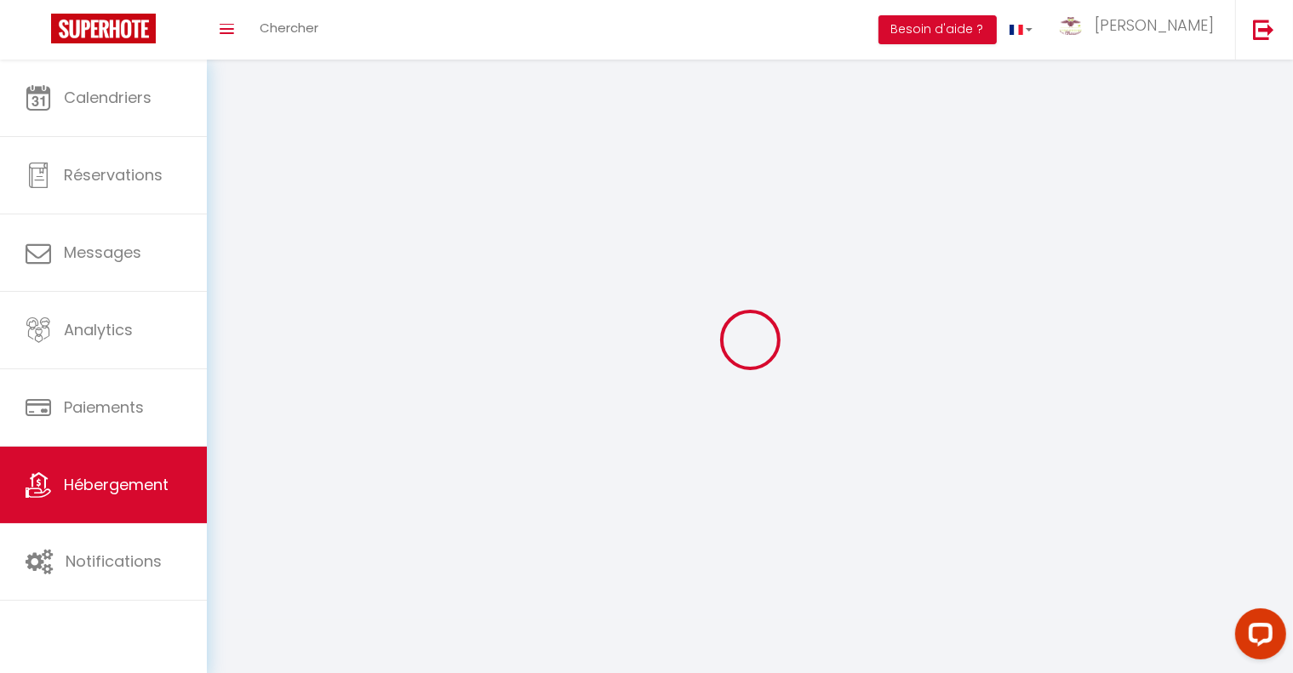
checkbox input "false"
select select
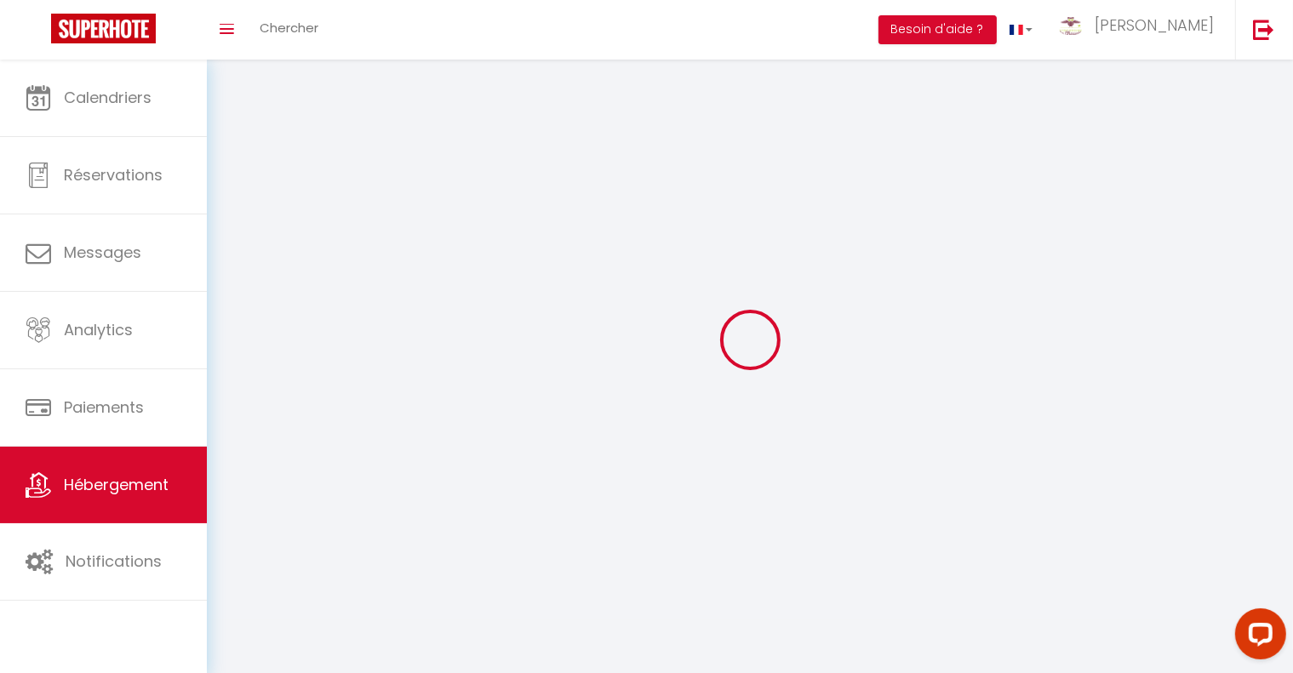
select select
select select "1"
select select
select select "28"
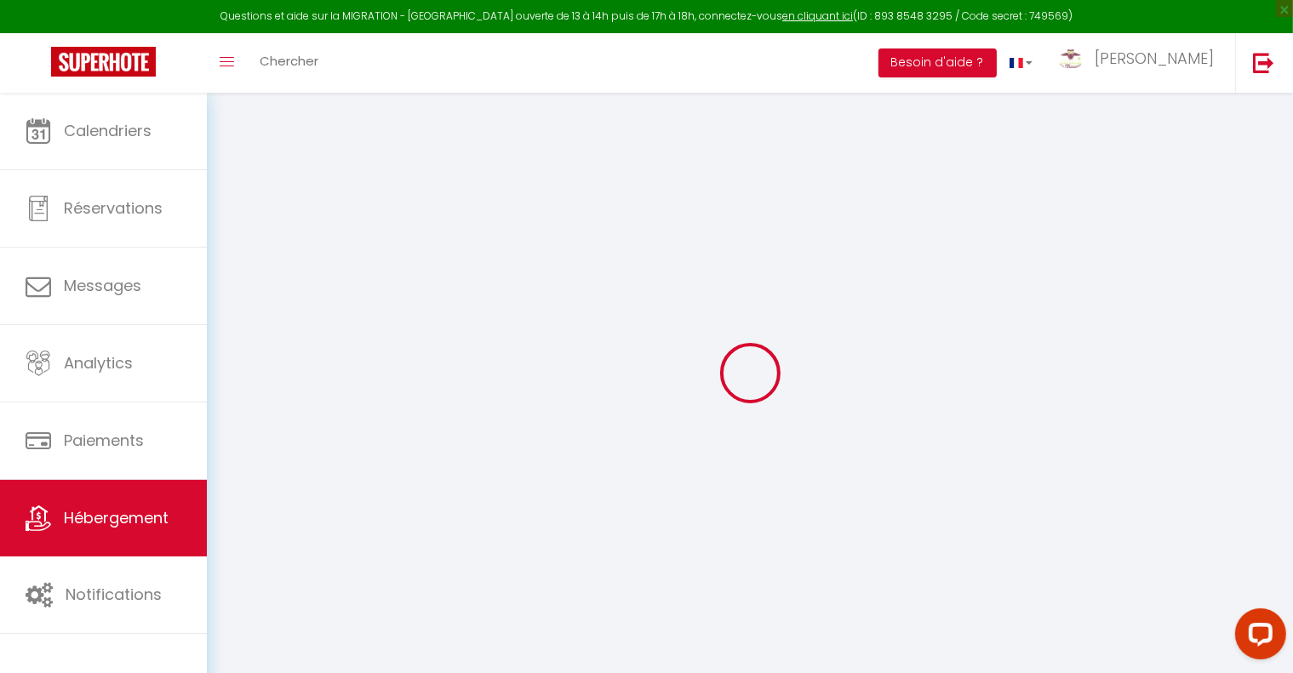
select select
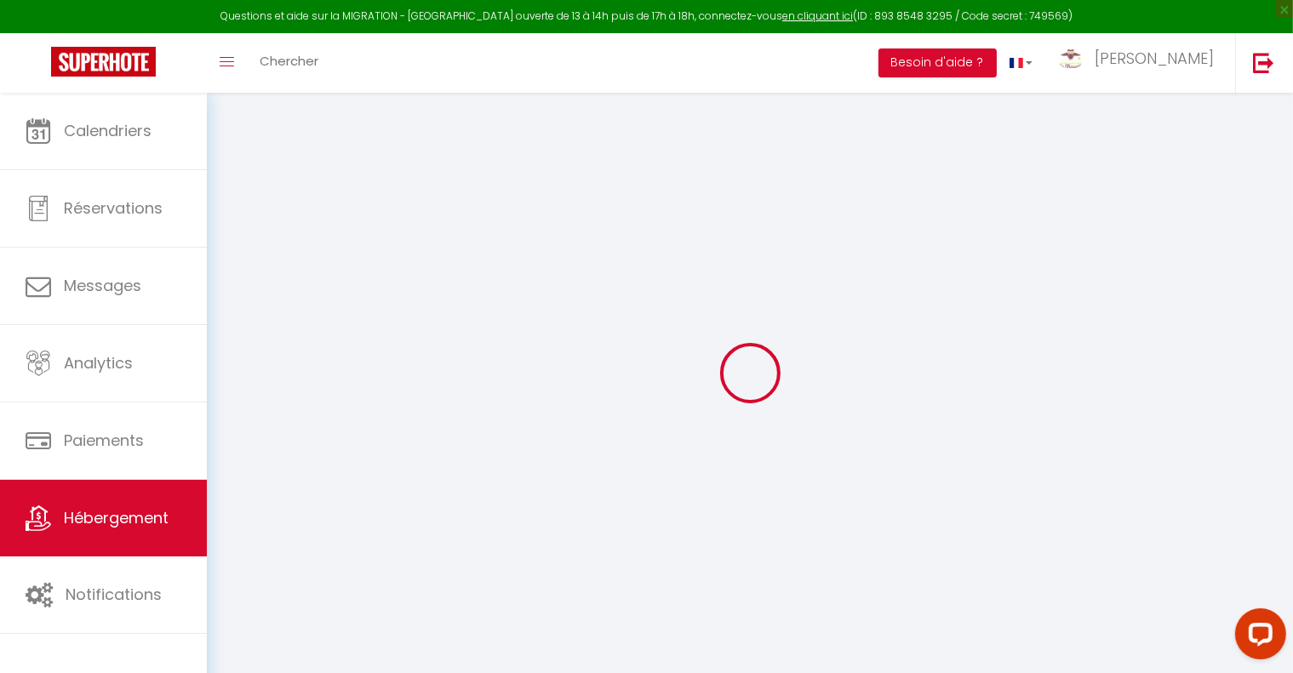
select select
checkbox input "false"
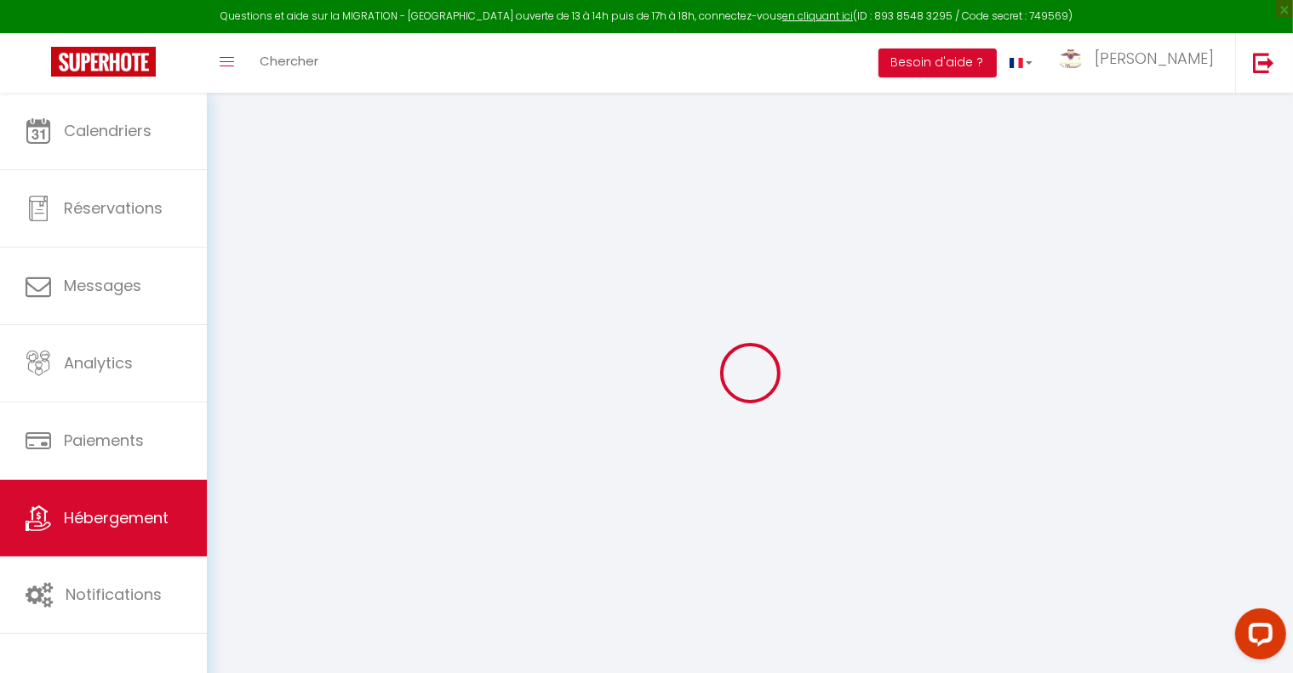
select select
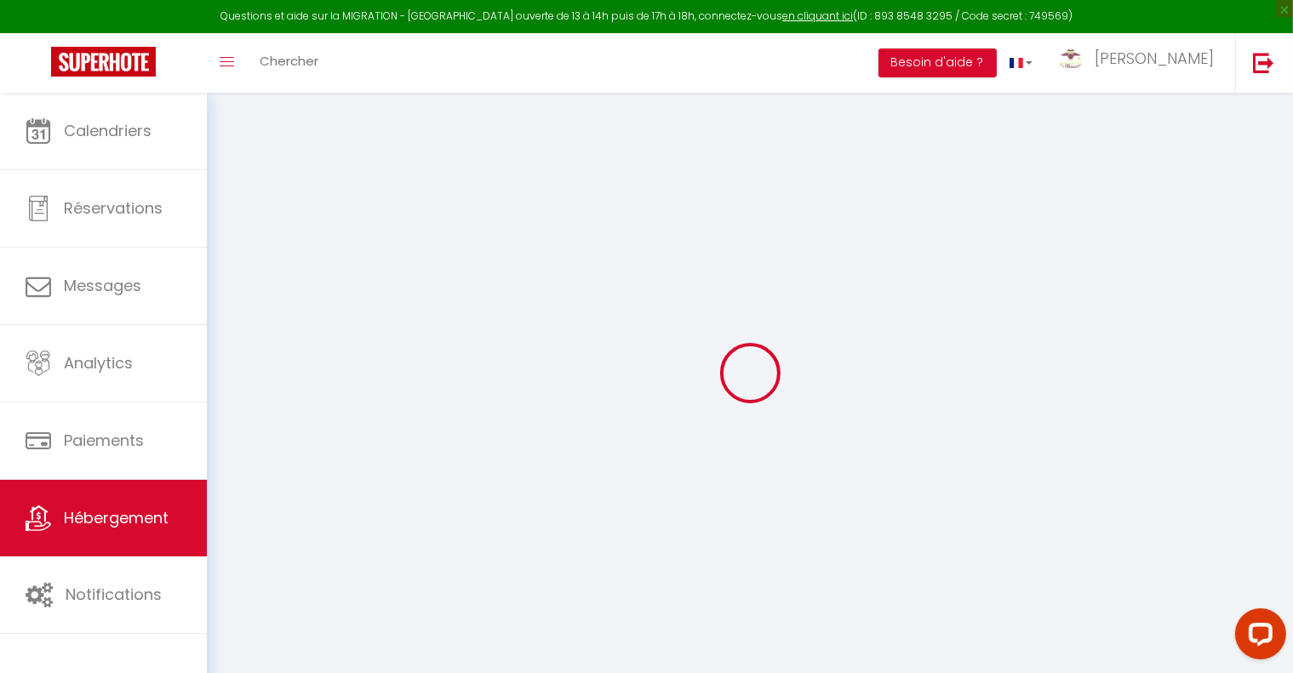
select select
checkbox input "false"
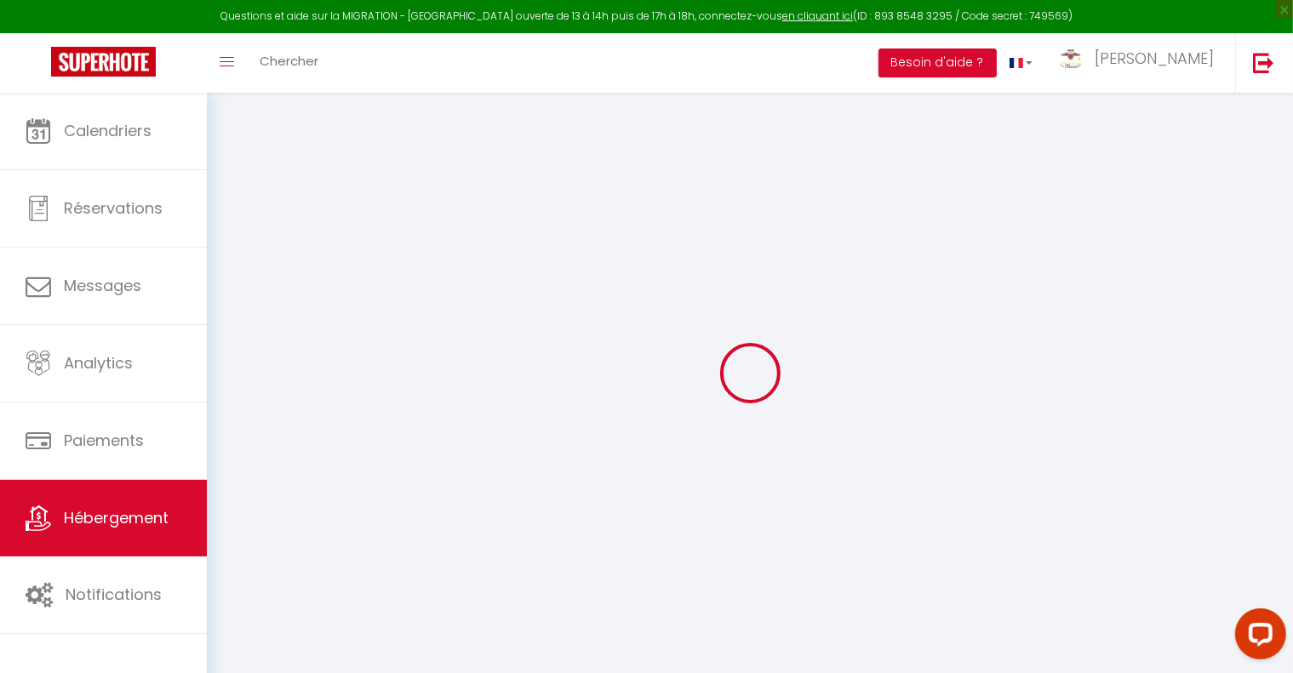
checkbox input "false"
select select
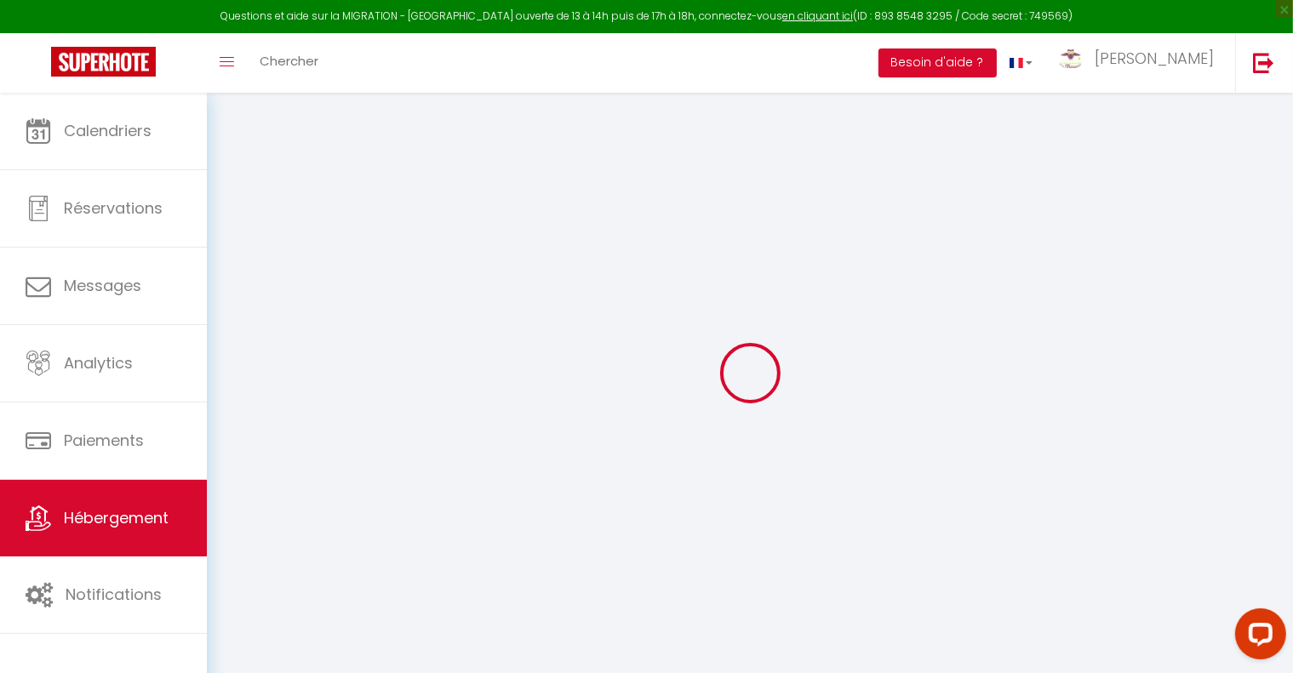
select select
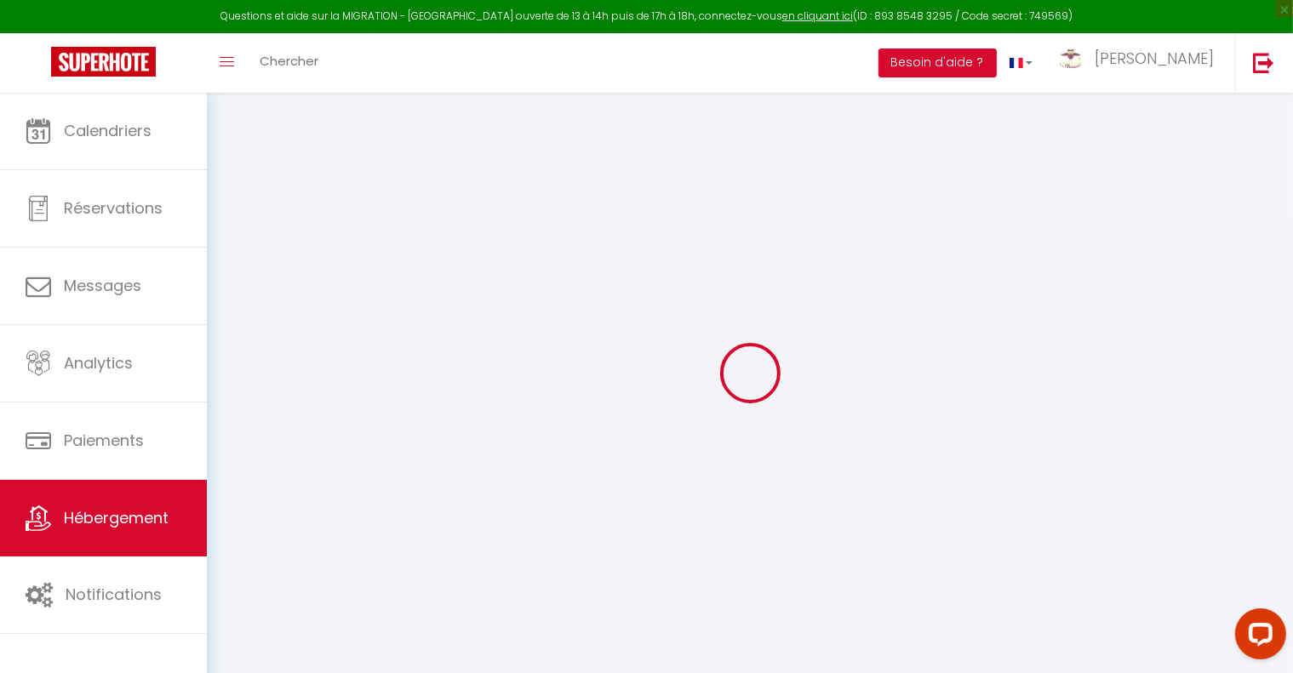
checkbox input "false"
select select
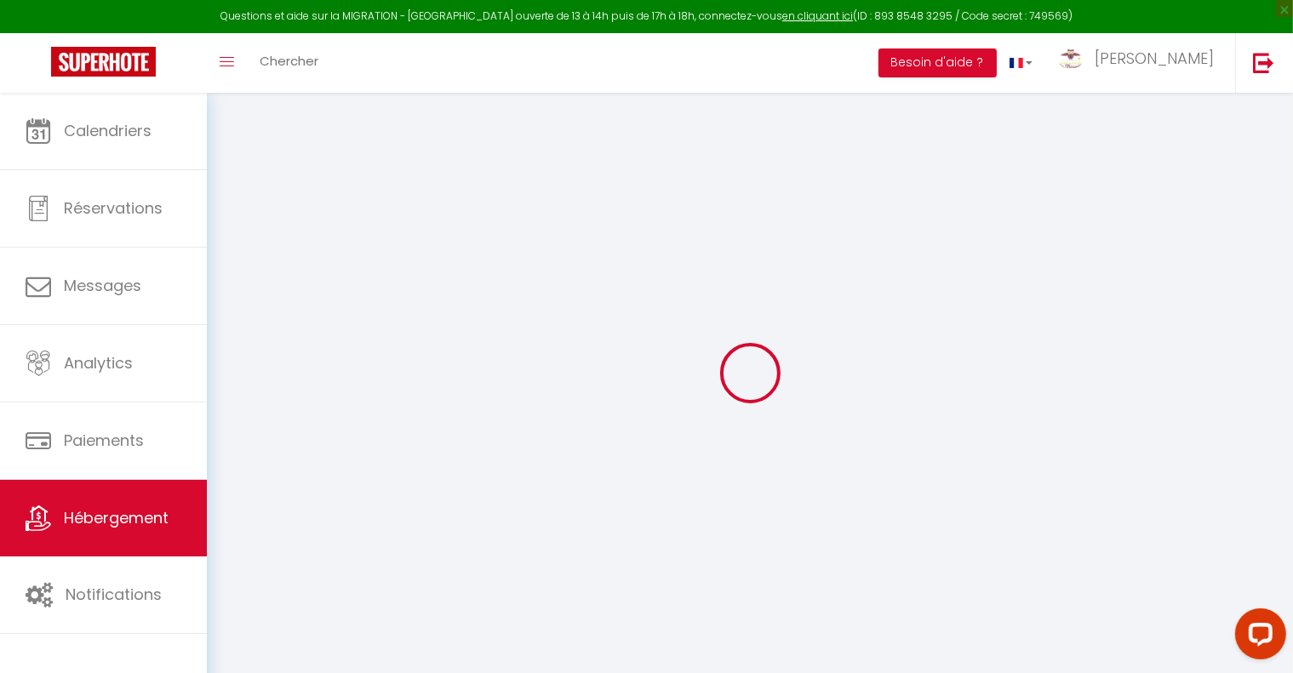
select select
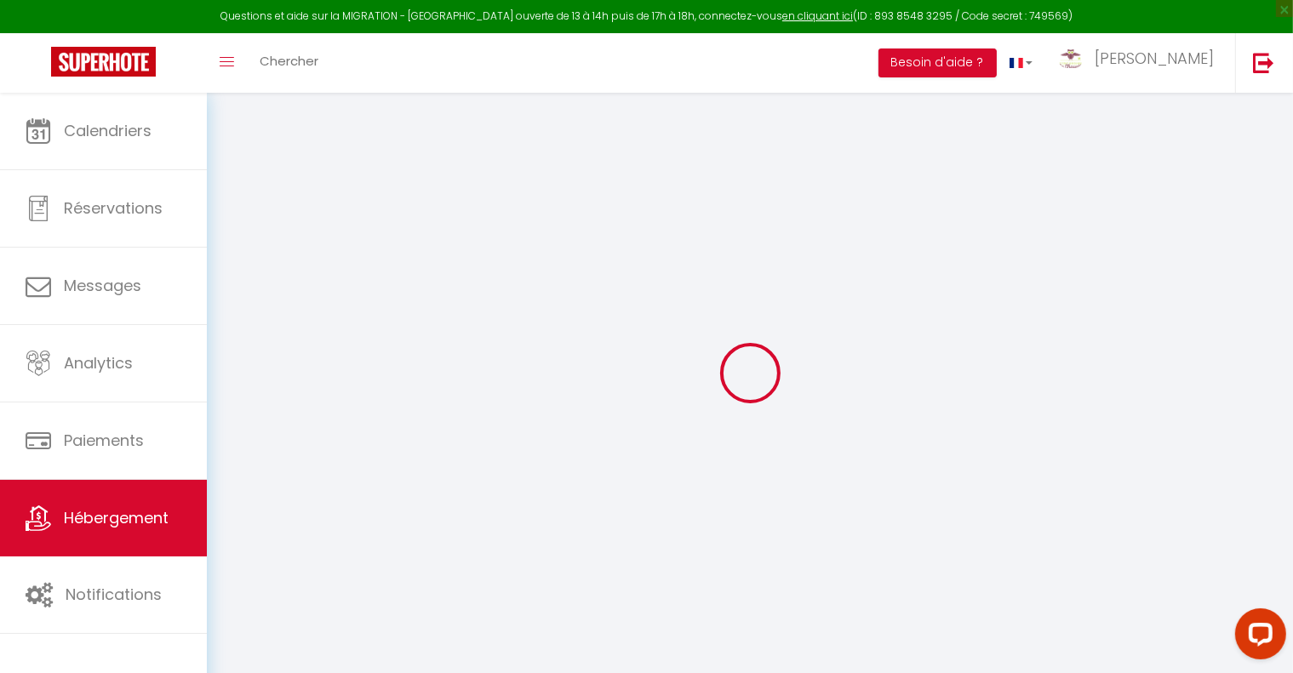
select select
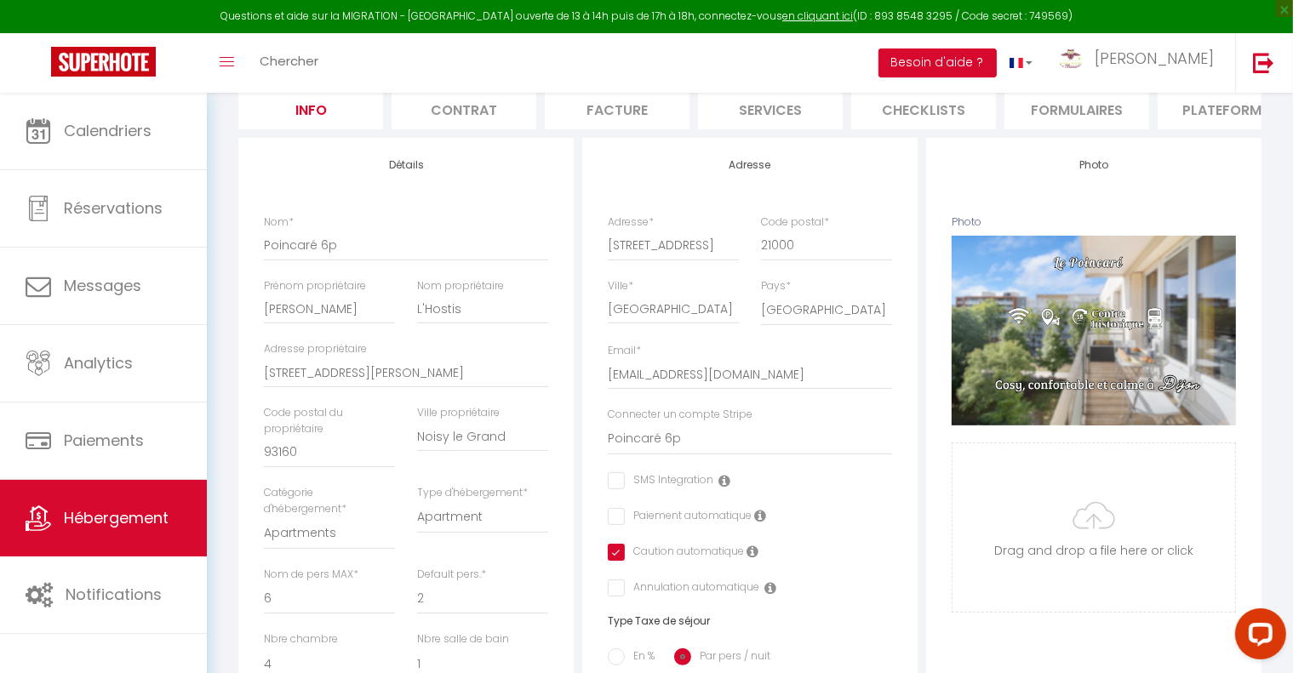
scroll to position [170, 0]
click at [1216, 105] on li "Plateformes" at bounding box center [1230, 109] width 145 height 42
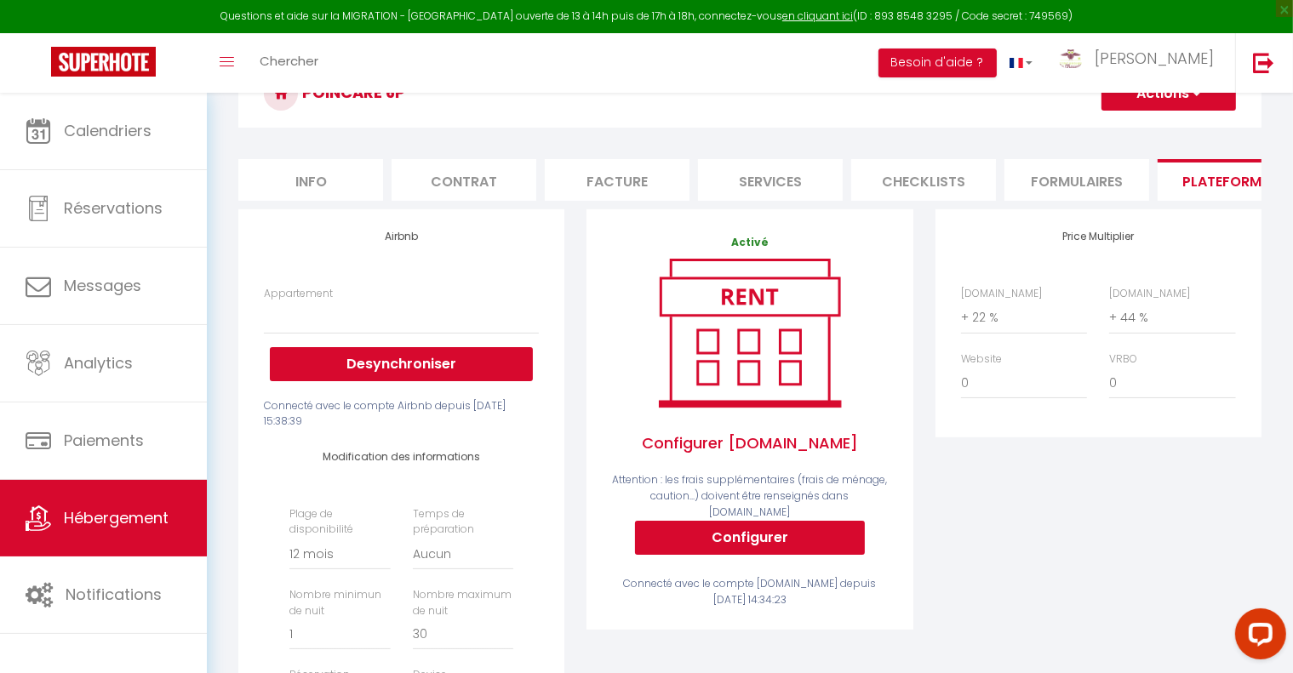
scroll to position [85, 0]
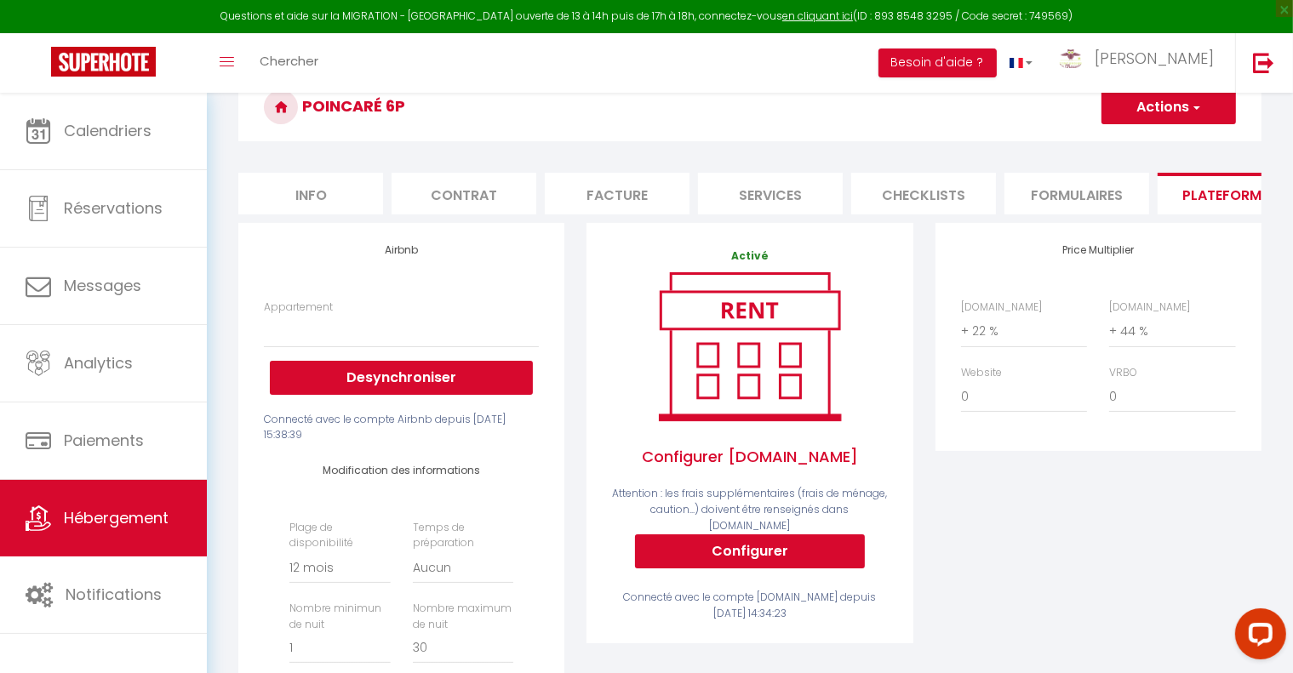
click at [971, 569] on div "Price Multiplier [DOMAIN_NAME] 0 + 1 % + 2 % + 3 % + 4 % + 5 % + 6 % + 7 %" at bounding box center [1099, 536] width 348 height 627
click at [1018, 592] on div "Price Multiplier [DOMAIN_NAME] 0 + 1 % + 2 % + 3 % + 4 % + 5 % + 6 % + 7 %" at bounding box center [1099, 536] width 348 height 627
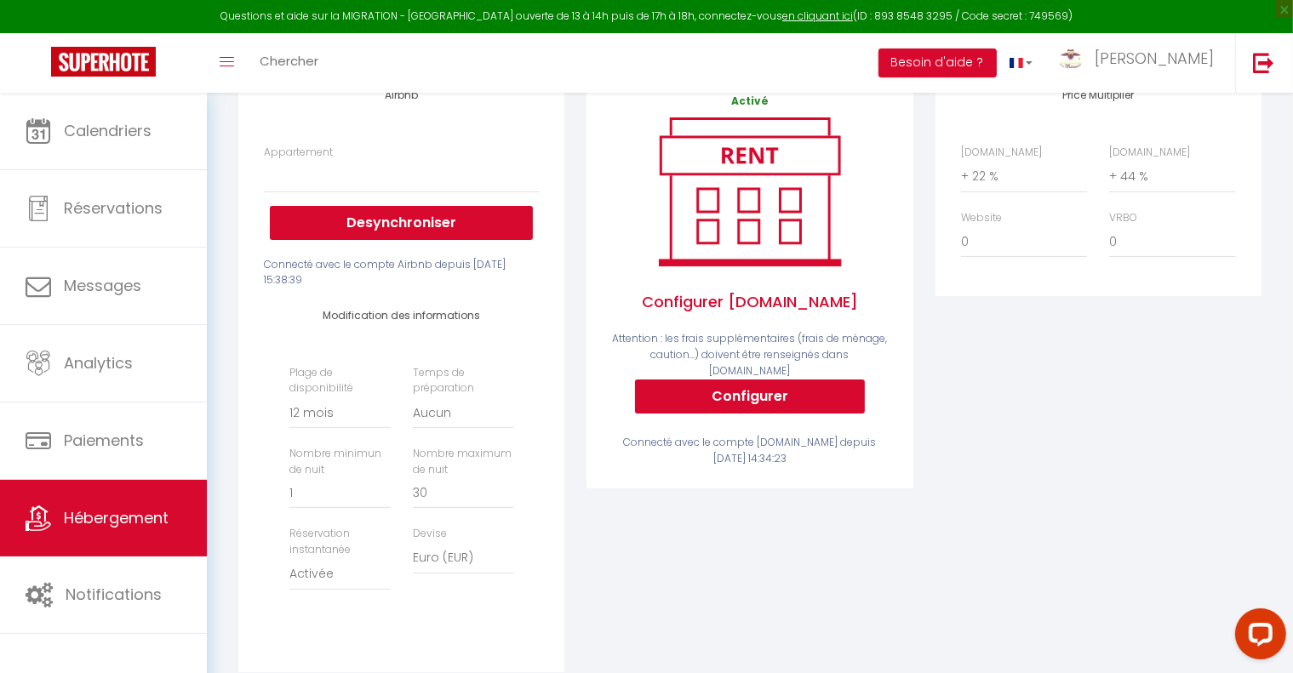
scroll to position [255, 0]
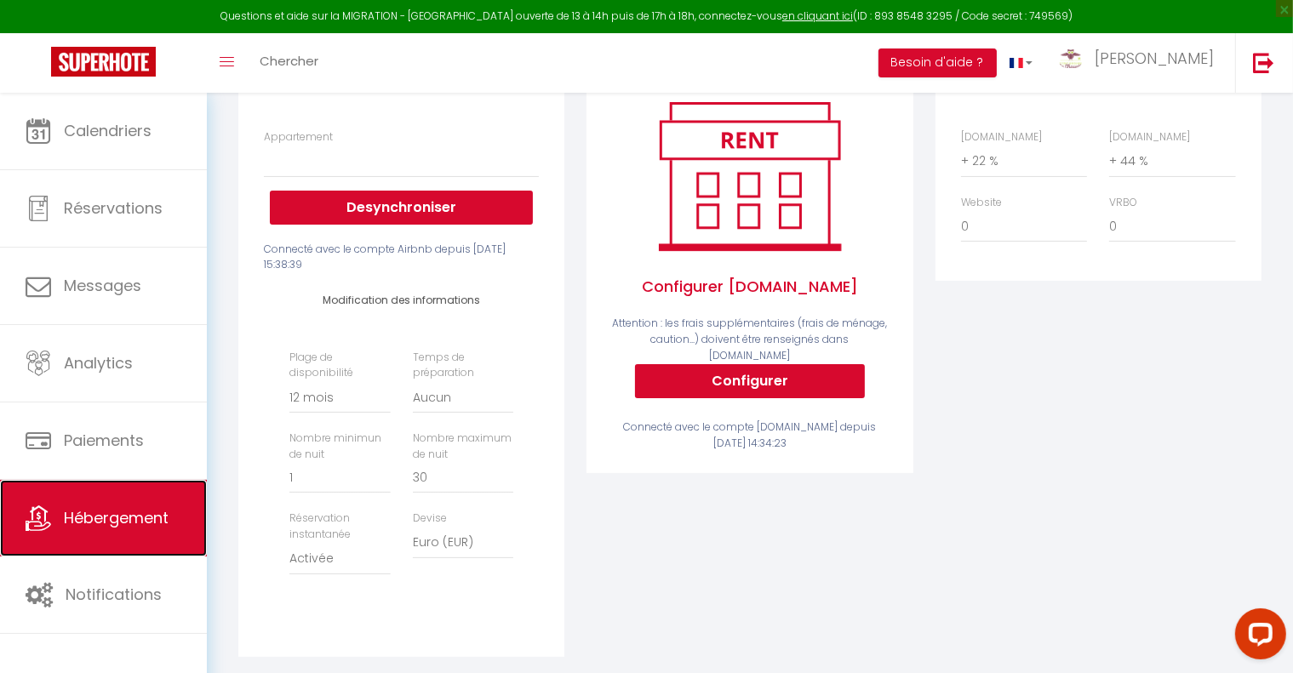
click at [158, 525] on span "Hébergement" at bounding box center [116, 517] width 105 height 21
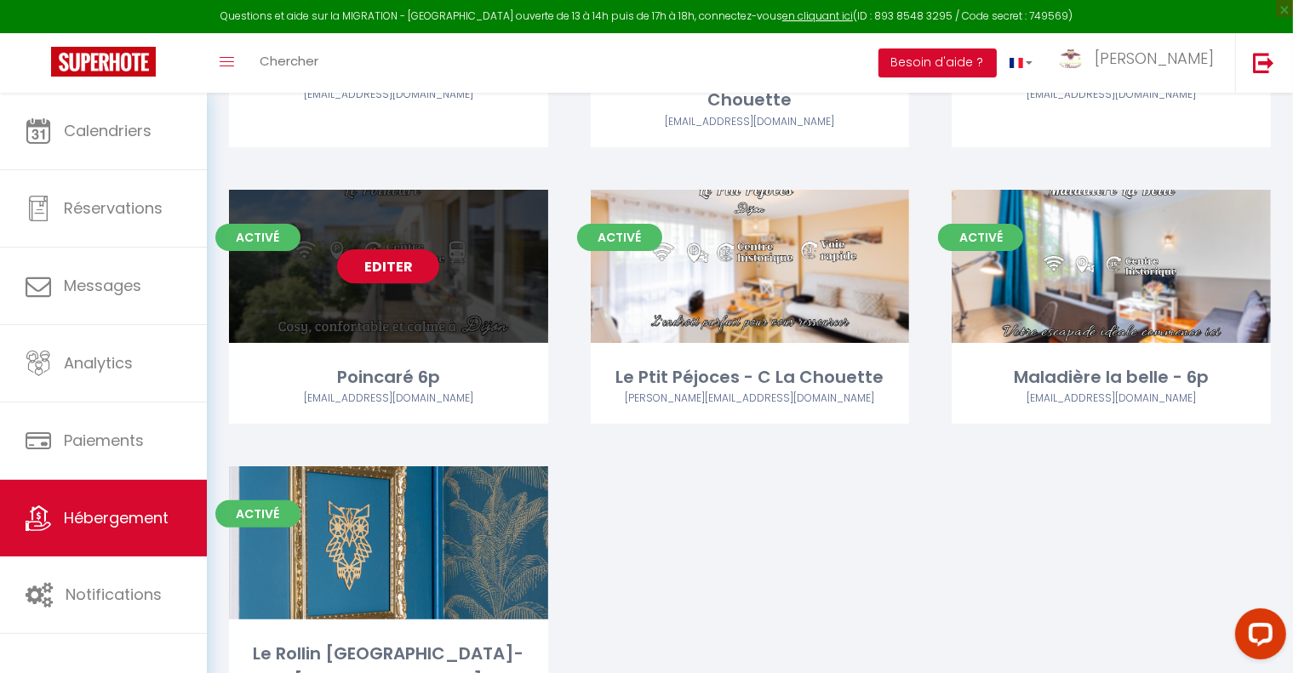
scroll to position [341, 0]
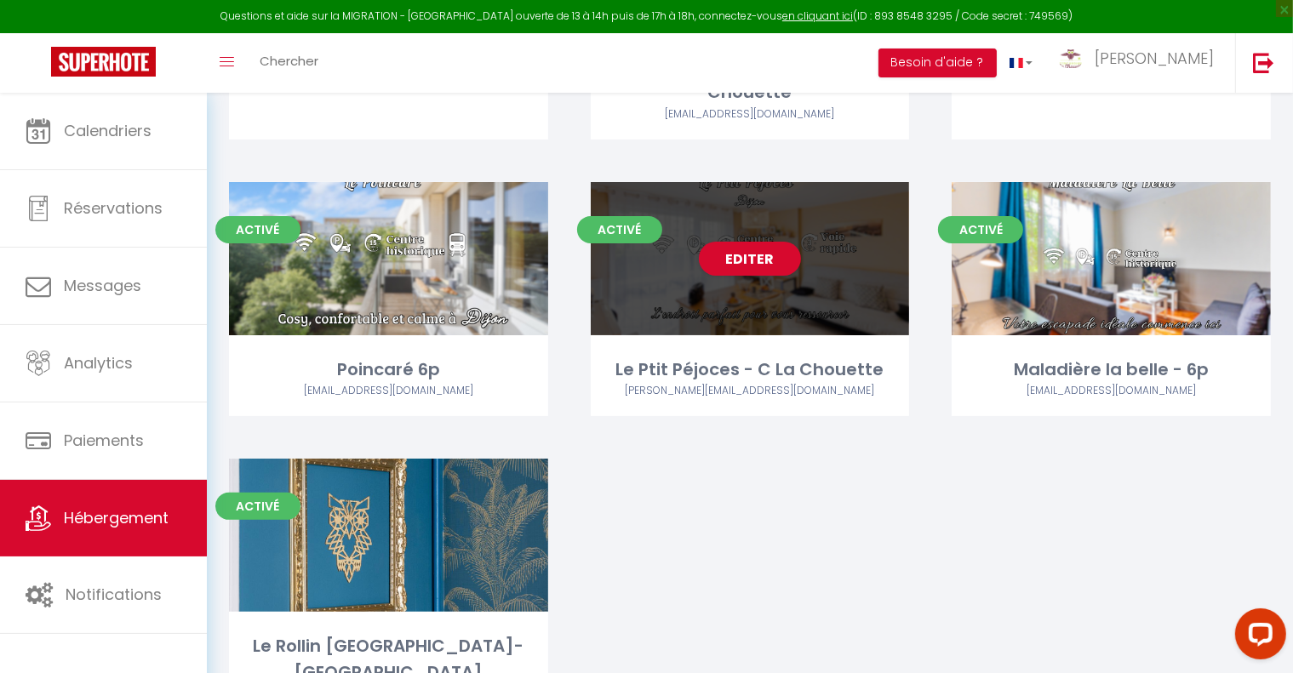
click at [828, 317] on div "Activé Editer Le Ptit Péjoces - C La Chouette [PERSON_NAME][EMAIL_ADDRESS][DOMA…" at bounding box center [750, 299] width 319 height 234
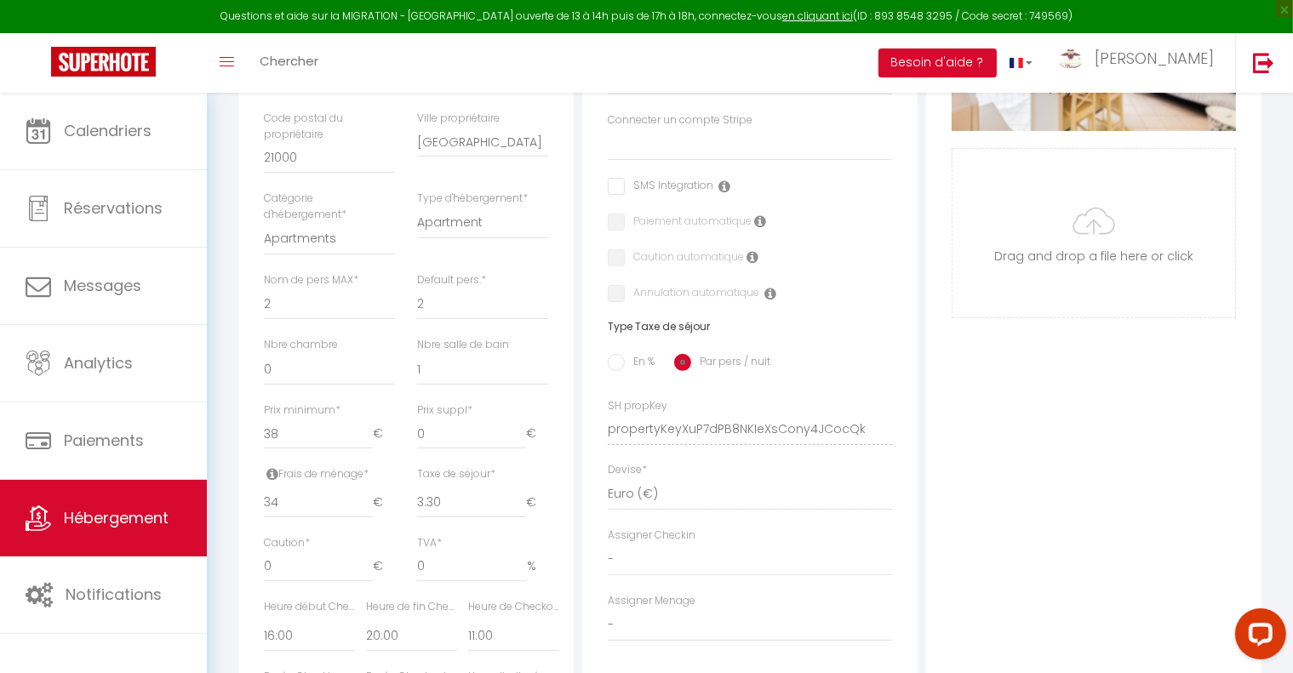
scroll to position [511, 0]
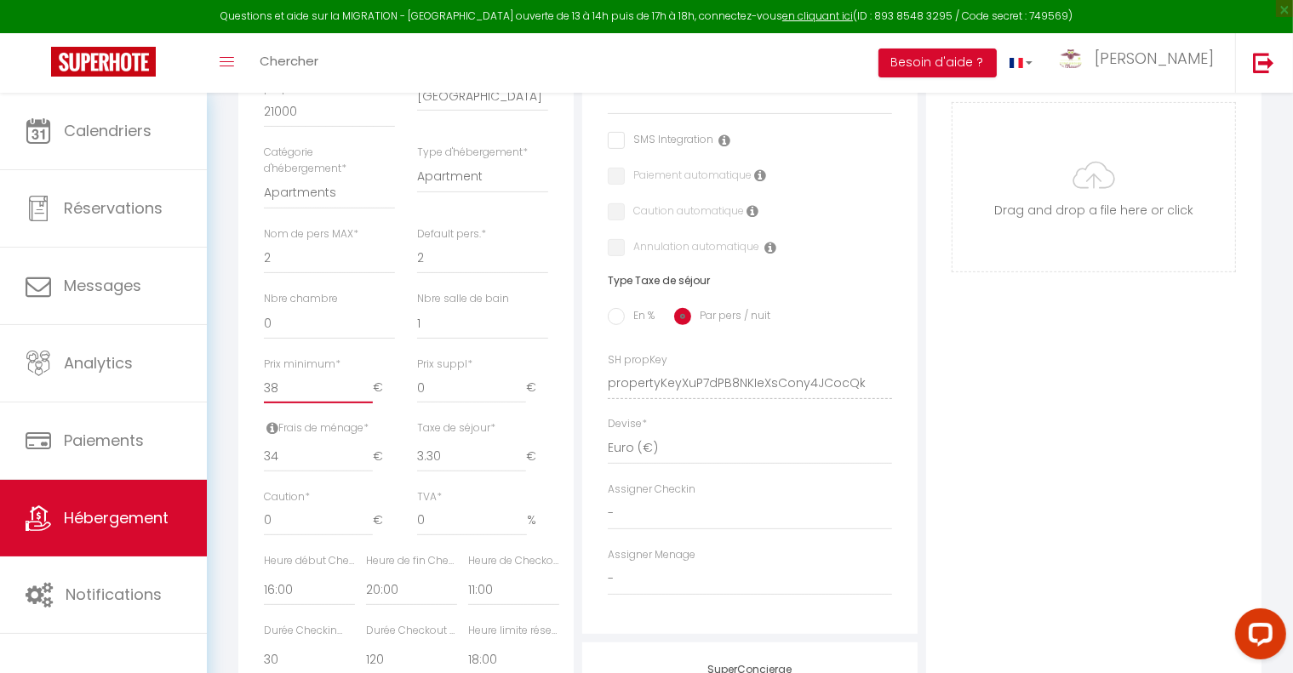
click at [283, 400] on input "38" at bounding box center [318, 388] width 109 height 31
click at [1099, 444] on div "Photo Photo Supprimer Drag and drop a file here or click Ooops, something wrong…" at bounding box center [1093, 371] width 335 height 1148
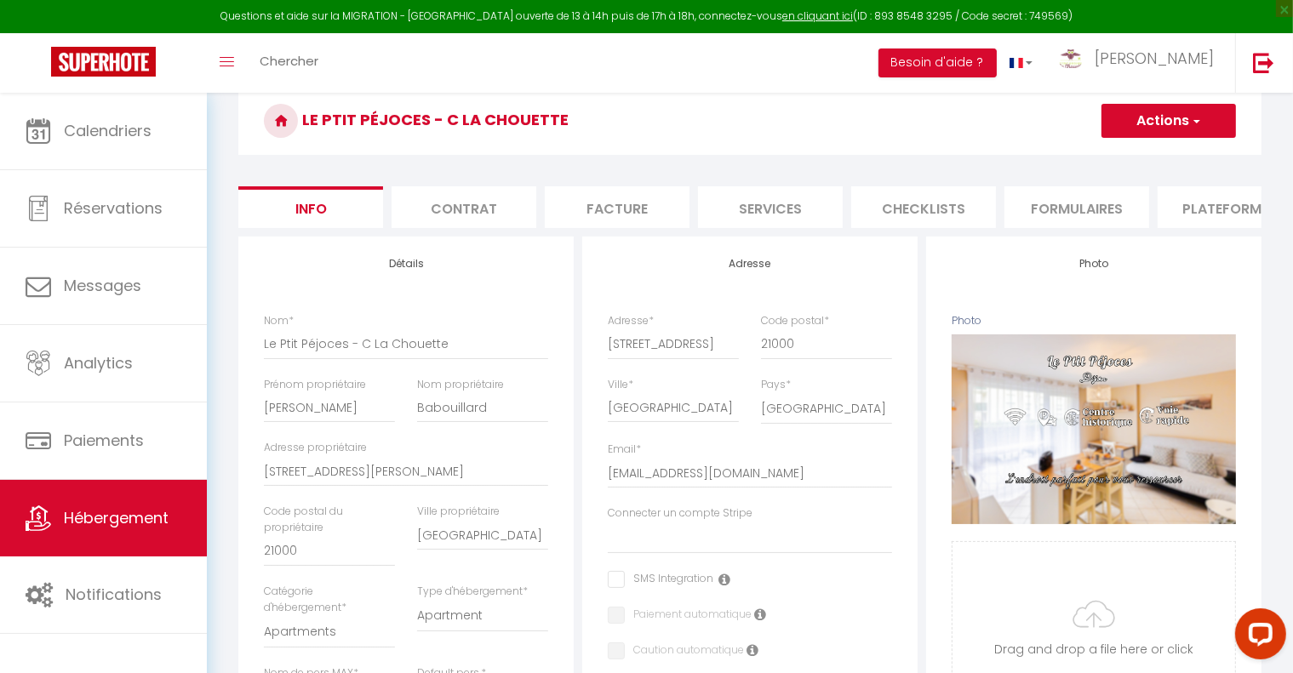
scroll to position [0, 0]
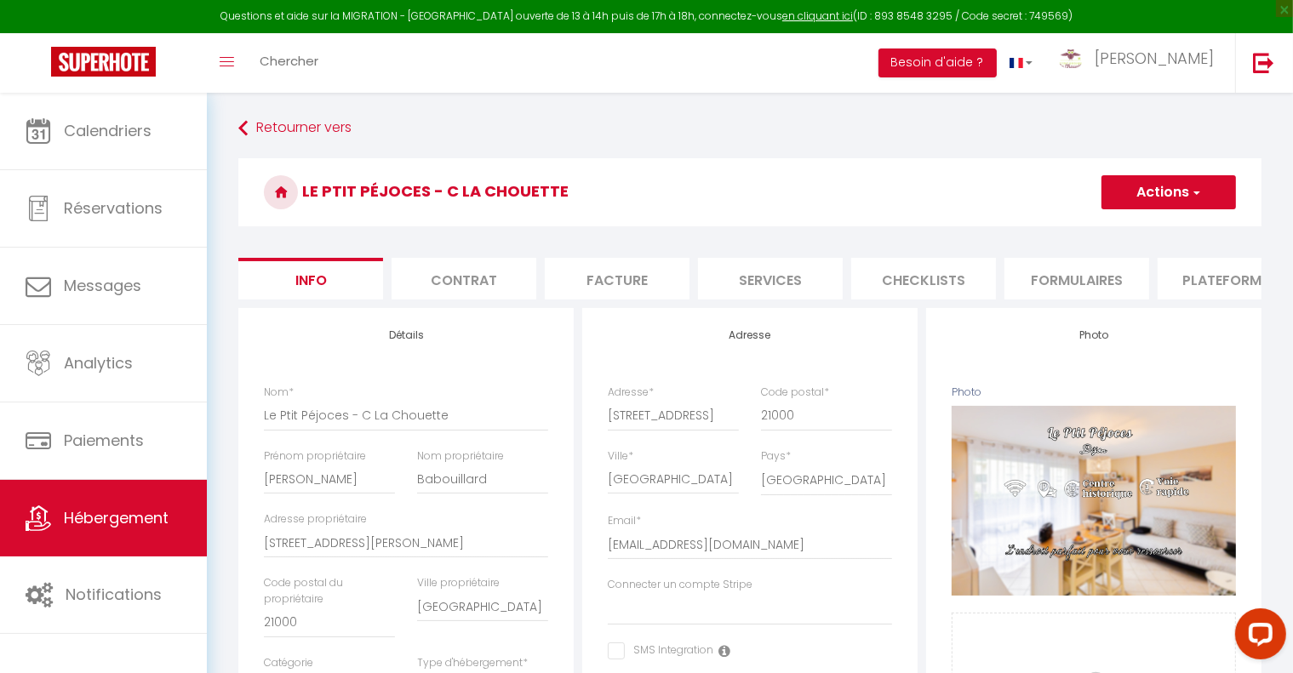
click at [1171, 197] on button "Actions" at bounding box center [1169, 192] width 135 height 34
click at [1107, 232] on input "Enregistrer" at bounding box center [1101, 229] width 63 height 17
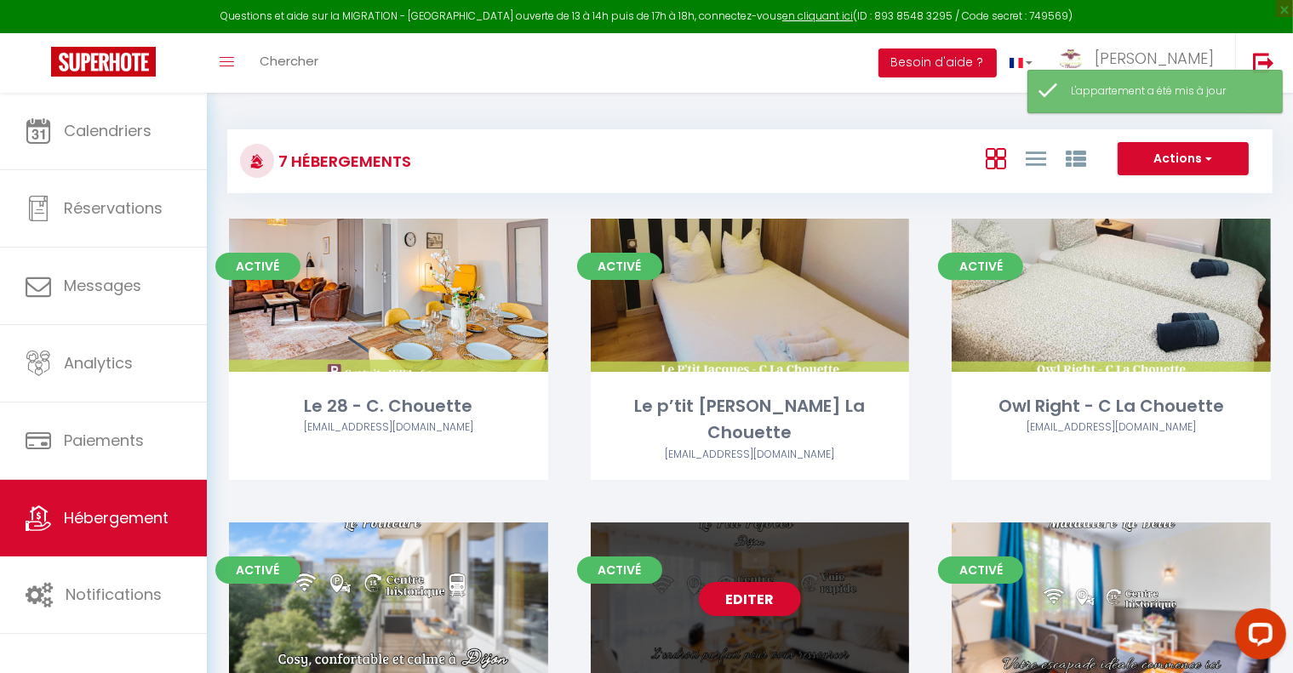
click at [838, 608] on div "Editer" at bounding box center [750, 599] width 319 height 153
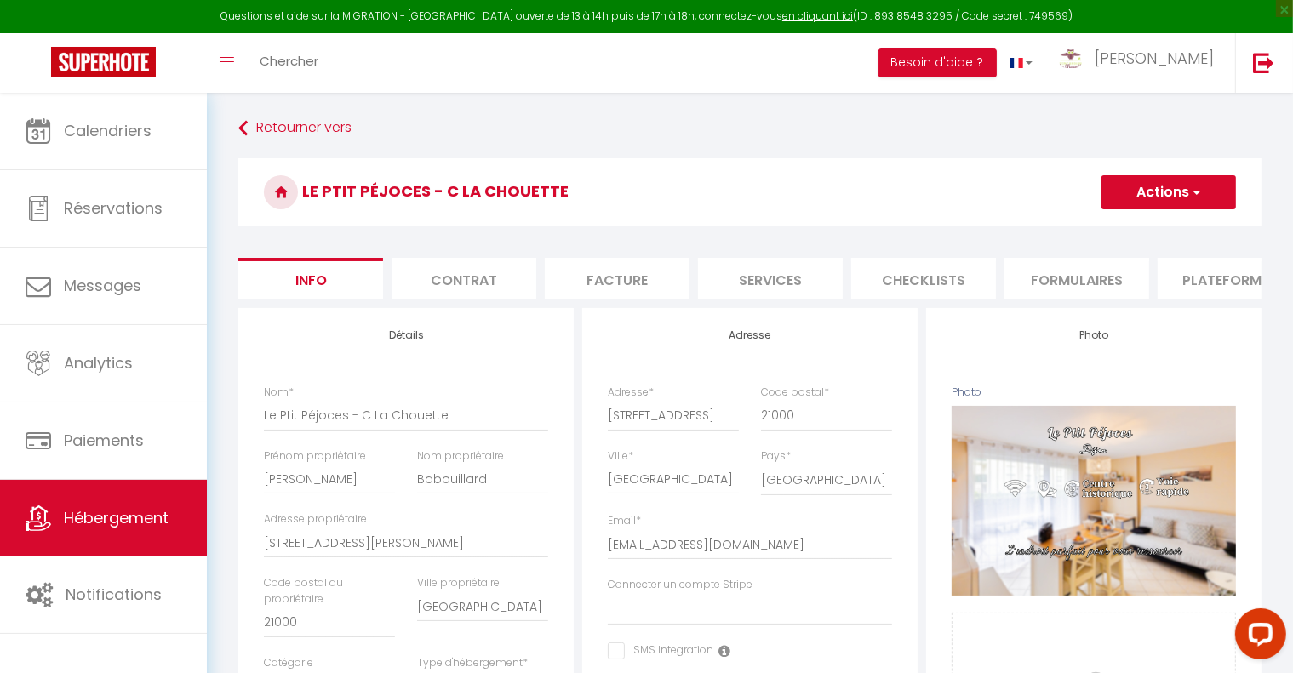
click at [1214, 186] on button "Actions" at bounding box center [1169, 192] width 135 height 34
click at [1216, 285] on li "Plateformes" at bounding box center [1230, 279] width 145 height 42
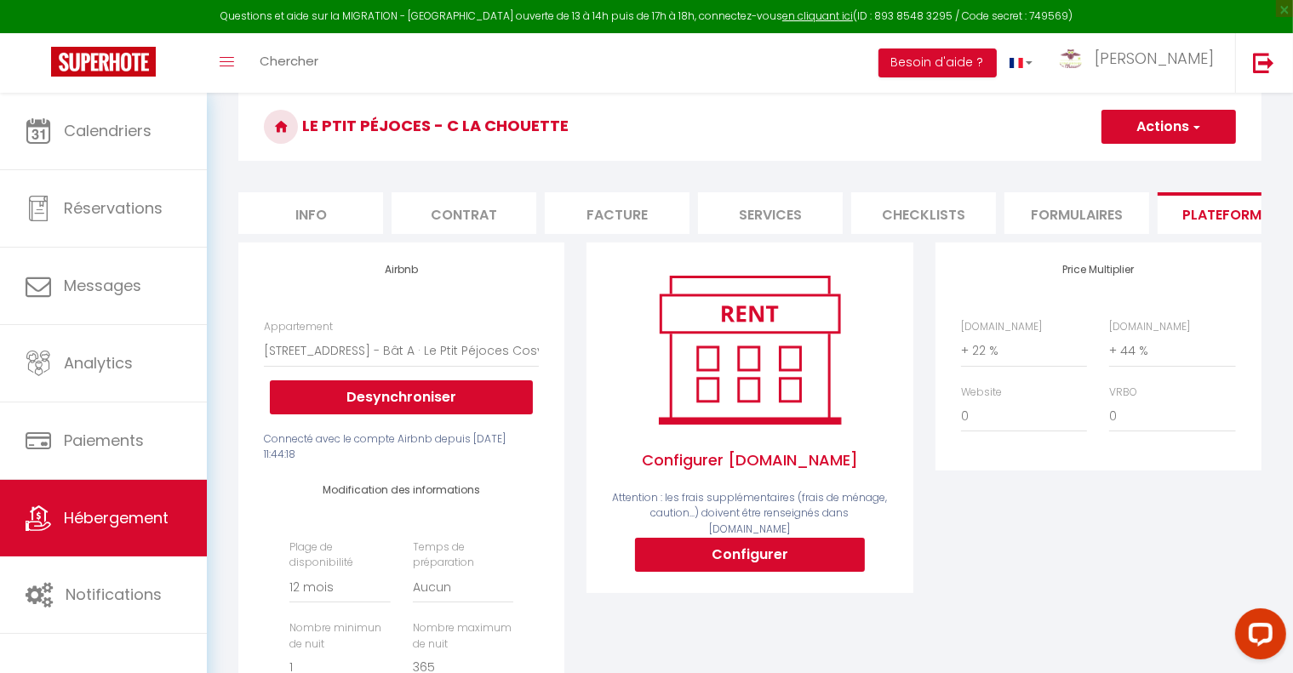
scroll to position [255, 0]
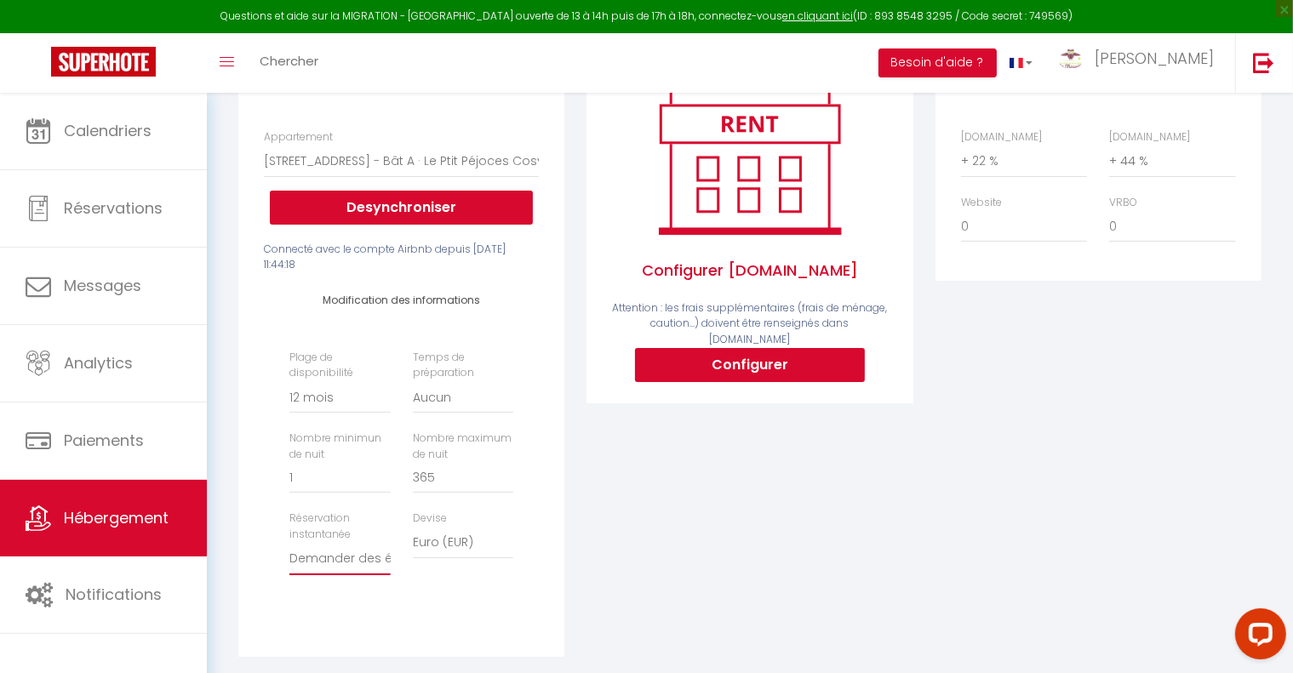
click at [348, 575] on select "Activée Demander des évaluations positives" at bounding box center [339, 559] width 100 height 32
click at [289, 557] on select "Activée Demander des évaluations positives" at bounding box center [339, 559] width 100 height 32
click at [984, 489] on div "Price Multiplier Airbnb.com 0 + 1 % + 2 % + 3 % + 4 % + 5 % + 6 % + 7 %" at bounding box center [1099, 366] width 348 height 627
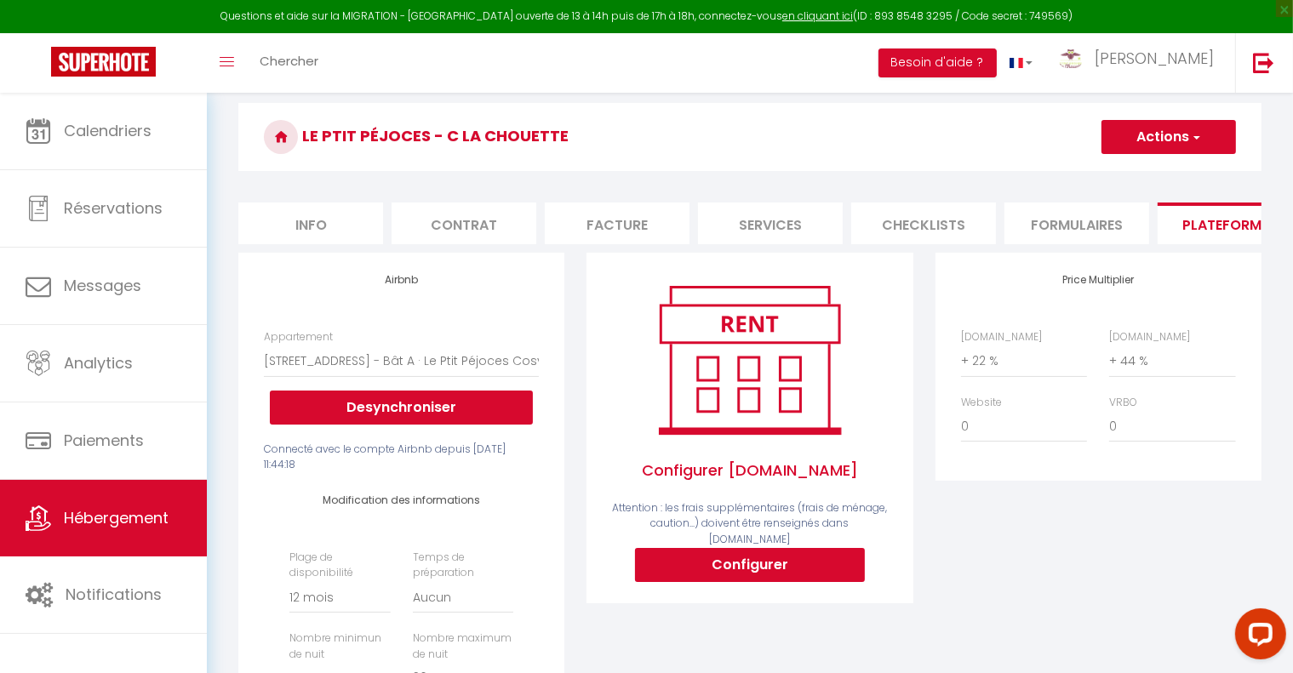
scroll to position [0, 0]
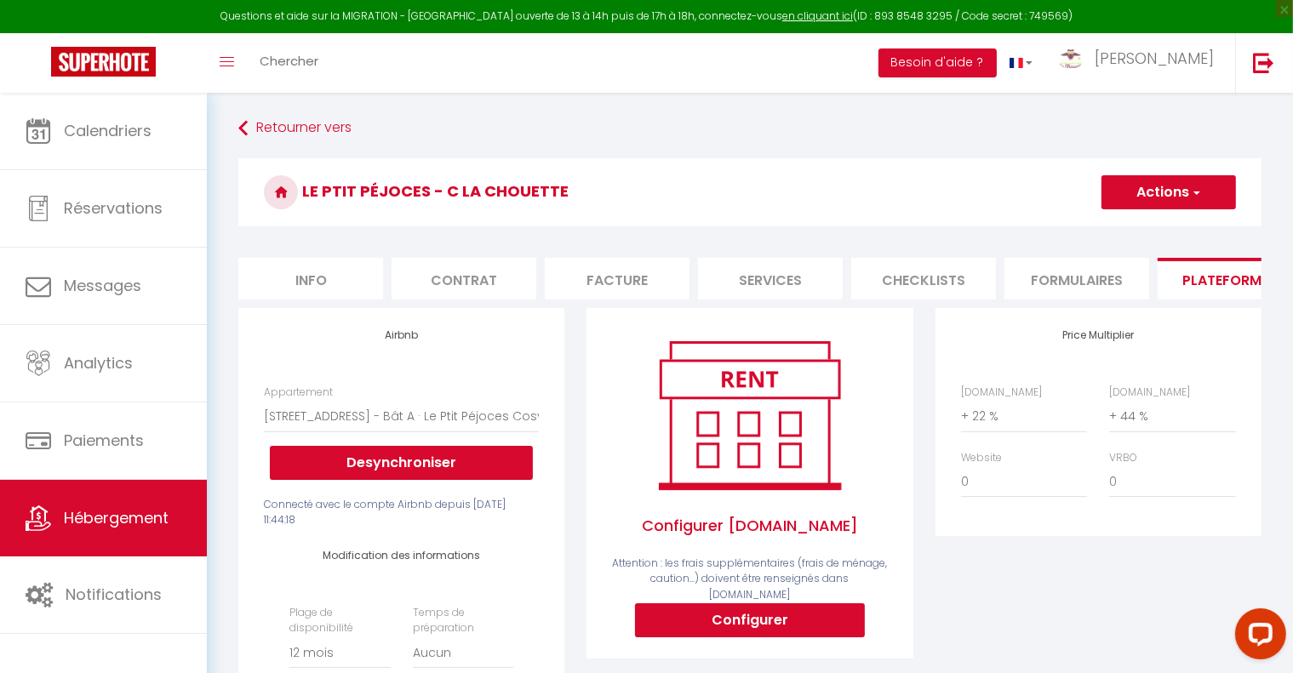
click at [1222, 186] on button "Actions" at bounding box center [1169, 192] width 135 height 34
click at [1151, 227] on link "Enregistrer" at bounding box center [1168, 230] width 135 height 22
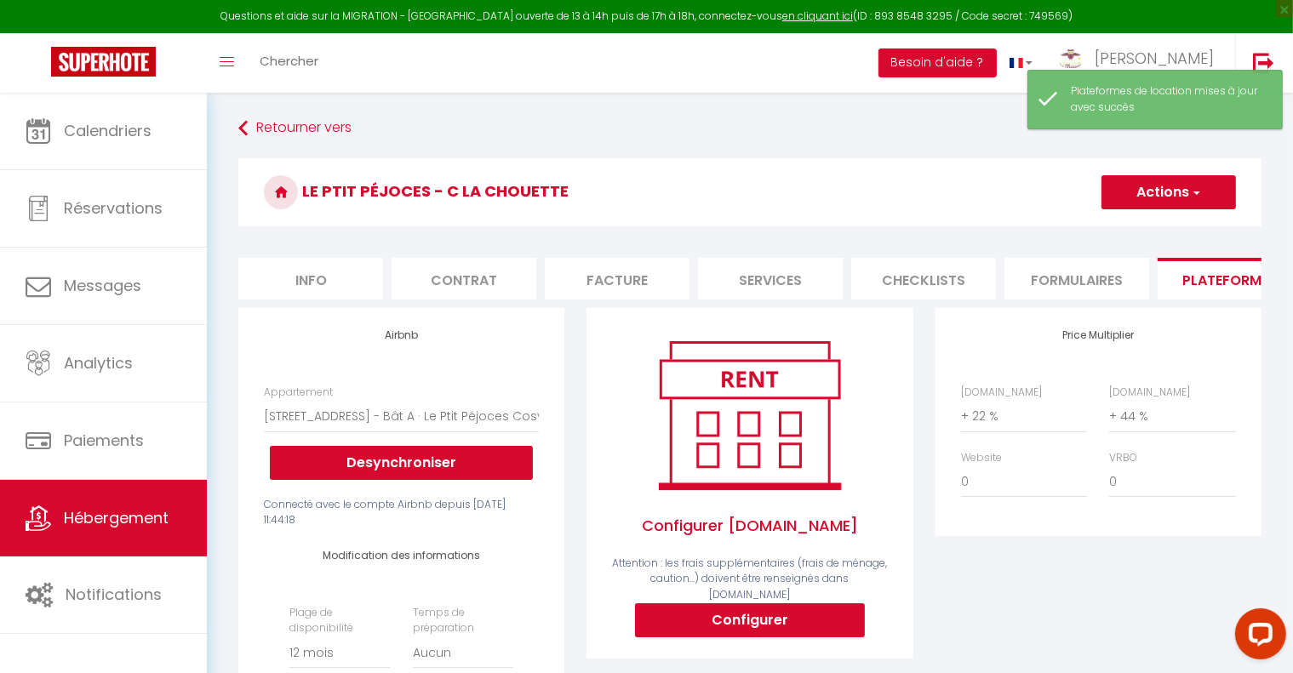
click at [1069, 627] on div "Price Multiplier Airbnb.com 0 + 1 % + 2 % + 3 % + 4 % + 5 % + 6 % + 7 %" at bounding box center [1099, 621] width 348 height 627
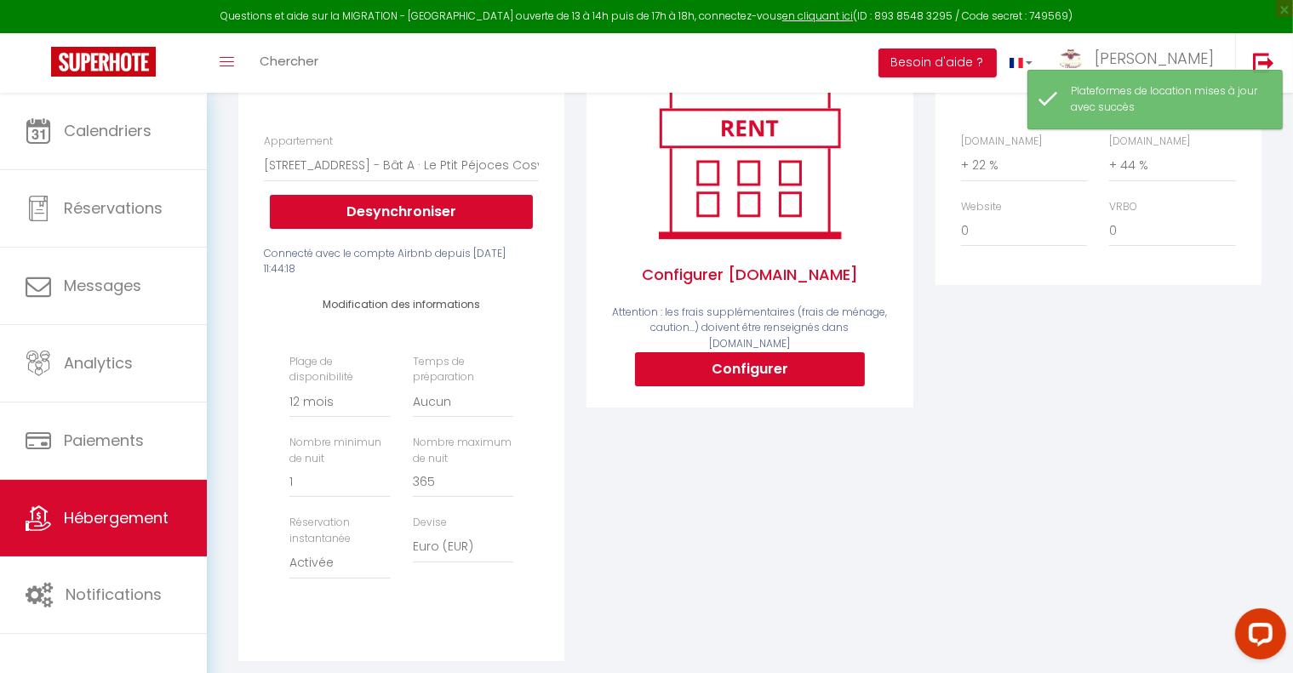
scroll to position [255, 0]
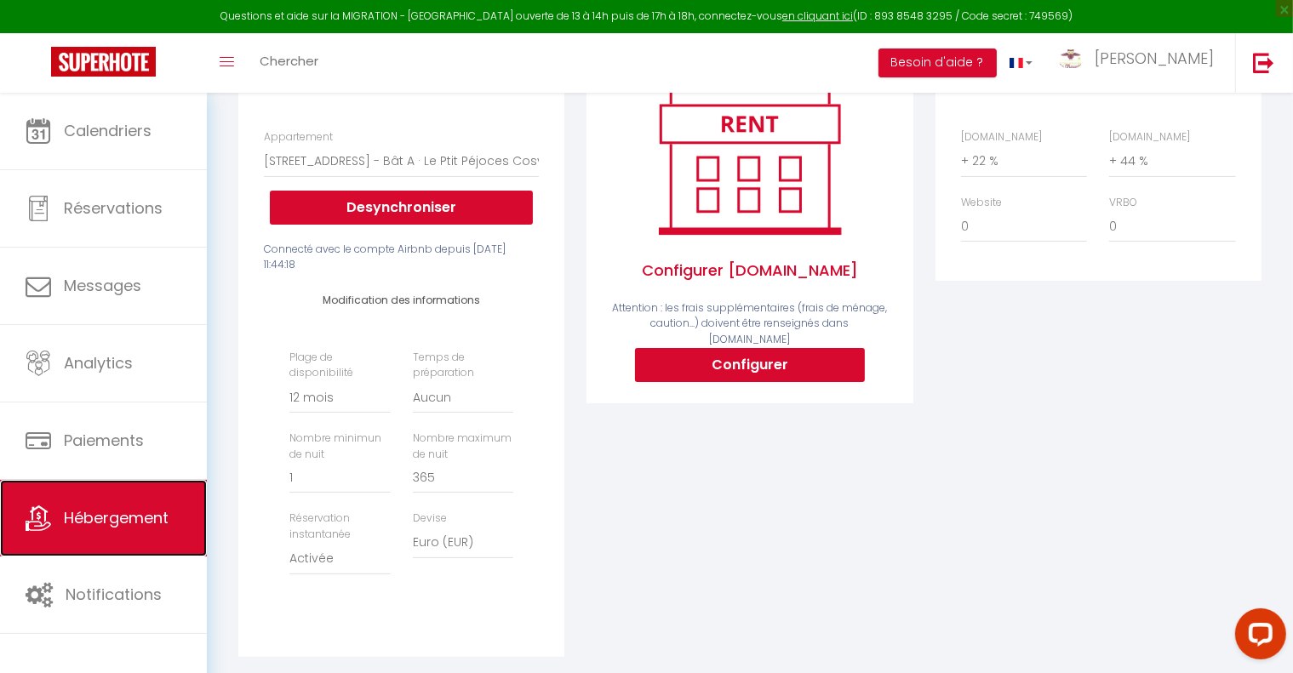
click at [147, 519] on span "Hébergement" at bounding box center [116, 517] width 105 height 21
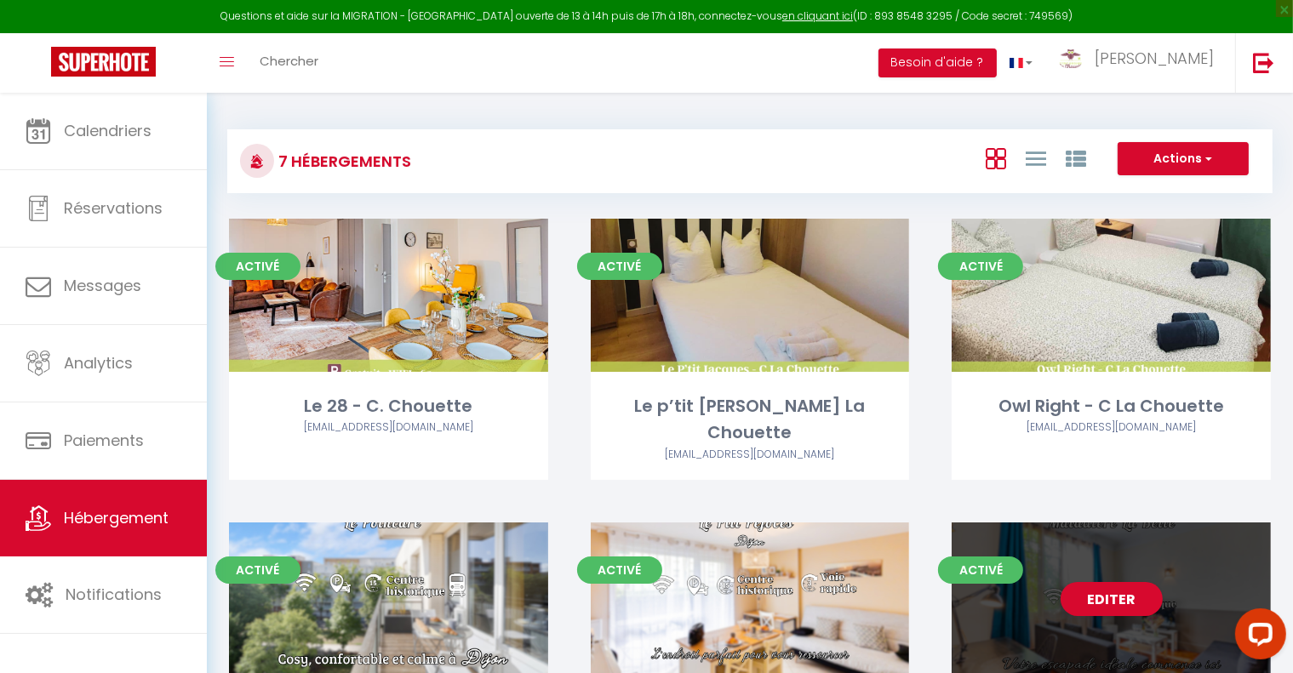
click at [1182, 592] on div "Editer" at bounding box center [1111, 599] width 319 height 153
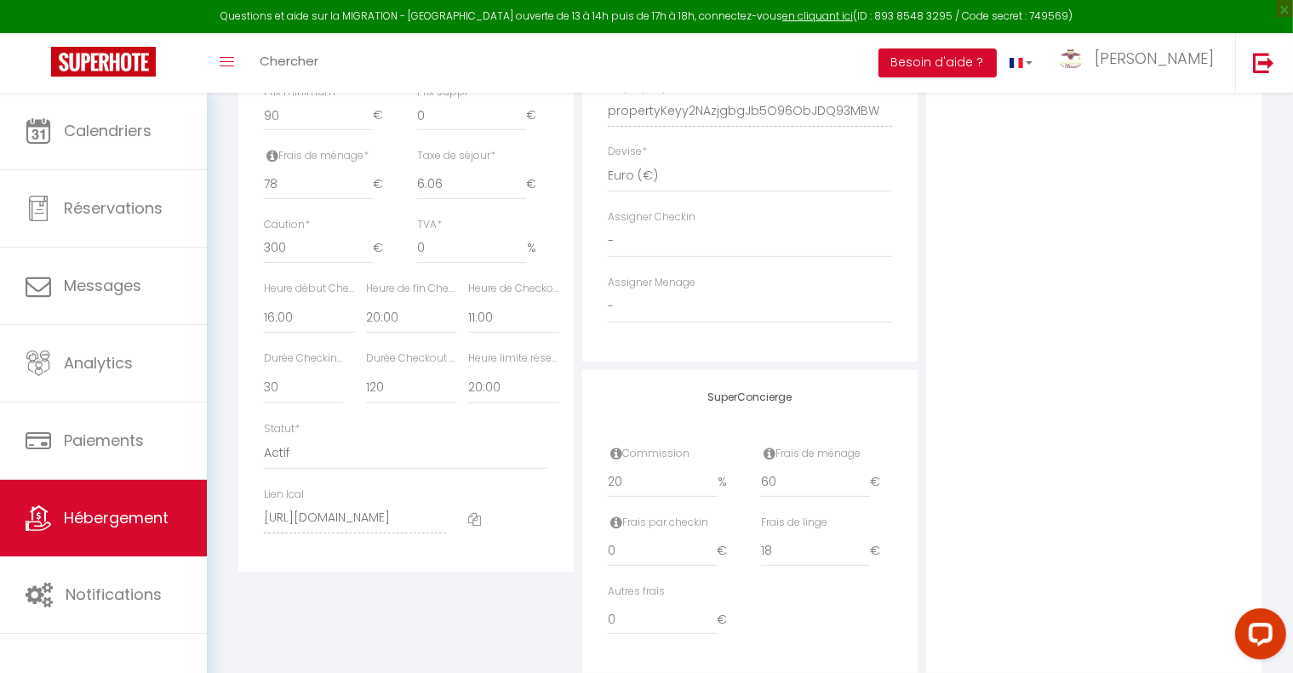
scroll to position [754, 0]
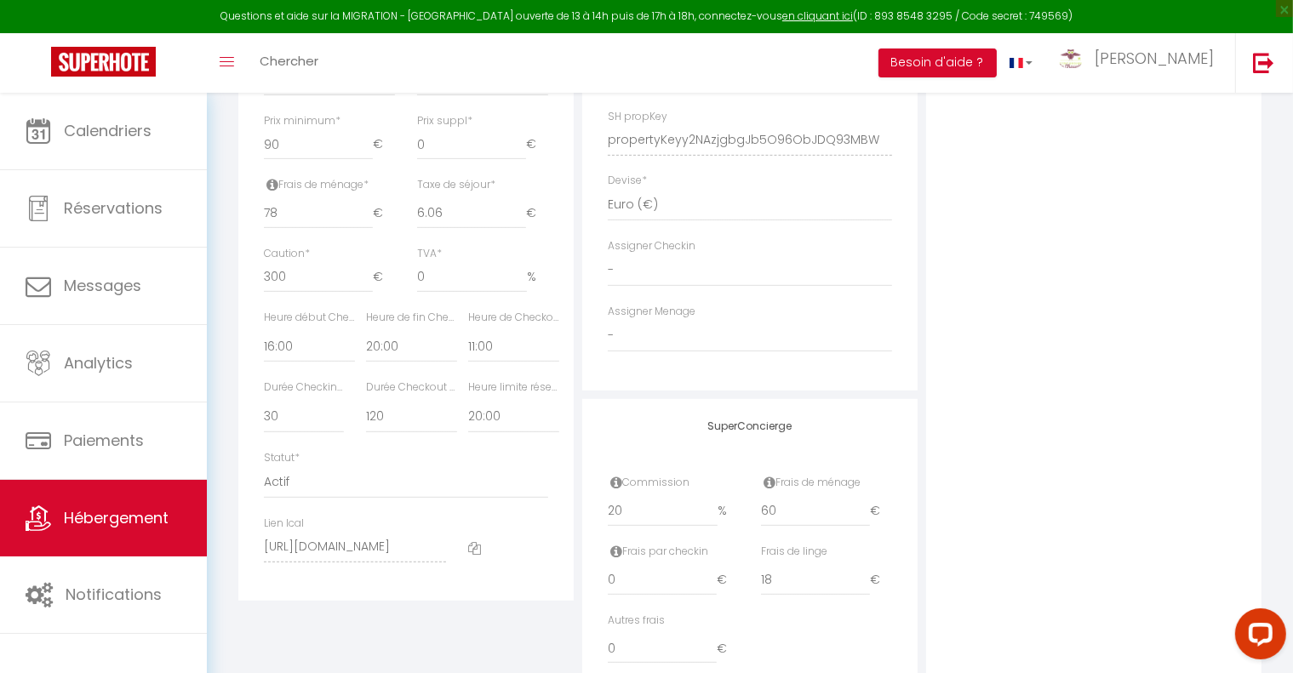
click at [989, 534] on div "Photo Photo Supprimer Drag and drop a file here or click Ooops, something wrong…" at bounding box center [1093, 128] width 335 height 1148
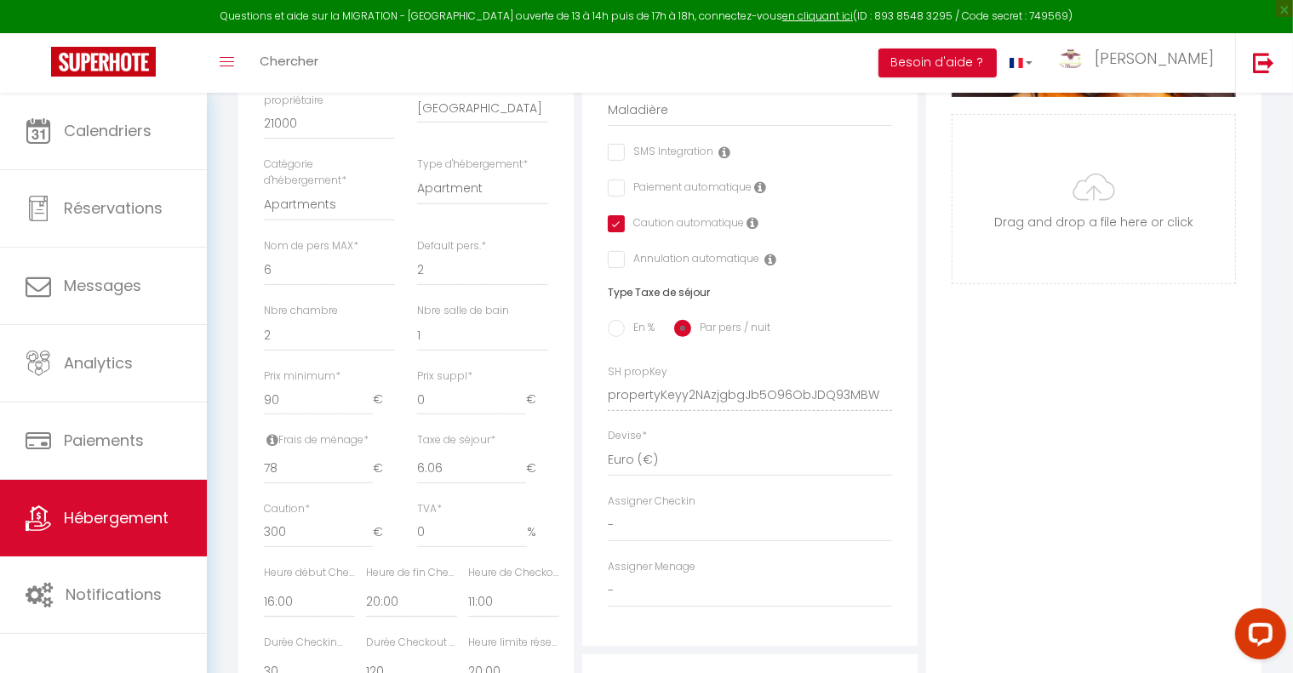
scroll to position [243, 0]
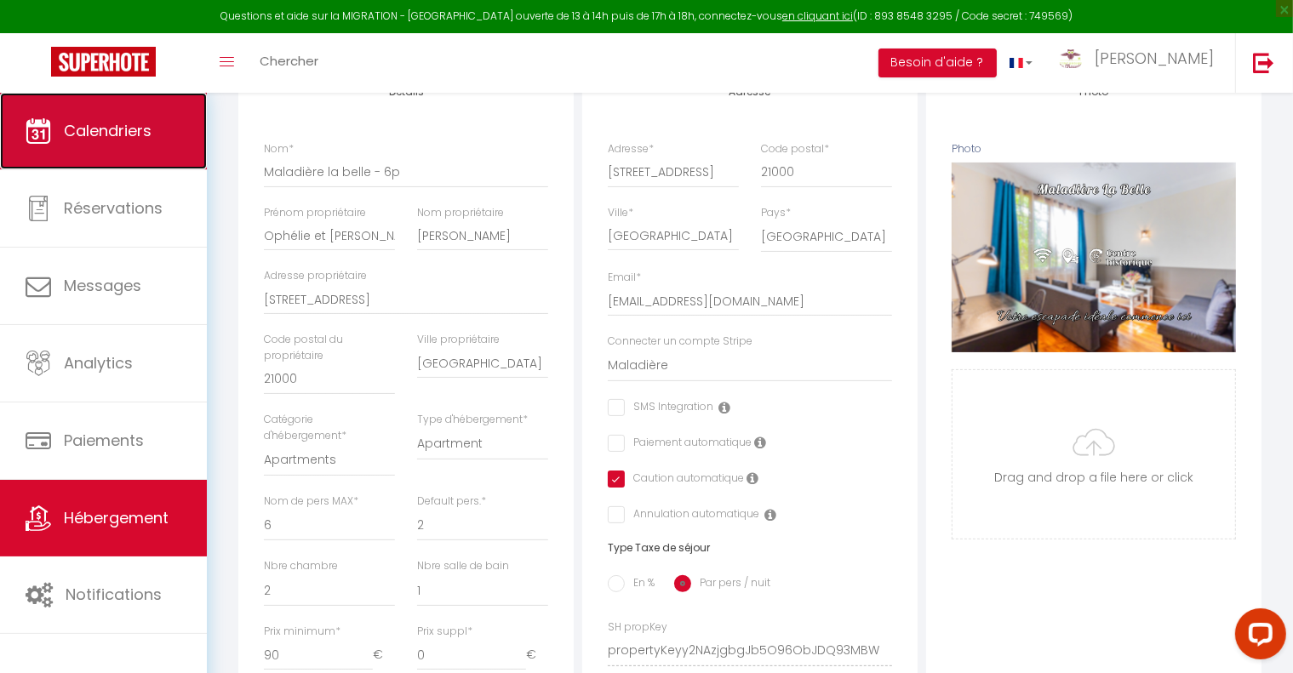
click at [135, 129] on span "Calendriers" at bounding box center [108, 130] width 88 height 21
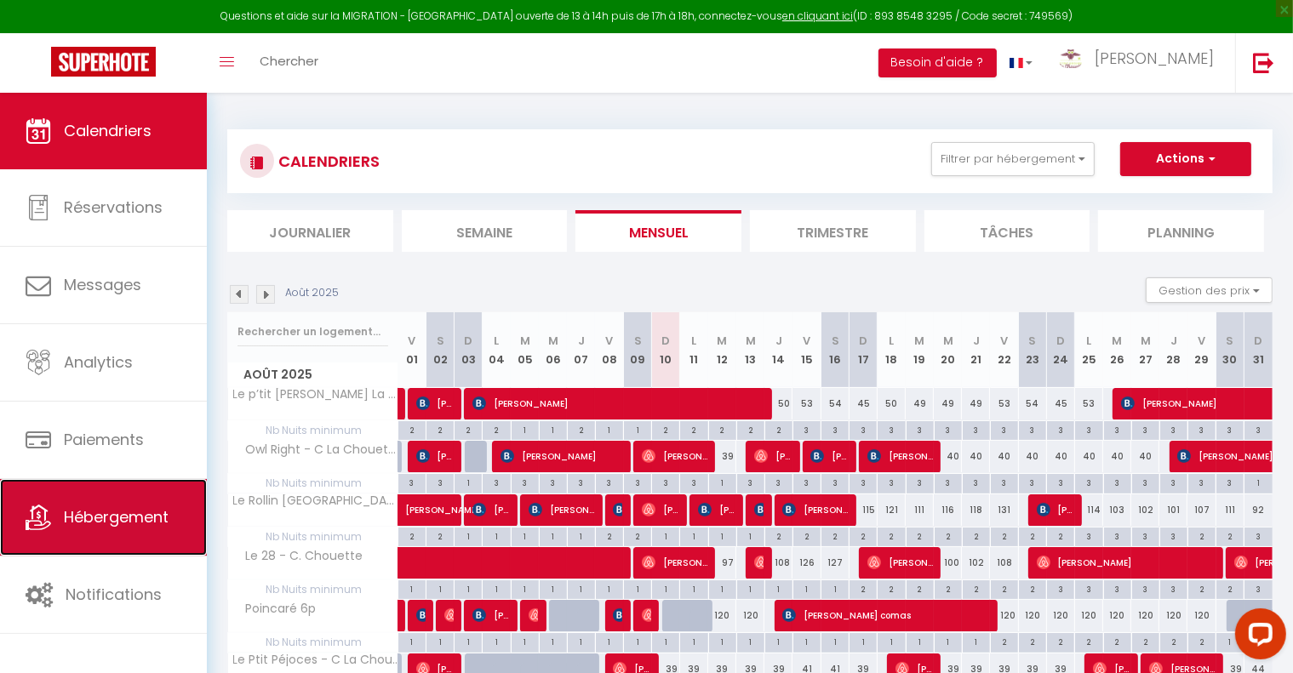
click at [131, 519] on span "Hébergement" at bounding box center [116, 517] width 105 height 21
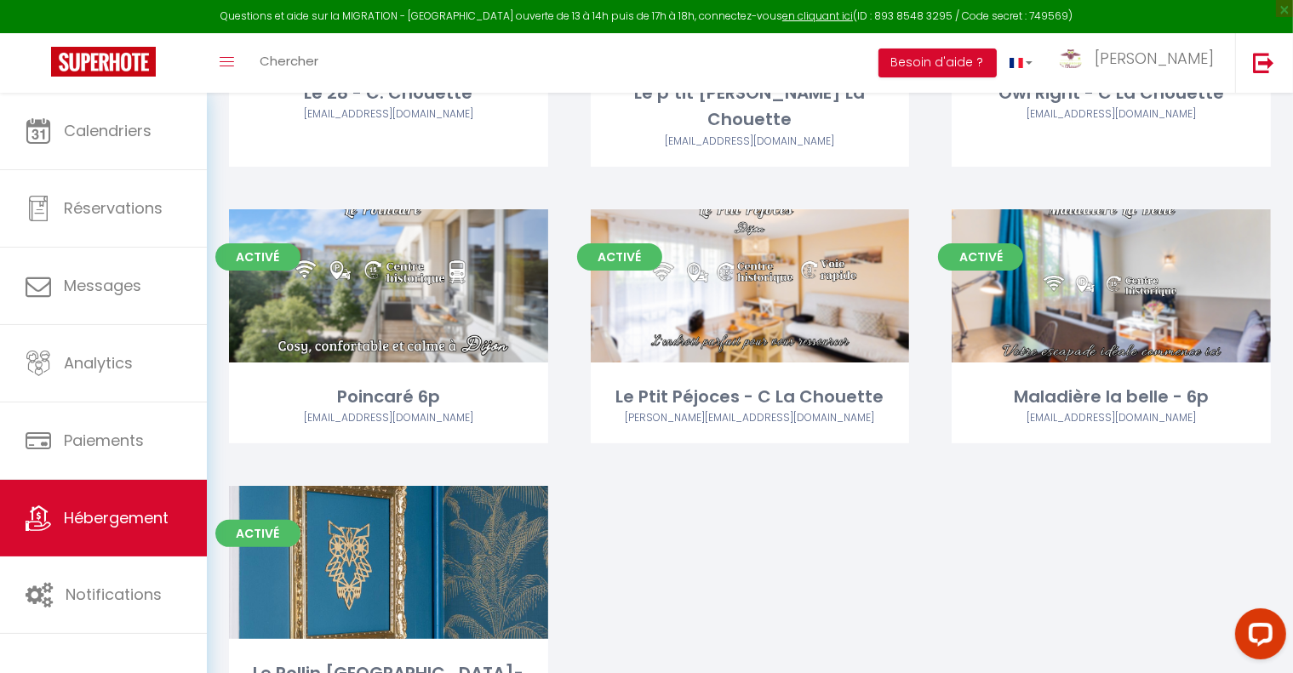
scroll to position [341, 0]
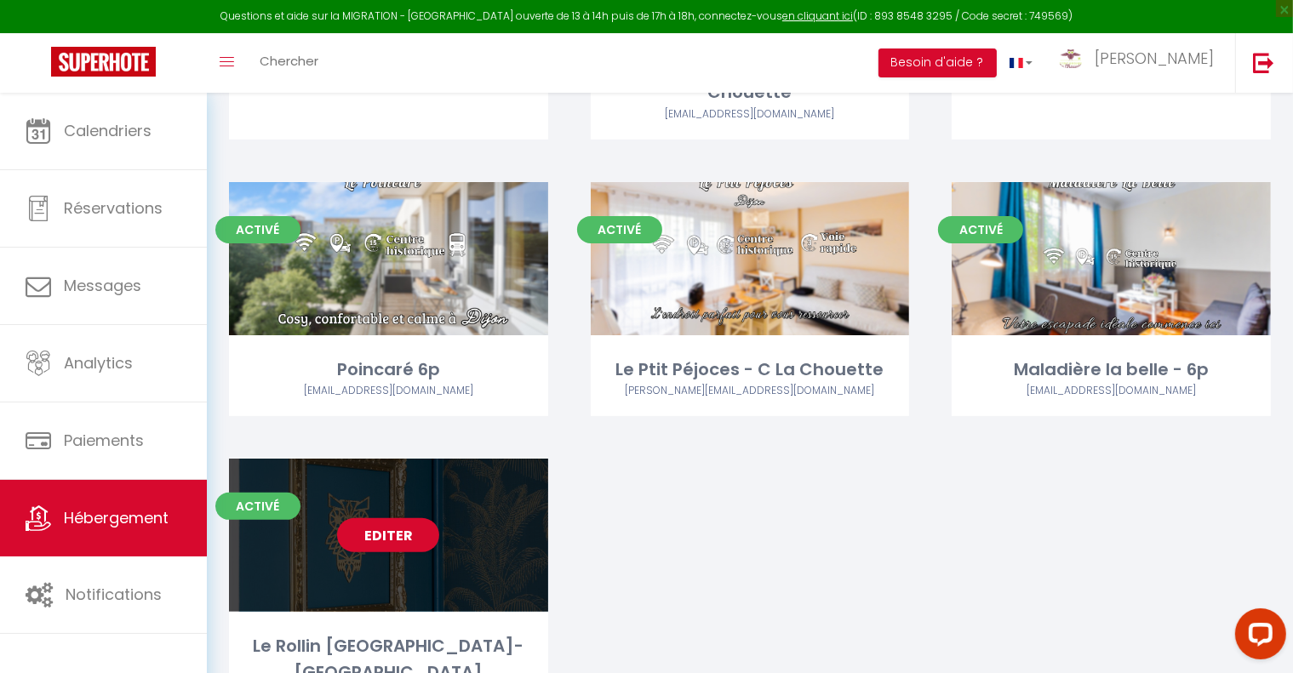
click at [524, 535] on div "Editer" at bounding box center [388, 535] width 319 height 153
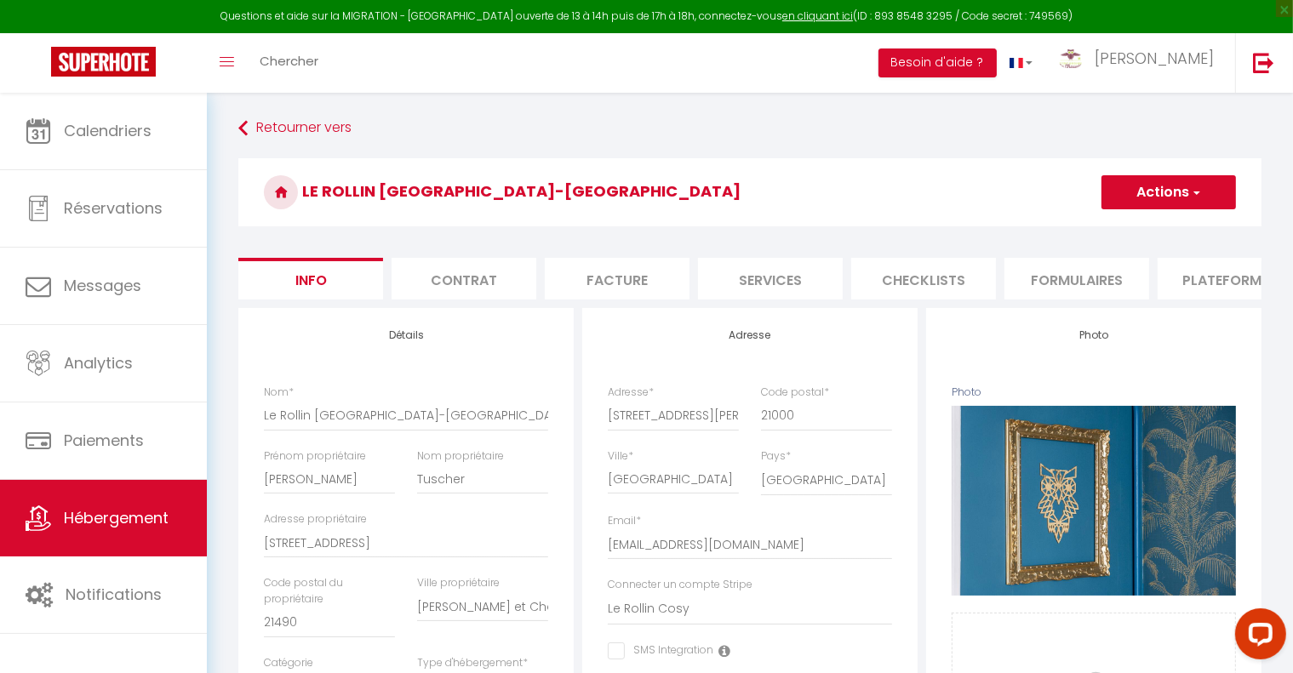
click at [1187, 292] on li "Plateformes" at bounding box center [1230, 279] width 145 height 42
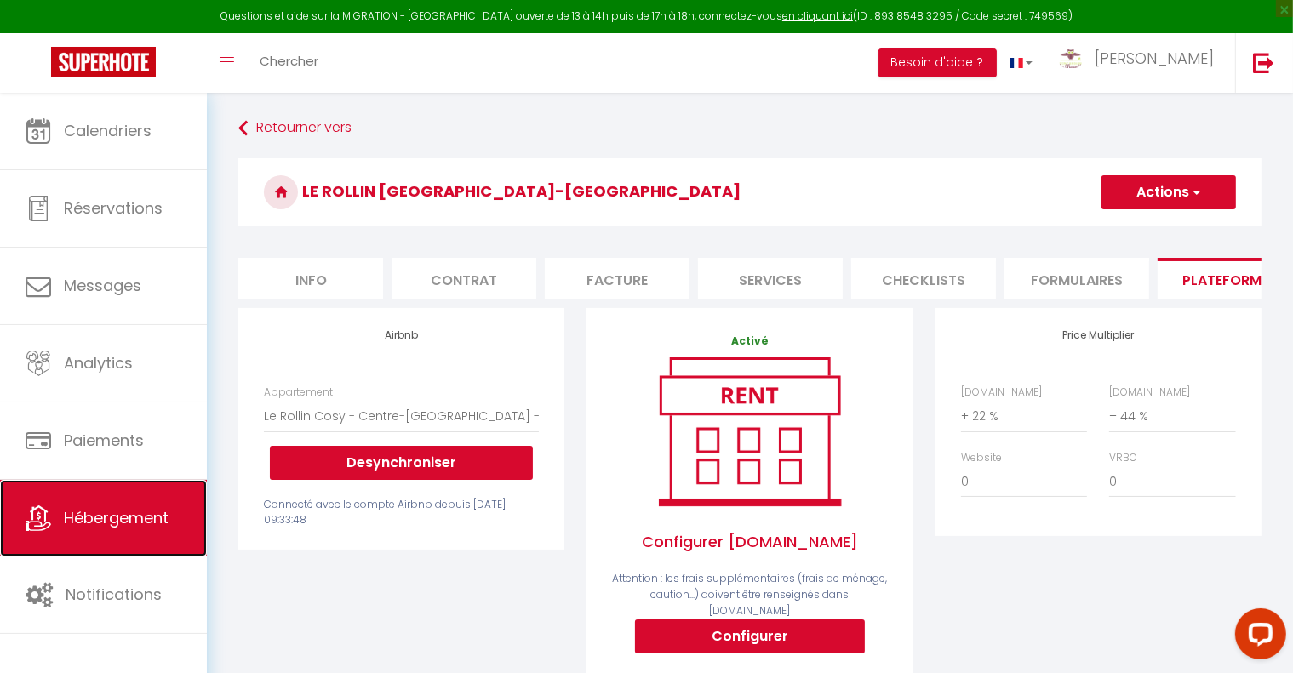
click at [102, 518] on span "Hébergement" at bounding box center [116, 517] width 105 height 21
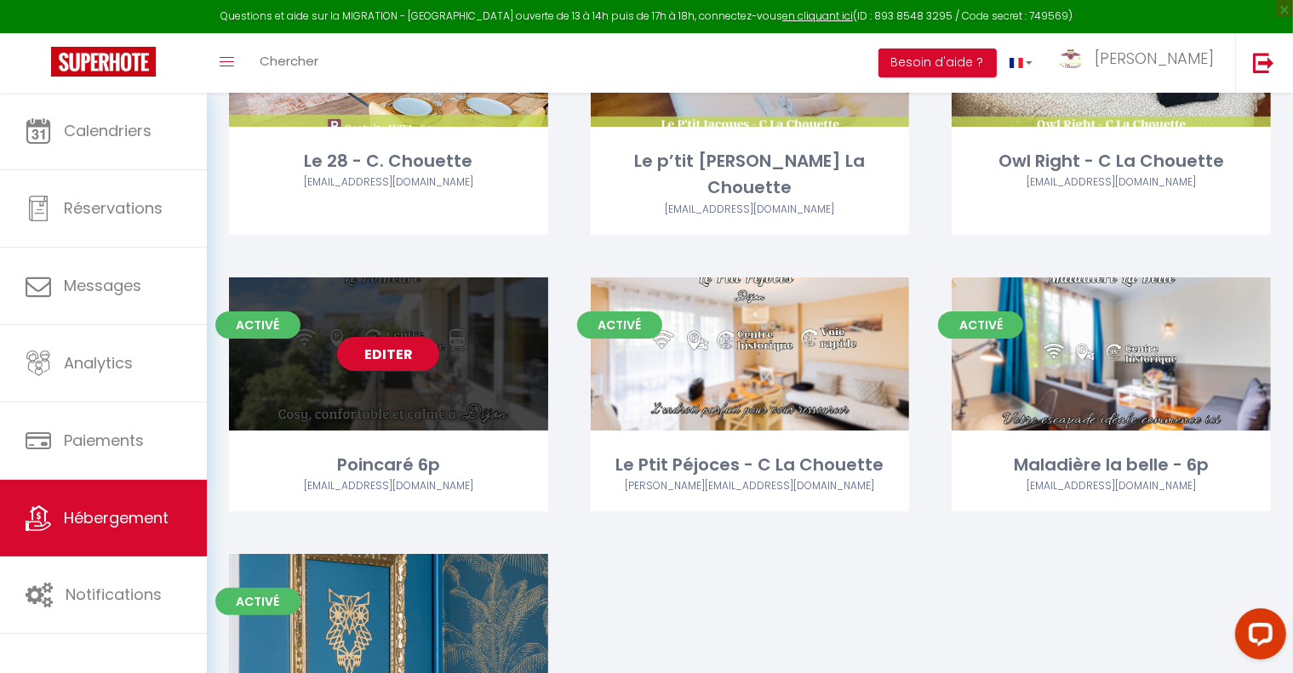
scroll to position [255, 0]
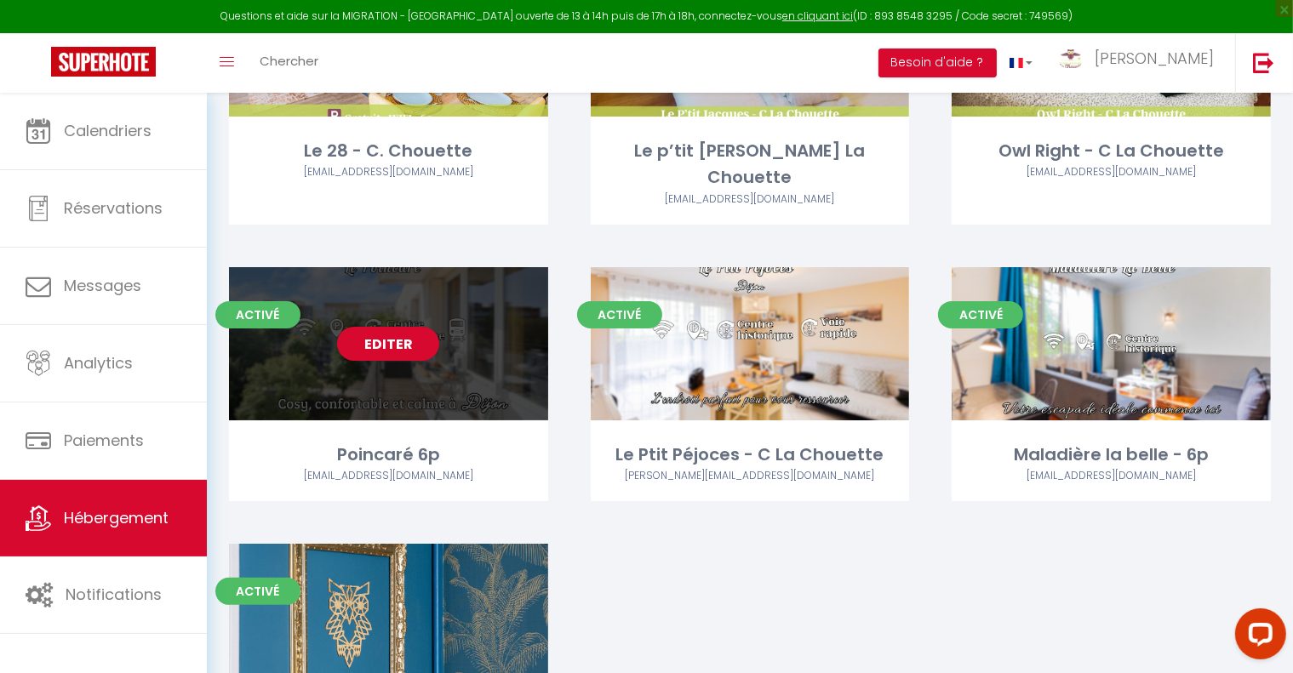
click at [499, 372] on div "Editer" at bounding box center [388, 343] width 319 height 153
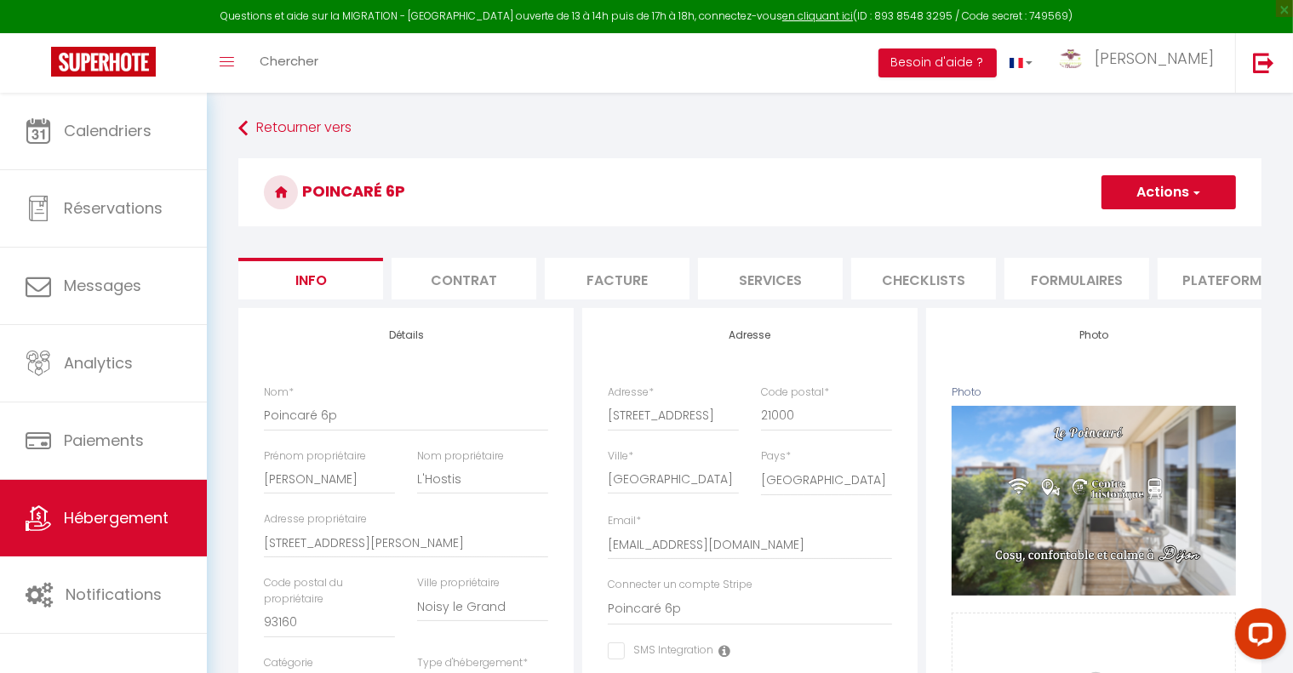
click at [1222, 281] on li "Plateformes" at bounding box center [1230, 279] width 145 height 42
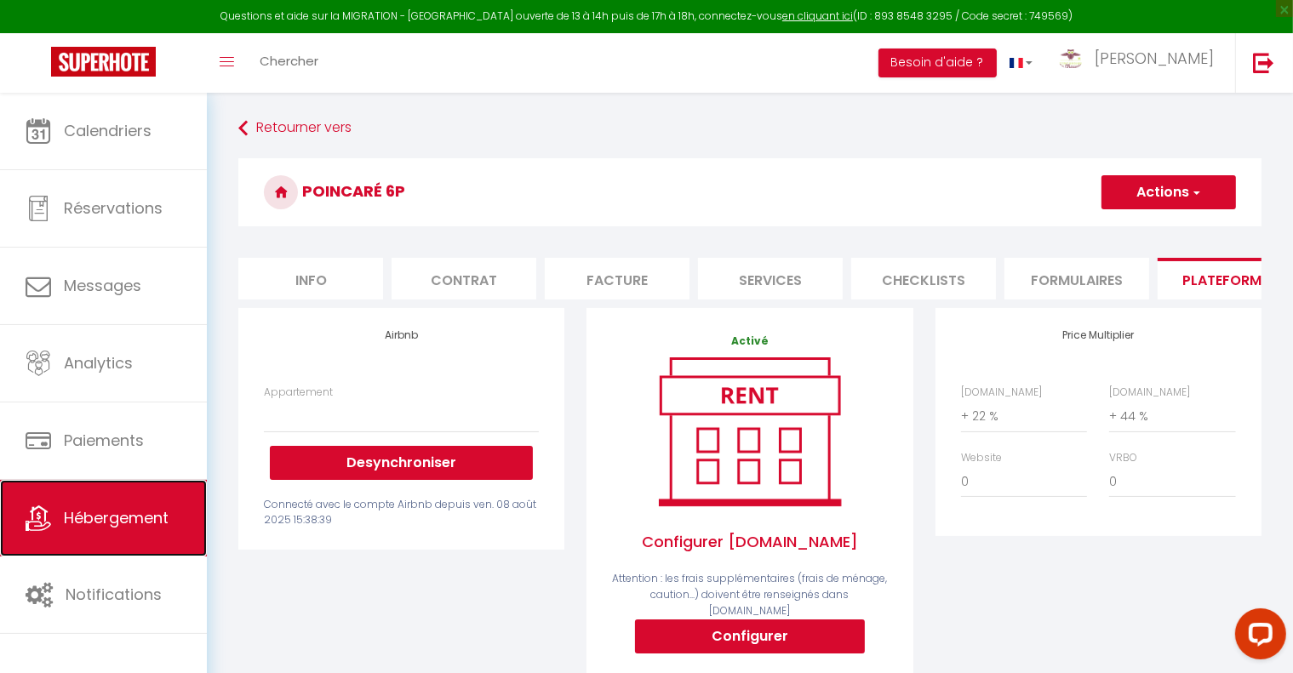
click at [147, 509] on span "Hébergement" at bounding box center [116, 517] width 105 height 21
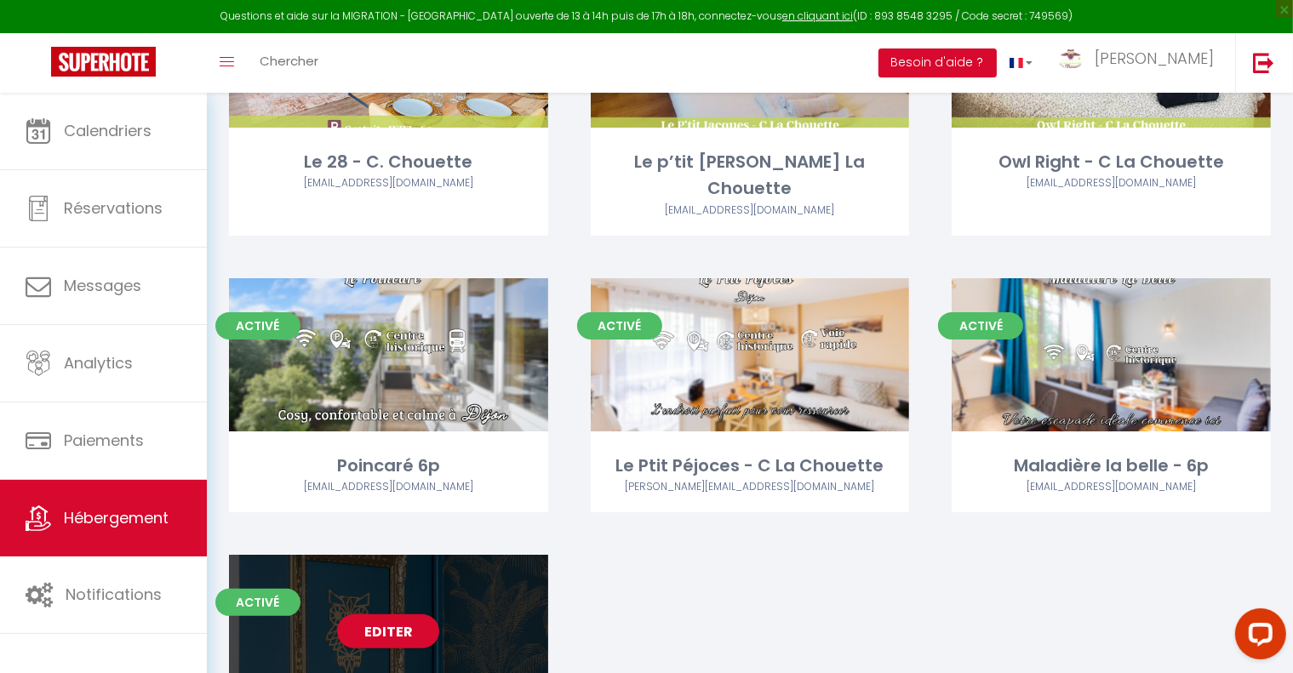
scroll to position [255, 0]
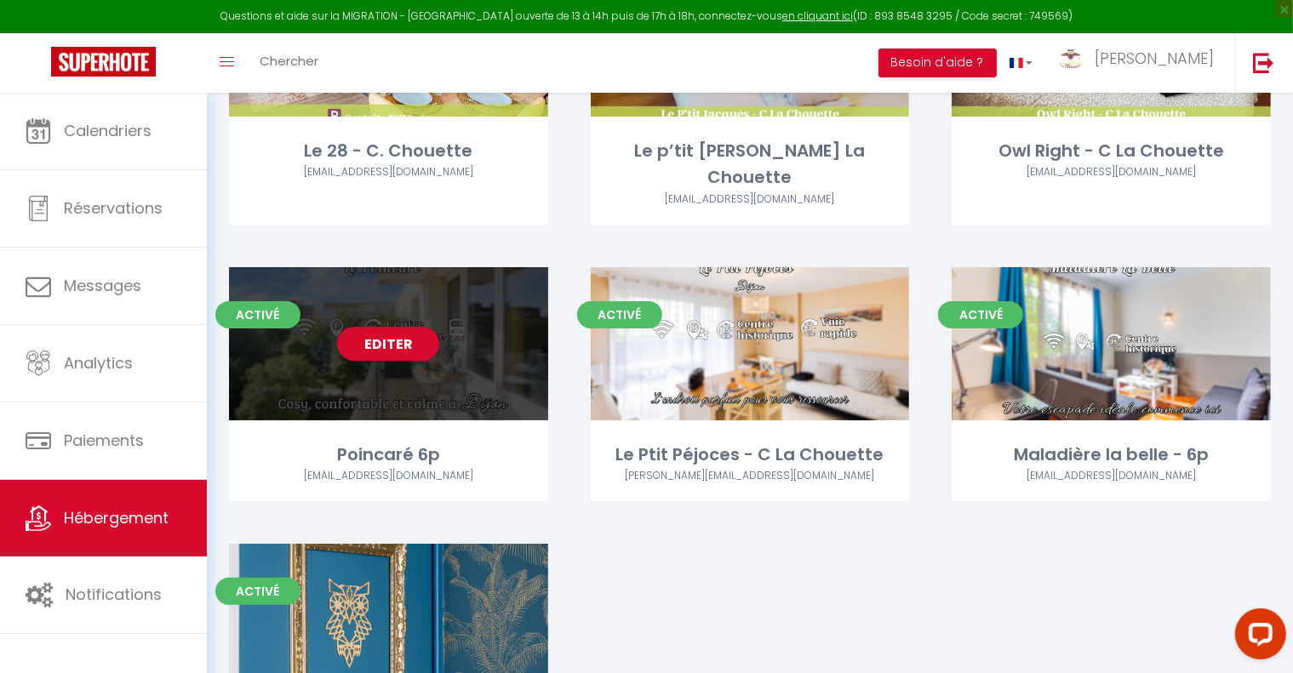
click at [518, 346] on div "Editer" at bounding box center [388, 343] width 319 height 153
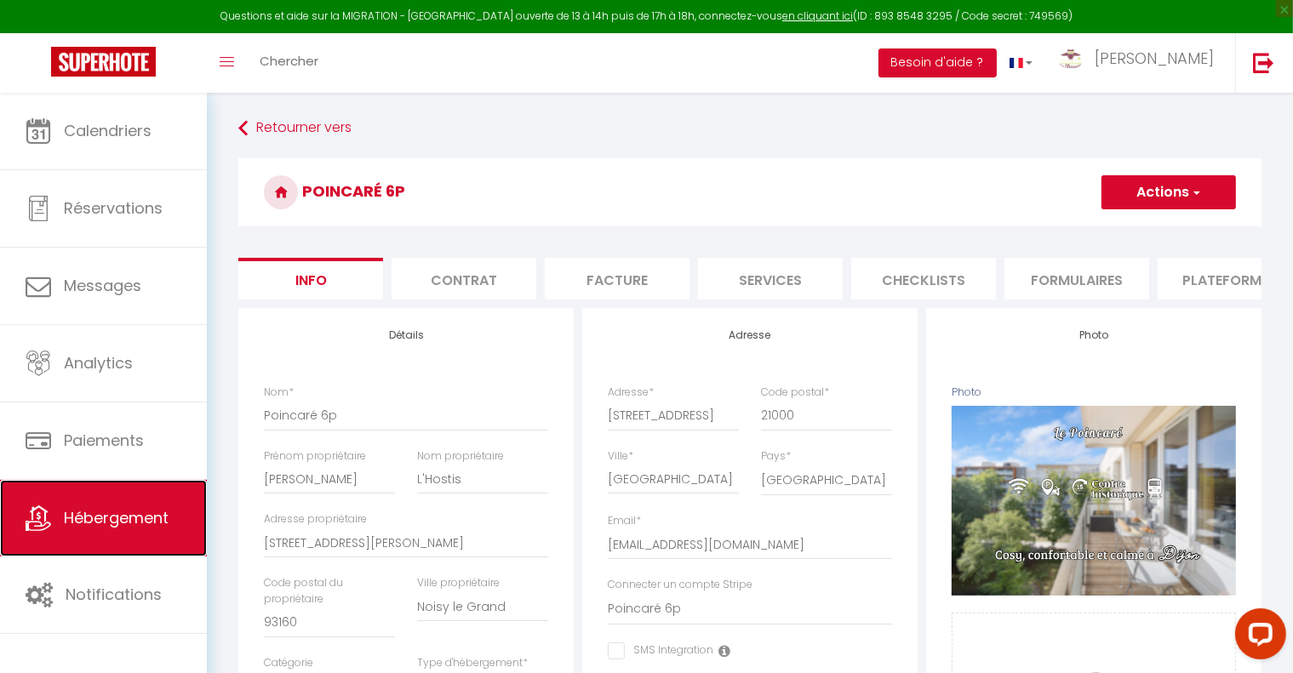
click at [167, 514] on span "Hébergement" at bounding box center [116, 517] width 105 height 21
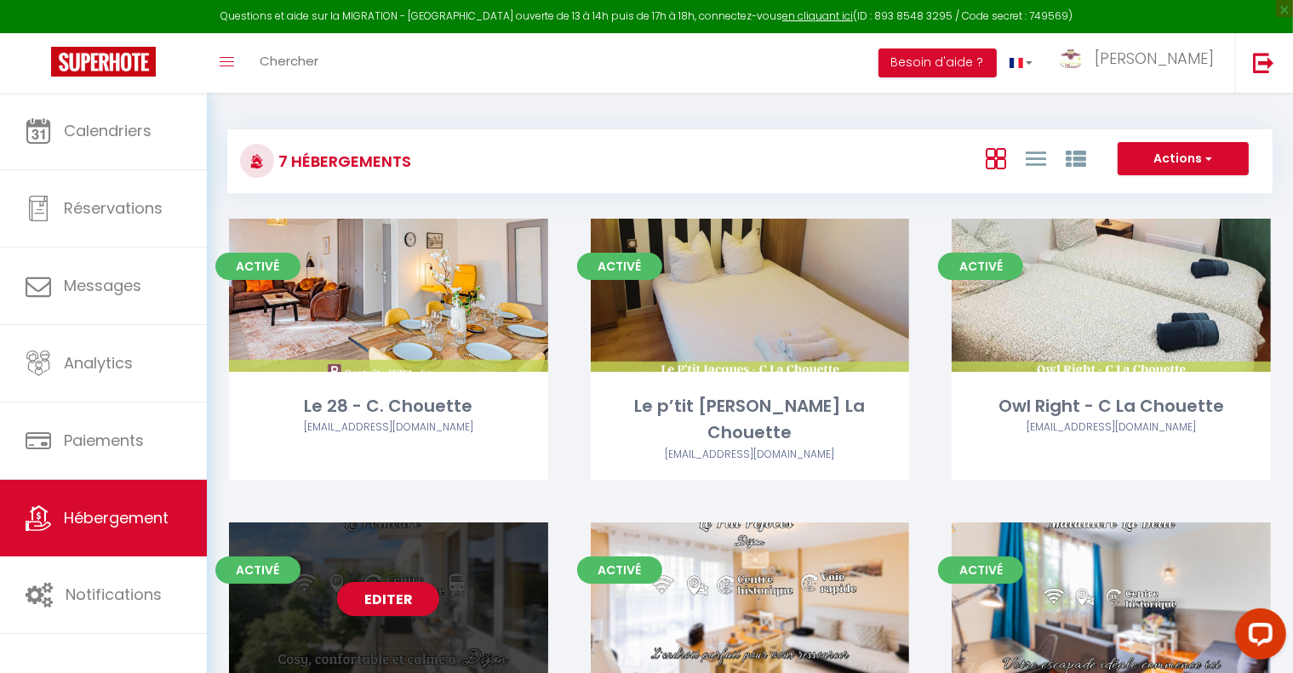
click at [520, 574] on div "Editer" at bounding box center [388, 599] width 319 height 153
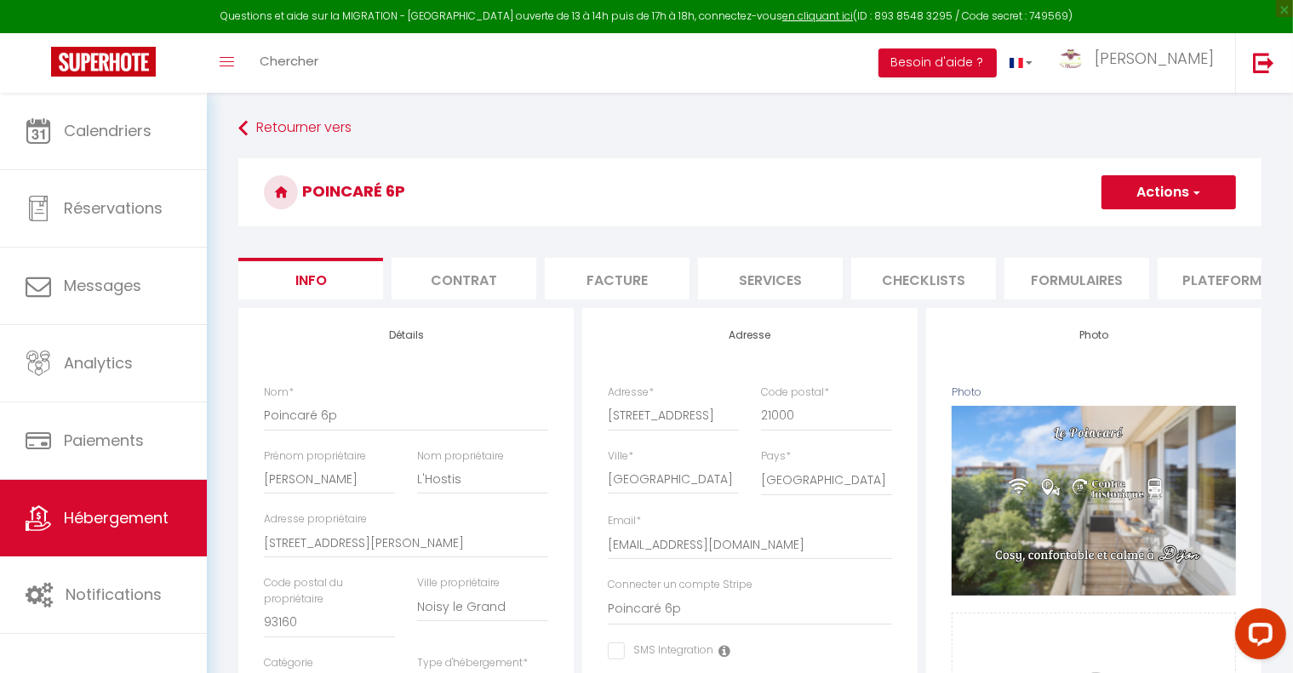
click at [1204, 289] on li "Plateformes" at bounding box center [1230, 279] width 145 height 42
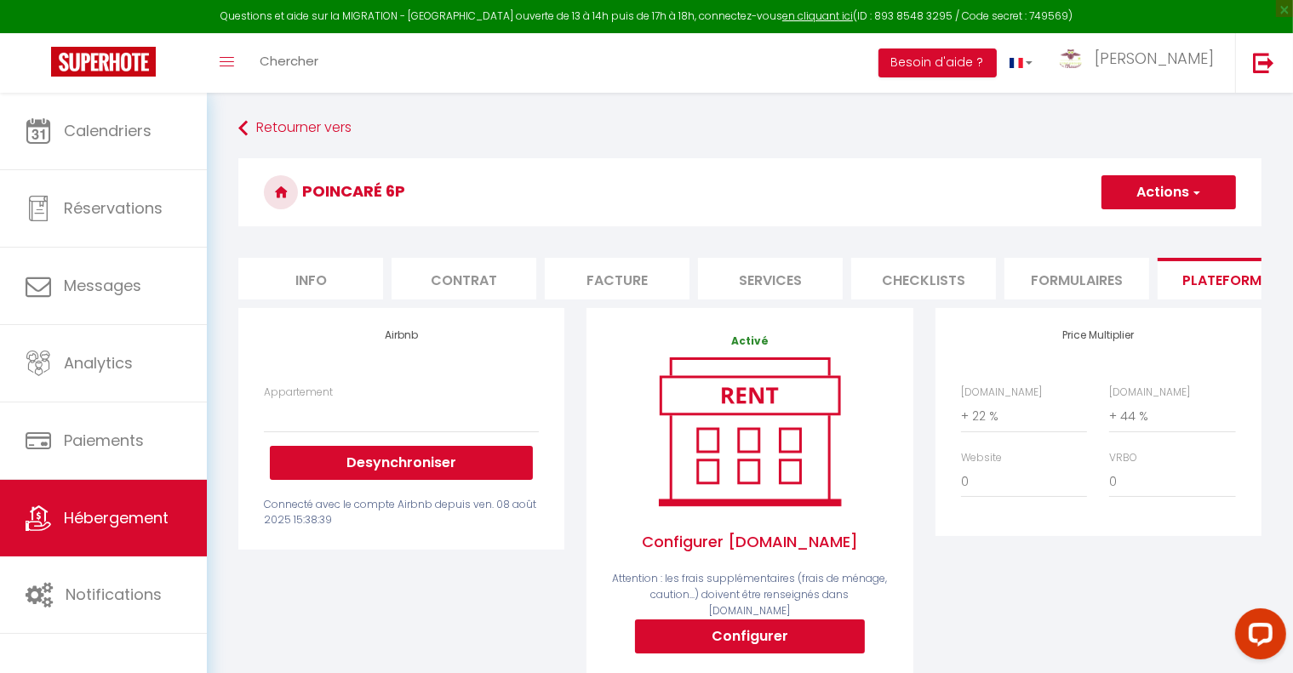
click at [1053, 583] on div "Price Multiplier Airbnb.com 0 + 1 % + 2 % + 3 % + 4 % + 5 % + 6 % + 7 %" at bounding box center [1099, 529] width 348 height 443
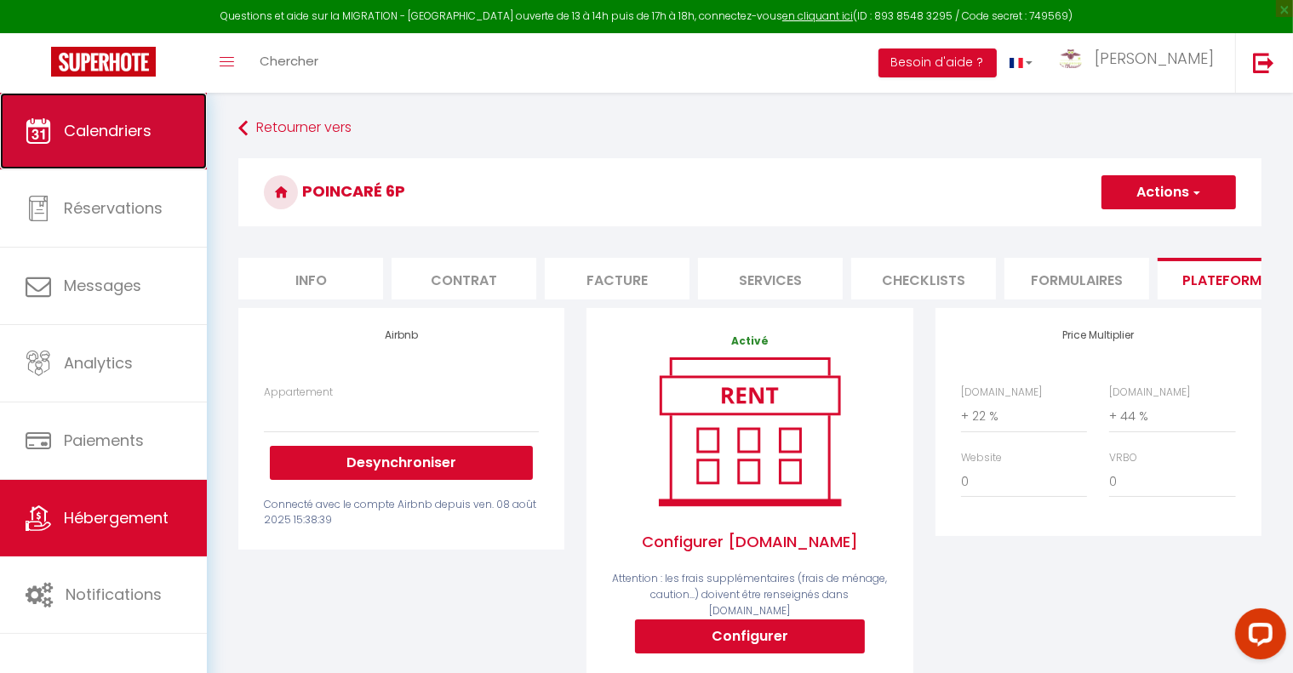
click at [140, 98] on link "Calendriers" at bounding box center [103, 131] width 207 height 77
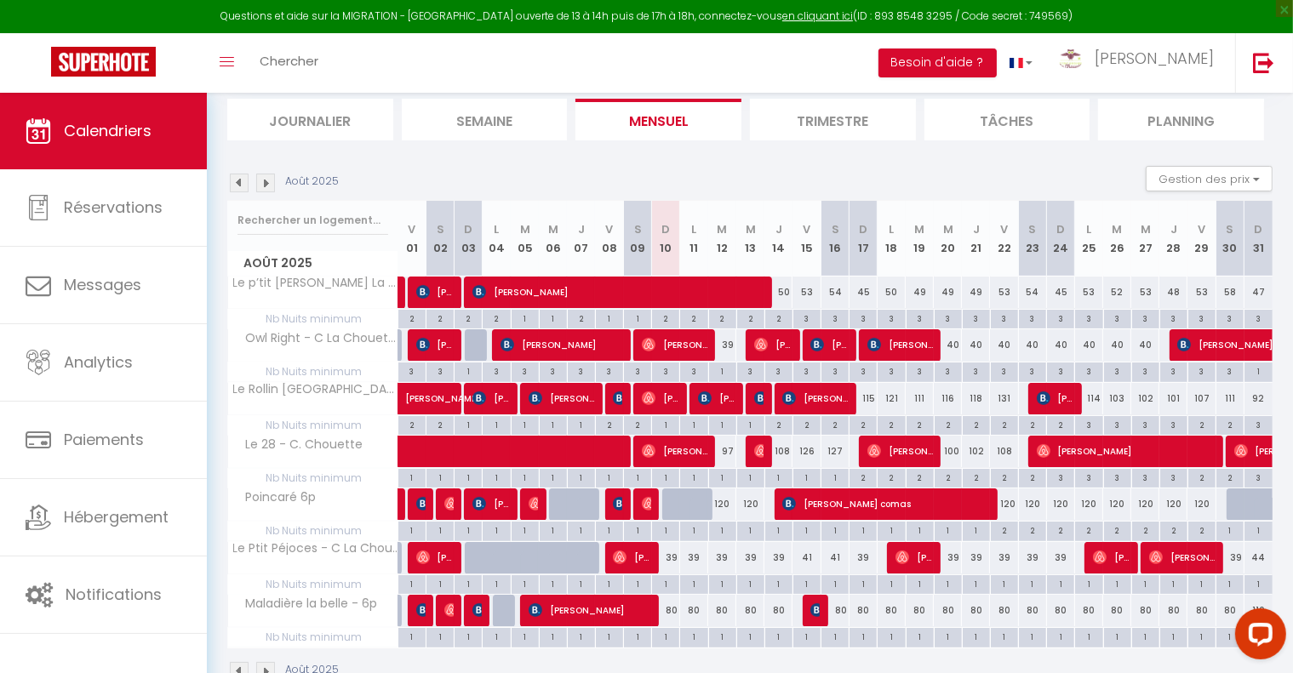
scroll to position [116, 0]
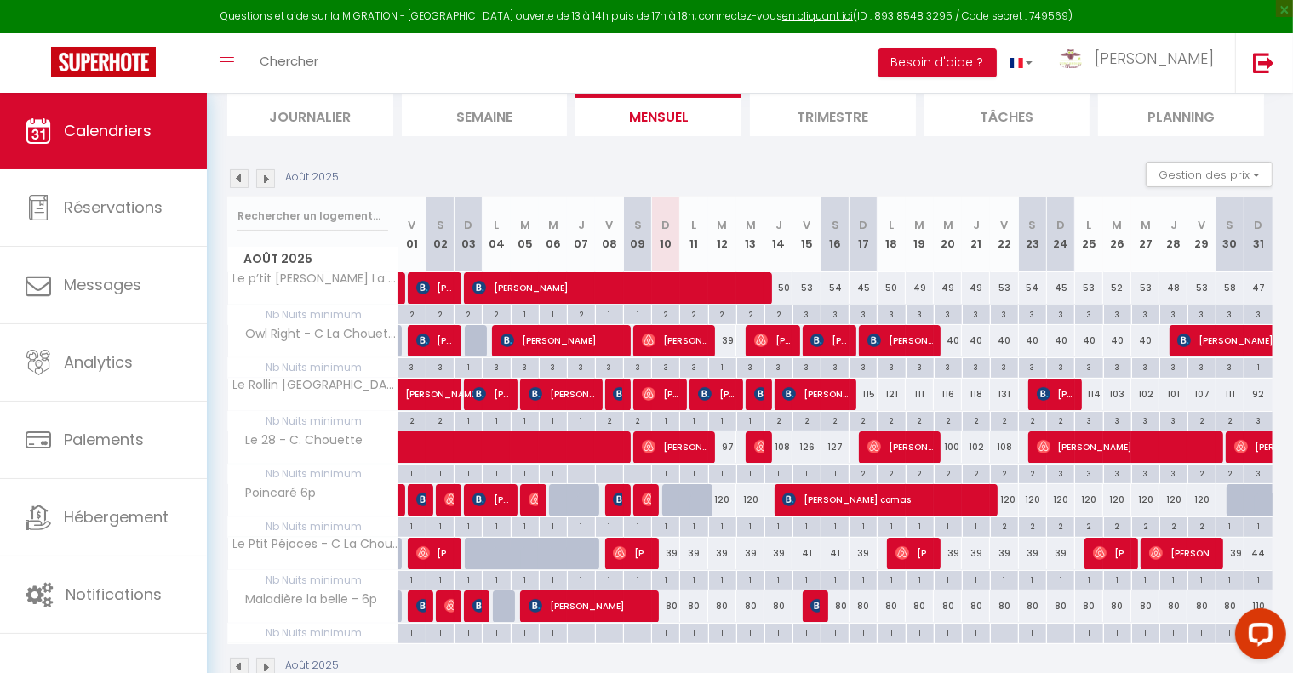
click at [237, 187] on img at bounding box center [239, 178] width 19 height 19
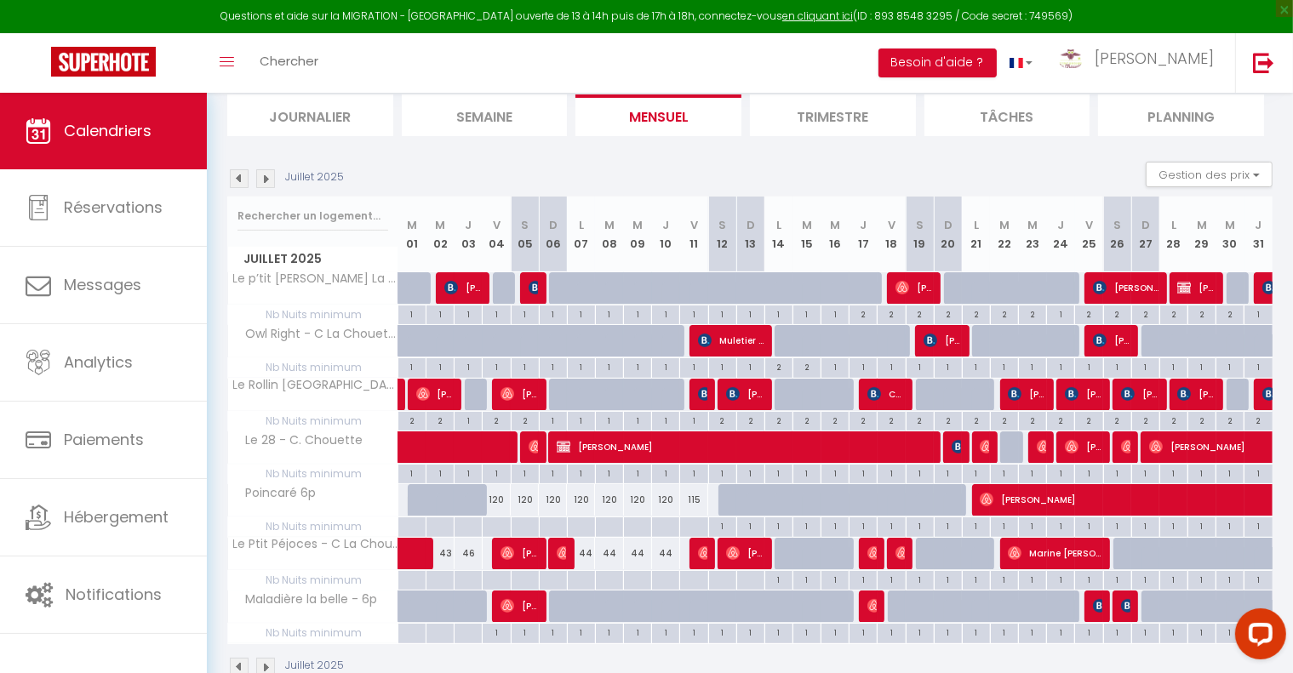
click at [267, 180] on img at bounding box center [265, 178] width 19 height 19
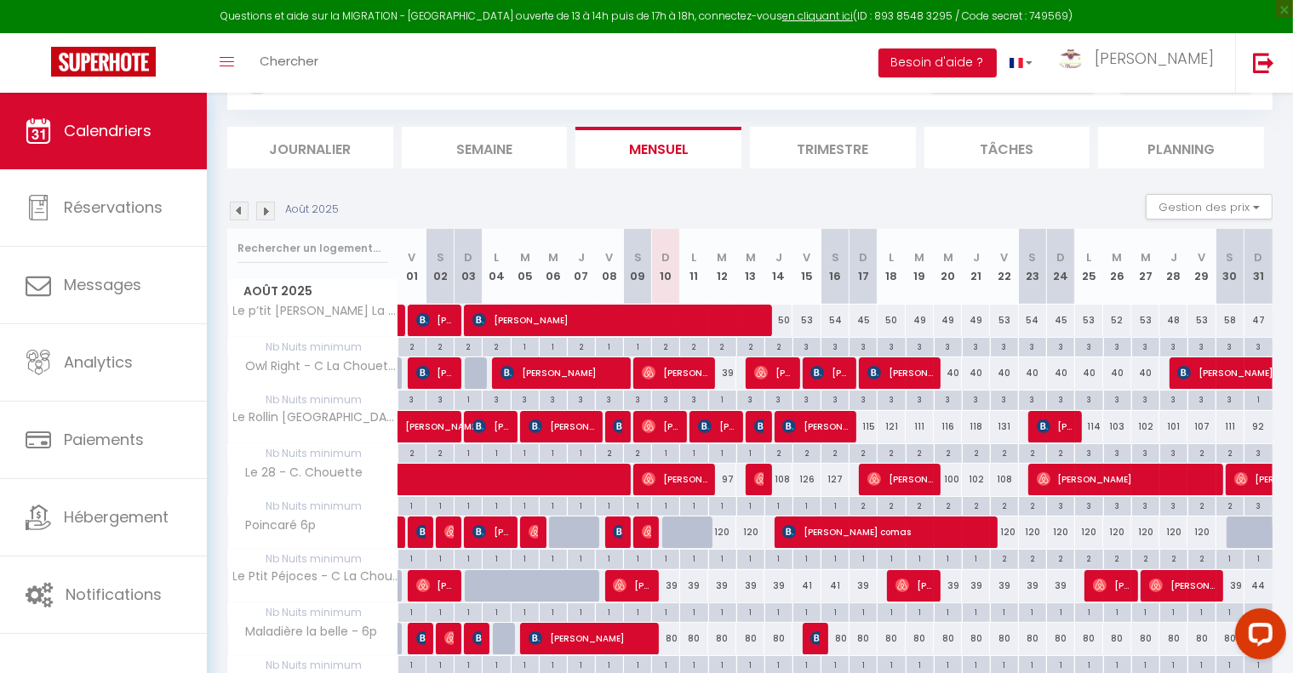
scroll to position [153, 0]
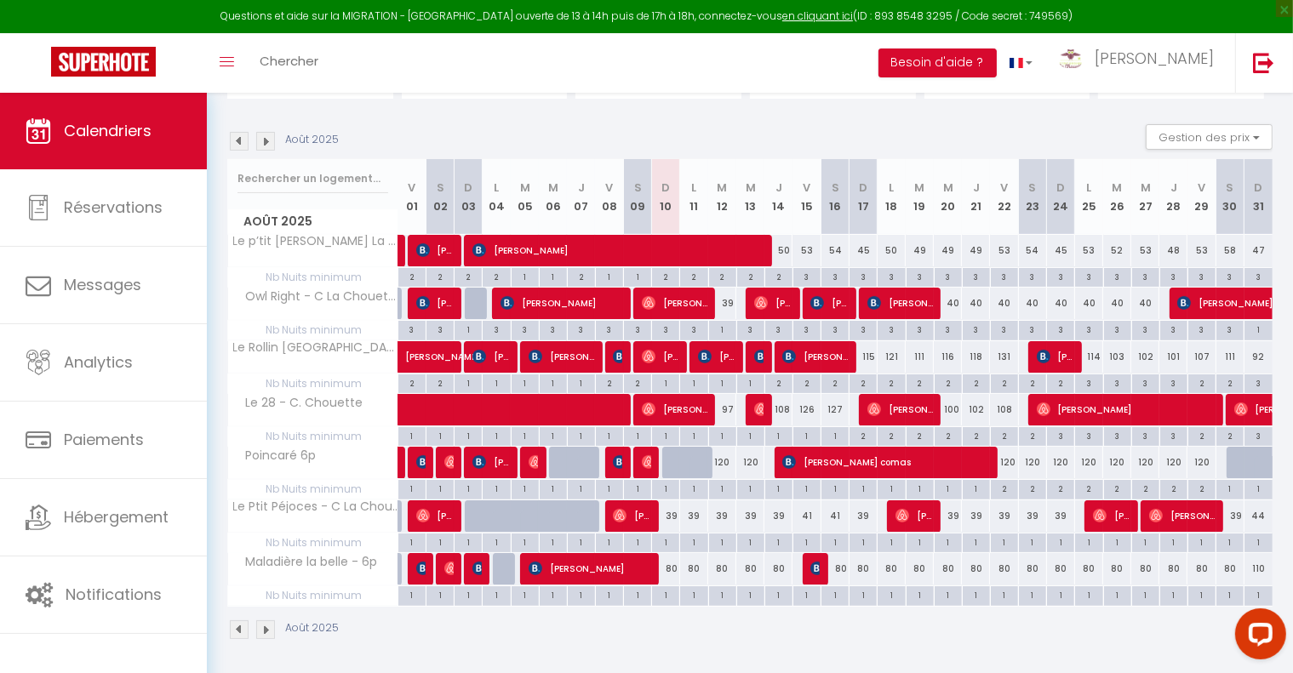
click at [497, 113] on section "Août 2025 Gestion des prix Nb Nuits minimum Règles Disponibilité Août 2025 V 01…" at bounding box center [749, 382] width 1045 height 550
click at [1108, 15] on div "Questions et aide sur la MIGRATION - [GEOGRAPHIC_DATA] ouverte de 13 à 14h puis…" at bounding box center [646, 16] width 1293 height 33
click at [801, 19] on link "en cliquant ici" at bounding box center [817, 16] width 71 height 14
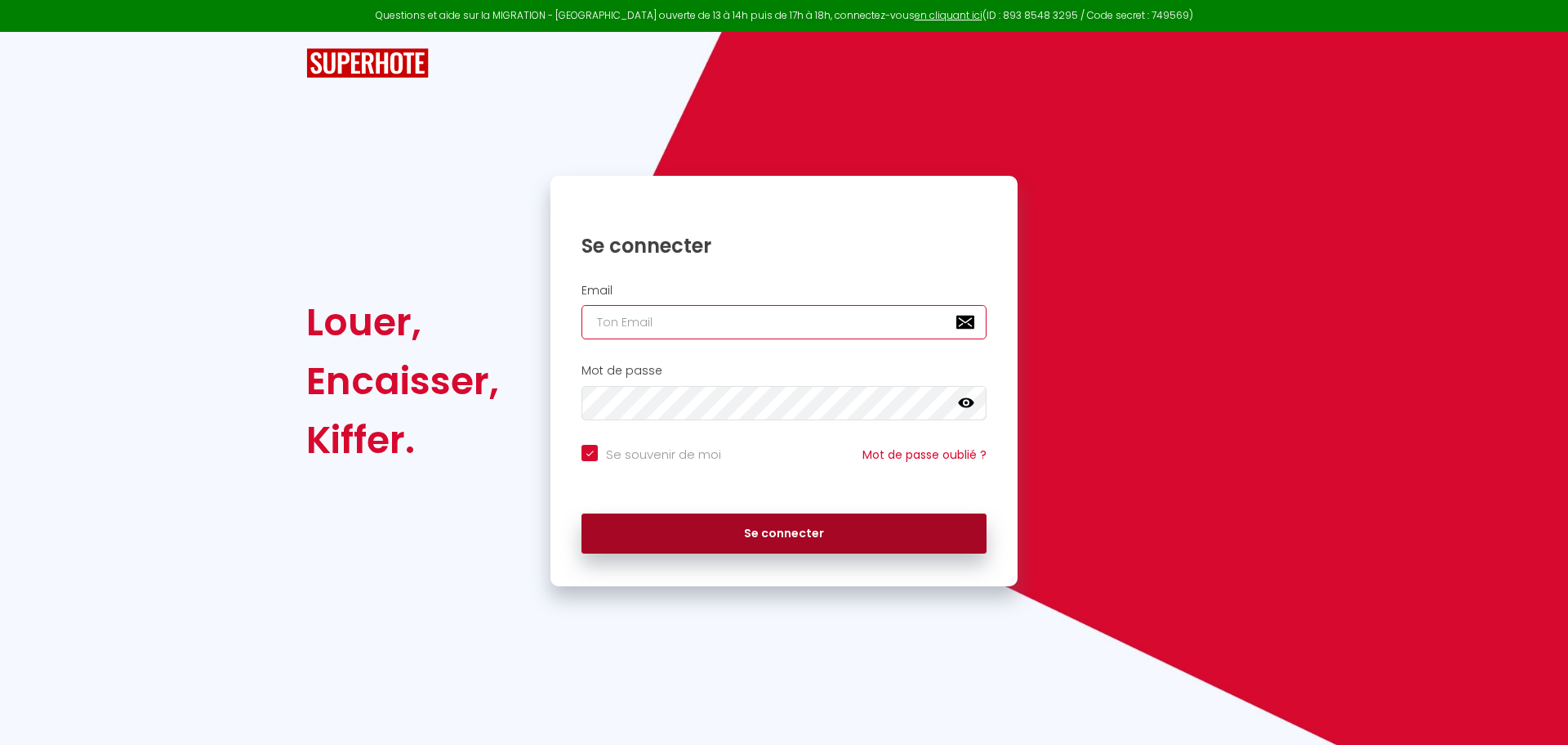
type input "[EMAIL_ADDRESS][DOMAIN_NAME]"
click at [831, 527] on button "Se connecter" at bounding box center [784, 534] width 405 height 41
checkbox input "true"
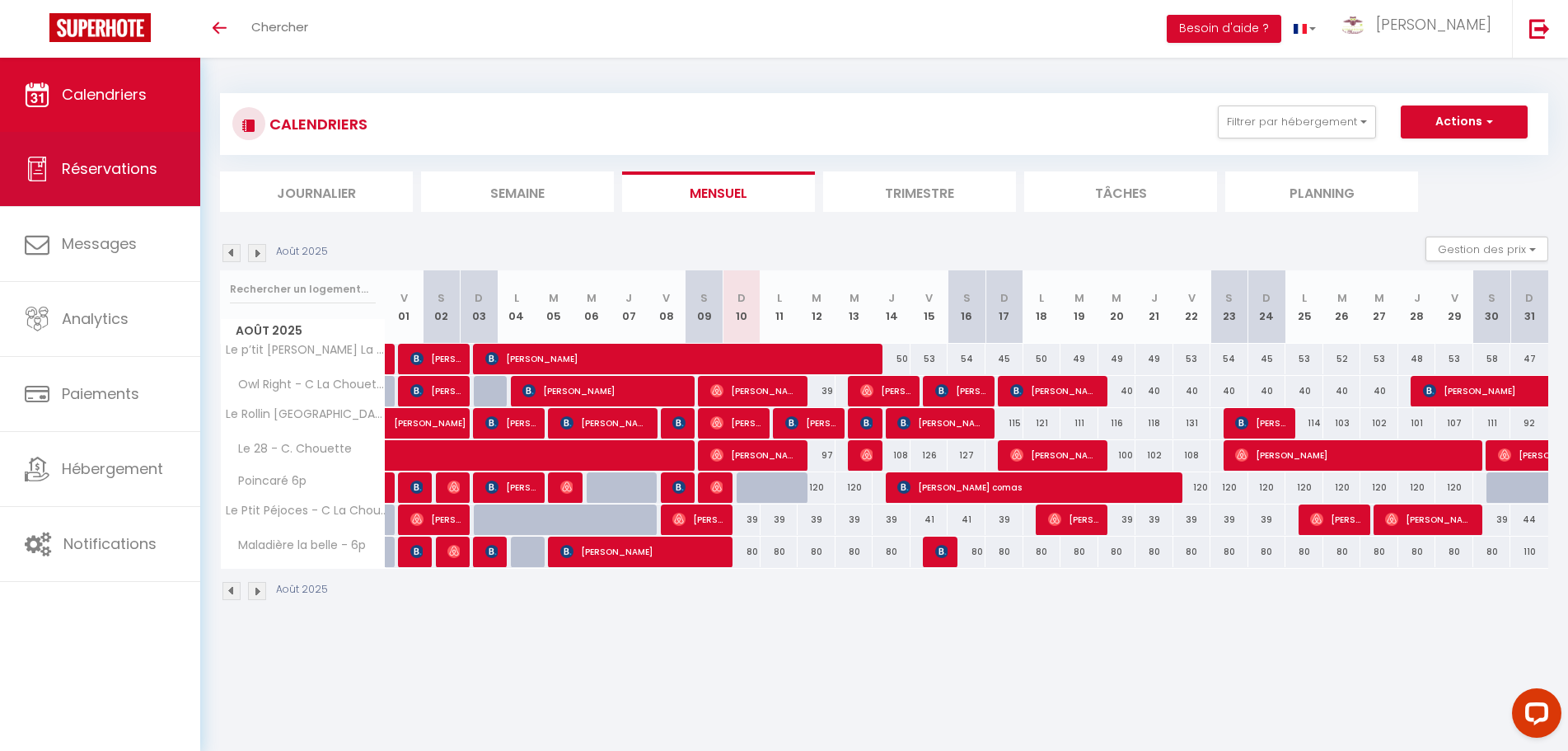
click at [112, 181] on link "Réservations" at bounding box center [100, 168] width 200 height 75
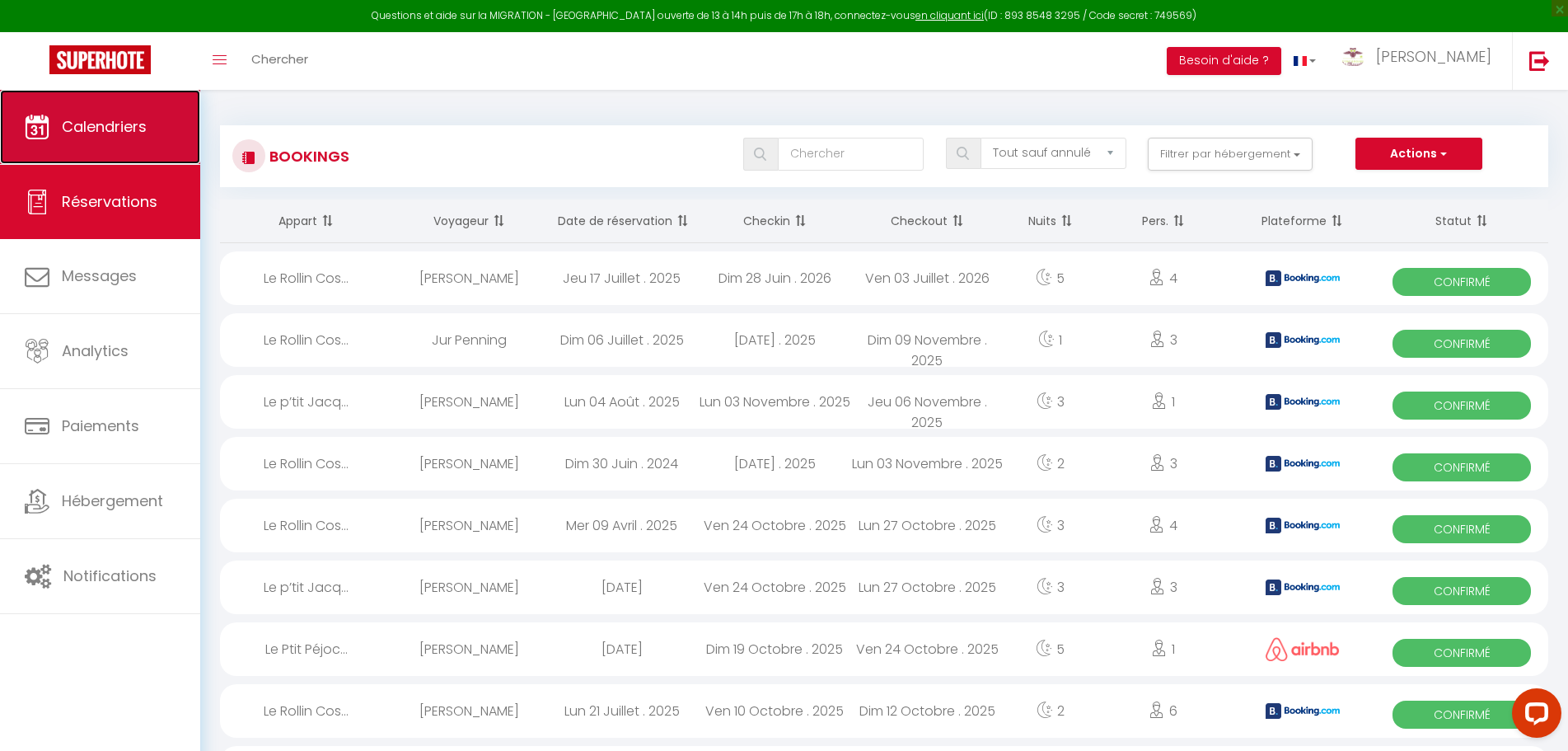
click at [113, 114] on link "Calendriers" at bounding box center [100, 127] width 200 height 75
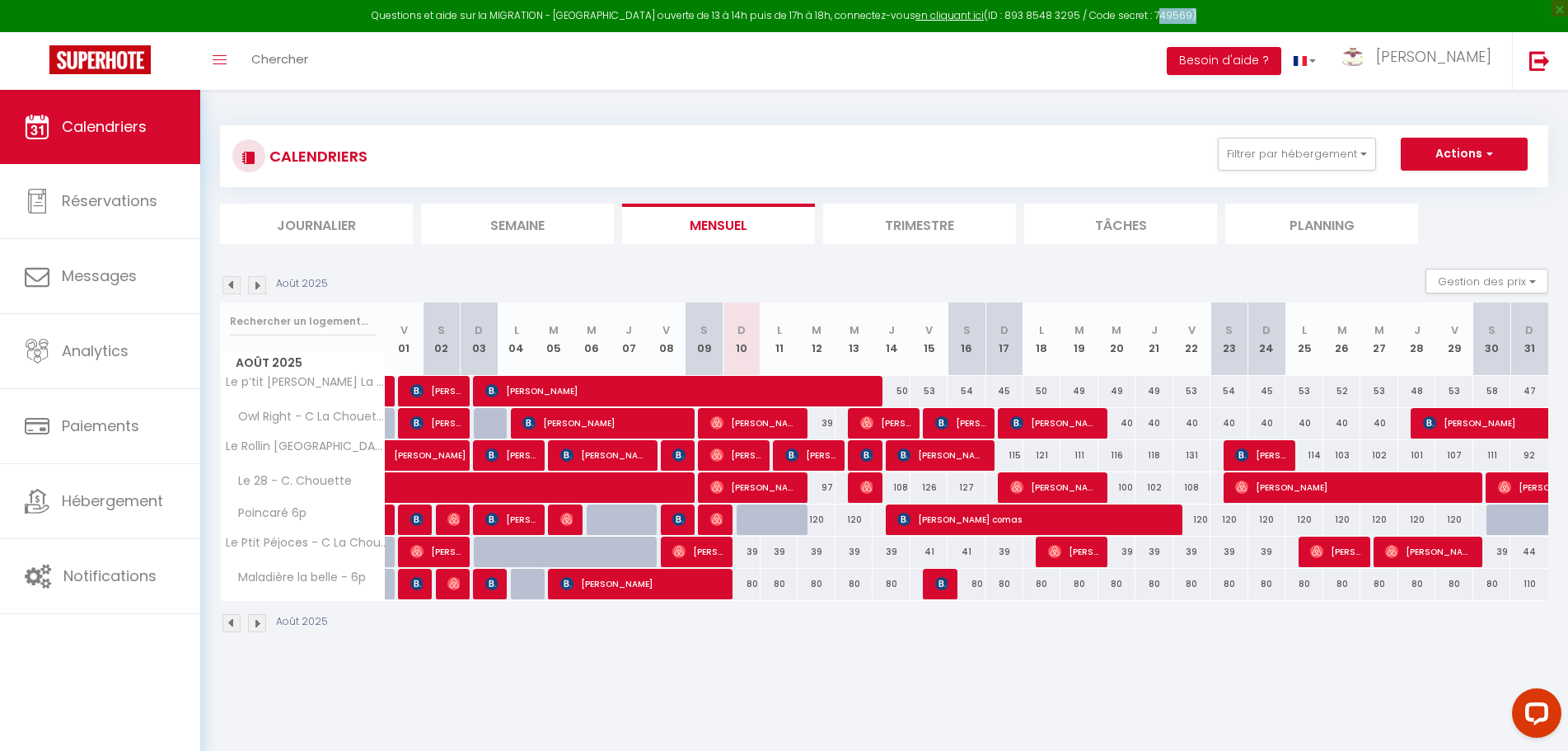
drag, startPoint x: 1133, startPoint y: 14, endPoint x: 1171, endPoint y: 17, distance: 38.1
click at [1171, 17] on div "Questions et aide sur la MIGRATION - [GEOGRAPHIC_DATA] ouverte de 13 à 14h puis…" at bounding box center [784, 15] width 1568 height 32
